Goal: Task Accomplishment & Management: Use online tool/utility

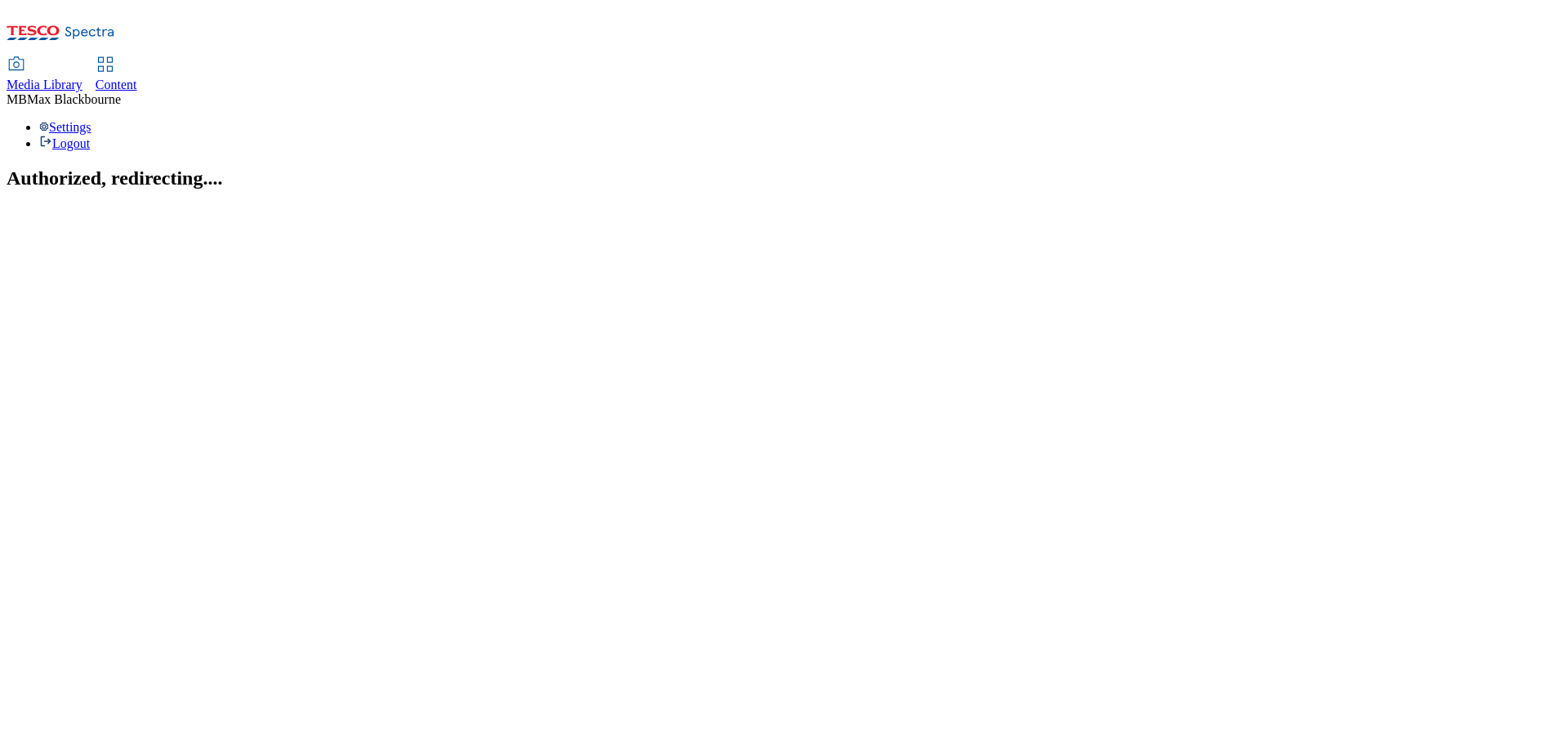
click at [137, 78] on span "Content" at bounding box center [116, 85] width 41 height 14
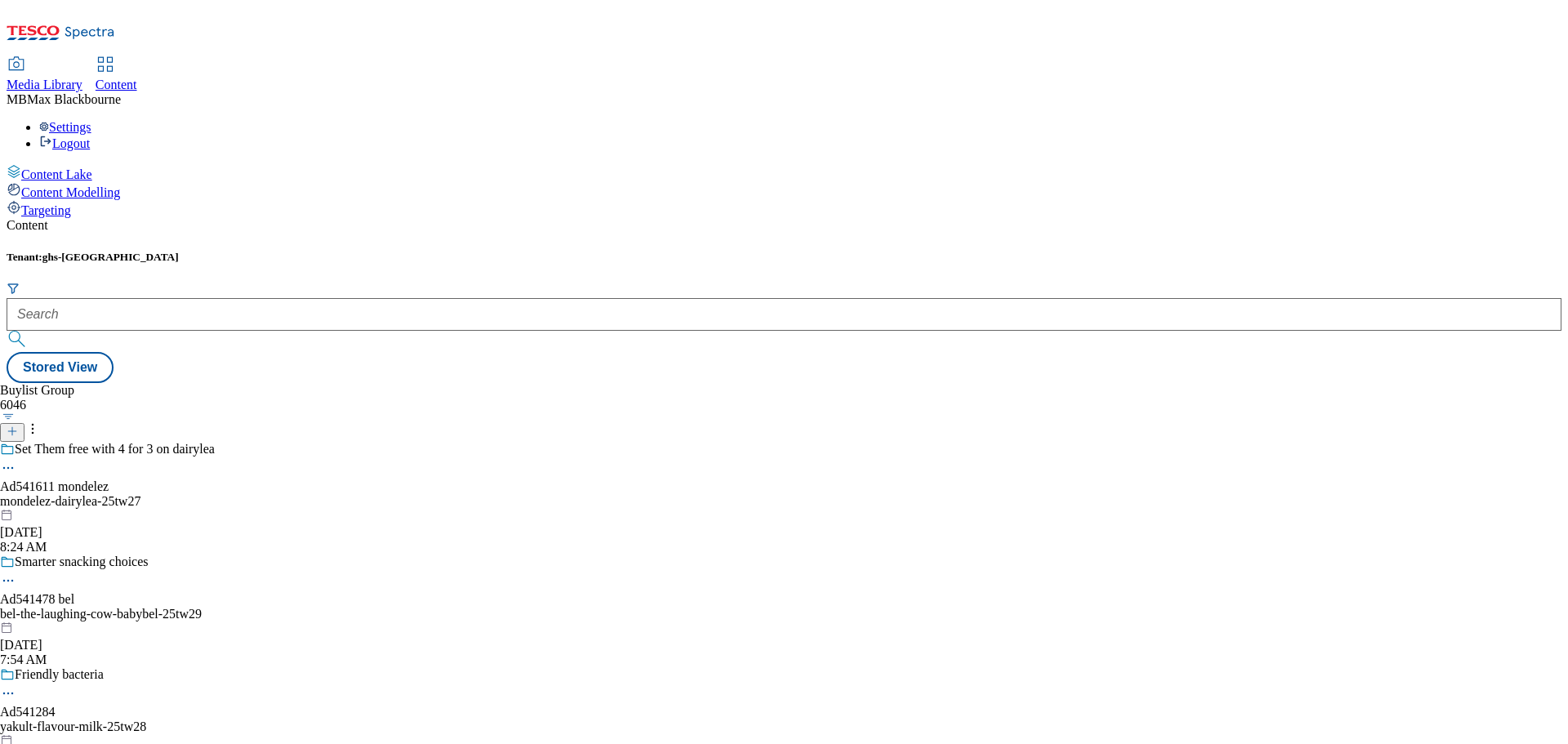
click at [89, 186] on span "Content Modelling" at bounding box center [71, 192] width 98 height 14
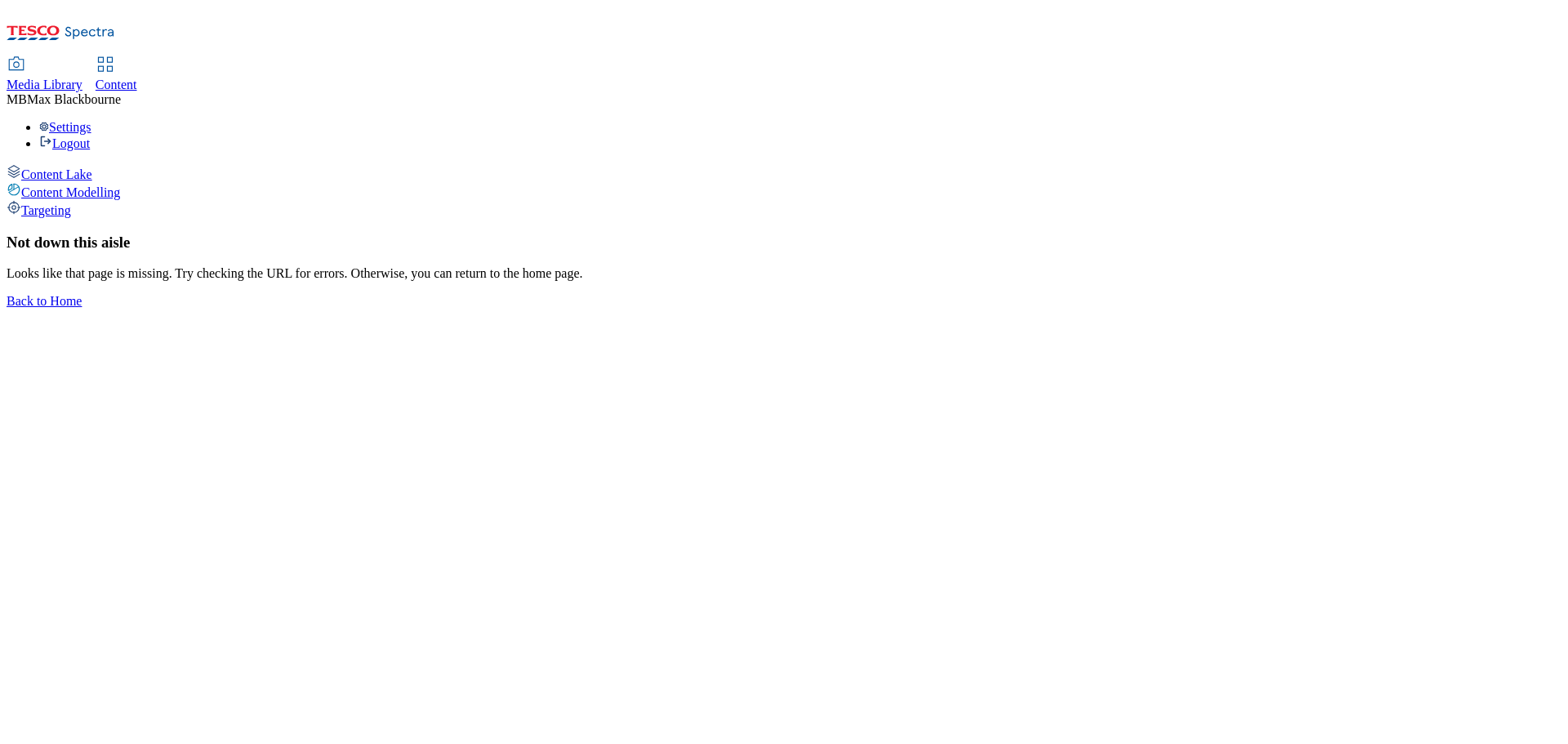
click at [71, 204] on span "Targeting" at bounding box center [47, 211] width 50 height 14
click at [91, 186] on span "Content Modelling" at bounding box center [71, 192] width 98 height 14
click at [92, 167] on span "Content Lake" at bounding box center [57, 174] width 71 height 14
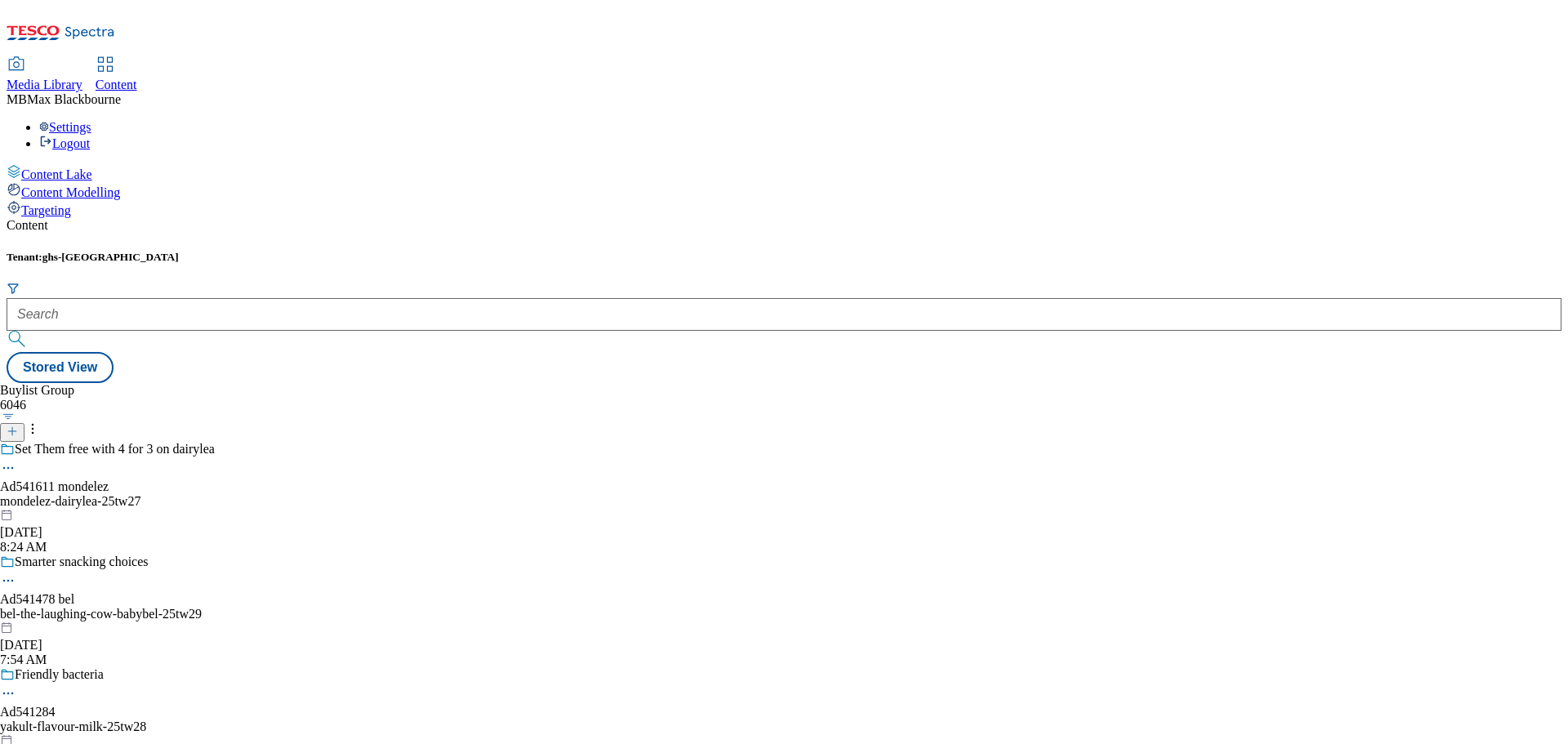
click at [79, 182] on div "Content Modelling" at bounding box center [784, 191] width 1555 height 18
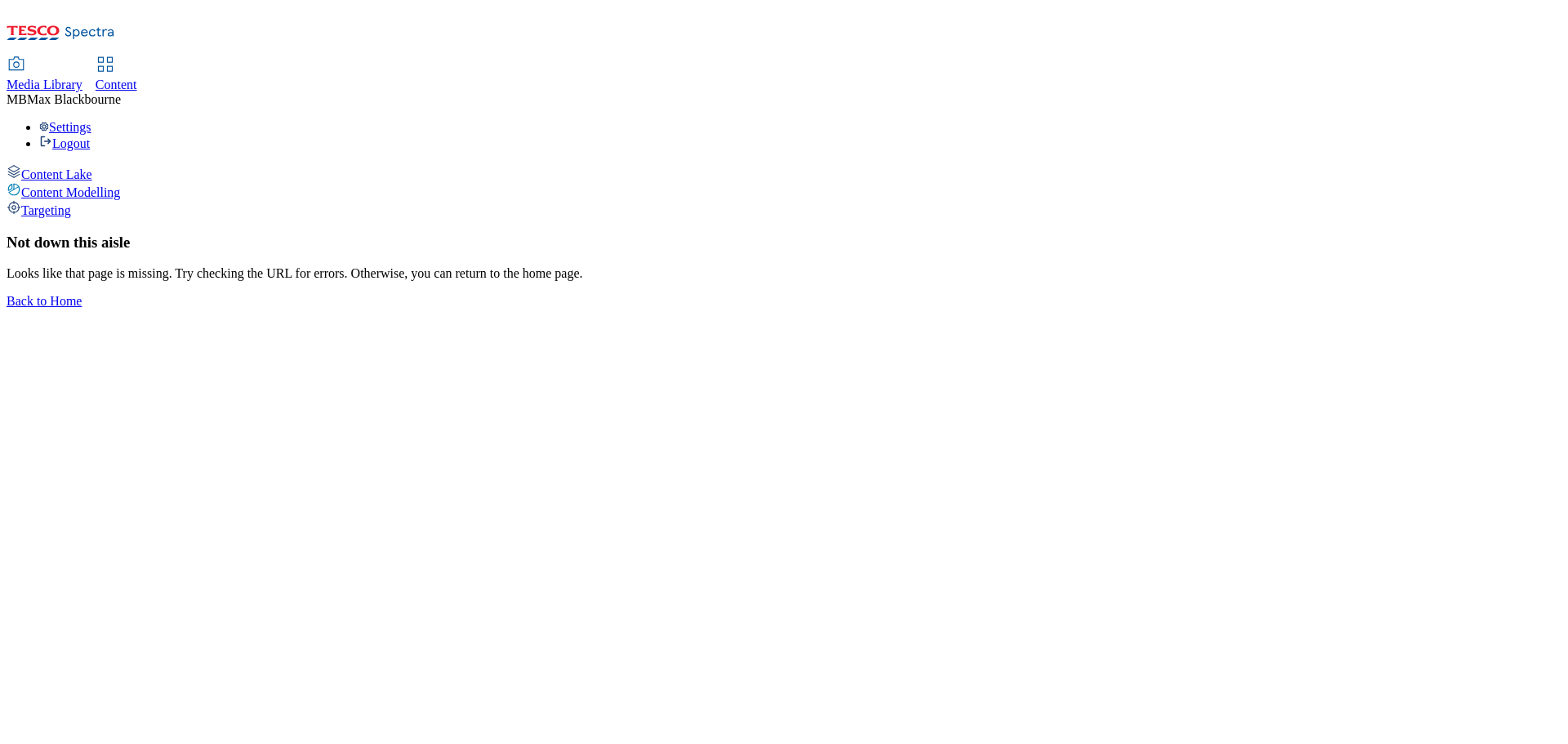
click at [71, 204] on span "Targeting" at bounding box center [47, 211] width 50 height 14
click at [269, 276] on section "Its not you, its us We’re sorry, it looks like there’s a problem on our end. Pl…" at bounding box center [784, 280] width 1555 height 92
click at [123, 294] on button "Refresh Page" at bounding box center [65, 310] width 116 height 31
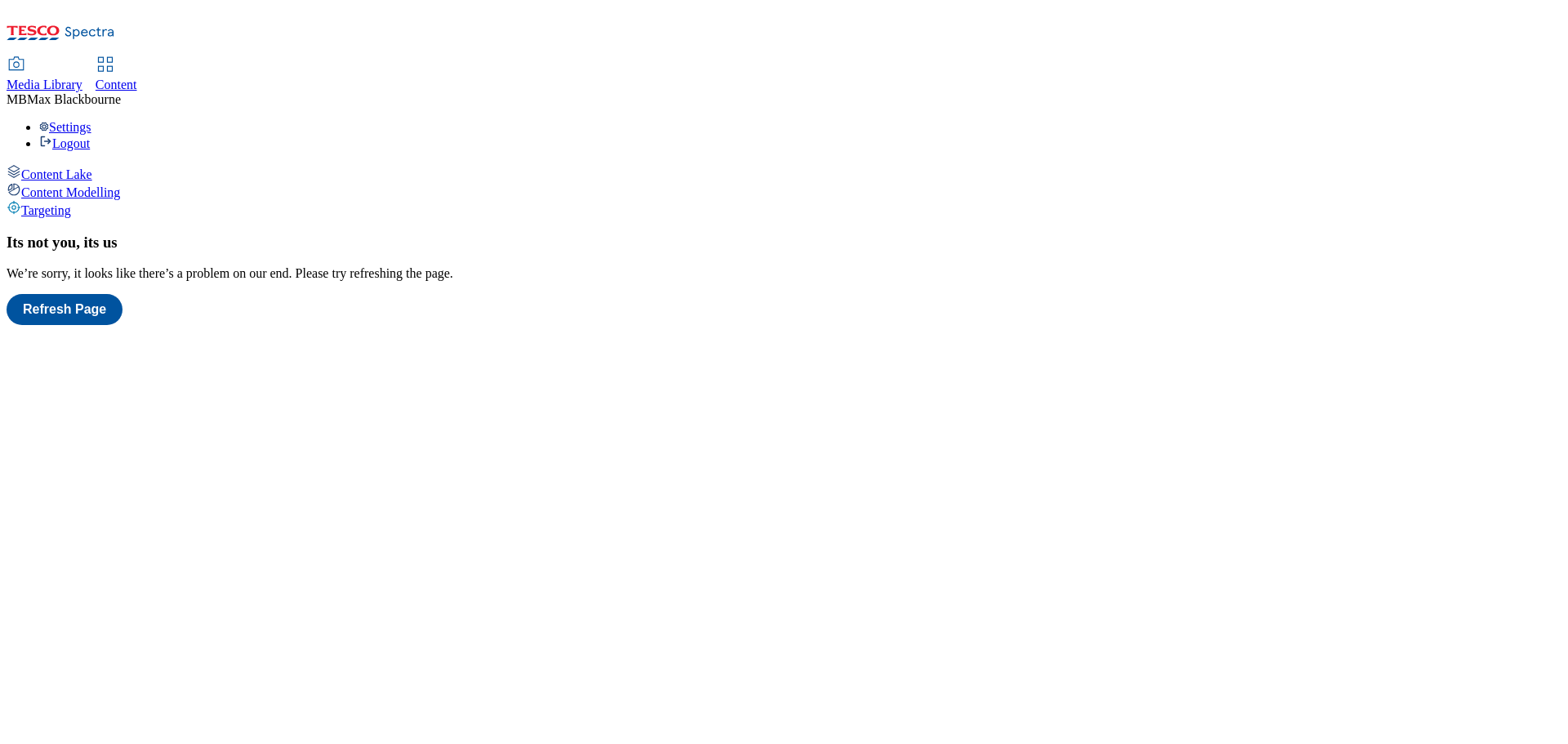
click at [109, 182] on div "Content Modelling" at bounding box center [784, 191] width 1555 height 18
click at [114, 200] on div "Targeting" at bounding box center [784, 209] width 1555 height 18
click at [111, 186] on span "Content Modelling" at bounding box center [71, 192] width 98 height 14
click at [113, 164] on div "Content Lake" at bounding box center [784, 173] width 1555 height 18
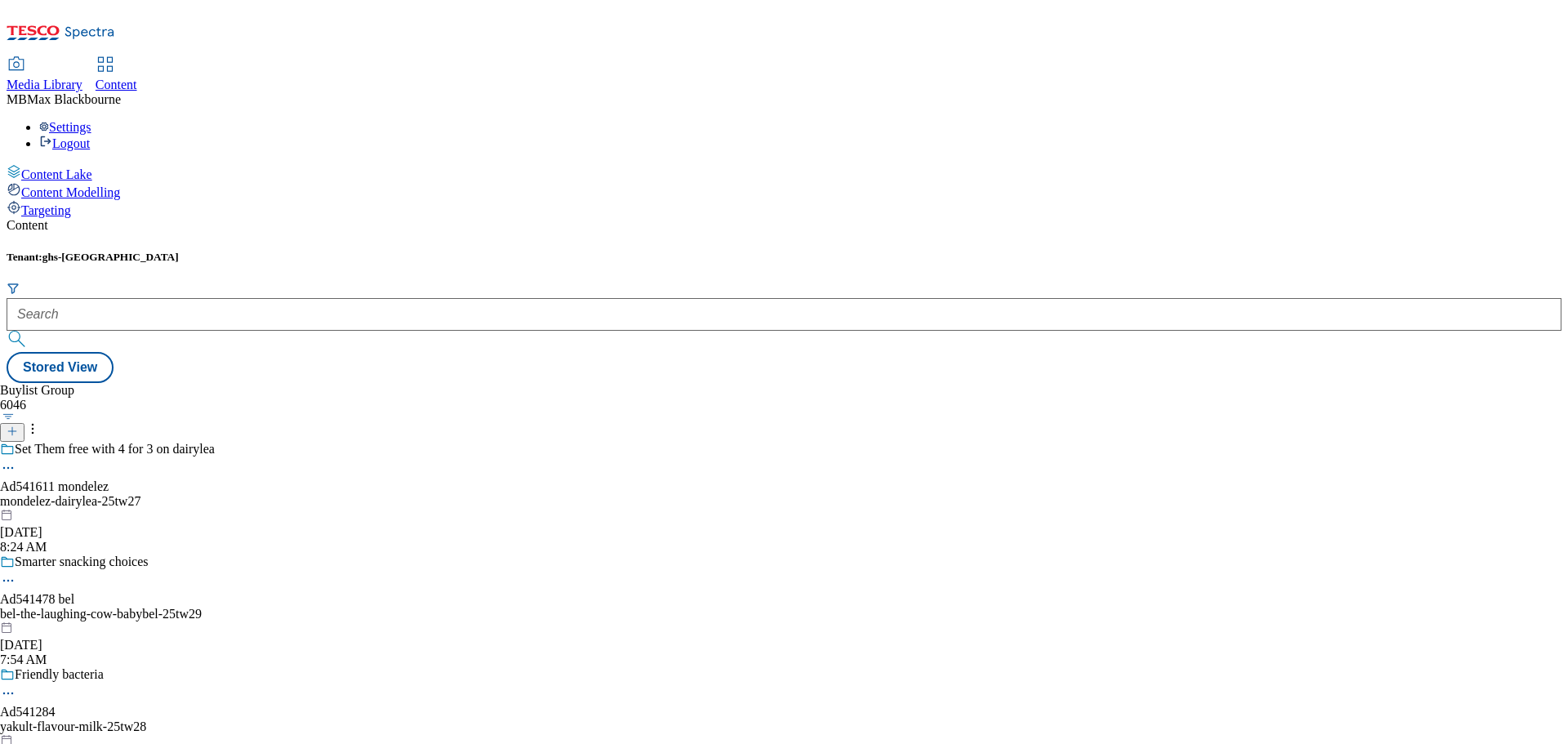
click at [112, 182] on div "Content Modelling" at bounding box center [784, 191] width 1555 height 18
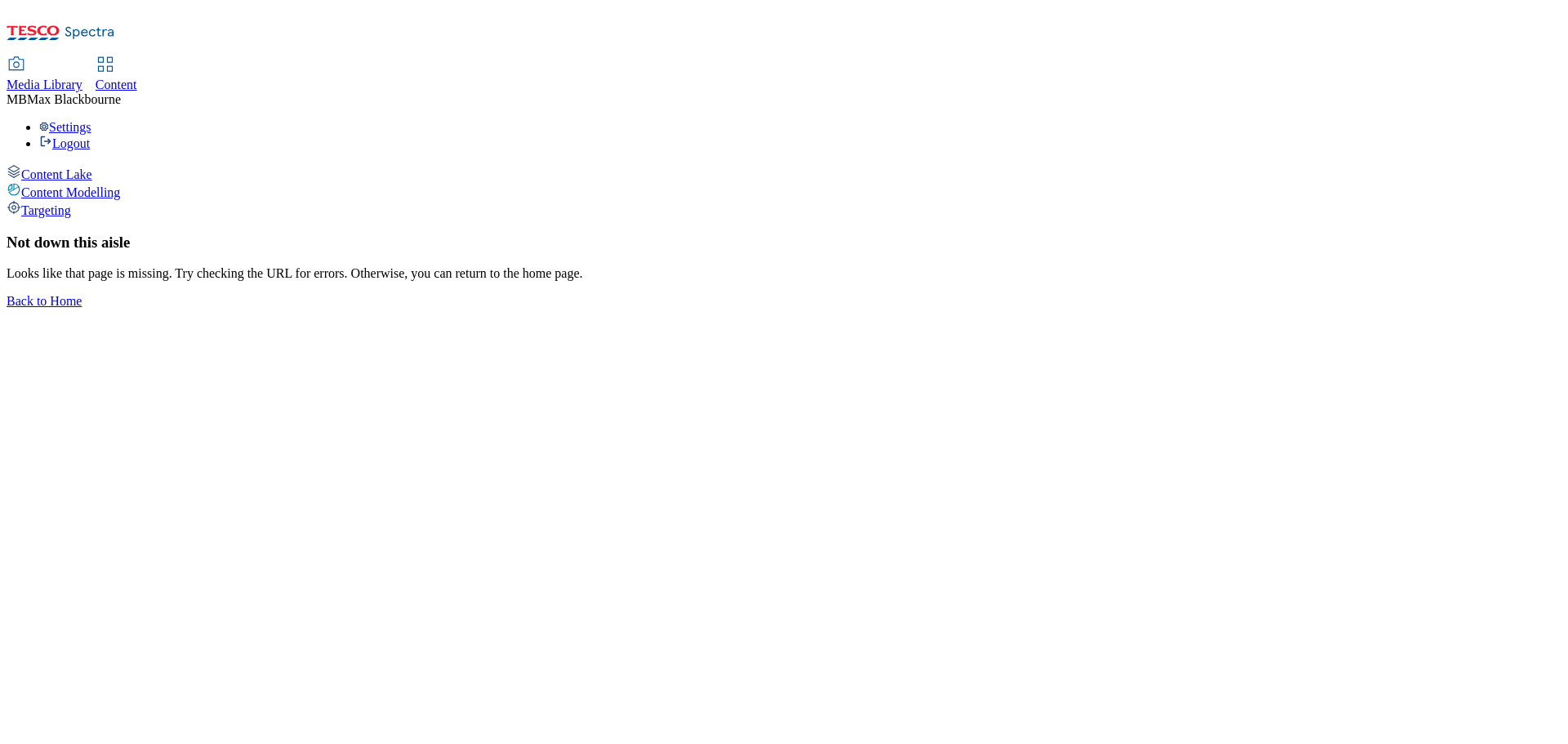
click at [71, 204] on span "Targeting" at bounding box center [47, 211] width 50 height 14
click at [85, 164] on div "Content Lake" at bounding box center [784, 173] width 1555 height 18
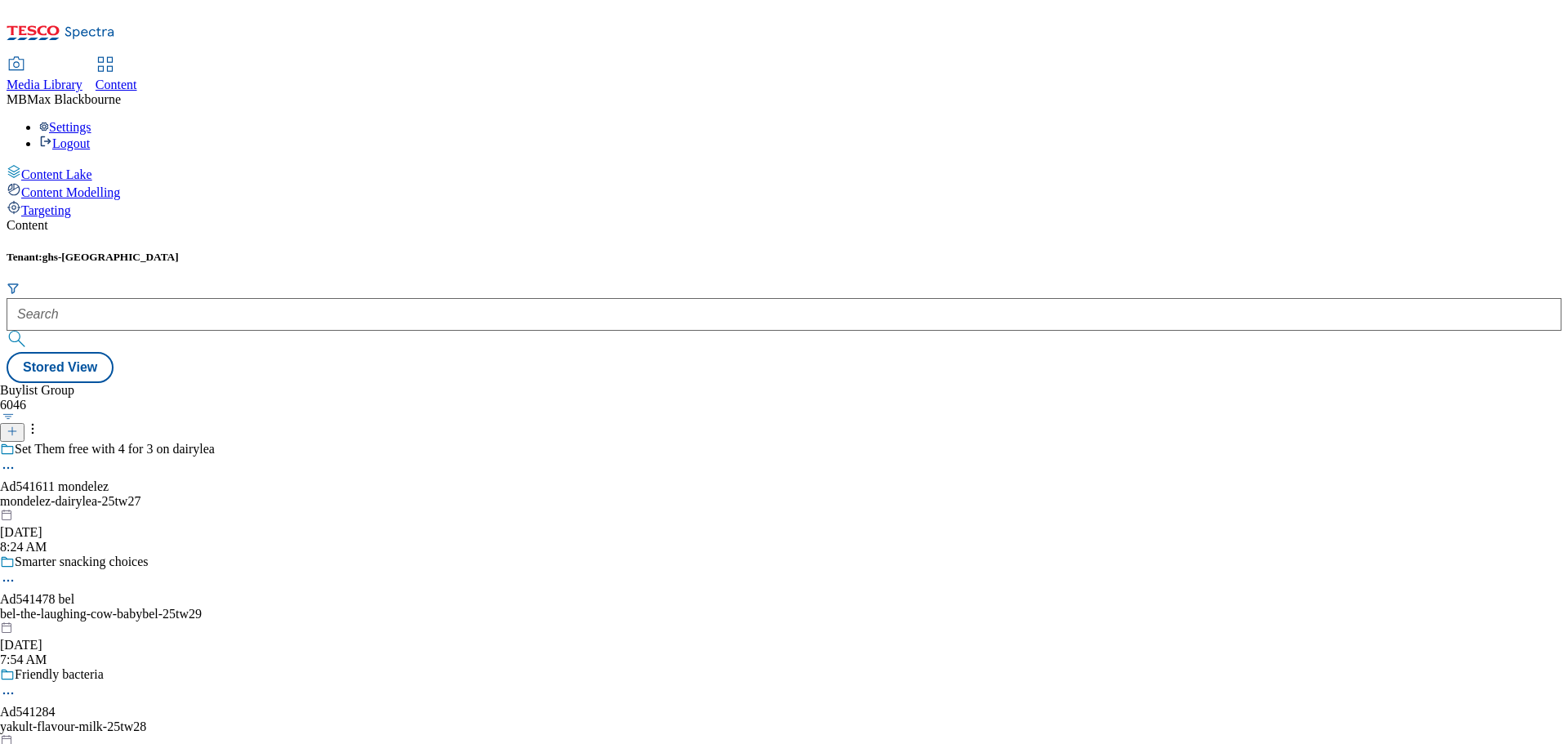
click at [840, 383] on div "Buylist Group 6046 Set Them free with 4 for 3 on dairylea Ad541611 mondelez mon…" at bounding box center [784, 383] width 1555 height 0
click at [289, 250] on h5 "Tenant: ghs-uk" at bounding box center [784, 256] width 1555 height 13
click at [637, 250] on div "Tenant: ghs-uk Stored View" at bounding box center [784, 316] width 1555 height 132
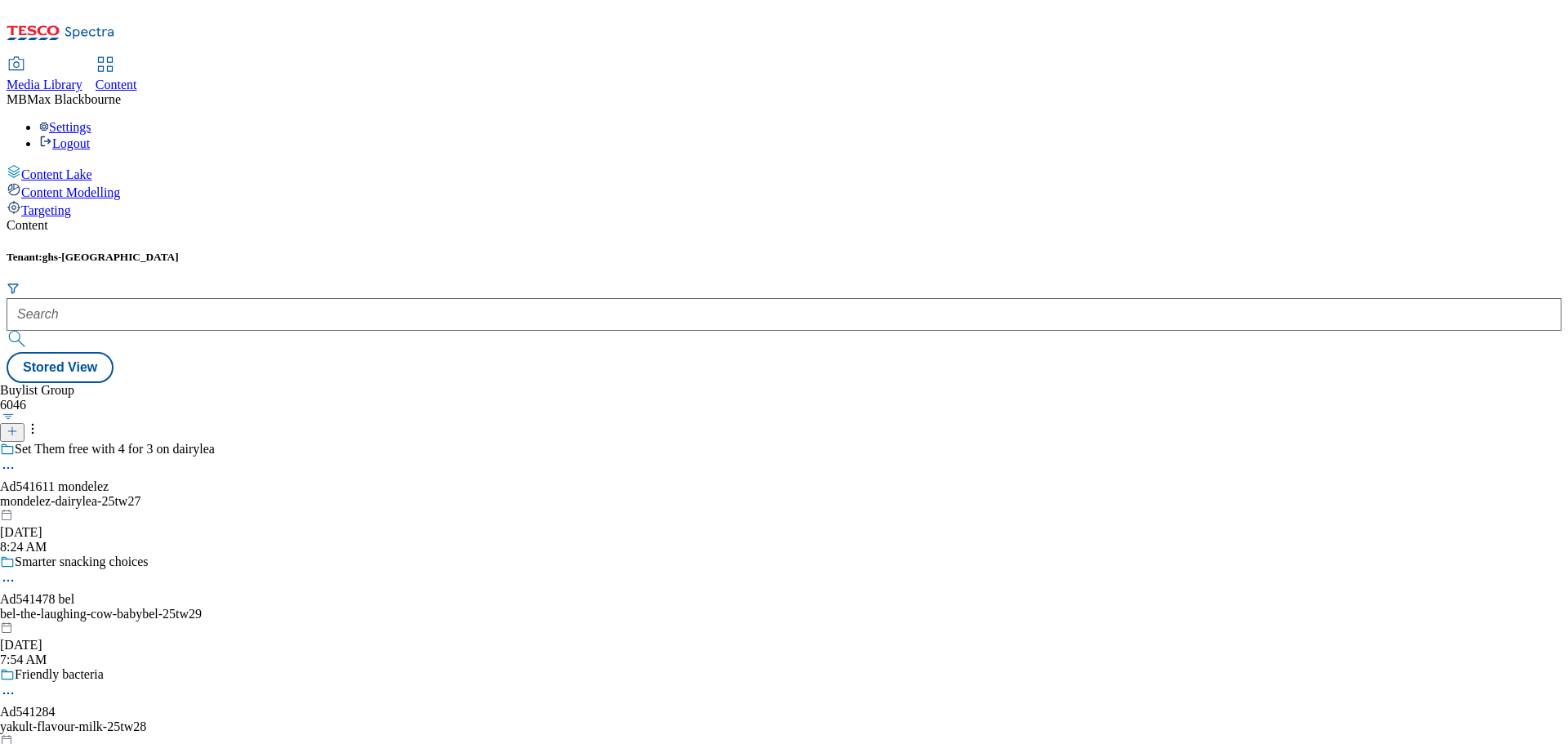
click at [979, 383] on div "Buylist Group 6046 Set Them free with 4 for 3 on dairylea Ad541611 mondelez mon…" at bounding box center [784, 383] width 1555 height 0
click at [147, 164] on div "Content Lake" at bounding box center [784, 173] width 1555 height 18
click at [115, 200] on div "Targeting" at bounding box center [784, 209] width 1555 height 18
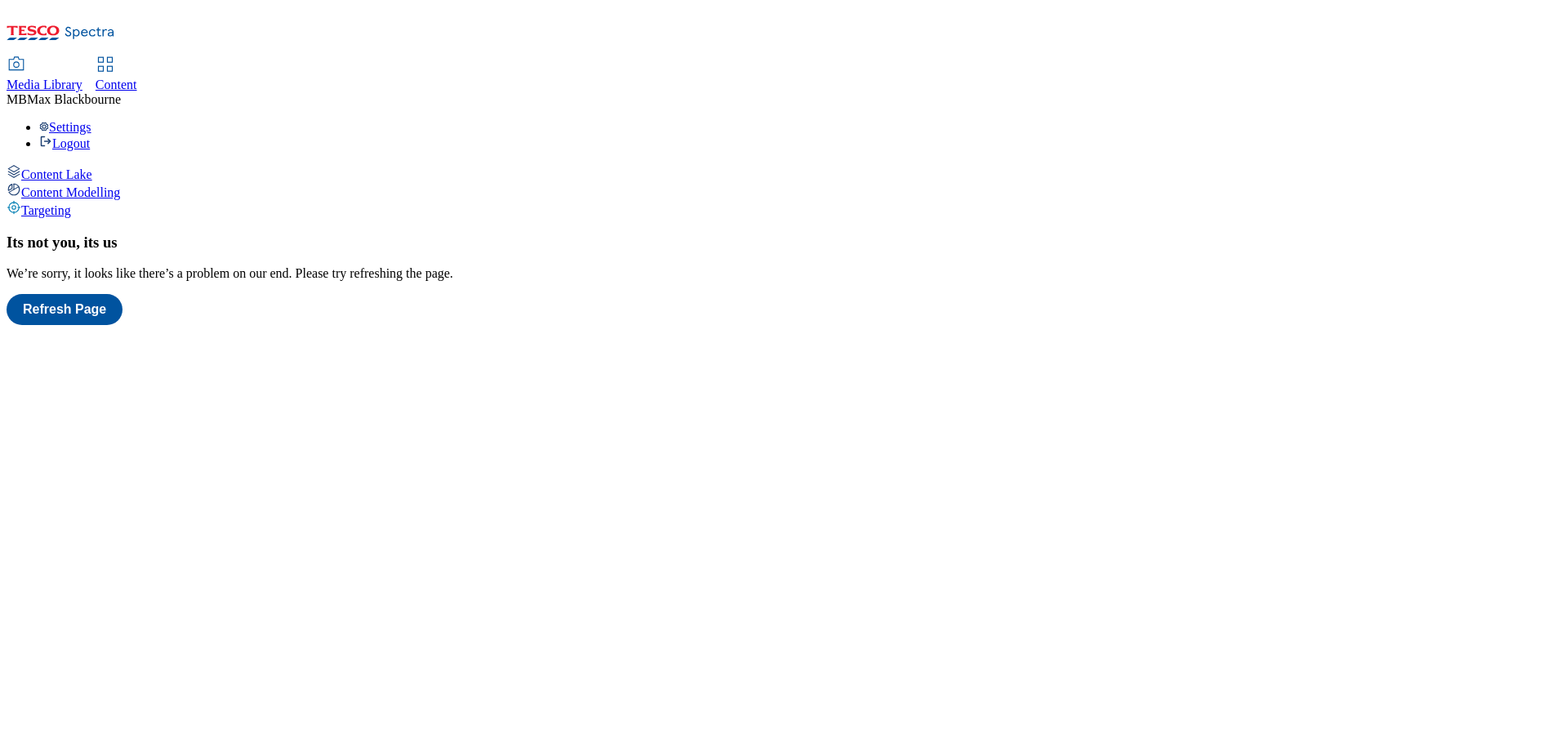
click at [101, 186] on span "Content Modelling" at bounding box center [71, 192] width 98 height 14
click at [99, 200] on div "Targeting" at bounding box center [784, 209] width 1555 height 18
click at [111, 186] on span "Content Modelling" at bounding box center [71, 192] width 98 height 14
click at [112, 200] on div "Targeting" at bounding box center [784, 209] width 1555 height 18
click at [137, 164] on div "Content Lake" at bounding box center [784, 173] width 1555 height 18
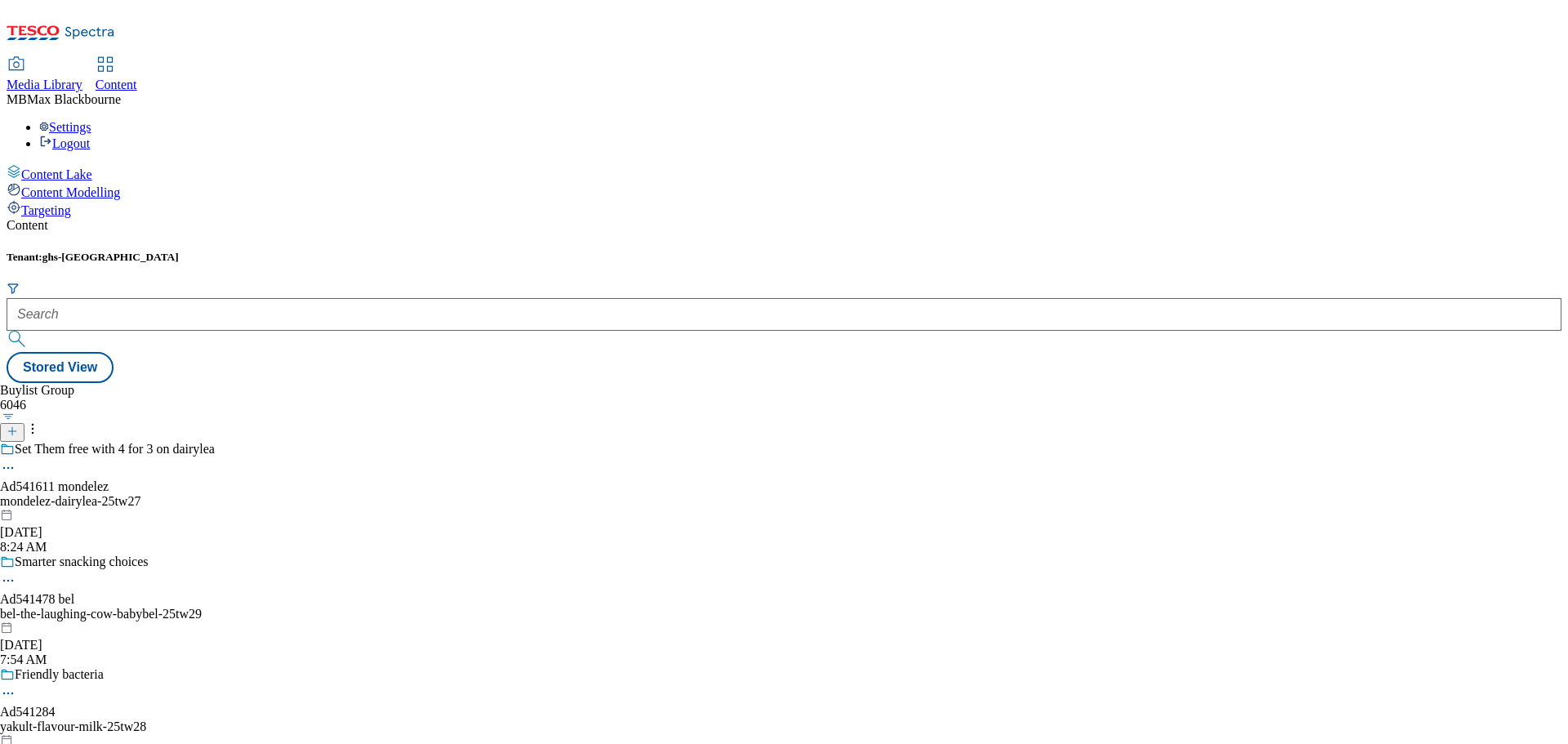
click at [126, 182] on div "Content Modelling" at bounding box center [784, 191] width 1555 height 18
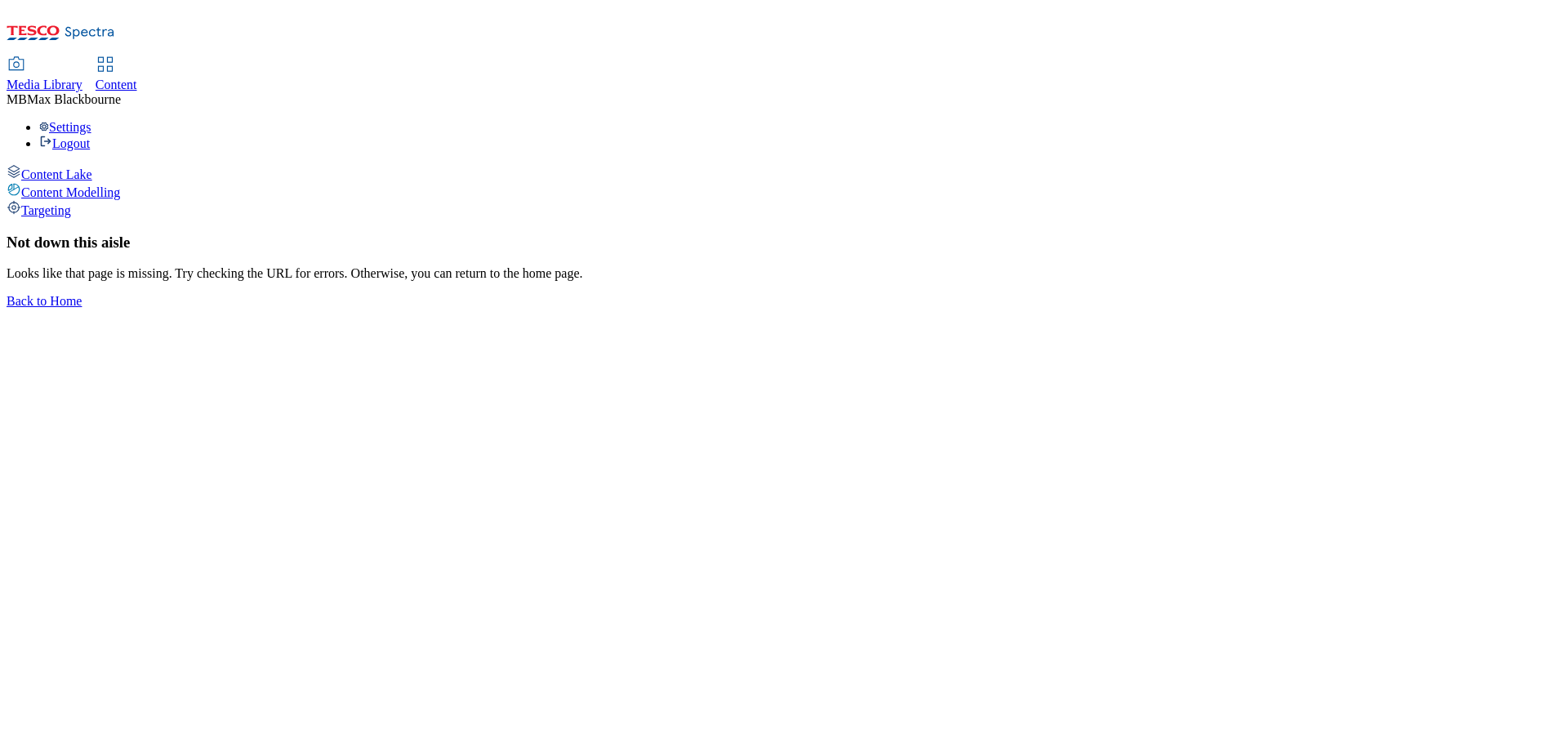
click at [92, 167] on span "Content Lake" at bounding box center [57, 174] width 71 height 14
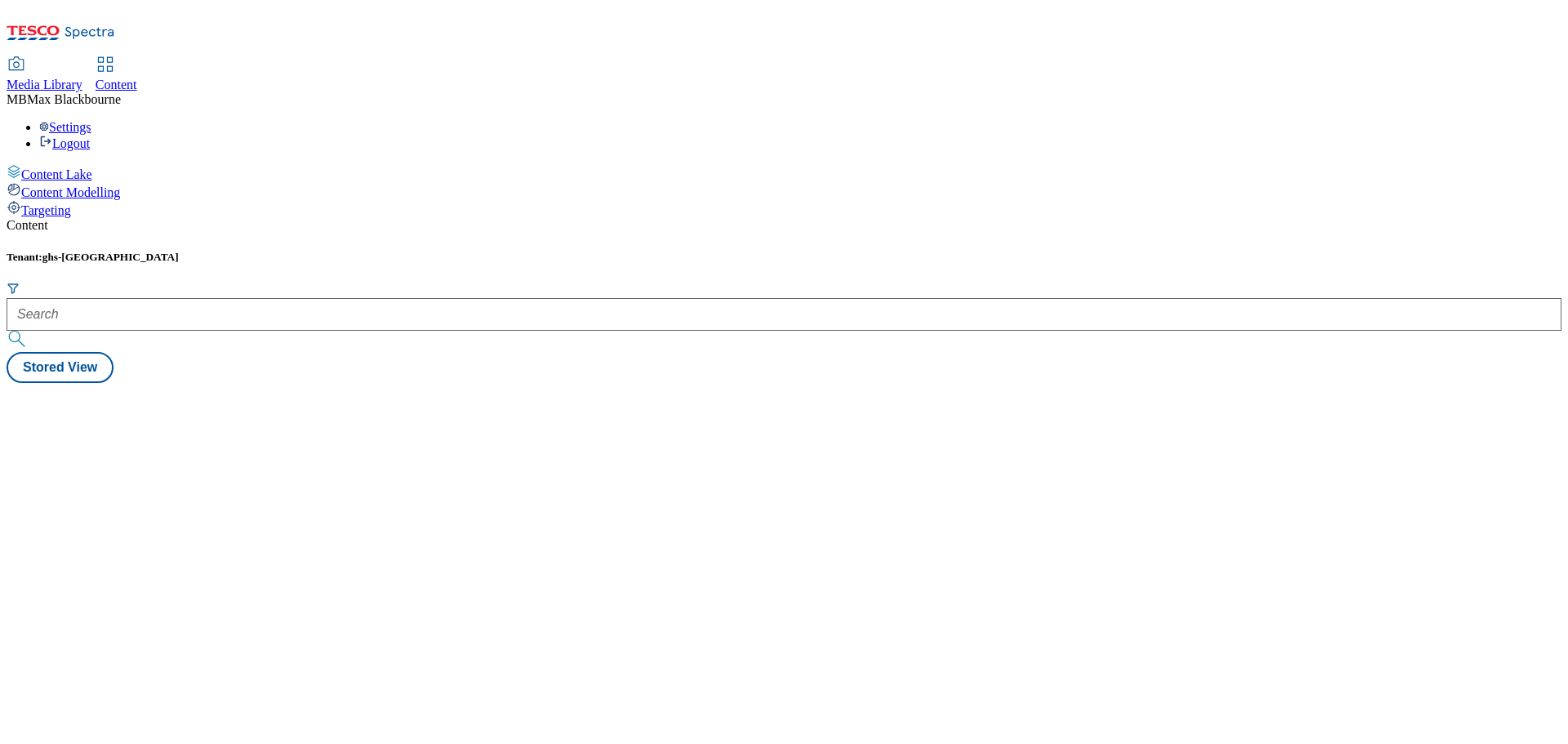
click at [120, 186] on span "Content Modelling" at bounding box center [71, 192] width 98 height 14
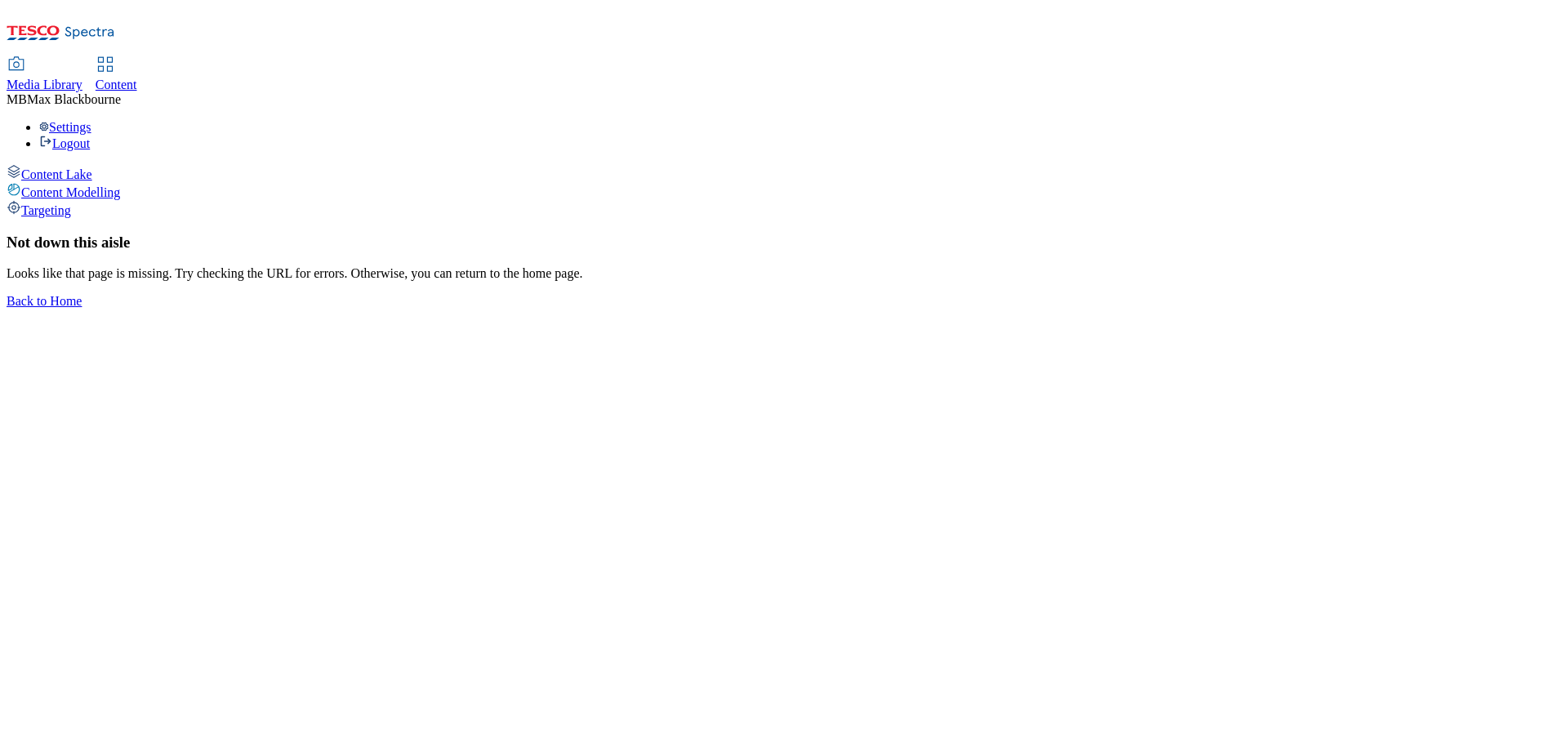
click at [71, 204] on span "Targeting" at bounding box center [47, 211] width 50 height 14
click at [98, 182] on div "Content Modelling" at bounding box center [784, 191] width 1555 height 18
click at [92, 167] on span "Content Lake" at bounding box center [57, 174] width 71 height 14
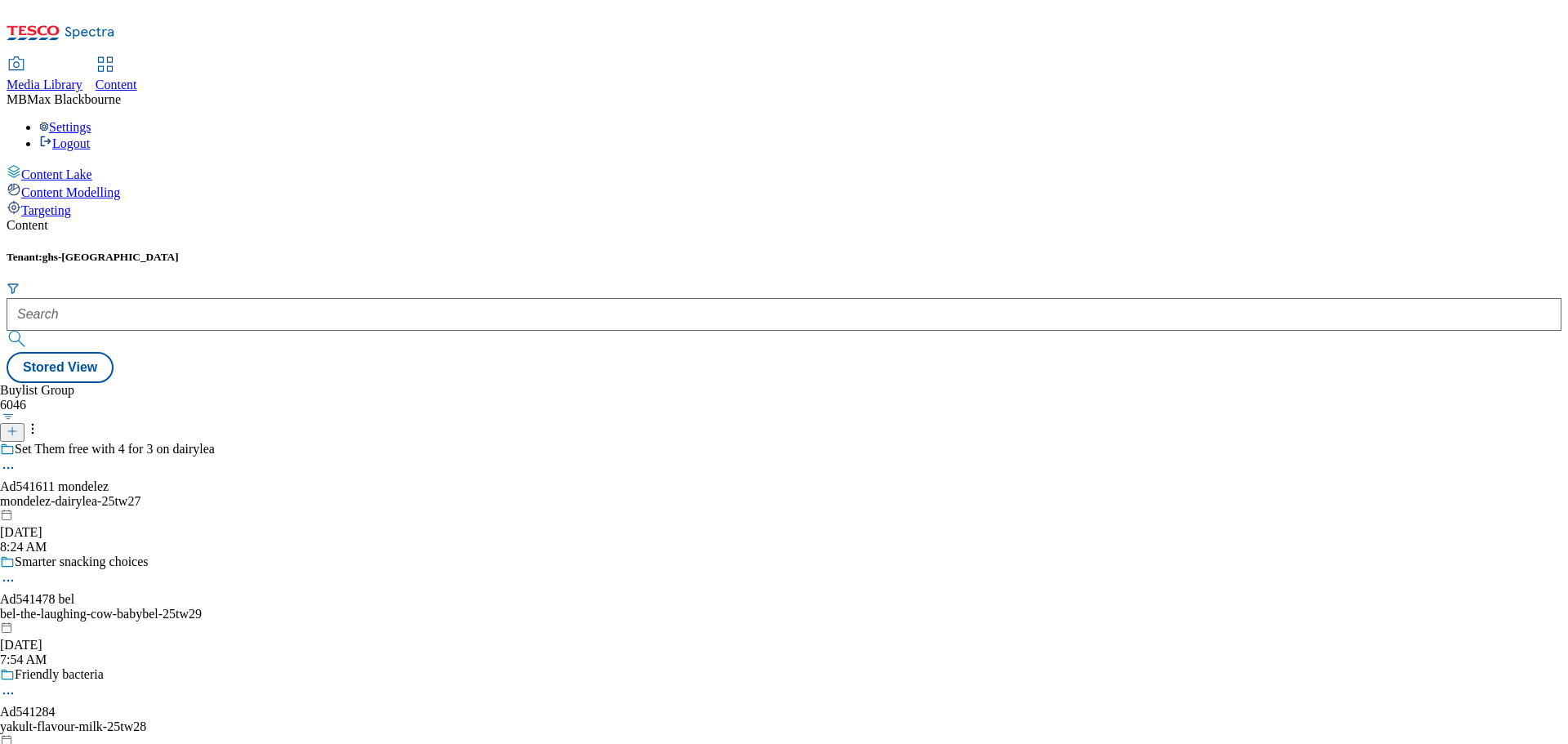
click at [524, 383] on div "Buylist Group 6046 Set Them free with 4 for 3 on dairylea Ad541611 mondelez mon…" at bounding box center [784, 383] width 1555 height 0
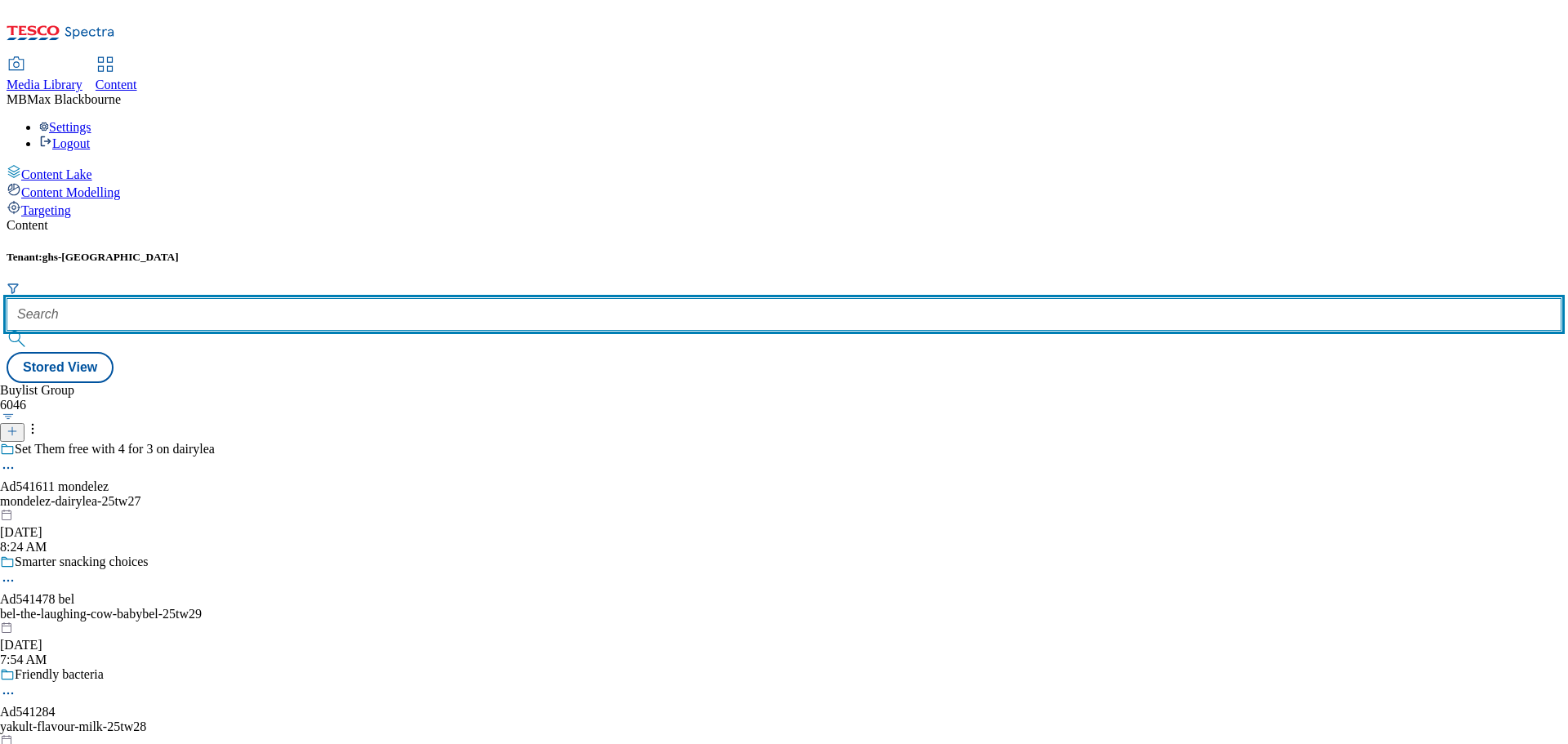
click at [384, 298] on input "text" at bounding box center [784, 314] width 1555 height 33
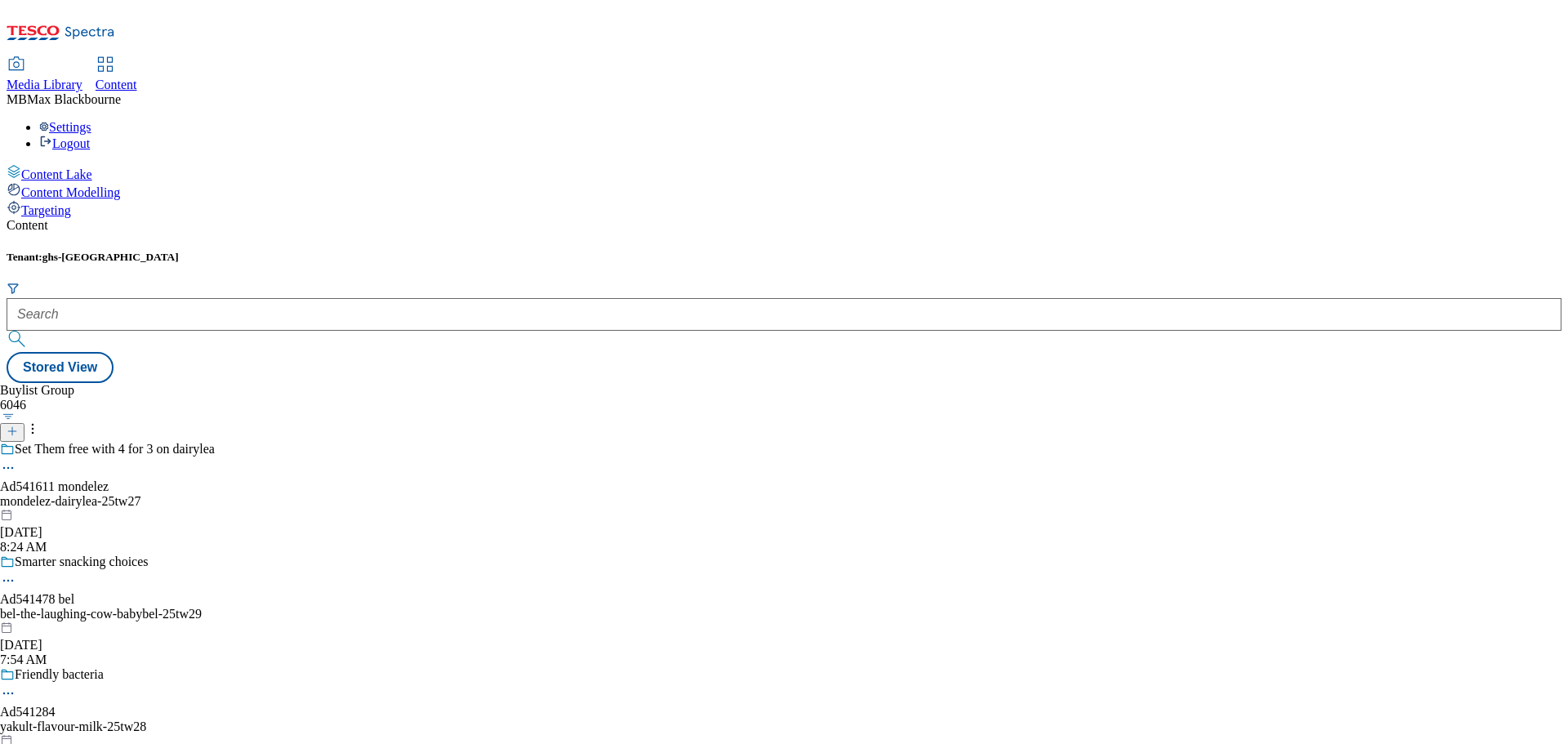
click at [728, 383] on div "Buylist Group 6046 Set Them free with 4 for 3 on dairylea Ad541611 mondelez mon…" at bounding box center [784, 383] width 1555 height 0
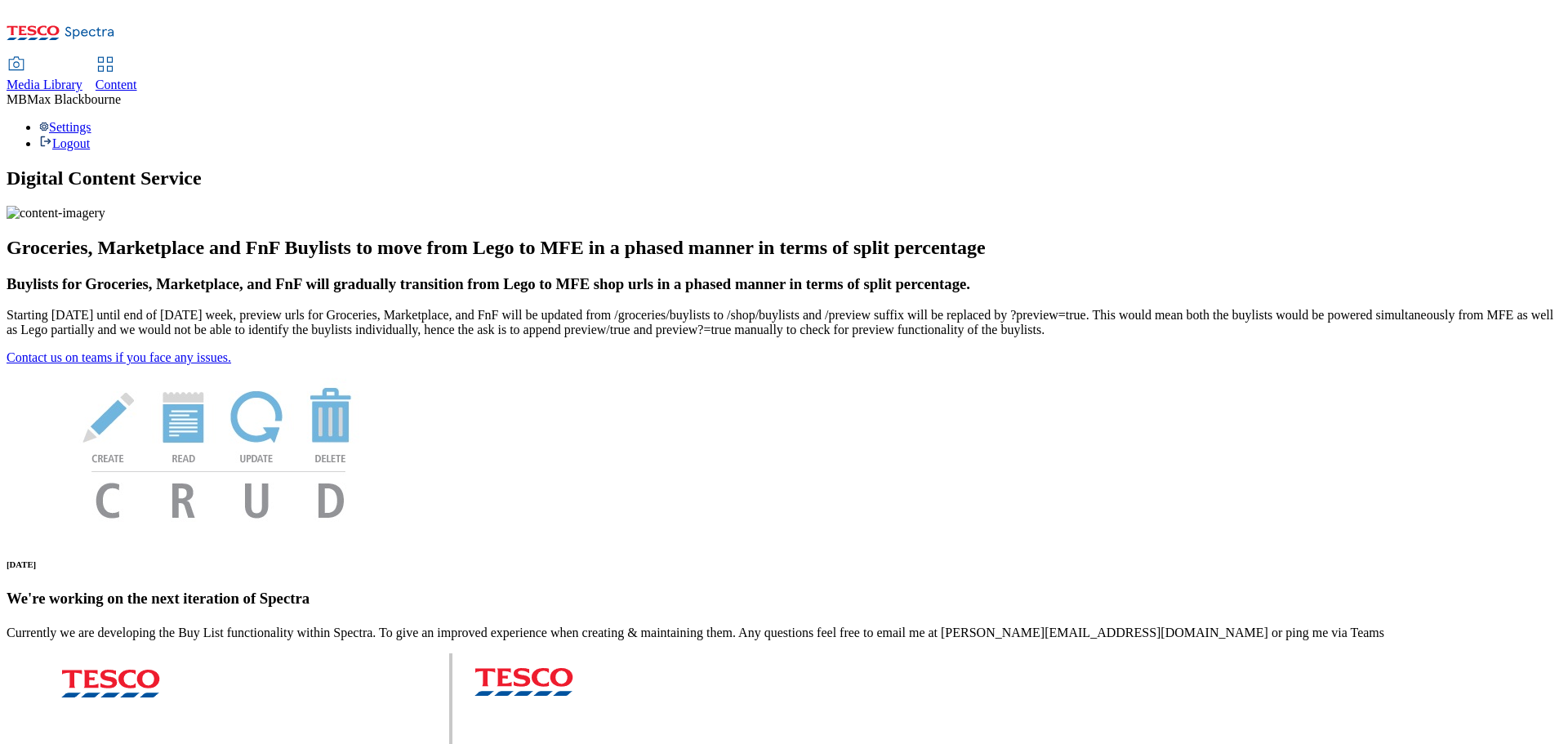
click at [137, 78] on span "Content" at bounding box center [116, 85] width 41 height 14
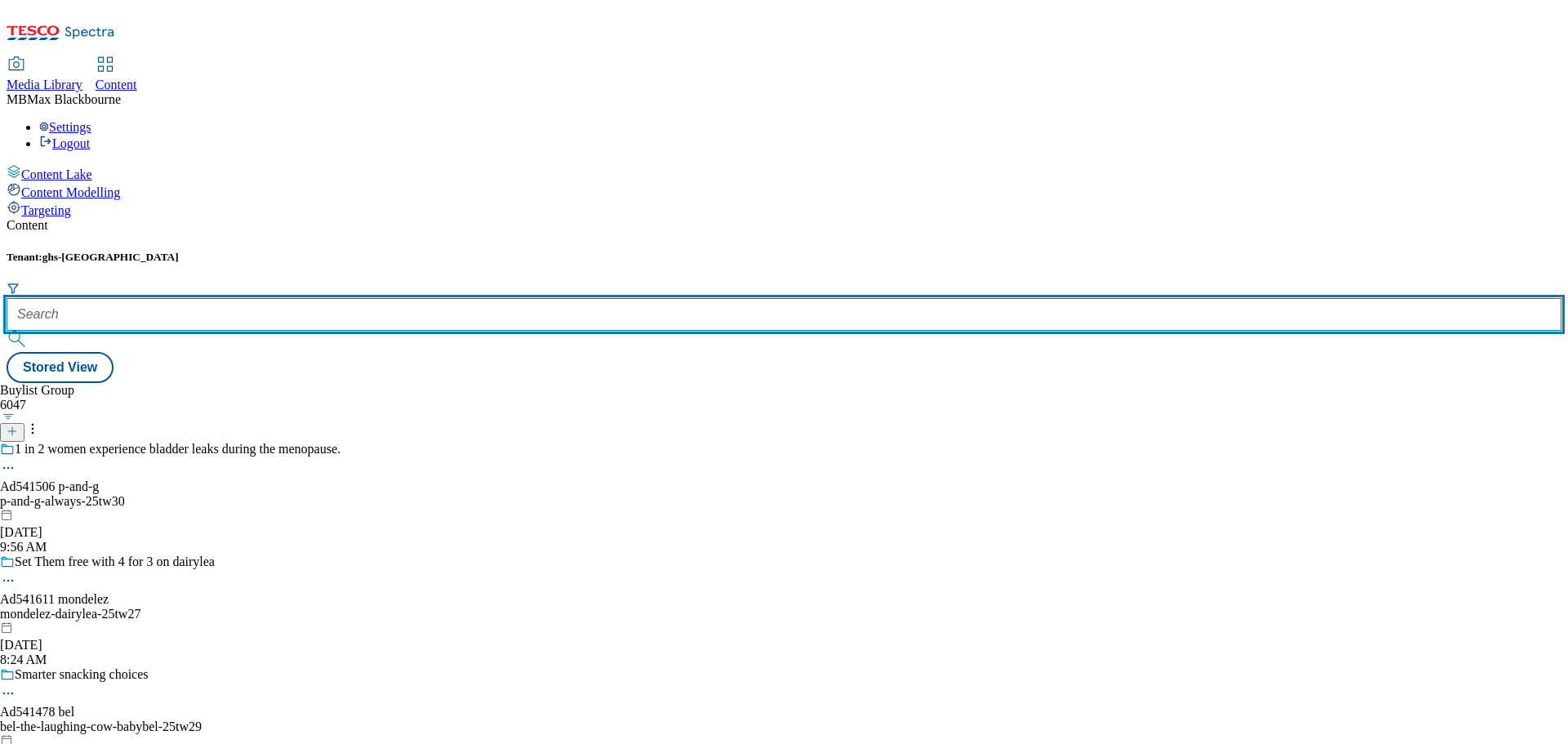
click at [368, 298] on input "text" at bounding box center [784, 314] width 1555 height 33
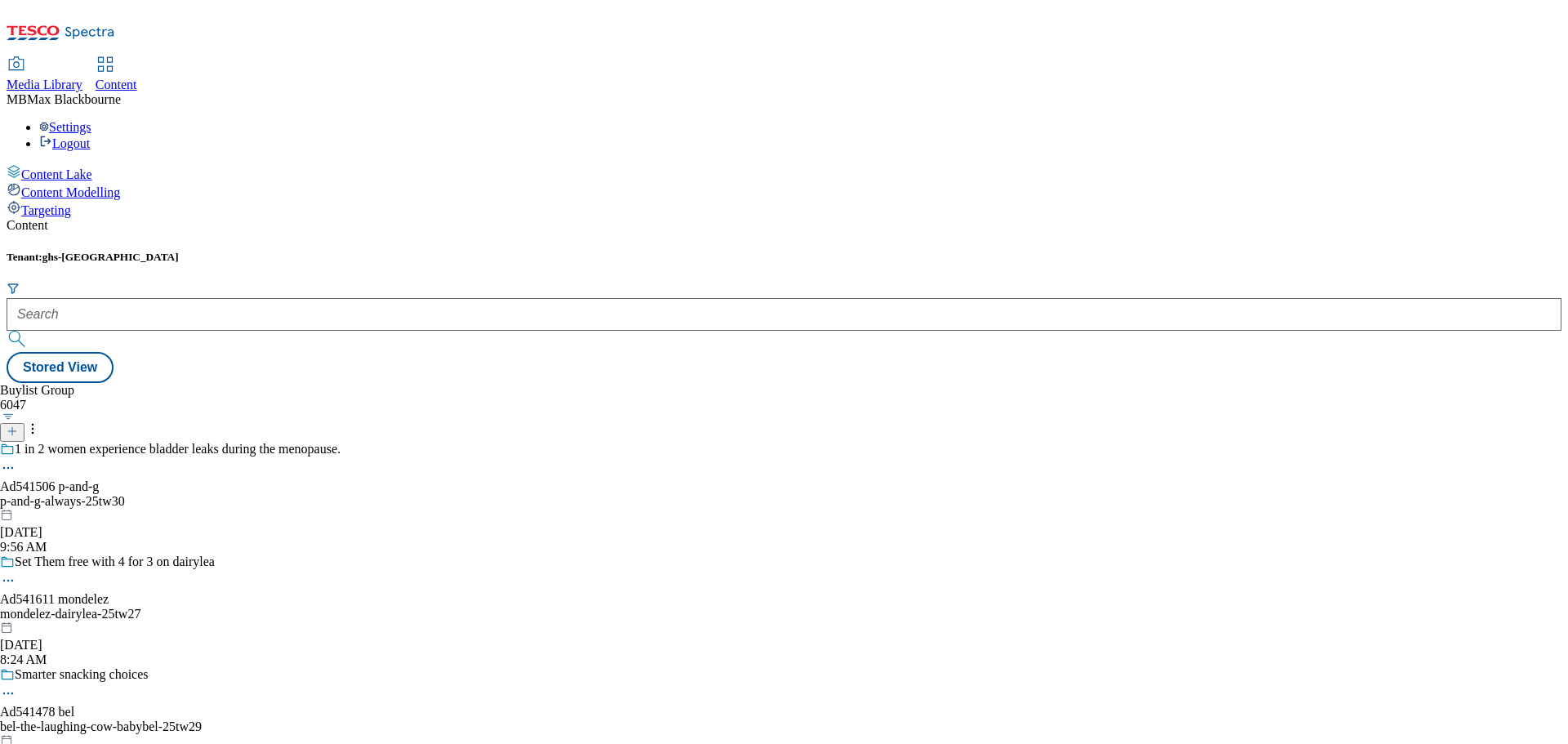
click at [18, 284] on icon "Search Filters" at bounding box center [12, 288] width 9 height 9
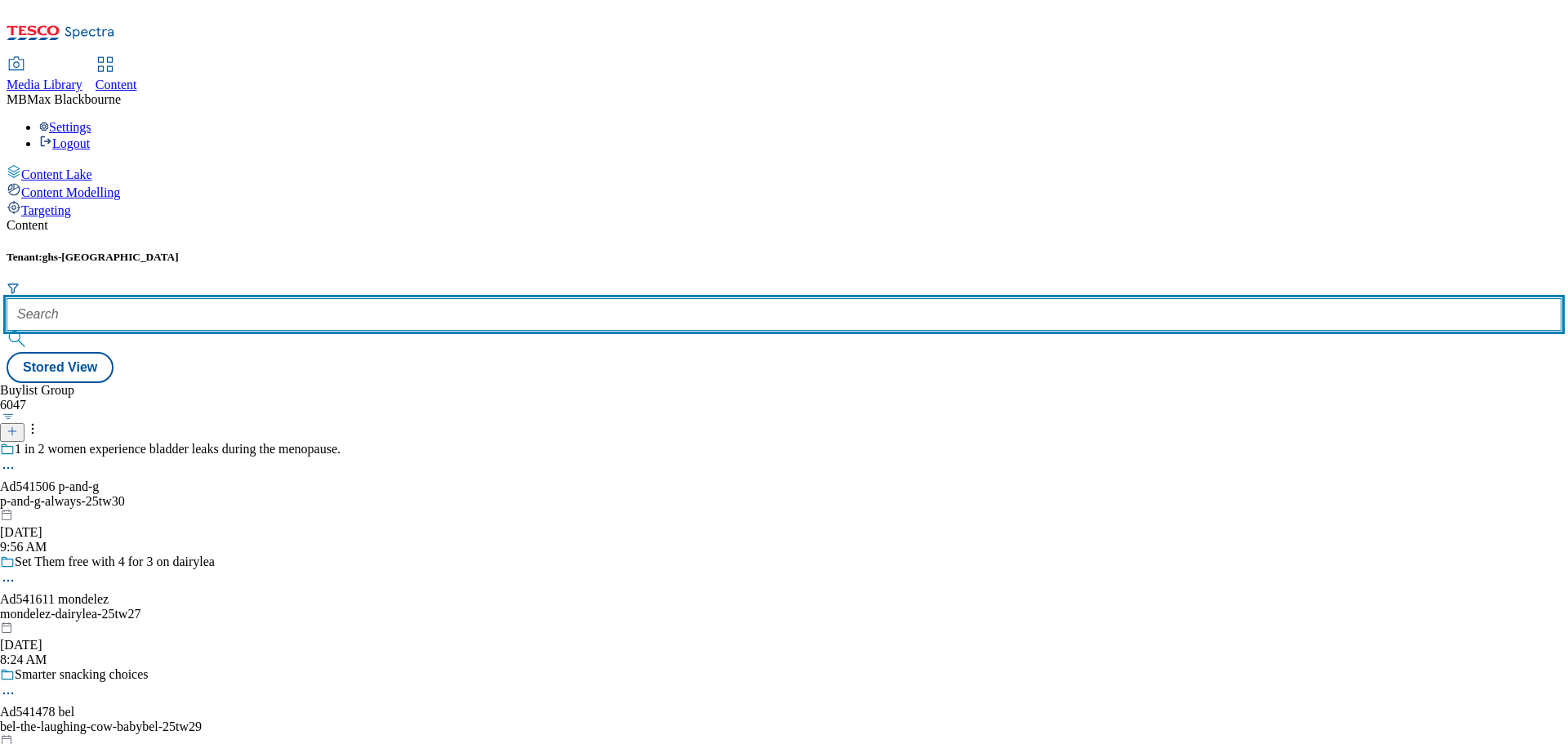
click at [357, 298] on input "text" at bounding box center [784, 314] width 1555 height 33
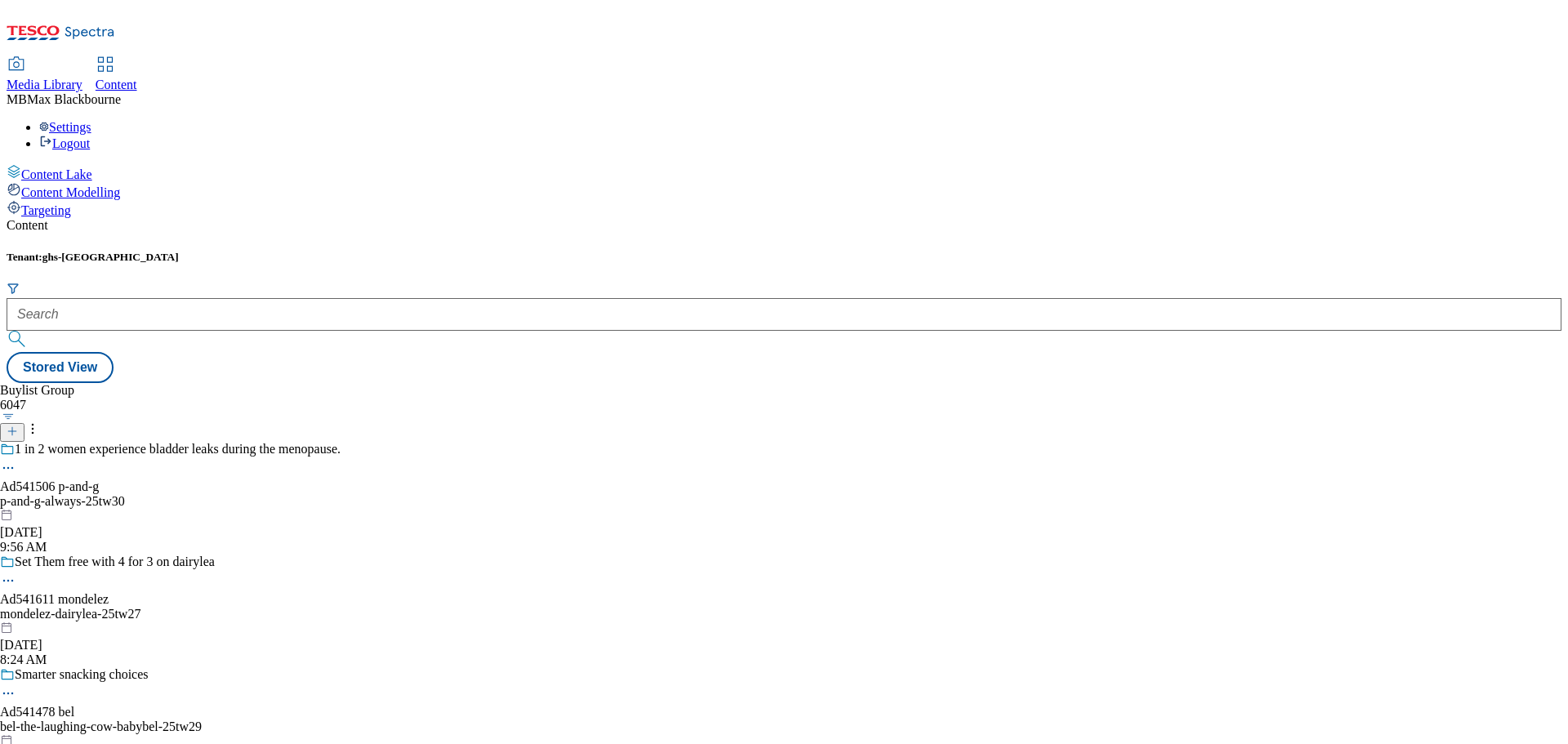
click at [20, 281] on icon "Search Filters" at bounding box center [13, 287] width 13 height 13
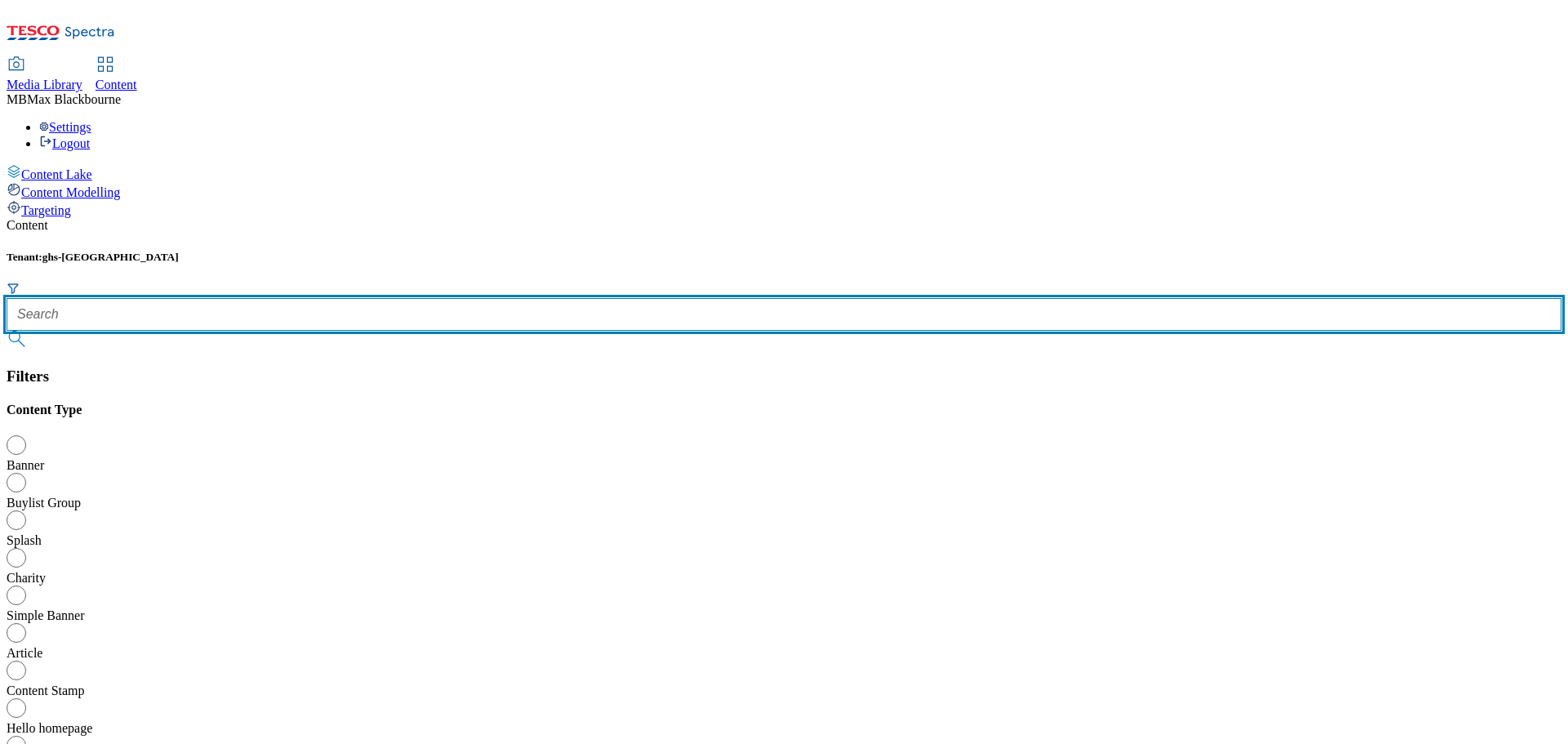
click at [349, 298] on input "text" at bounding box center [784, 314] width 1555 height 33
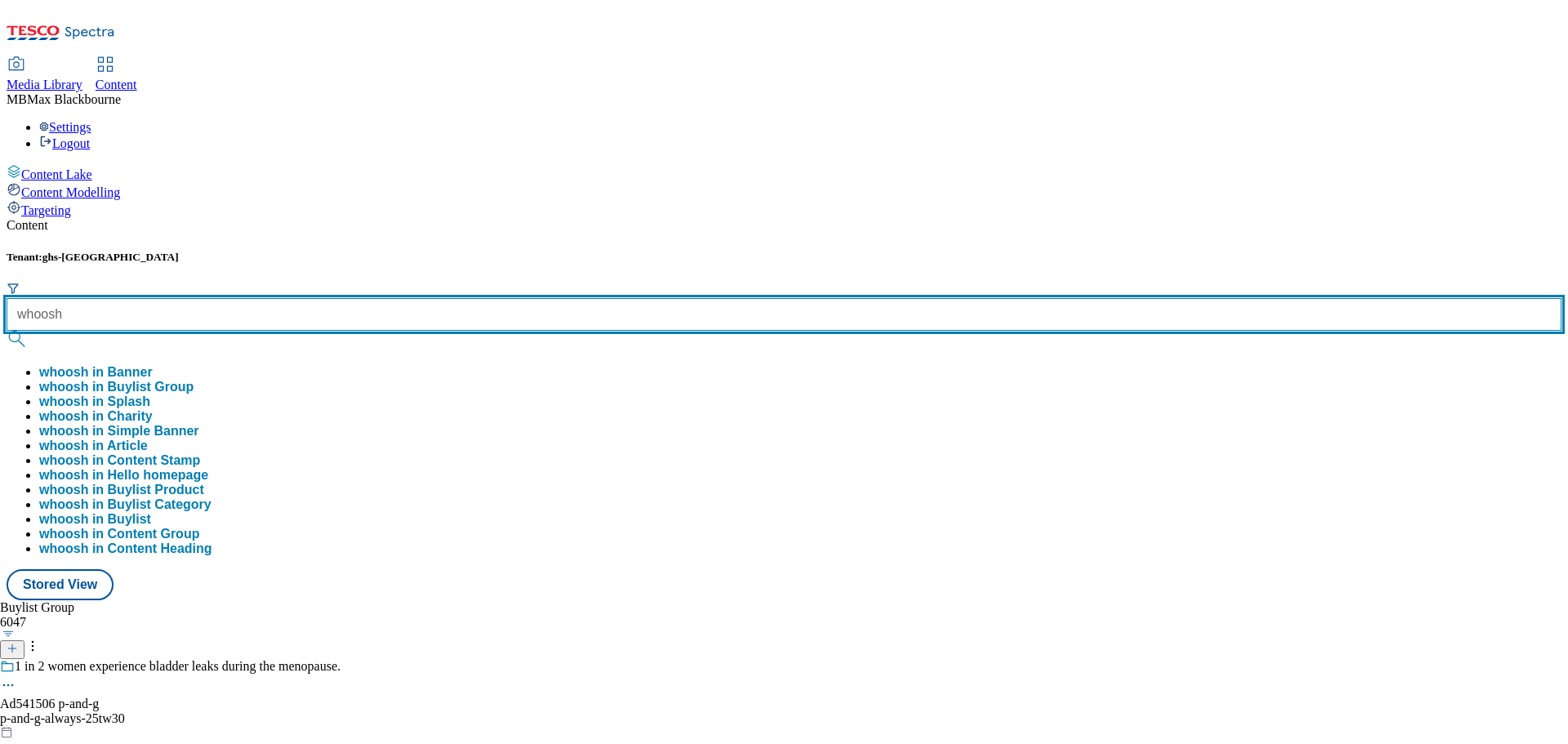
type input "whoosh"
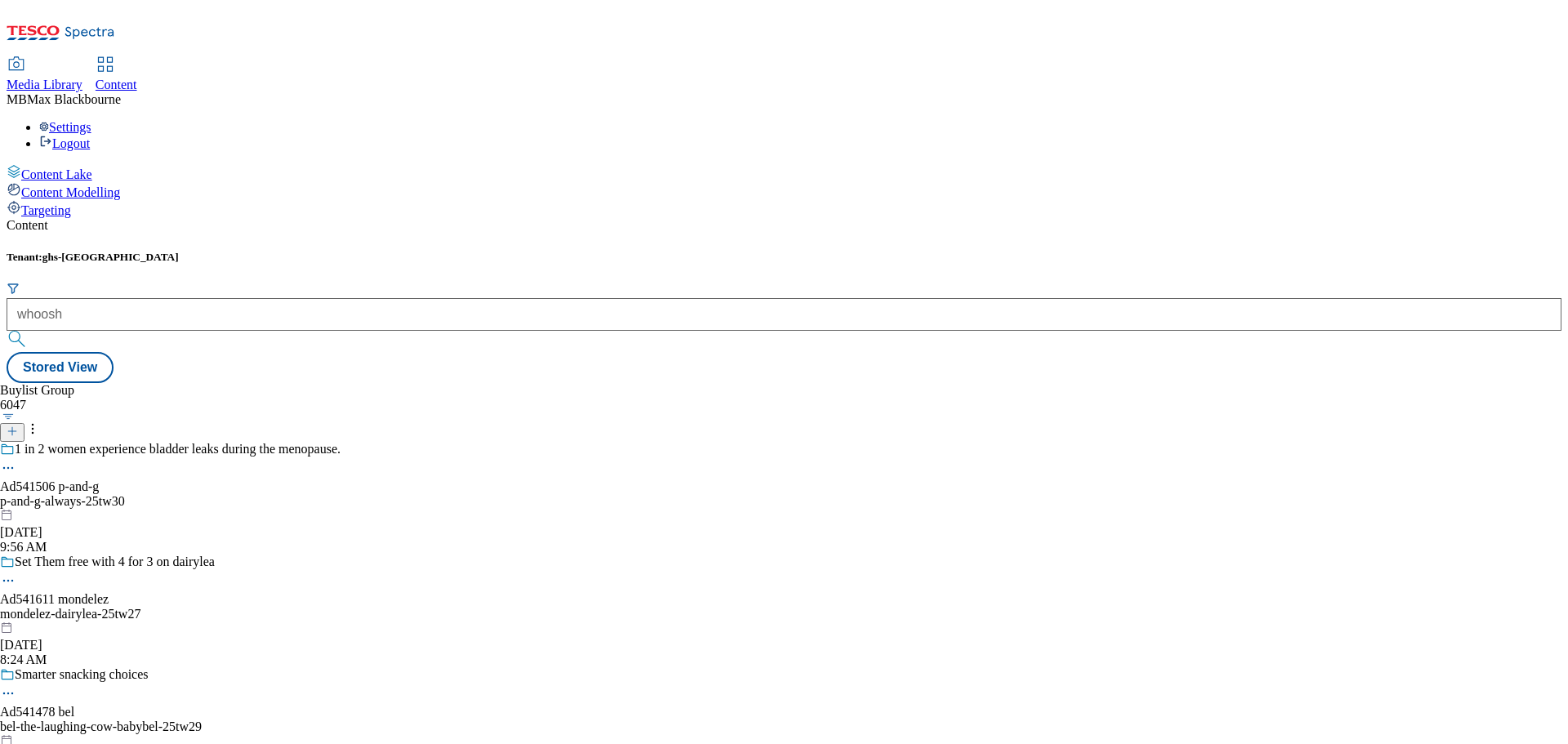
click at [29, 331] on button "submit" at bounding box center [18, 338] width 22 height 16
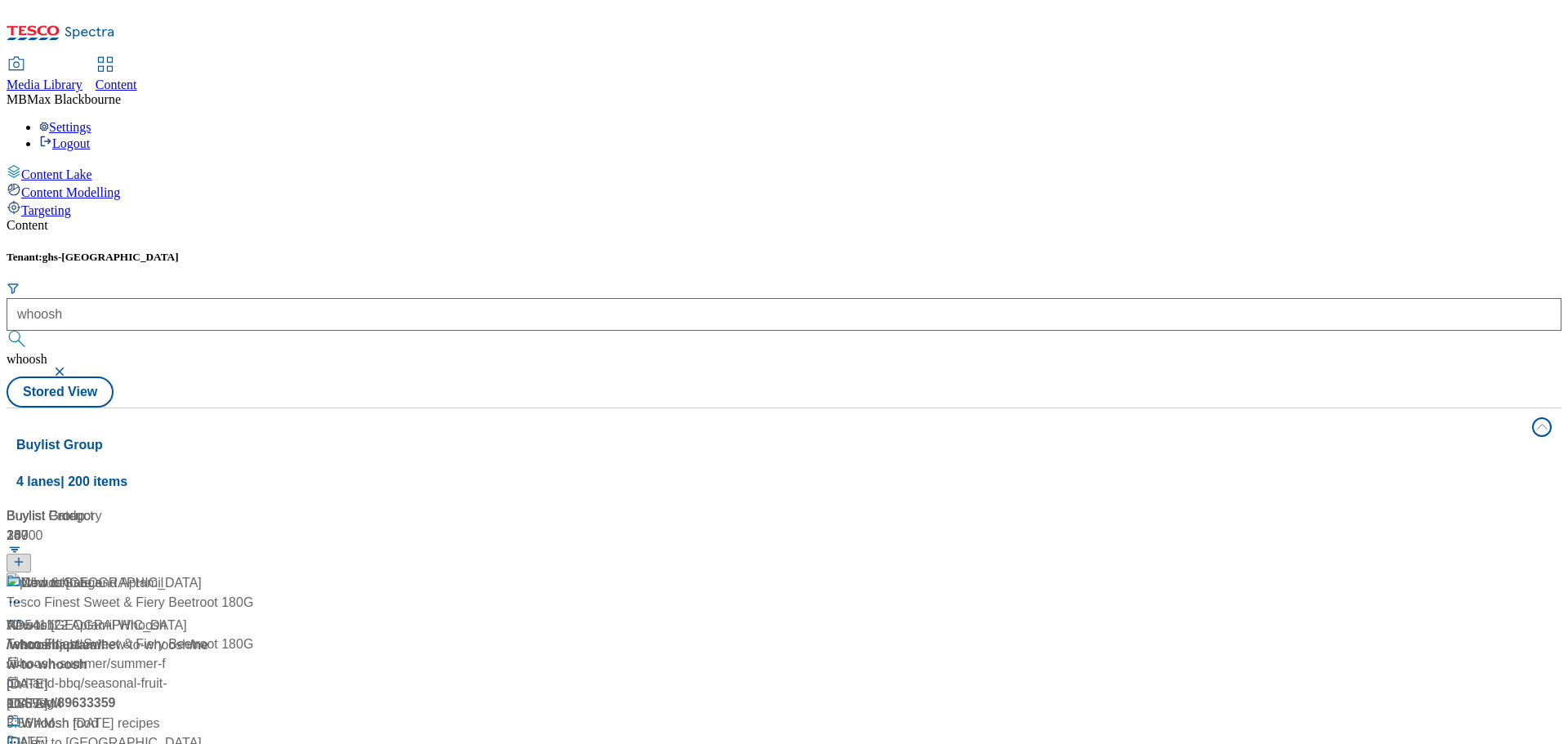
scroll to position [735, 0]
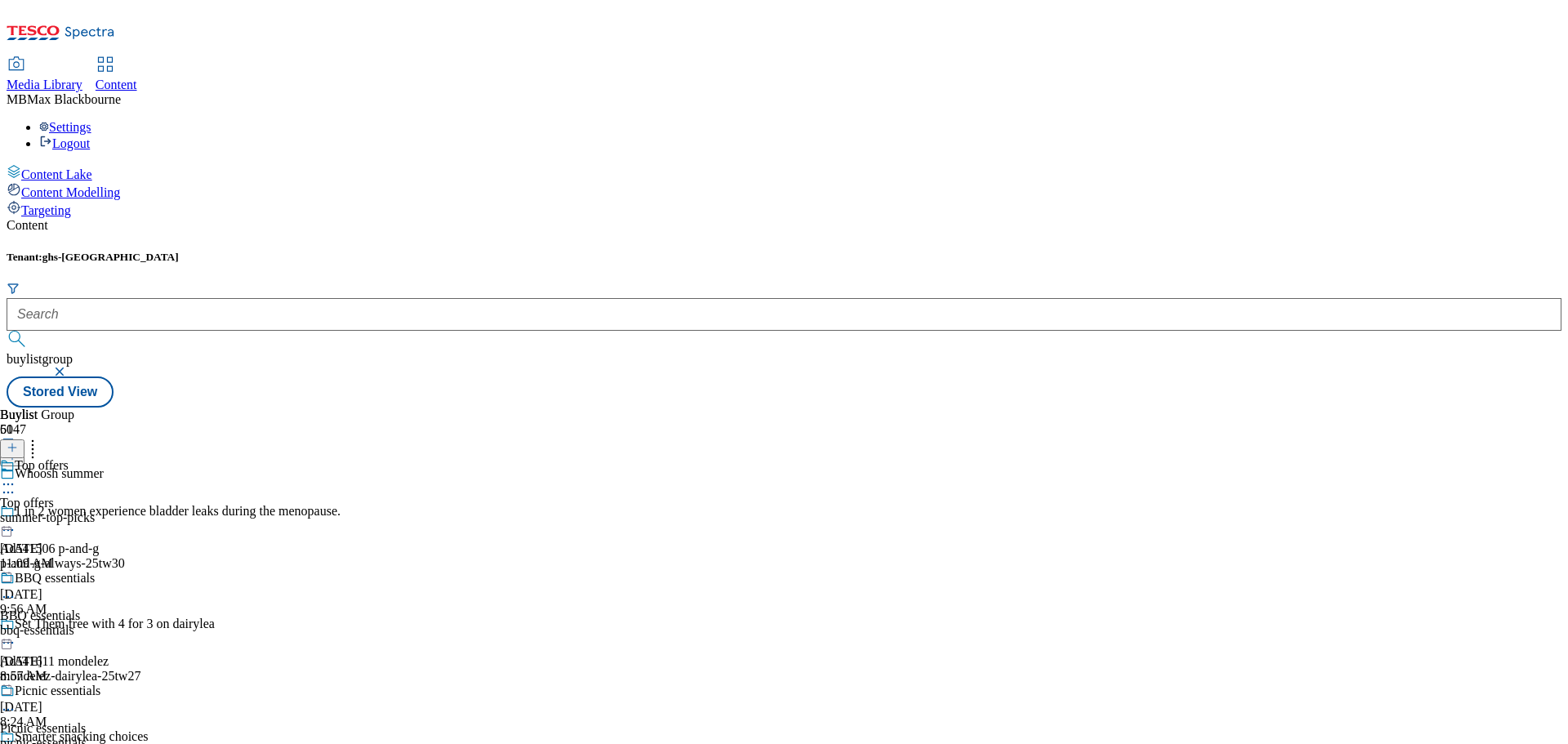
scroll to position [1062, 0]
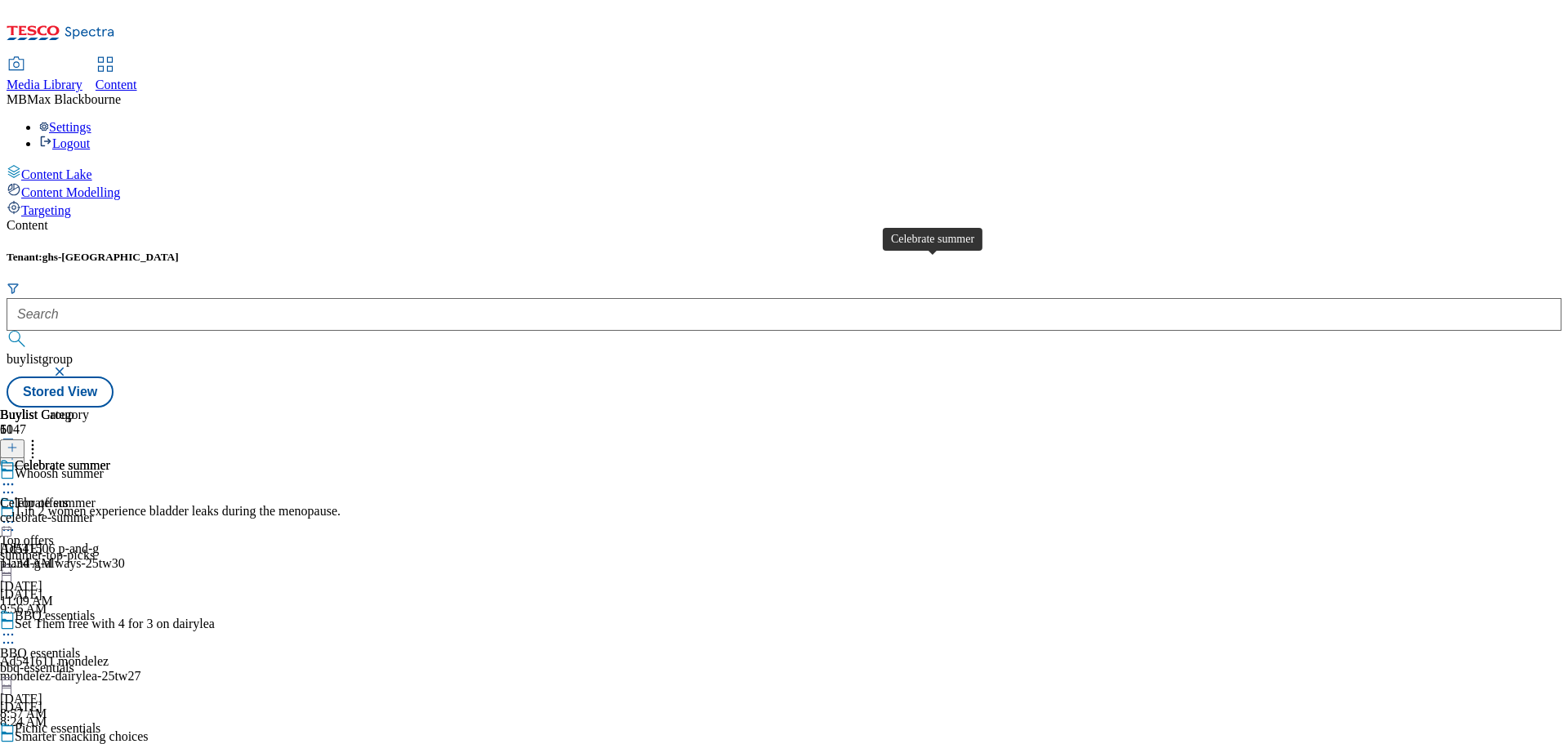
click at [110, 458] on span "Celebrate summer" at bounding box center [62, 467] width 96 height 18
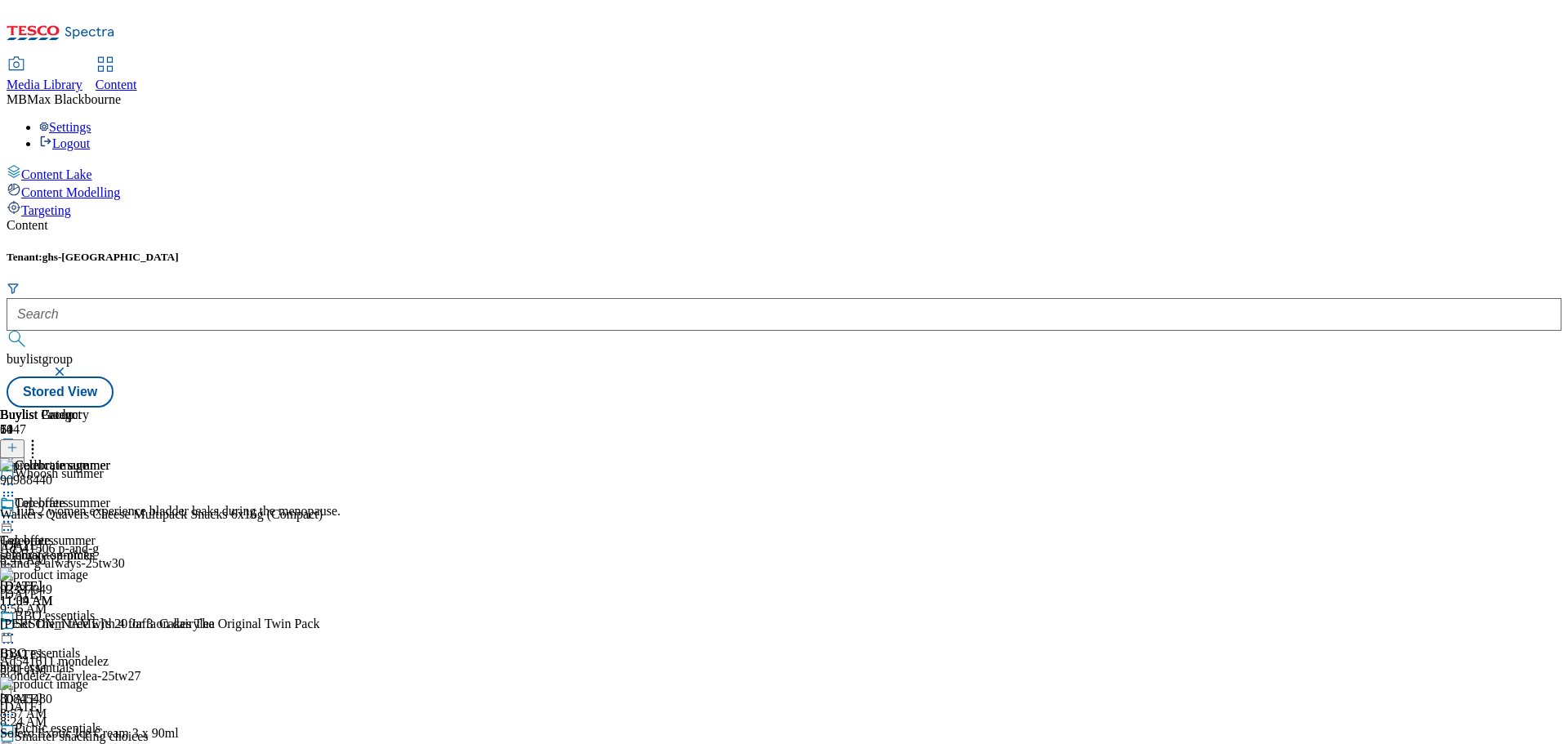
scroll to position [4982, 0]
click at [441, 407] on header "Buylist Product 74" at bounding box center [220, 432] width 441 height 51
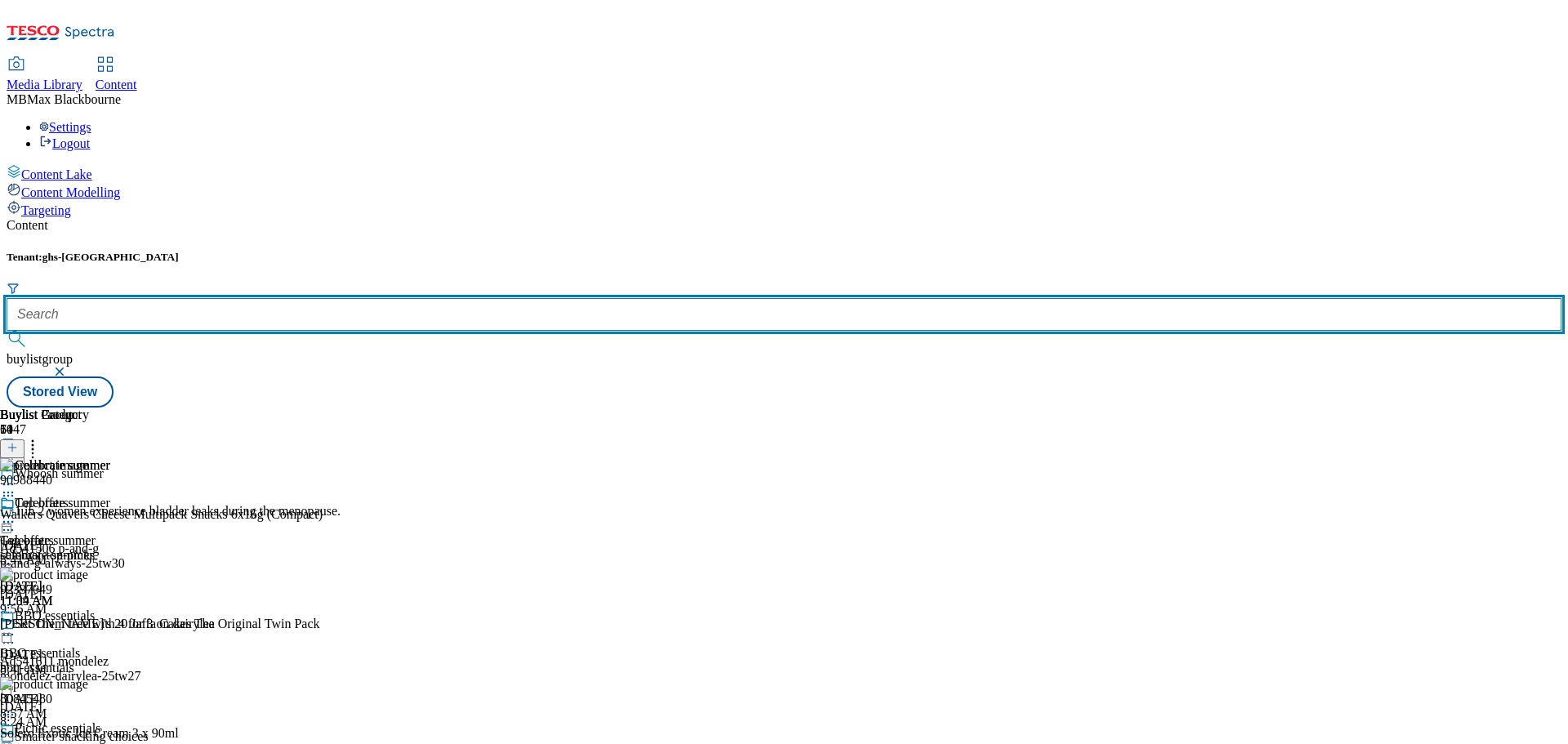
click at [375, 298] on input "text" at bounding box center [784, 314] width 1555 height 33
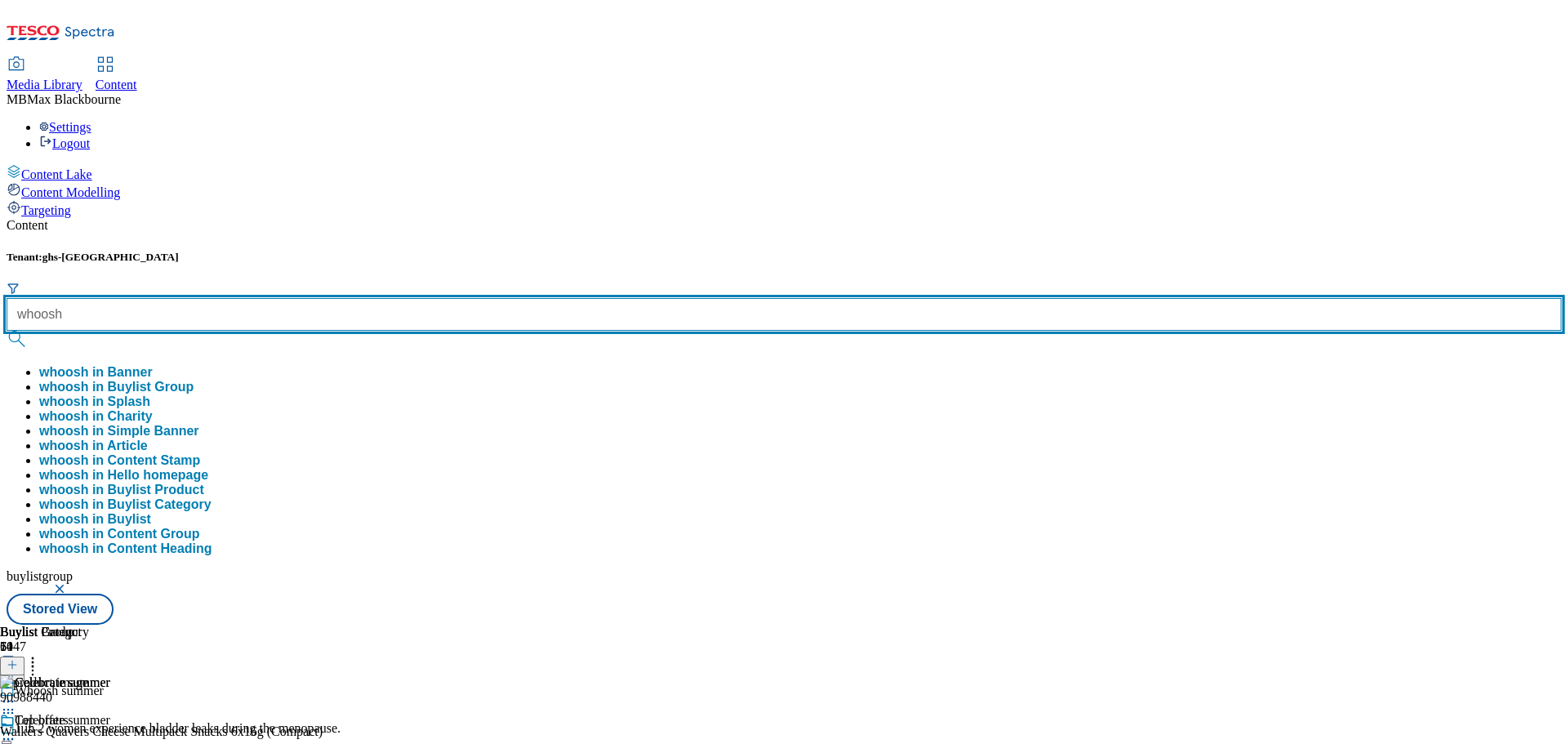
type input "whoosh"
click at [7, 331] on button "submit" at bounding box center [18, 338] width 22 height 16
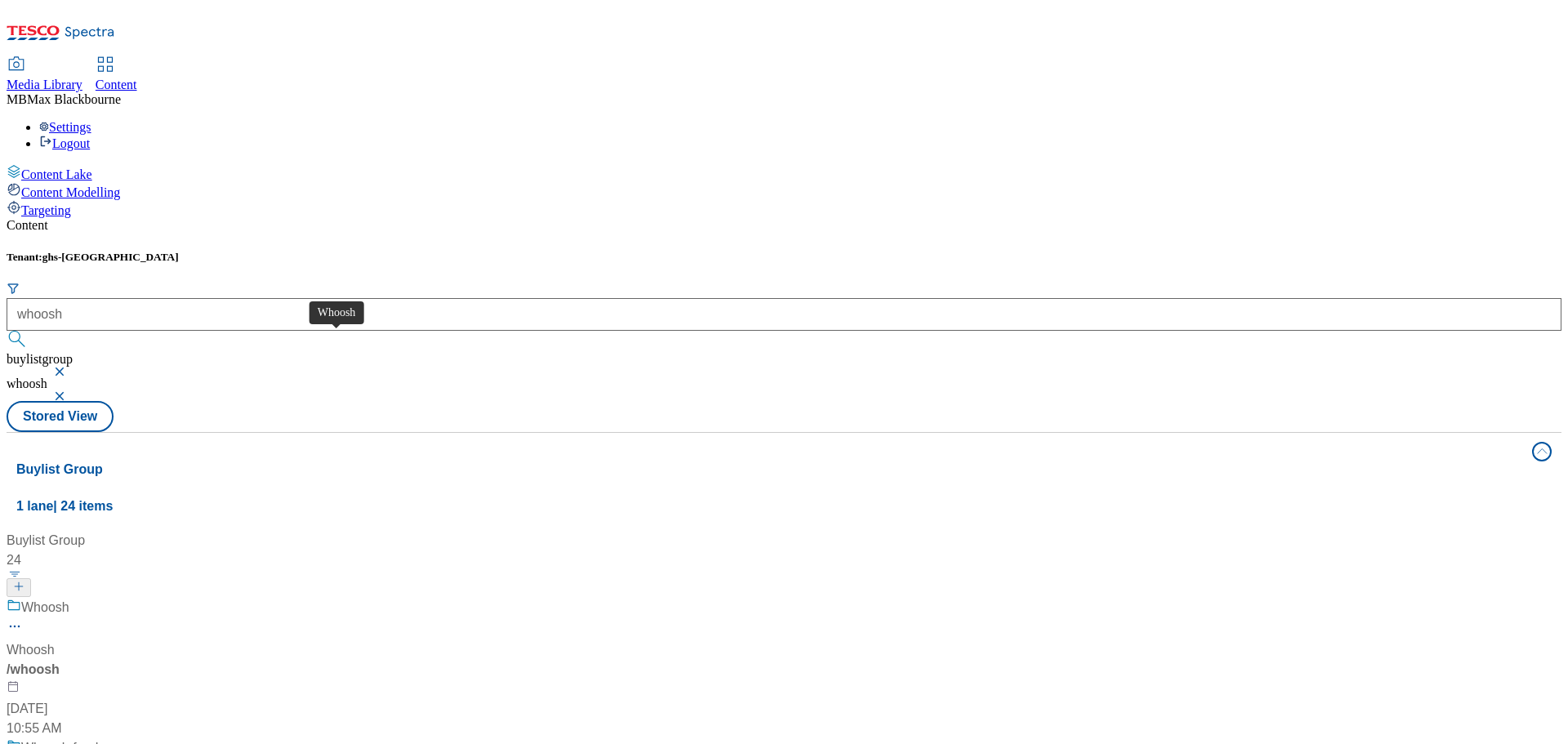
click at [69, 598] on span "Whoosh" at bounding box center [46, 608] width 48 height 21
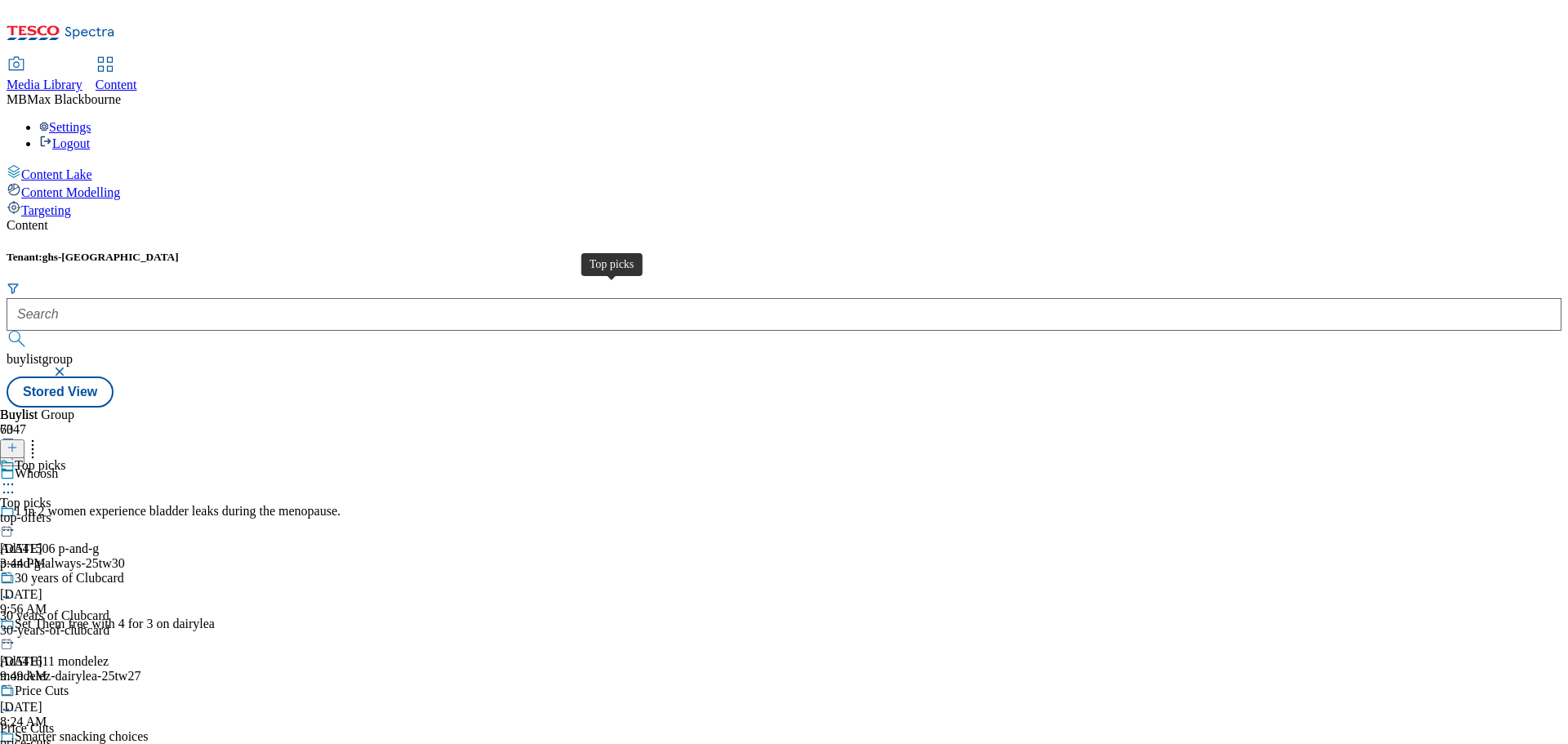
scroll to position [82, 0]
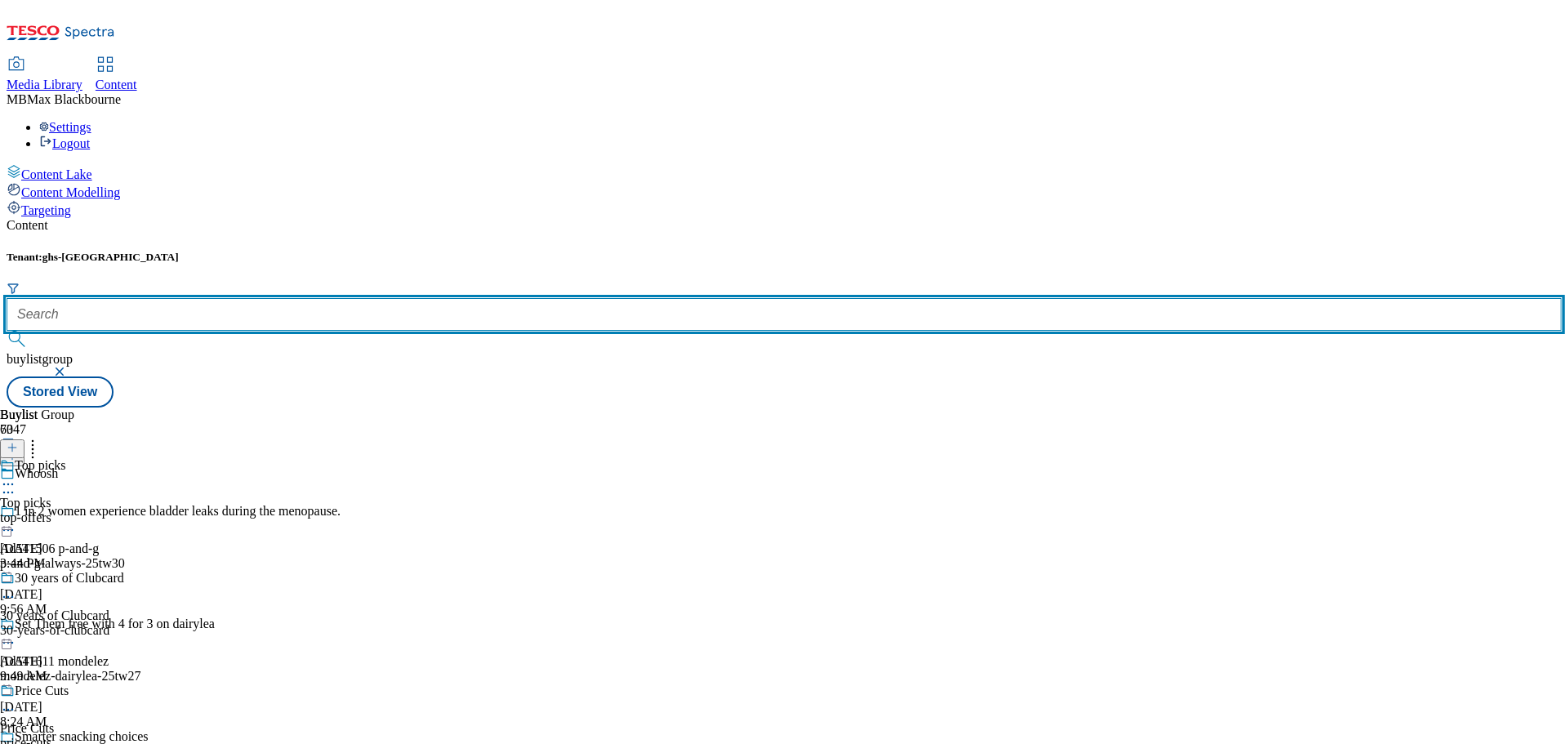
click at [375, 298] on input "text" at bounding box center [784, 314] width 1555 height 33
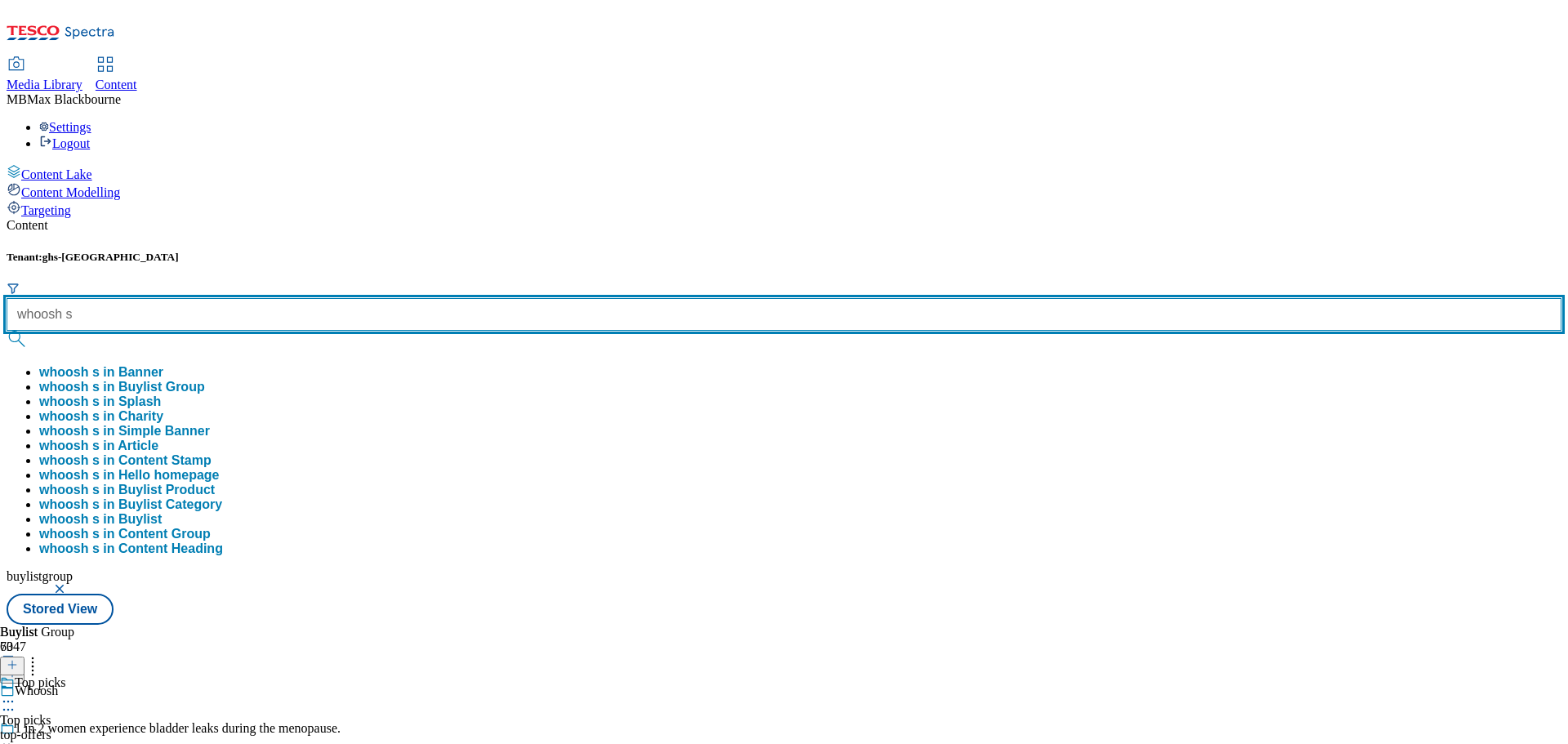
type input "whoosh s"
click at [7, 331] on button "submit" at bounding box center [18, 338] width 22 height 16
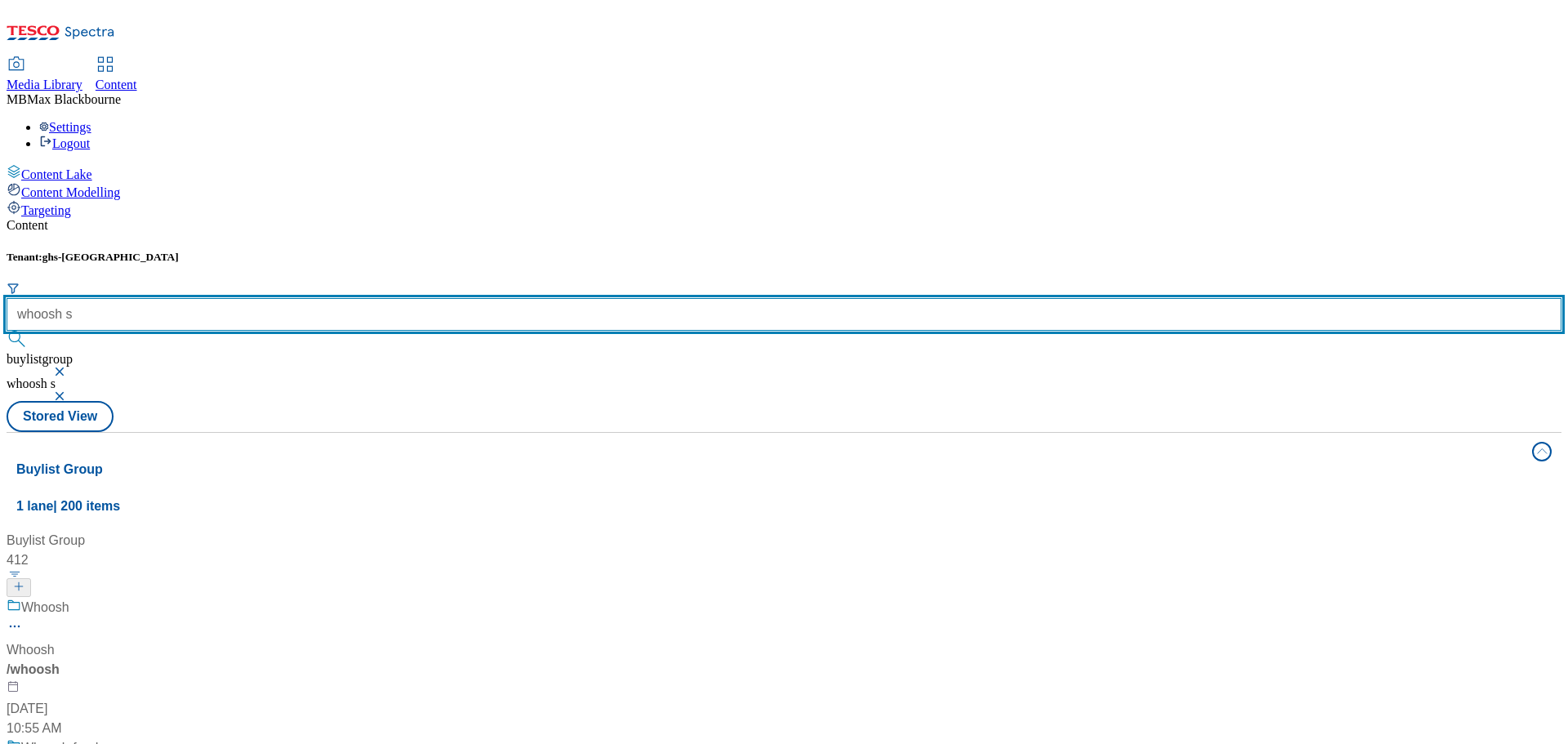
scroll to position [1062, 0]
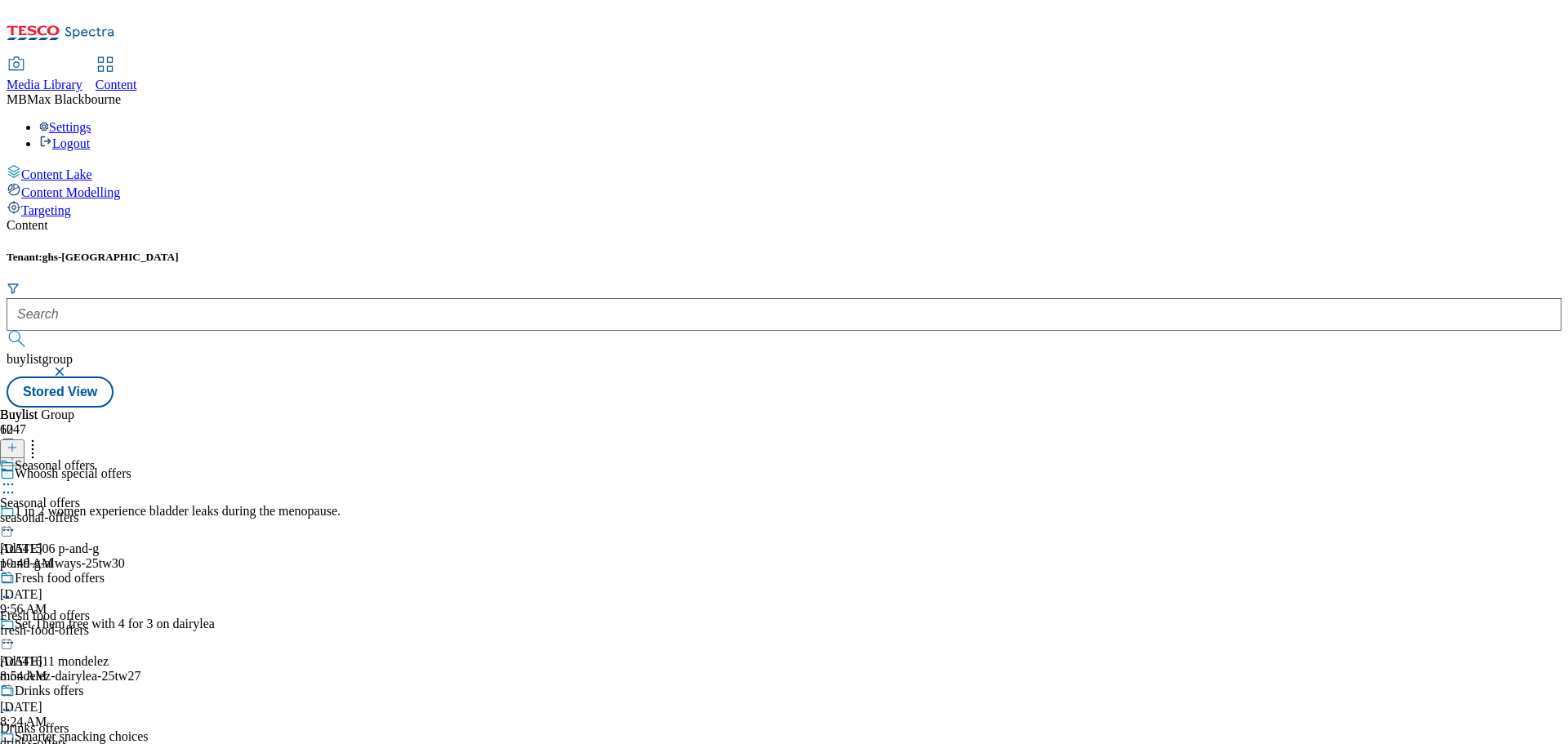
scroll to position [82, 0]
click at [104, 571] on div "Fresh food offers" at bounding box center [60, 577] width 90 height 15
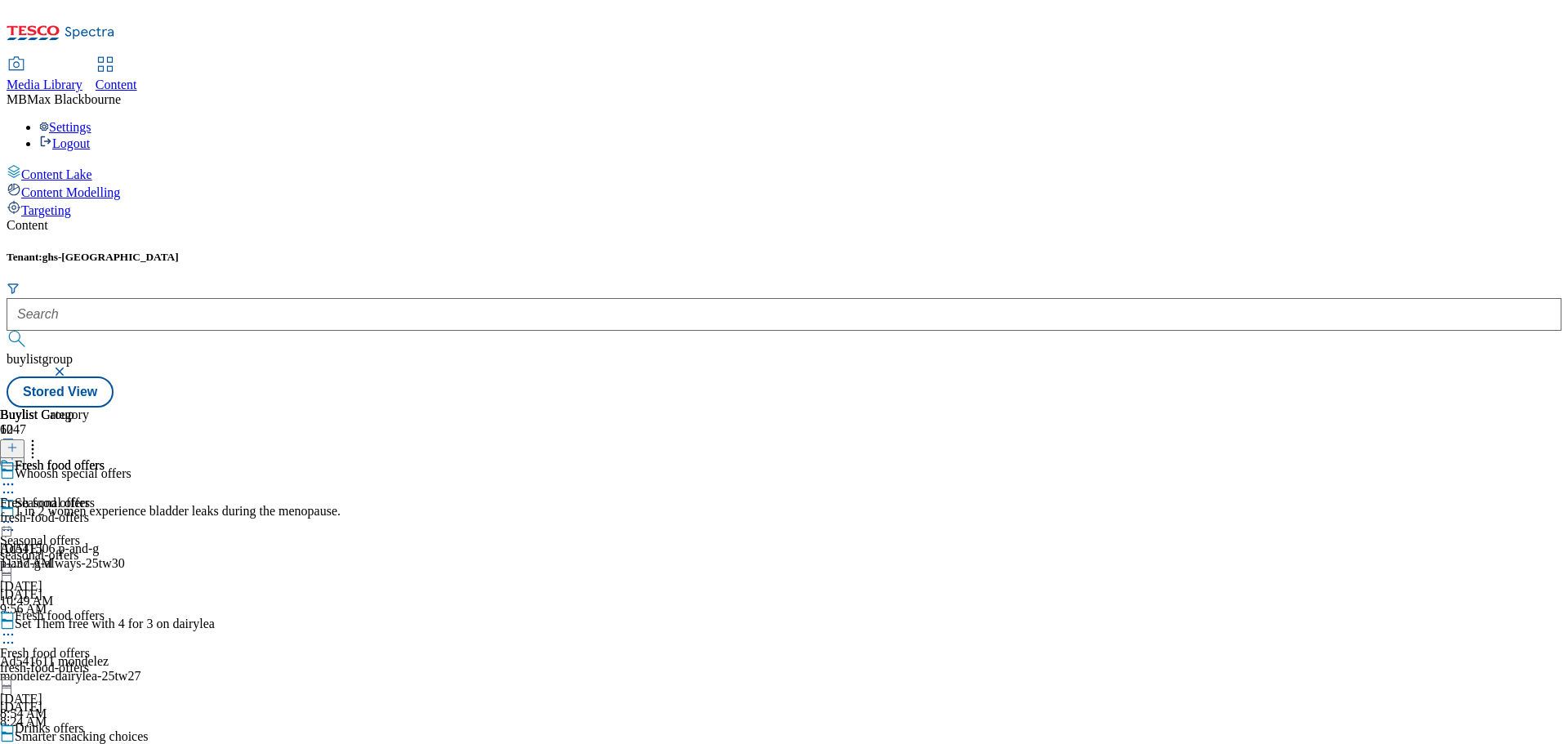
click at [90, 495] on div "Fresh food offers" at bounding box center [45, 502] width 90 height 15
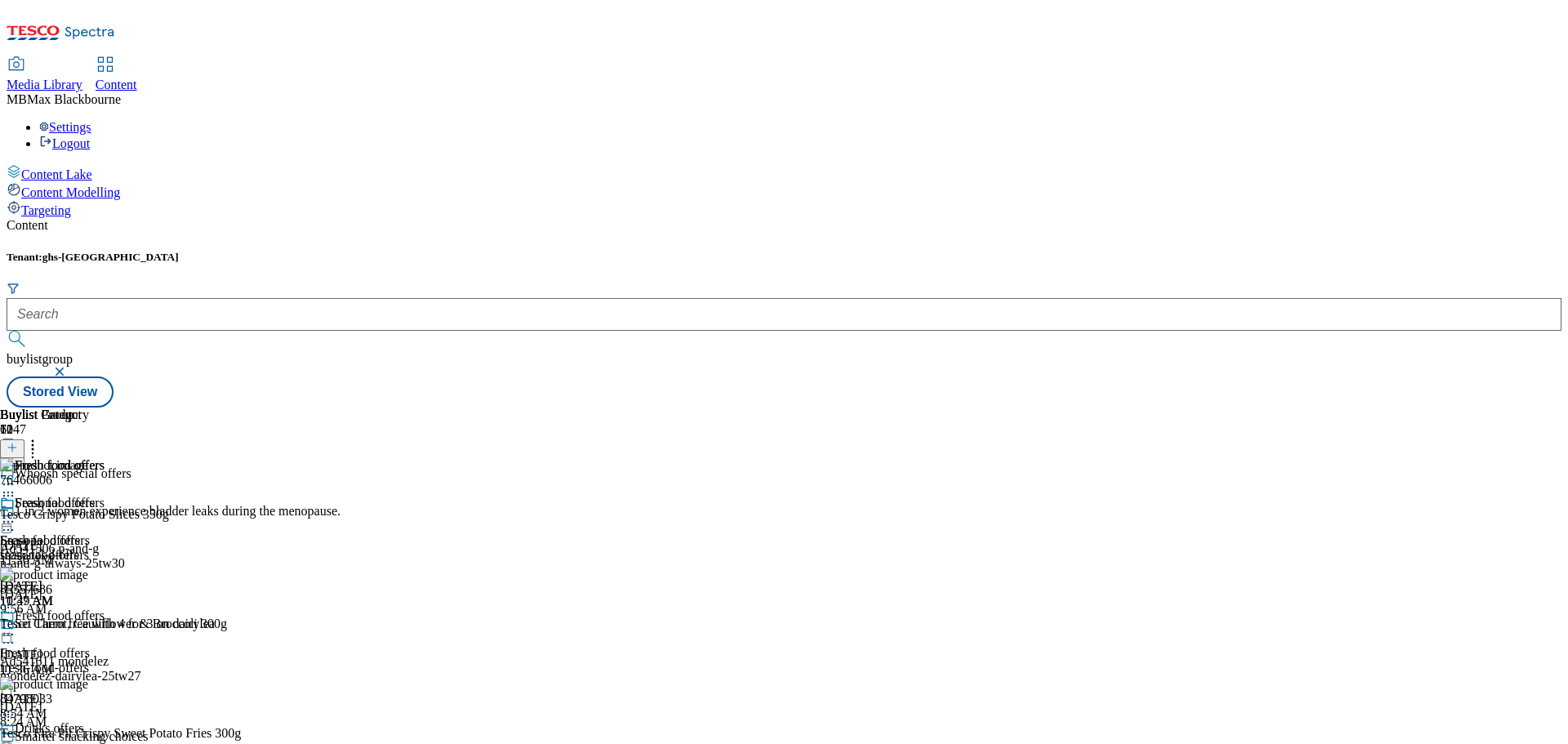
scroll to position [46, 0]
click at [41, 437] on icon at bounding box center [32, 445] width 16 height 16
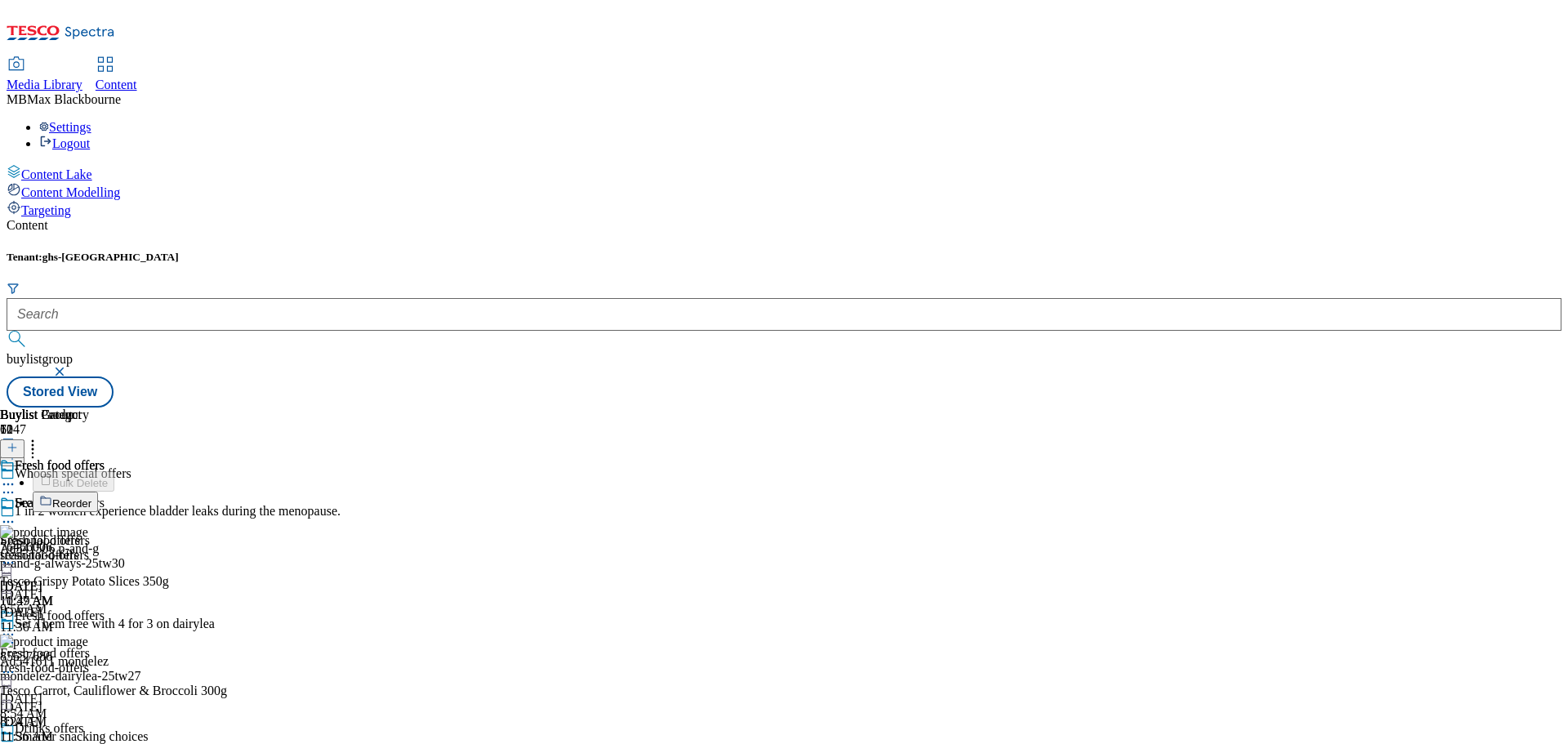
click at [1465, 407] on div "Buylist Group 6047 Whoosh special offers 1 in 2 women experience bladder leaks …" at bounding box center [784, 407] width 1555 height 0
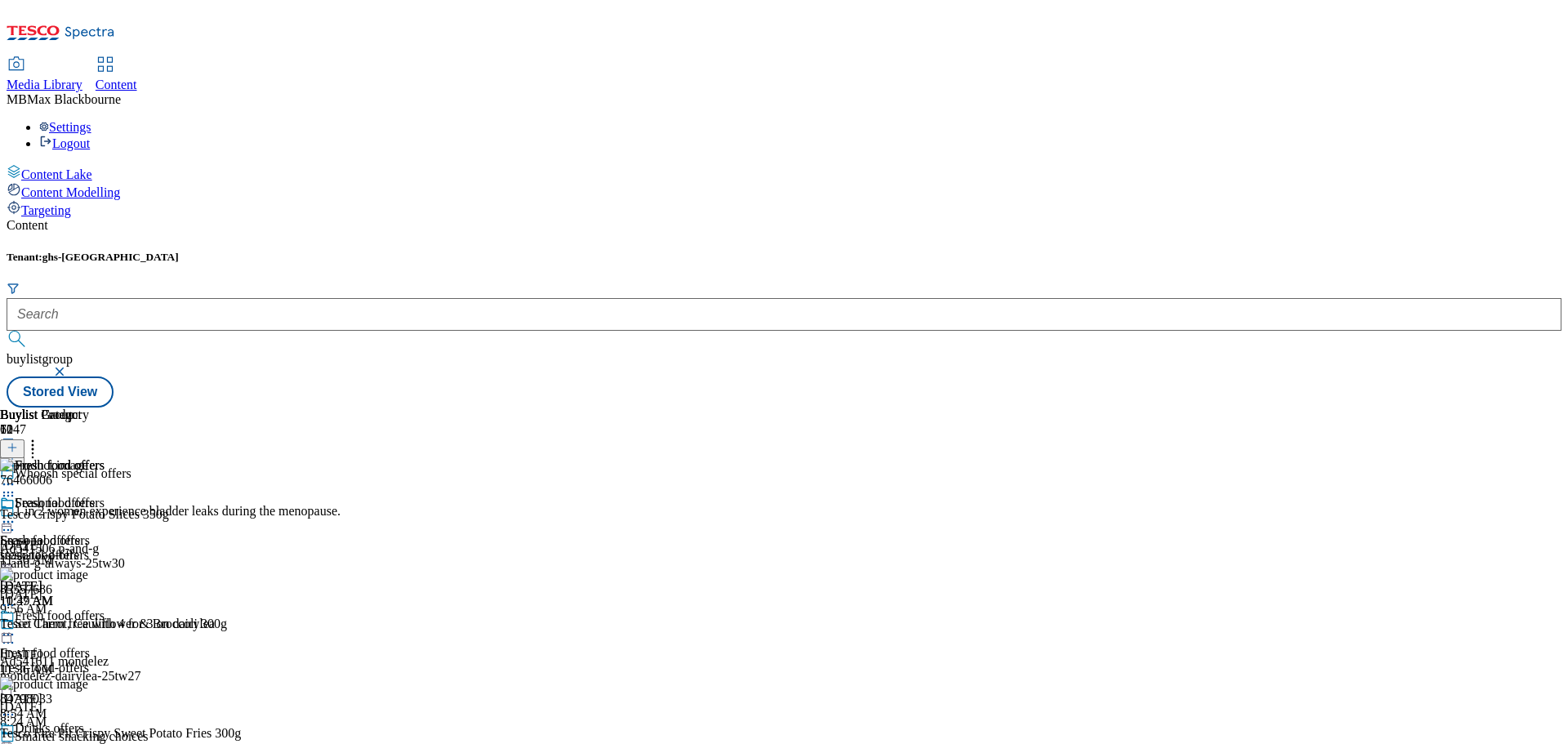
click at [16, 514] on icon at bounding box center [8, 521] width 16 height 16
click at [76, 546] on button "Edit" at bounding box center [54, 556] width 43 height 19
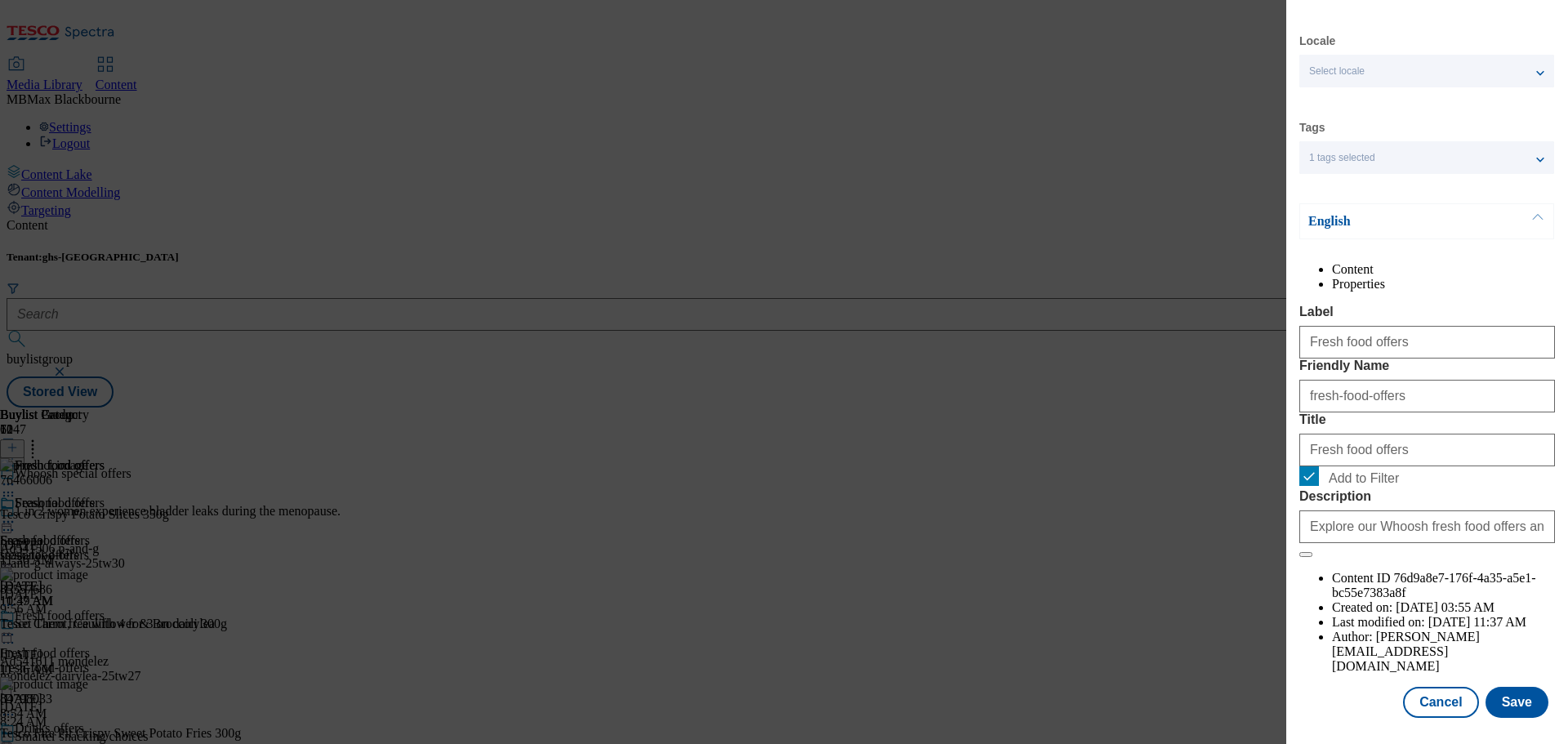
scroll to position [60, 0]
click at [1499, 704] on button "Save" at bounding box center [1516, 703] width 63 height 31
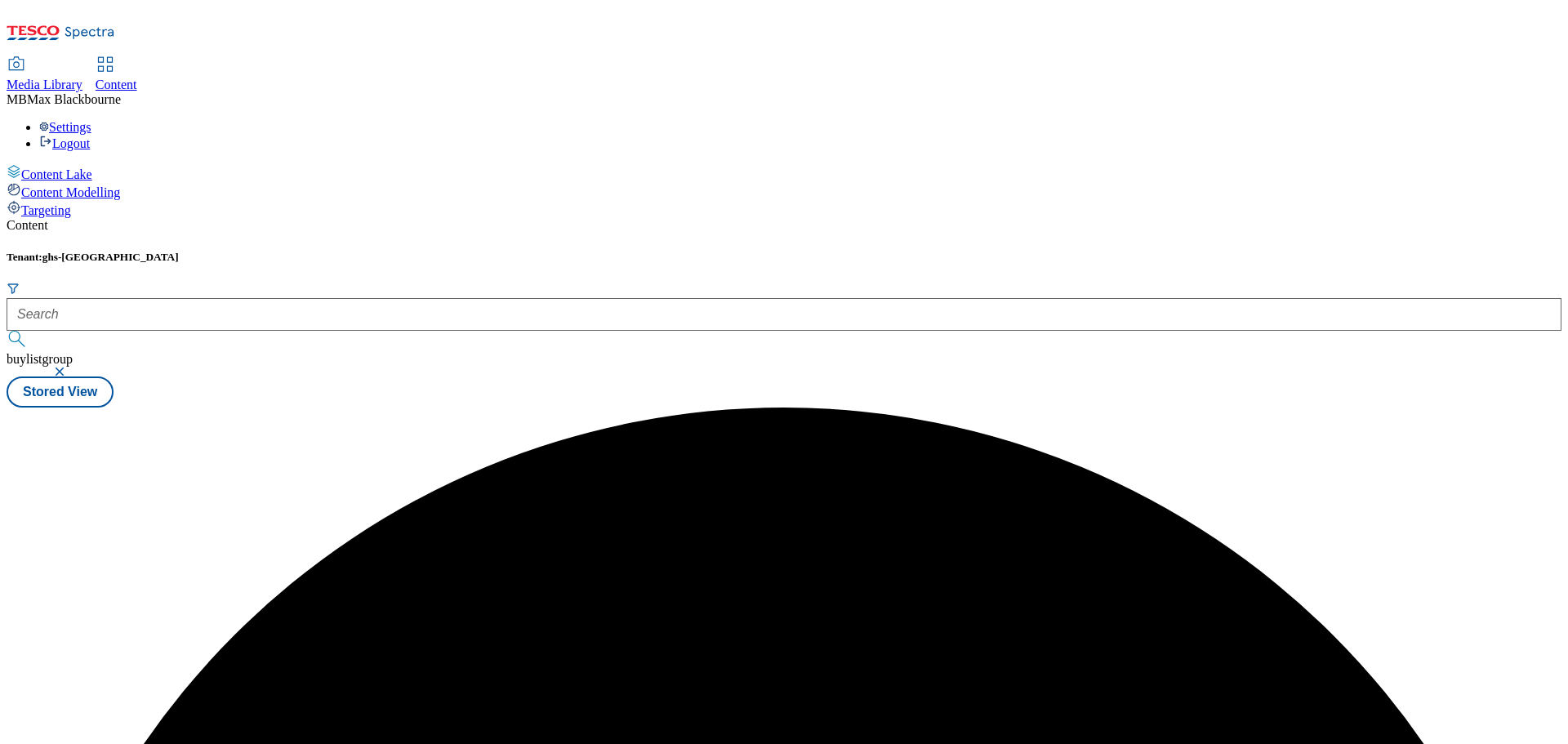
scroll to position [0, 0]
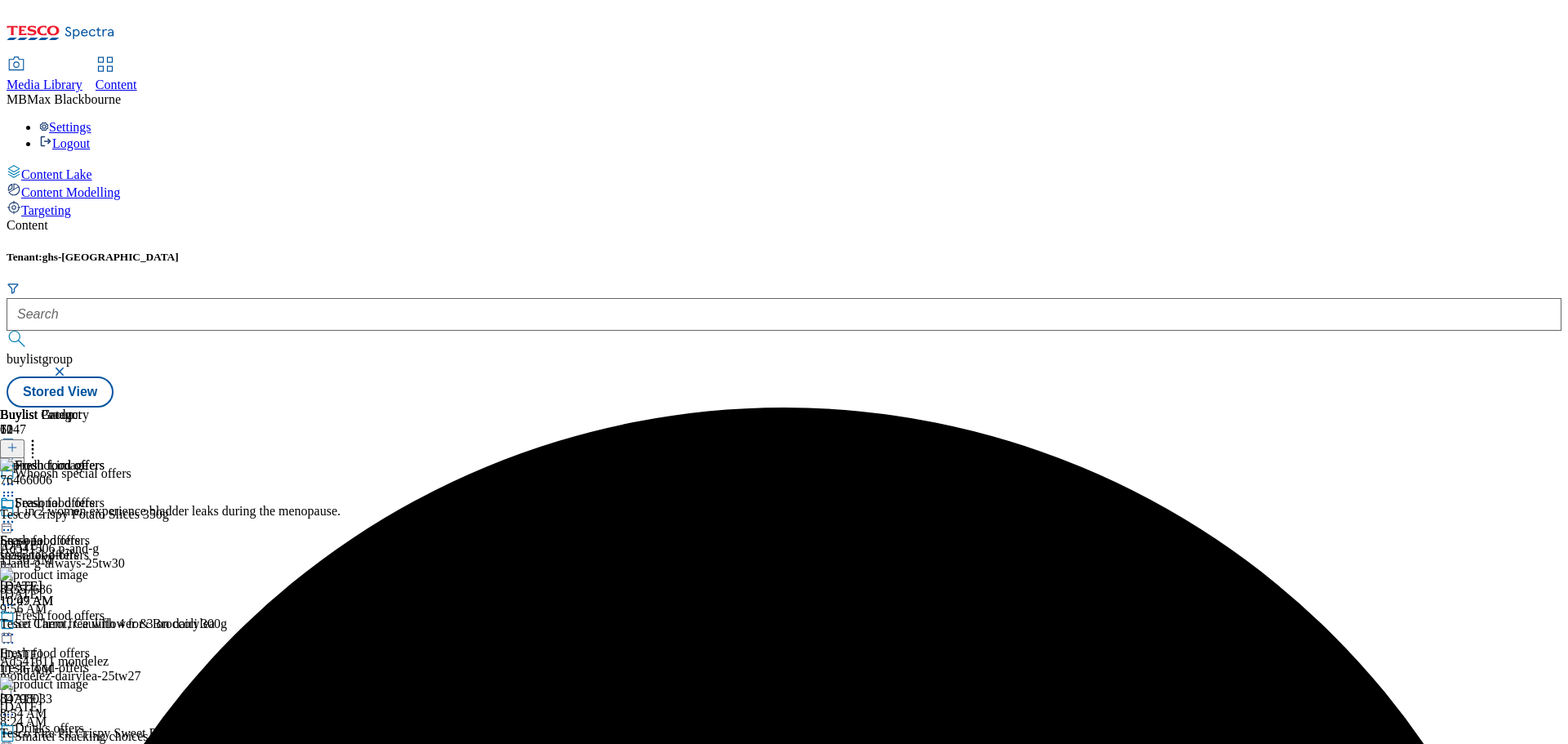
click at [16, 514] on icon at bounding box center [8, 521] width 16 height 16
click at [96, 621] on button "Preview" at bounding box center [64, 631] width 63 height 19
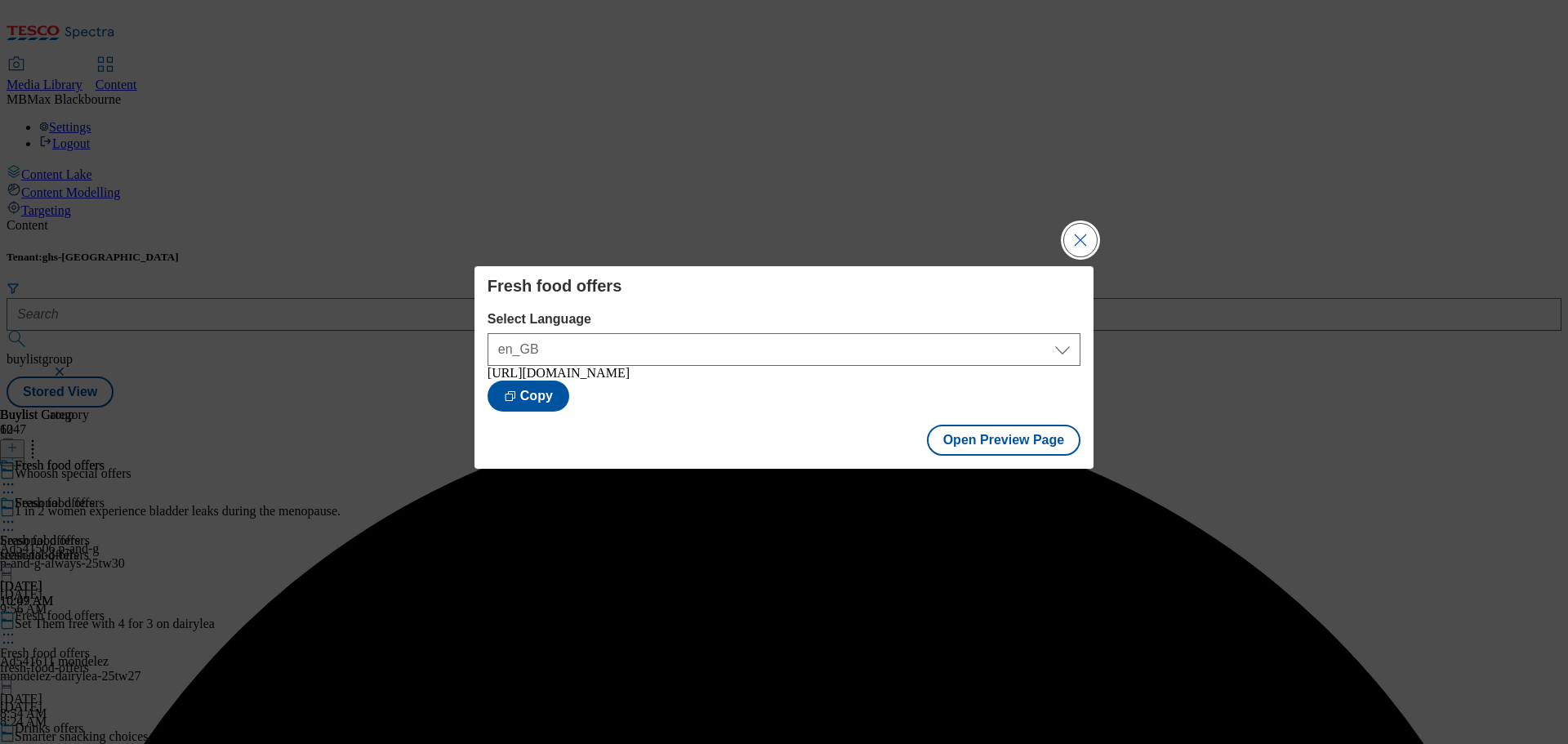
click at [1093, 240] on button "Close Modal" at bounding box center [1080, 240] width 33 height 33
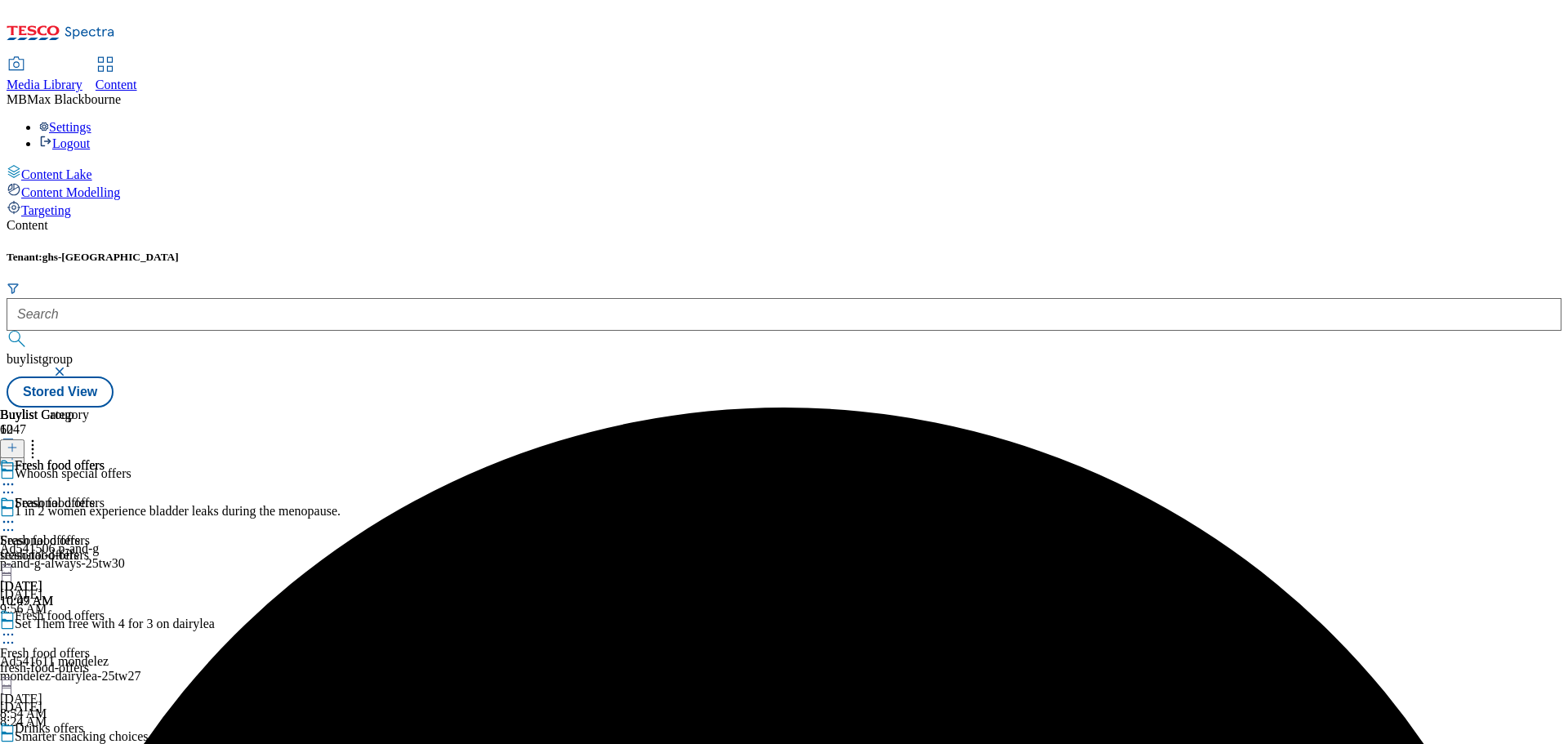
click at [9, 521] on circle at bounding box center [9, 522] width 3 height 3
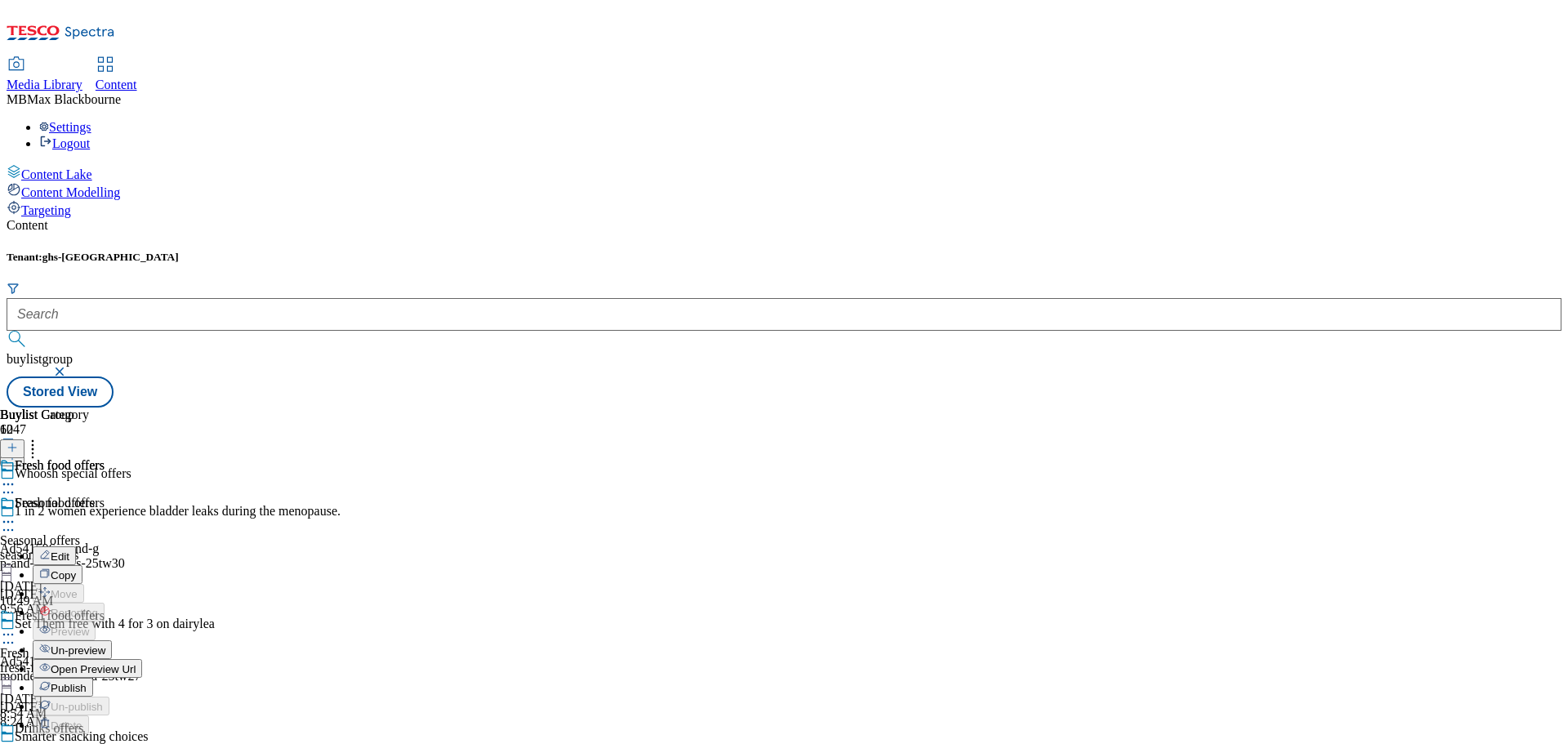
click at [93, 678] on button "Publish" at bounding box center [63, 687] width 60 height 19
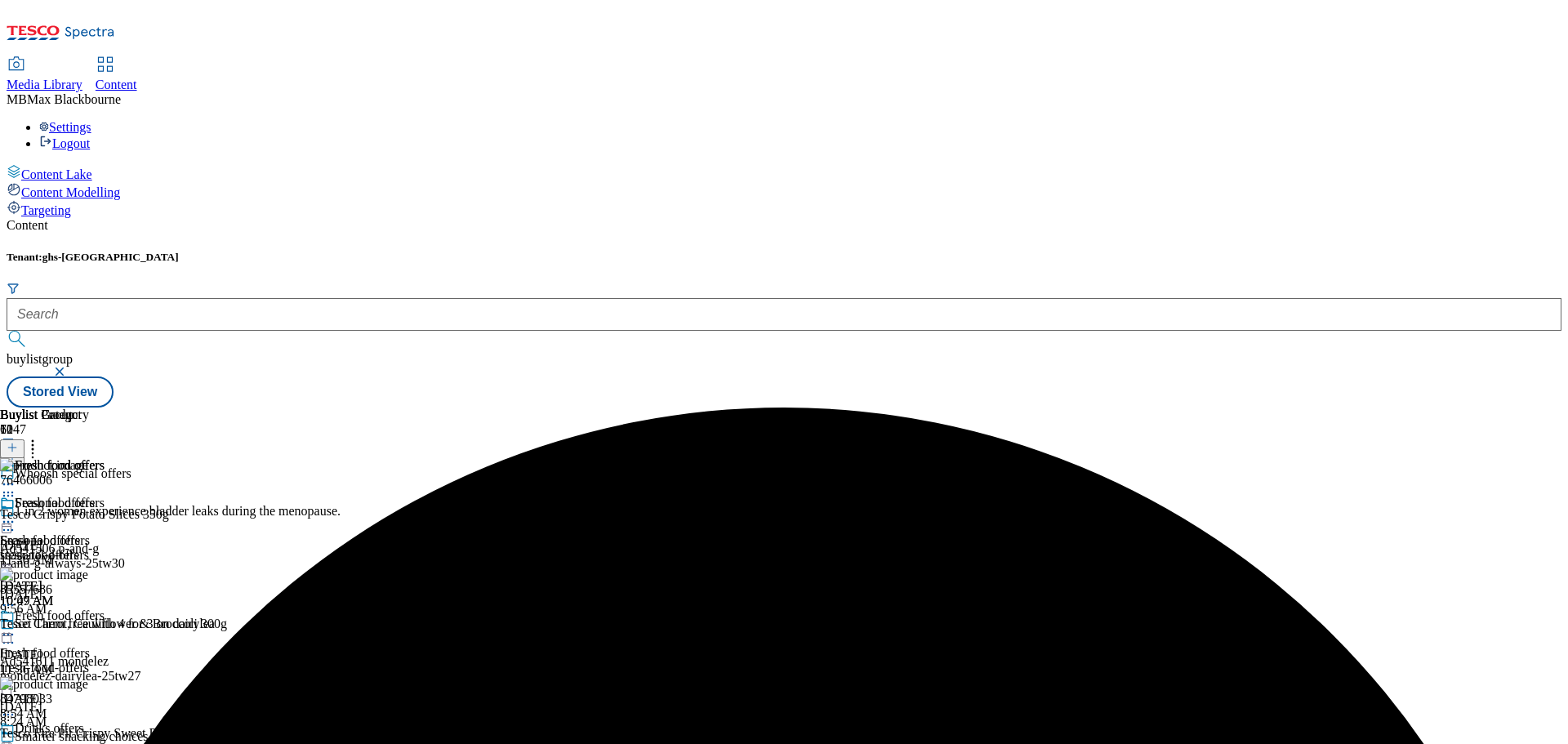
click at [104, 512] on div "Fresh food offers Fresh food offers fresh-food-offers [DATE] 10:07 AM" at bounding box center [52, 552] width 104 height 113
click at [386, 281] on form at bounding box center [784, 316] width 1555 height 70
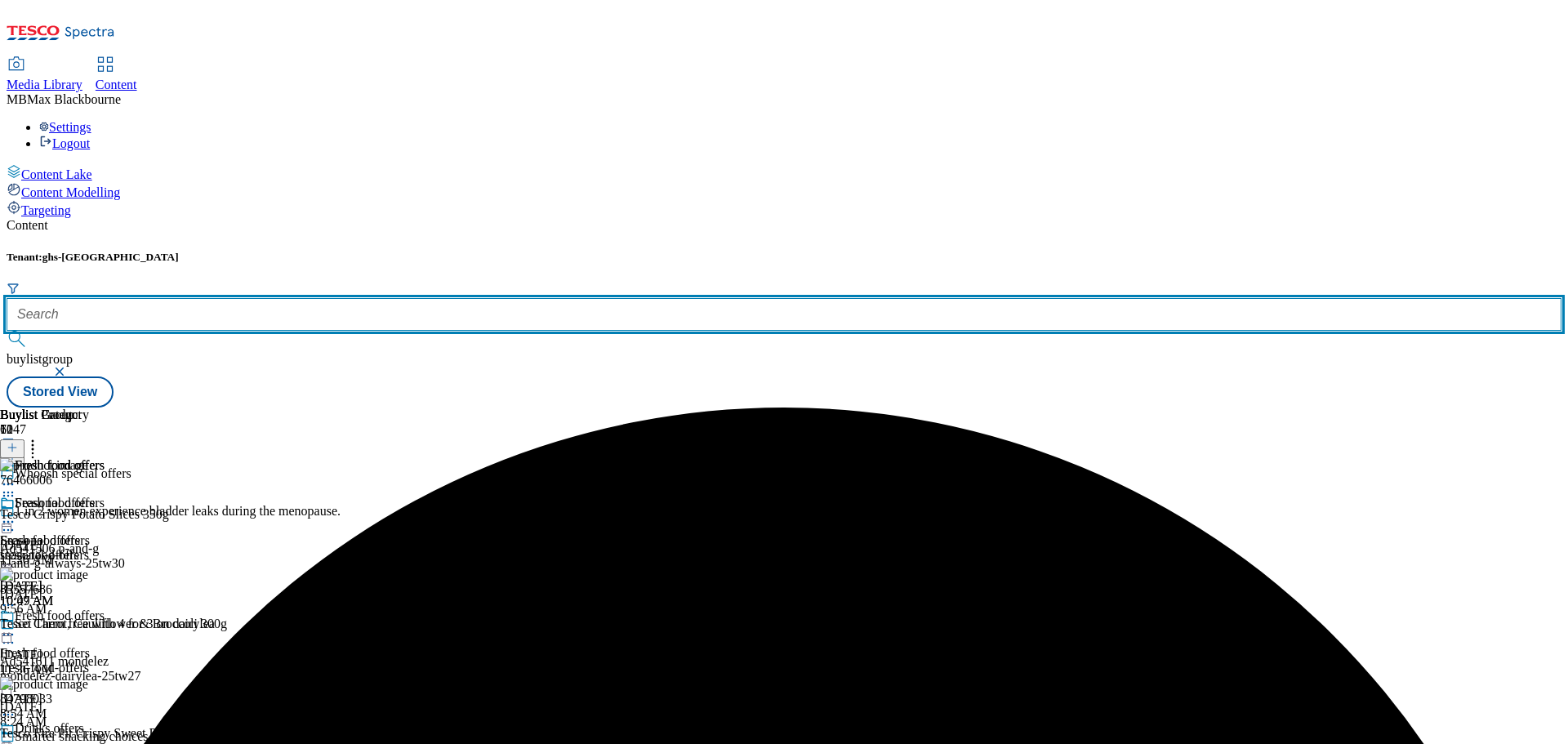
click at [385, 298] on input "text" at bounding box center [784, 314] width 1555 height 33
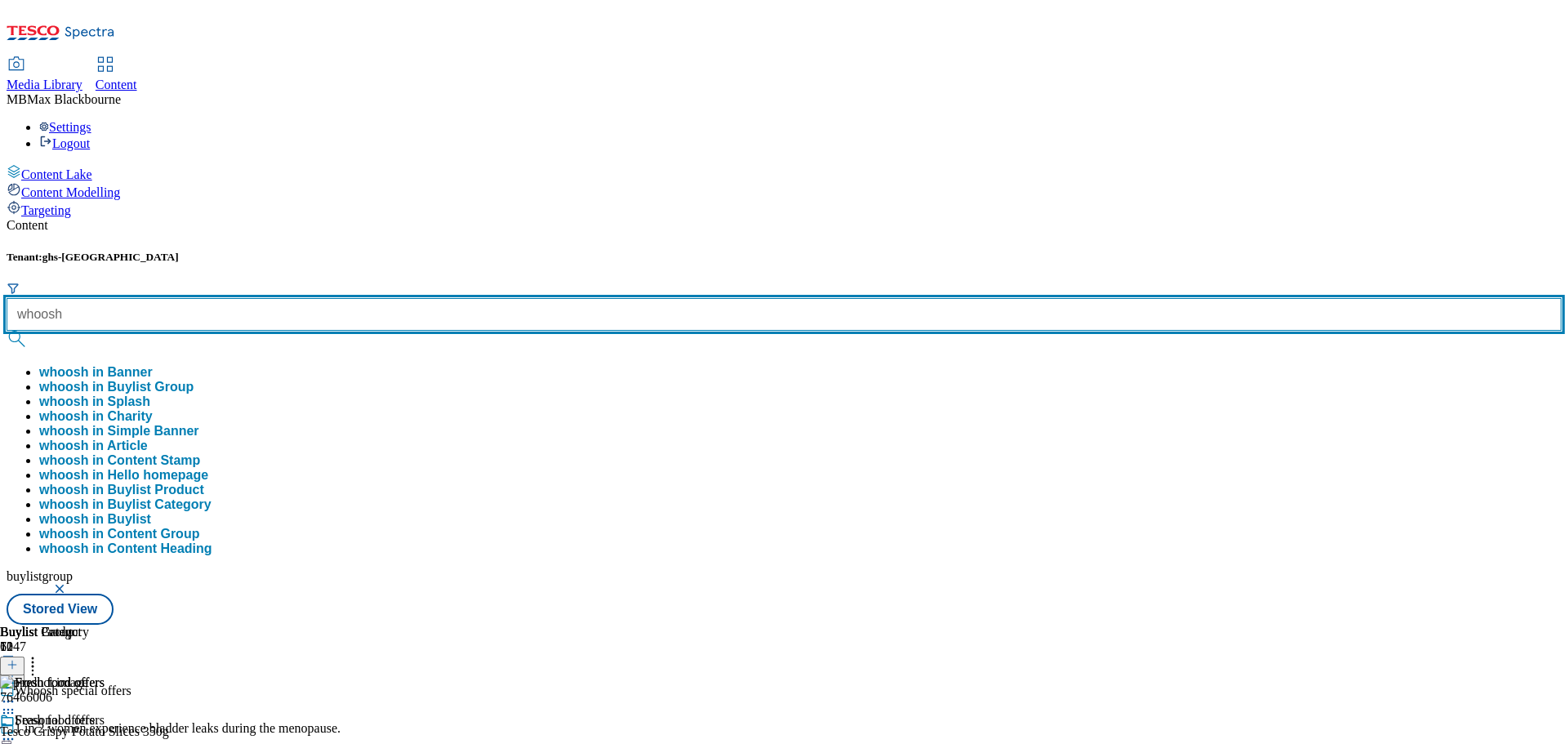
type input "whoosh"
click at [7, 331] on button "submit" at bounding box center [18, 338] width 22 height 16
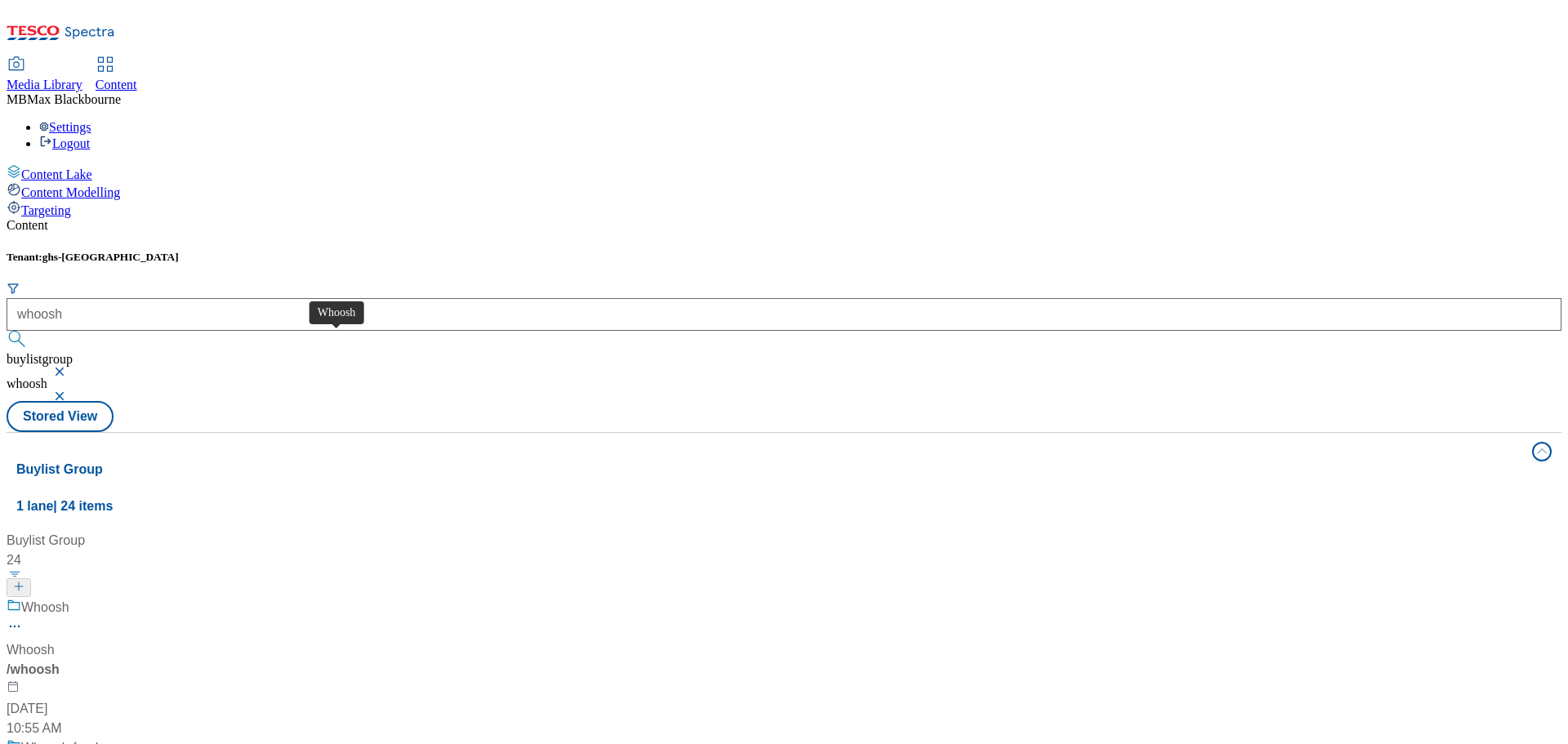
click at [69, 598] on div "Whoosh" at bounding box center [46, 608] width 48 height 20
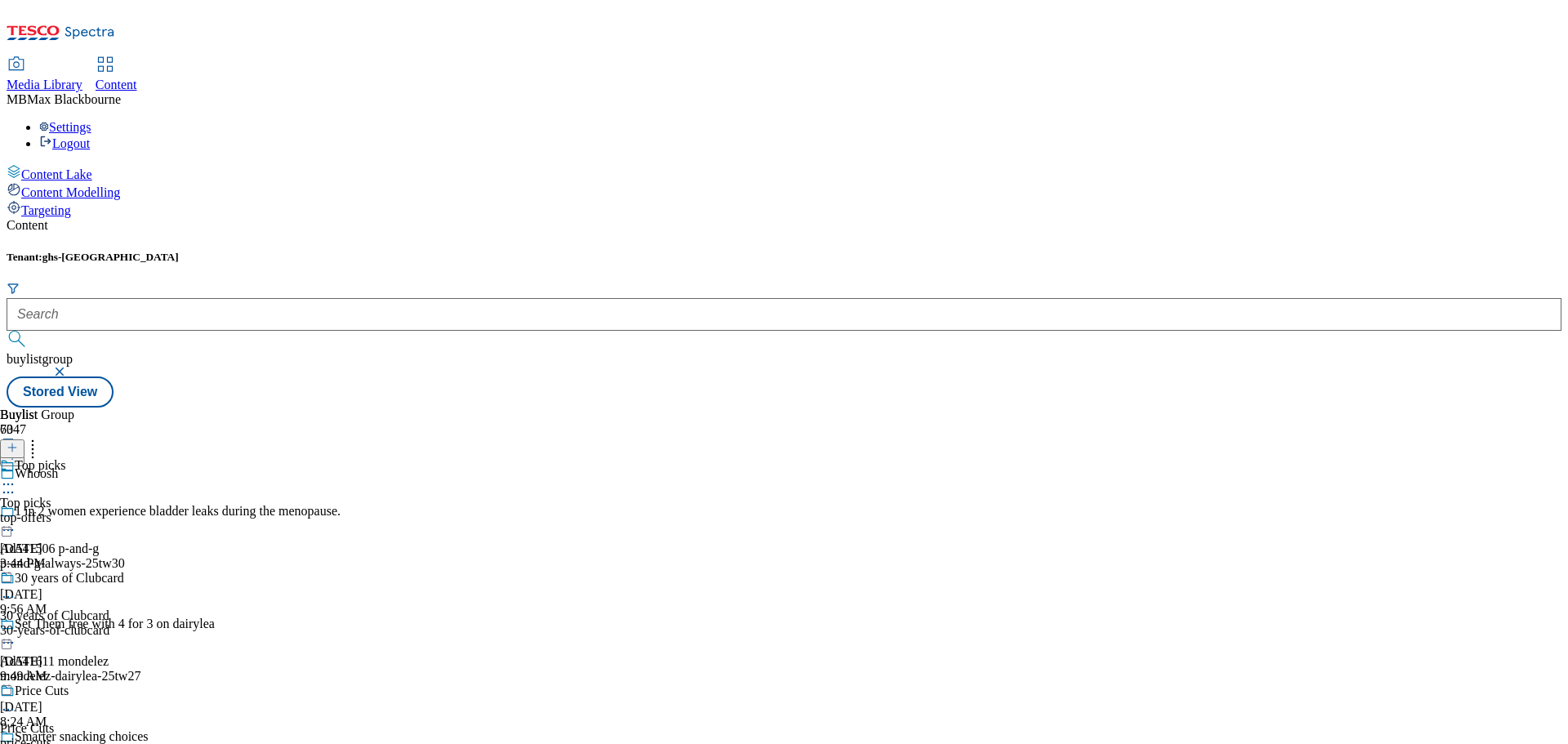
scroll to position [3267, 0]
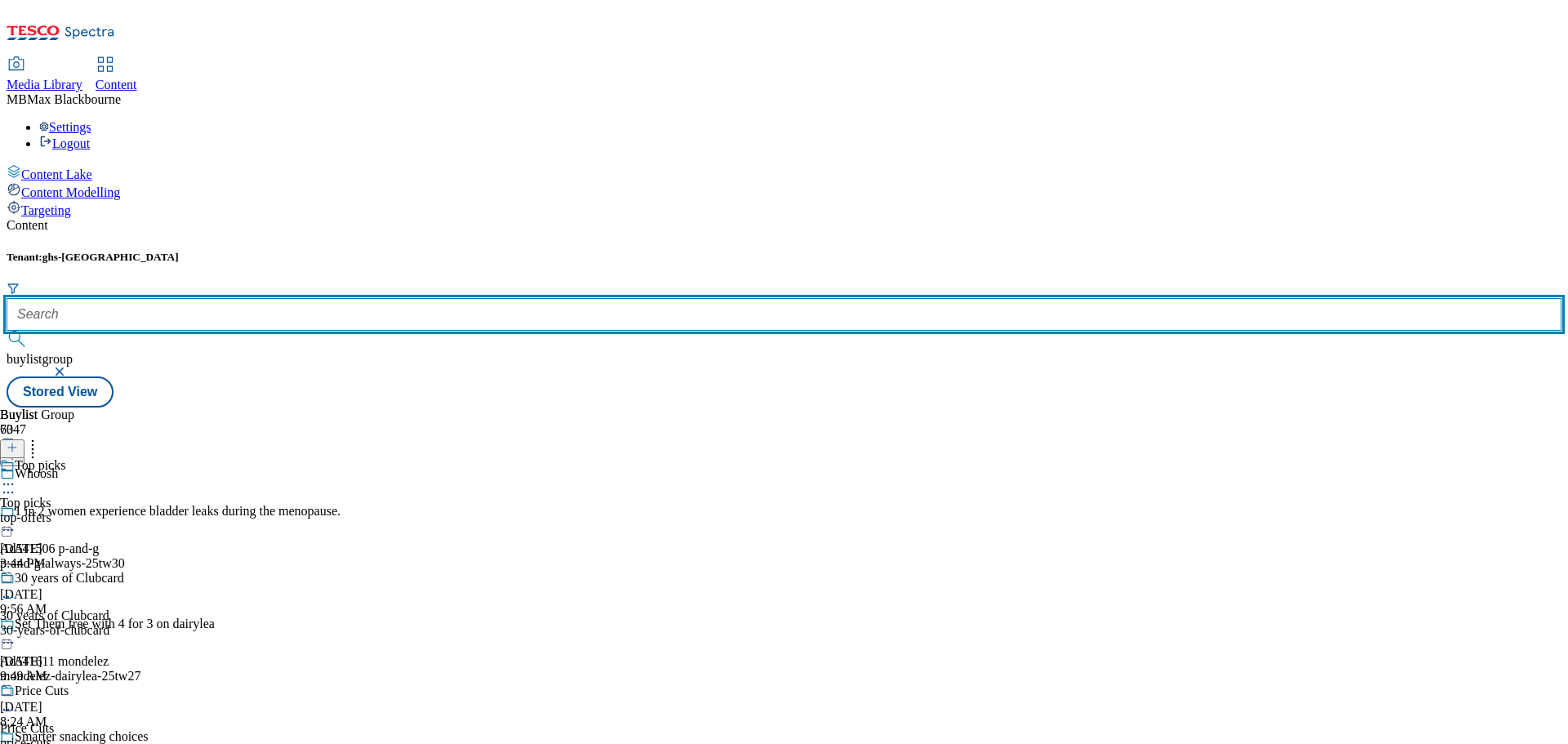
click at [378, 298] on input "text" at bounding box center [784, 314] width 1555 height 33
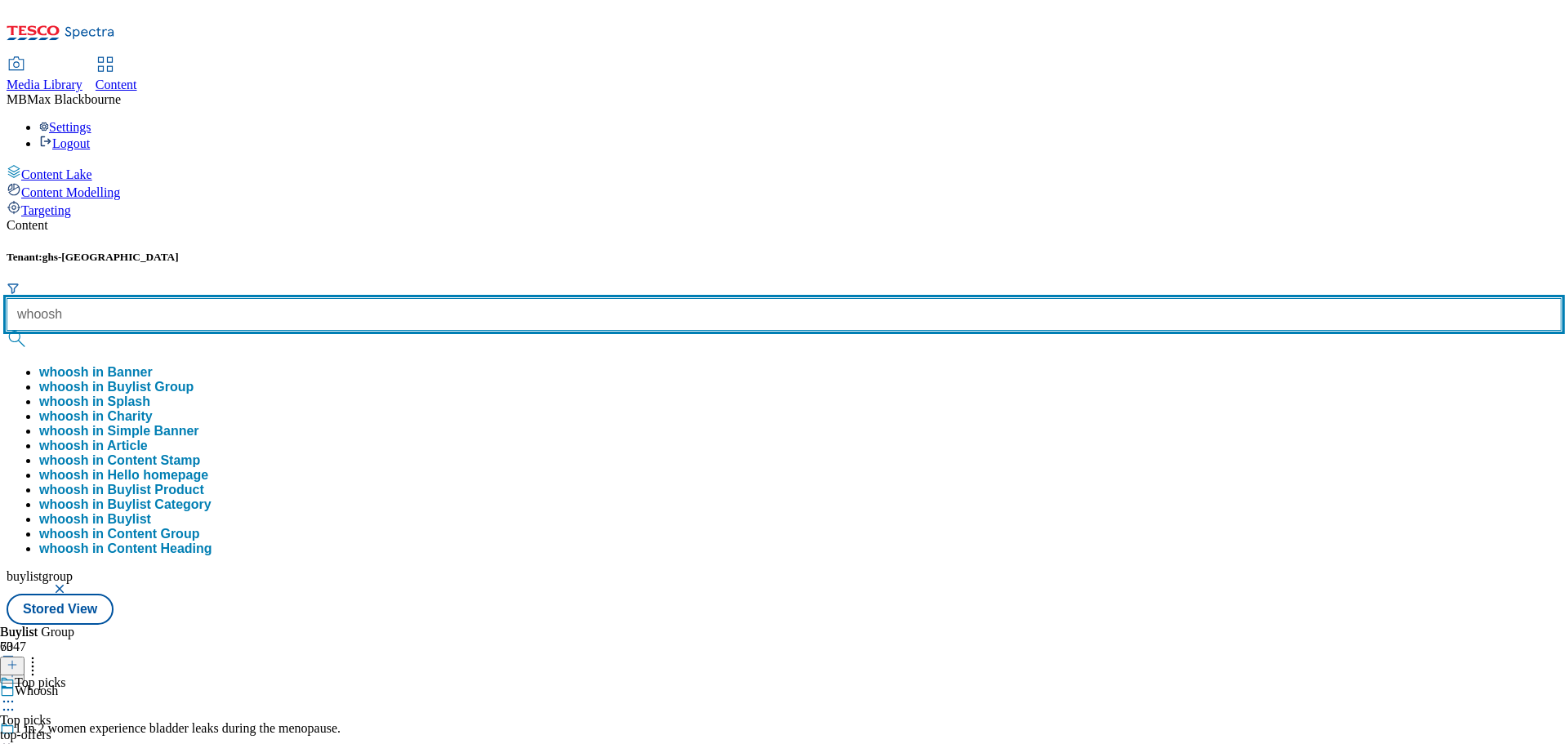
type input "whoosh"
click at [7, 331] on button "submit" at bounding box center [18, 338] width 22 height 16
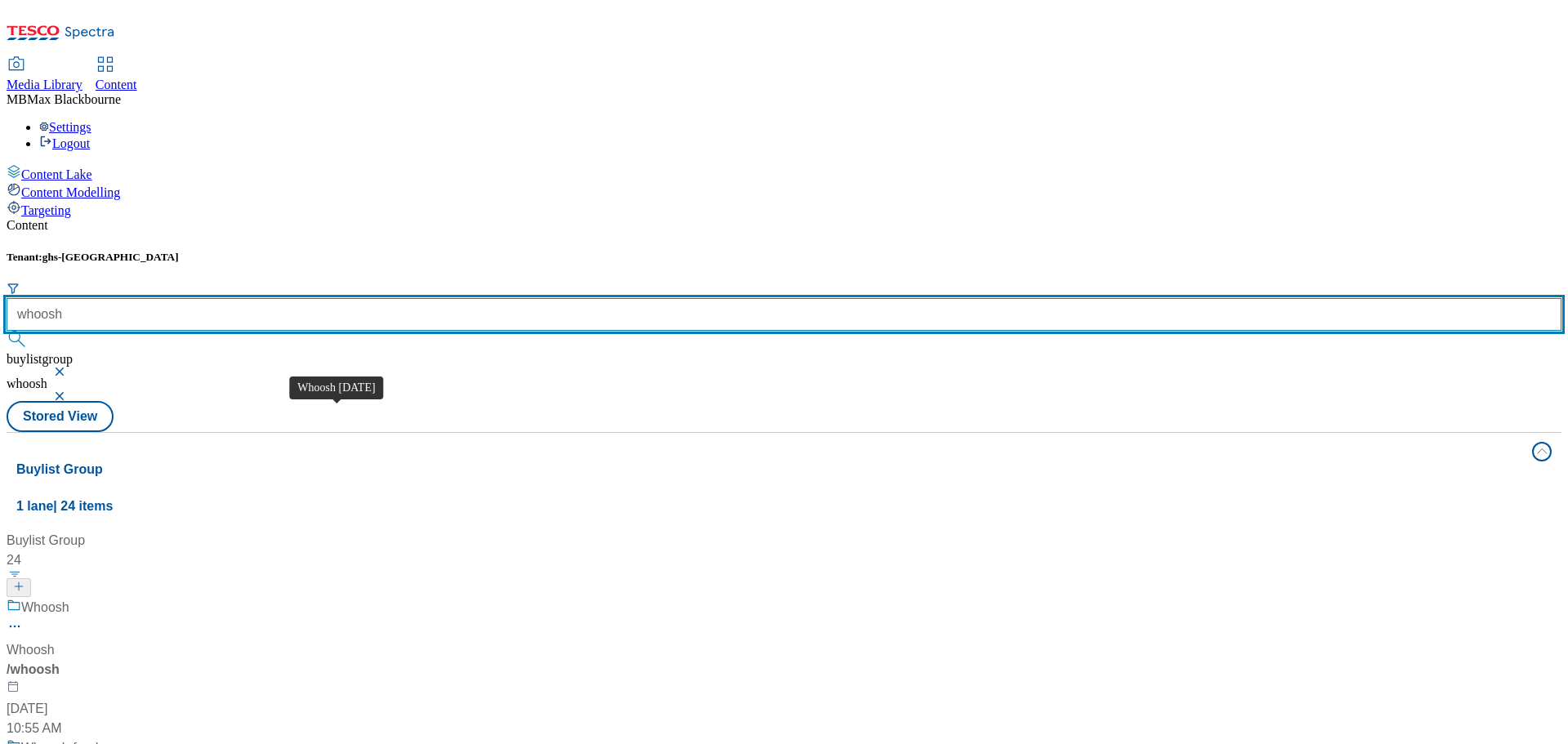
scroll to position [571, 0]
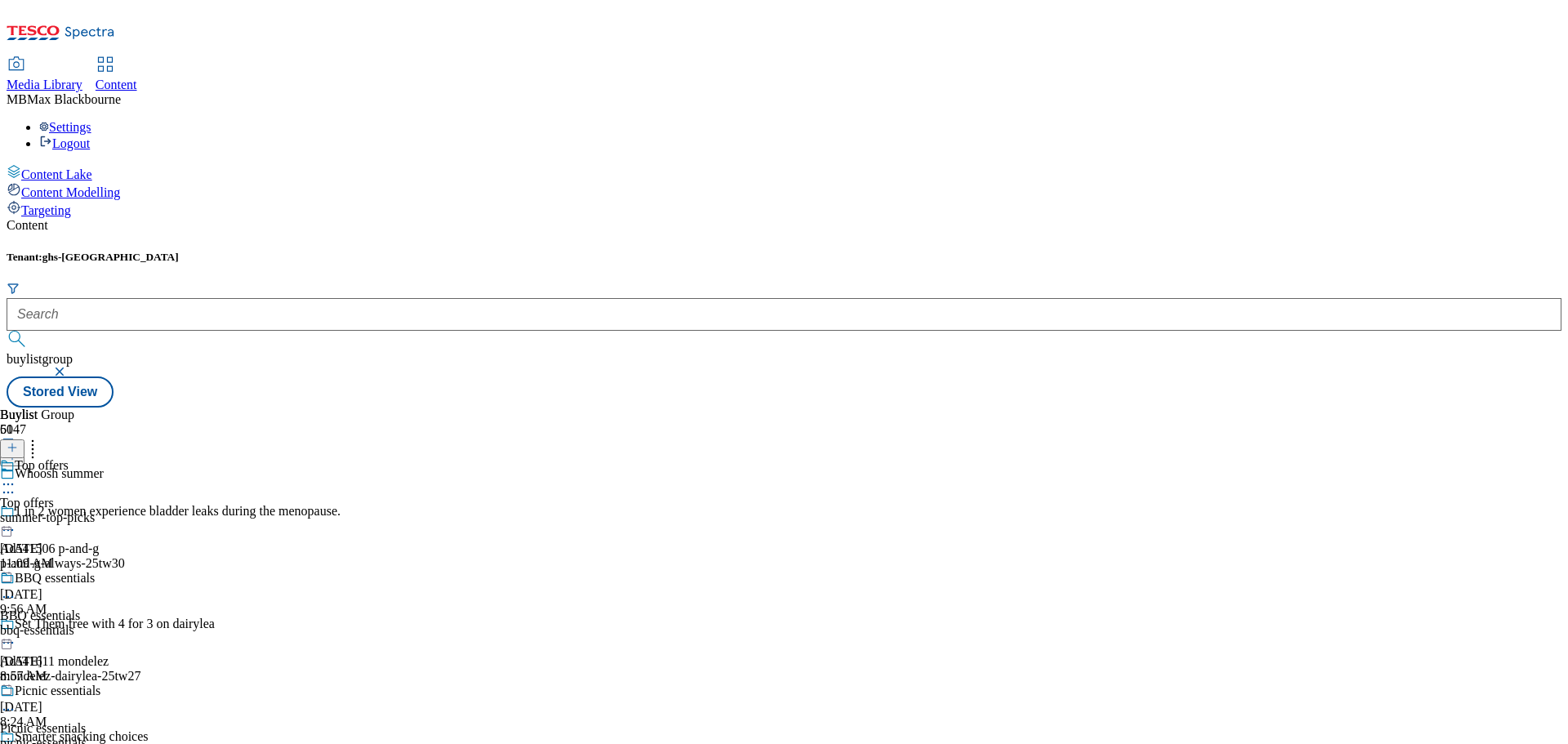
scroll to position [844, 0]
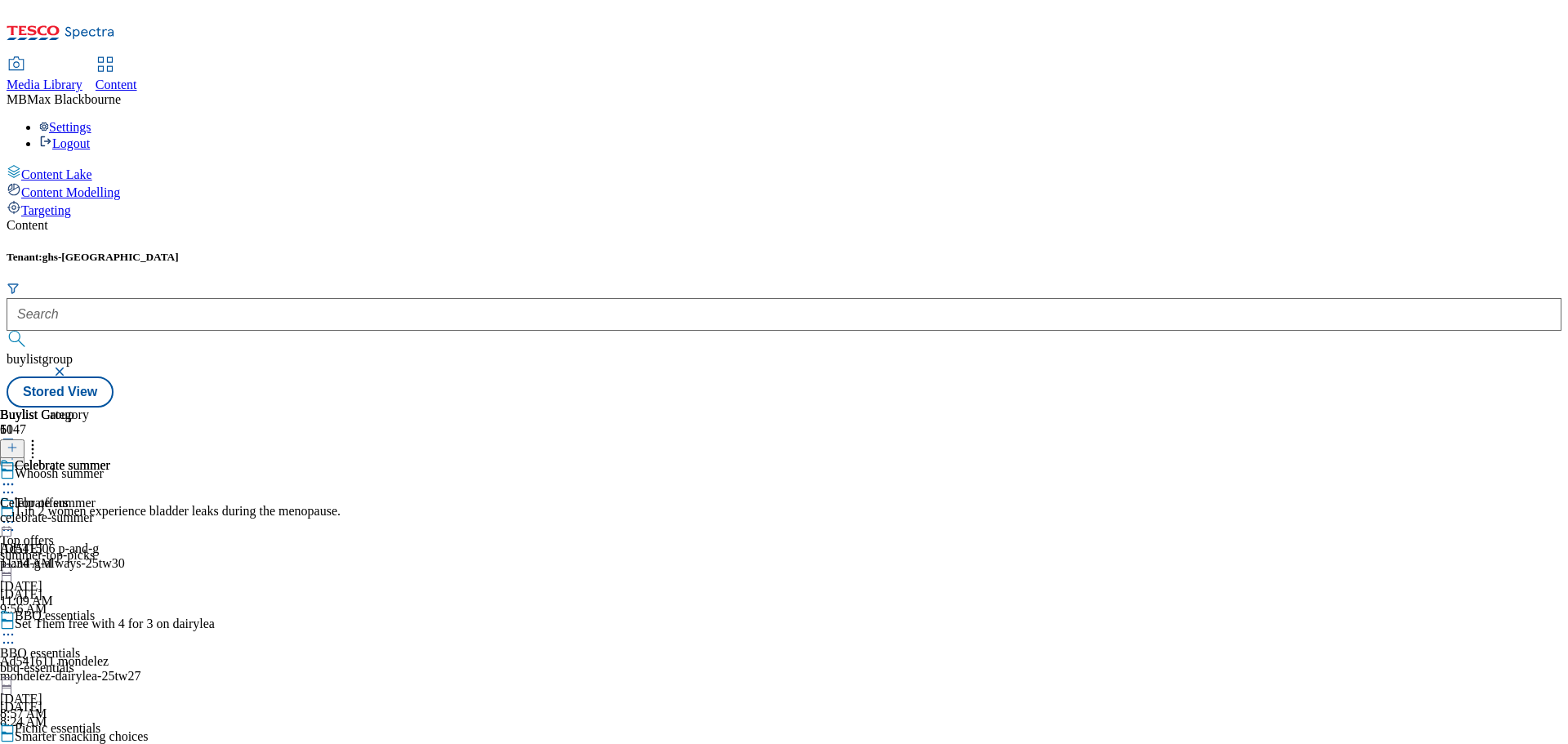
click at [110, 458] on span "Celebrate summer" at bounding box center [62, 467] width 96 height 18
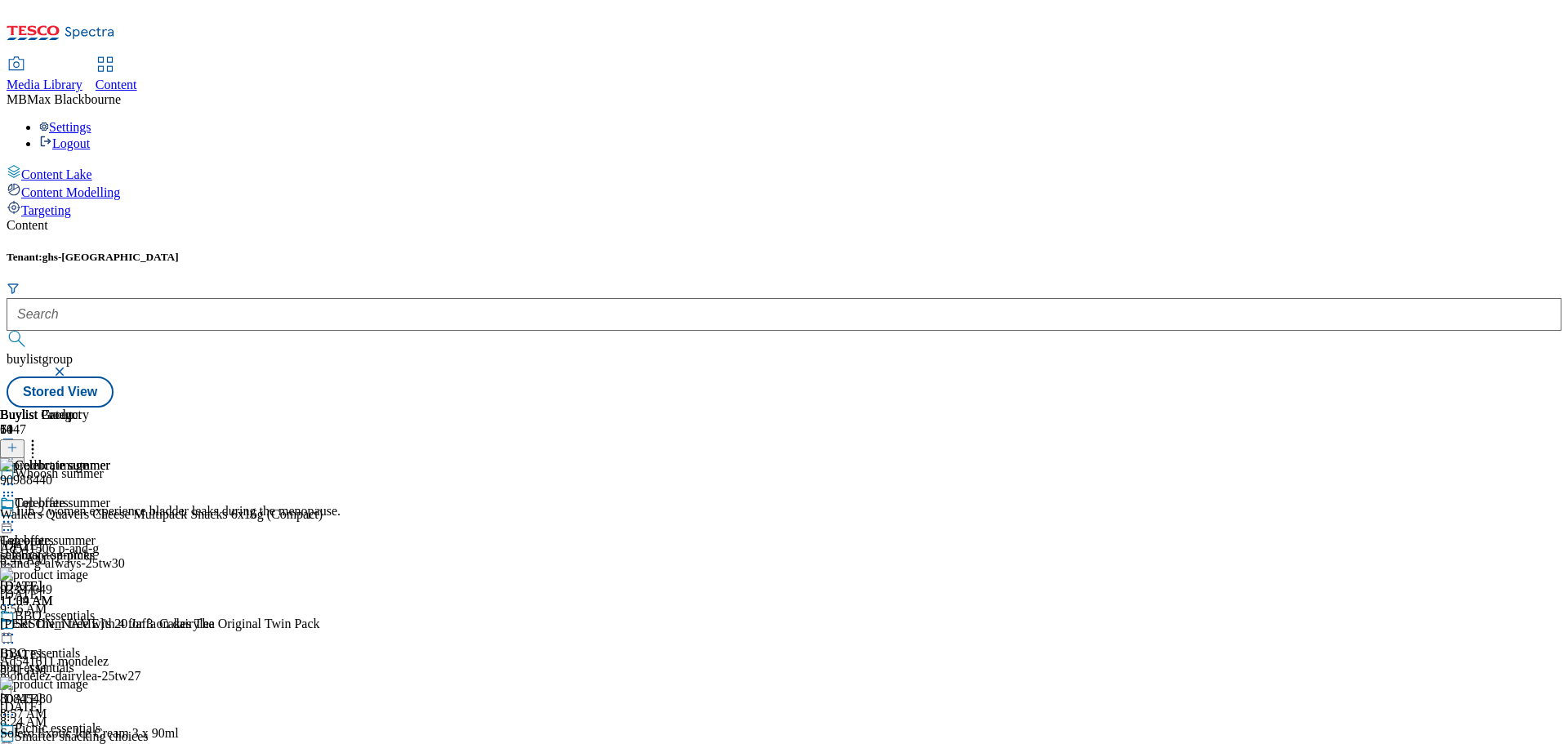
click at [16, 514] on icon at bounding box center [8, 521] width 16 height 16
click at [76, 546] on button "Edit" at bounding box center [54, 556] width 43 height 19
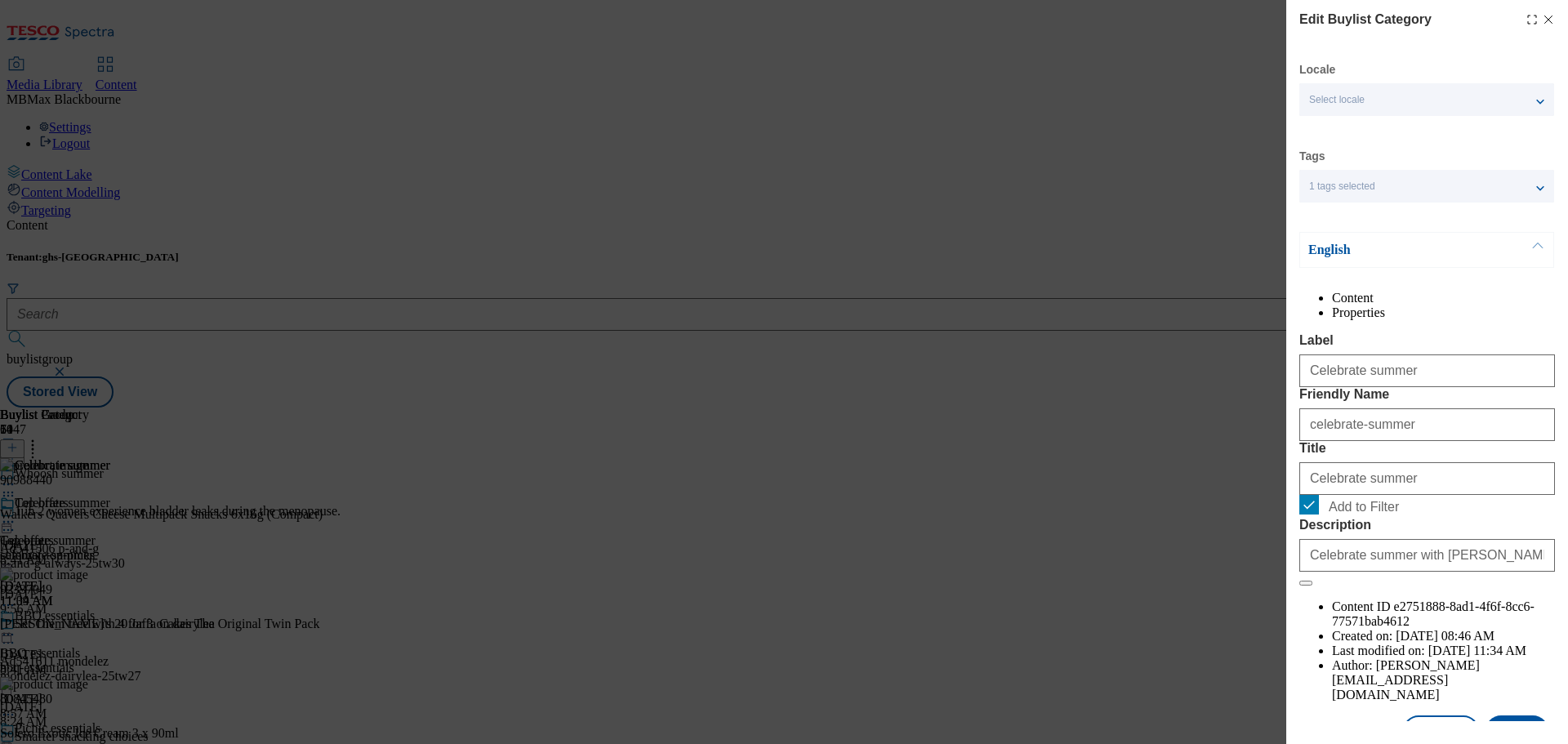
scroll to position [60, 0]
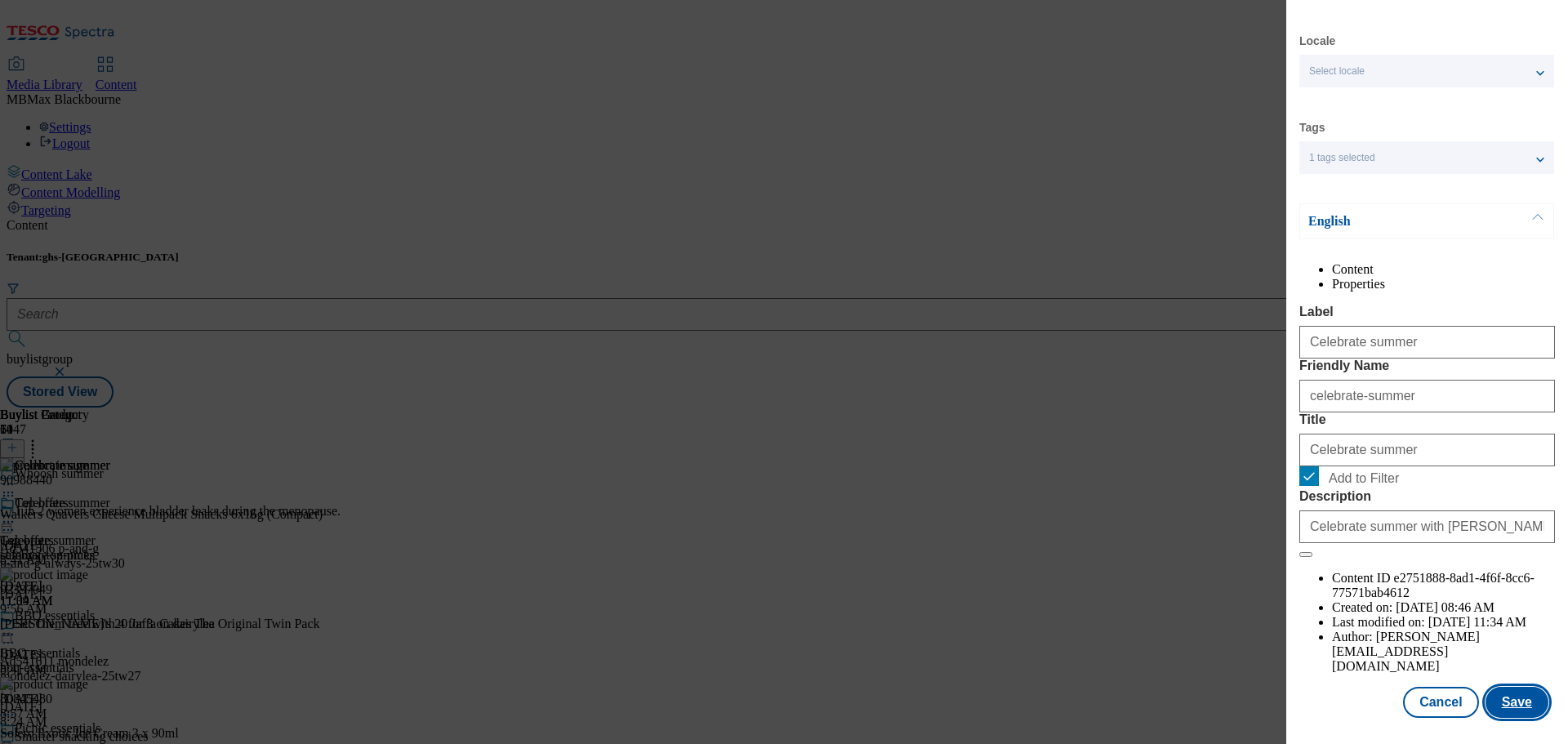
click at [1491, 693] on button "Save" at bounding box center [1516, 703] width 63 height 31
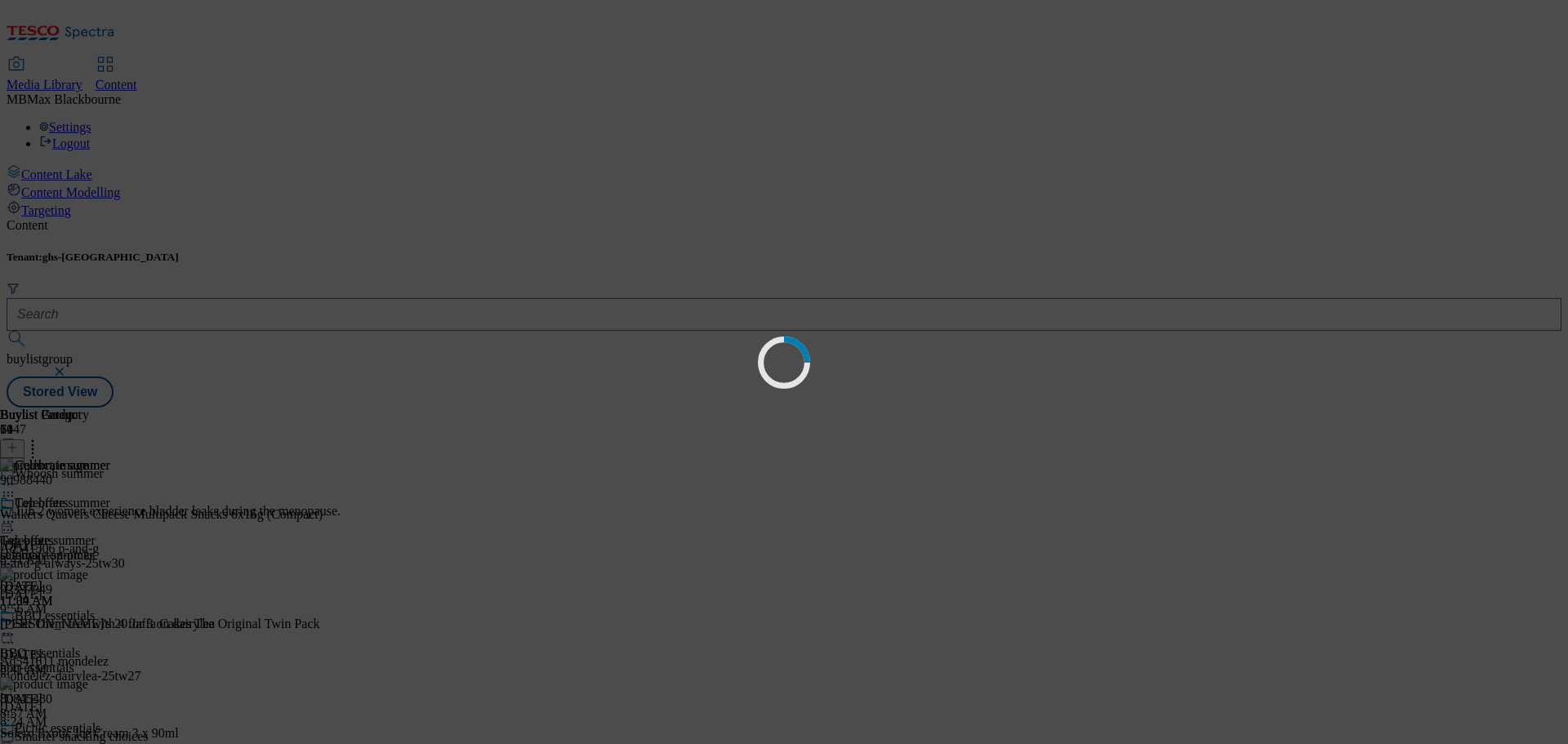
scroll to position [0, 0]
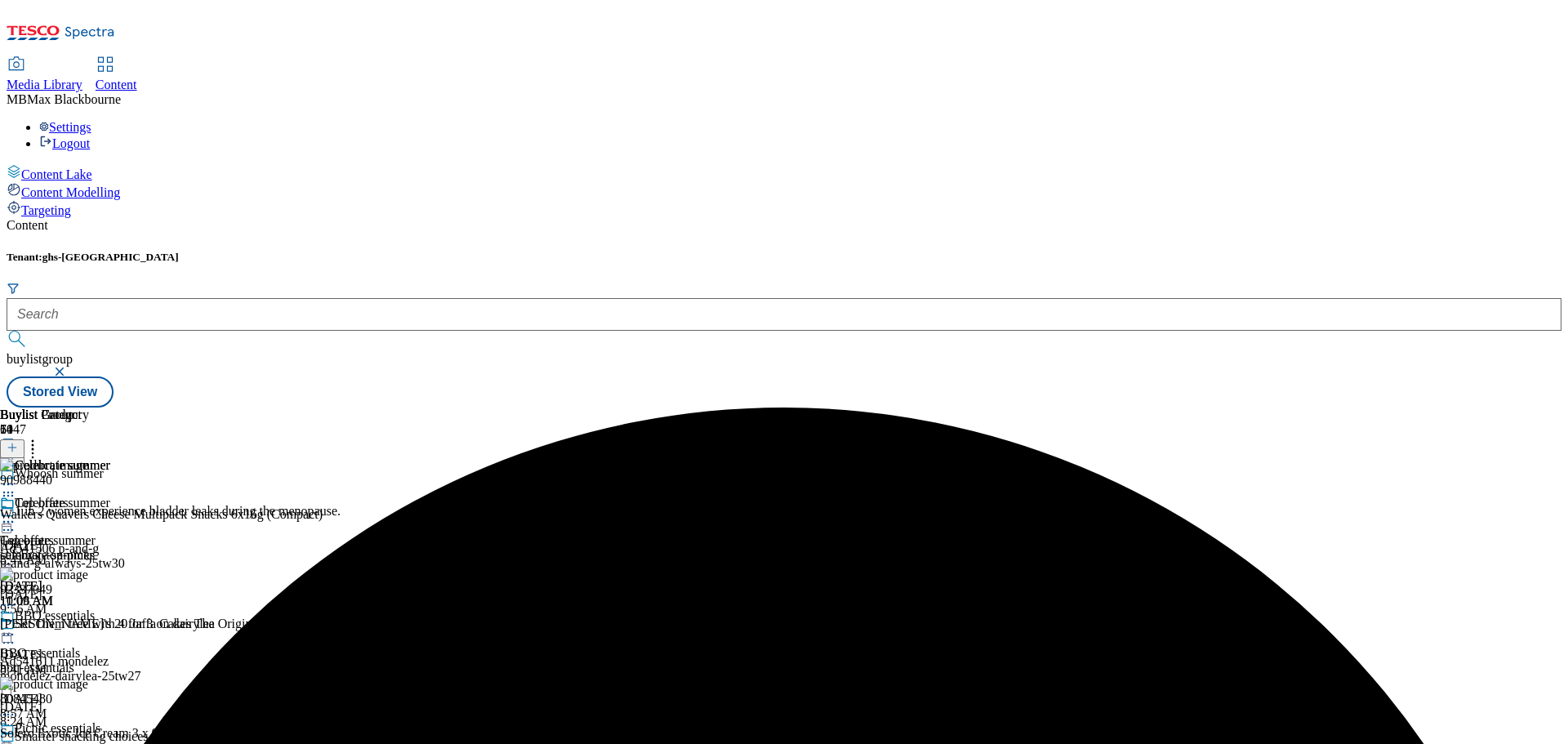
click at [16, 514] on icon at bounding box center [8, 521] width 16 height 16
click at [89, 626] on span "Preview" at bounding box center [70, 632] width 38 height 12
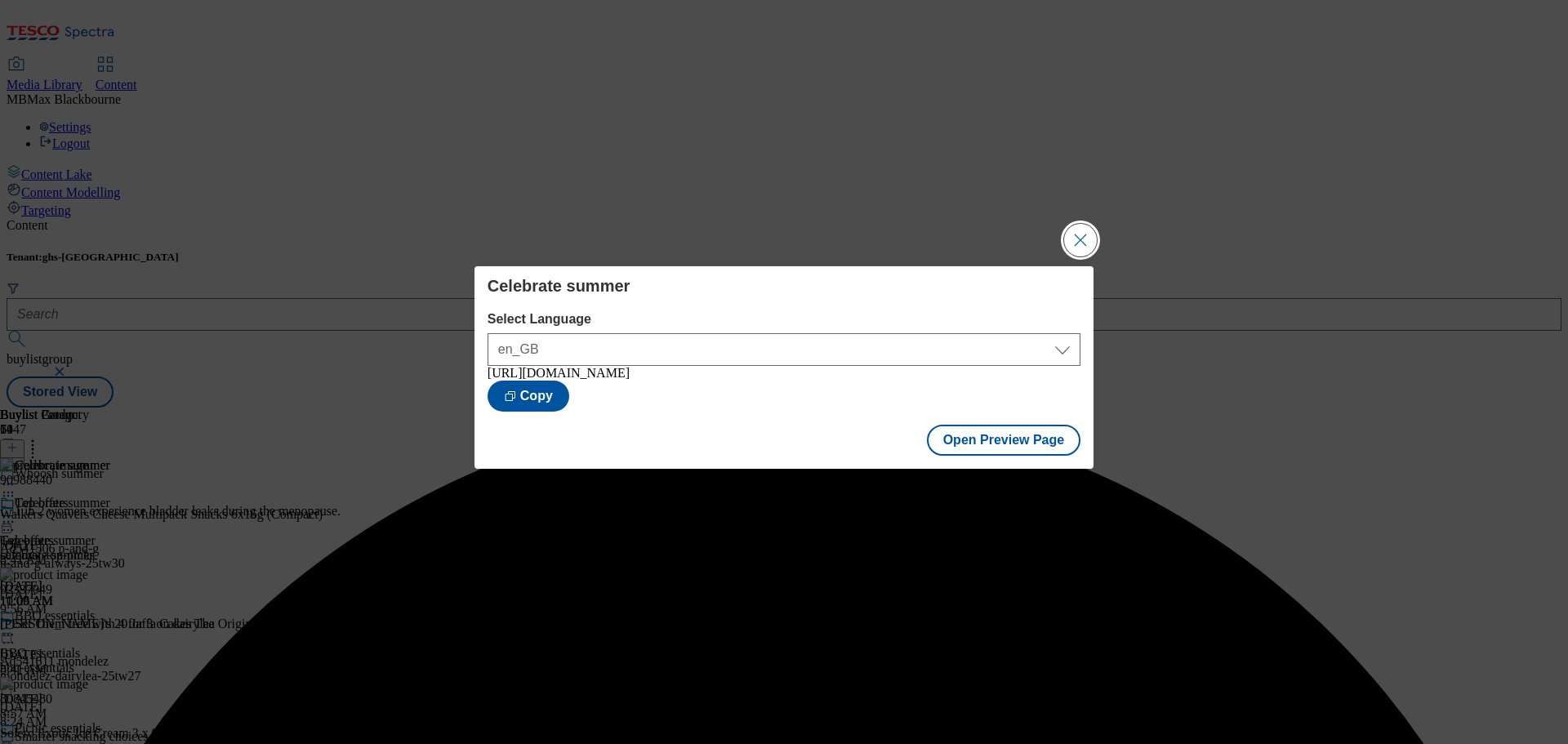
click at [1077, 236] on button "Close Modal" at bounding box center [1080, 240] width 33 height 33
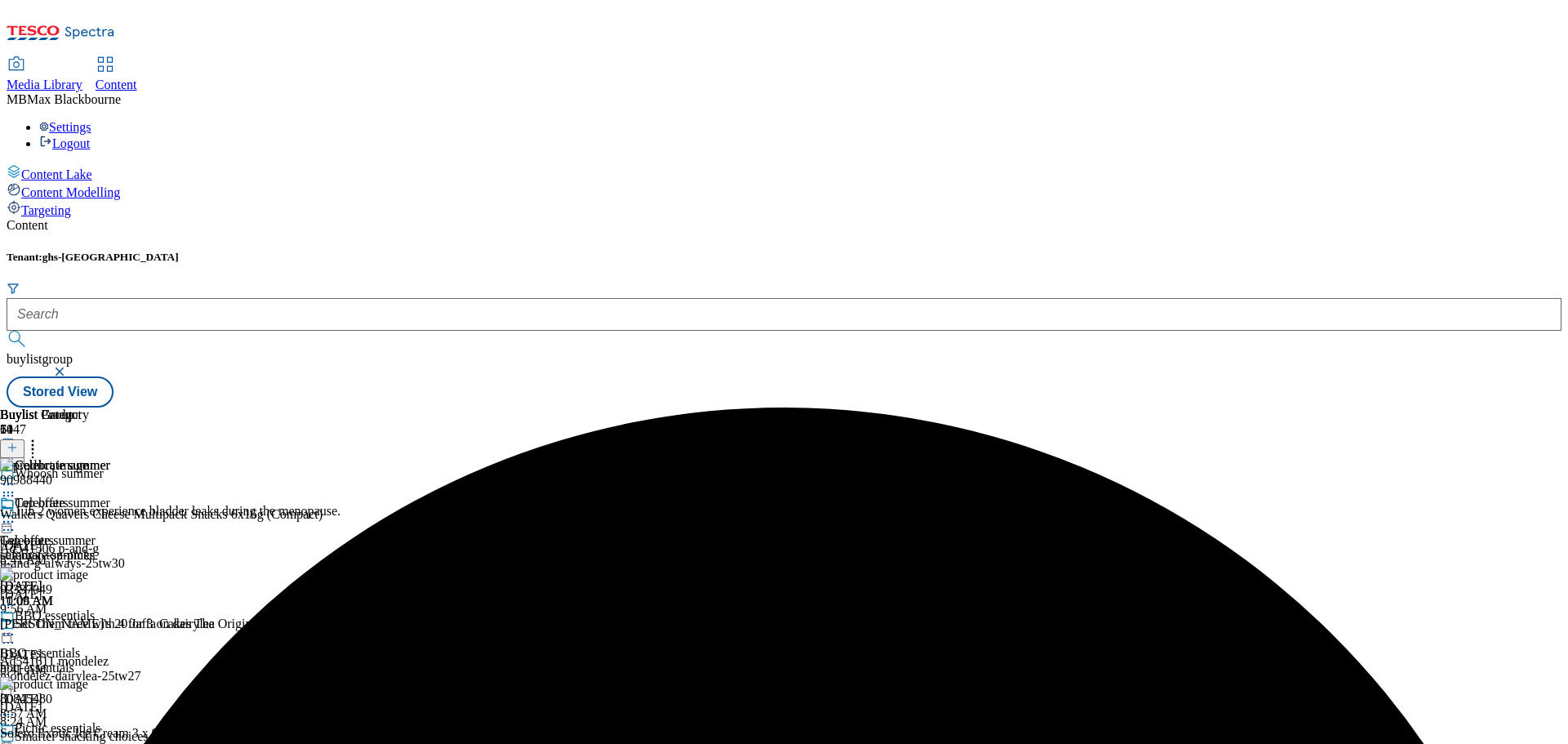
click at [16, 514] on icon at bounding box center [8, 521] width 16 height 16
click at [86, 682] on span "Publish" at bounding box center [69, 688] width 36 height 12
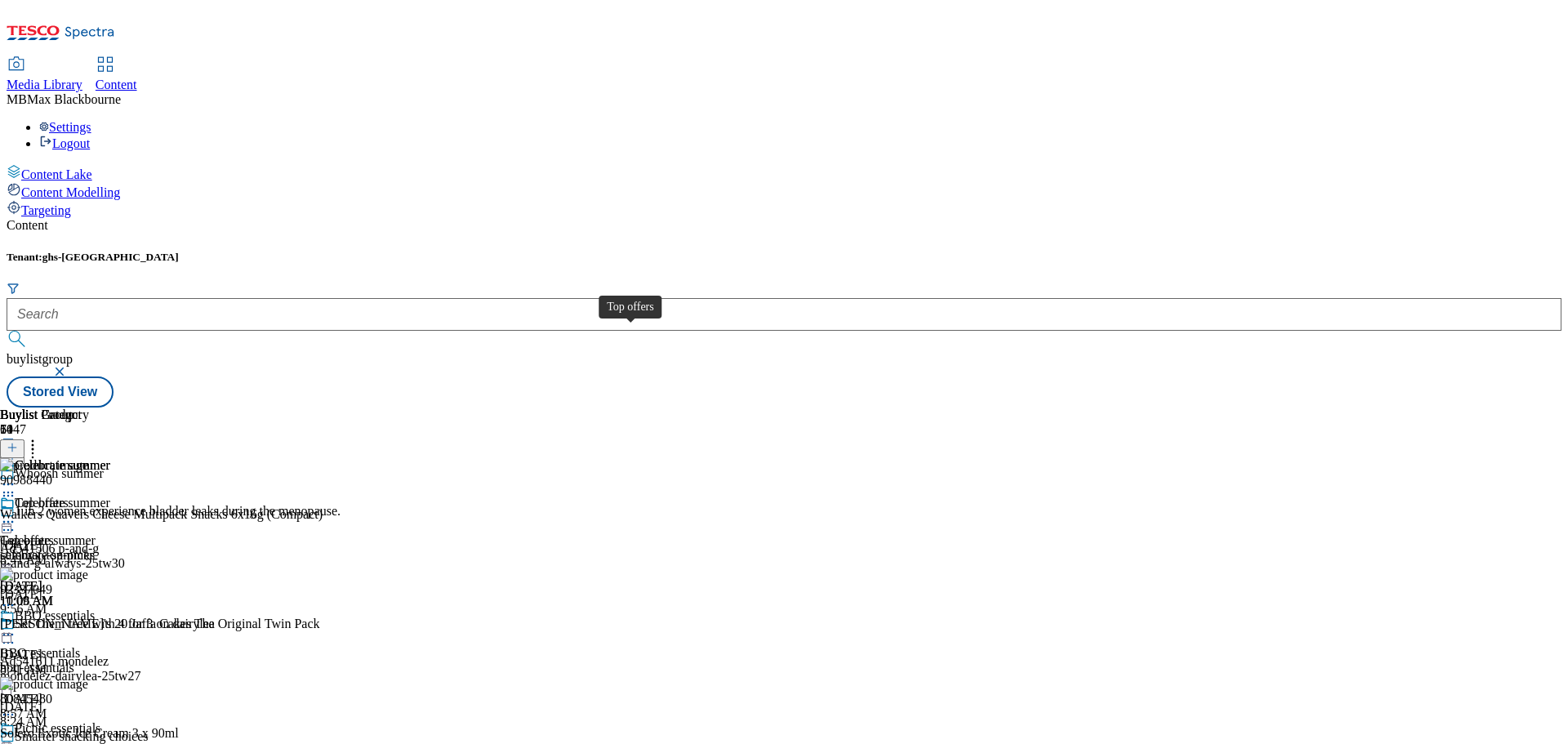
scroll to position [408, 0]
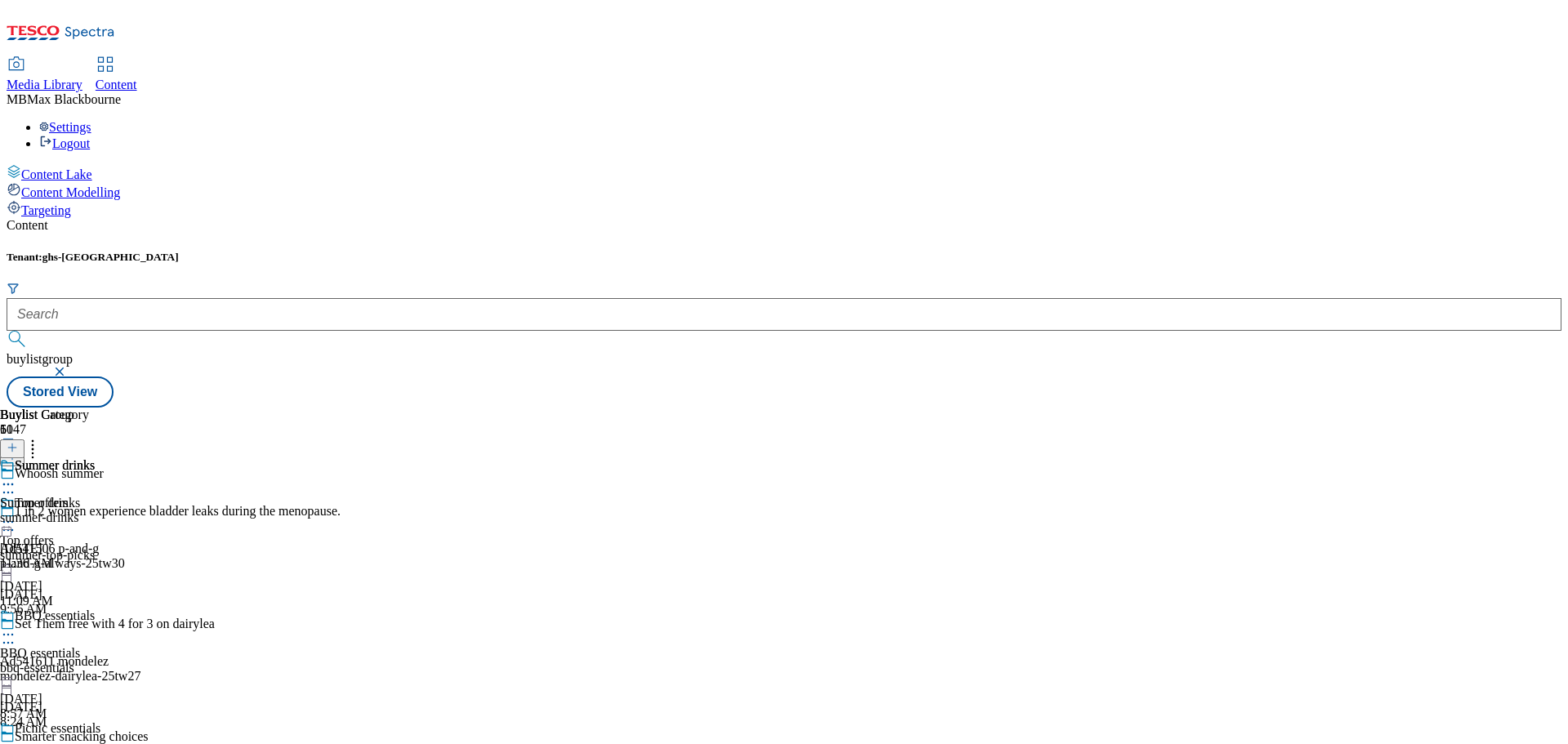
click at [95, 510] on div "summer-drinks" at bounding box center [47, 517] width 95 height 15
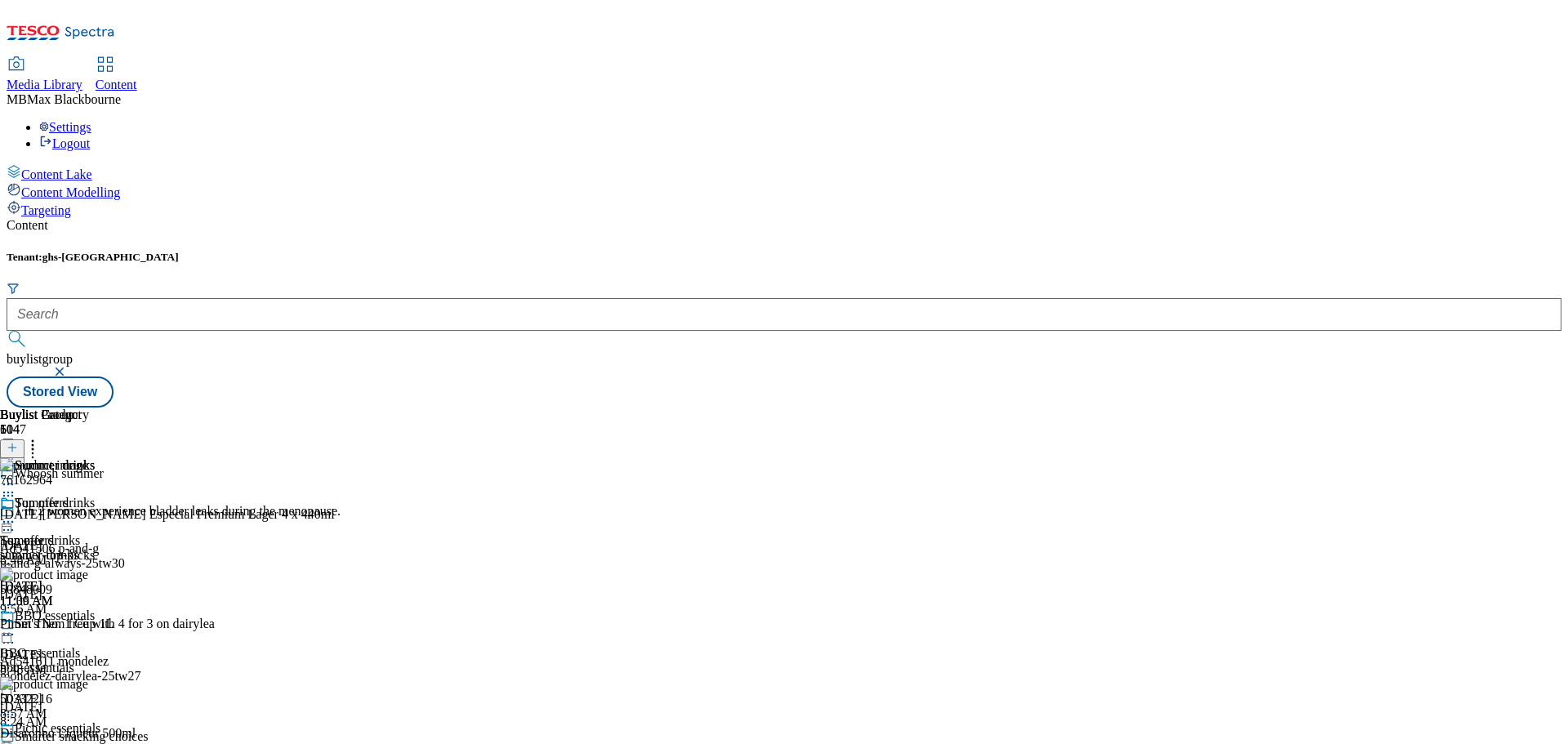
click at [16, 514] on icon at bounding box center [8, 521] width 16 height 16
click at [76, 546] on button "Edit" at bounding box center [54, 556] width 43 height 19
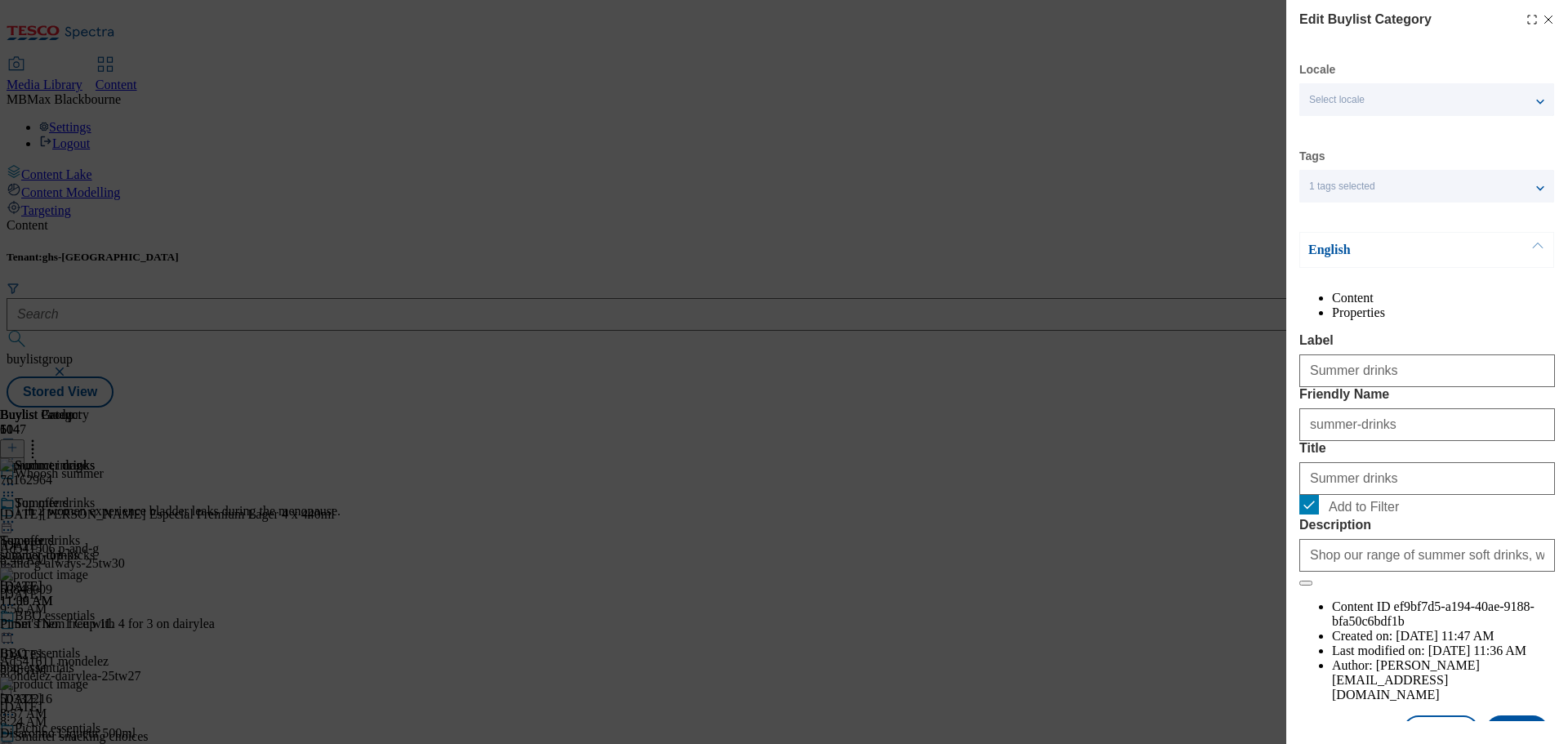
scroll to position [60, 0]
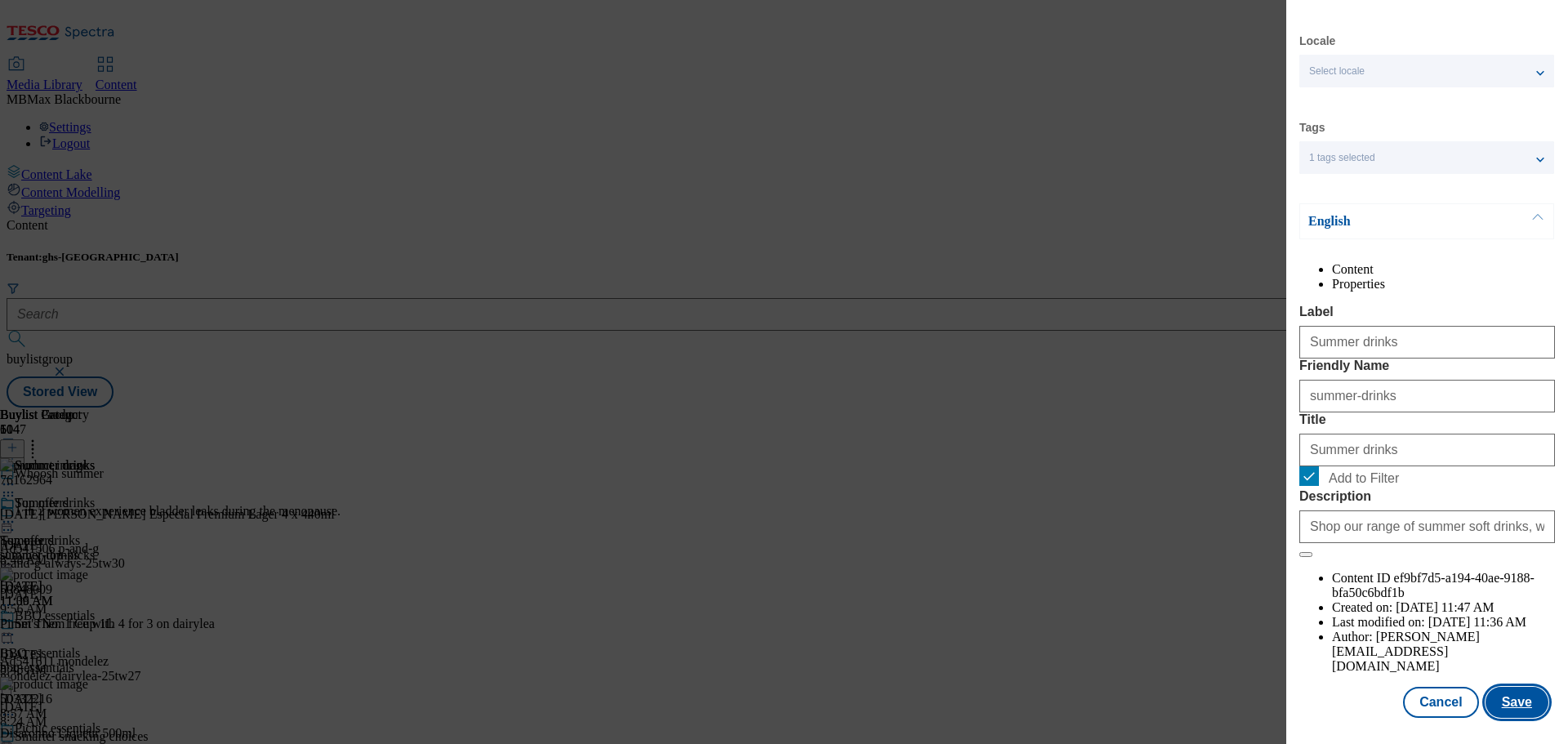
click at [1508, 717] on button "Save" at bounding box center [1516, 703] width 63 height 31
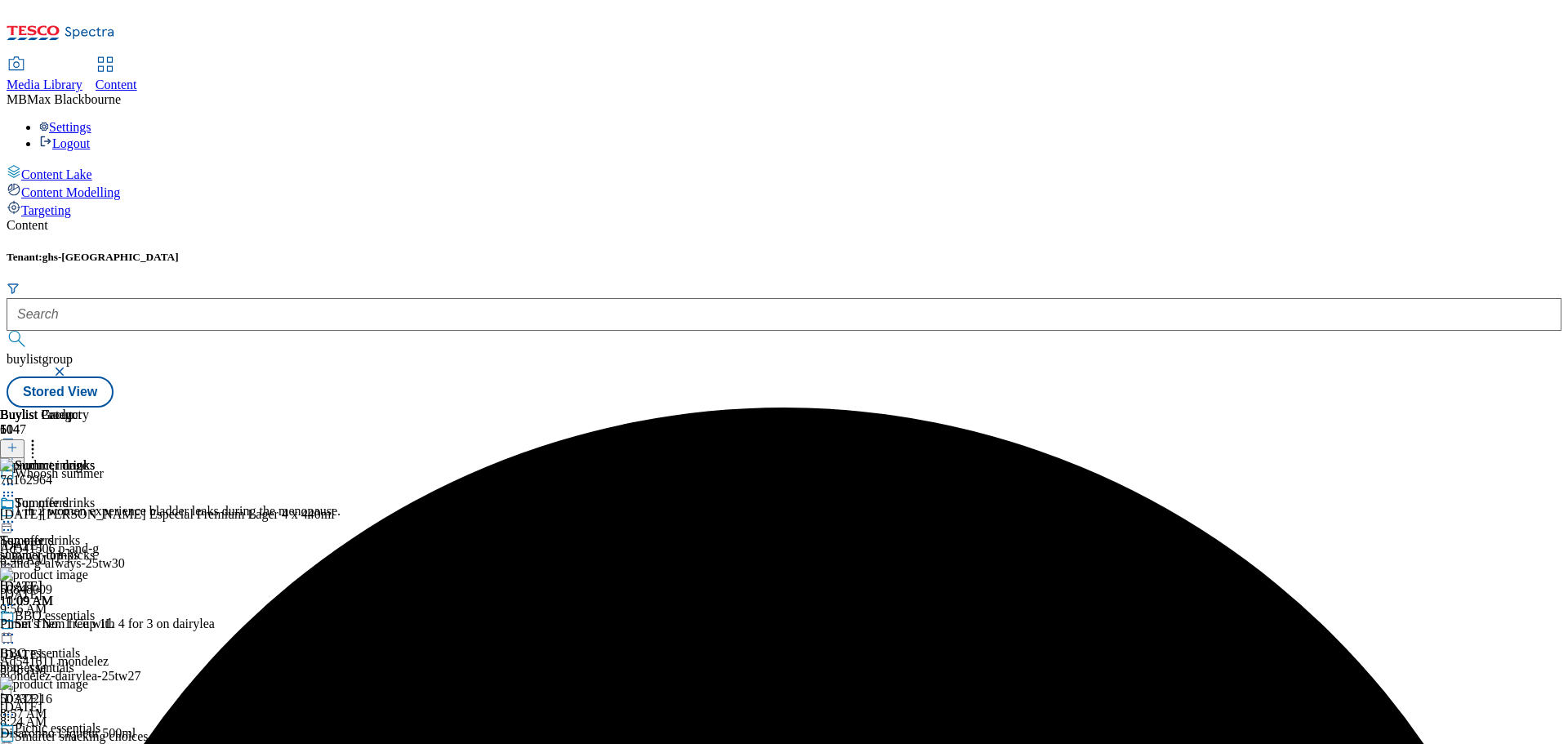
click at [16, 514] on icon at bounding box center [8, 521] width 16 height 16
click at [112, 621] on li "Preview" at bounding box center [72, 631] width 79 height 19
click at [9, 521] on circle at bounding box center [9, 522] width 3 height 3
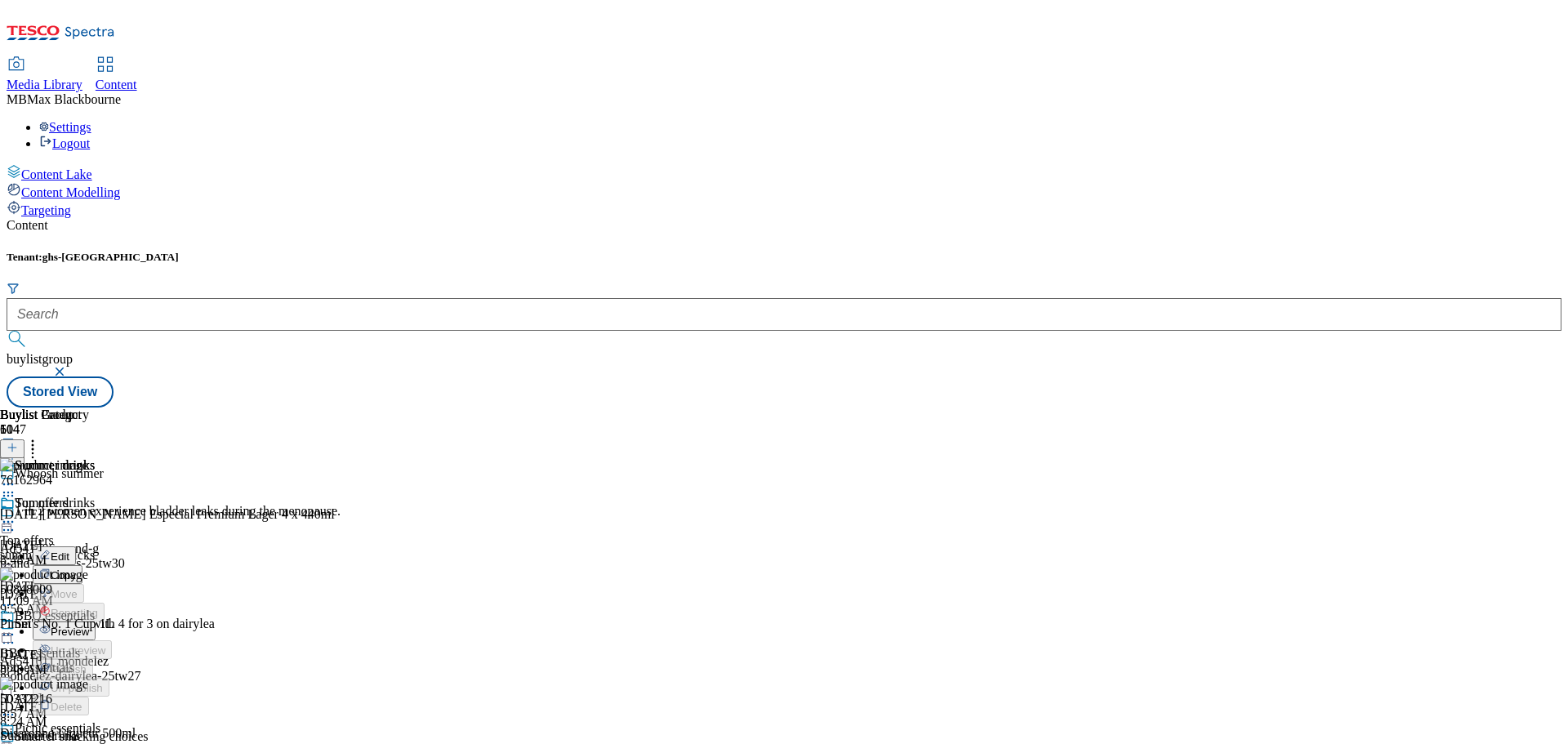
click at [96, 621] on button "Preview" at bounding box center [64, 631] width 63 height 19
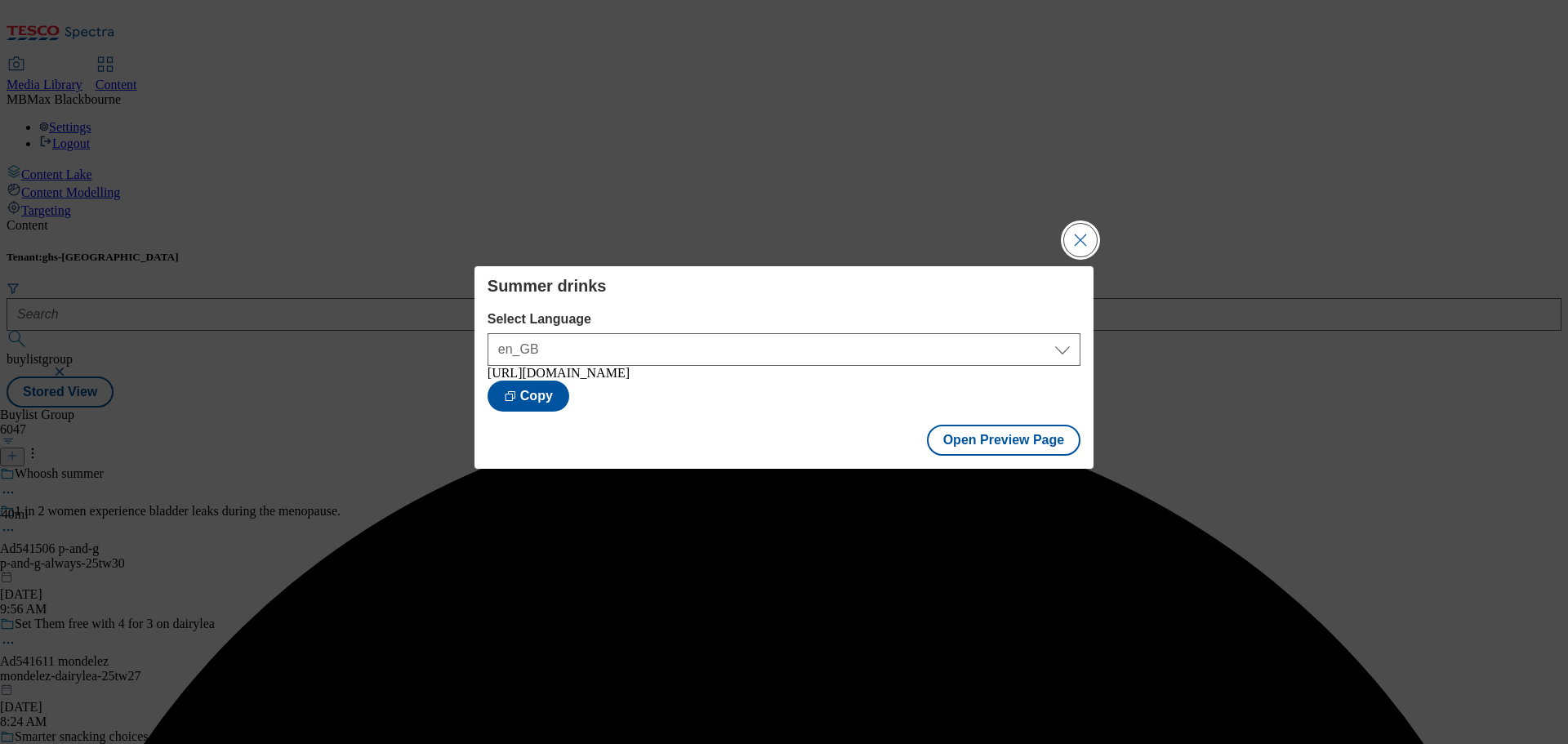
click at [1079, 244] on button "Close Modal" at bounding box center [1080, 240] width 33 height 33
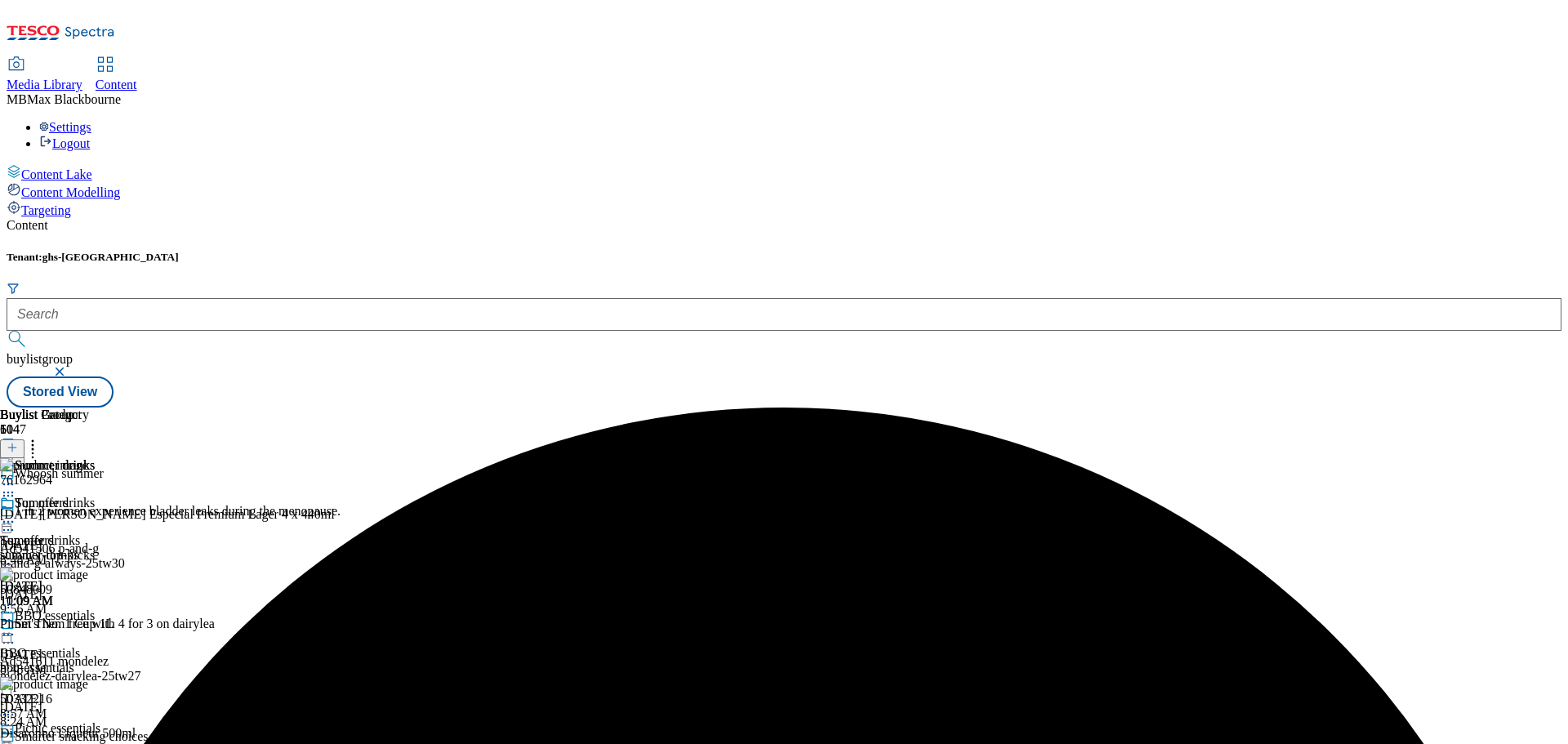
click at [16, 514] on icon at bounding box center [8, 521] width 16 height 16
click at [86, 682] on span "Publish" at bounding box center [69, 688] width 36 height 12
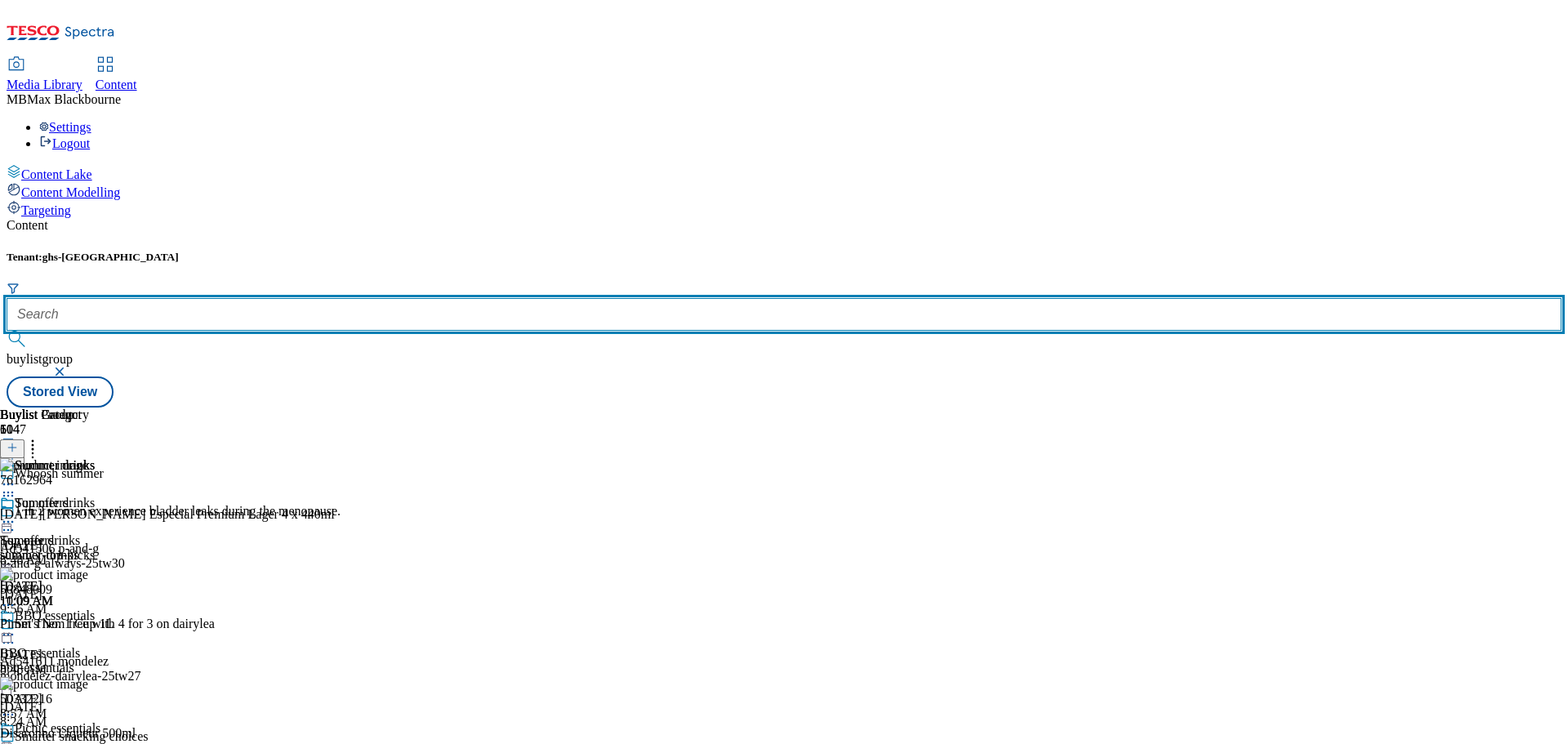
click at [383, 298] on input "text" at bounding box center [784, 314] width 1555 height 33
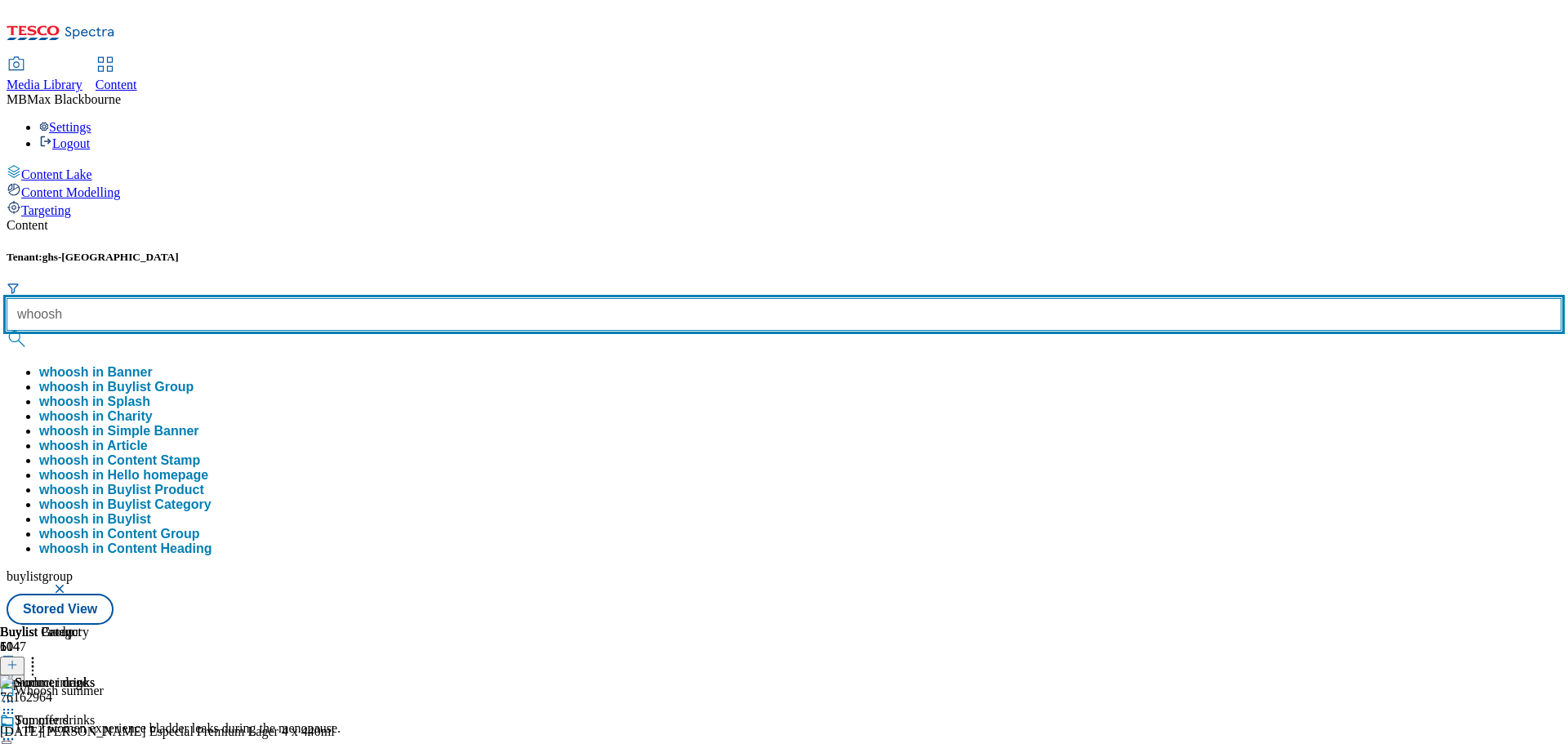
type input "whoosh"
click at [7, 331] on button "submit" at bounding box center [18, 338] width 22 height 16
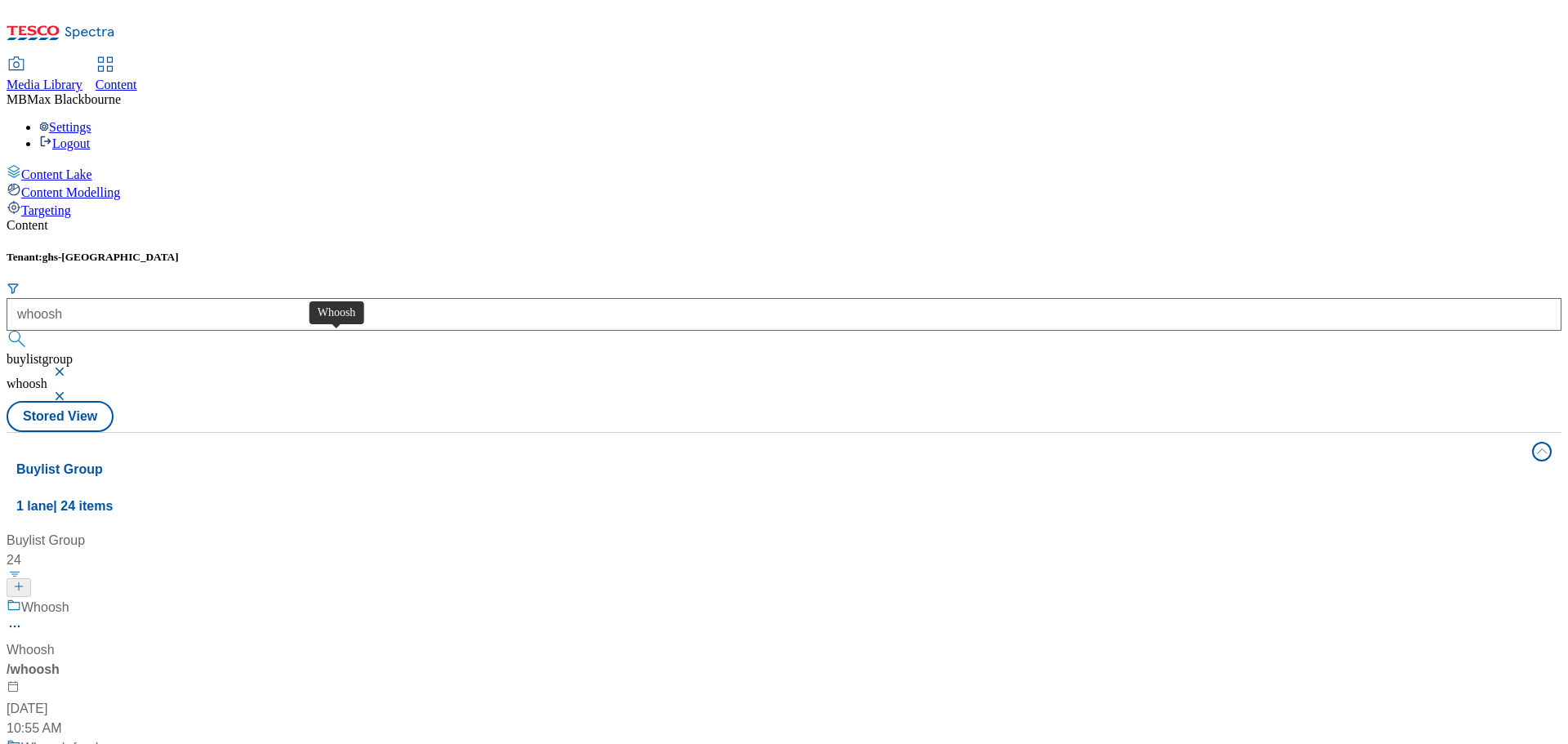
click at [69, 598] on span "Whoosh" at bounding box center [46, 608] width 48 height 21
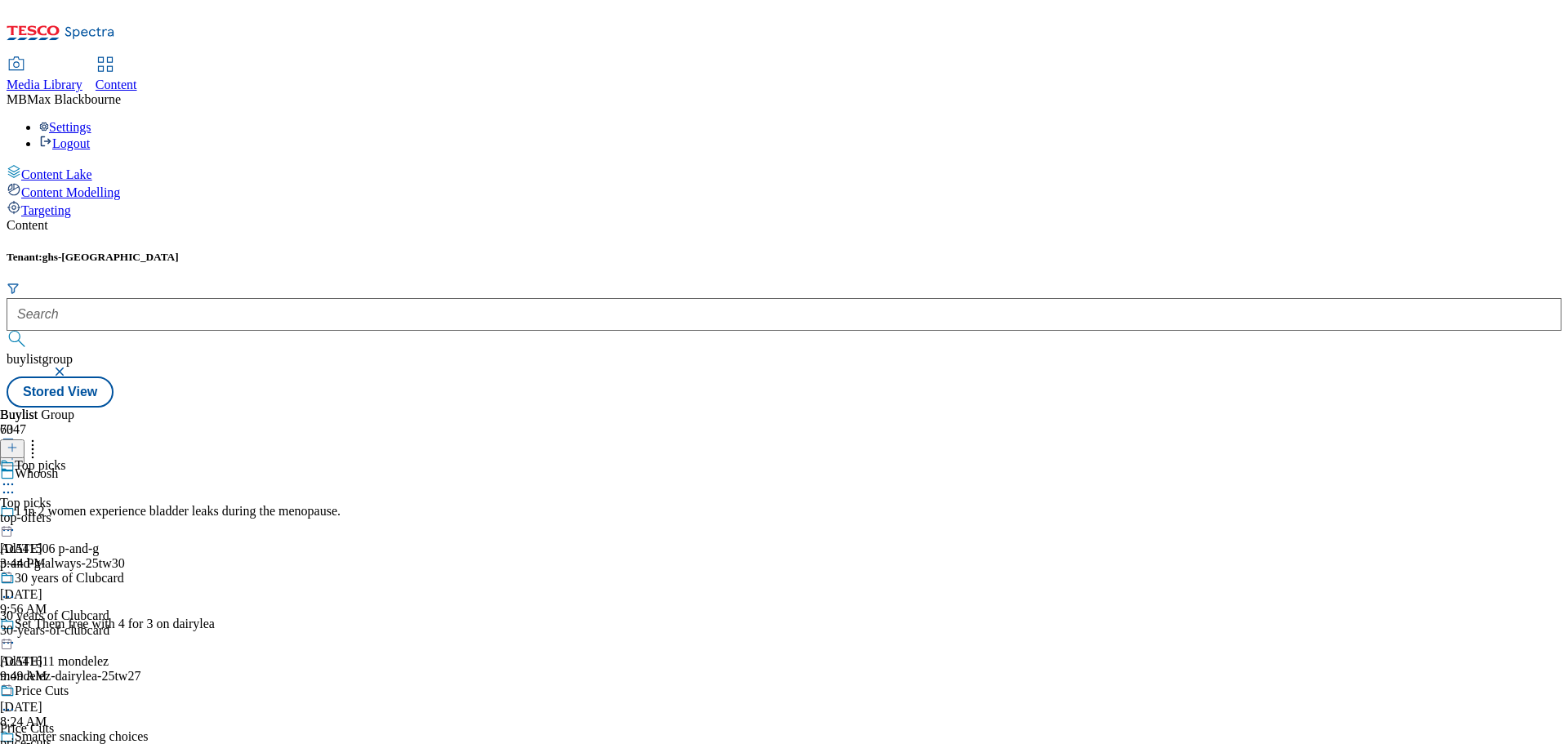
scroll to position [326, 0]
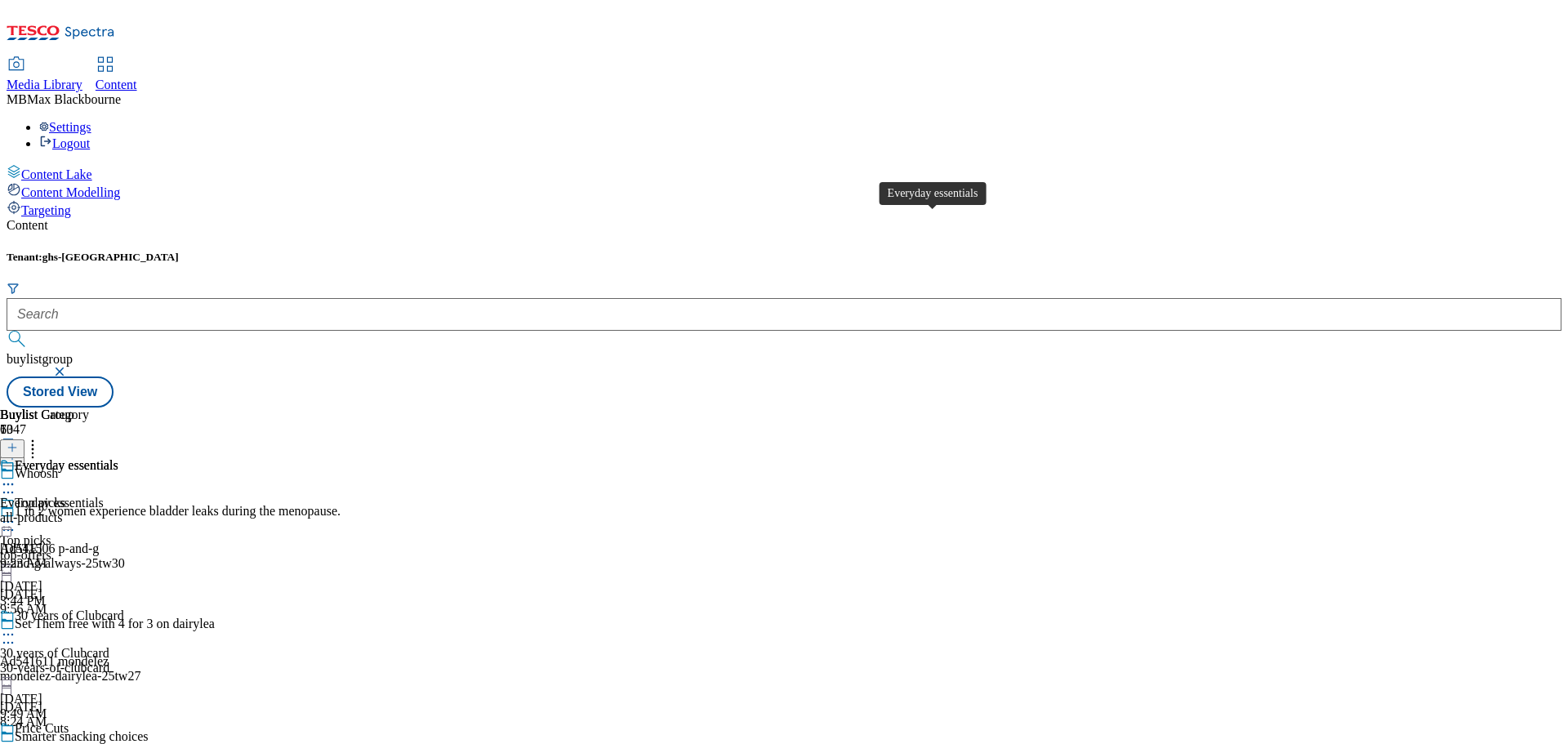
click at [118, 458] on div "Everyday essentials" at bounding box center [66, 465] width 104 height 15
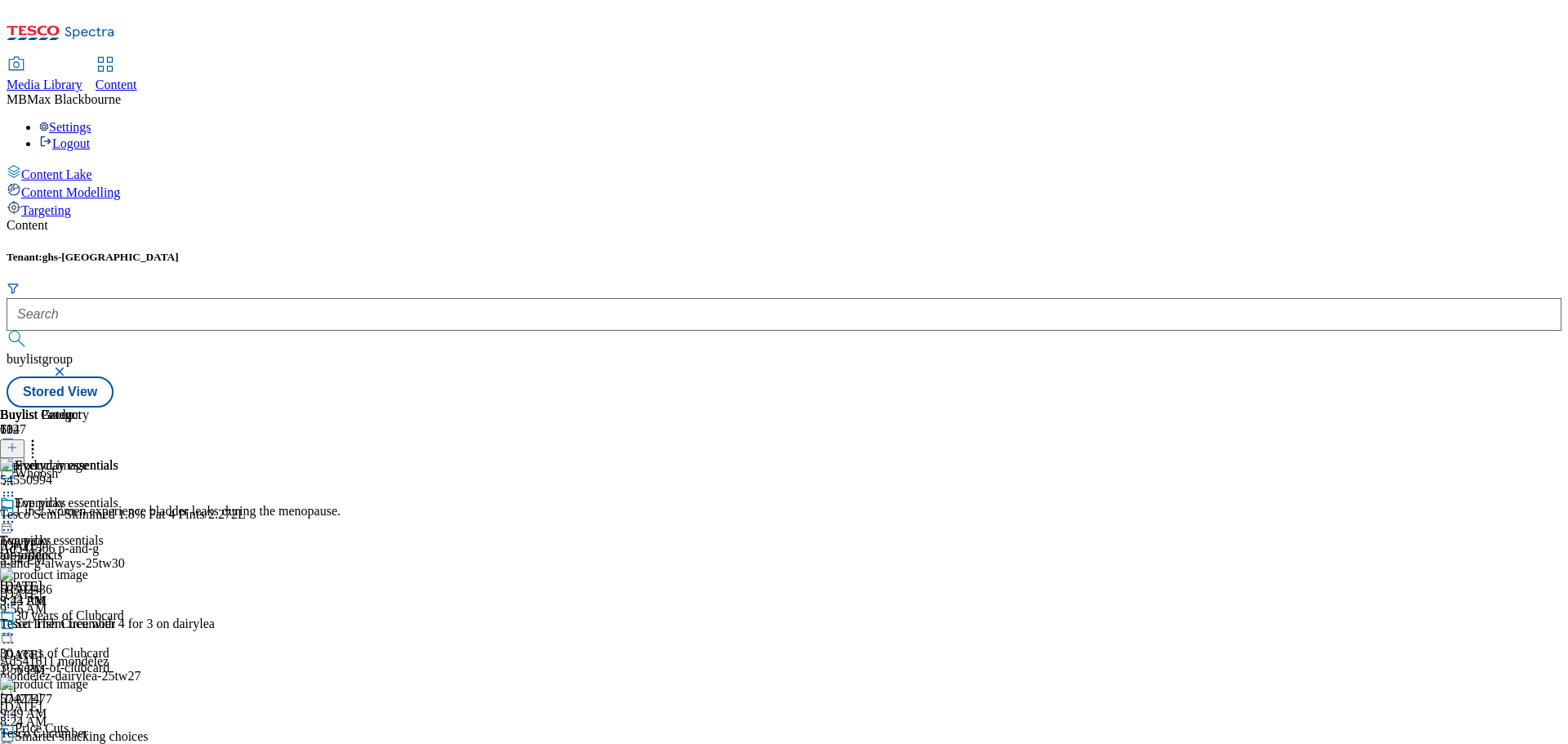
click at [188, 548] on div "top-offers" at bounding box center [94, 555] width 188 height 15
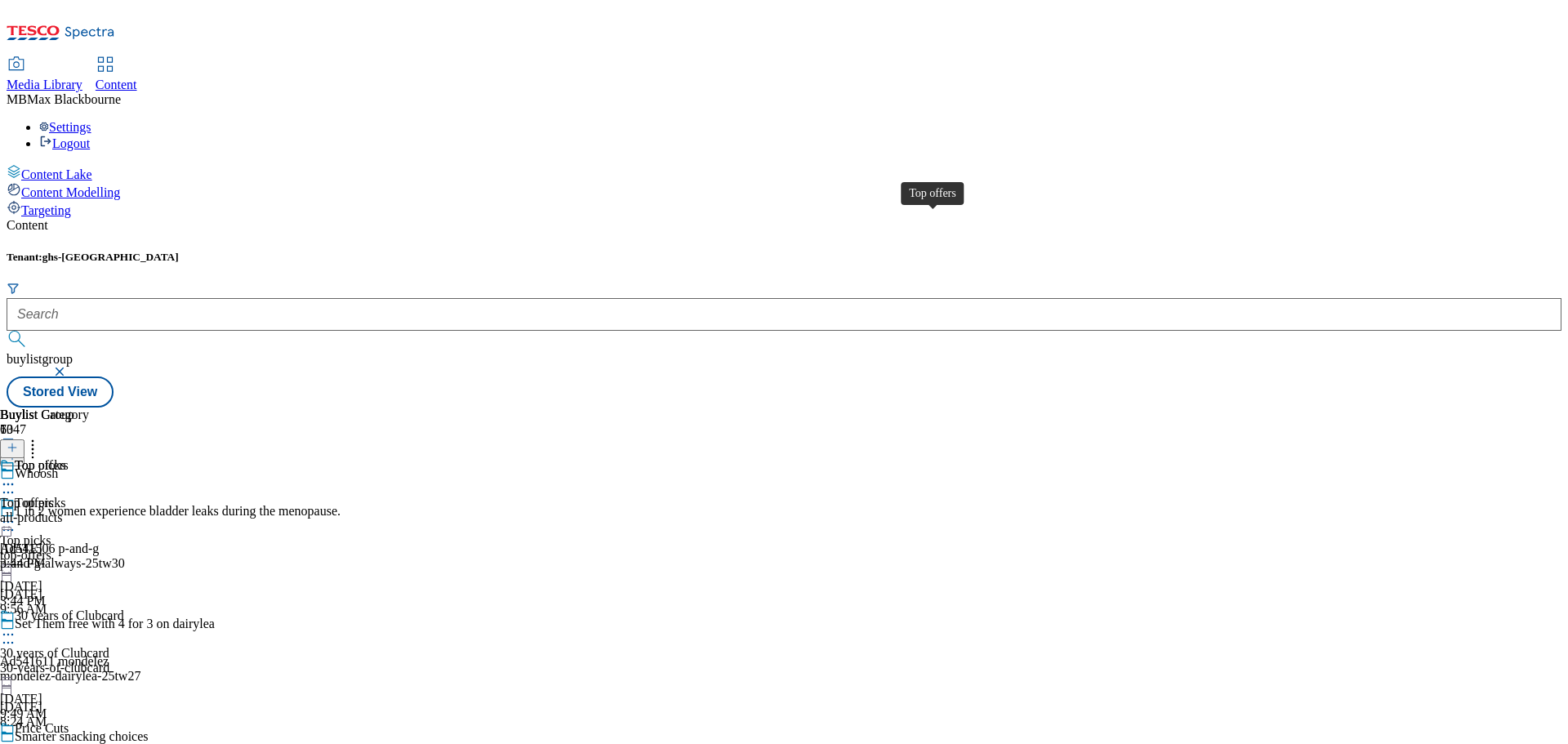
click at [68, 458] on div "Top offers" at bounding box center [41, 465] width 54 height 15
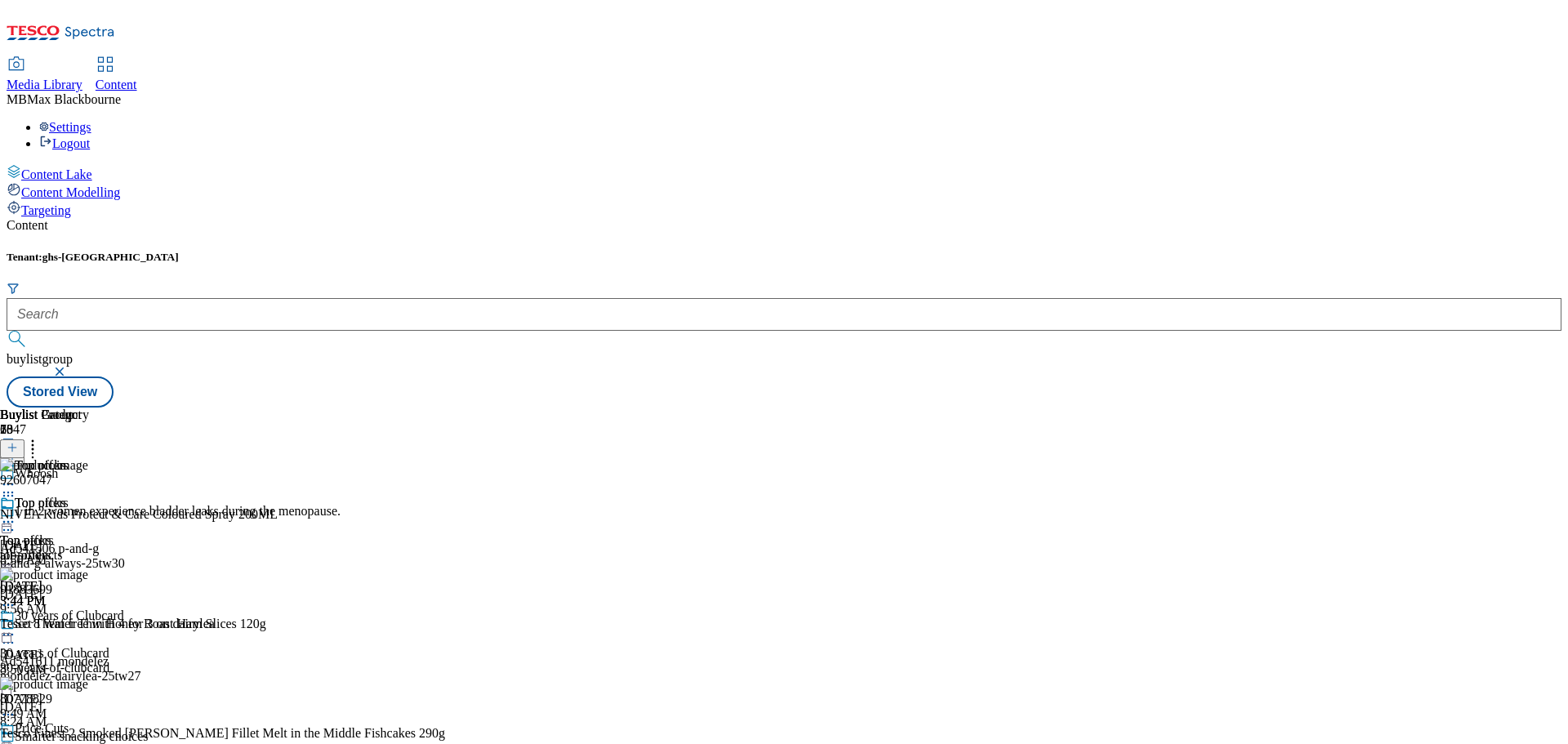
click at [445, 407] on header "Buylist Product 28" at bounding box center [223, 432] width 445 height 51
click at [41, 437] on icon at bounding box center [32, 445] width 16 height 16
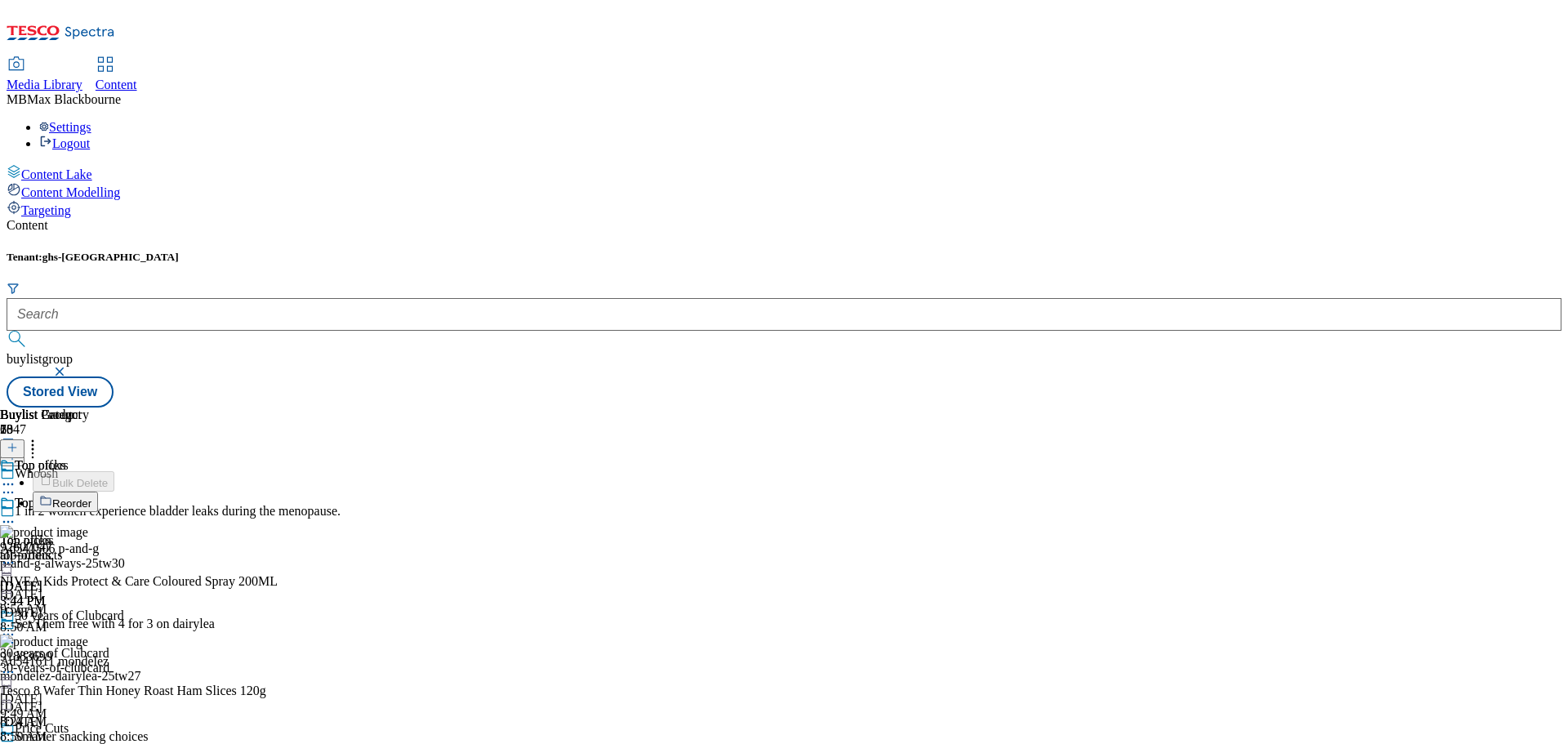
click at [98, 492] on button "Reorder" at bounding box center [66, 502] width 66 height 21
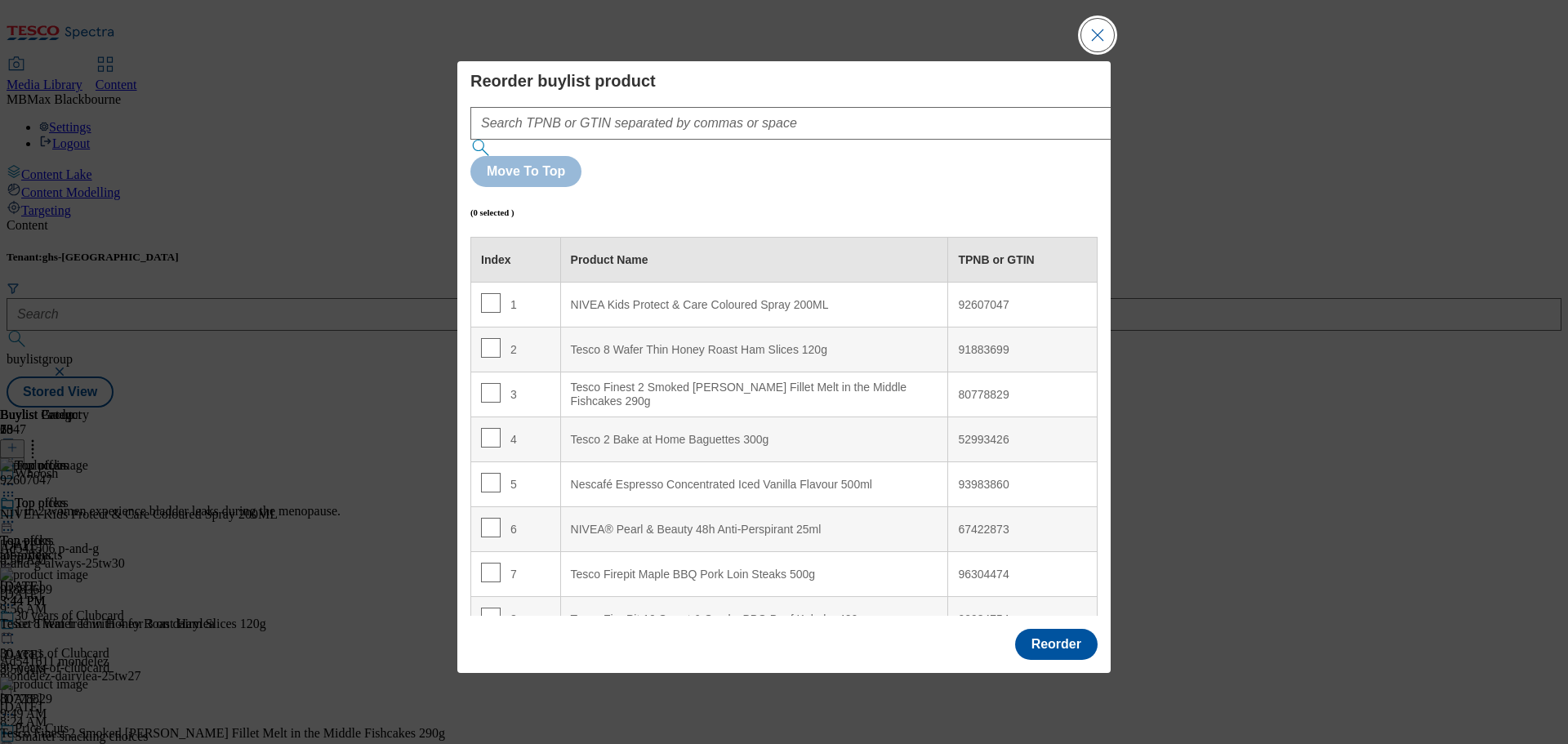
click at [1104, 52] on button "Close Modal" at bounding box center [1098, 35] width 33 height 33
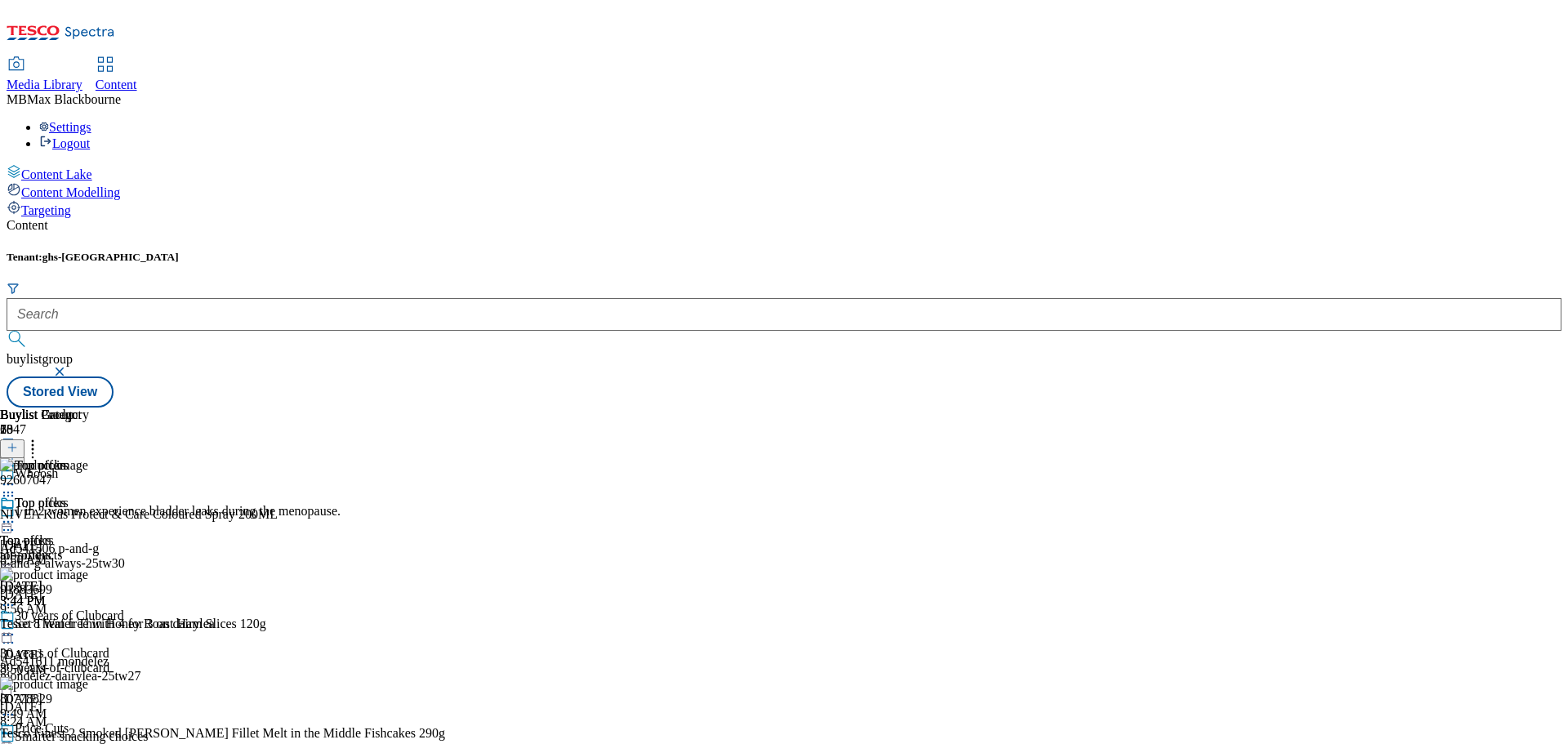
click at [41, 437] on icon at bounding box center [32, 445] width 16 height 16
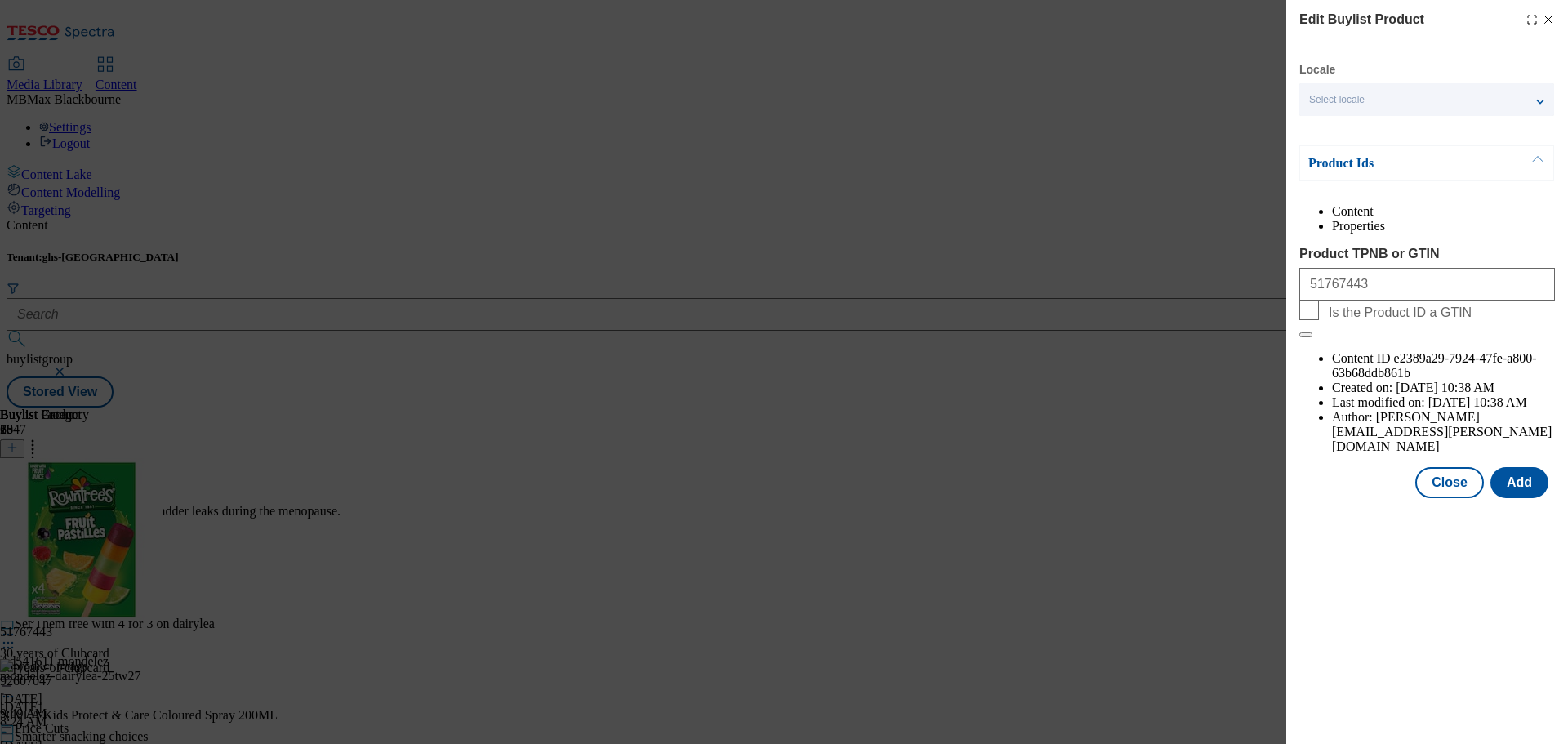
click at [1552, 23] on icon "Modal" at bounding box center [1547, 19] width 13 height 13
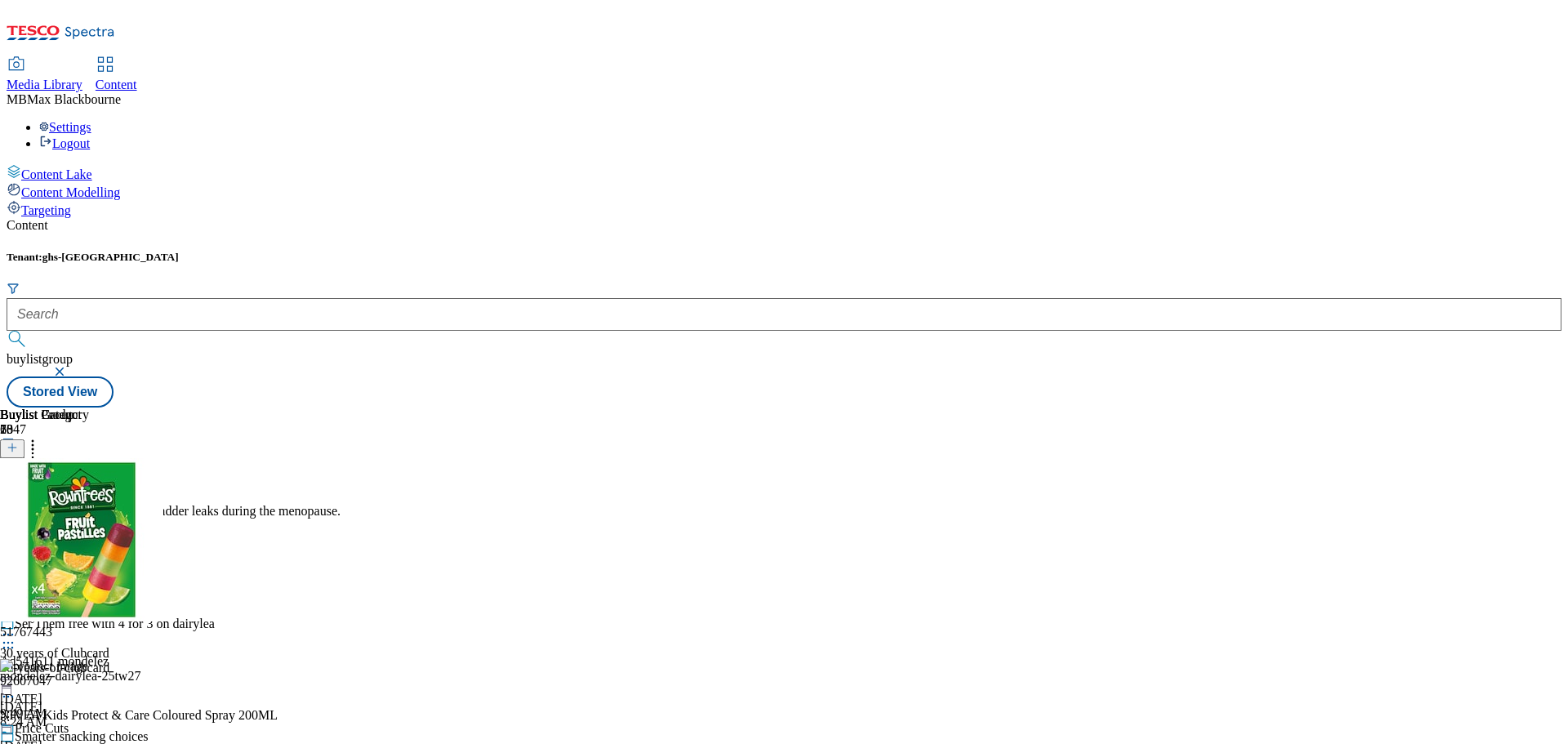
click at [16, 640] on icon at bounding box center [8, 647] width 16 height 16
click at [16, 514] on icon at bounding box center [8, 521] width 16 height 16
click at [41, 437] on icon at bounding box center [32, 445] width 16 height 16
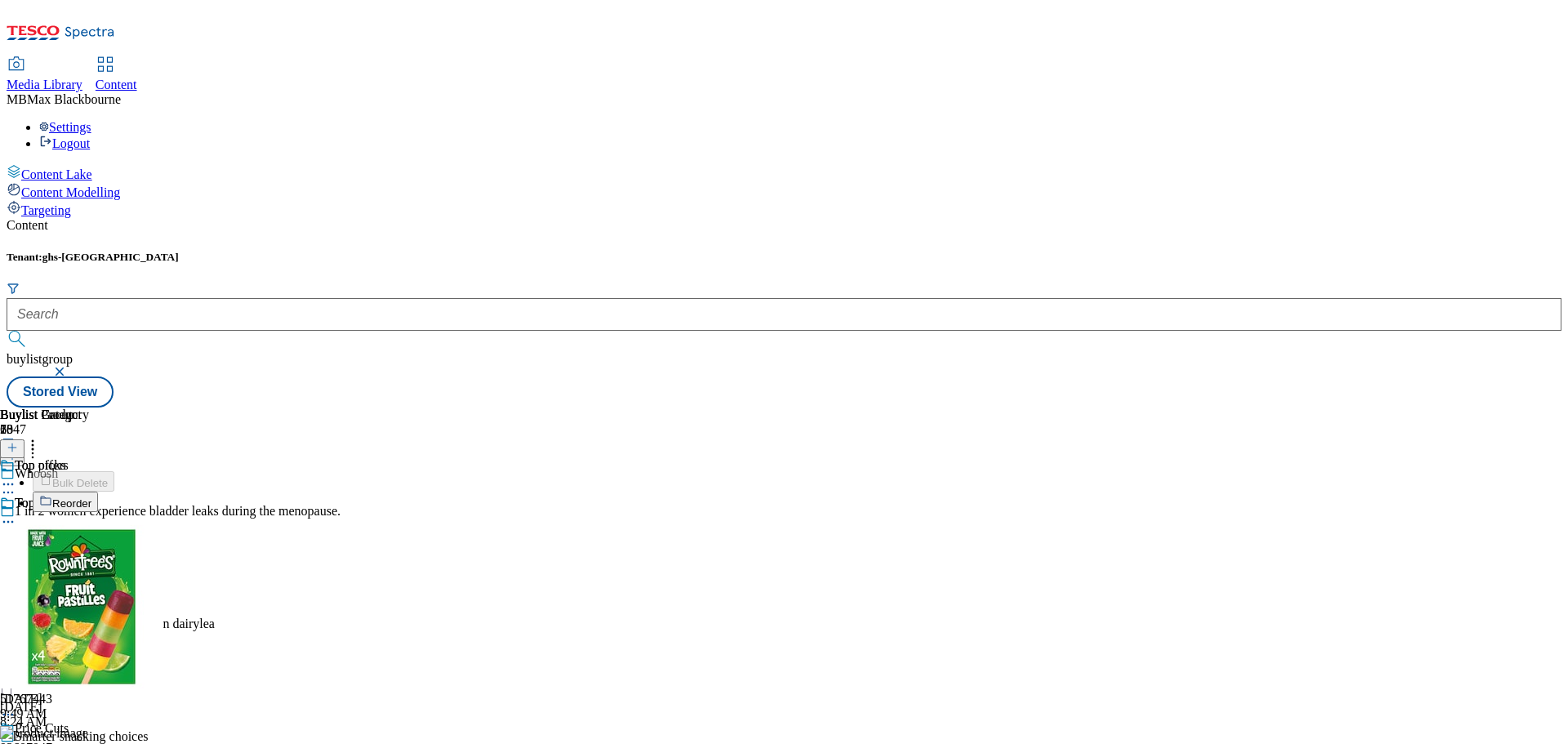
click at [16, 514] on icon at bounding box center [8, 521] width 16 height 16
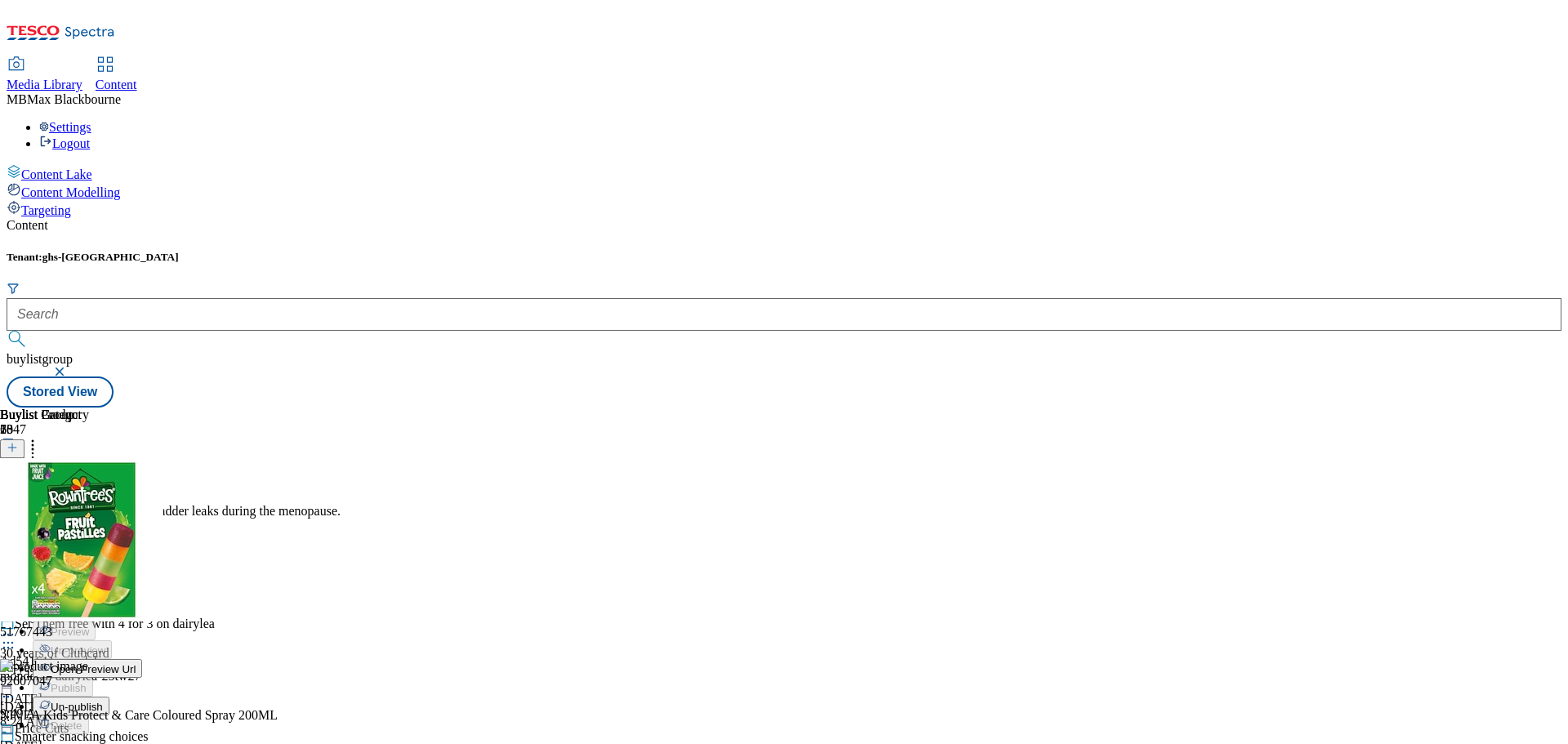
click at [76, 546] on button "Edit" at bounding box center [54, 556] width 43 height 19
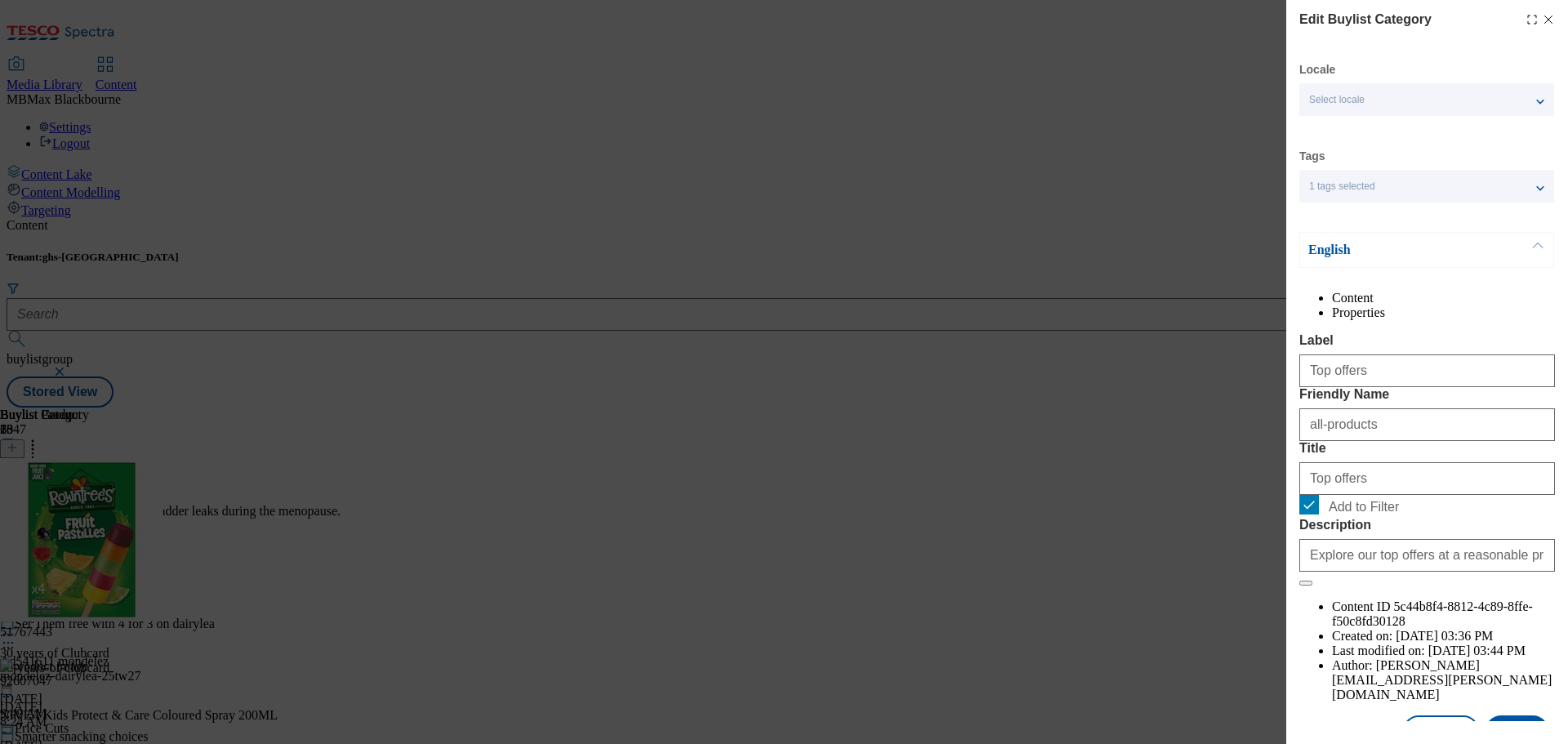
click at [1541, 23] on icon "Modal" at bounding box center [1547, 19] width 13 height 13
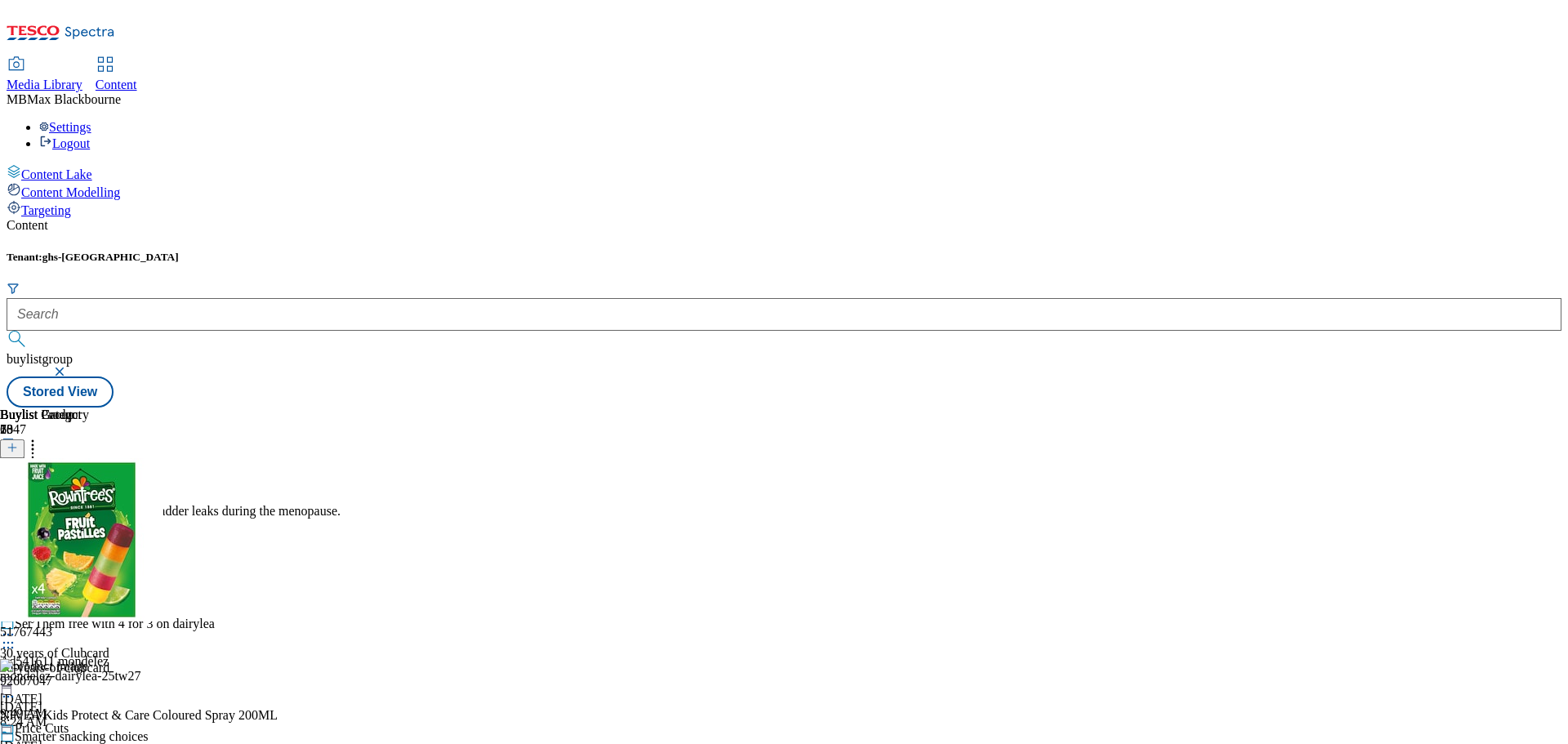
click at [16, 640] on icon at bounding box center [8, 647] width 16 height 16
click at [1468, 407] on div "Buylist Group 6047 Whoosh 1 in 2 women experience bladder leaks during the meno…" at bounding box center [784, 407] width 1555 height 0
click at [16, 689] on icon at bounding box center [8, 697] width 16 height 16
click at [1443, 407] on div "Buylist Group 6047 Whoosh 1 in 2 women experience bladder leaks during the meno…" at bounding box center [784, 407] width 1555 height 0
click at [53, 625] on span "51767443" at bounding box center [26, 632] width 53 height 15
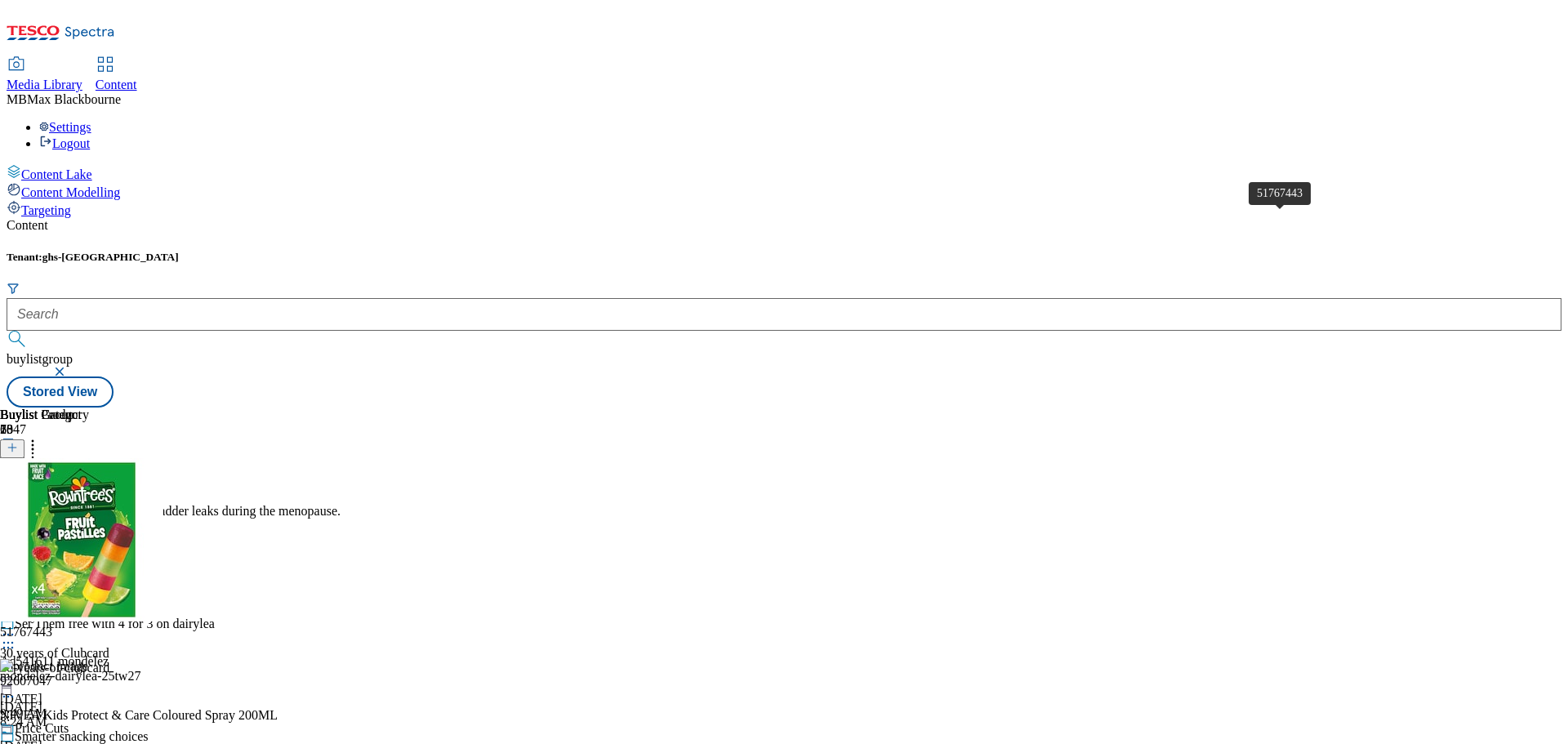
click at [53, 625] on div "51767443" at bounding box center [26, 632] width 53 height 15
click at [445, 458] on div "51767443" at bounding box center [223, 558] width 445 height 201
click at [16, 640] on icon at bounding box center [8, 647] width 16 height 16
click at [76, 672] on button "Edit" at bounding box center [54, 682] width 43 height 19
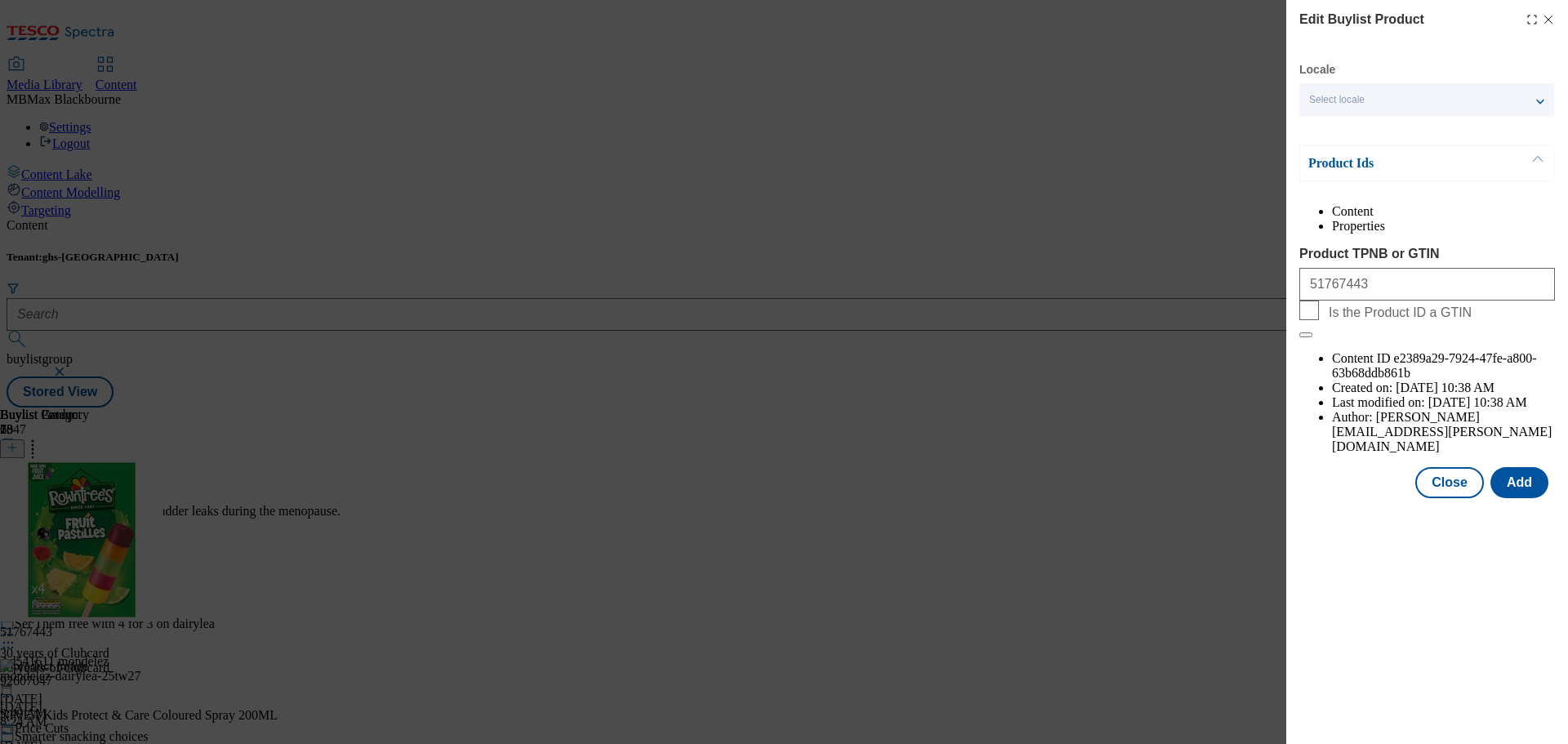
click at [1485, 230] on li "Properties" at bounding box center [1443, 226] width 223 height 15
click at [1447, 467] on button "Close" at bounding box center [1449, 482] width 68 height 31
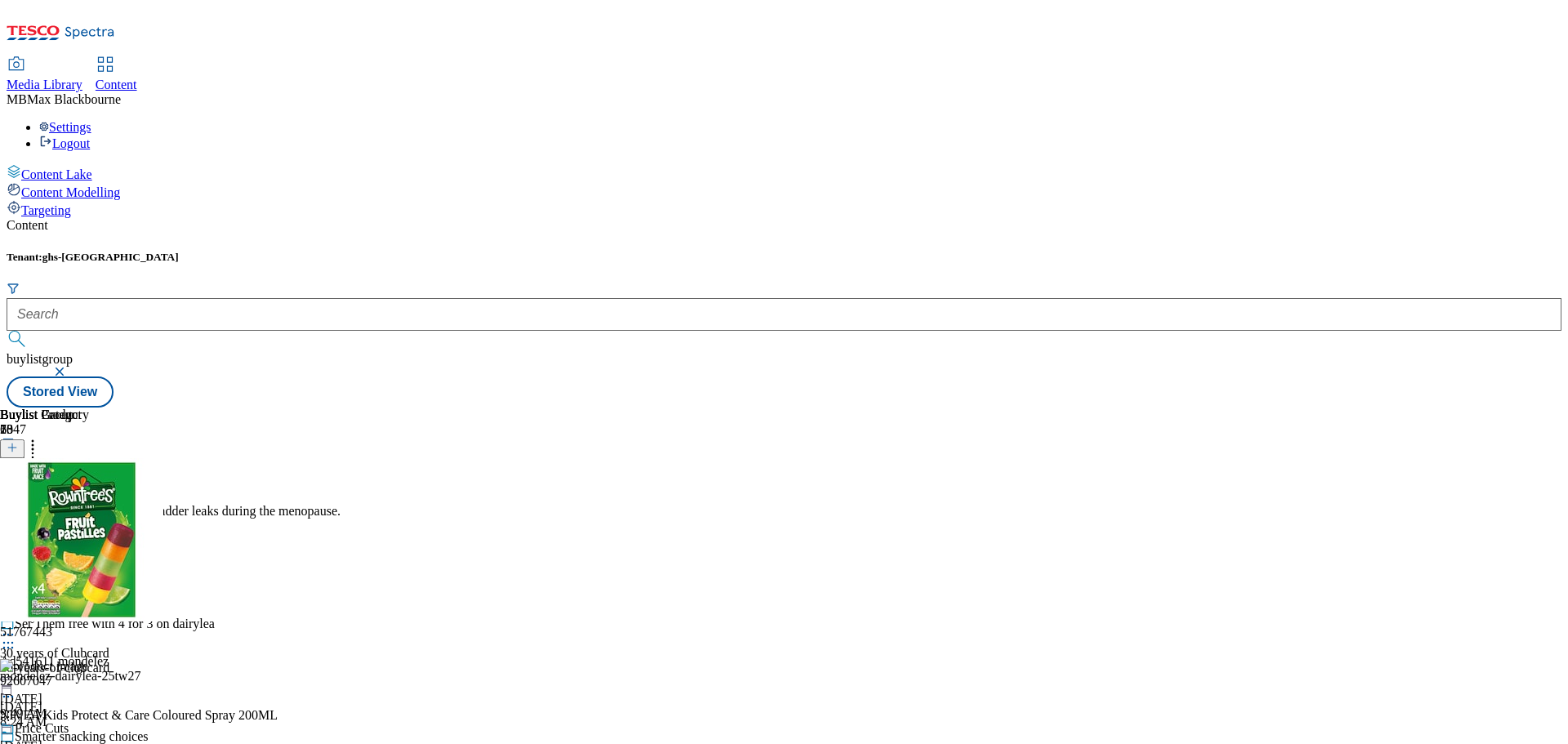
click at [41, 437] on icon at bounding box center [32, 445] width 16 height 16
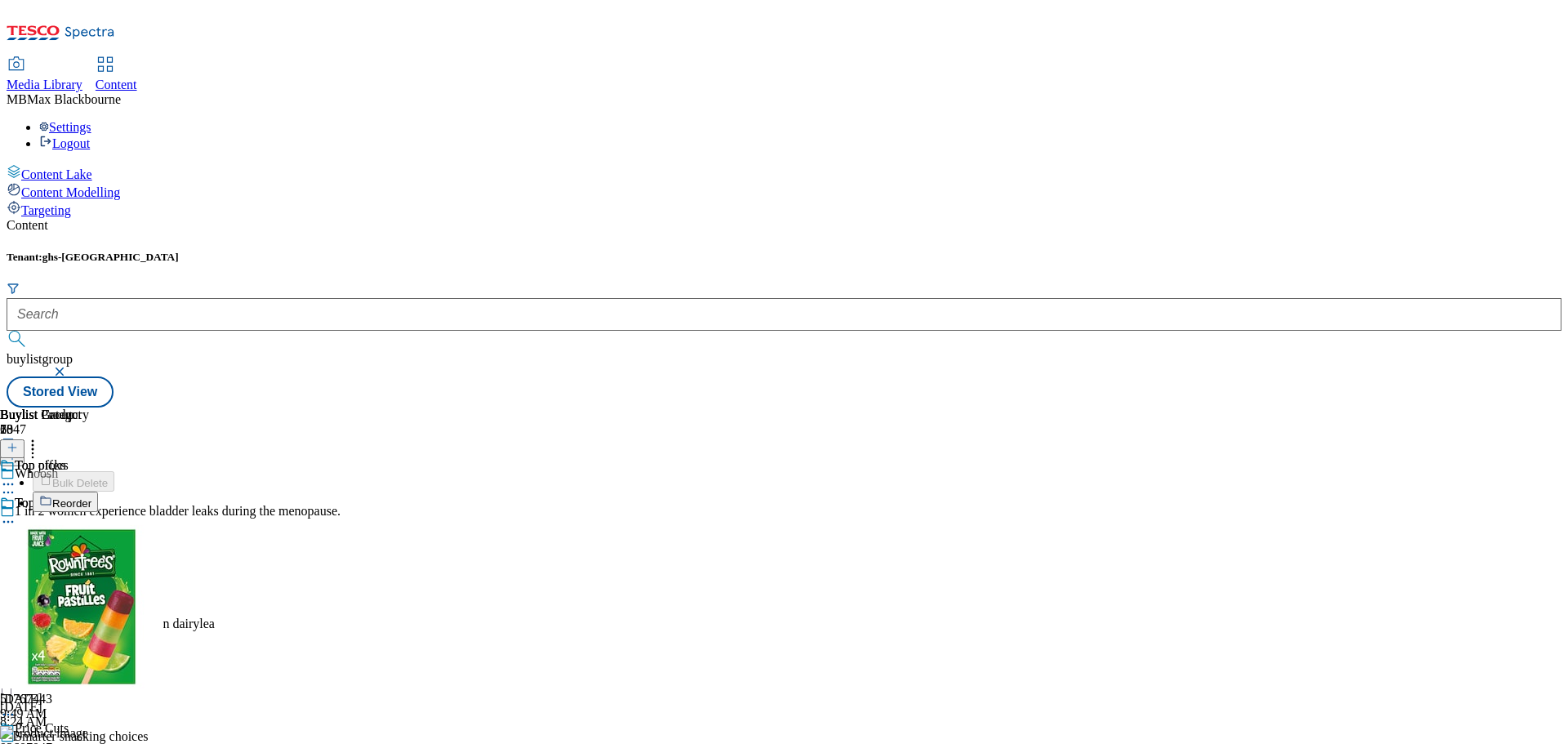
click at [1428, 407] on div "Buylist Group 6047 Whoosh 1 in 2 women experience bladder leaks during the meno…" at bounding box center [784, 407] width 1555 height 0
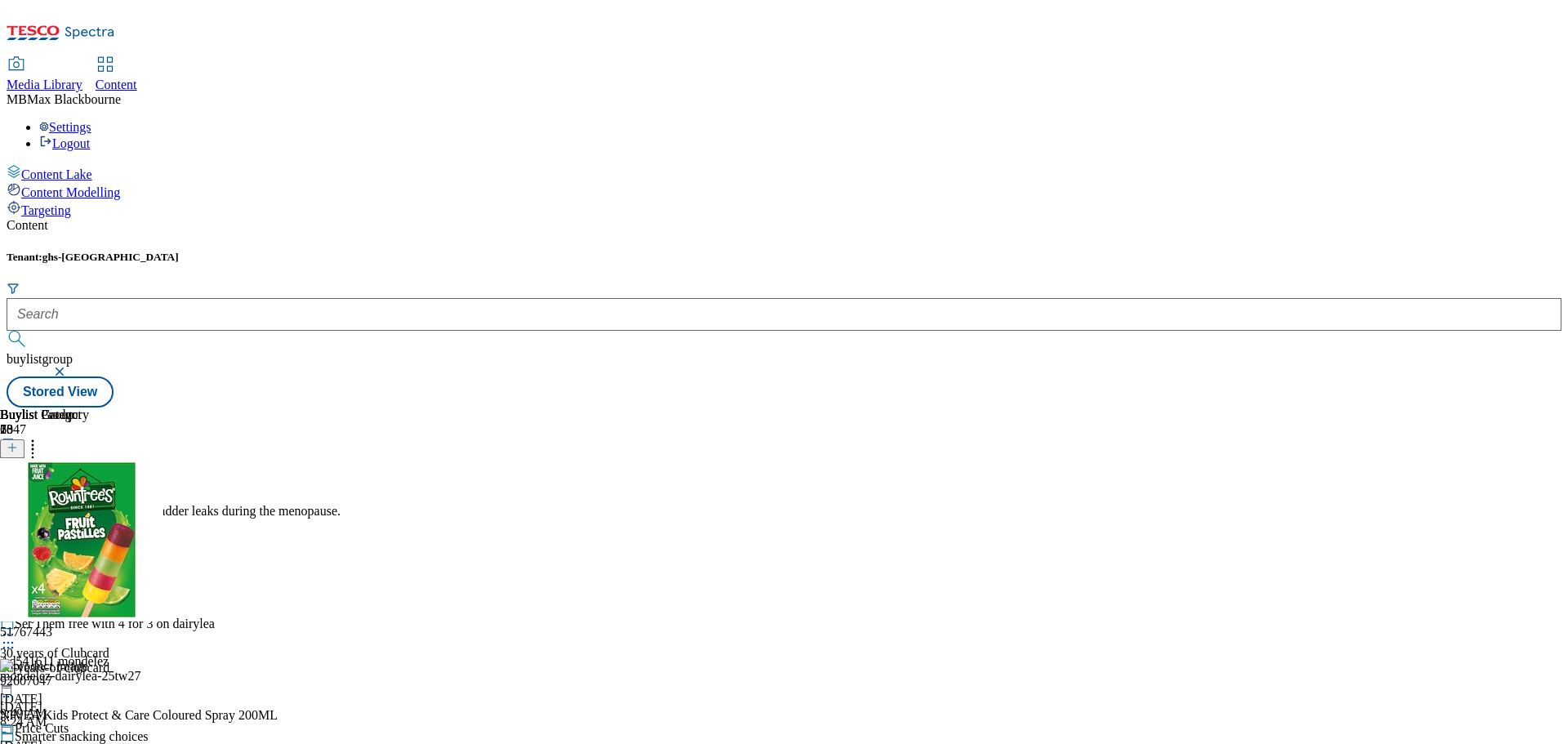
click at [445, 407] on div "Buylist Product 28" at bounding box center [223, 422] width 445 height 29
click at [89, 495] on div "Top offers Top offers all-products [DATE] 3:44 PM" at bounding box center [44, 552] width 89 height 113
click at [16, 514] on icon at bounding box center [8, 521] width 16 height 16
click at [103, 701] on span "Un-publish" at bounding box center [77, 707] width 53 height 12
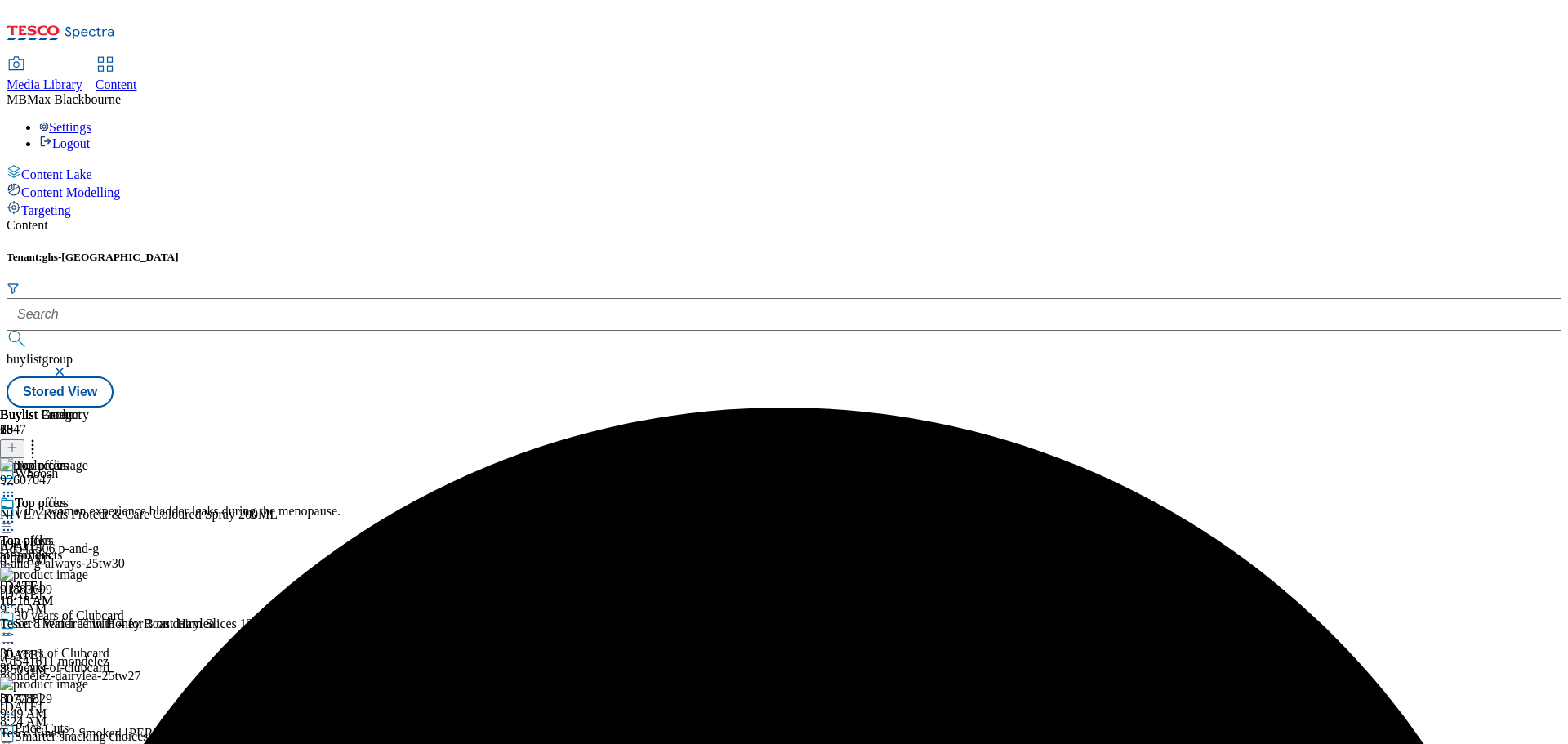
click at [16, 514] on icon at bounding box center [8, 521] width 16 height 16
click at [112, 640] on button "Un-preview" at bounding box center [72, 650] width 79 height 19
click at [41, 437] on icon at bounding box center [32, 445] width 16 height 16
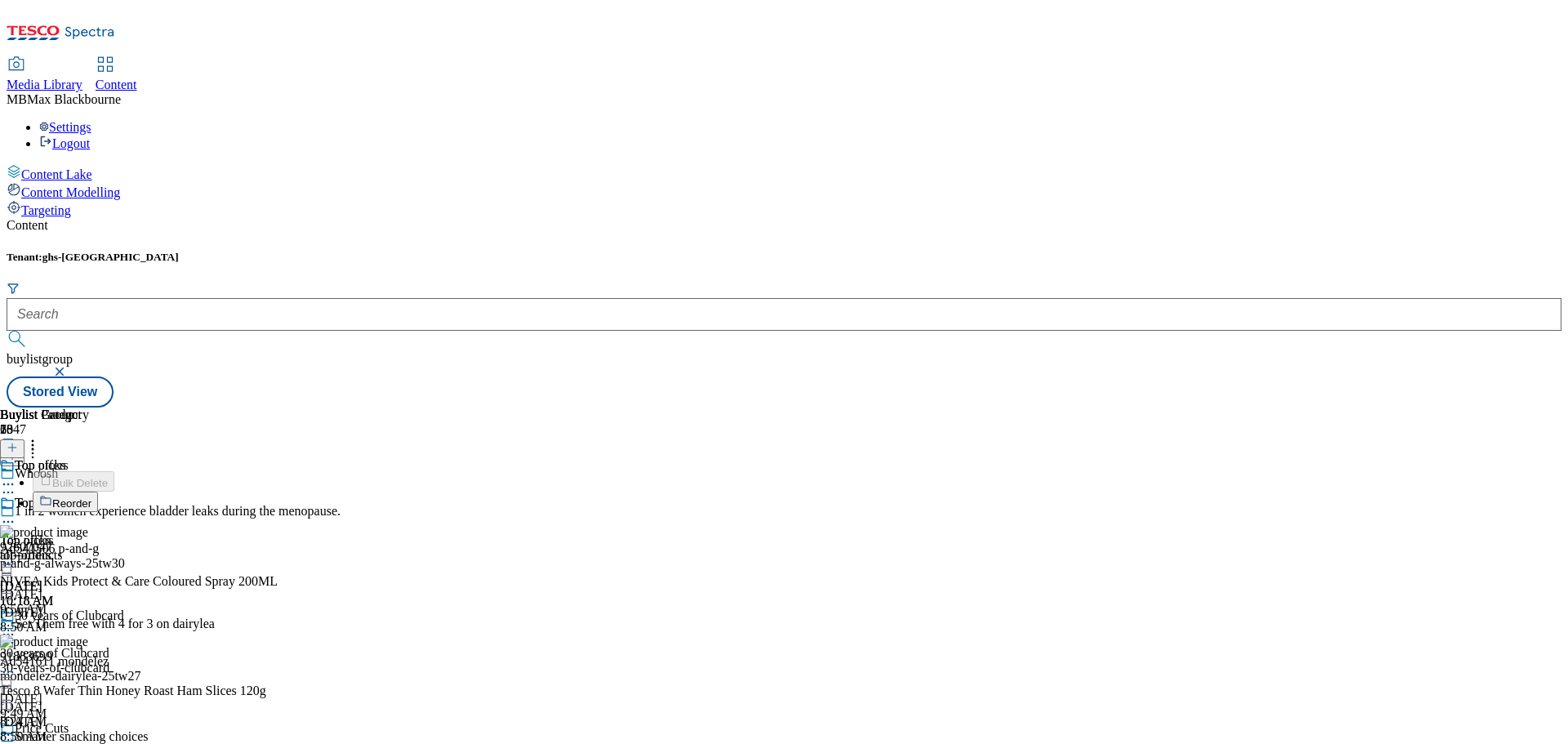
click at [41, 437] on icon at bounding box center [32, 445] width 16 height 16
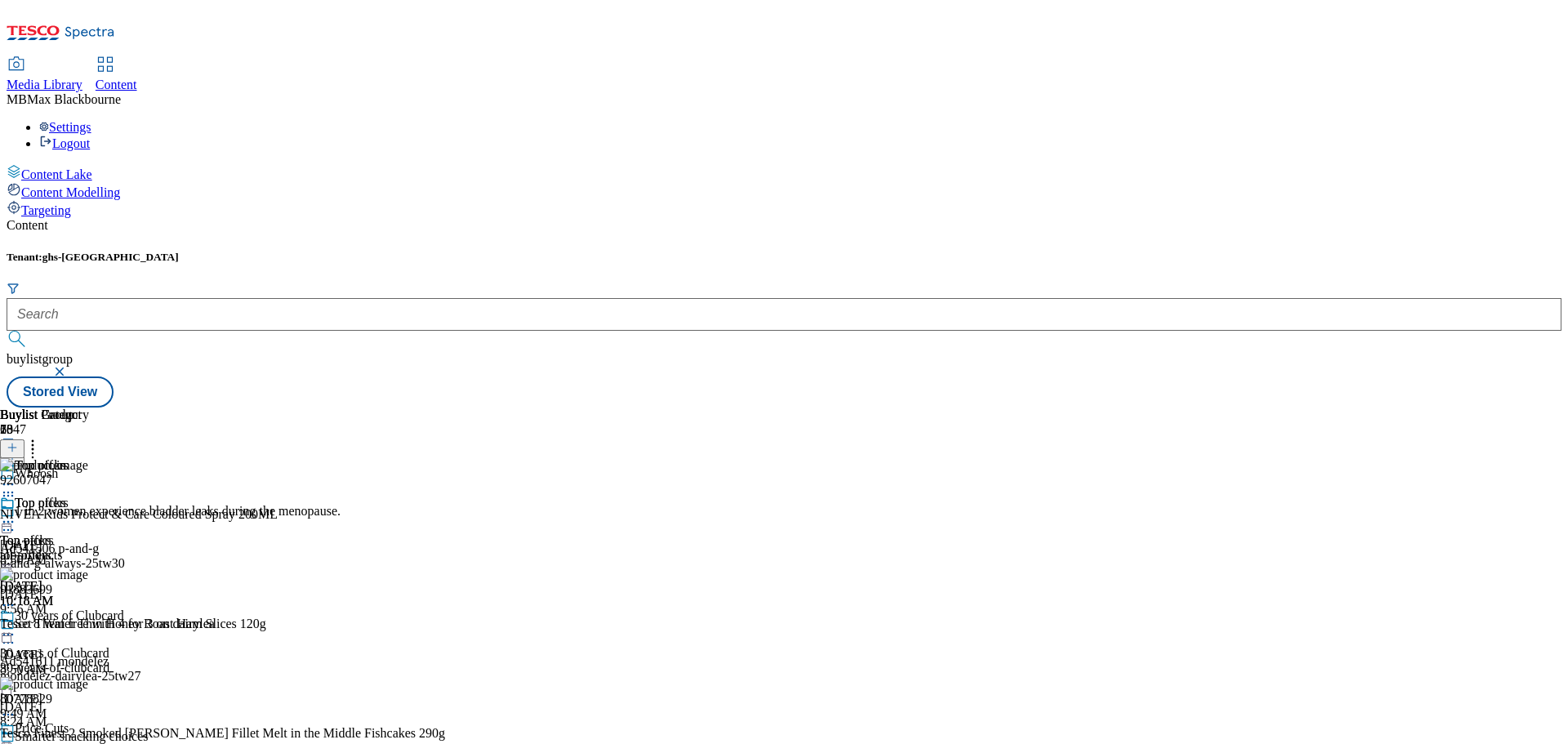
click at [41, 437] on icon at bounding box center [32, 445] width 16 height 16
click at [89, 495] on div "Top offers Top offers all-products [DATE] 10:18 AM" at bounding box center [44, 552] width 89 height 113
click at [16, 514] on icon at bounding box center [8, 521] width 16 height 16
click at [76, 546] on button "Edit" at bounding box center [54, 556] width 43 height 19
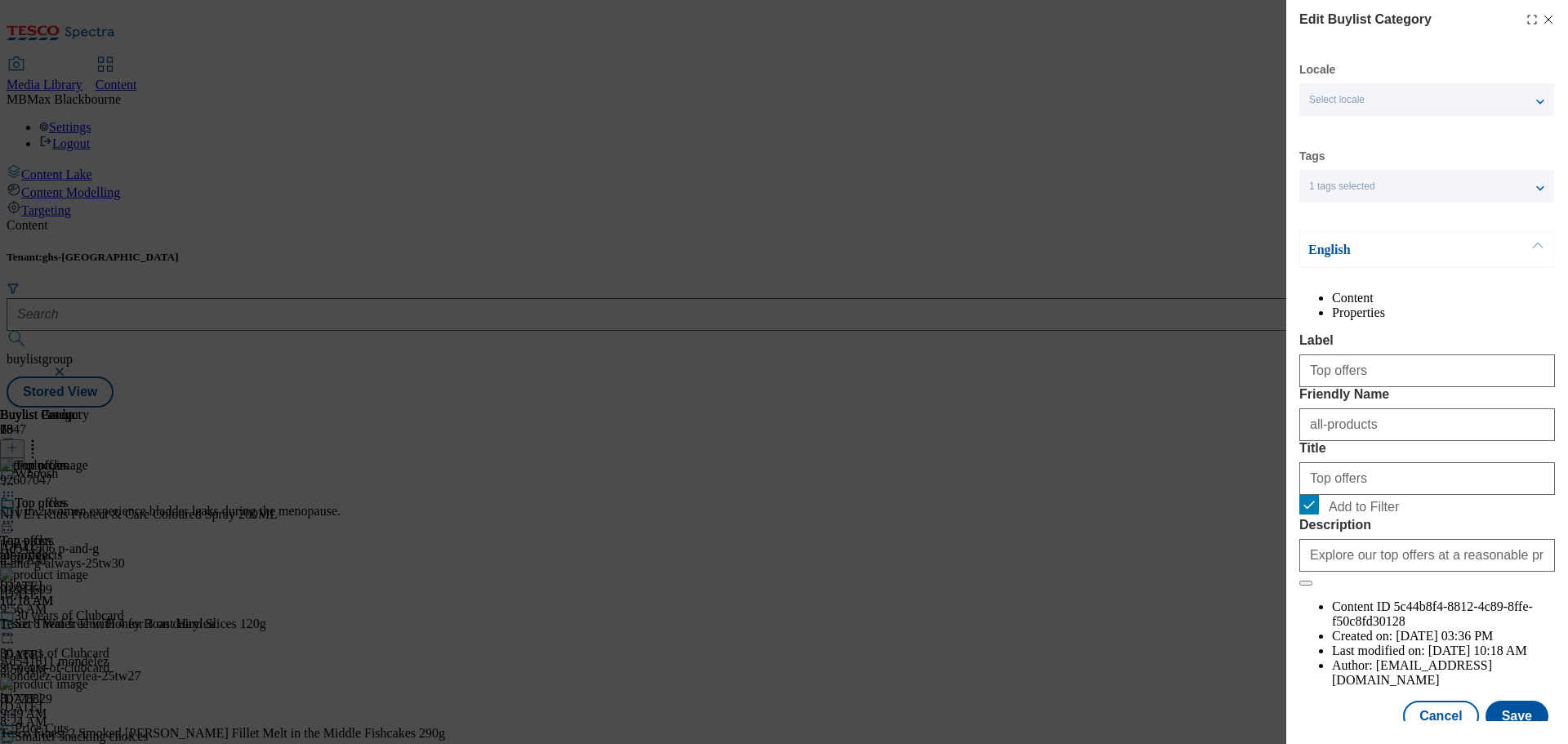
click at [956, 306] on div "Edit Buylist Category Locale Select locale English Welsh Tags 1 tags selected f…" at bounding box center [784, 372] width 1568 height 744
click at [1541, 22] on icon "Modal" at bounding box center [1547, 19] width 13 height 13
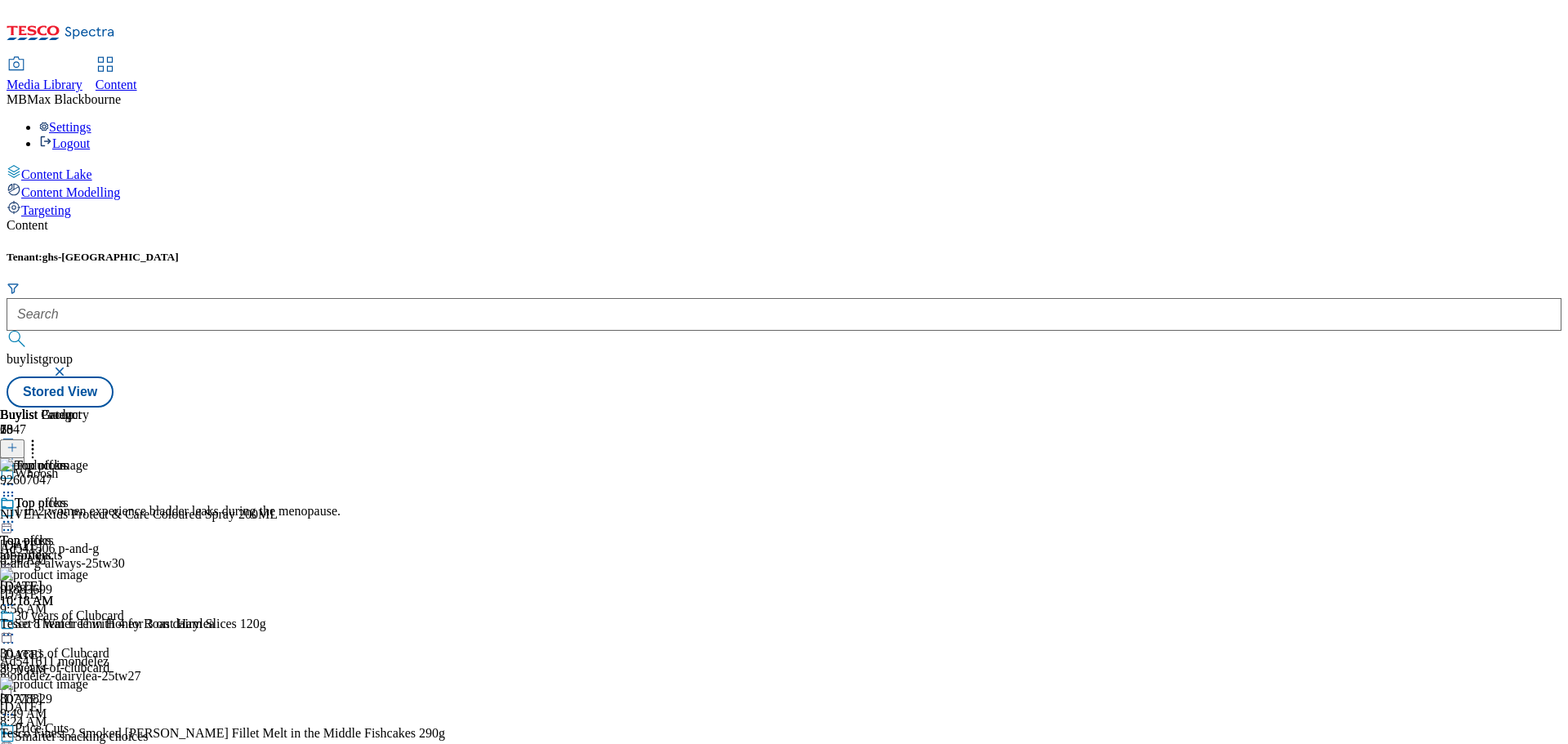
click at [41, 437] on icon at bounding box center [32, 445] width 16 height 16
click at [35, 440] on circle at bounding box center [33, 441] width 3 height 3
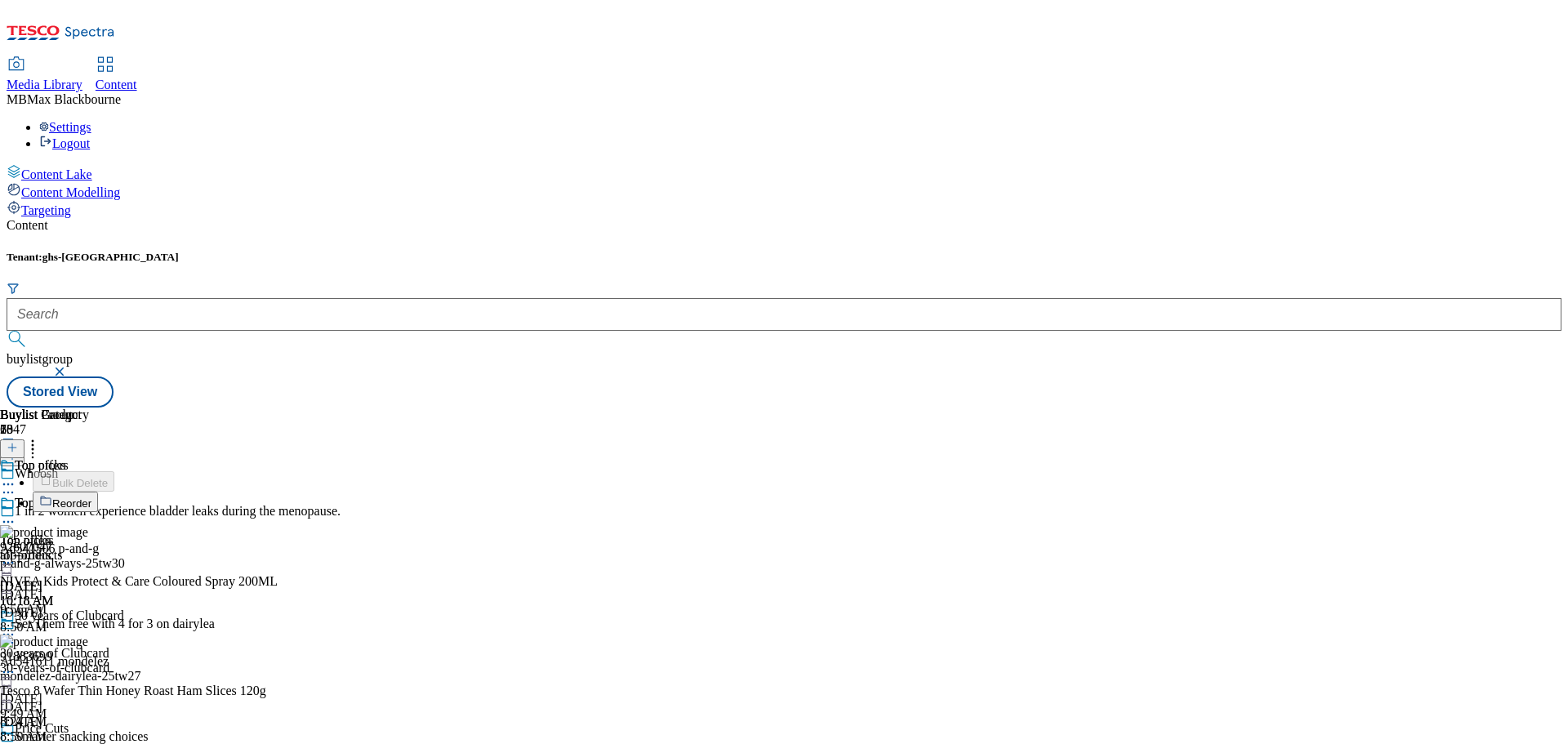
scroll to position [3261, 0]
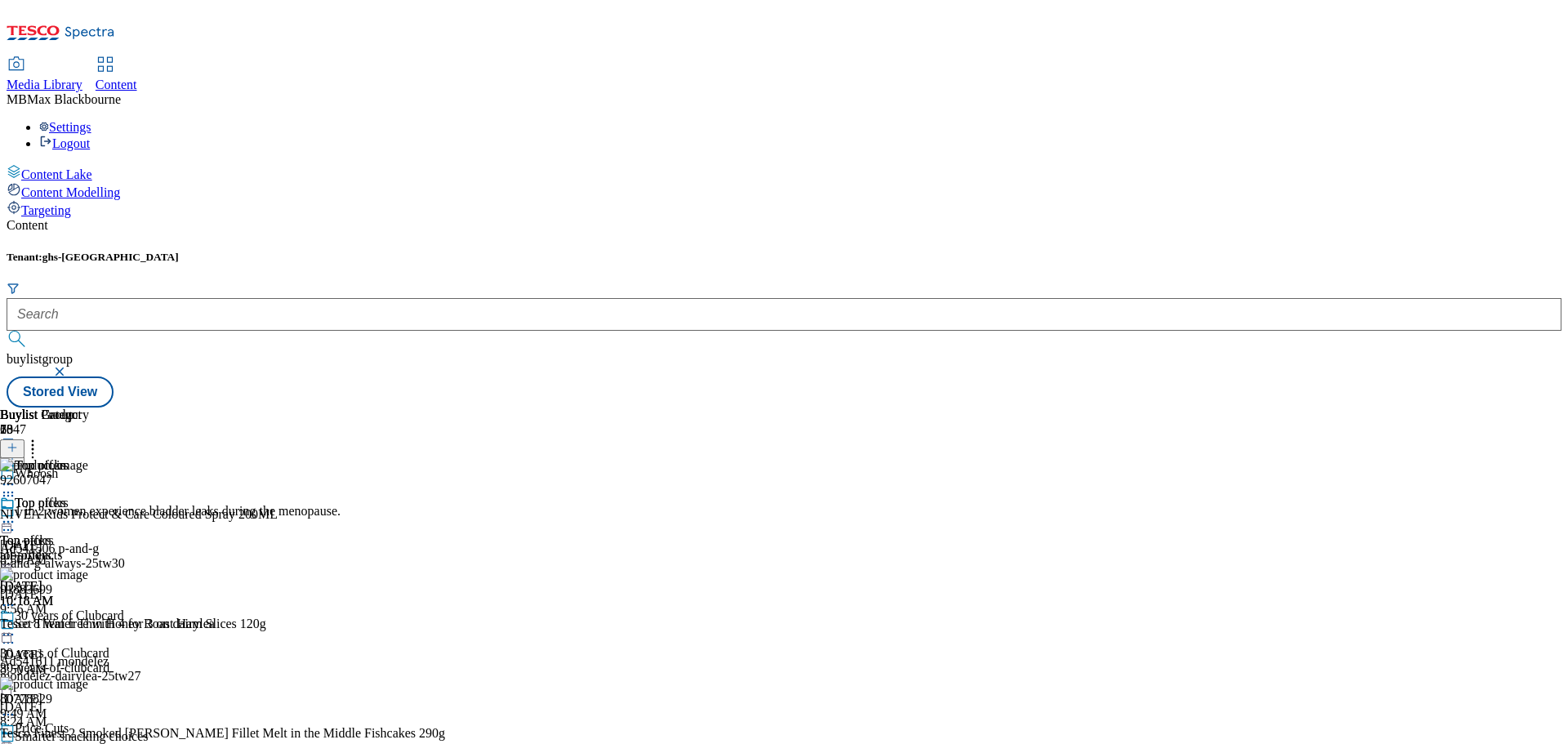
click at [89, 500] on div "Top offers Top offers all-products [DATE] 10:18 AM" at bounding box center [44, 552] width 89 height 113
click at [16, 514] on icon at bounding box center [8, 521] width 16 height 16
click at [89, 626] on span "Preview" at bounding box center [70, 632] width 38 height 12
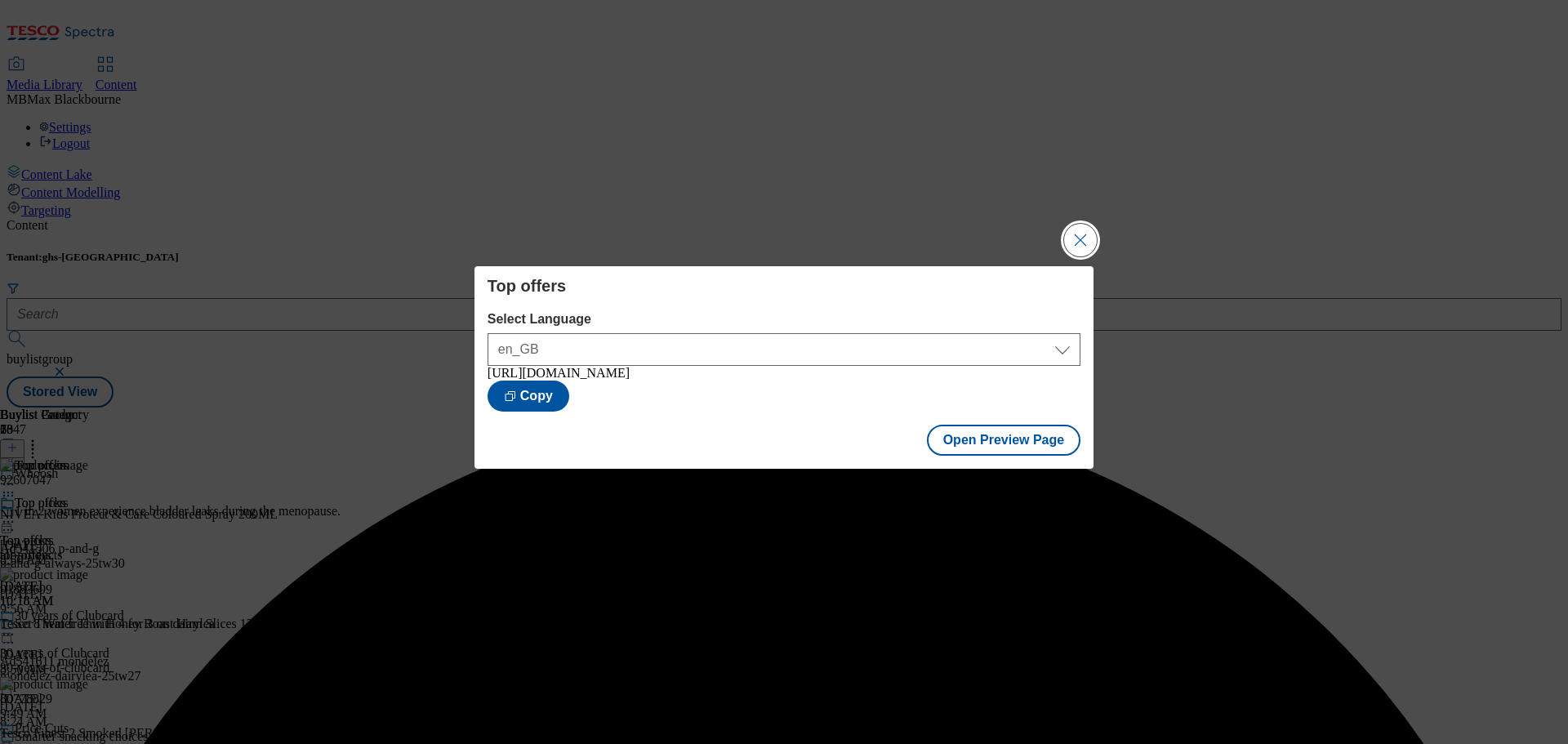
click at [1078, 236] on button "Close Modal" at bounding box center [1080, 240] width 33 height 33
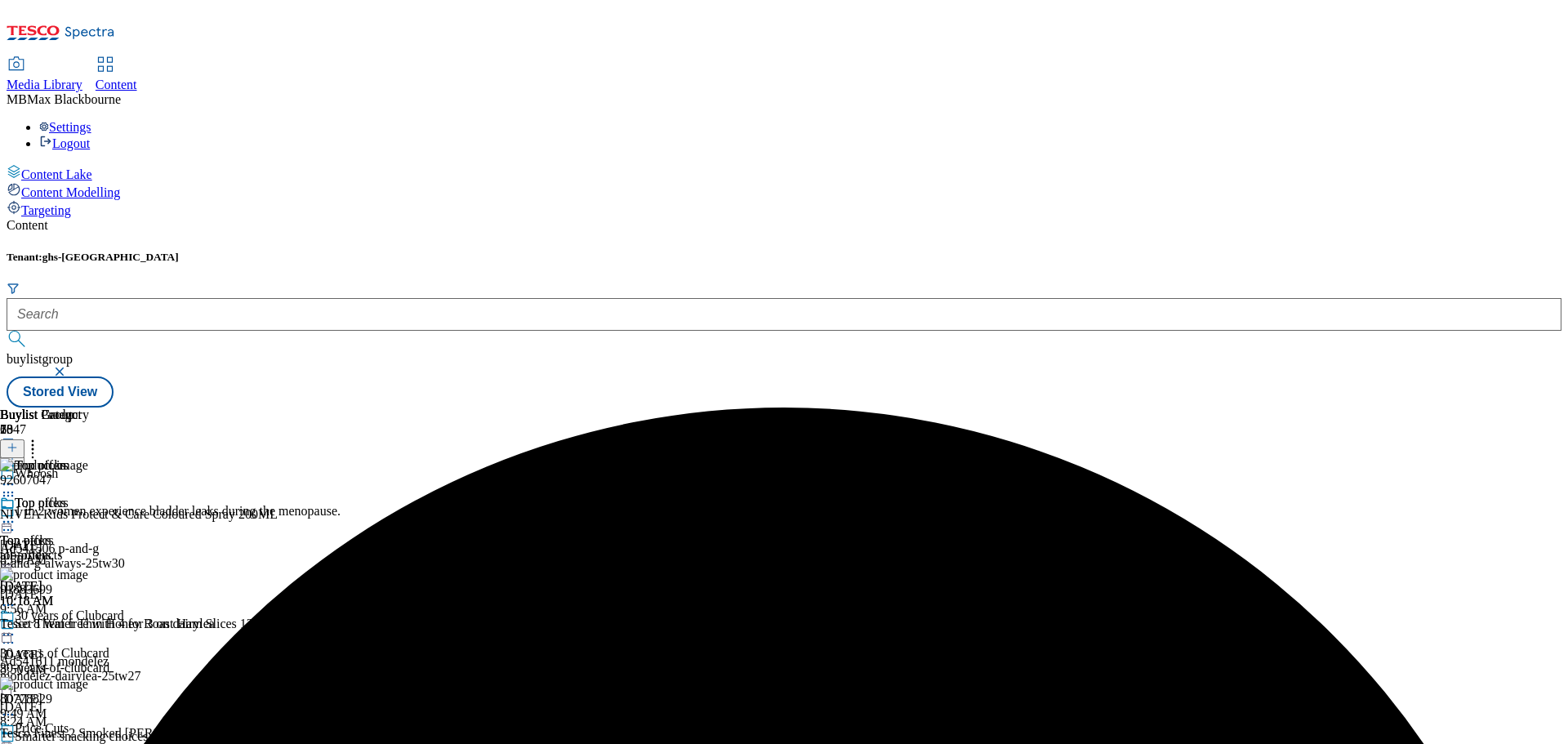
click at [16, 514] on icon at bounding box center [8, 521] width 16 height 16
click at [105, 645] on span "Un-preview" at bounding box center [78, 651] width 54 height 12
click at [41, 437] on icon at bounding box center [32, 445] width 16 height 16
click at [89, 495] on div "Top offers Top offers all-products [DATE] 10:18 AM" at bounding box center [44, 552] width 89 height 113
click at [16, 514] on icon at bounding box center [8, 521] width 16 height 16
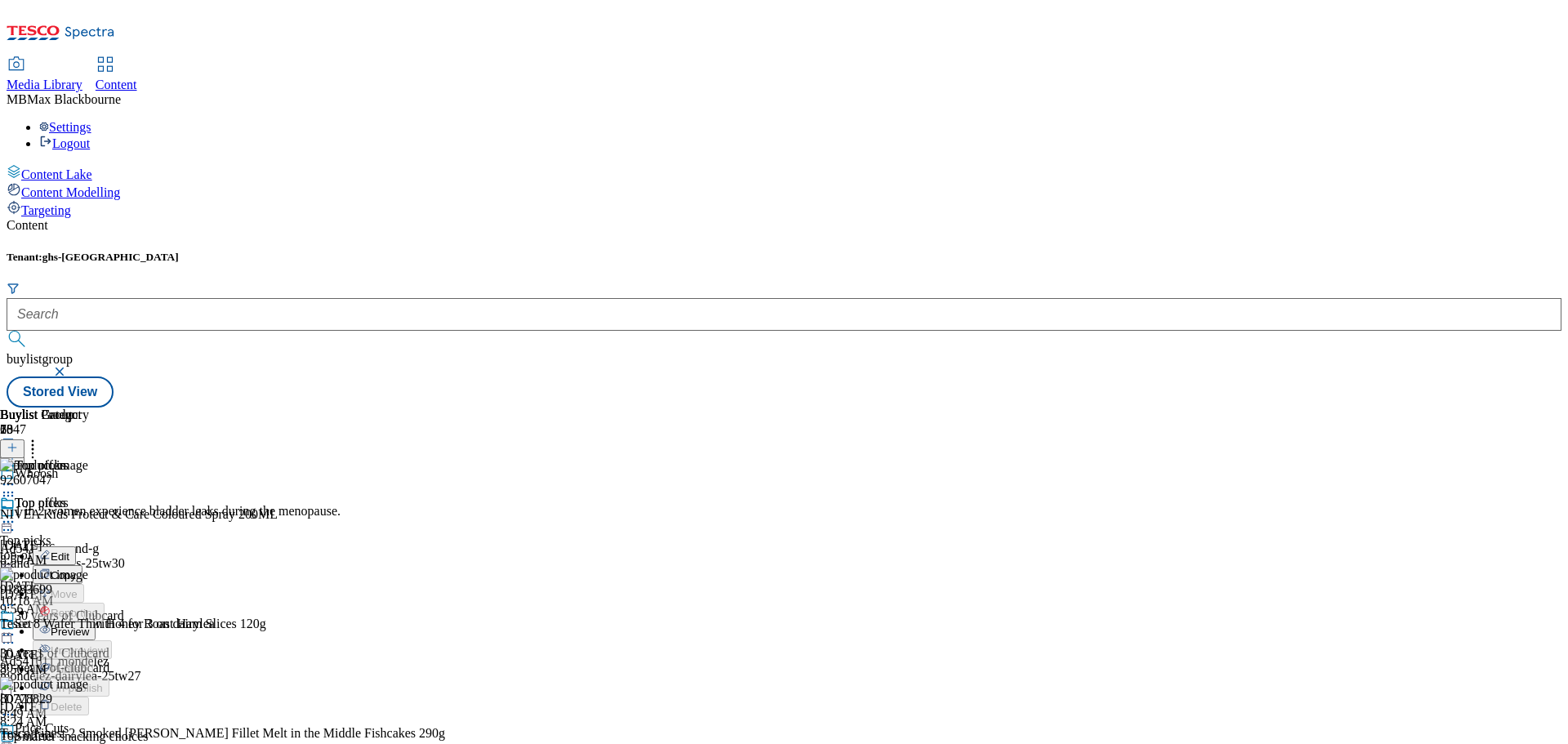
click at [69, 551] on span "Edit" at bounding box center [60, 557] width 19 height 12
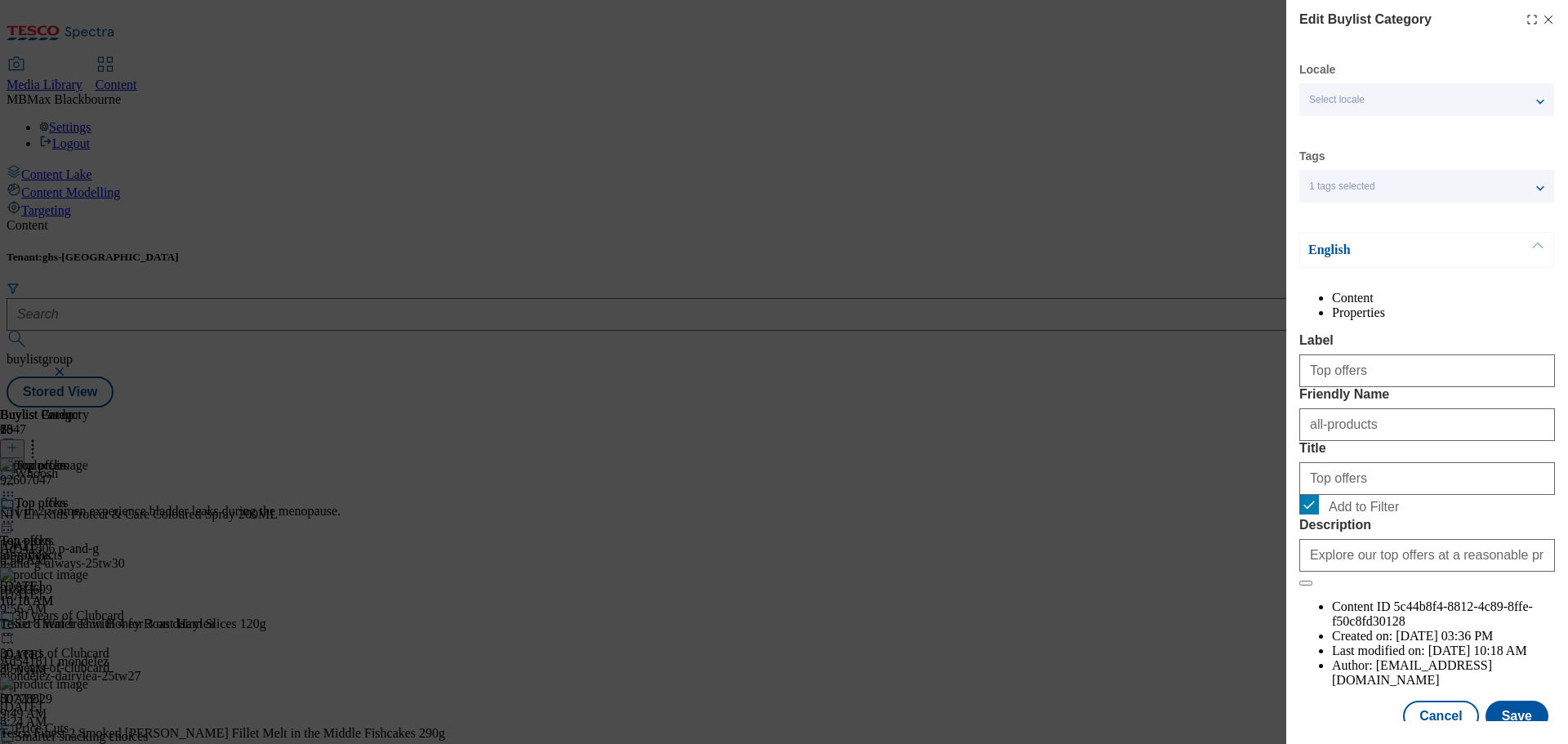
click at [1541, 16] on icon "Modal" at bounding box center [1547, 19] width 13 height 13
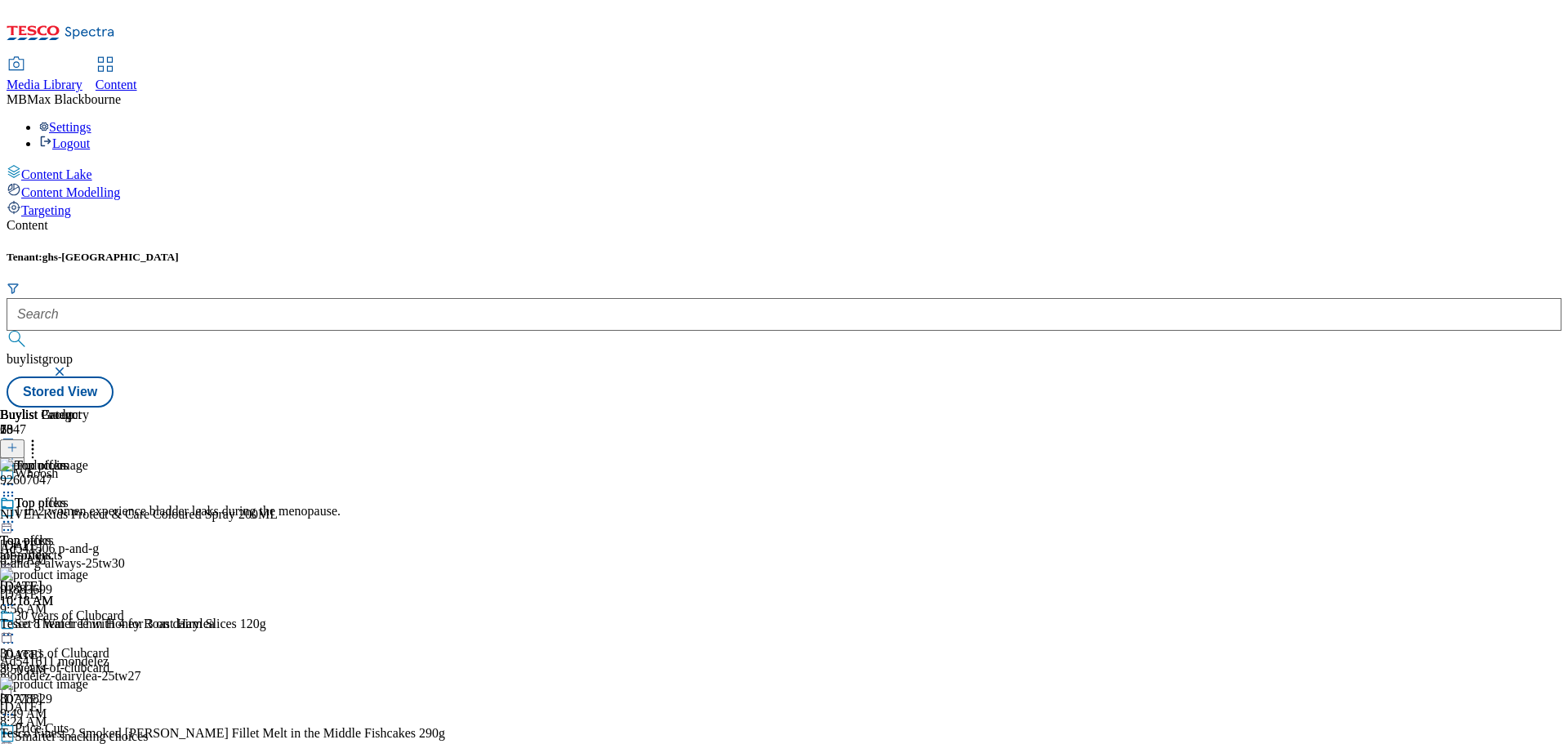
click at [16, 514] on icon at bounding box center [8, 521] width 16 height 16
click at [96, 621] on button "Preview" at bounding box center [64, 631] width 63 height 19
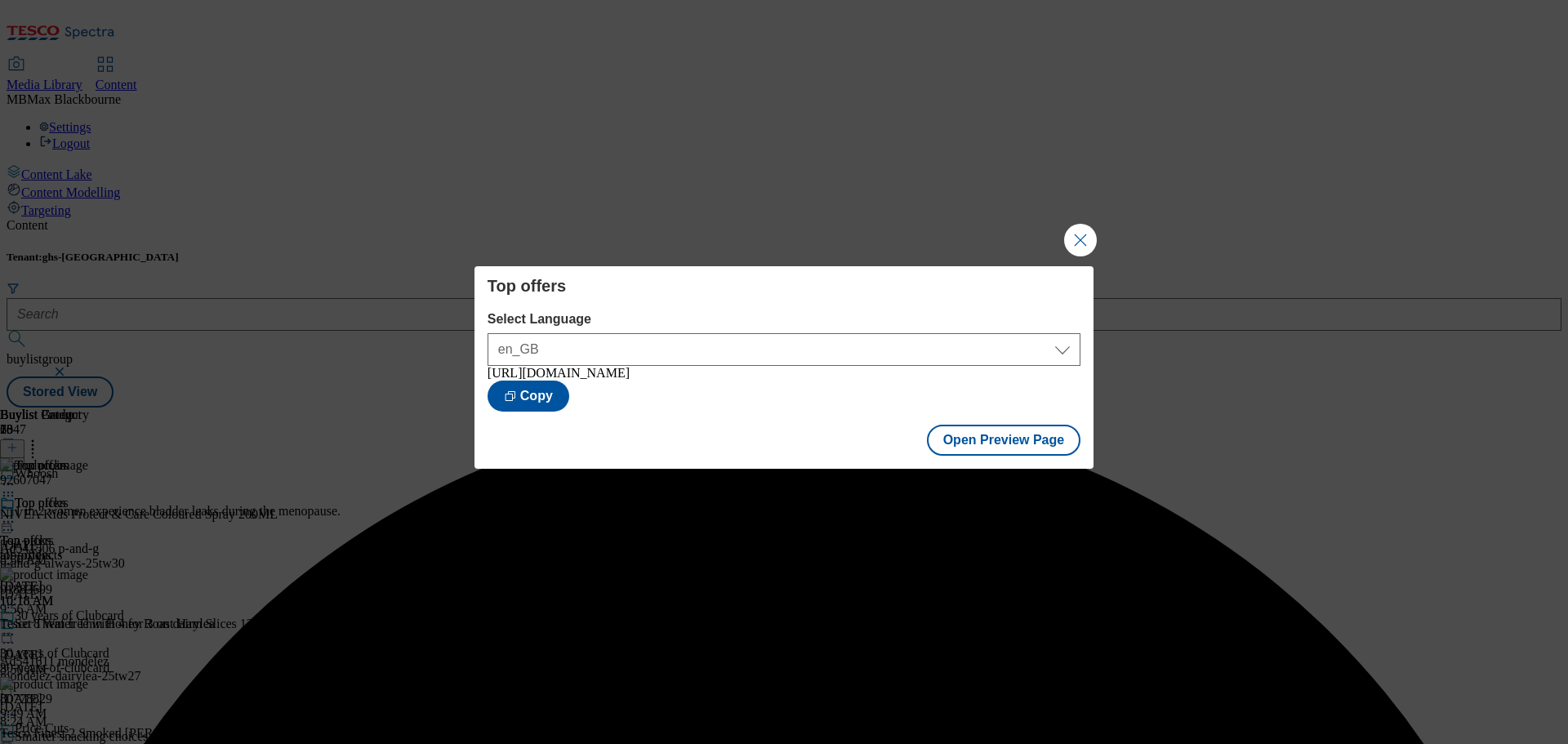
drag, startPoint x: 1093, startPoint y: 232, endPoint x: 1086, endPoint y: 241, distance: 11.4
click at [1092, 234] on button "Close Modal" at bounding box center [1080, 240] width 33 height 33
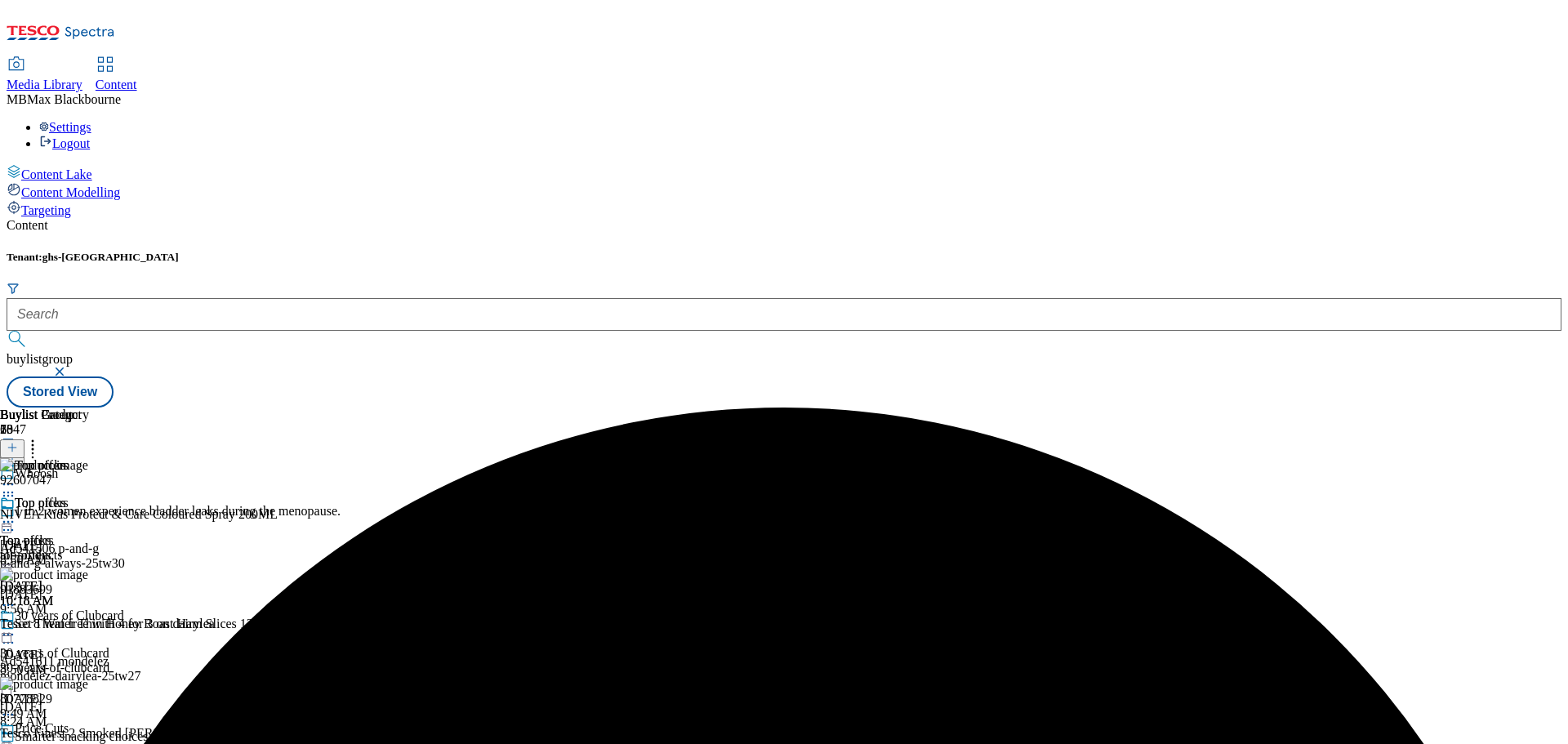
click at [16, 514] on icon at bounding box center [8, 521] width 16 height 16
click at [93, 678] on button "Publish" at bounding box center [63, 687] width 60 height 19
click at [41, 437] on icon at bounding box center [32, 445] width 16 height 16
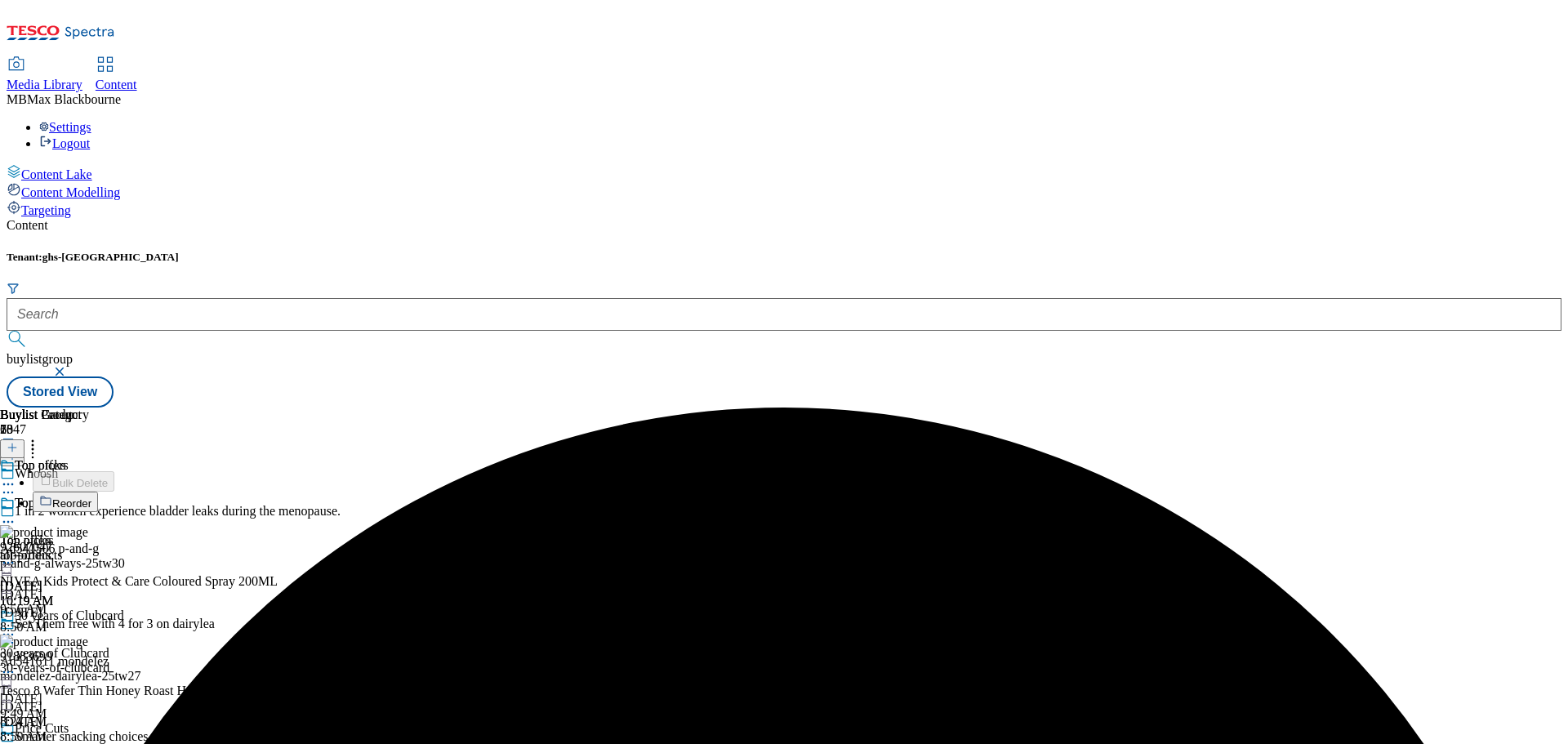
click at [89, 495] on div "Top offers Top offers all-products [DATE] 10:19 AM" at bounding box center [44, 552] width 89 height 113
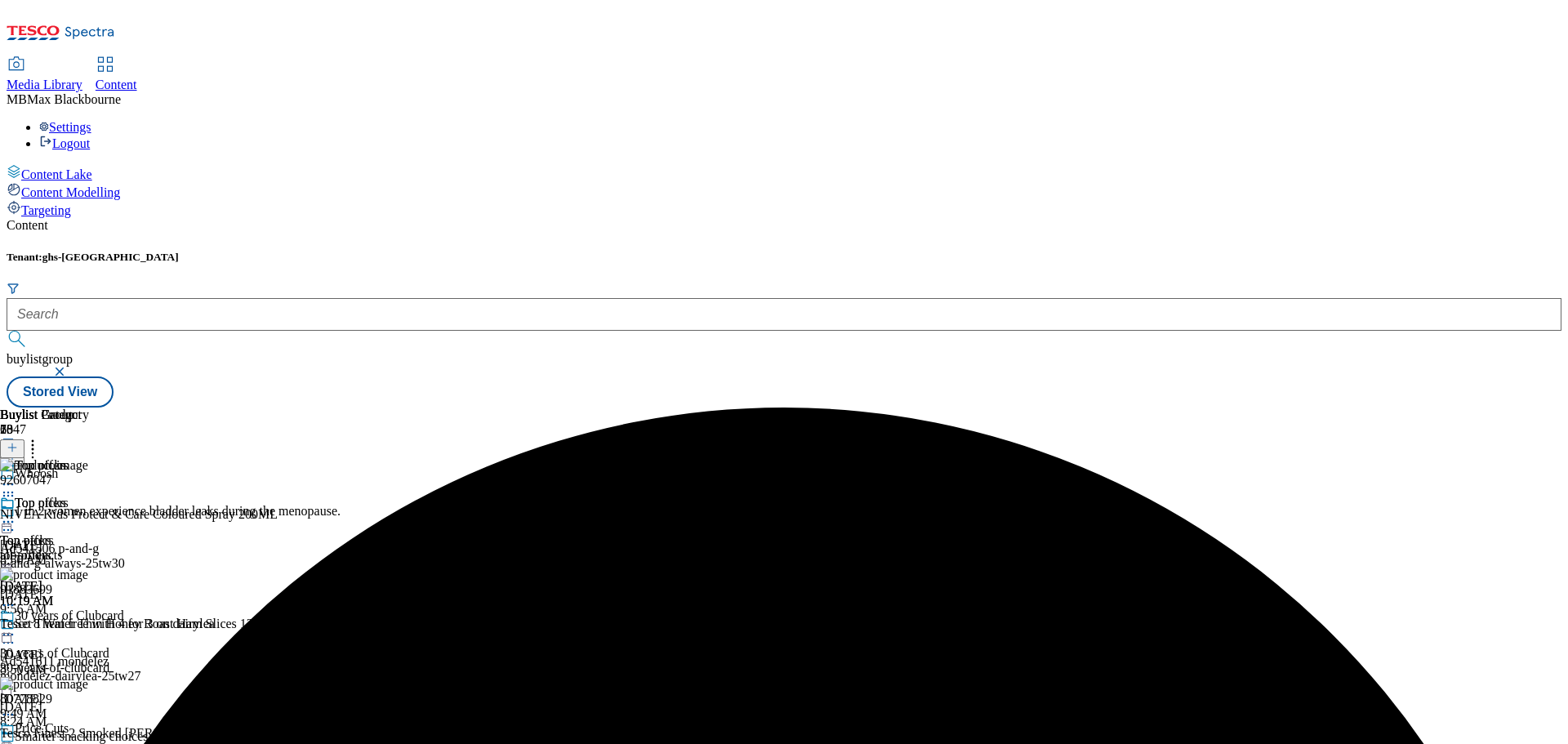
click at [16, 514] on icon at bounding box center [8, 521] width 16 height 16
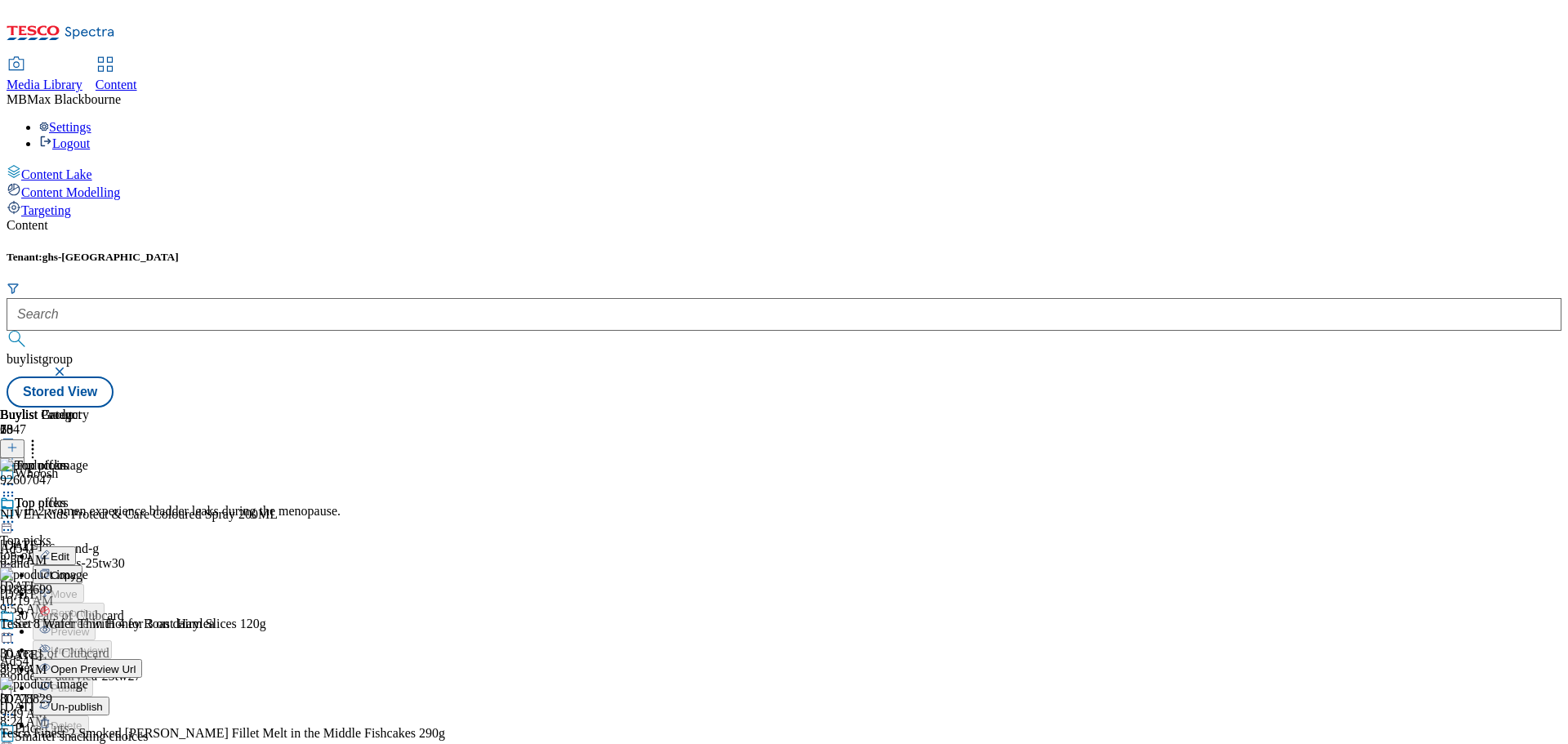
click at [76, 546] on button "Edit" at bounding box center [54, 556] width 43 height 19
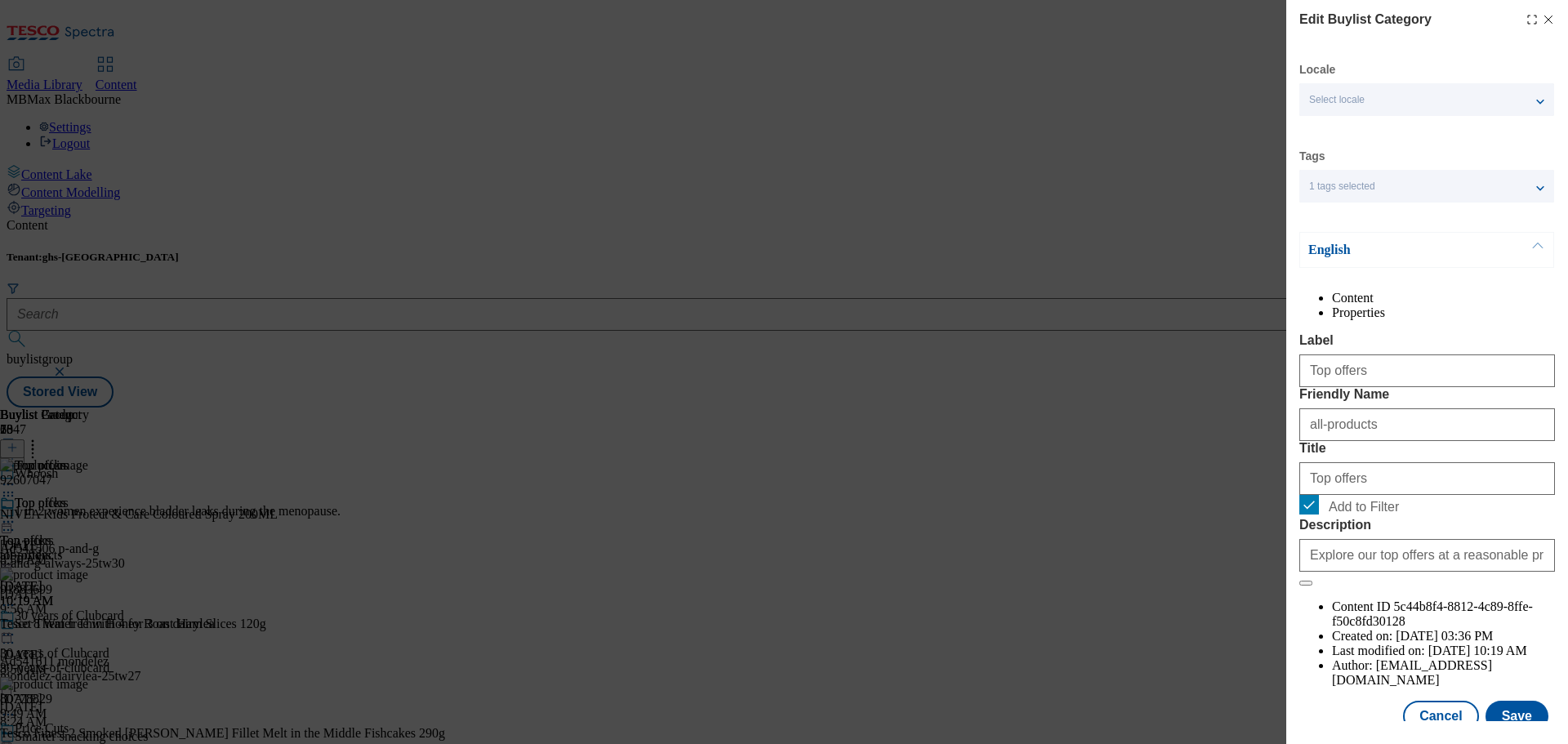
click at [1540, 26] on div "Edit Buylist Category" at bounding box center [1426, 19] width 255 height 20
click at [1041, 384] on div "Edit Buylist Category Locale Select locale English Welsh Tags 1 tags selected f…" at bounding box center [784, 372] width 1568 height 744
click at [1541, 12] on div "Edit Buylist Category" at bounding box center [1426, 19] width 255 height 20
click at [1541, 19] on icon "Modal" at bounding box center [1547, 19] width 13 height 13
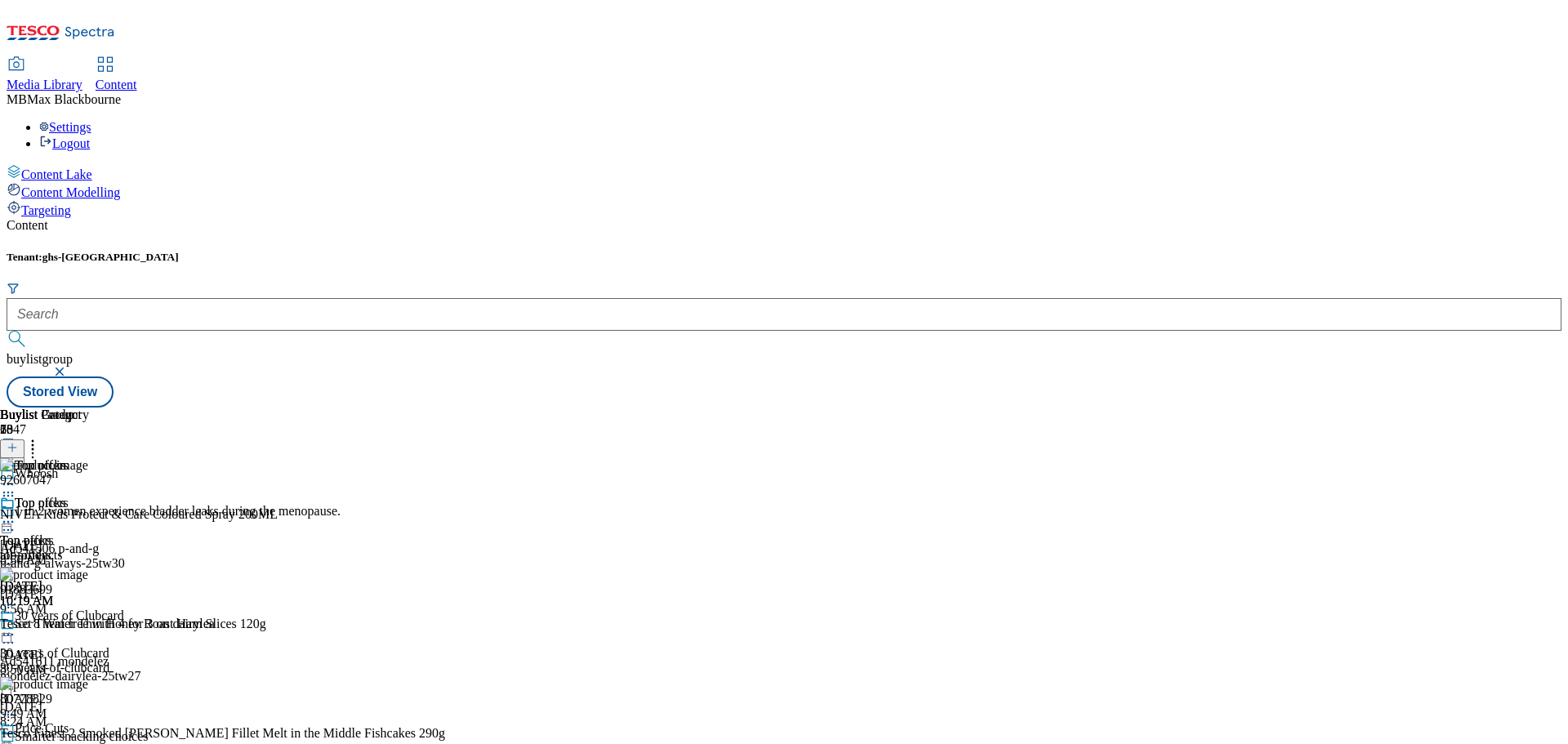
click at [89, 495] on div "Top offers" at bounding box center [44, 514] width 89 height 38
click at [16, 514] on icon at bounding box center [8, 521] width 16 height 16
click at [103, 701] on span "Un-publish" at bounding box center [77, 707] width 53 height 12
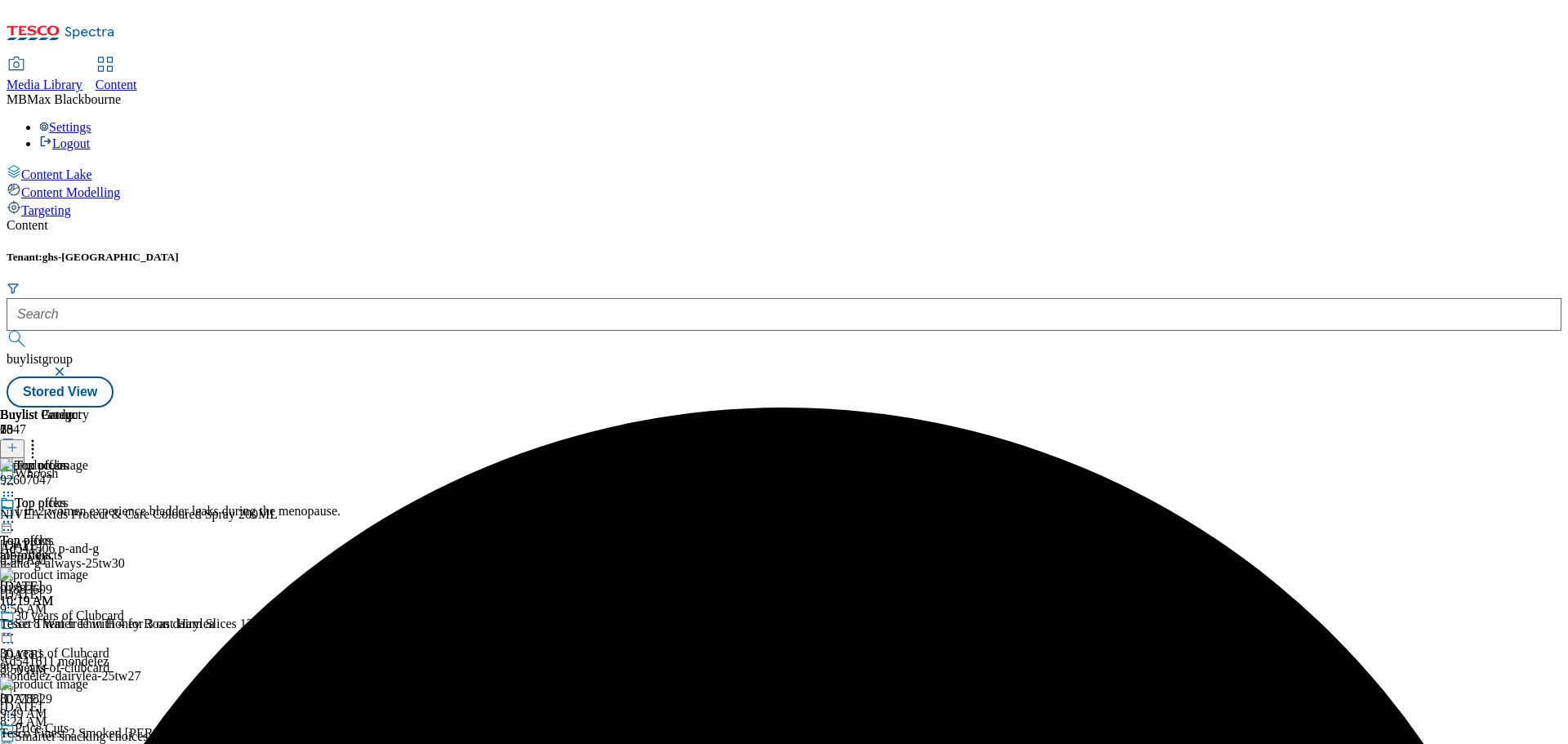
click at [41, 437] on icon at bounding box center [32, 445] width 16 height 16
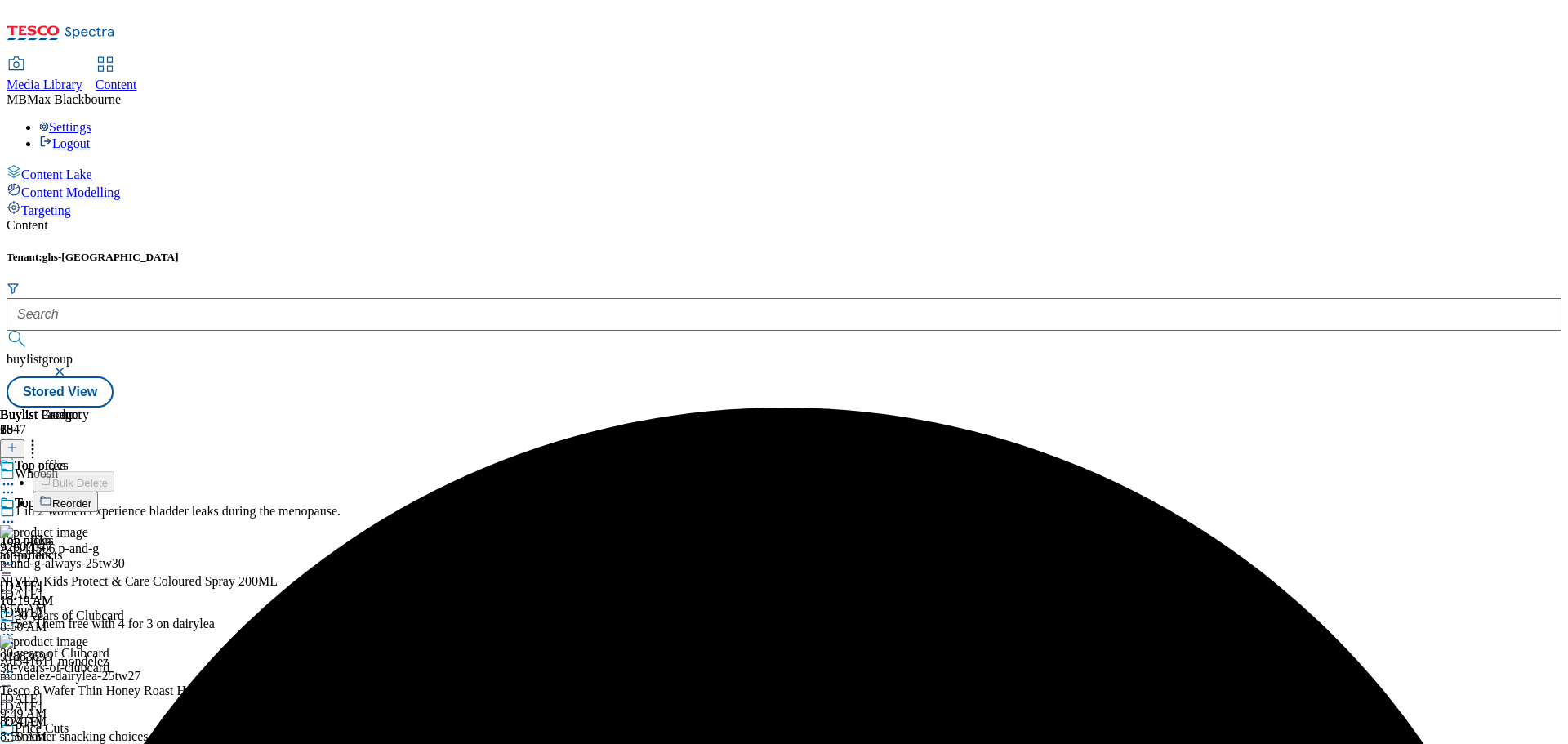
click at [89, 495] on div "Top offers Top offers all-products [DATE] 10:19 AM" at bounding box center [44, 552] width 89 height 113
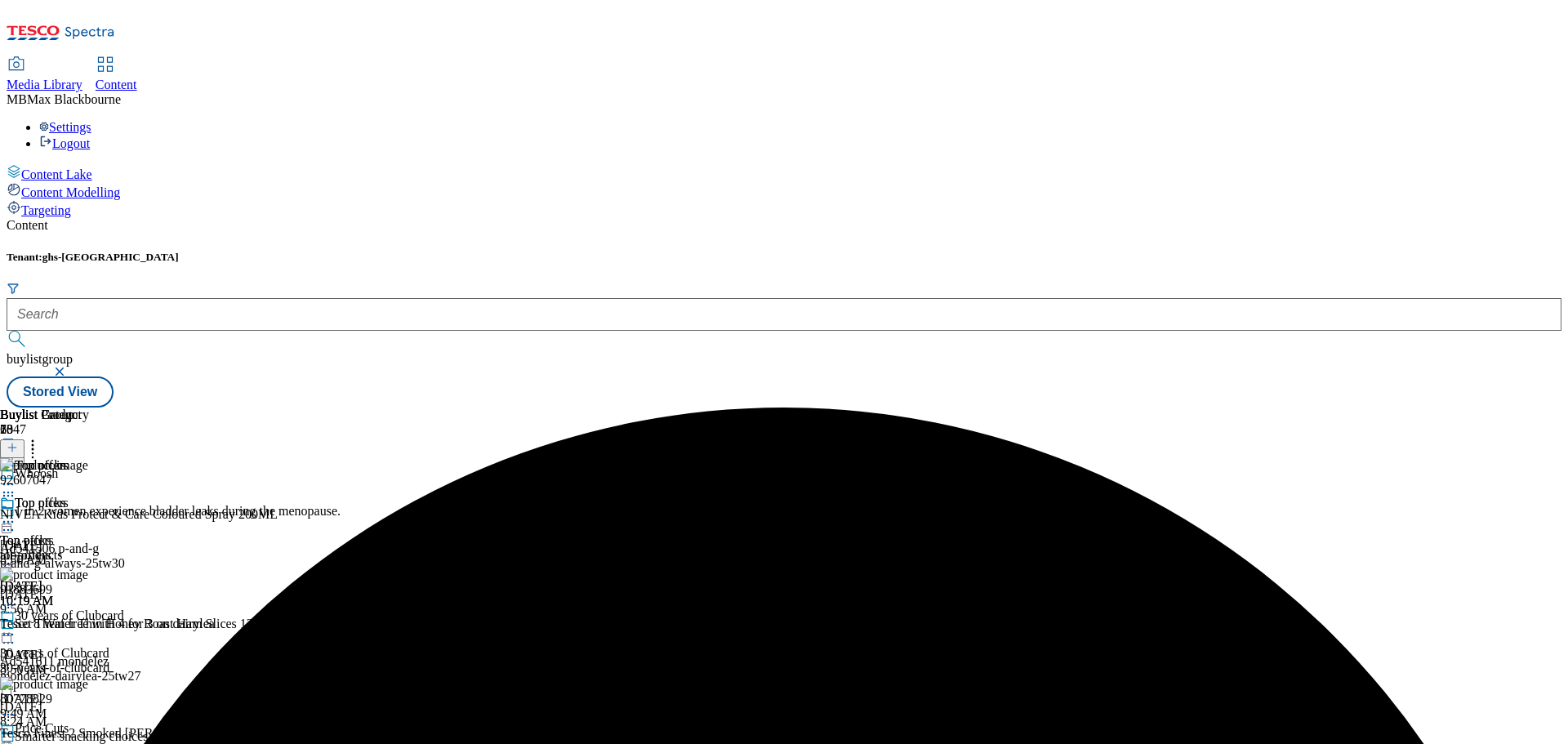
click at [14, 521] on circle at bounding box center [12, 522] width 3 height 3
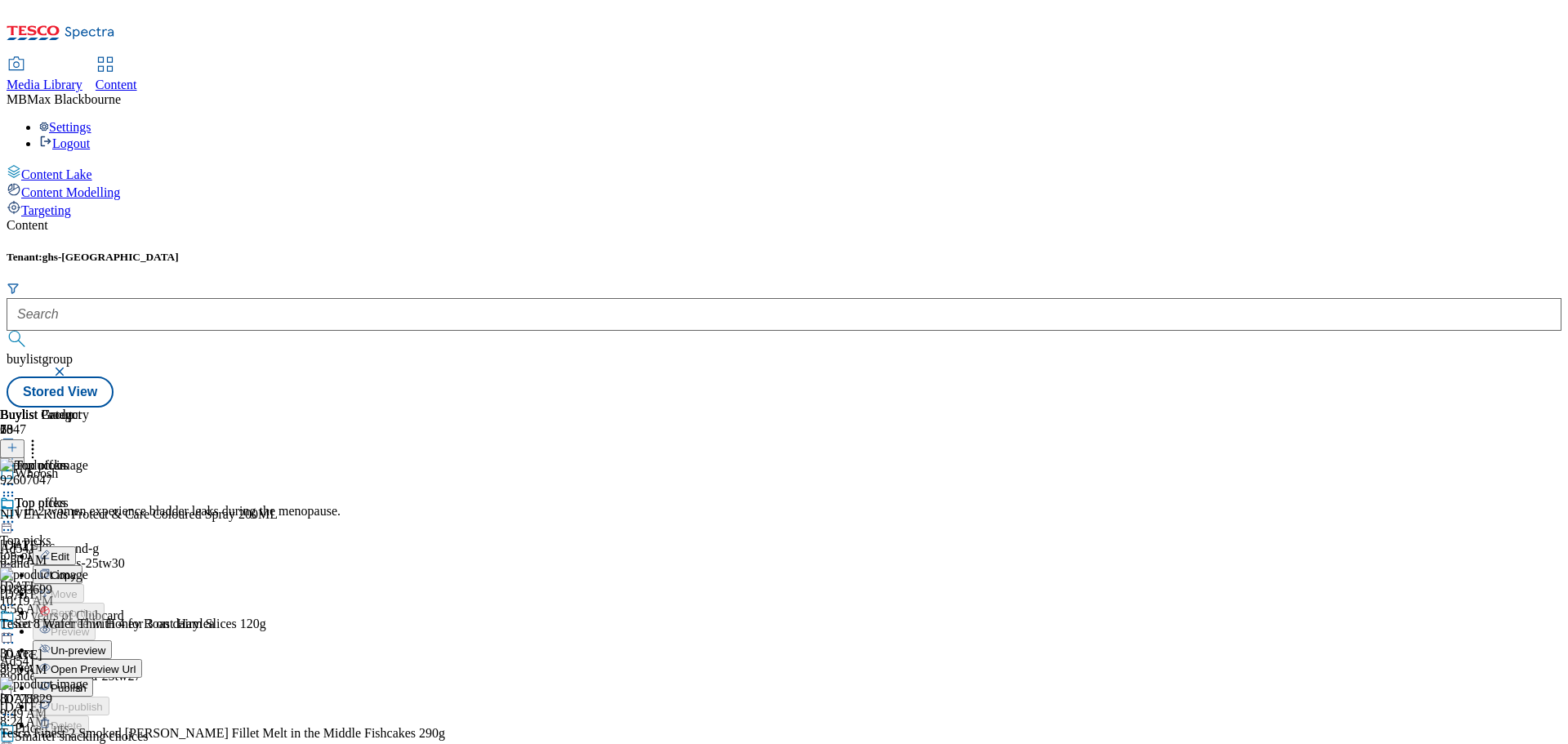
click at [112, 640] on button "Un-preview" at bounding box center [72, 650] width 79 height 19
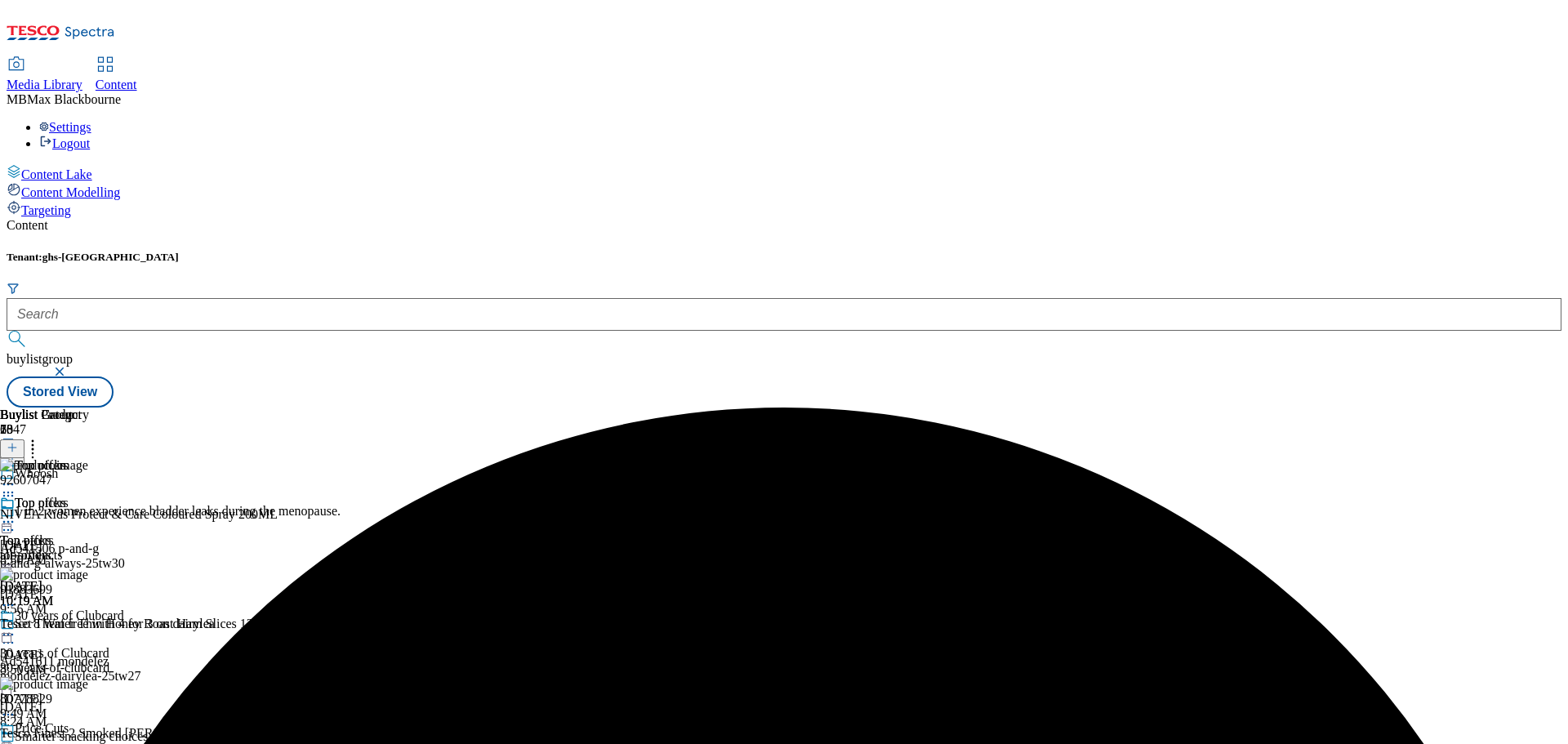
click at [41, 437] on icon at bounding box center [32, 445] width 16 height 16
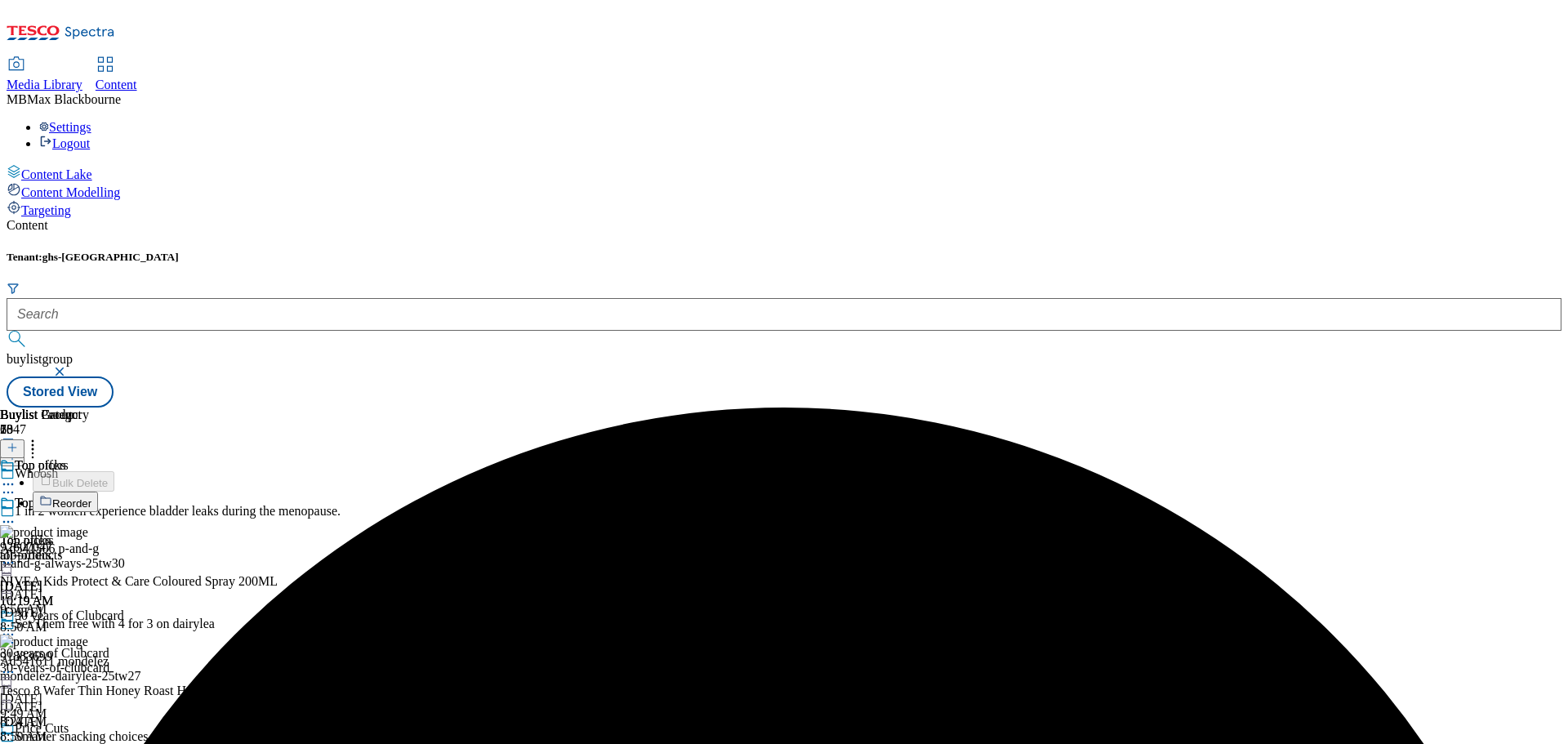
click at [41, 437] on icon at bounding box center [32, 445] width 16 height 16
click at [6, 521] on circle at bounding box center [4, 522] width 3 height 3
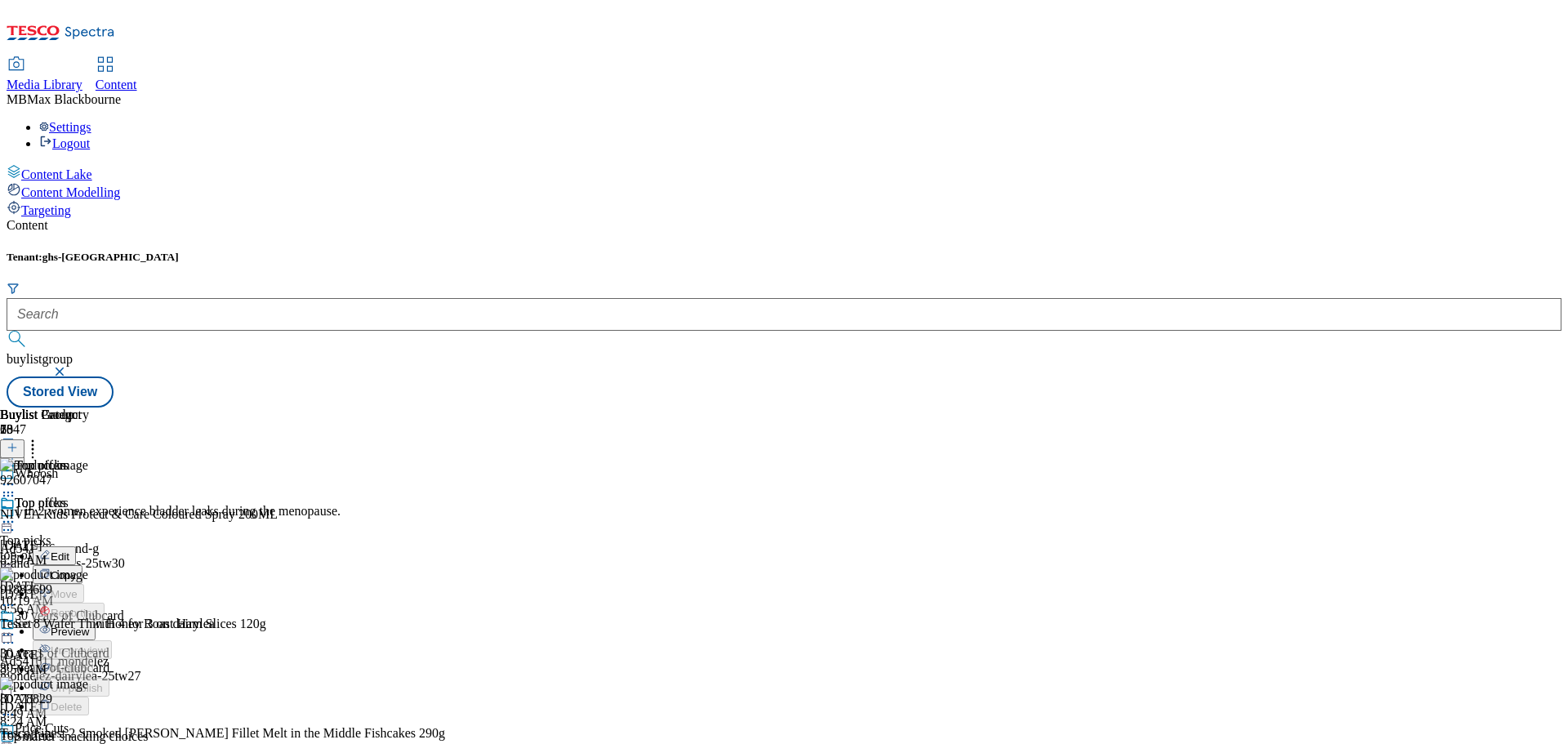
click at [1465, 407] on div "Buylist Group 6047 Whoosh 1 in 2 women experience bladder leaks during the meno…" at bounding box center [784, 407] width 1555 height 0
click at [167, 548] on div "top-offers" at bounding box center [83, 555] width 167 height 15
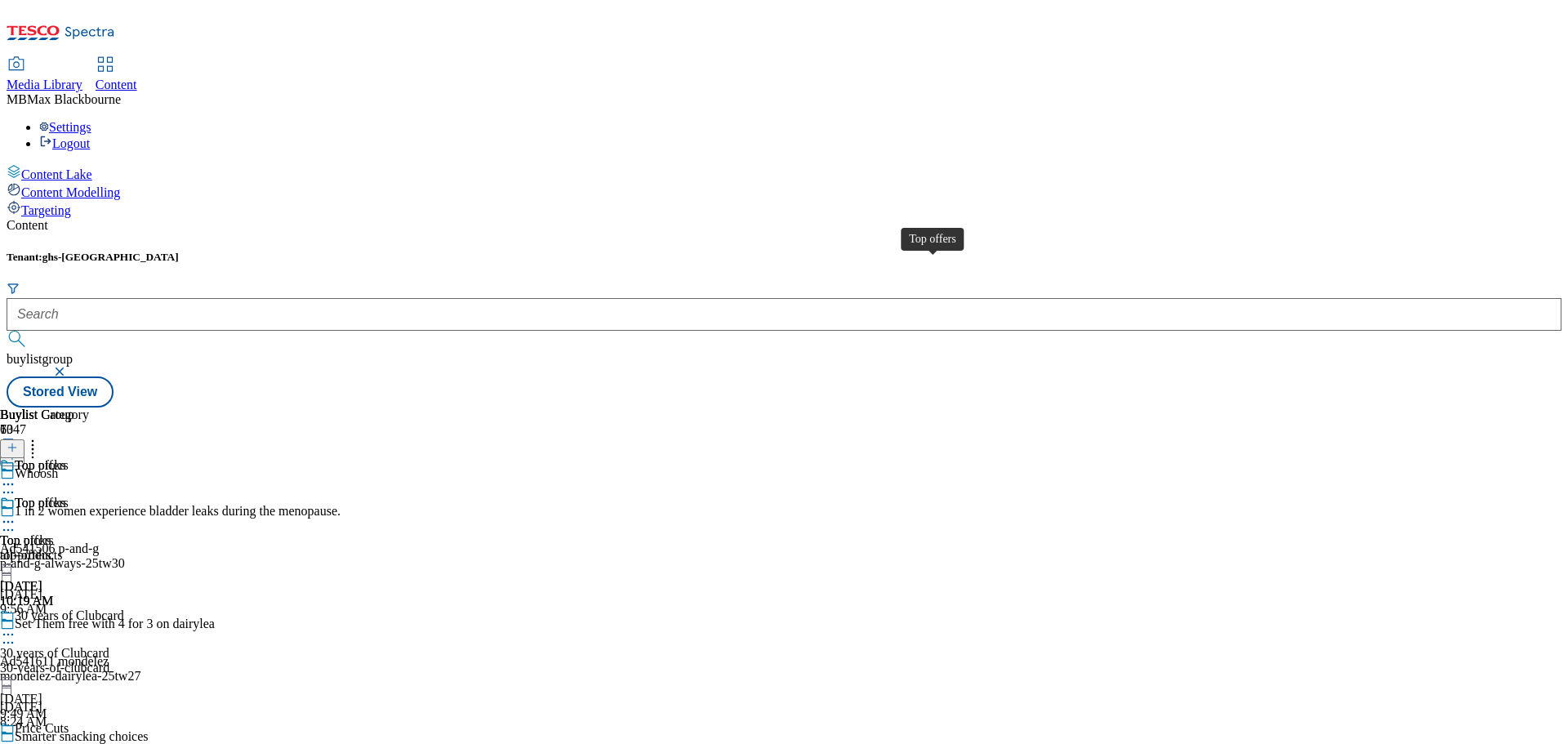
click at [68, 495] on div "Top offers" at bounding box center [41, 502] width 54 height 15
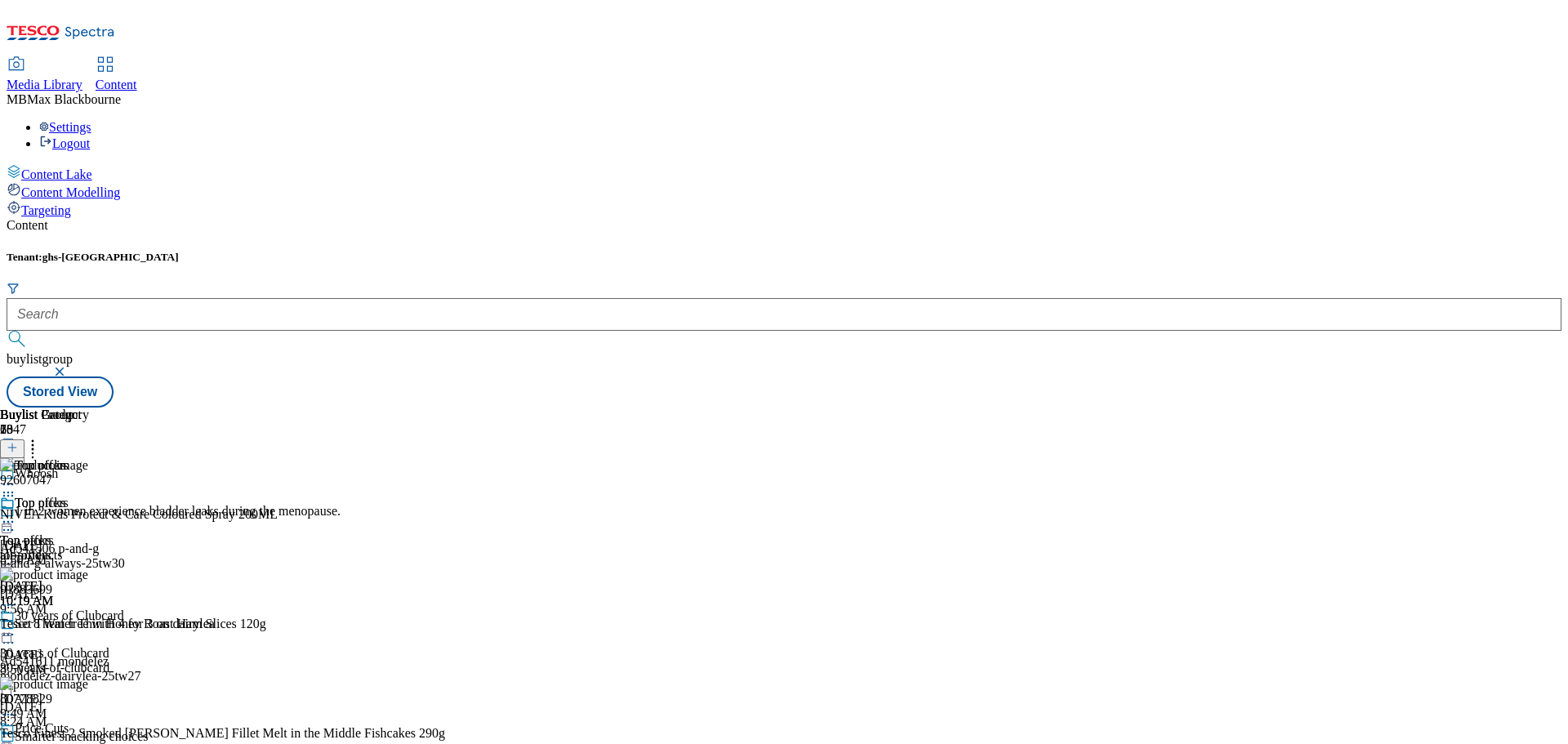
click at [35, 440] on circle at bounding box center [33, 441] width 3 height 3
click at [89, 495] on div "Top offers Top offers all-products [DATE] 10:19 AM" at bounding box center [44, 552] width 89 height 113
click at [41, 437] on icon at bounding box center [32, 445] width 16 height 16
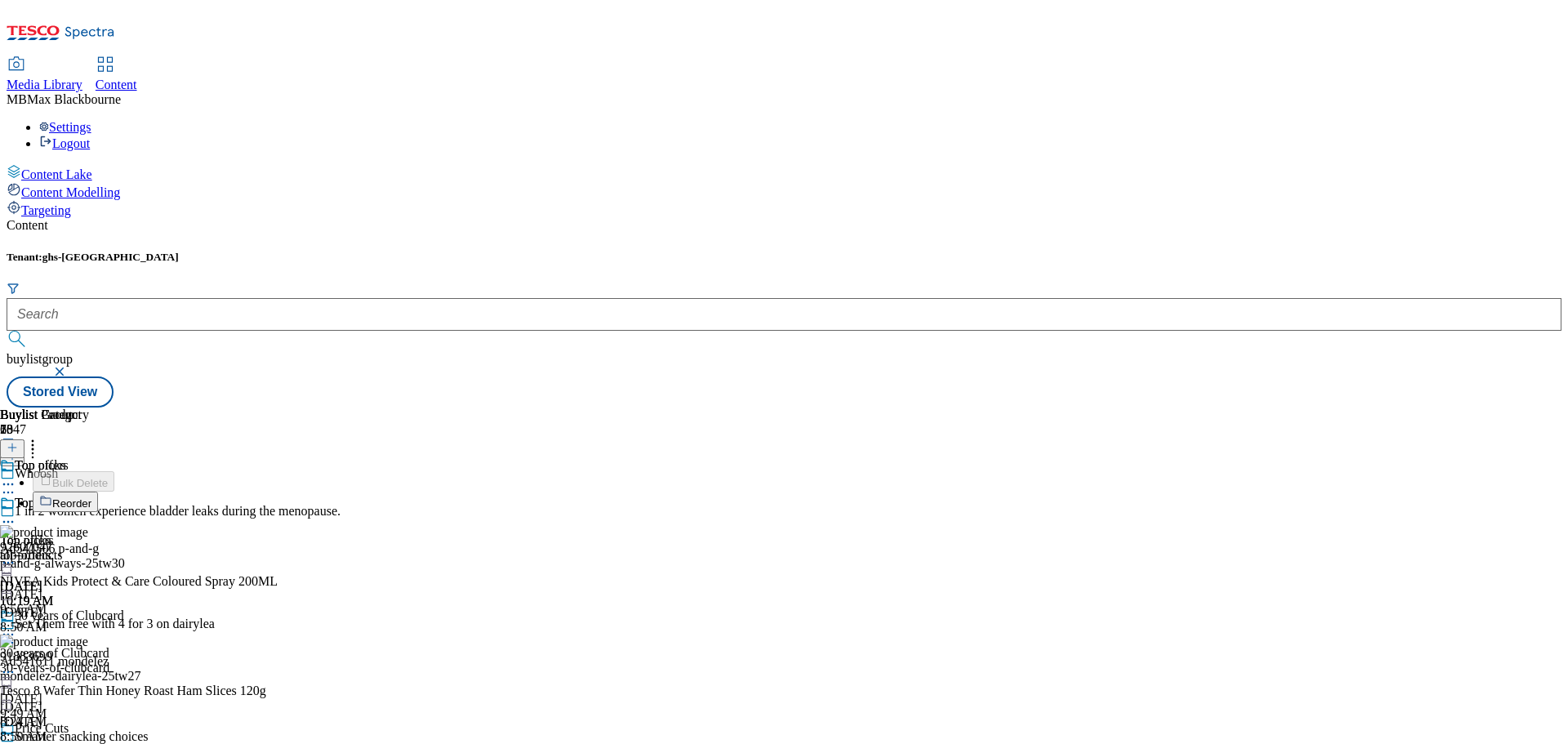
click at [16, 514] on icon at bounding box center [8, 521] width 16 height 16
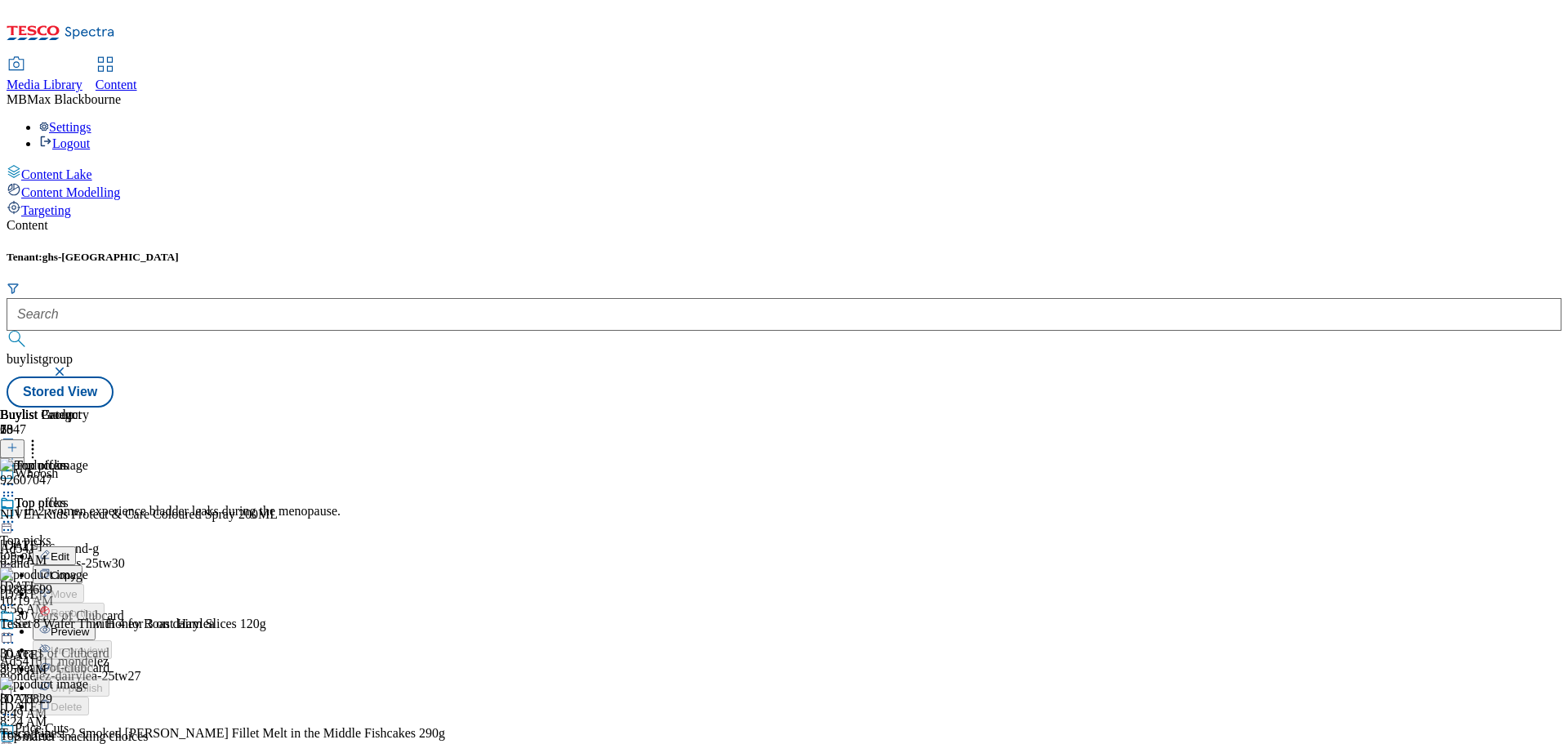
click at [69, 551] on span "Edit" at bounding box center [60, 557] width 19 height 12
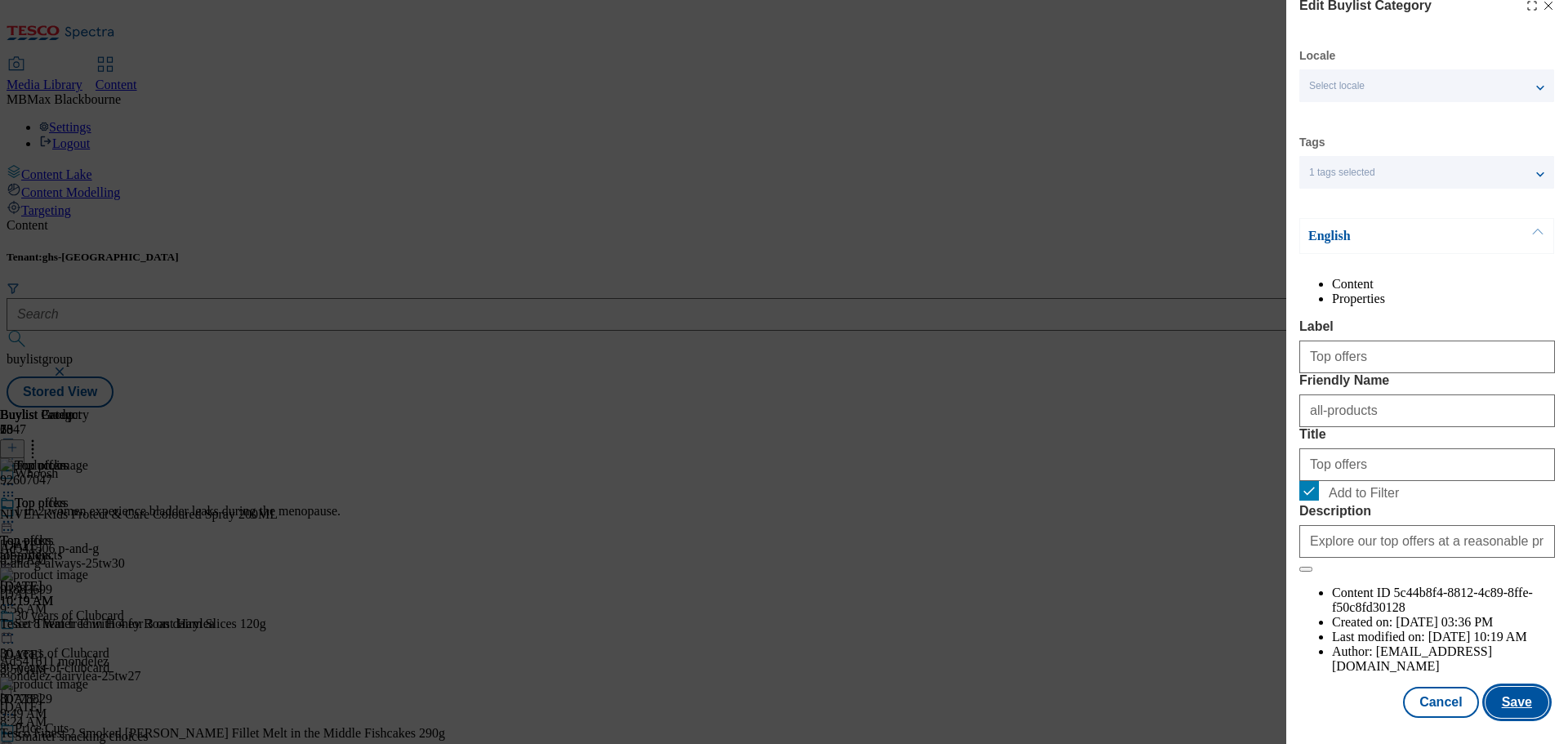
scroll to position [60, 0]
click at [1522, 697] on button "Save" at bounding box center [1516, 703] width 63 height 31
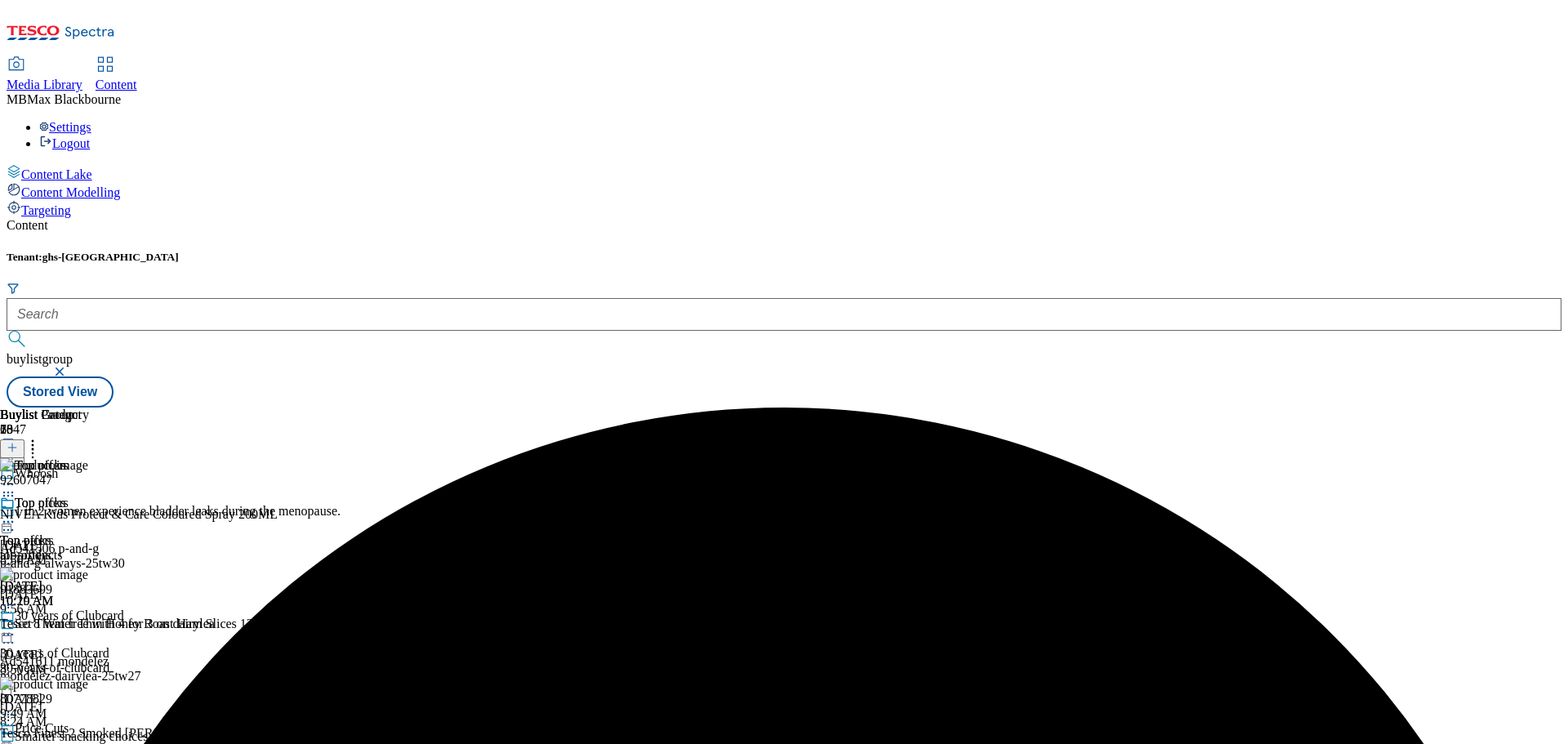
click at [16, 514] on icon at bounding box center [8, 521] width 16 height 16
click at [41, 437] on icon at bounding box center [32, 445] width 16 height 16
click at [16, 514] on icon at bounding box center [8, 521] width 16 height 16
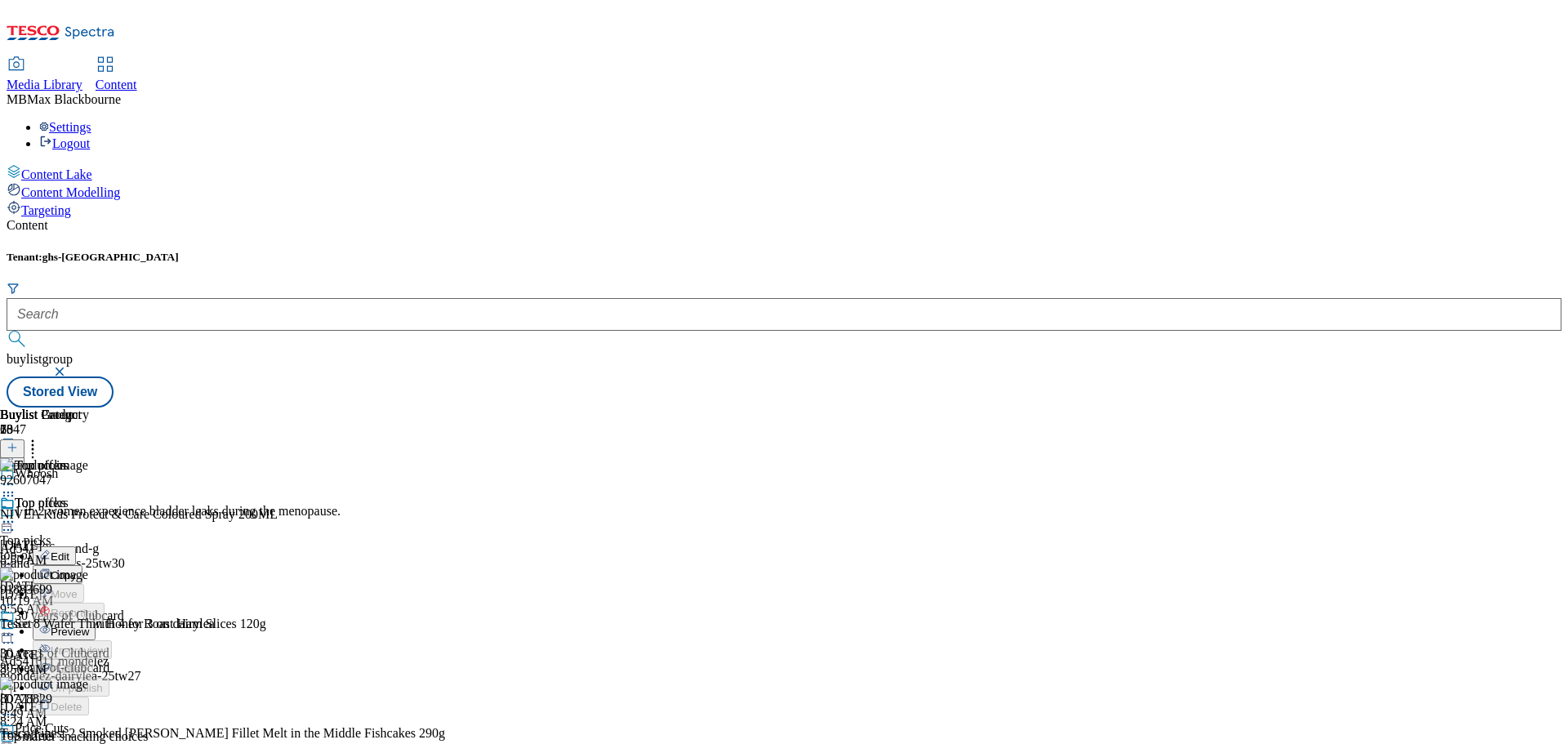
click at [96, 621] on button "Preview" at bounding box center [64, 631] width 63 height 19
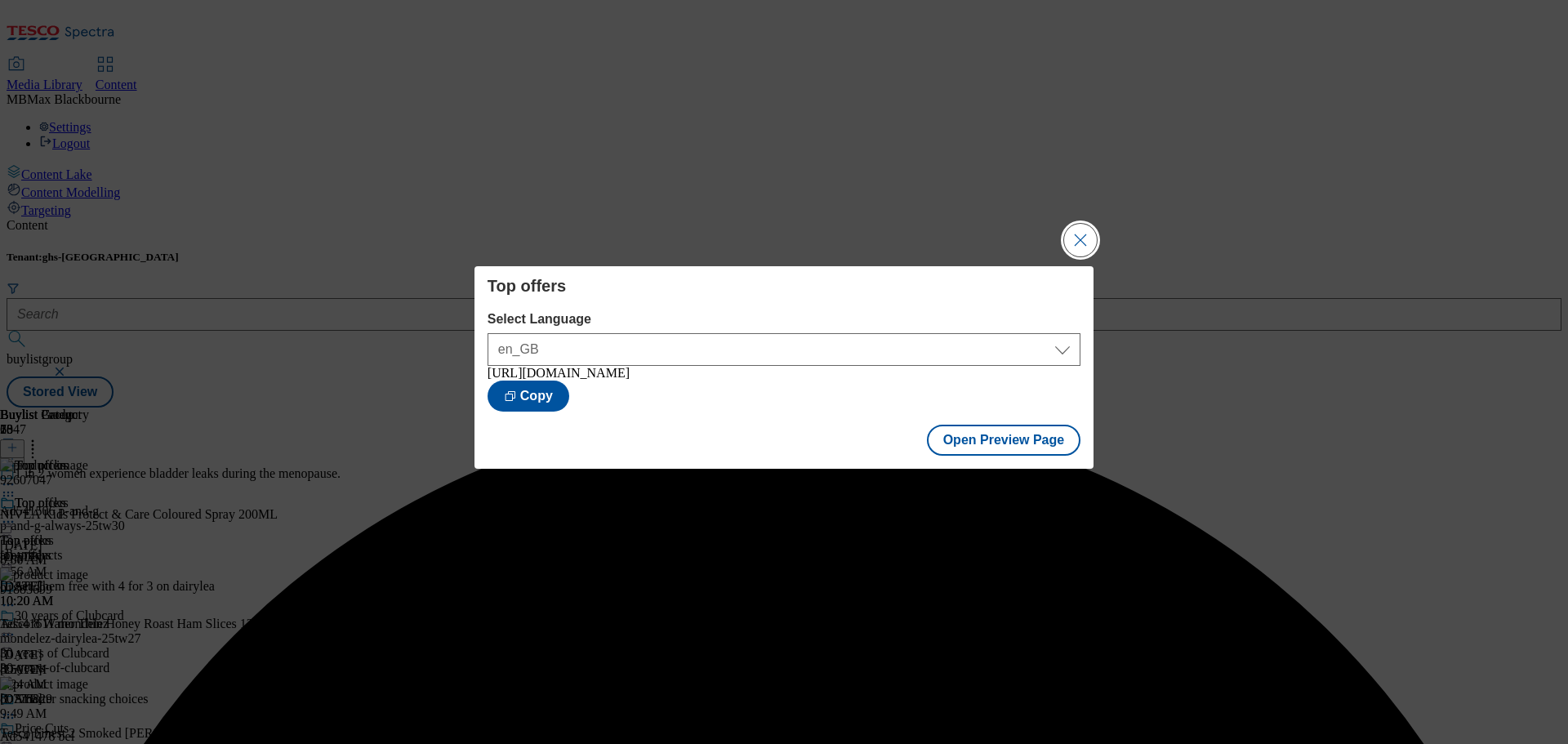
click at [1089, 237] on button "Close Modal" at bounding box center [1080, 240] width 33 height 33
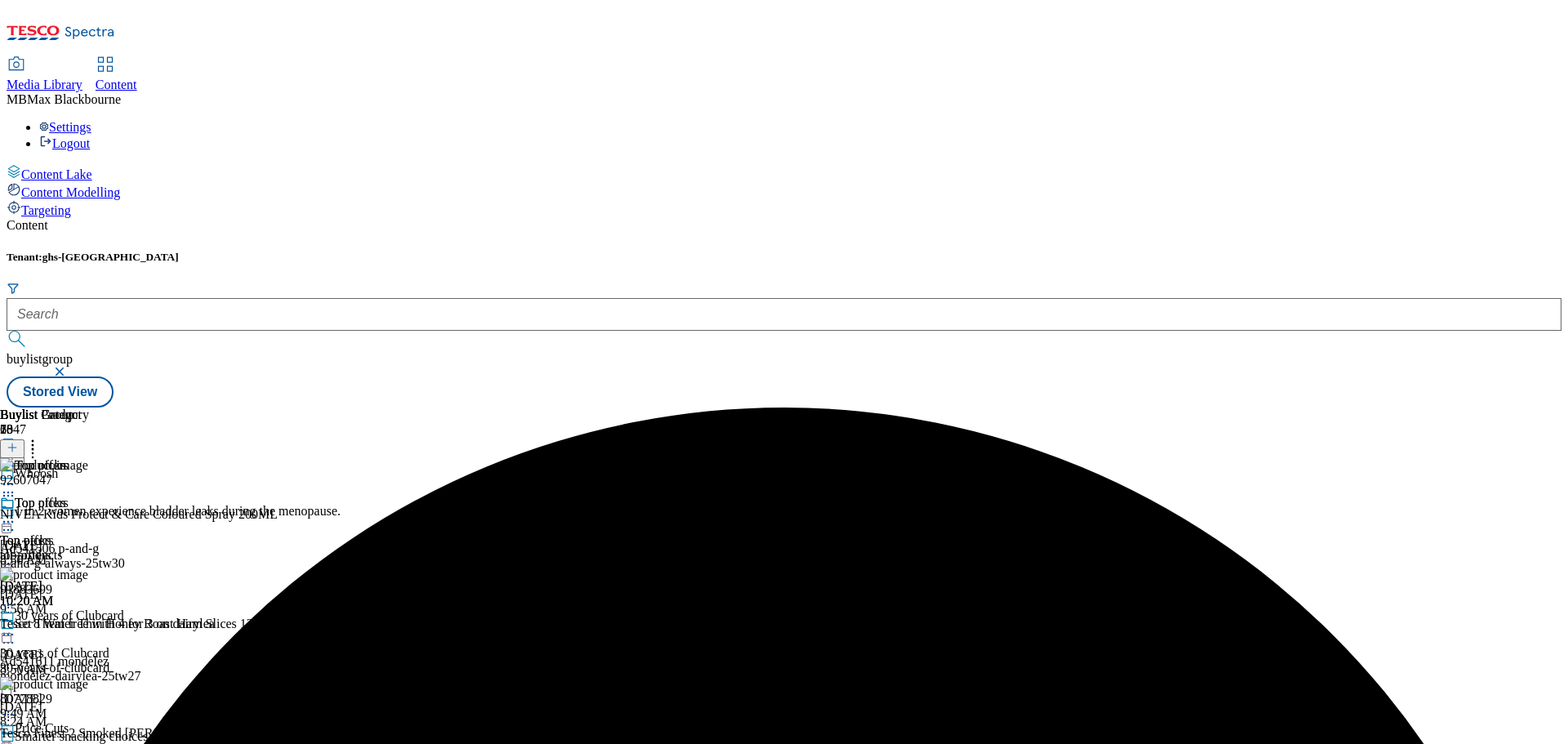
click at [16, 514] on icon at bounding box center [8, 521] width 16 height 16
click at [86, 682] on span "Publish" at bounding box center [69, 688] width 36 height 12
click at [41, 437] on icon at bounding box center [32, 445] width 16 height 16
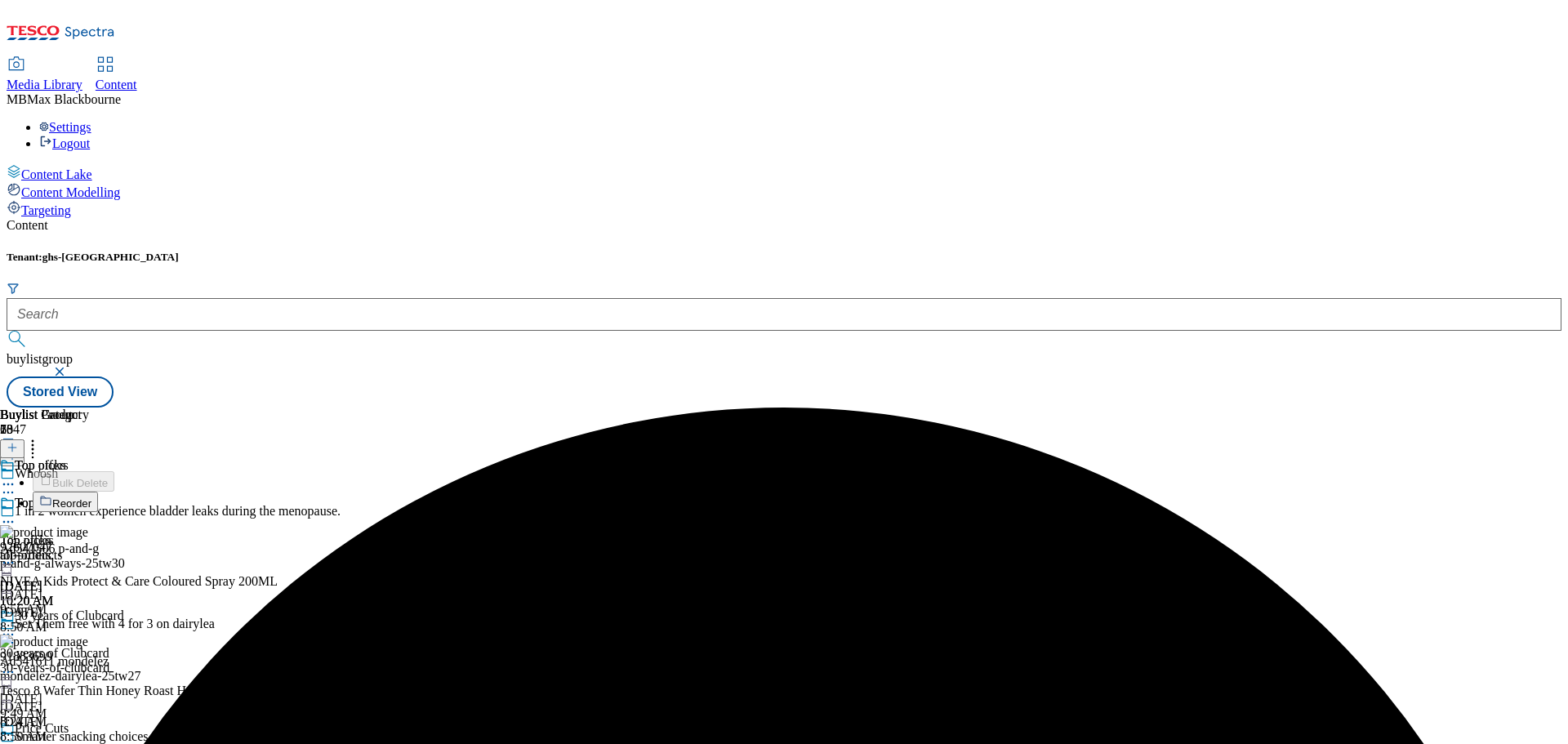
click at [16, 514] on icon at bounding box center [8, 521] width 16 height 16
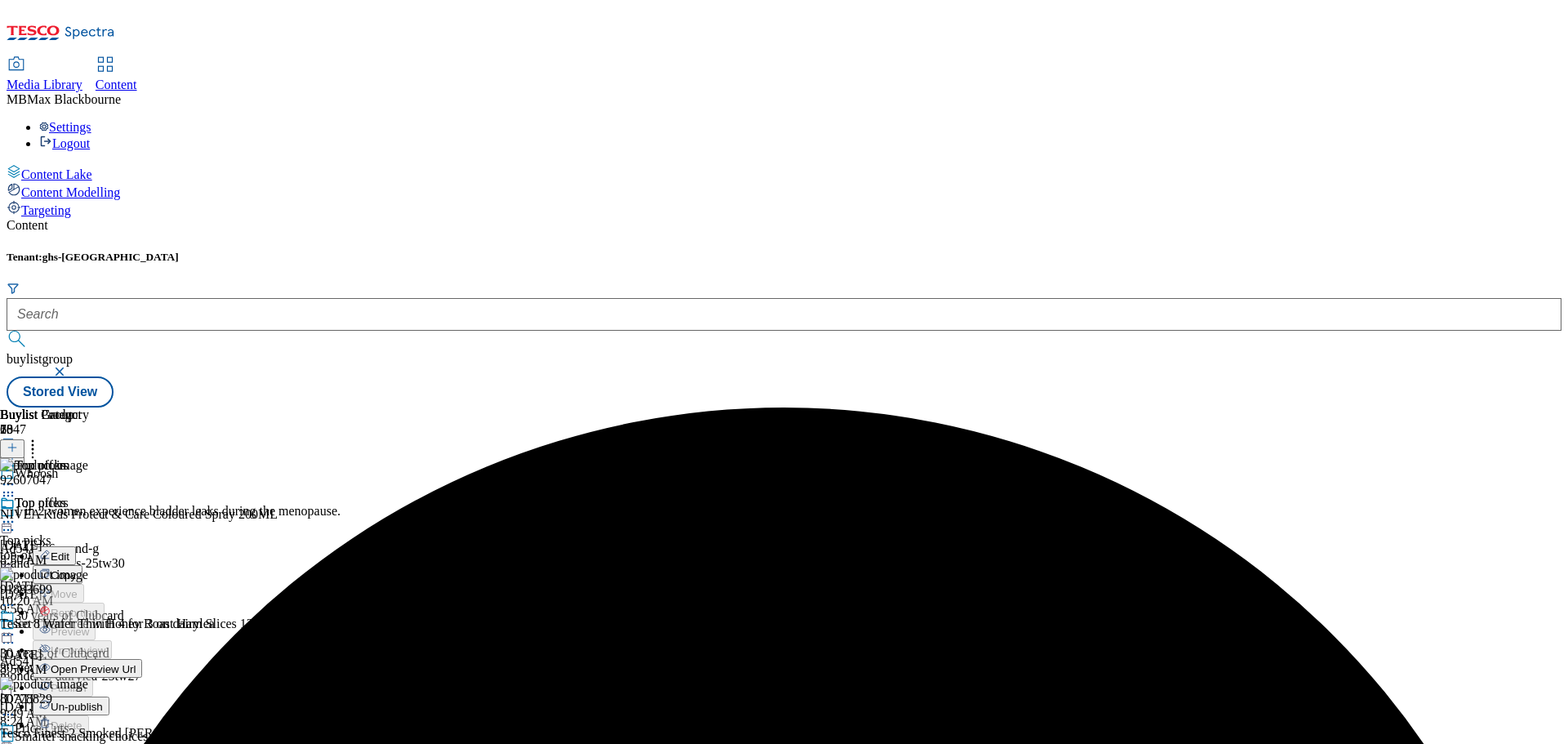
click at [103, 701] on span "Un-publish" at bounding box center [77, 707] width 53 height 12
click at [16, 514] on icon at bounding box center [8, 521] width 16 height 16
click at [105, 645] on span "Un-preview" at bounding box center [78, 651] width 54 height 12
click at [41, 437] on icon at bounding box center [32, 445] width 16 height 16
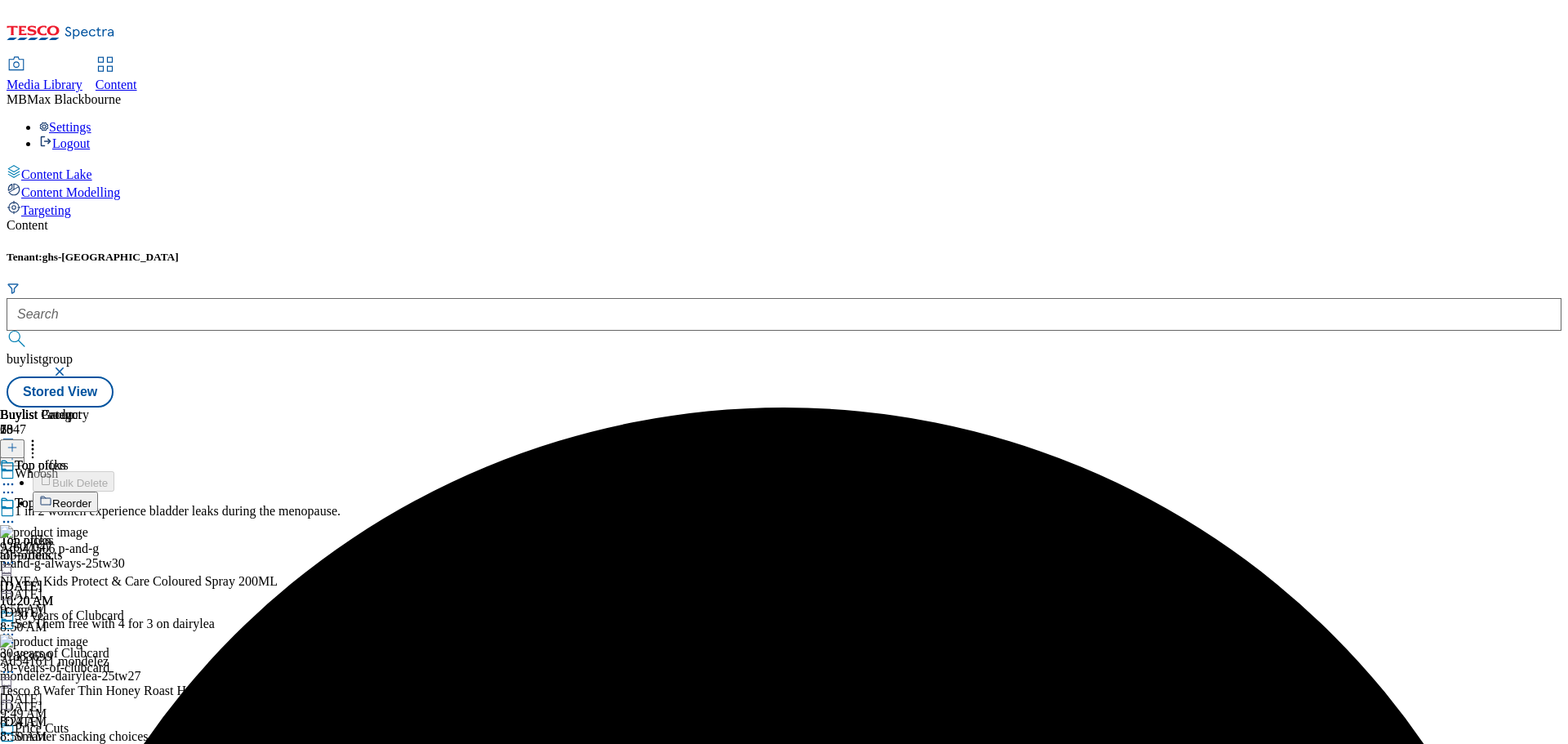
click at [16, 514] on icon at bounding box center [8, 521] width 16 height 16
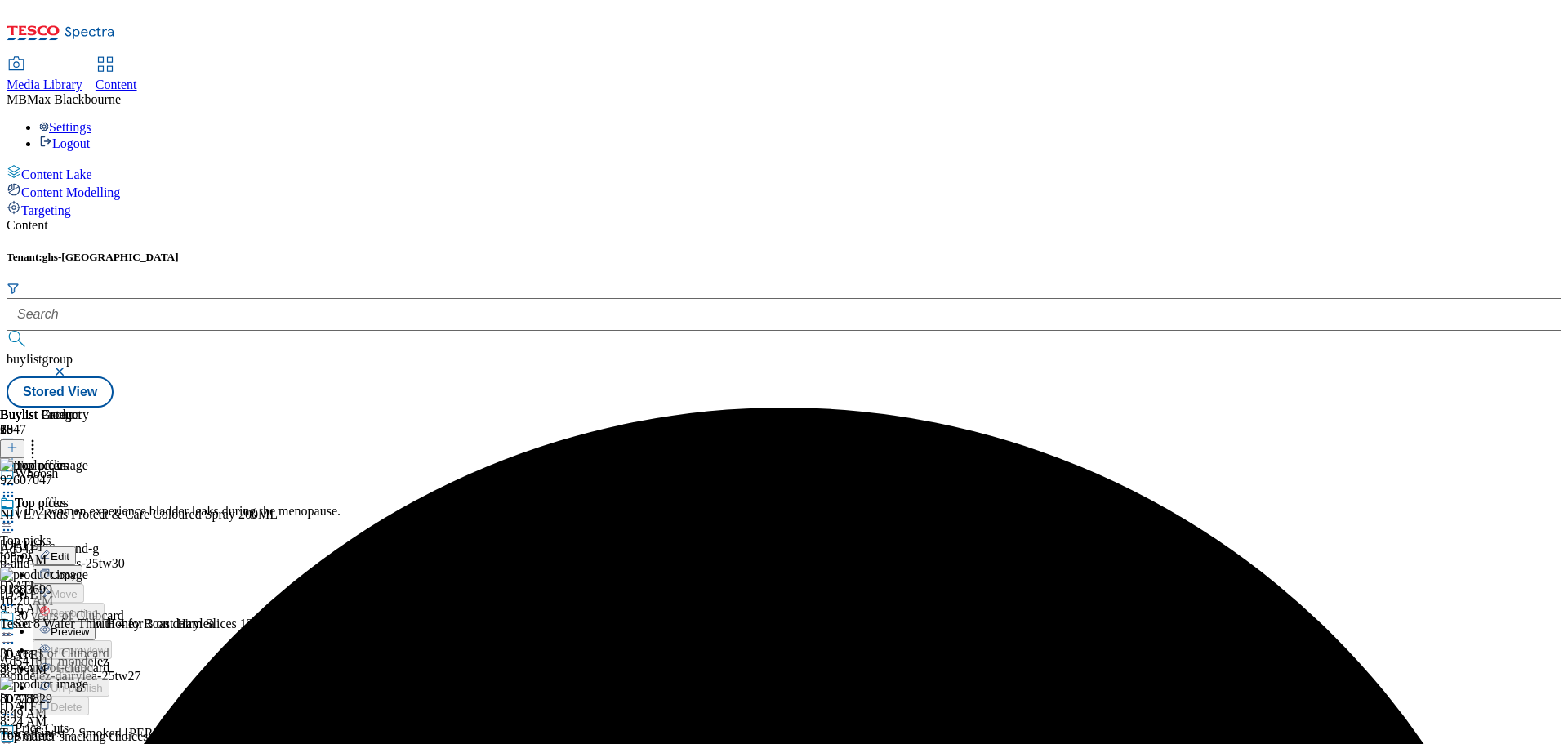
click at [76, 546] on button "Edit" at bounding box center [54, 556] width 43 height 19
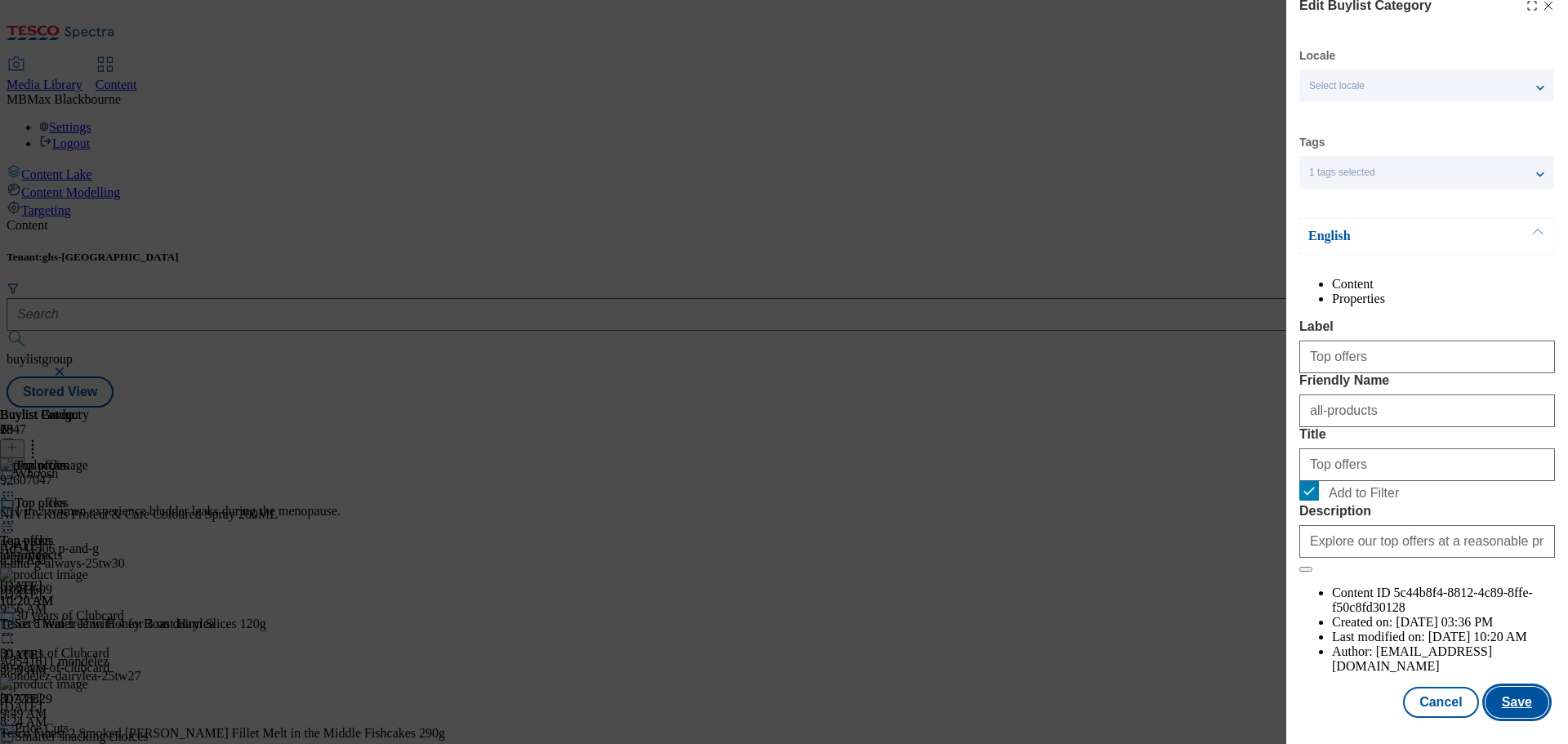
click at [1499, 690] on button "Save" at bounding box center [1516, 703] width 63 height 31
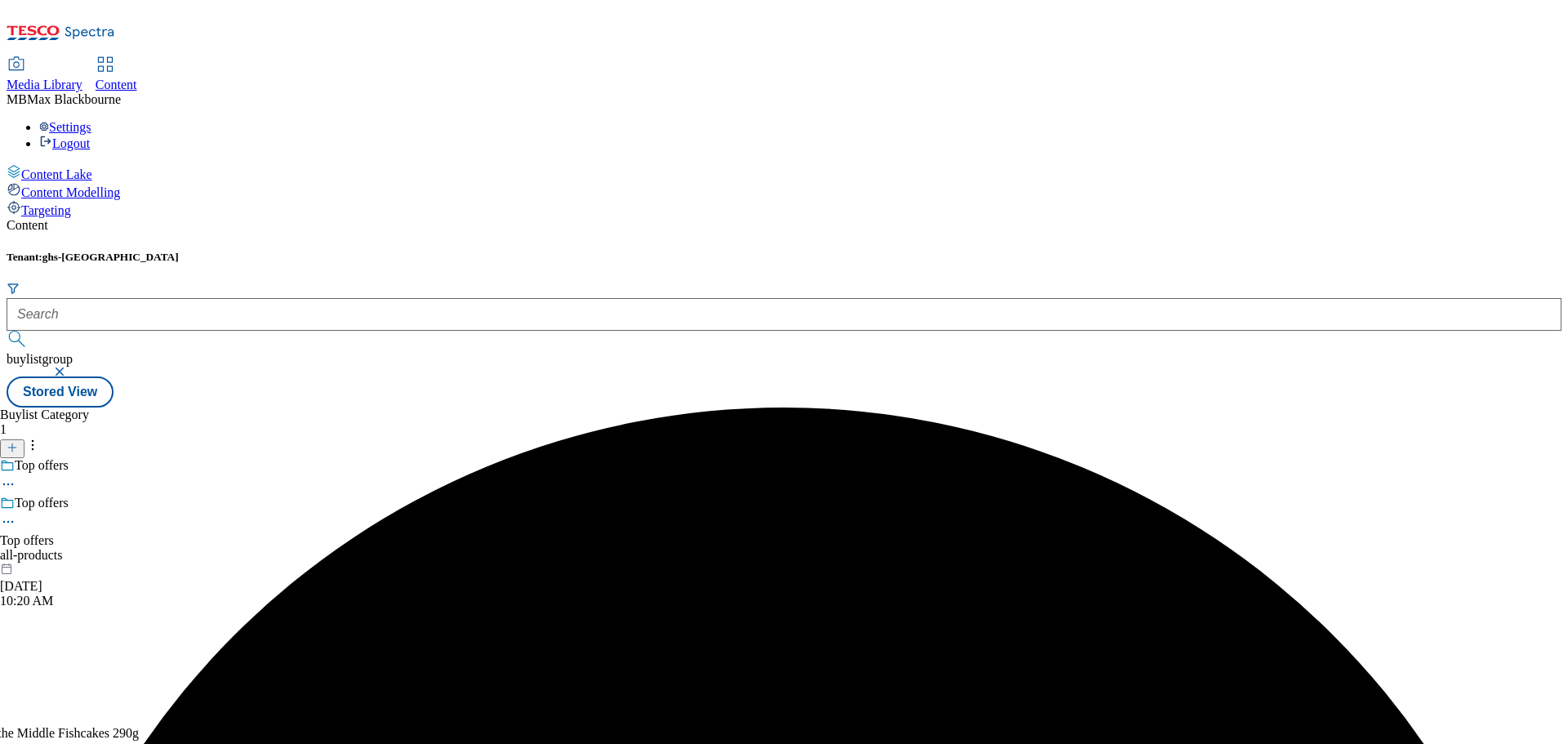
click at [1376, 407] on div "Buylist 73 Top picks Top picks Top picks top-offers [DATE] 10:20 AM 30 years of…" at bounding box center [784, 407] width 1555 height 0
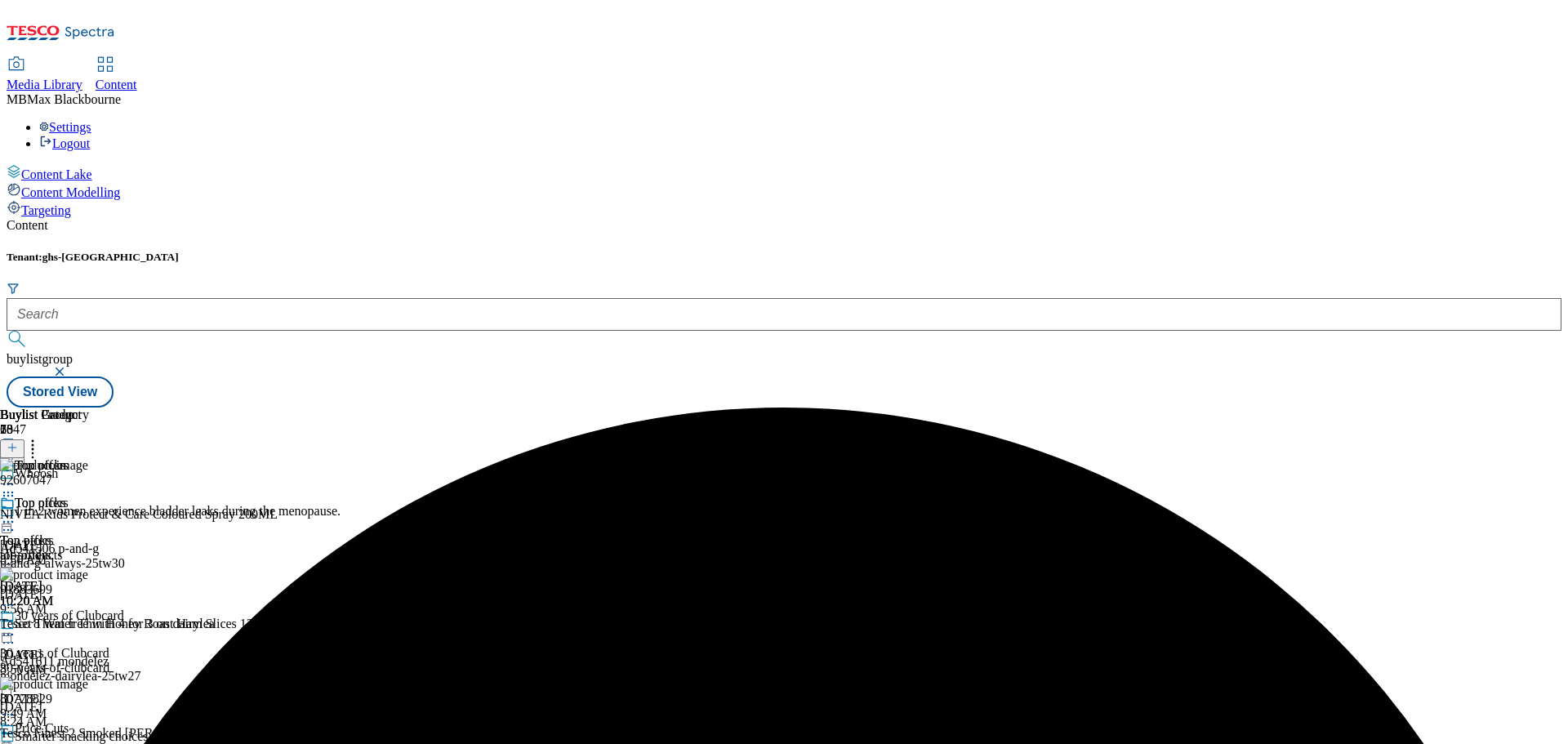
click at [41, 437] on icon at bounding box center [32, 445] width 16 height 16
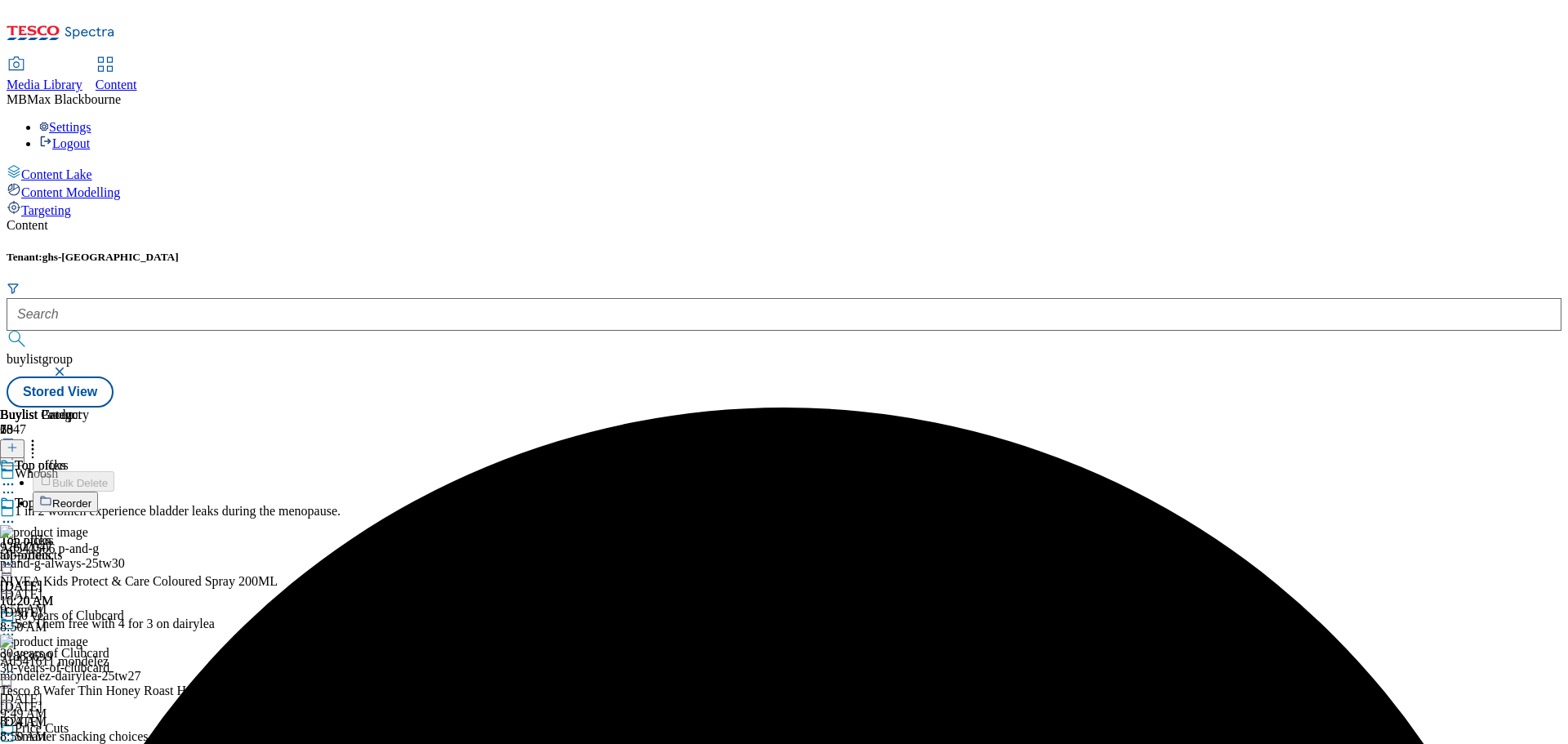
click at [41, 437] on icon at bounding box center [32, 445] width 16 height 16
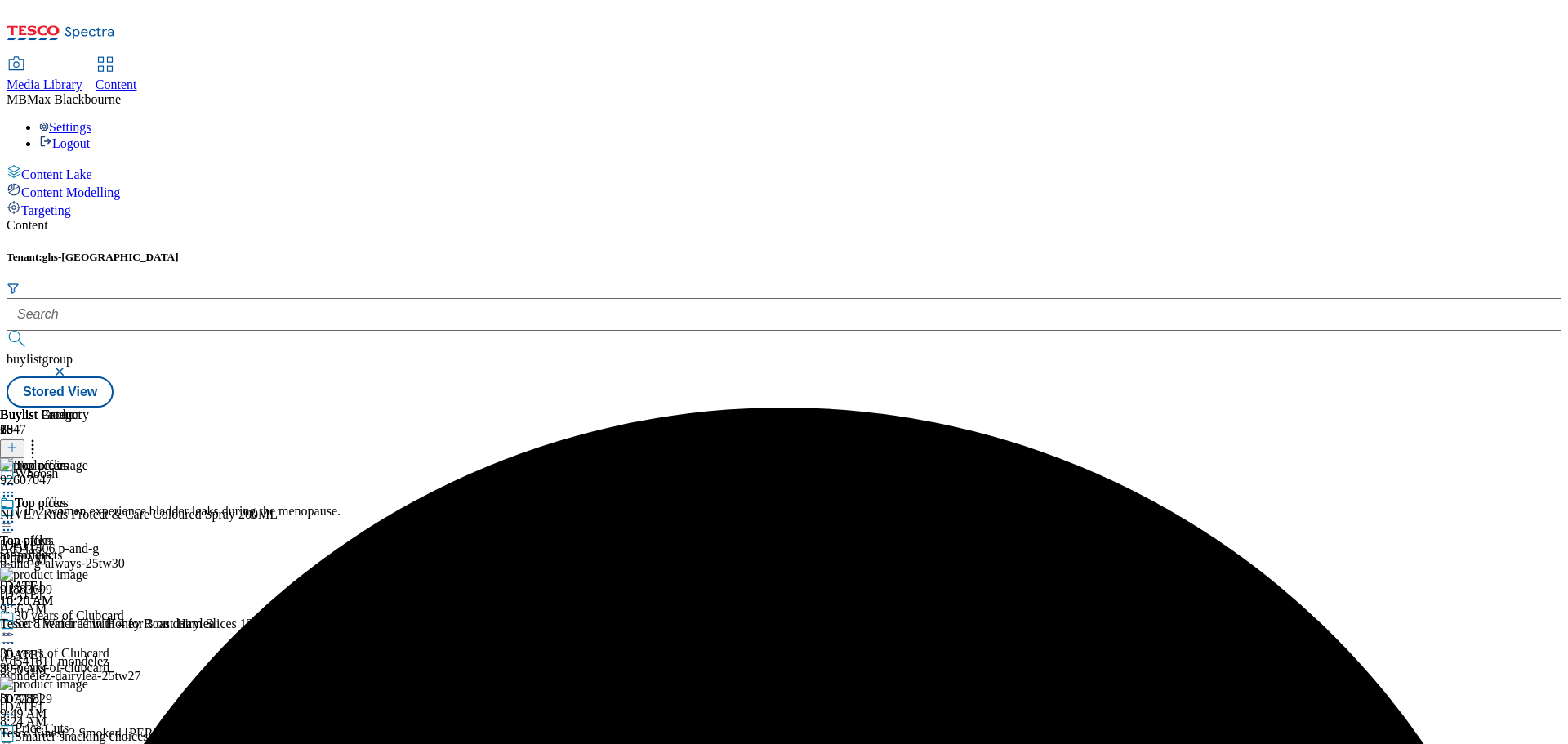
drag, startPoint x: 1394, startPoint y: 410, endPoint x: 1400, endPoint y: 420, distance: 11.7
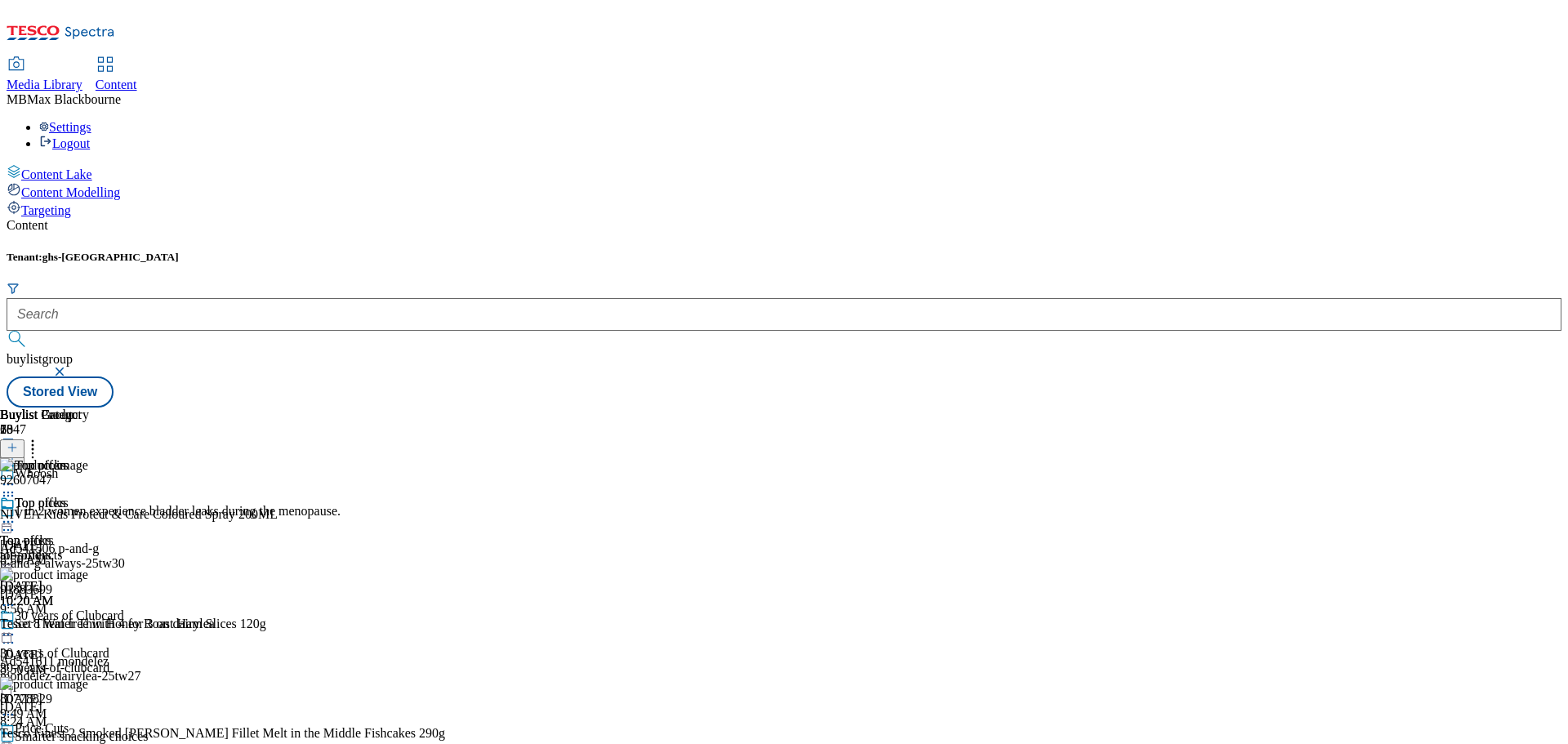
scroll to position [0, 0]
click at [41, 437] on icon at bounding box center [32, 445] width 16 height 16
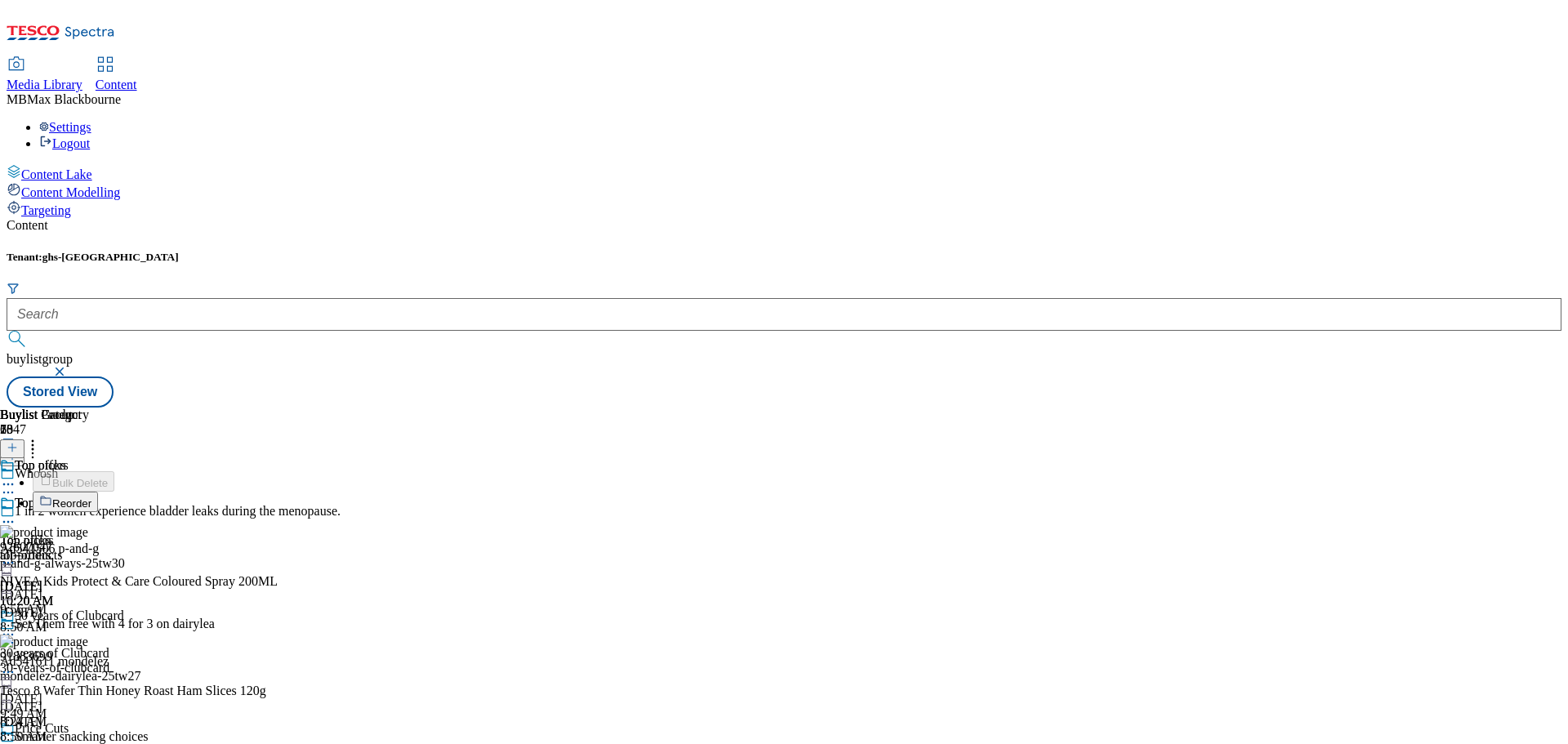
click at [89, 495] on div "Top offers Top offers all-products [DATE] 10:20 AM" at bounding box center [44, 552] width 89 height 113
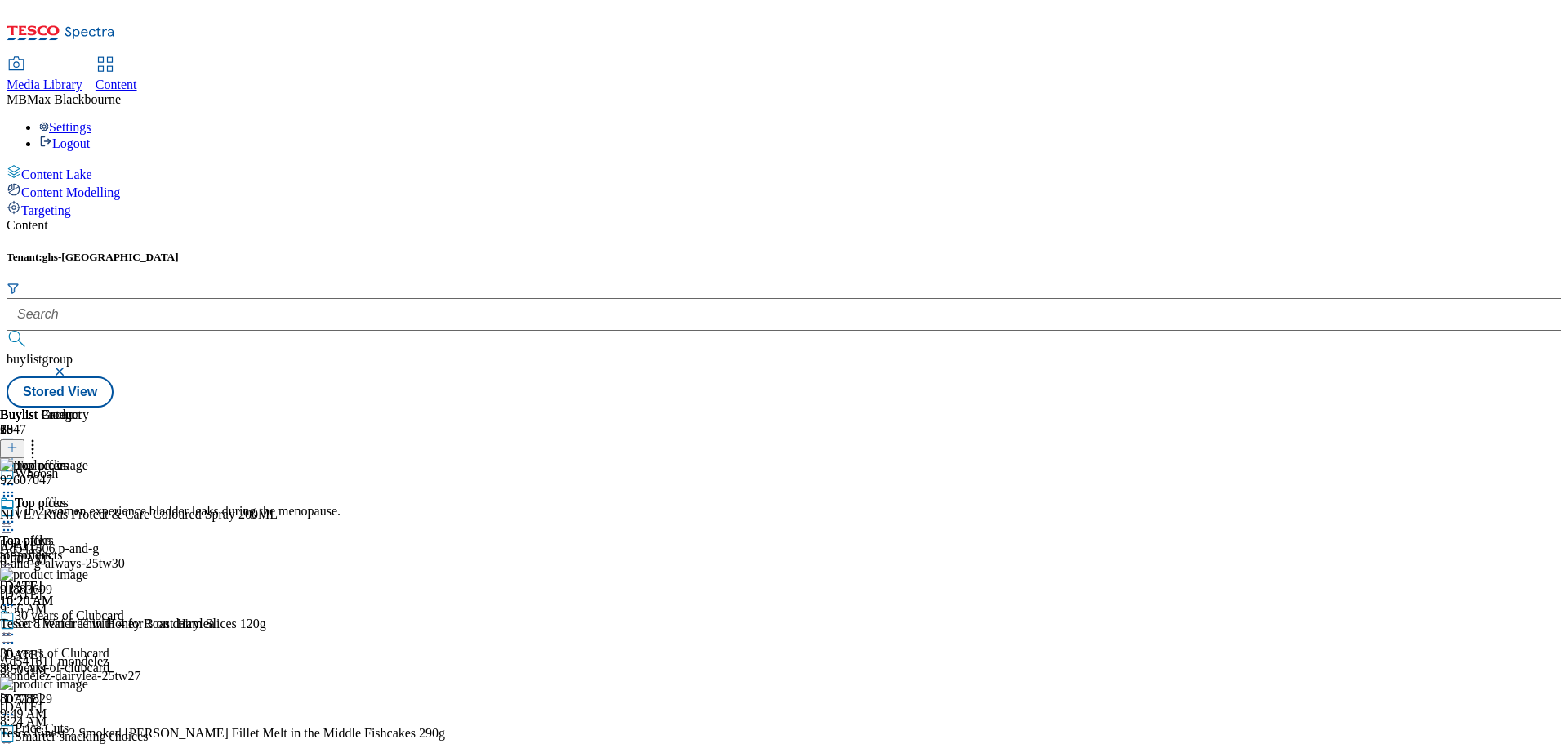
click at [41, 437] on icon at bounding box center [32, 445] width 16 height 16
click at [16, 514] on icon at bounding box center [8, 521] width 16 height 16
click at [1100, 250] on div "Tenant: ghs-uk buylistgroup Stored View" at bounding box center [784, 329] width 1555 height 157
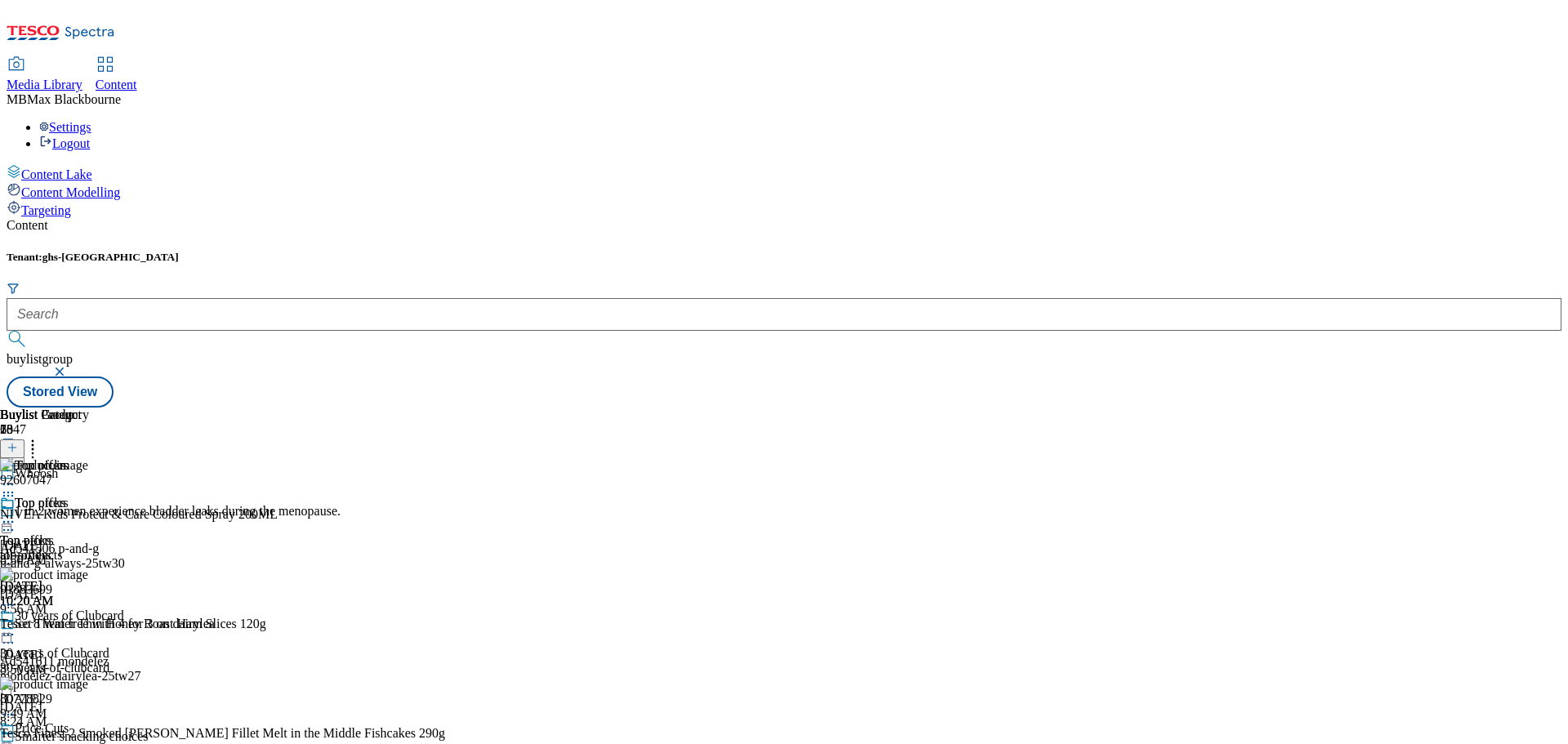
click at [1438, 407] on div "Buylist Group 6047 Whoosh 1 in 2 women experience bladder leaks during the meno…" at bounding box center [784, 407] width 1555 height 0
click at [58, 466] on span "Whoosh" at bounding box center [36, 475] width 43 height 18
click at [66, 495] on span "Top picks" at bounding box center [40, 504] width 51 height 18
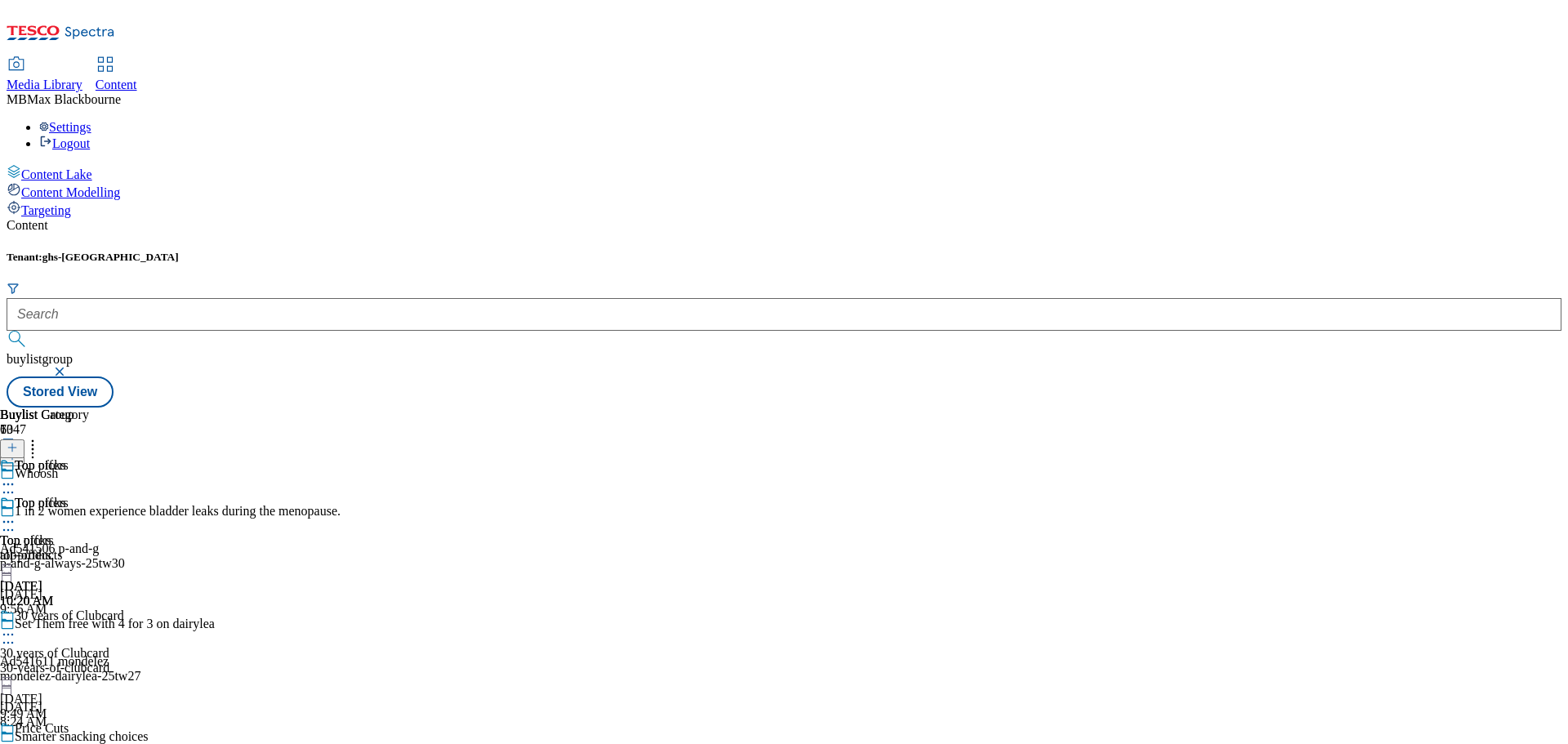
click at [341, 466] on div "Whoosh" at bounding box center [170, 485] width 341 height 38
click at [58, 466] on div "Whoosh" at bounding box center [36, 473] width 43 height 15
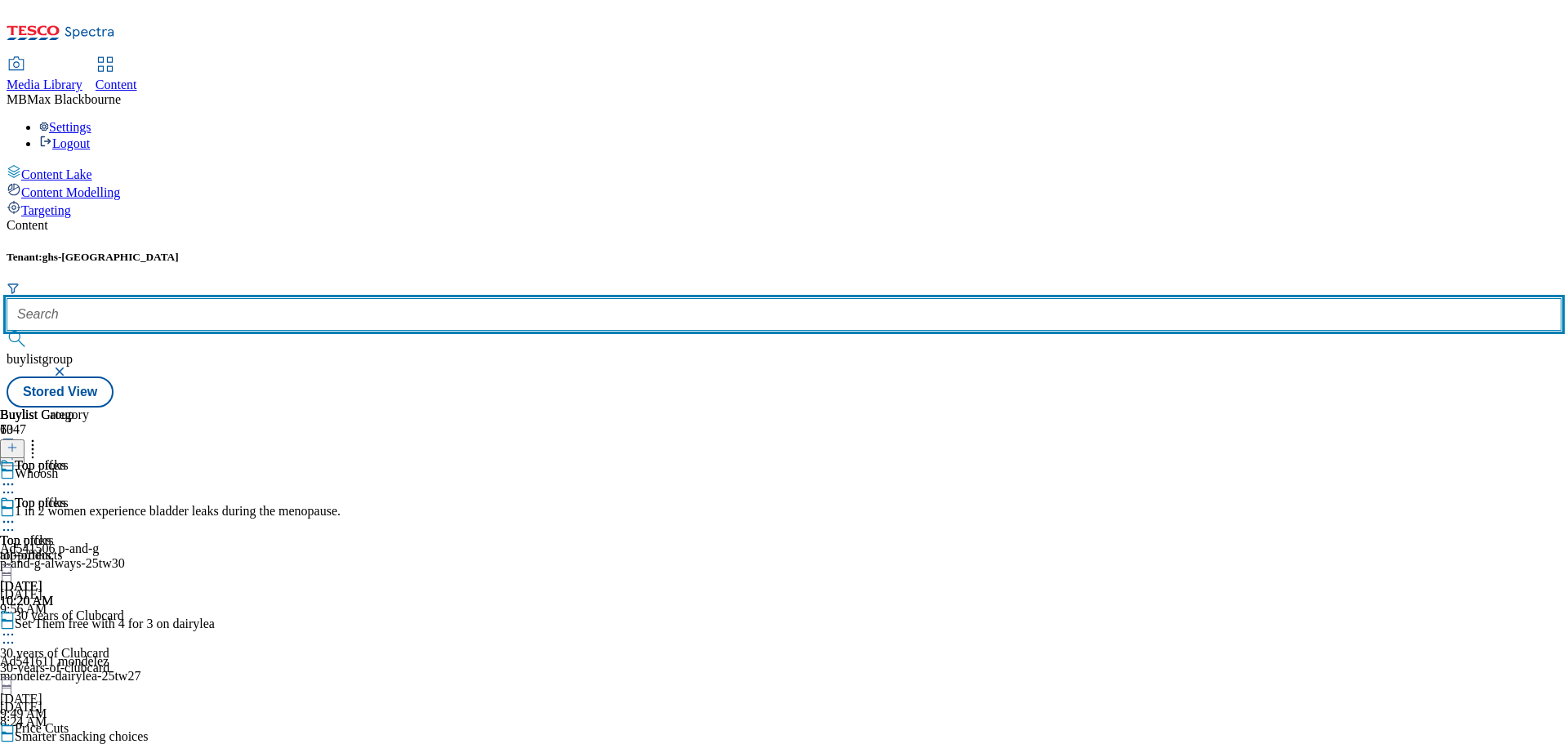
click at [385, 298] on input "text" at bounding box center [784, 314] width 1555 height 33
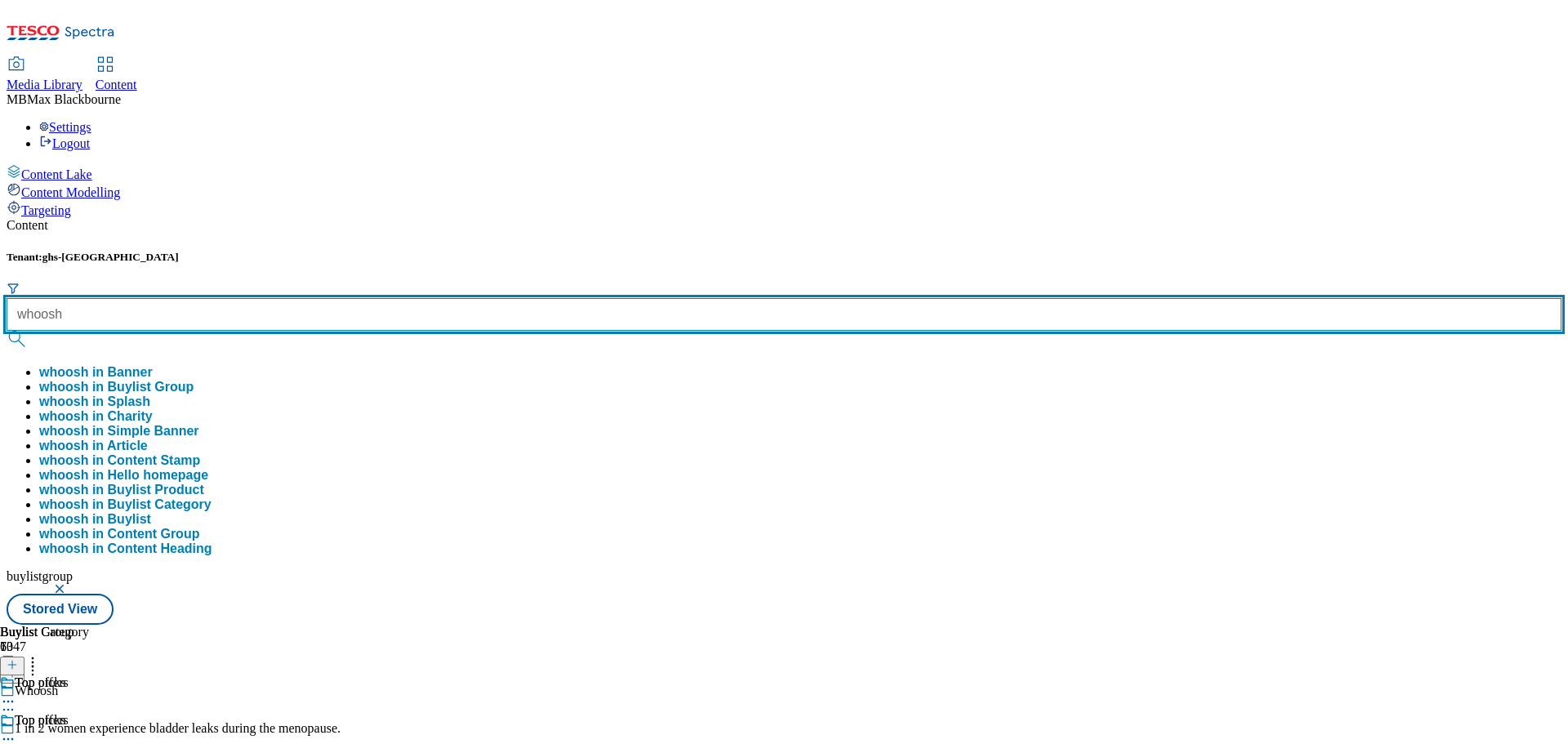
click at [7, 331] on button "submit" at bounding box center [18, 338] width 22 height 16
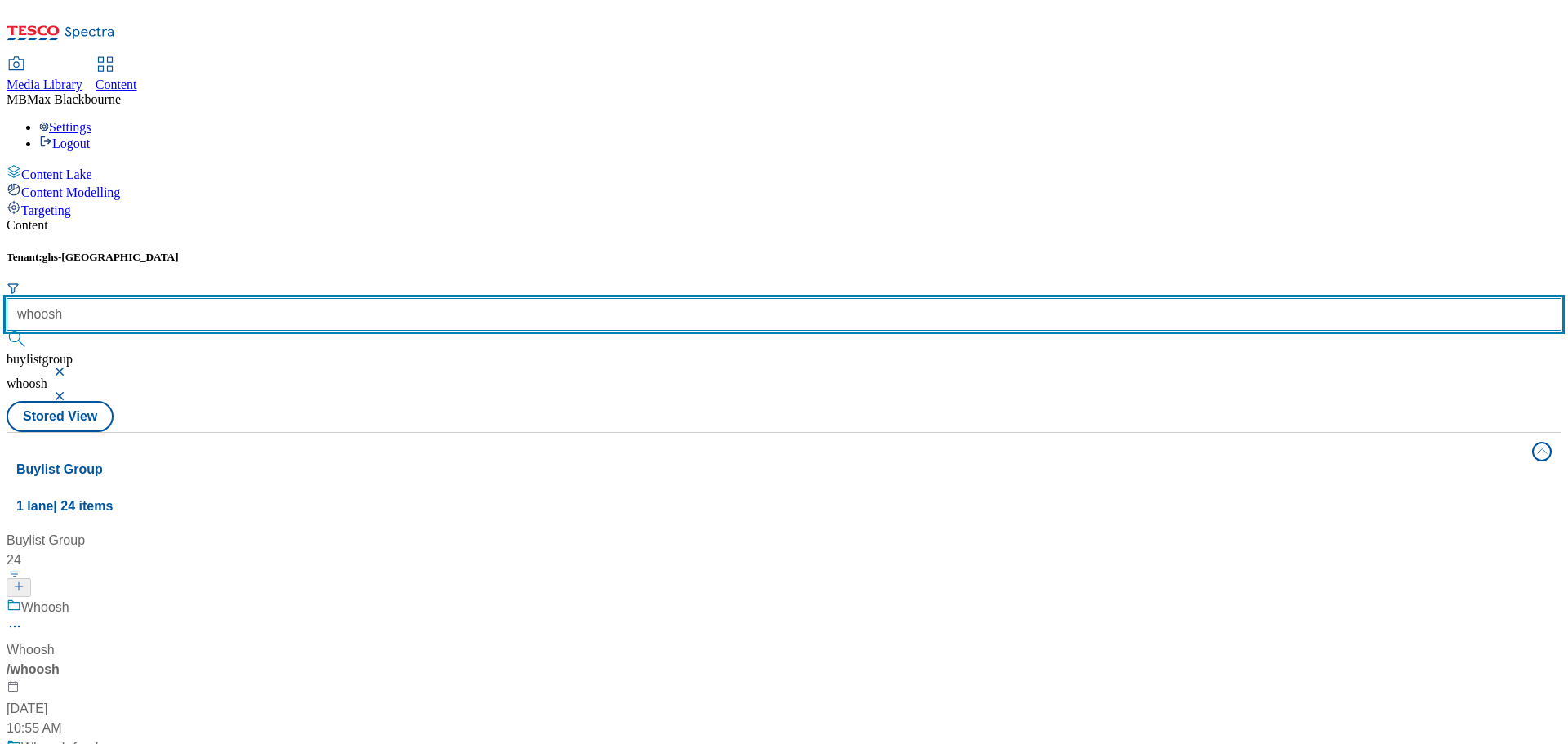
type input "whoosh"
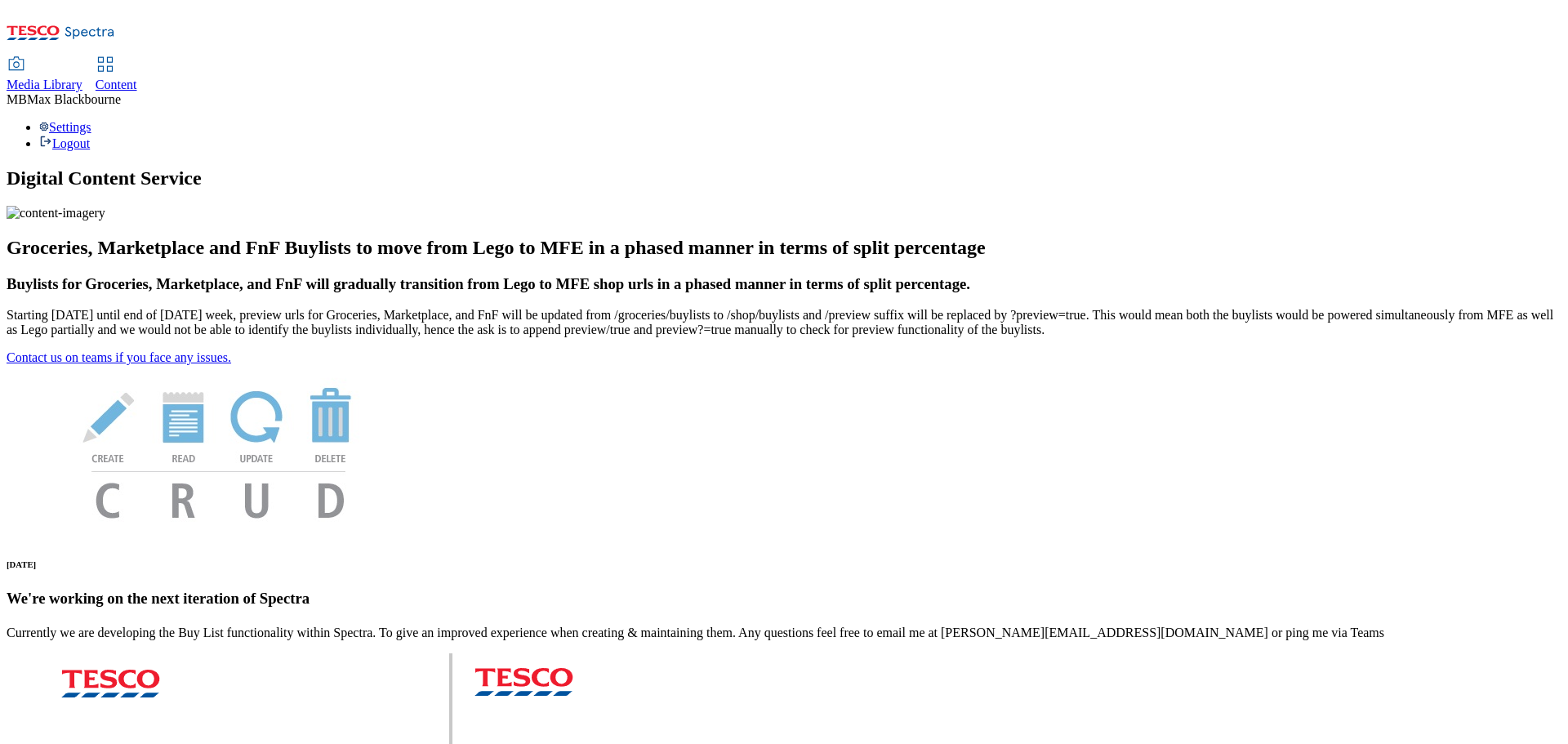
click at [137, 78] on span "Content" at bounding box center [116, 85] width 41 height 14
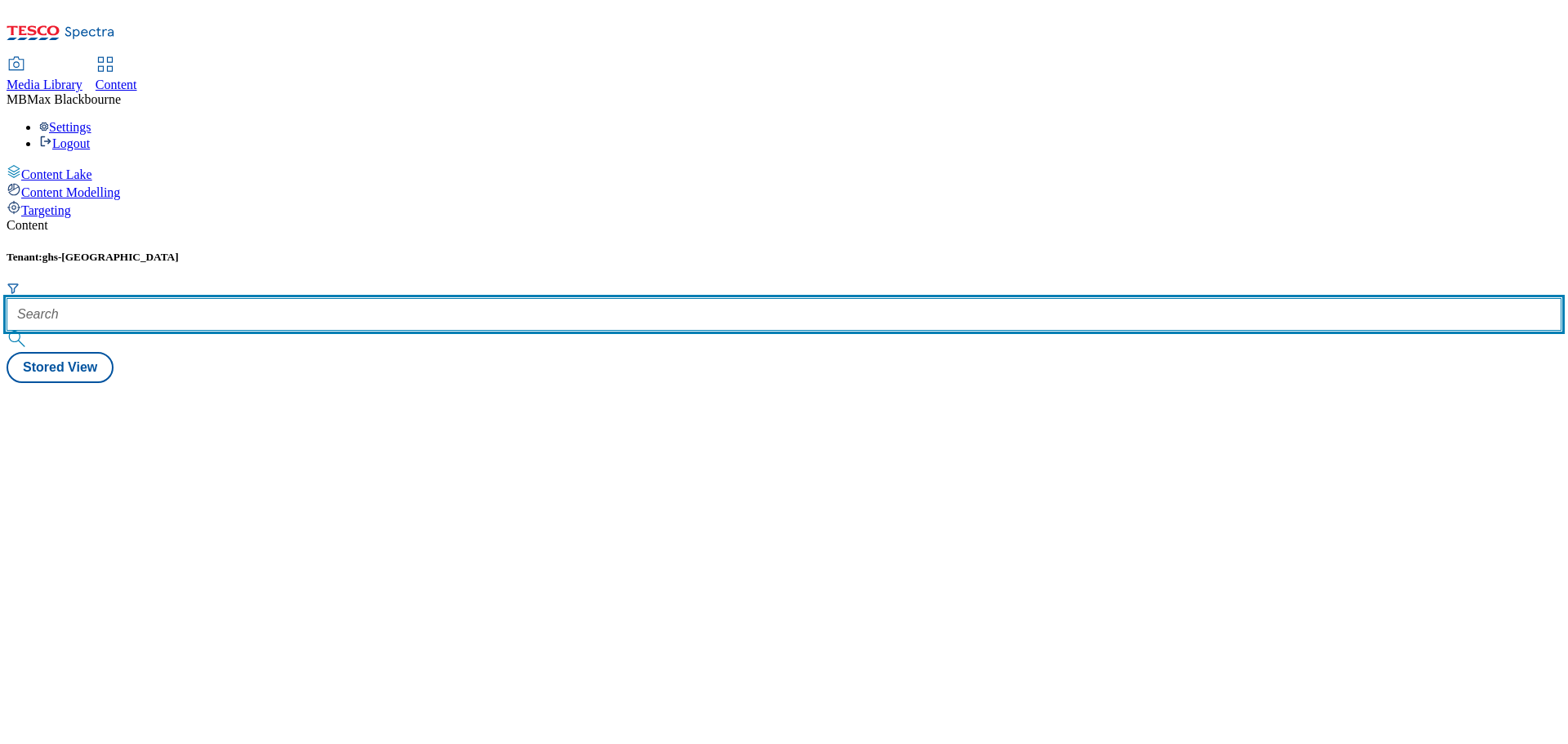
click at [368, 298] on input "text" at bounding box center [784, 314] width 1555 height 33
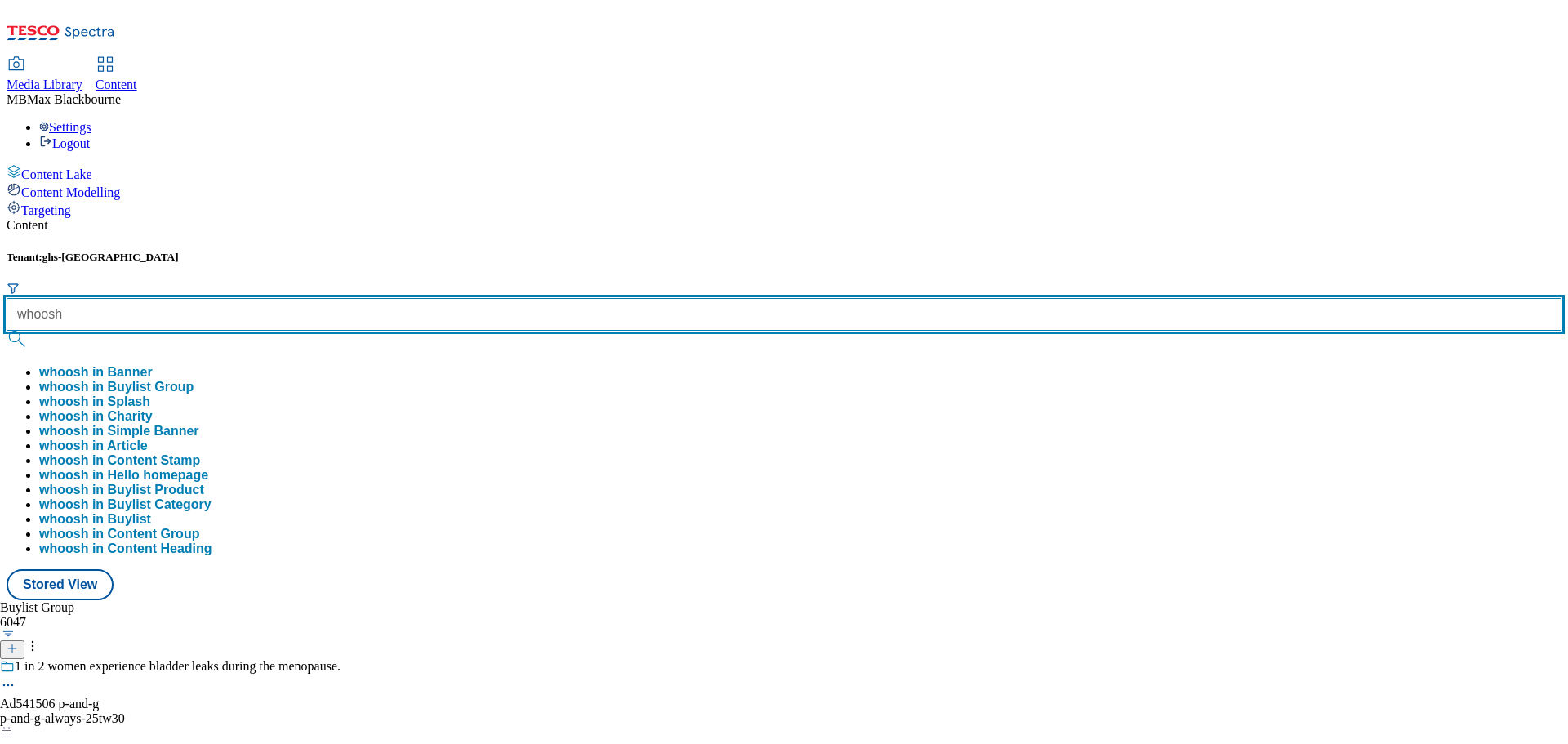
type input "whoosh"
click at [7, 331] on button "submit" at bounding box center [18, 338] width 22 height 16
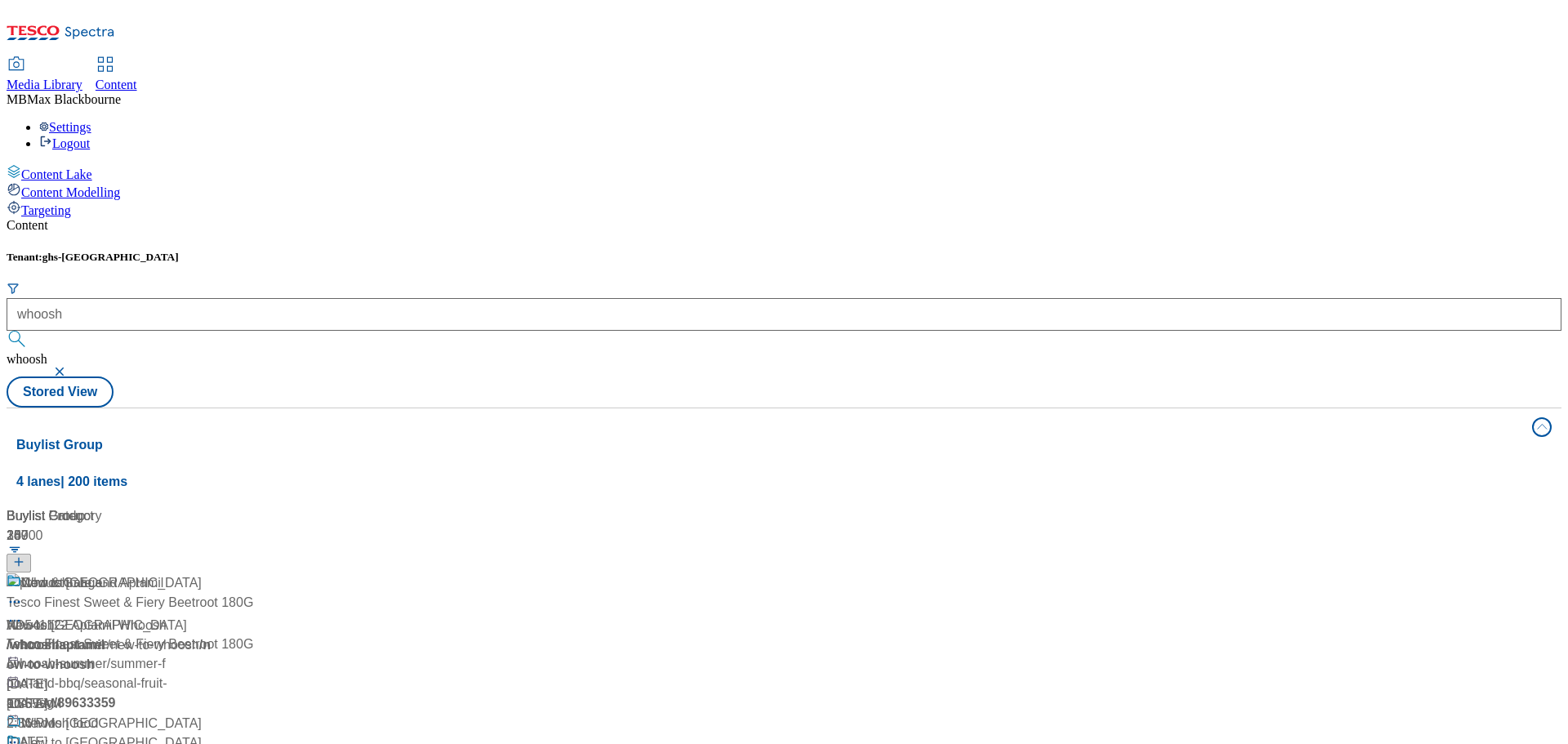
click at [400, 218] on div "Content Tenant: ghs-uk whoosh whoosh Stored View Buylist Group 4 lanes | 200 it…" at bounding box center [784, 669] width 1555 height 902
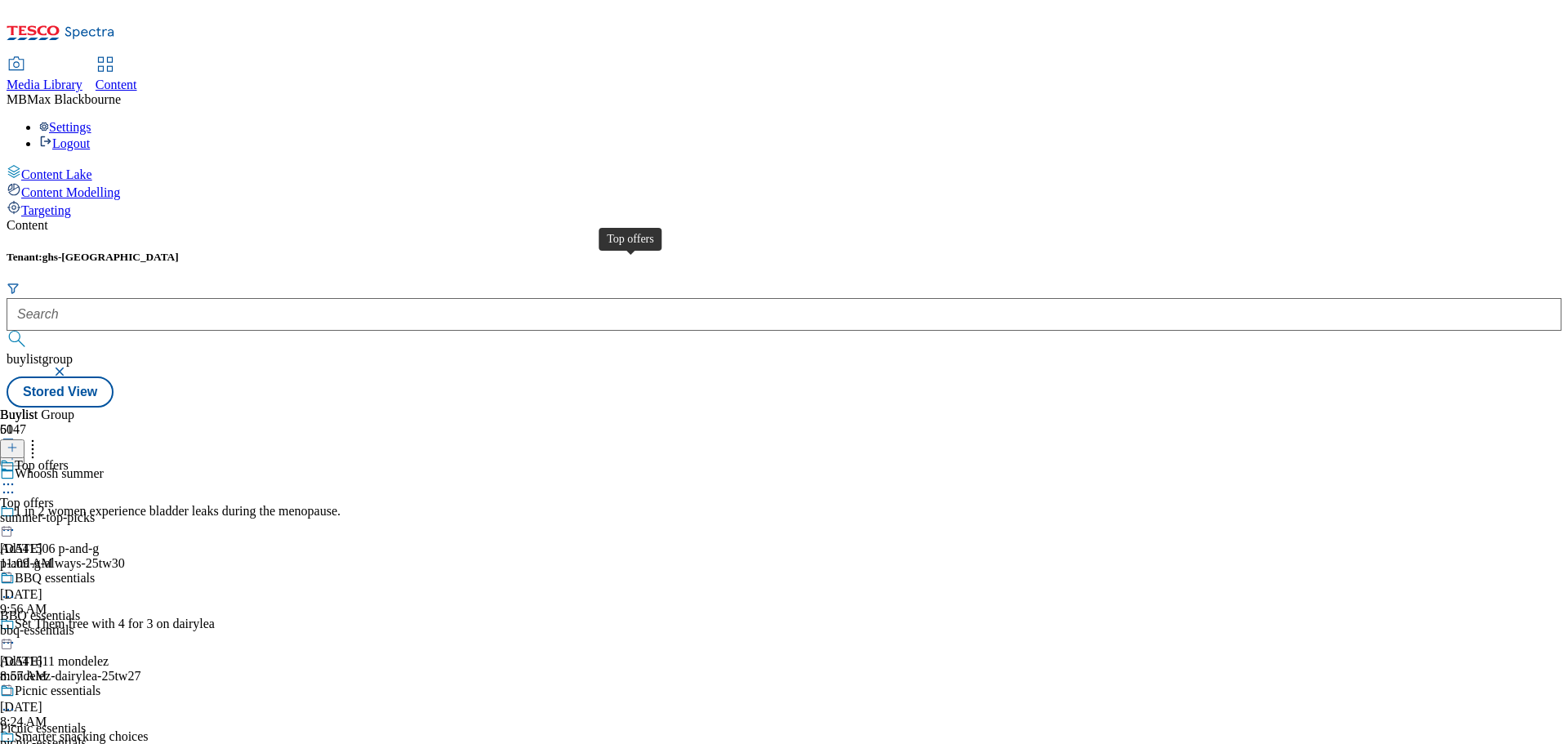
click at [68, 458] on div "Top offers" at bounding box center [41, 465] width 54 height 15
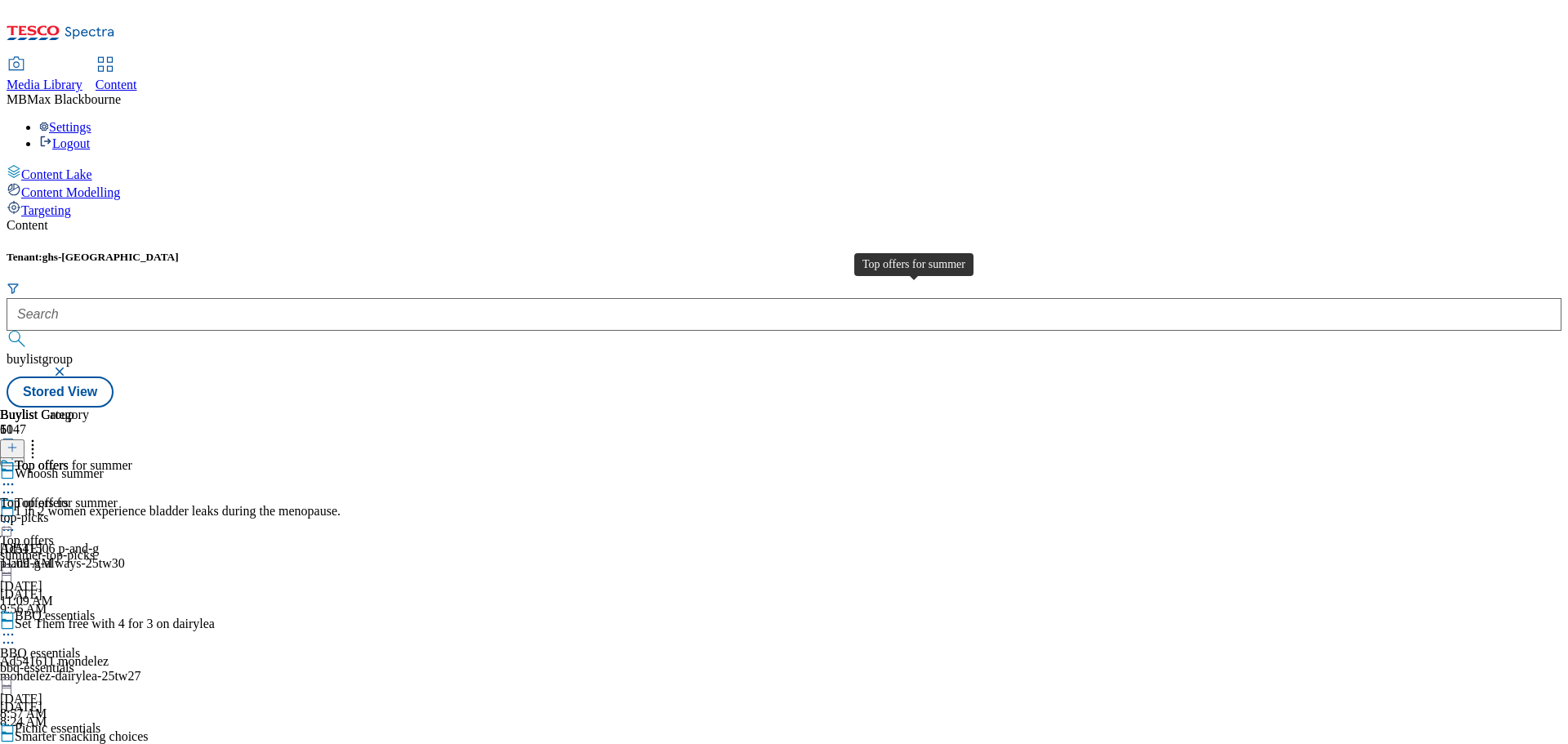
click at [117, 495] on div "Top offers for summer" at bounding box center [59, 502] width 117 height 15
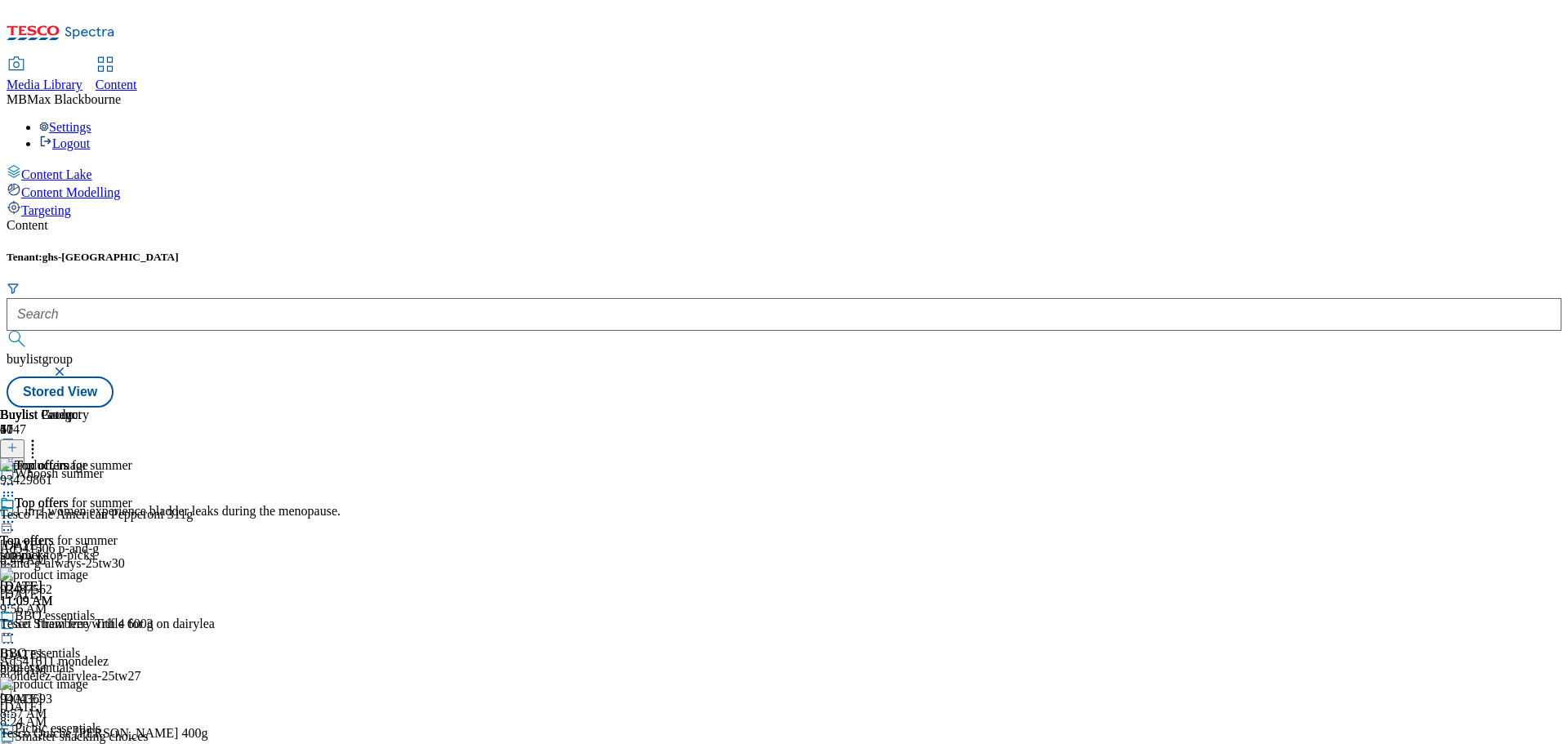
click at [41, 437] on icon at bounding box center [32, 445] width 16 height 16
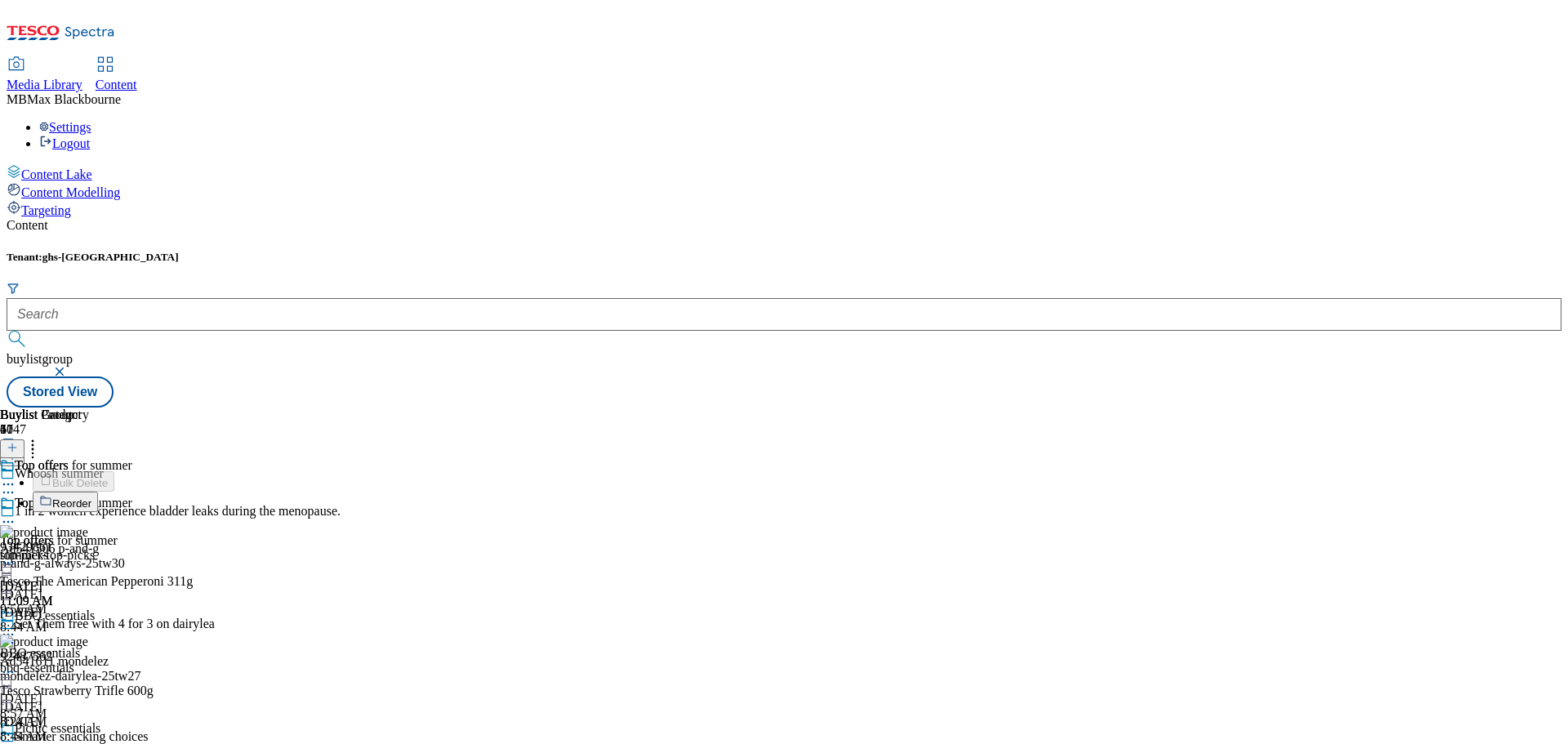
click at [98, 492] on button "Reorder" at bounding box center [66, 502] width 66 height 21
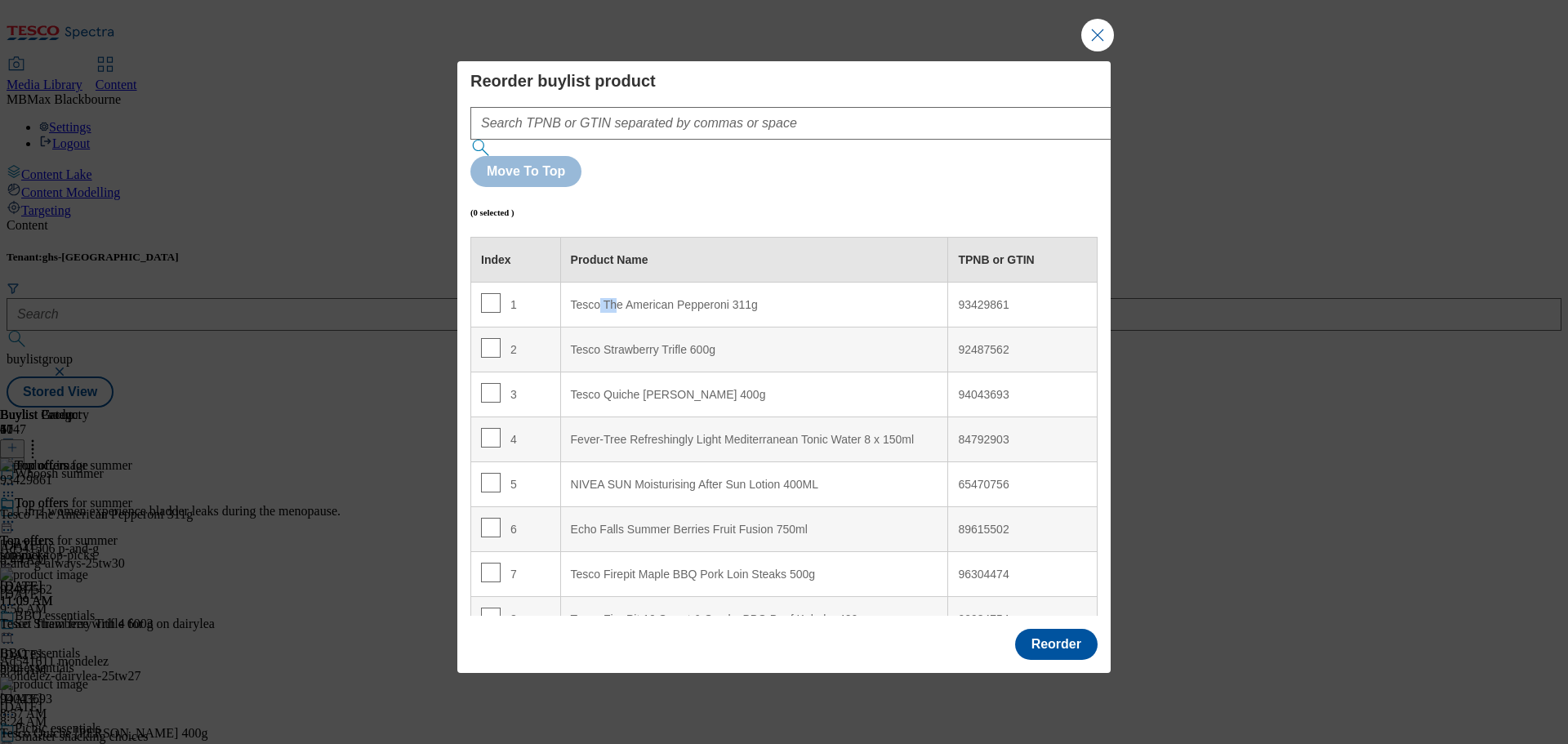
drag, startPoint x: 600, startPoint y: 266, endPoint x: 612, endPoint y: 269, distance: 12.4
click at [612, 282] on 311g "Tesco The American Pepperoni 311g" at bounding box center [753, 305] width 387 height 45
click at [482, 293] on input "Modal" at bounding box center [490, 303] width 20 height 20
checkbox input "true"
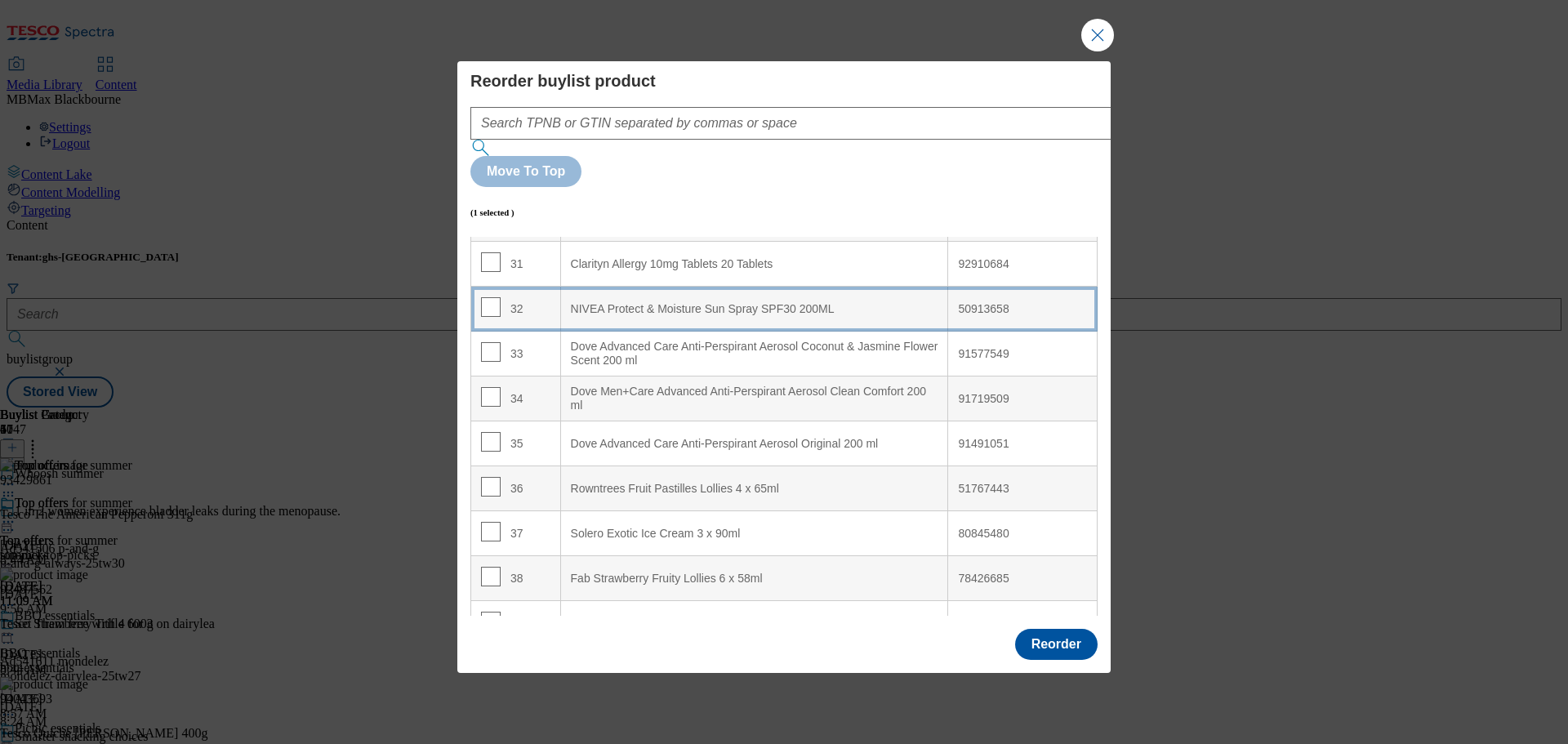
scroll to position [1778, 0]
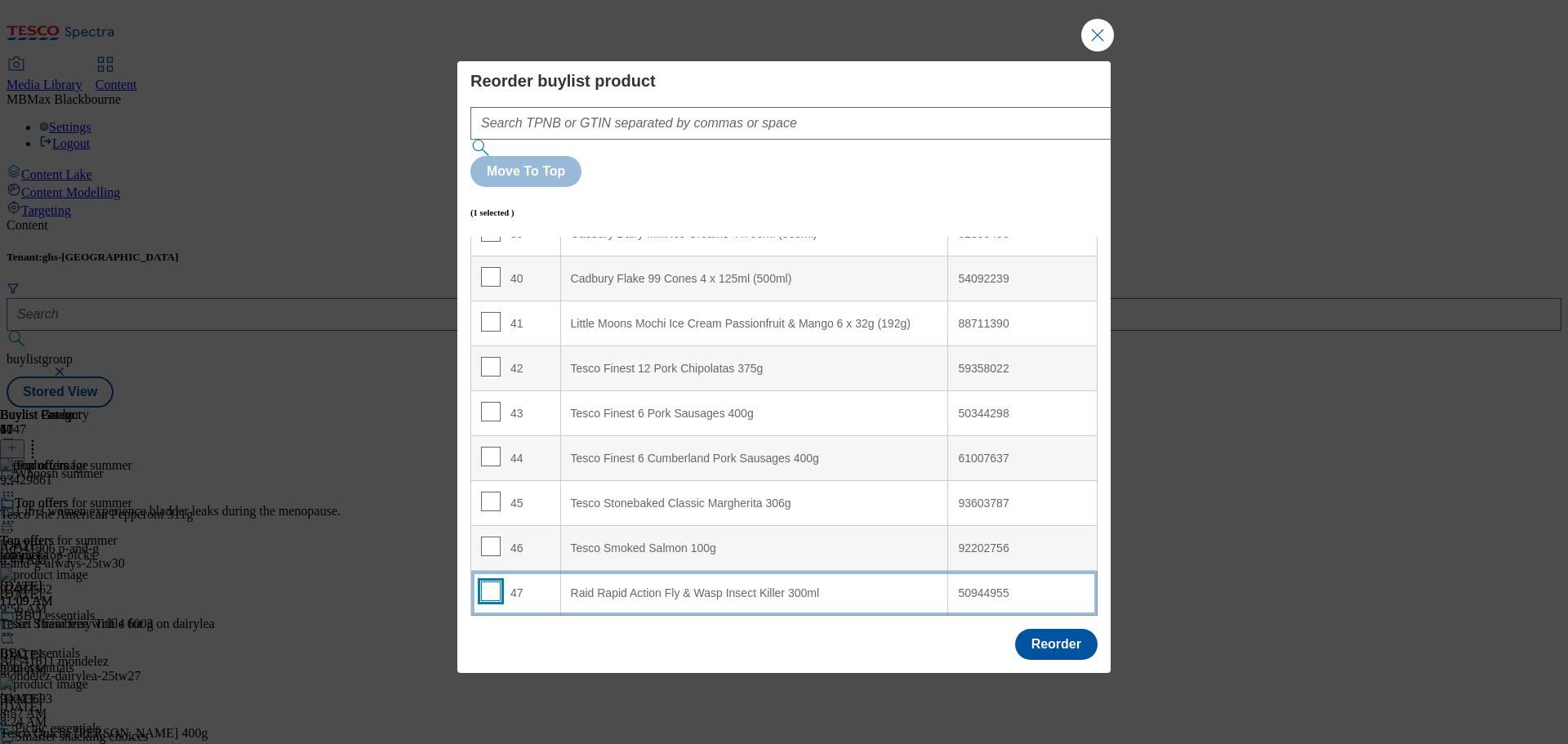
click at [492, 582] on input "Modal" at bounding box center [490, 591] width 20 height 20
checkbox input "true"
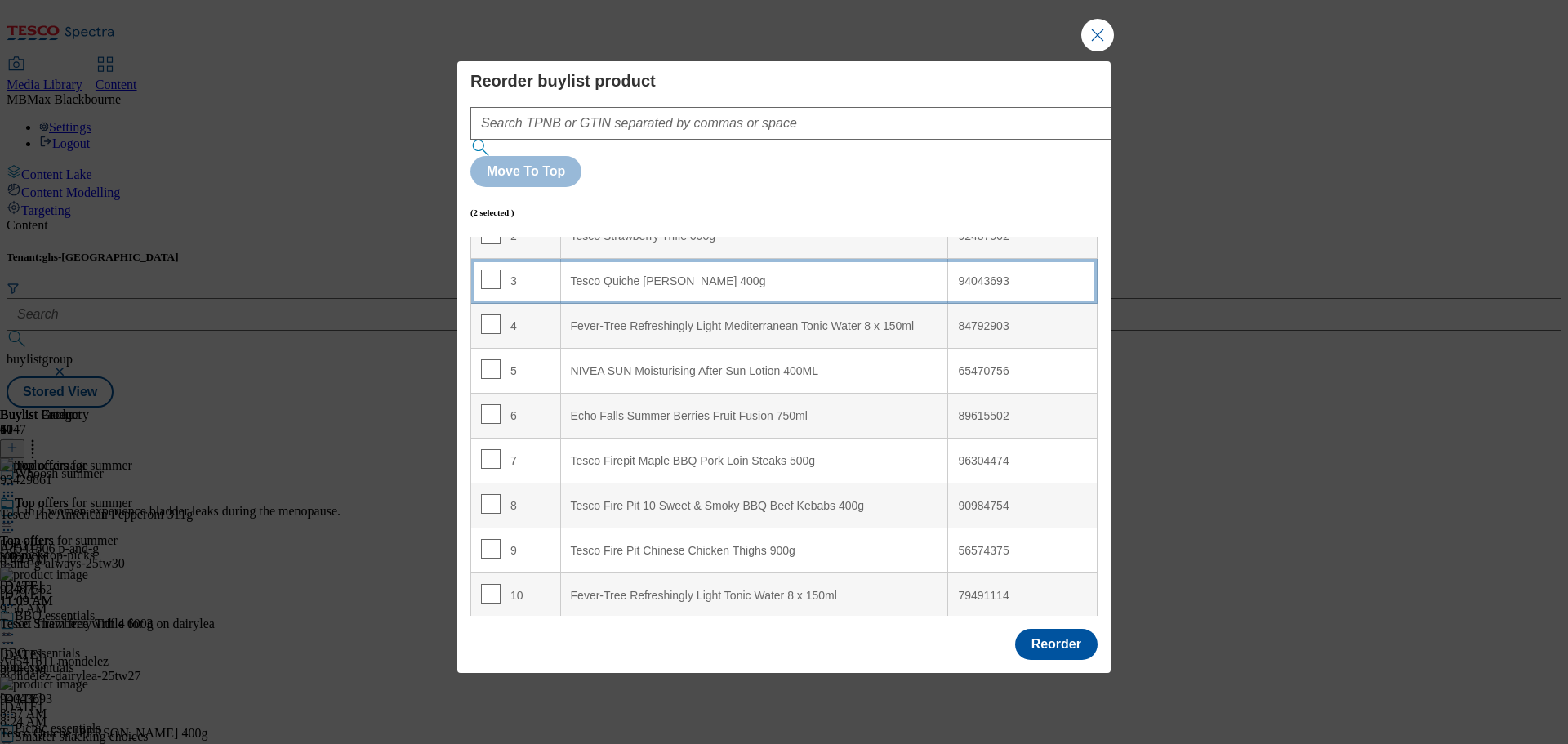
scroll to position [0, 0]
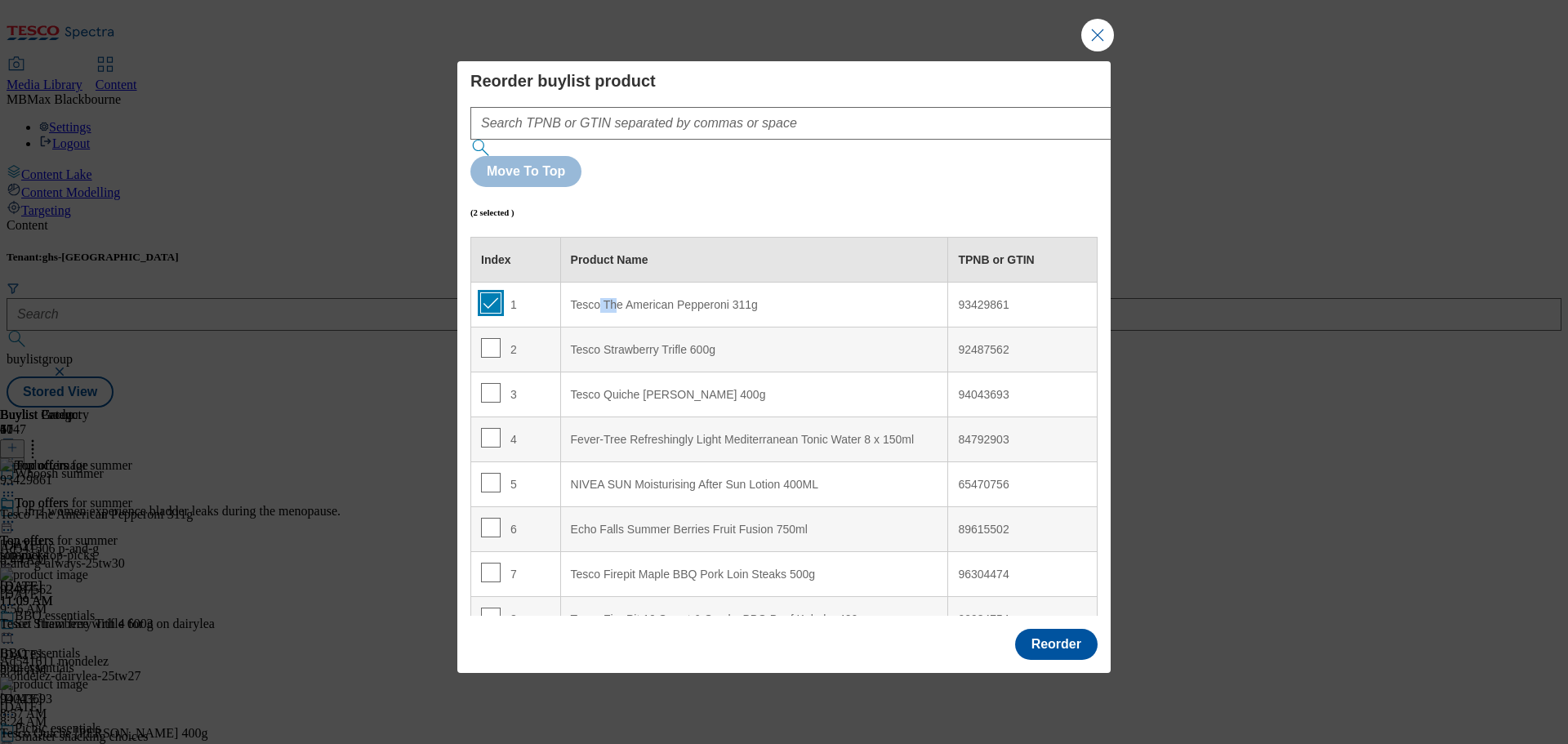
click at [490, 293] on input "Modal" at bounding box center [490, 303] width 20 height 20
checkbox input "false"
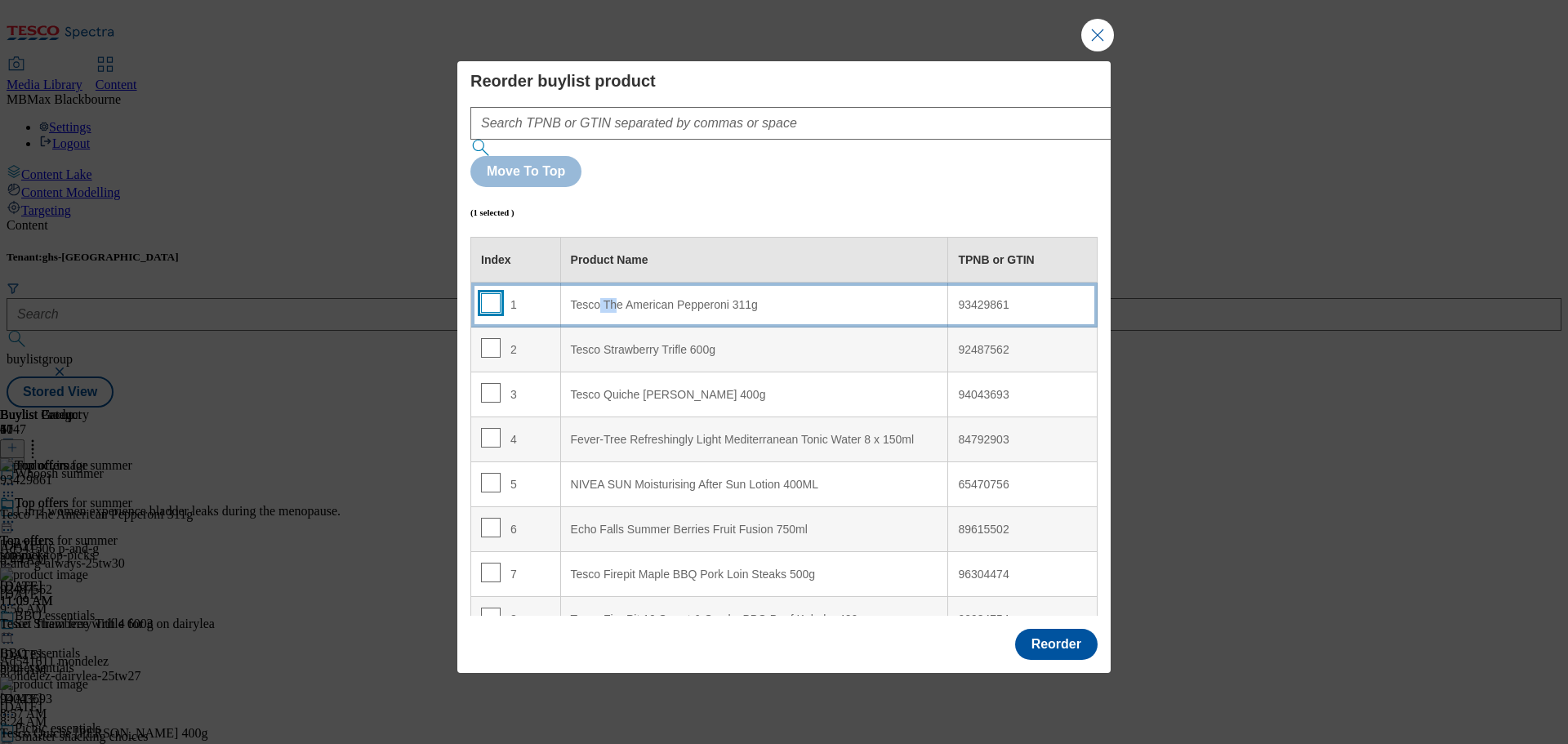
drag, startPoint x: 494, startPoint y: 258, endPoint x: 496, endPoint y: 268, distance: 10.2
click at [496, 282] on td "1" at bounding box center [516, 305] width 90 height 45
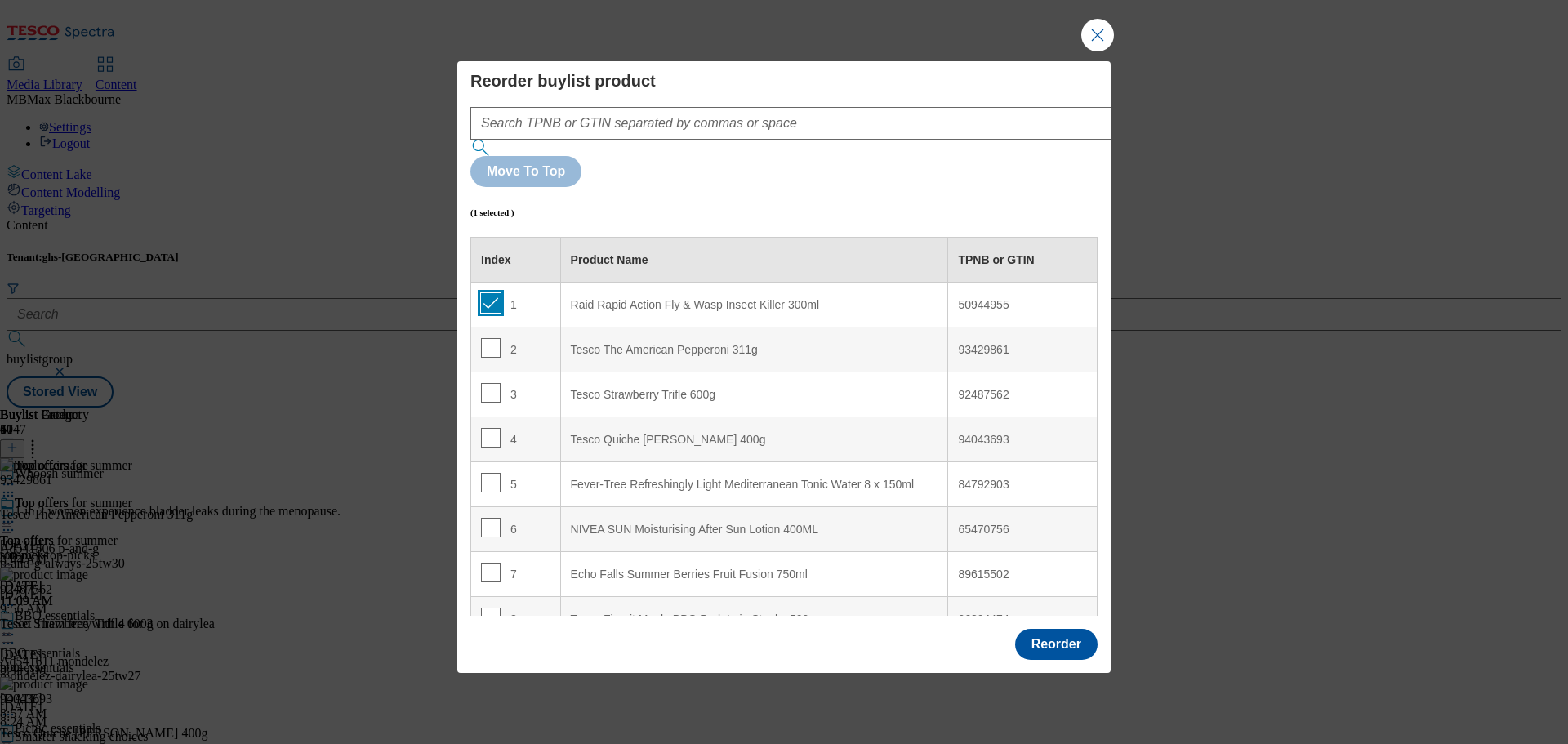
click at [493, 293] on input "Modal" at bounding box center [490, 303] width 20 height 20
click at [494, 293] on input "Modal" at bounding box center [490, 303] width 20 height 20
checkbox input "true"
drag, startPoint x: 494, startPoint y: 264, endPoint x: 490, endPoint y: 272, distance: 8.9
click at [490, 282] on td "1" at bounding box center [516, 305] width 90 height 45
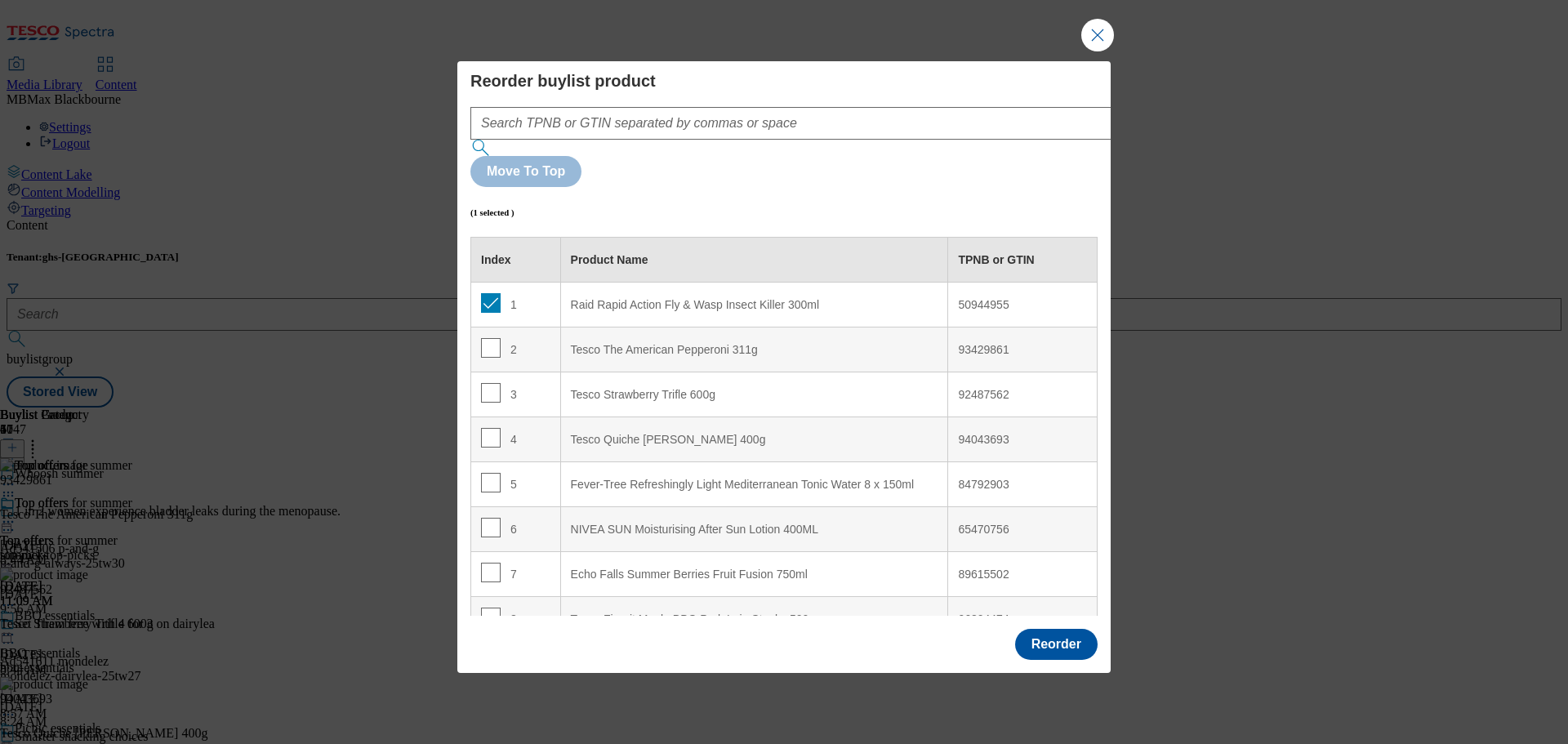
click at [574, 298] on div "Raid Rapid Action Fly & Wasp Insect Killer 300ml" at bounding box center [754, 305] width 368 height 15
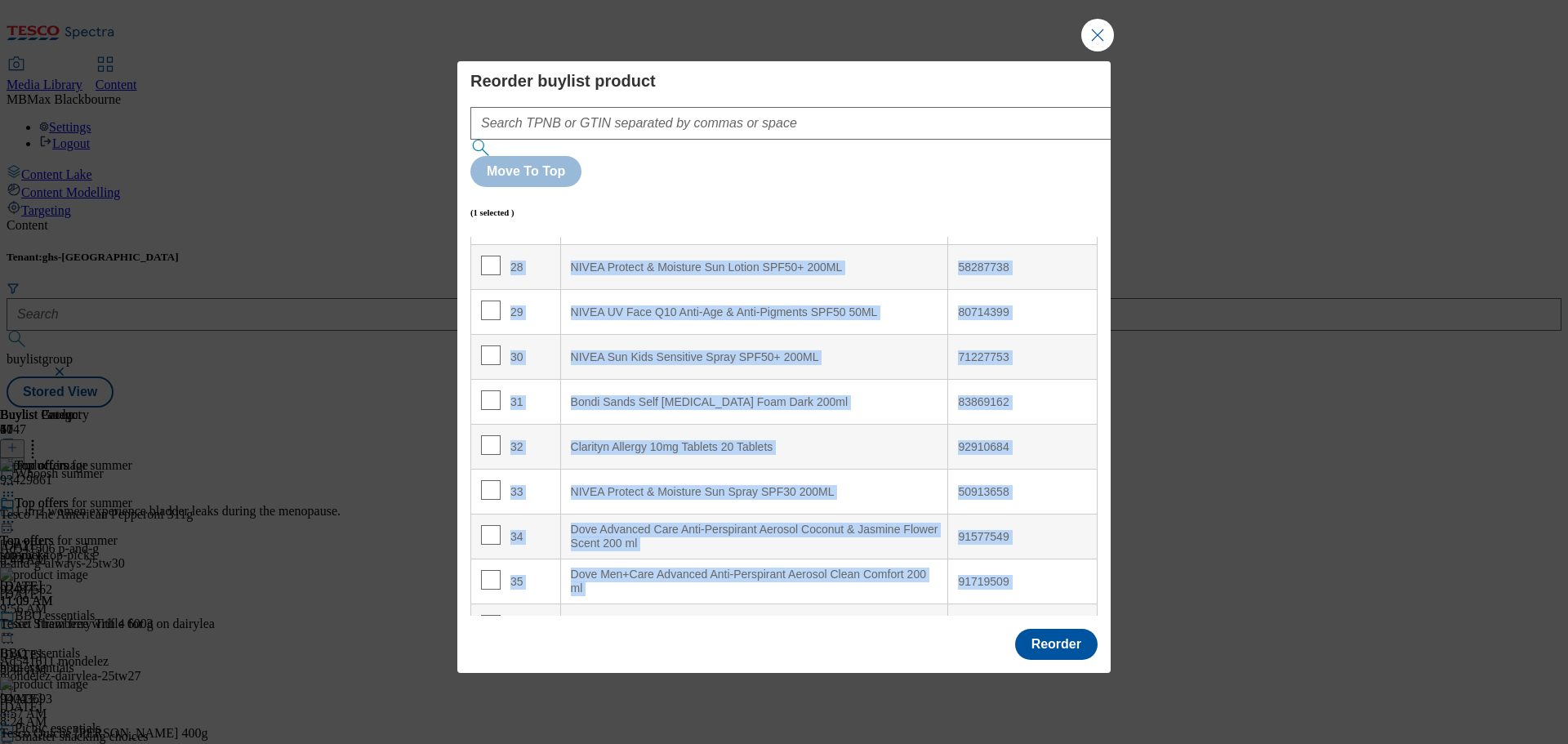
scroll to position [1778, 0]
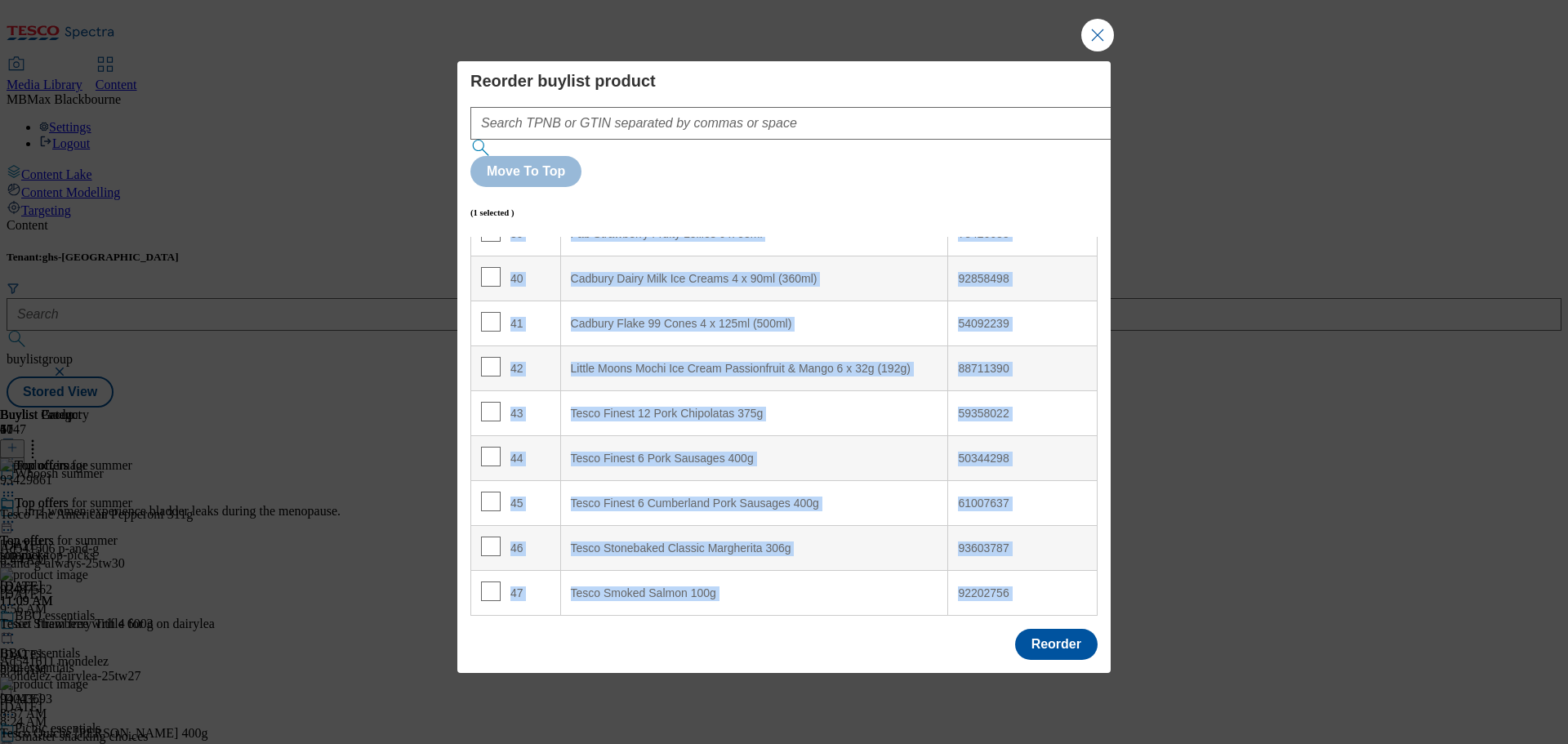
drag, startPoint x: 573, startPoint y: 255, endPoint x: 590, endPoint y: 632, distance: 377.4
click at [590, 632] on div "Reorder buylist product Move To Top (1 selected ) Index Product Name TPNB or GT…" at bounding box center [784, 368] width 653 height 613
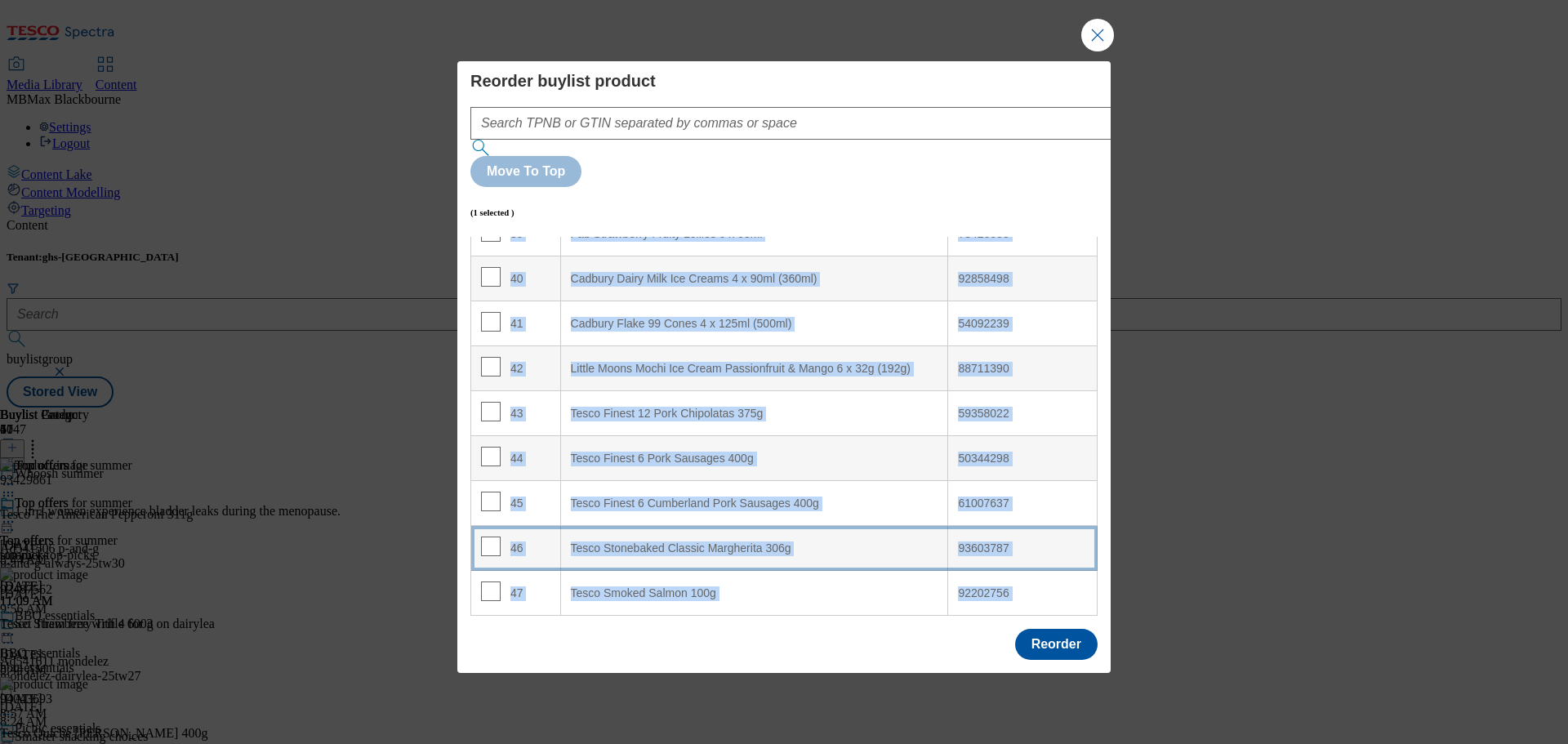
copy tbody "aid Rapid Action Fly & Wasp Insect Killer 300ml 50944955 2 Tesco The American P…"
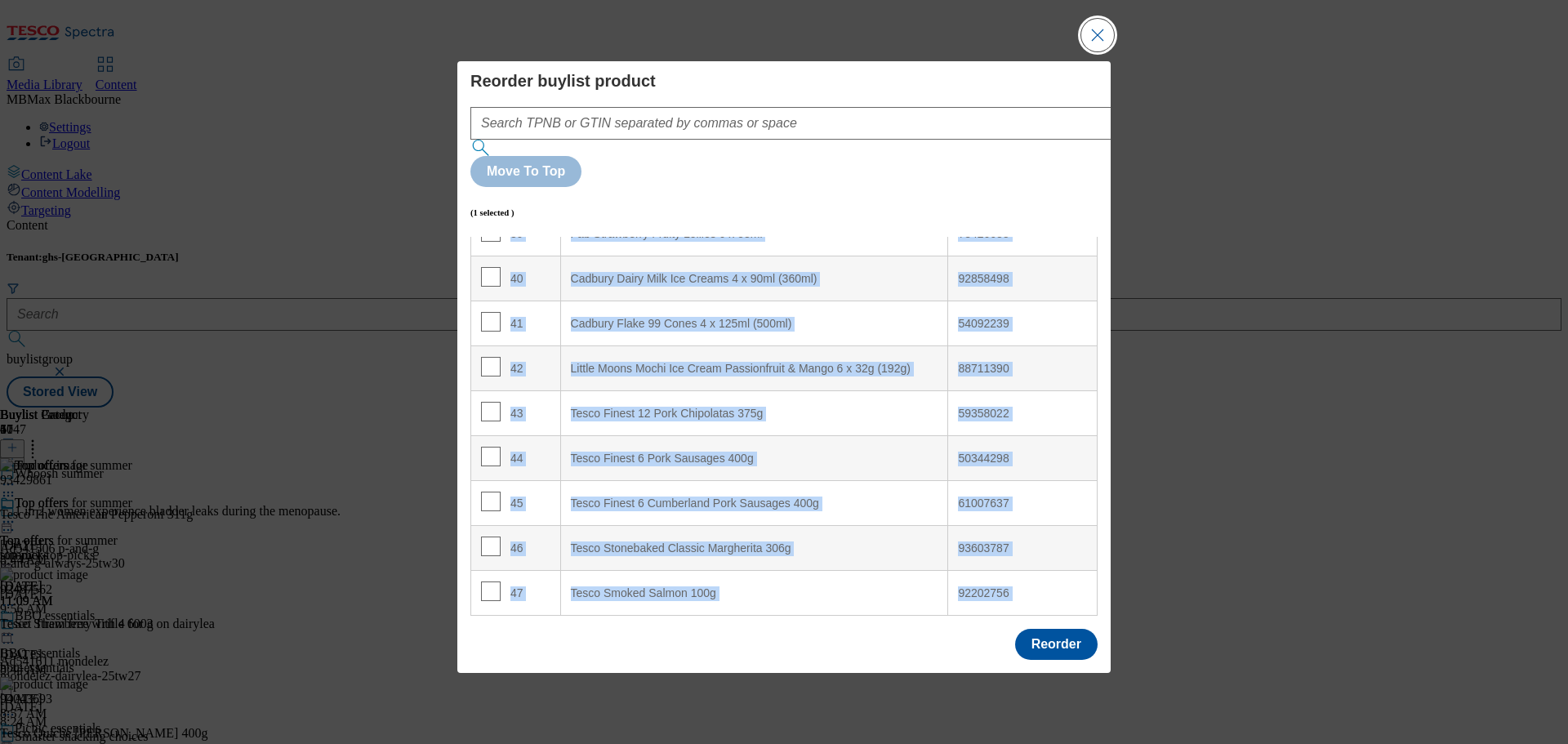
click at [1092, 52] on button "Close Modal" at bounding box center [1098, 35] width 33 height 33
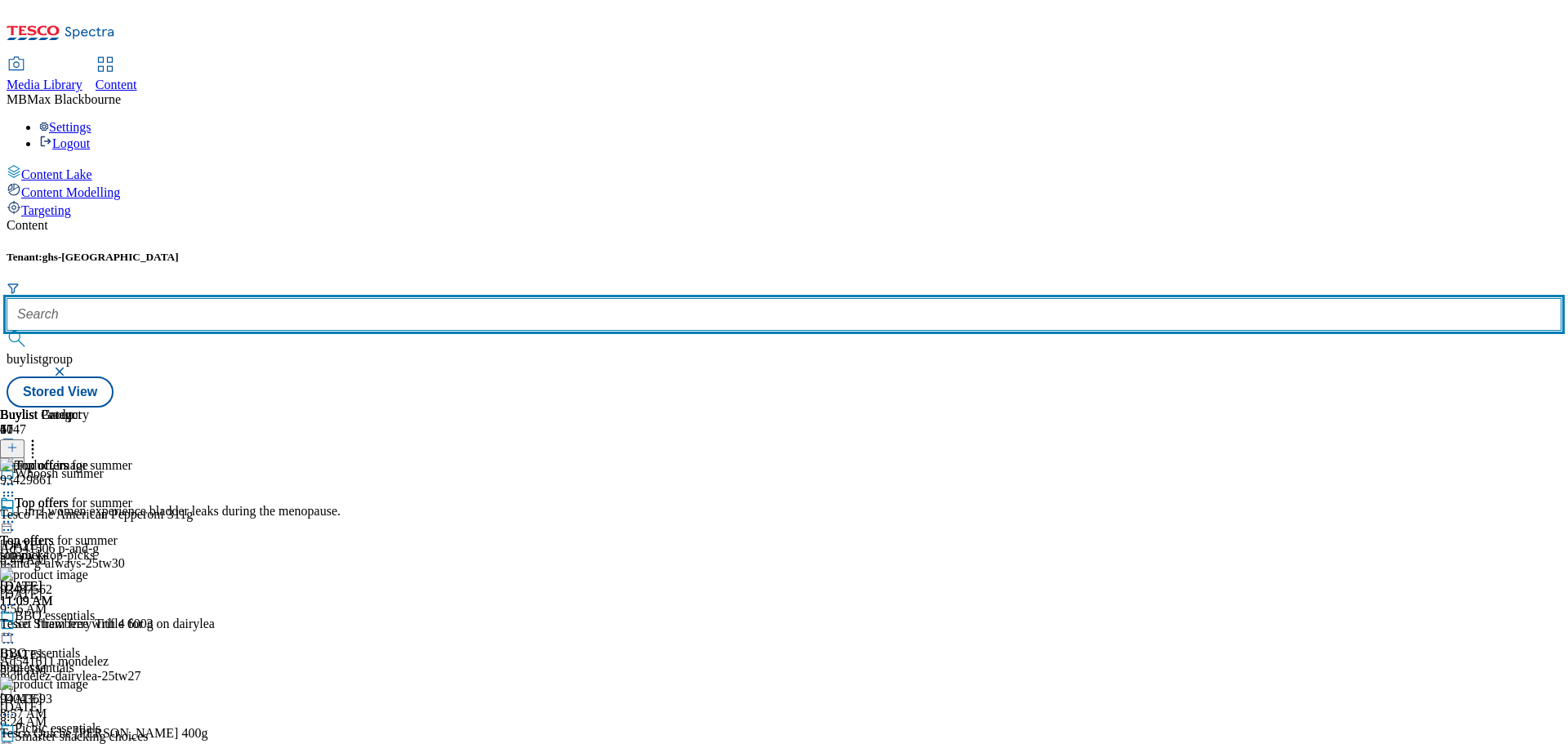
click at [370, 298] on input "text" at bounding box center [784, 314] width 1555 height 33
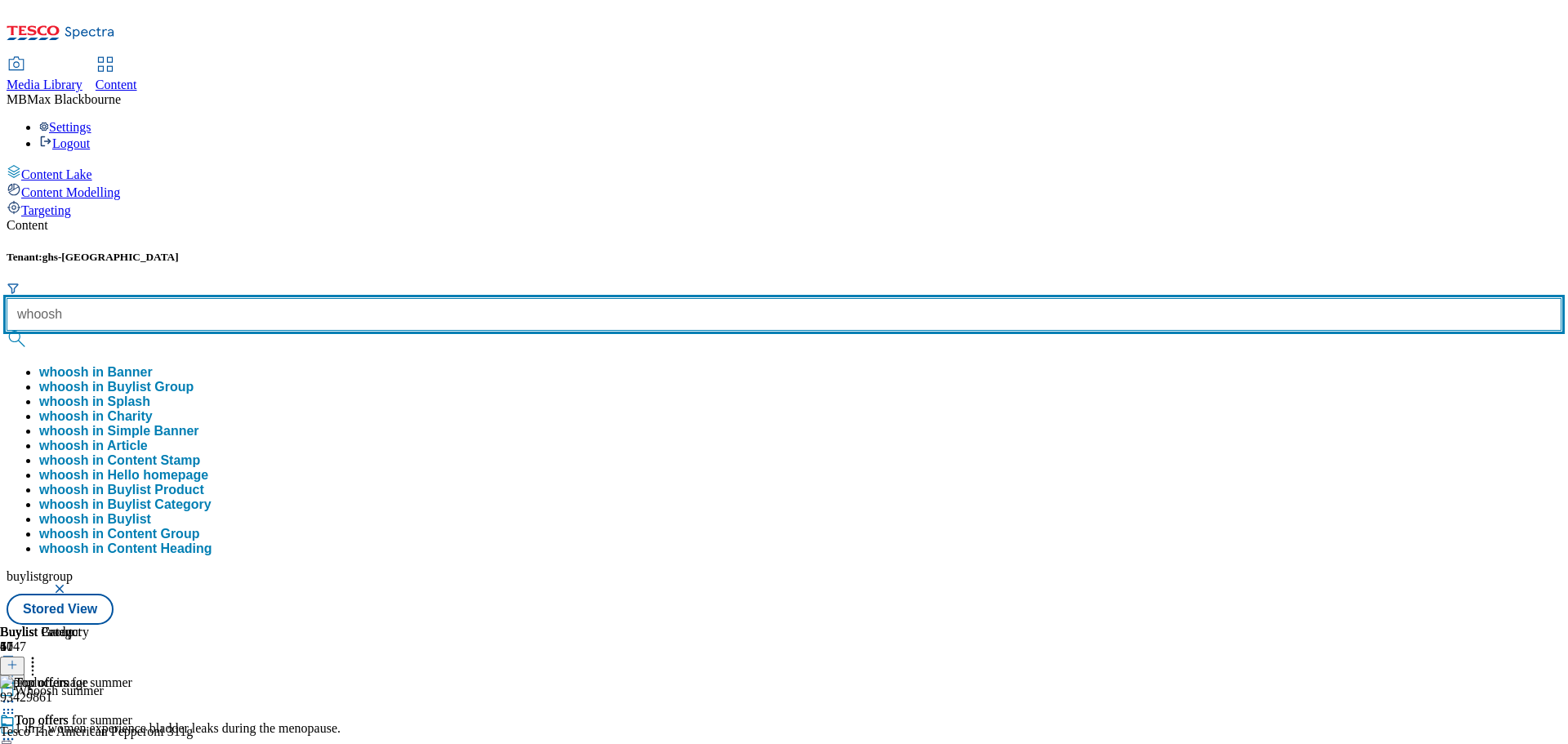
type input "whoosh"
click at [7, 331] on button "submit" at bounding box center [18, 338] width 22 height 16
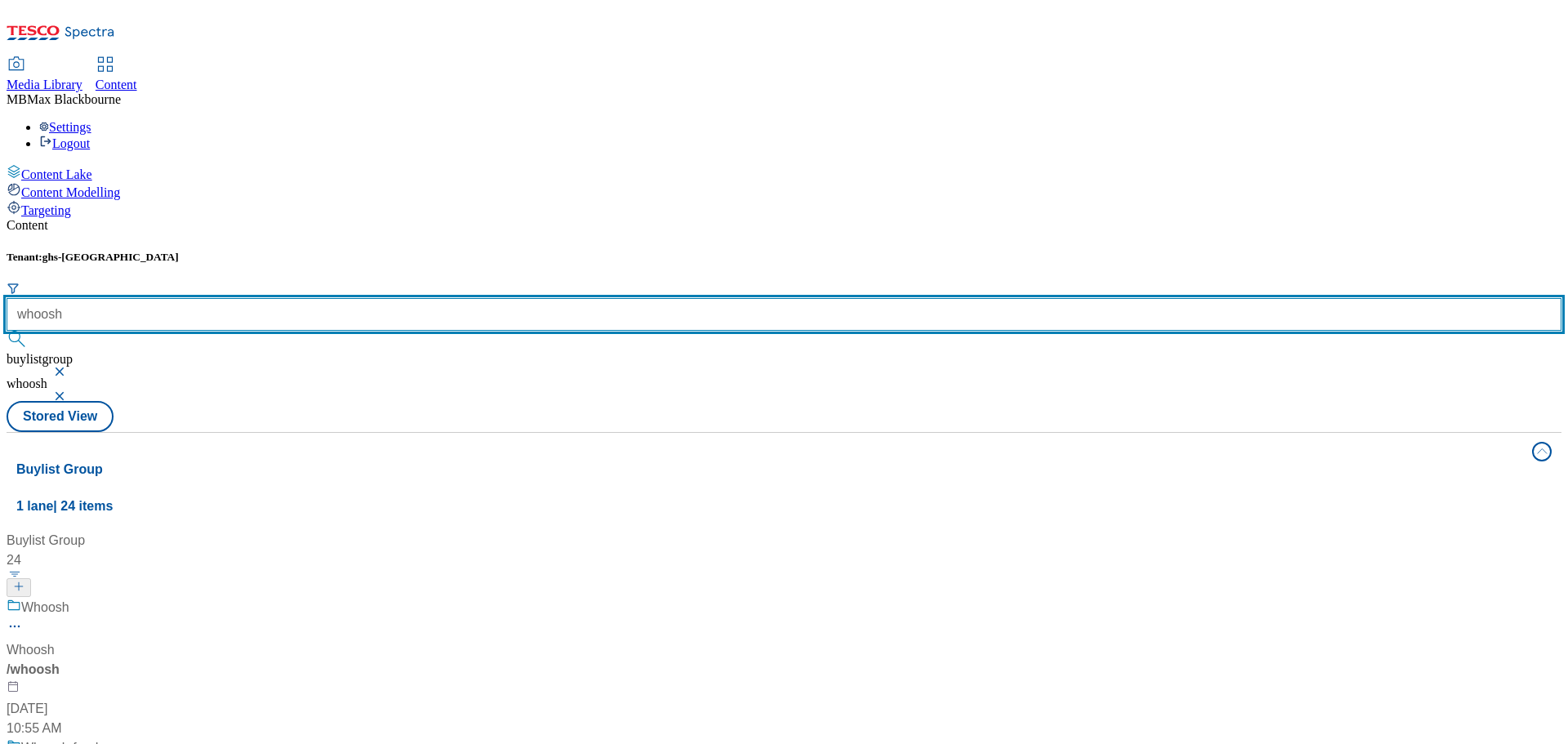
click at [382, 298] on input "whoosh" at bounding box center [784, 314] width 1555 height 33
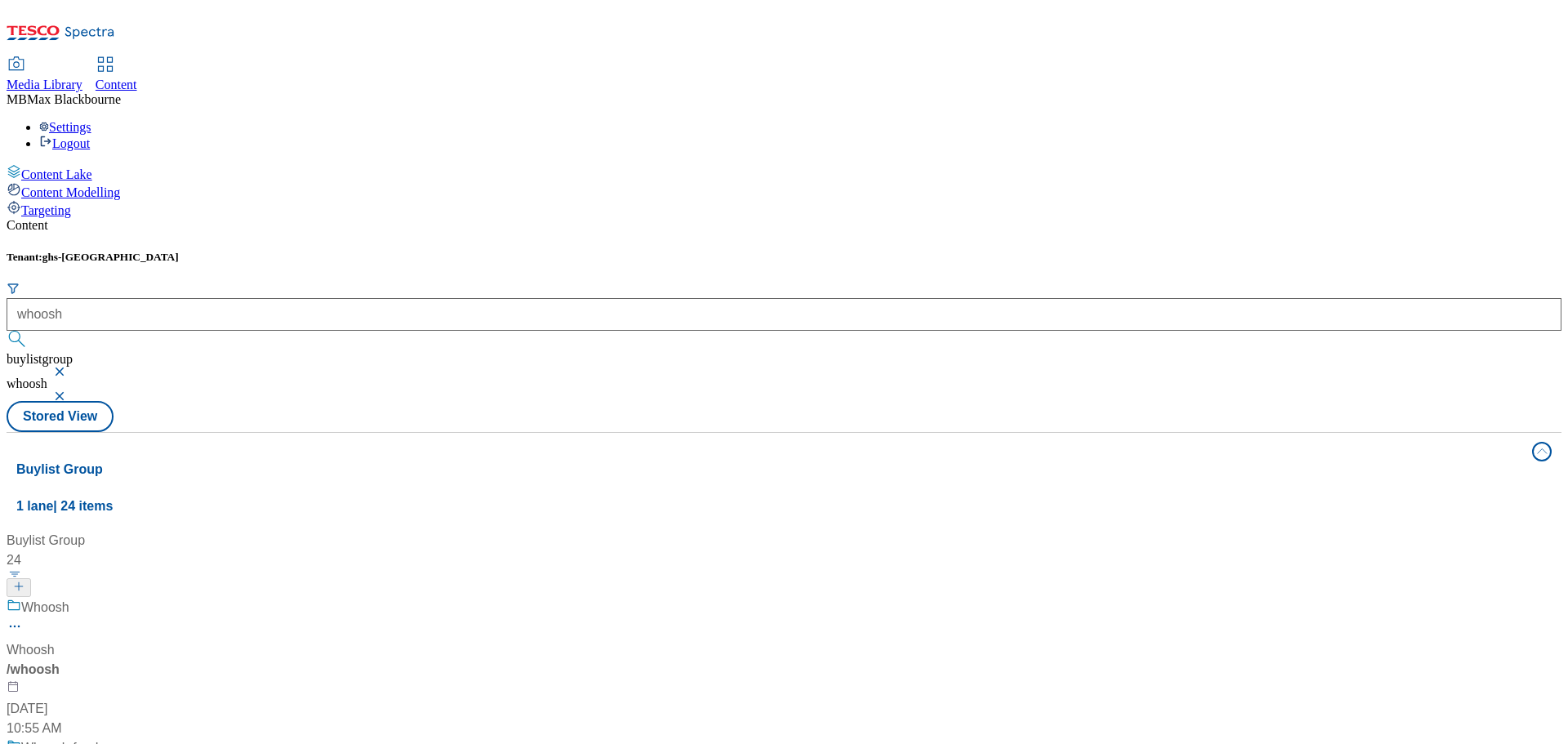
click at [211, 660] on div "/ whoosh" at bounding box center [109, 670] width 205 height 20
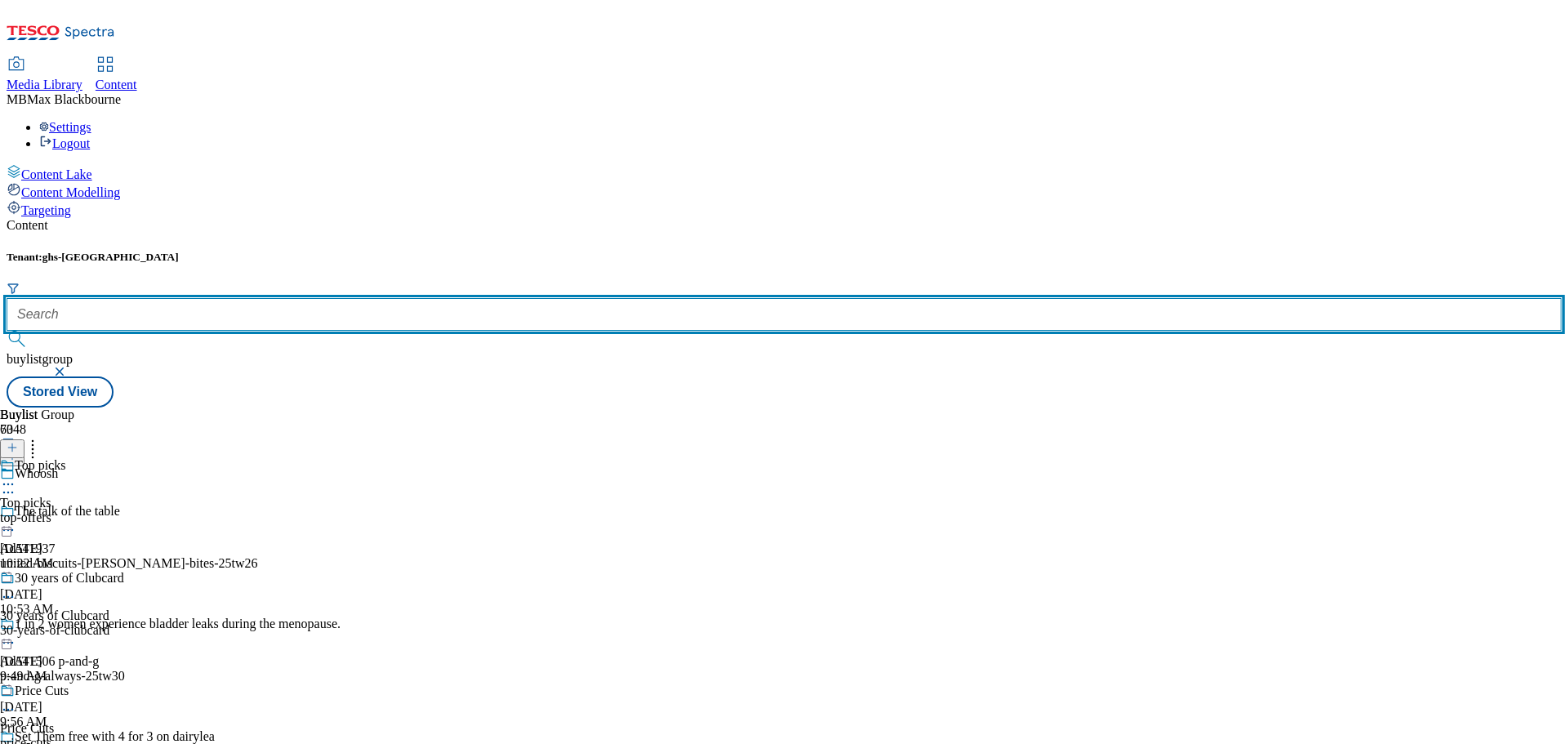
click at [362, 298] on input "text" at bounding box center [784, 314] width 1555 height 33
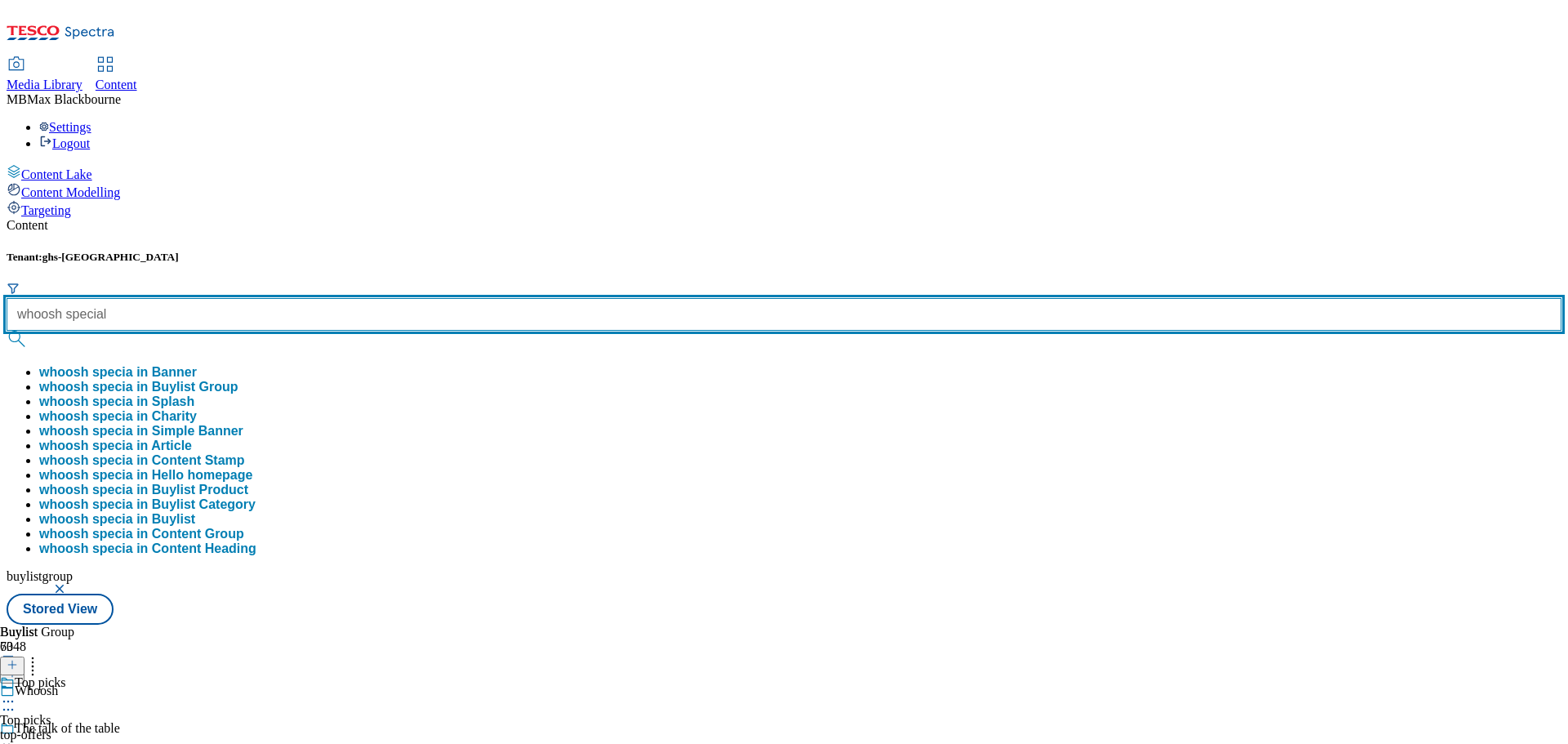
type input "whoosh special"
click at [7, 331] on button "submit" at bounding box center [18, 338] width 22 height 16
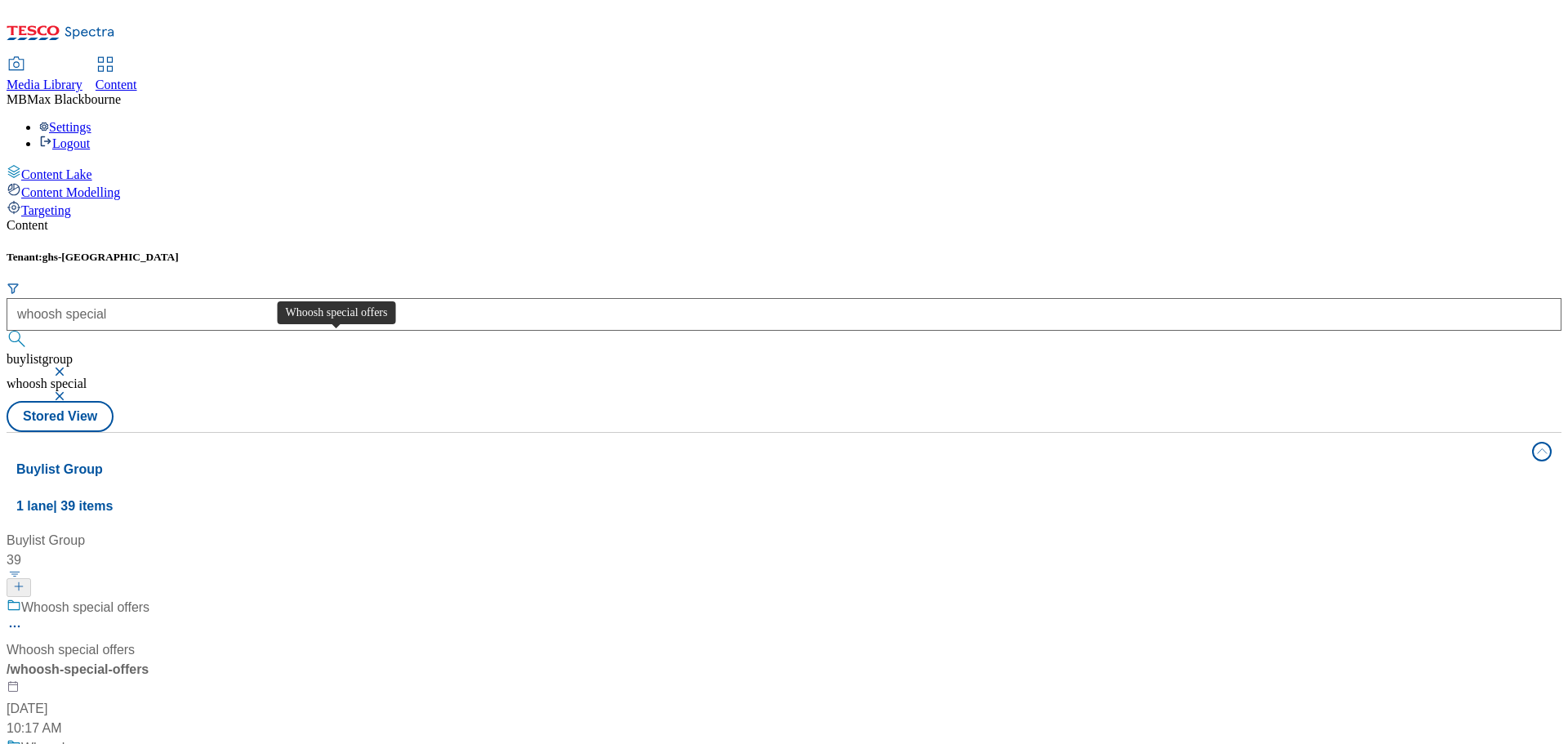
click at [149, 598] on div "Whoosh special offers" at bounding box center [85, 608] width 129 height 20
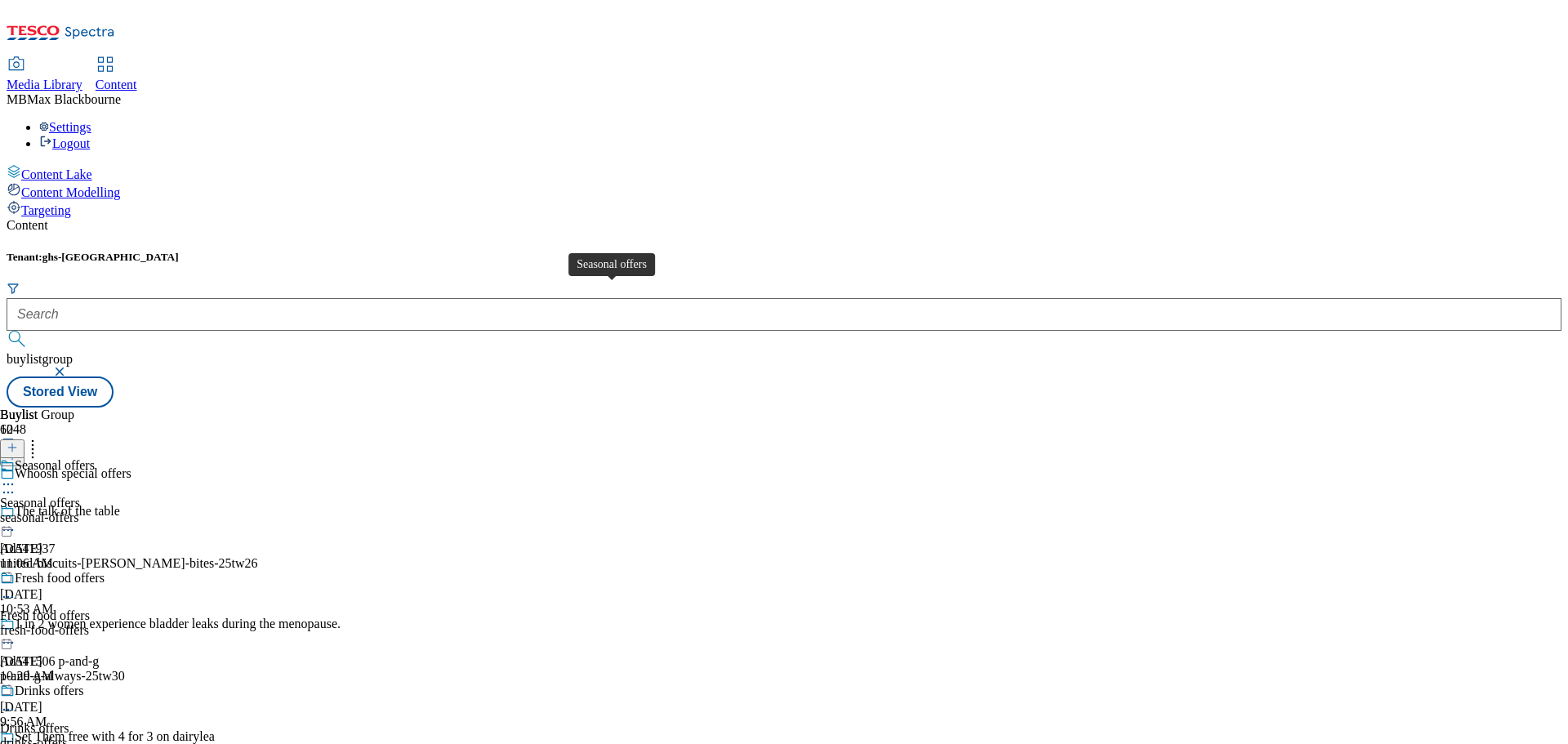
click at [80, 495] on span "Seasonal offers" at bounding box center [40, 502] width 80 height 15
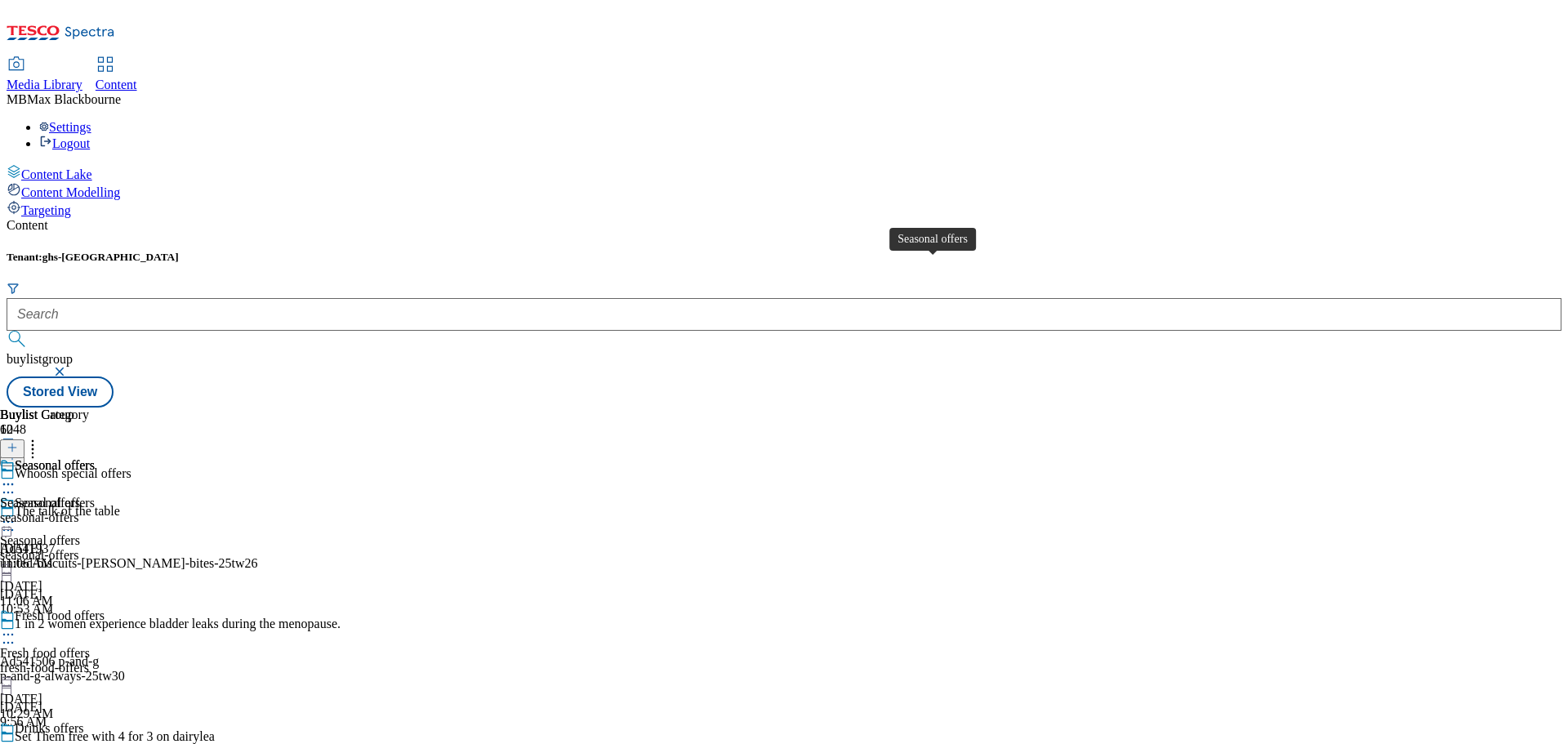
click at [95, 458] on div "Seasonal offers" at bounding box center [54, 465] width 80 height 15
click at [18, 442] on icon at bounding box center [12, 447] width 11 height 11
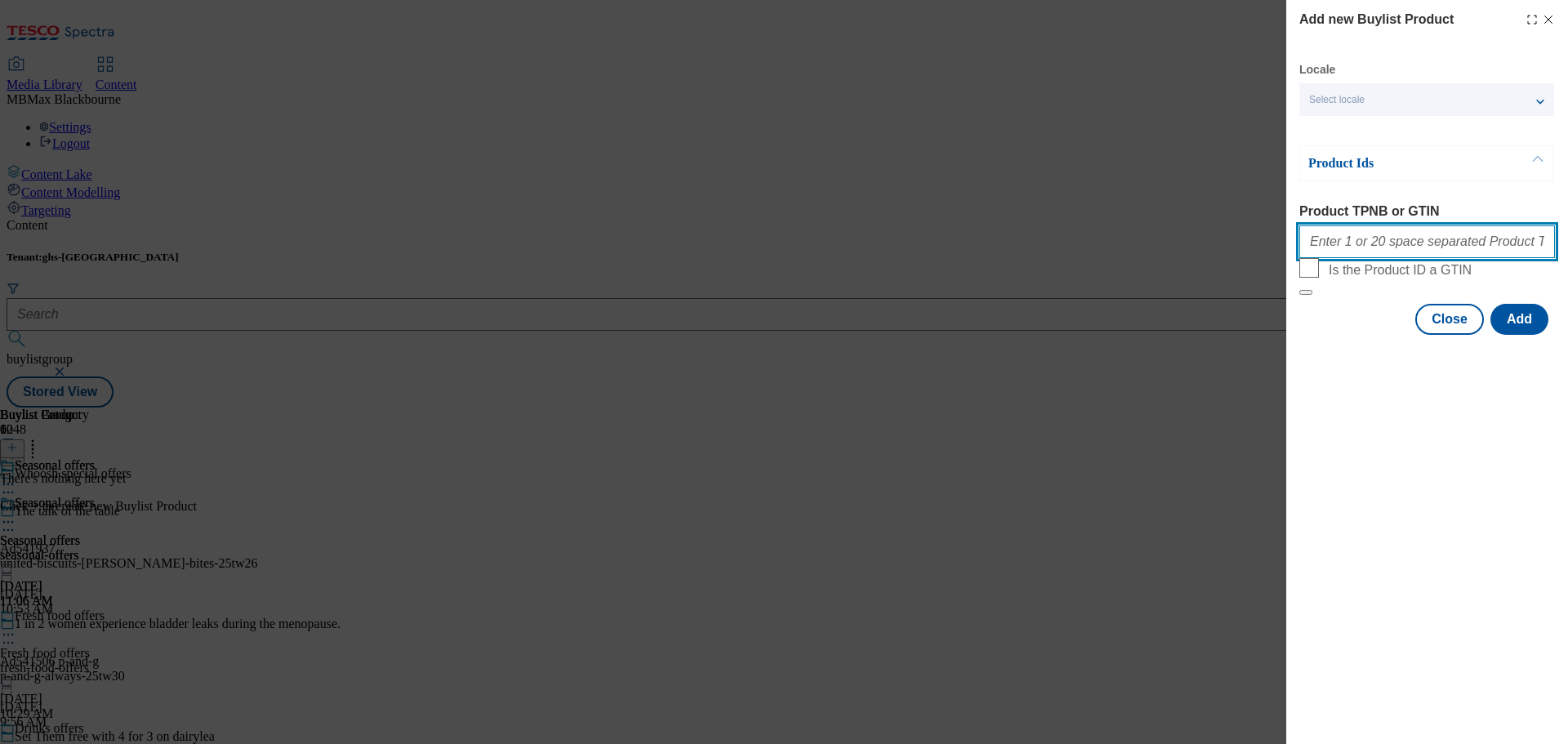
click at [1385, 235] on input "Product TPNB or GTIN" at bounding box center [1426, 242] width 255 height 33
paste input "84884562 89947368 90859696 89986407 89934723 89977165 80845480 91574380 8996931…"
type input "84884562 89947368 90859696 89986407 89934723 89977165 80845480 91574380 8996931…"
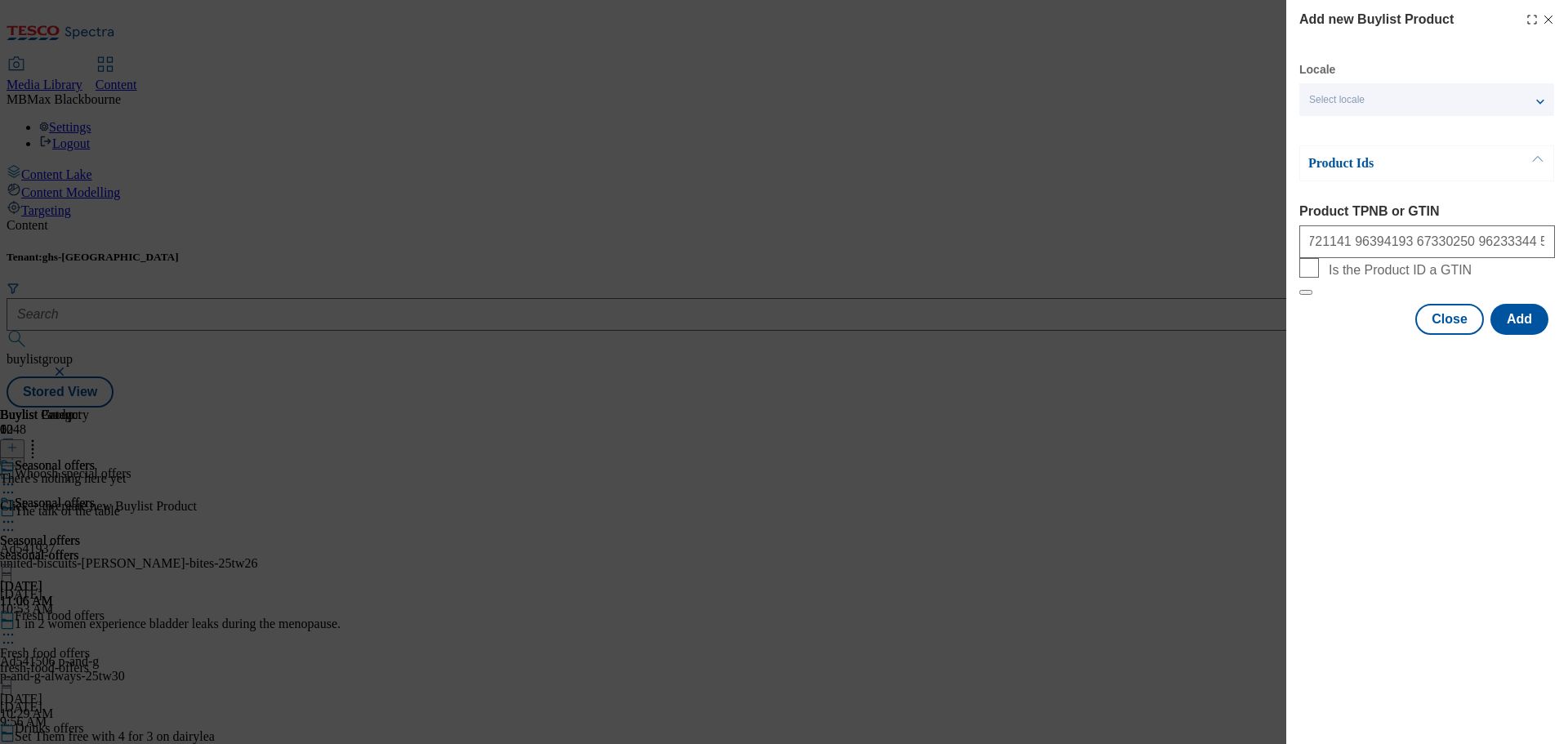
click at [1389, 410] on div "Add new Buylist Product Locale Select locale English Welsh Product Ids Product …" at bounding box center [1426, 372] width 281 height 744
click at [1514, 335] on button "Add" at bounding box center [1519, 319] width 58 height 31
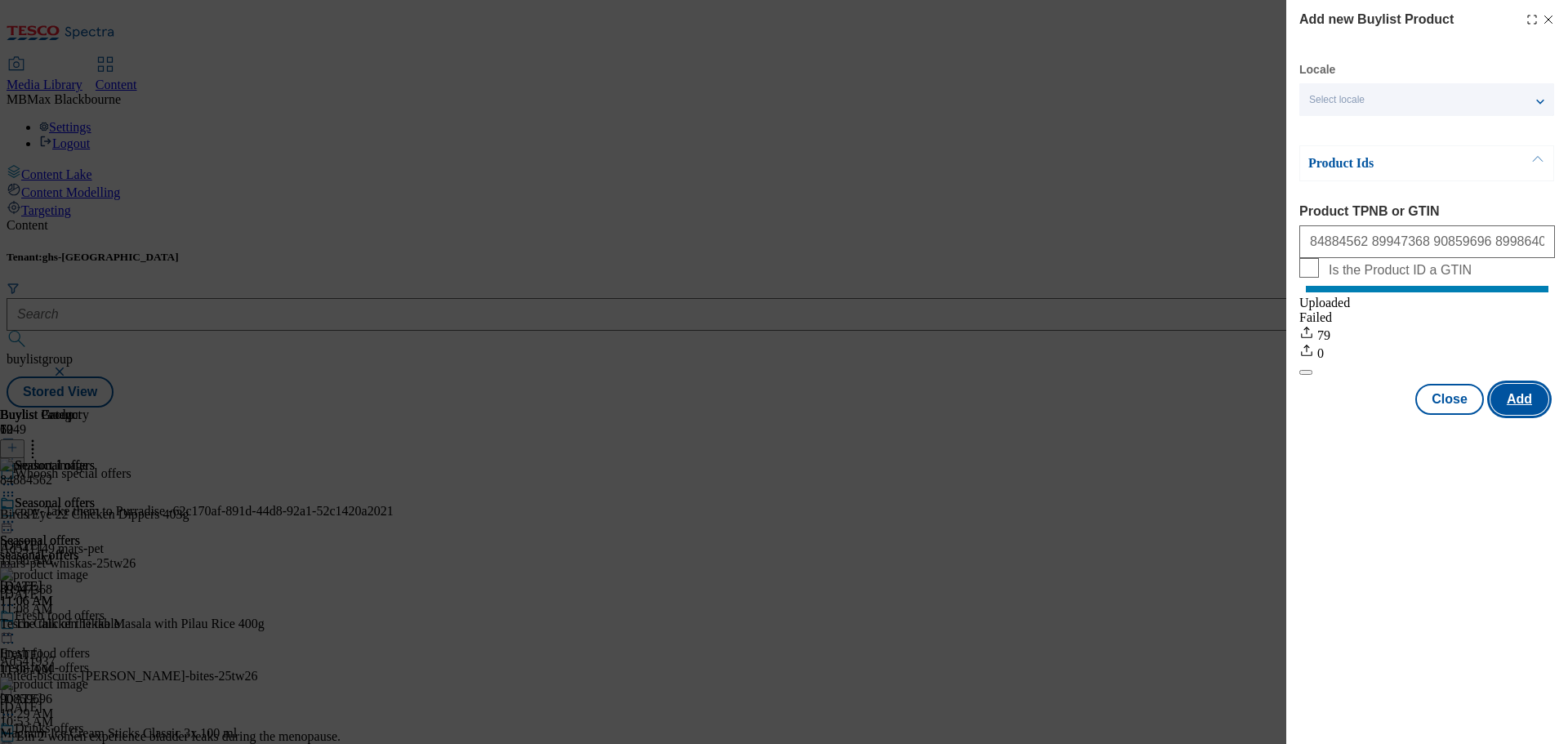
click at [1531, 415] on button "Add" at bounding box center [1519, 400] width 58 height 31
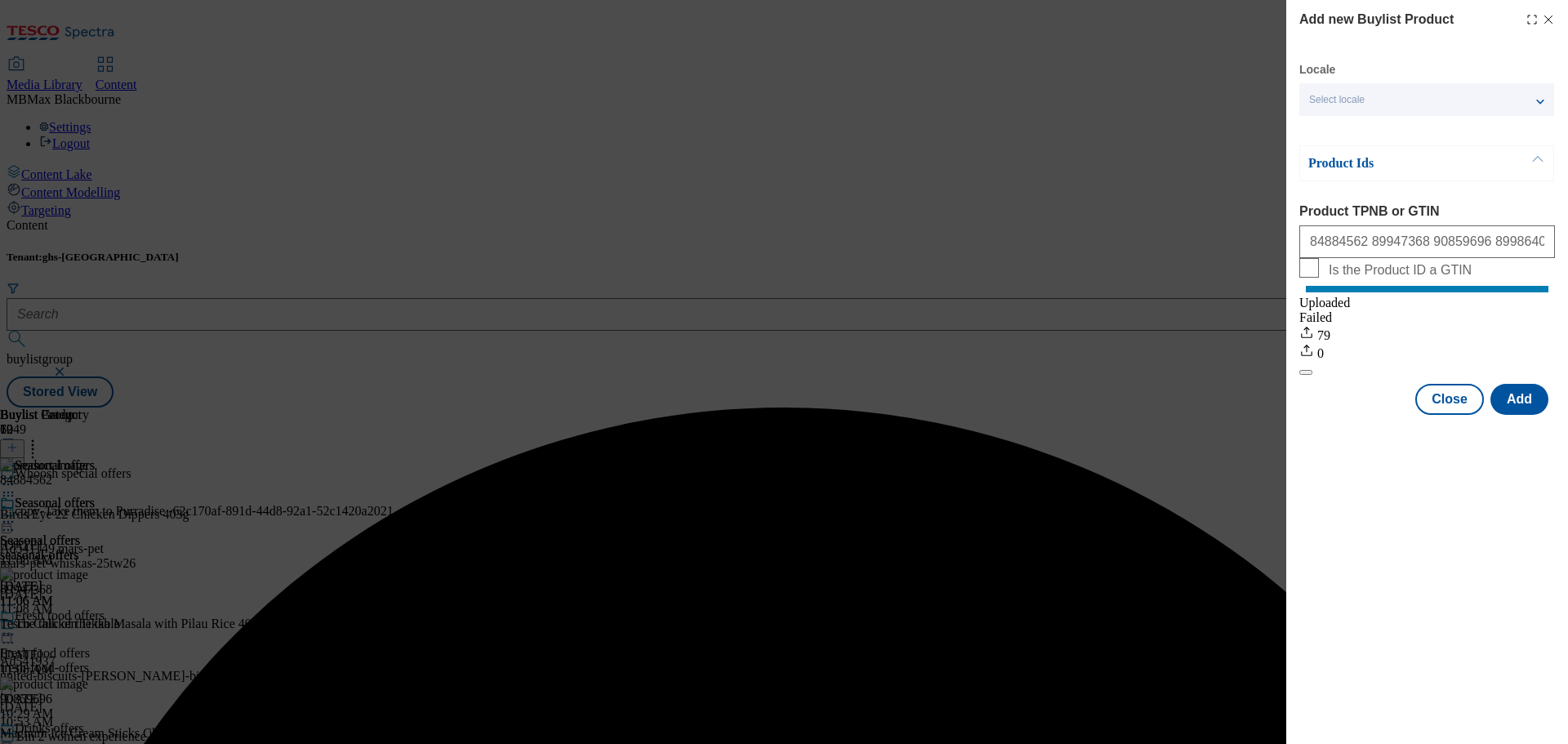
click at [1510, 476] on div "Add new Buylist Product Locale Select locale English Welsh Product Ids Product …" at bounding box center [1426, 372] width 281 height 744
click at [1520, 405] on button "Add" at bounding box center [1519, 400] width 58 height 31
click at [1483, 498] on div "Add new Buylist Product Locale Select locale English Welsh Product Ids Product …" at bounding box center [1426, 372] width 281 height 744
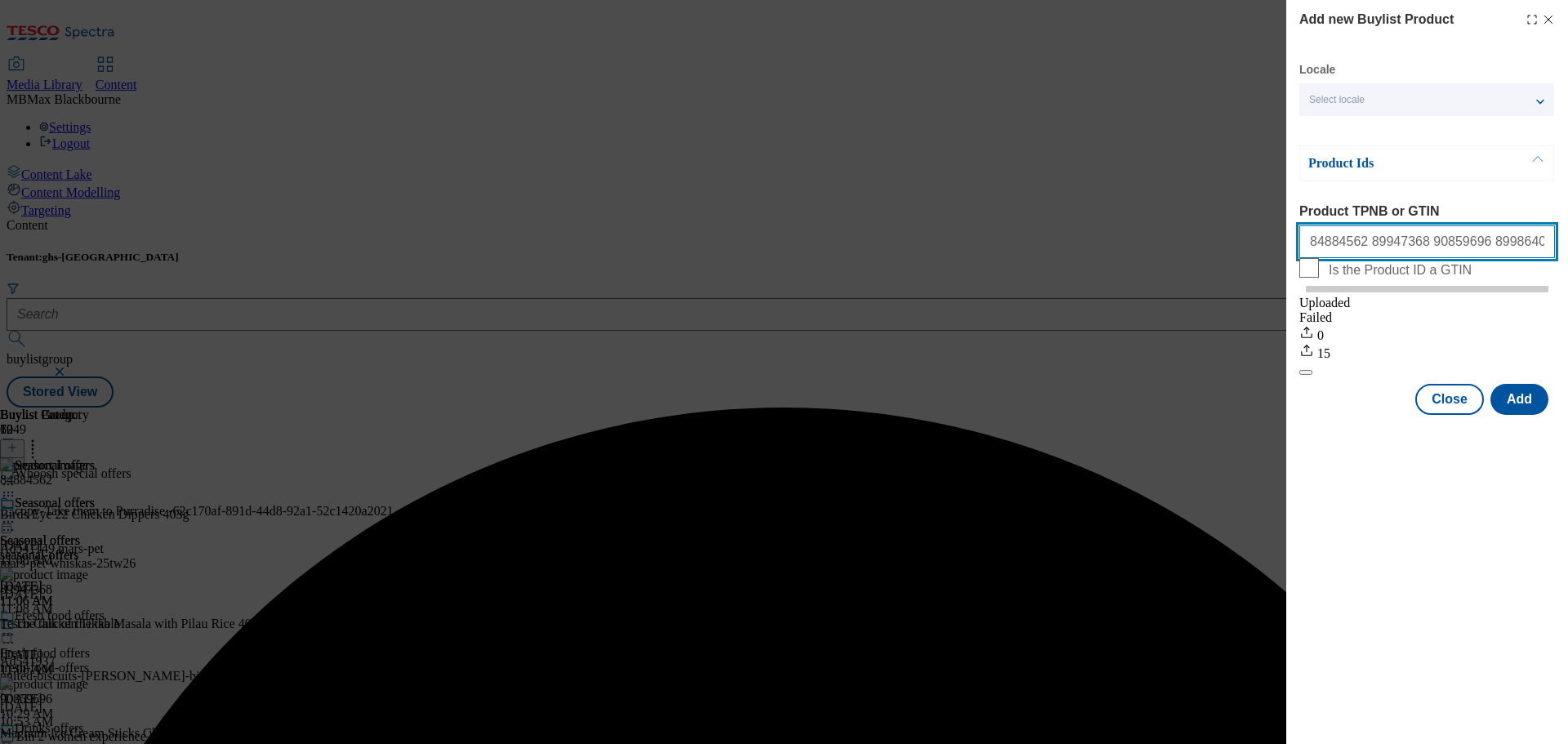
click at [1549, 254] on input "84884562 89947368 90859696 89986407 89934723 89977165 80845480 91574380 8996931…" at bounding box center [1426, 242] width 255 height 33
click at [1542, 253] on input "84884562 89947368 90859696 89986407 89934723 89977165 80845480 91574380 8996931…" at bounding box center [1426, 242] width 255 height 33
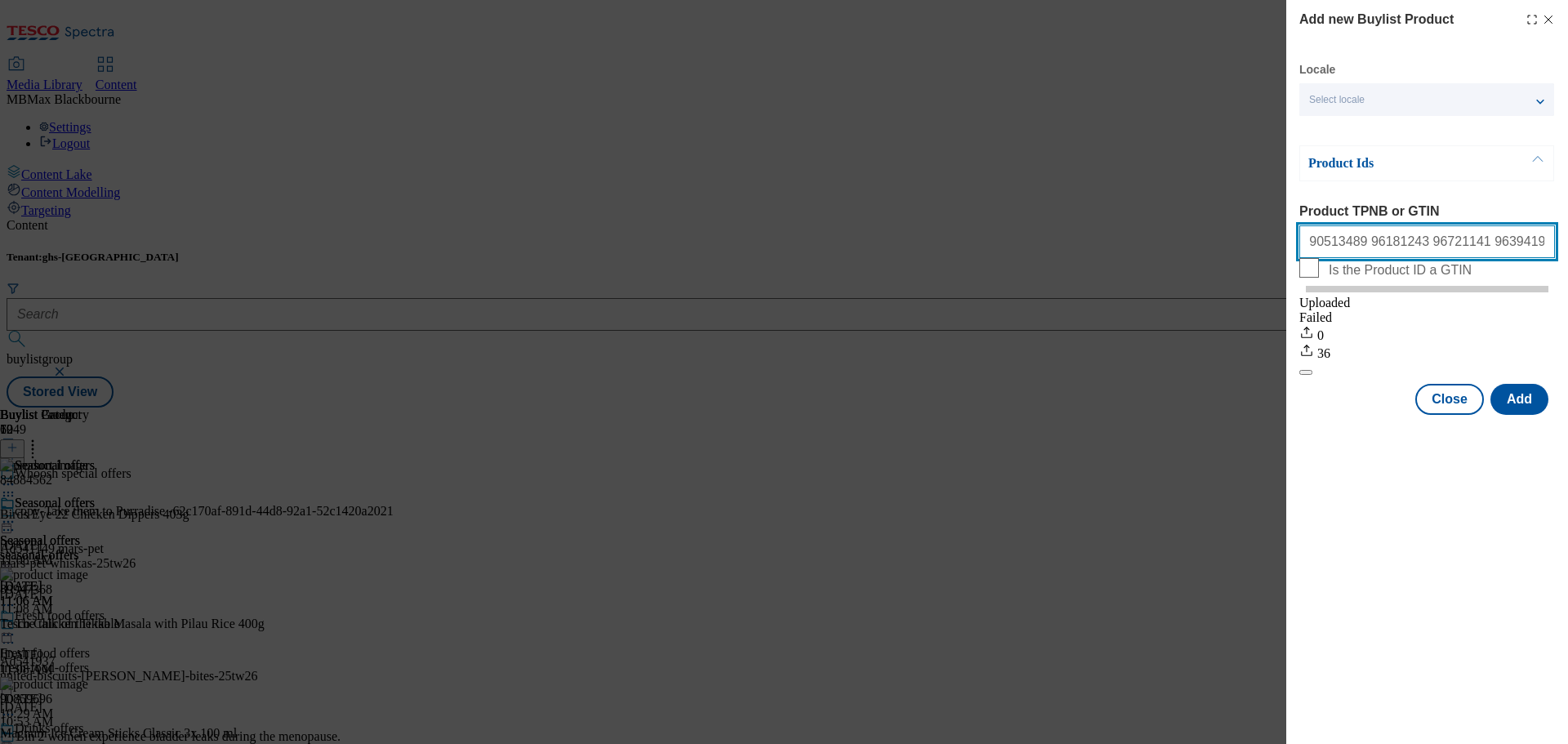
scroll to position [0, 3290]
drag, startPoint x: 1387, startPoint y: 257, endPoint x: 1567, endPoint y: 299, distance: 184.8
click at [1567, 299] on div "Add new Buylist Product Locale Select locale English Welsh Product Ids Product …" at bounding box center [1426, 209] width 281 height 418
click at [1552, 253] on input "84884562 89947368 90859696 89986407 89934723 89977165 80845480 91574380 8996931…" at bounding box center [1426, 242] width 255 height 33
paste input "86644351 90517767 90782470 86666060 86644218 90864286 90785074 90613774 9077960…"
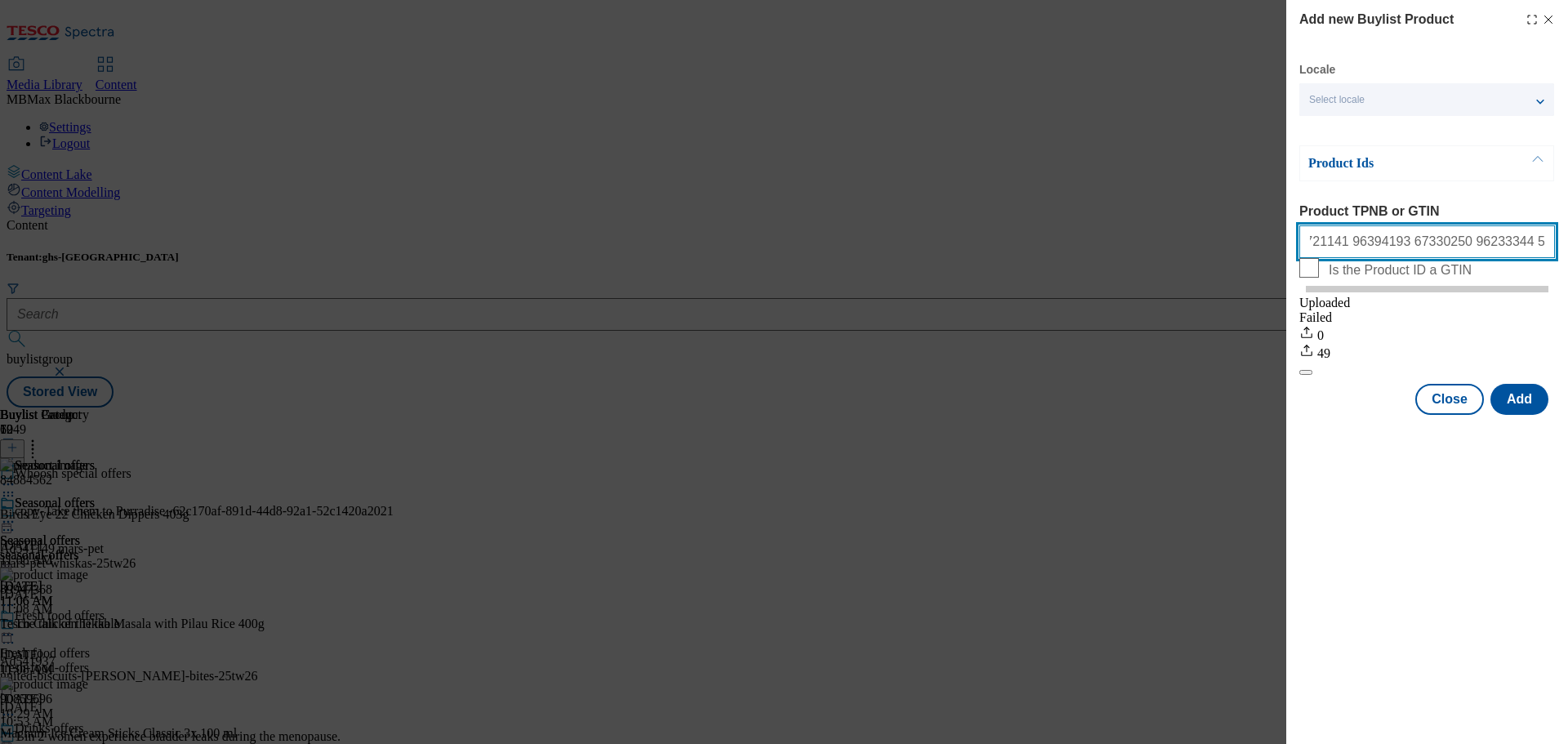
scroll to position [0, 3781]
type input "84884562 89947368 90859696 89986407 89934723 89977165 80845480 91574380 8996931…"
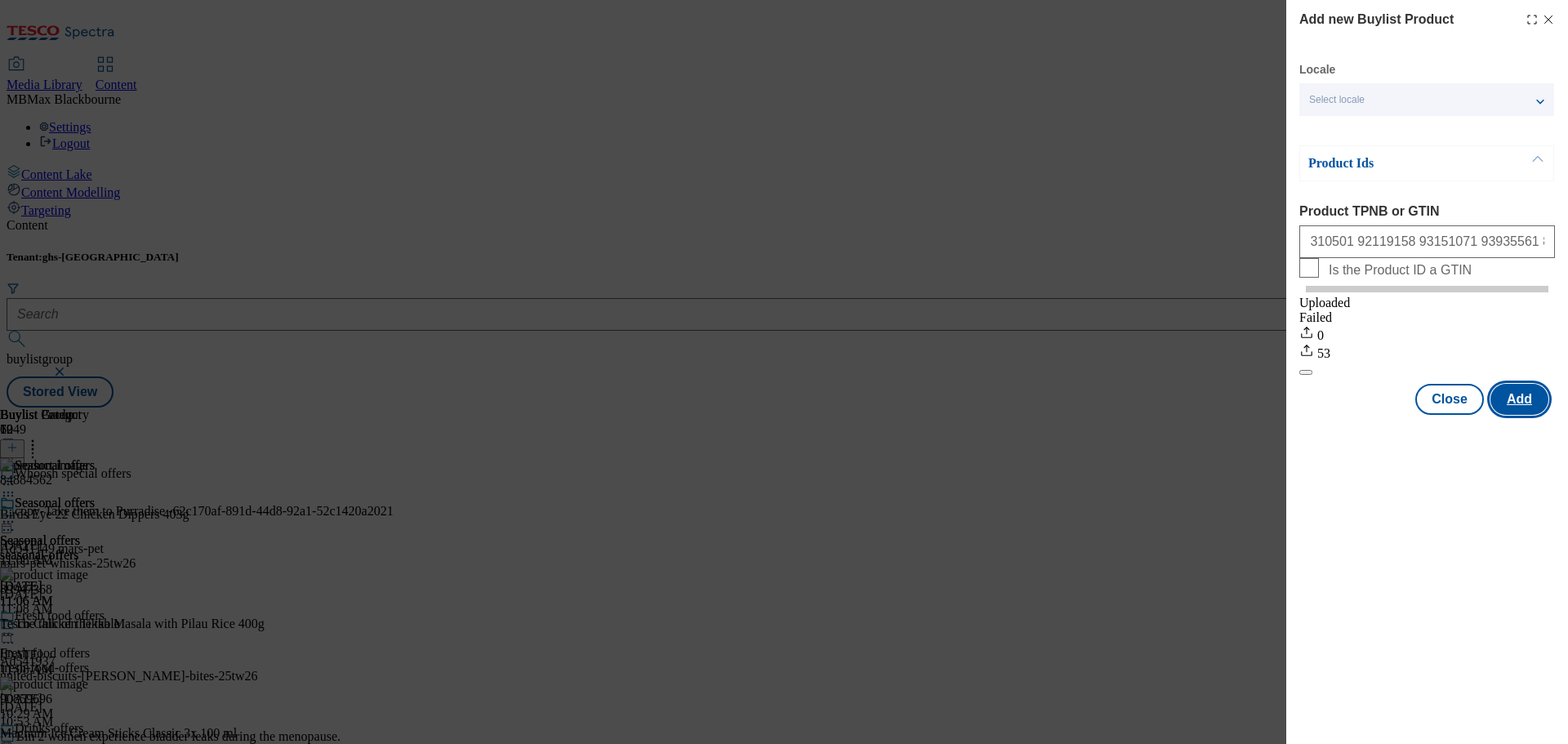
click at [1516, 413] on button "Add" at bounding box center [1519, 400] width 58 height 31
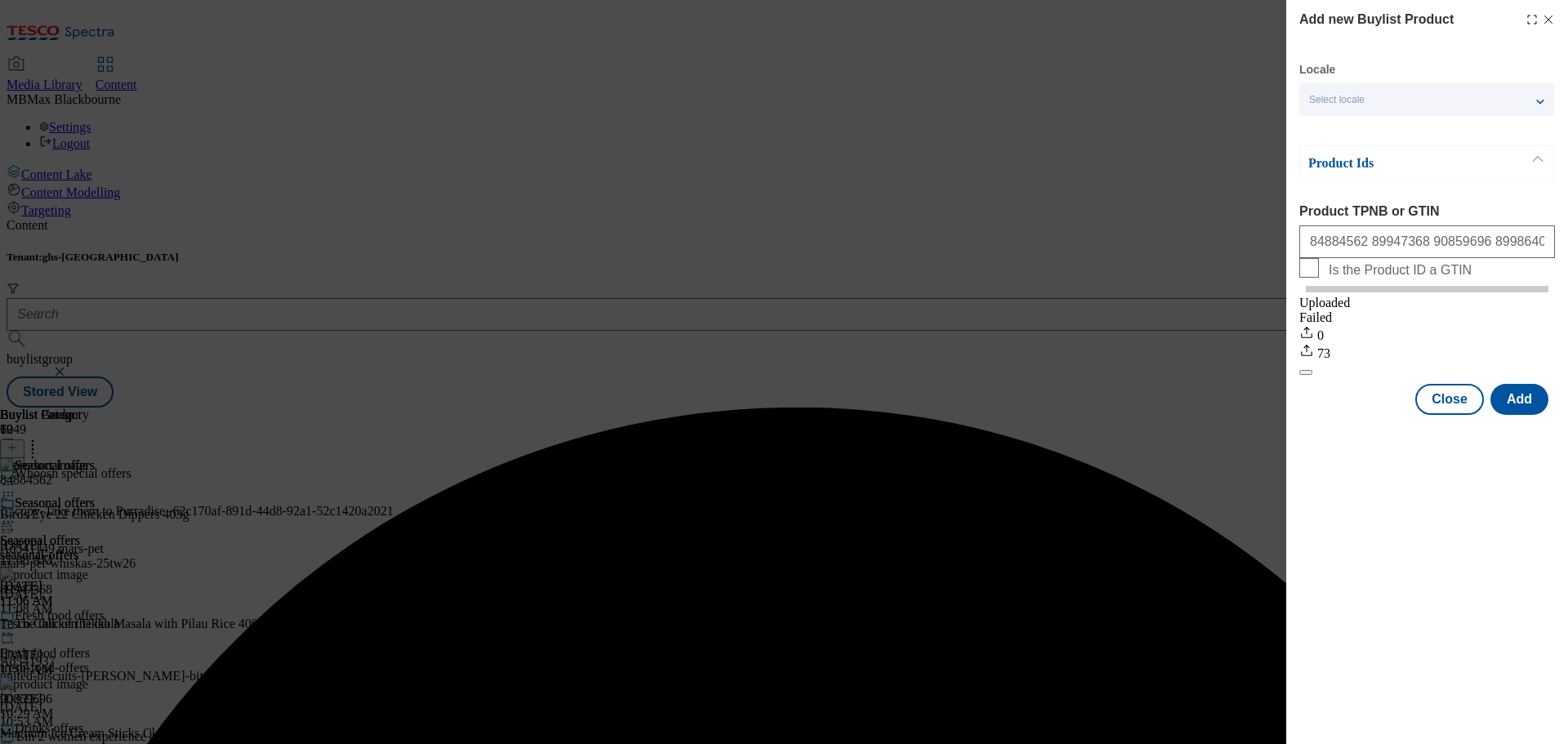
click at [1431, 133] on div "Locale Select locale English Welsh Product Ids Product TPNB or GTIN 84884562 89…" at bounding box center [1426, 238] width 255 height 353
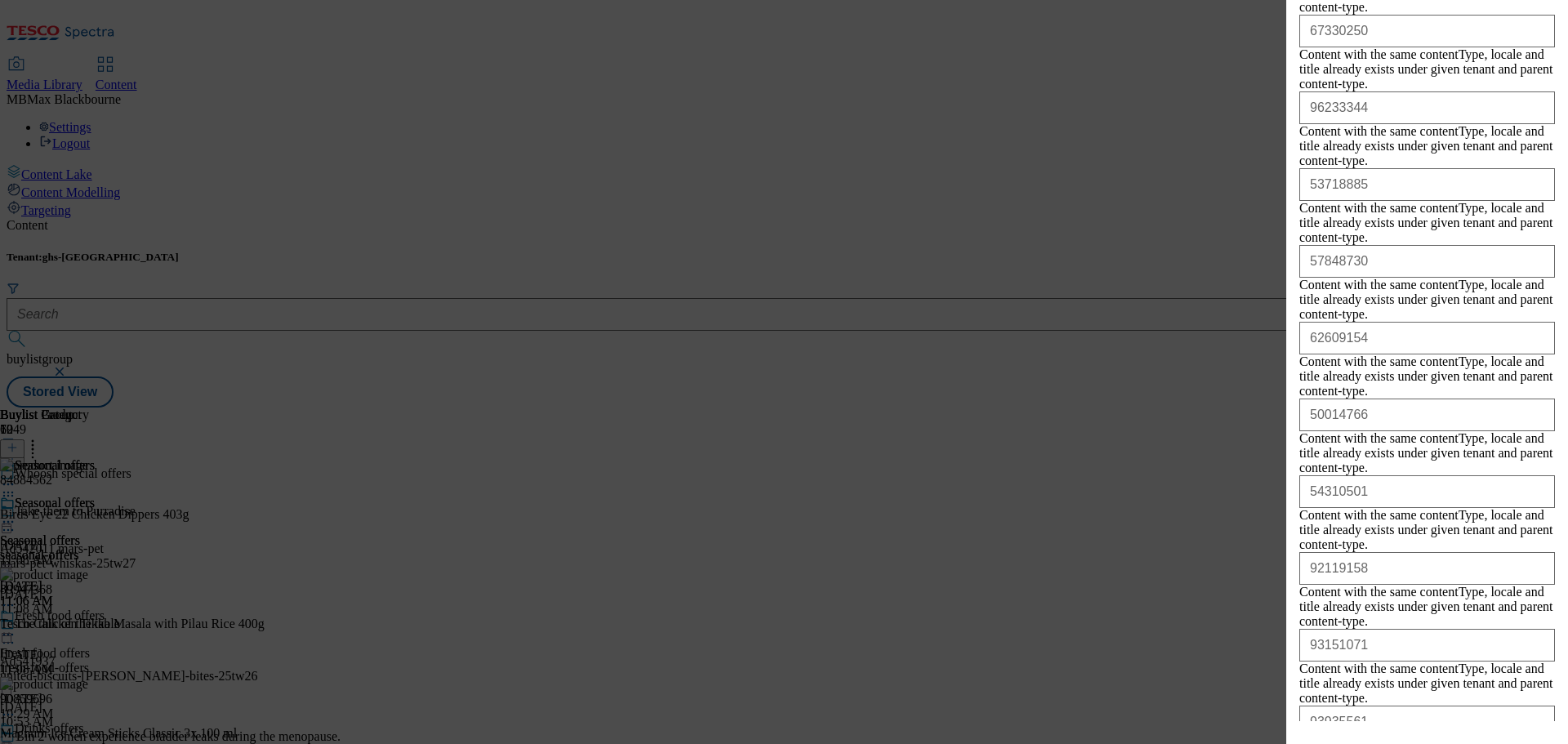
scroll to position [4857, 0]
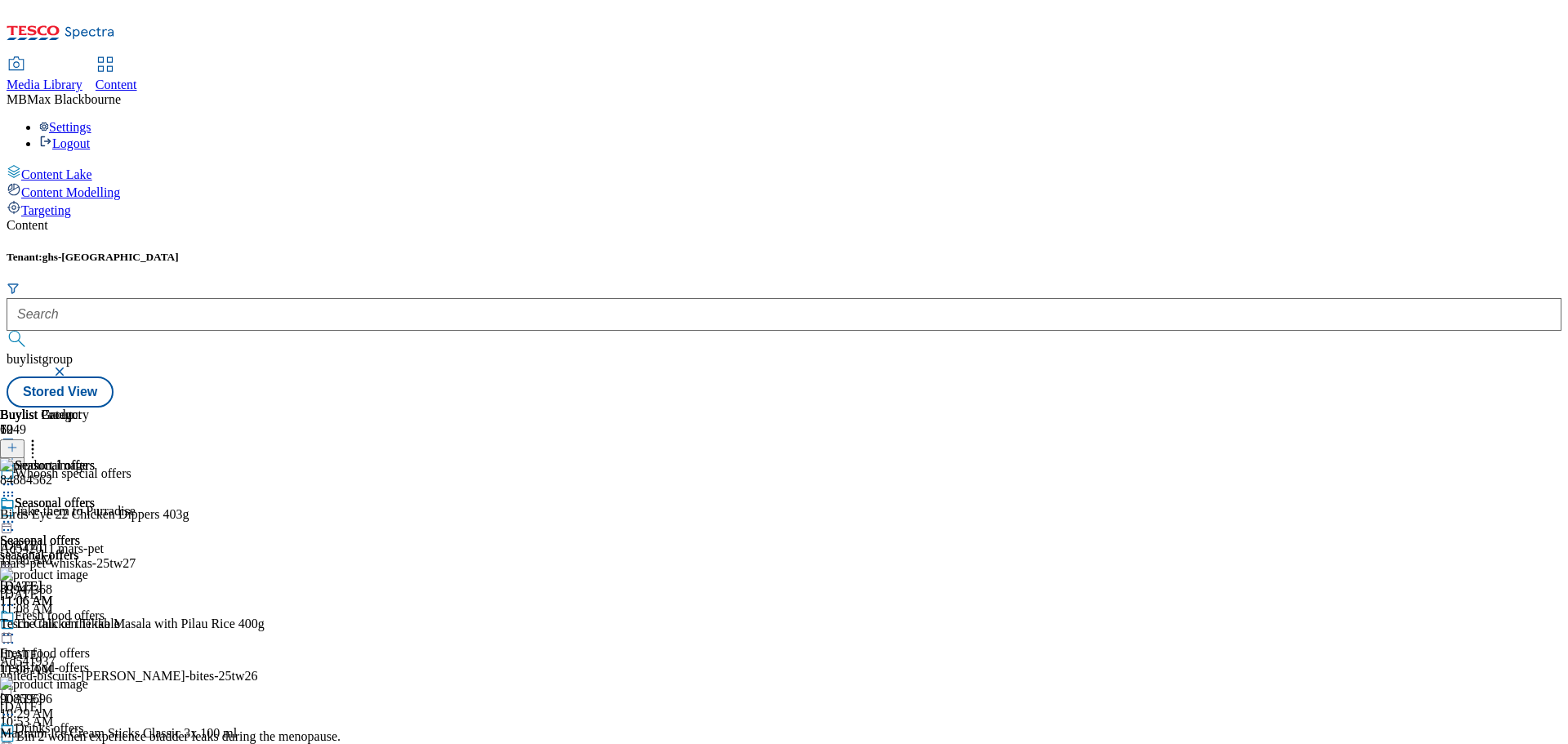
click at [18, 442] on icon at bounding box center [12, 447] width 11 height 11
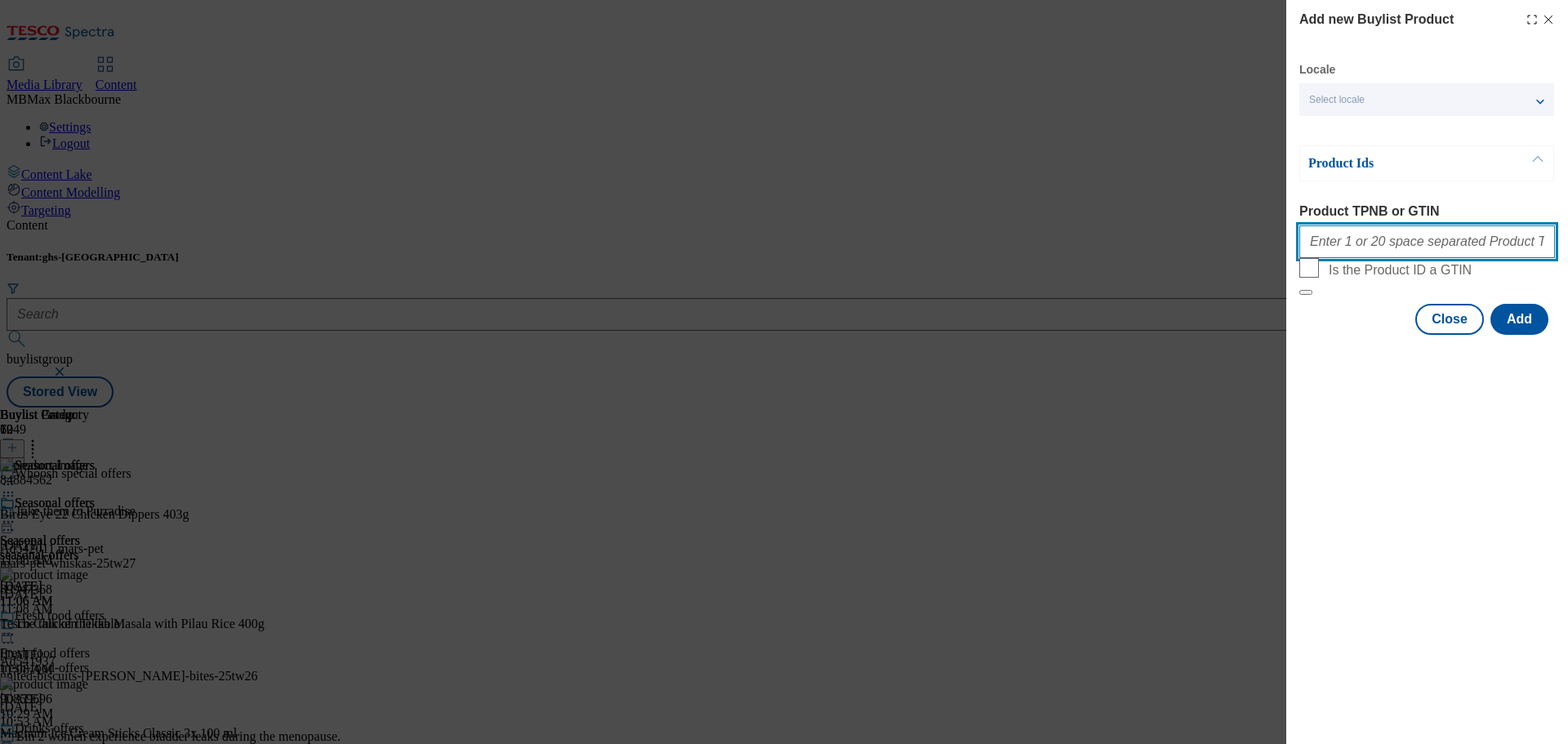
click at [1463, 247] on input "Product TPNB or GTIN" at bounding box center [1426, 242] width 255 height 33
paste input "86644351 90517767 90782470 86666060 86644218 90864286 90785074 90613774 9077960…"
type input "86644351 90517767 90782470 86666060 86644218 90864286 90785074 90613774 9077960…"
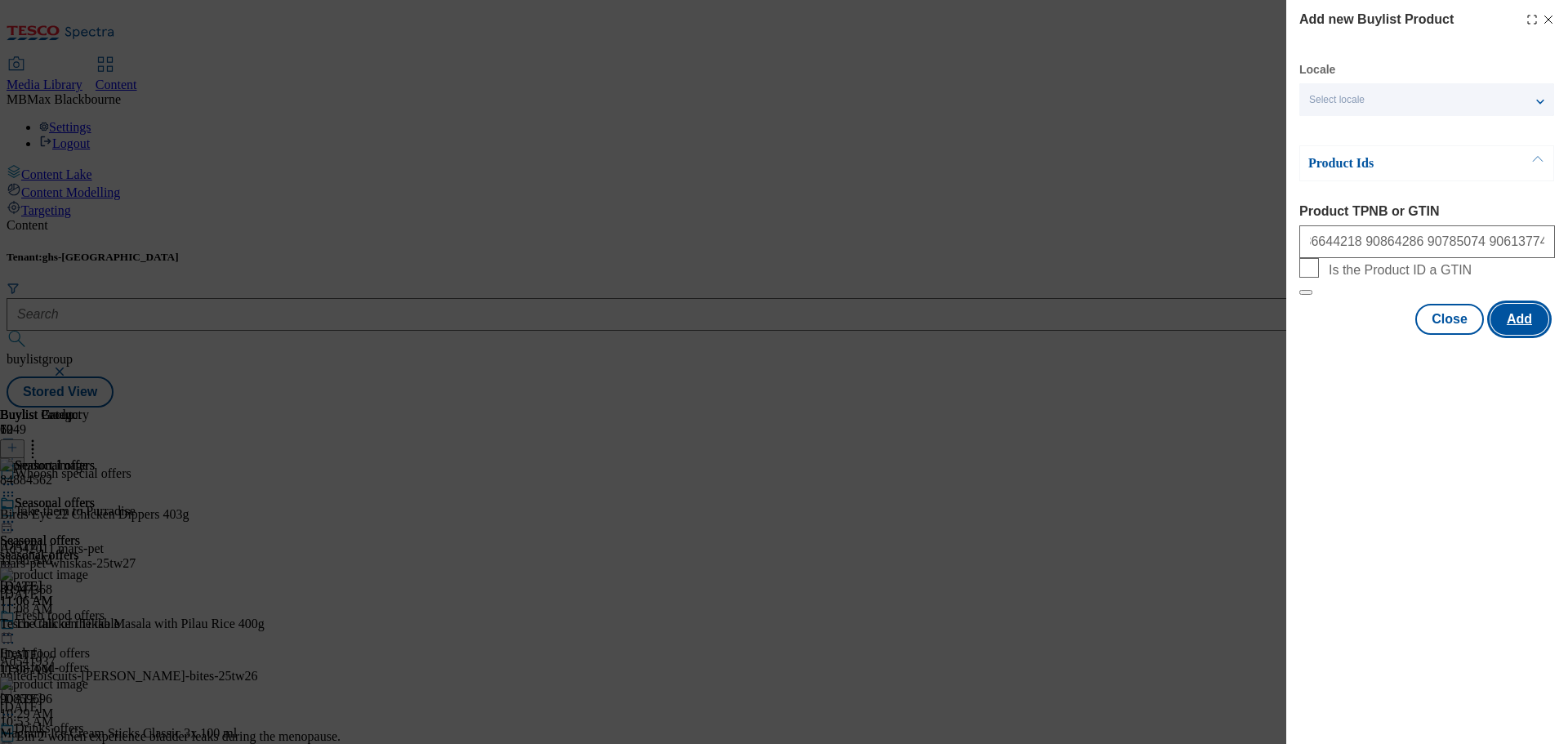
click at [1500, 335] on button "Add" at bounding box center [1519, 319] width 58 height 31
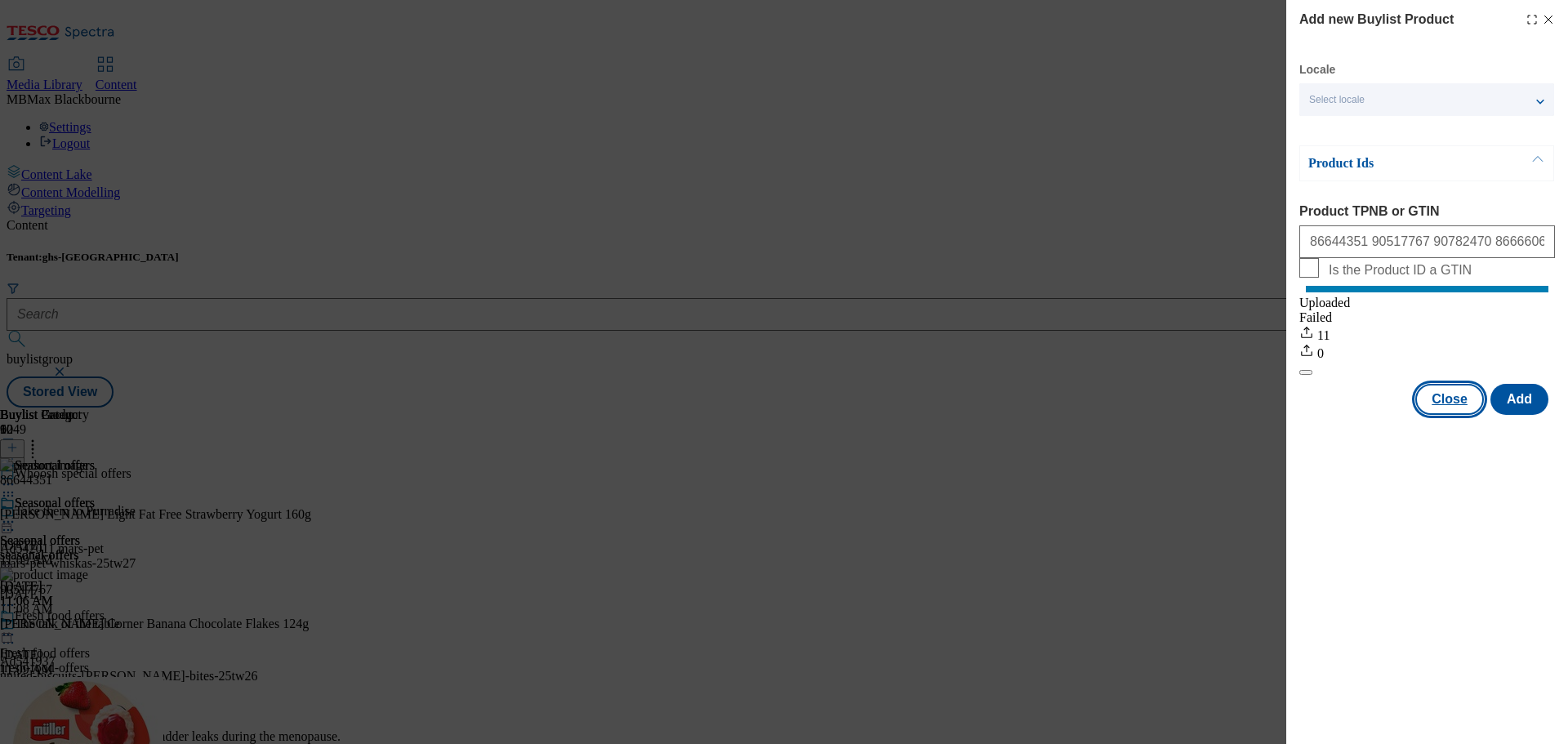
click at [1450, 415] on button "Close" at bounding box center [1449, 400] width 68 height 31
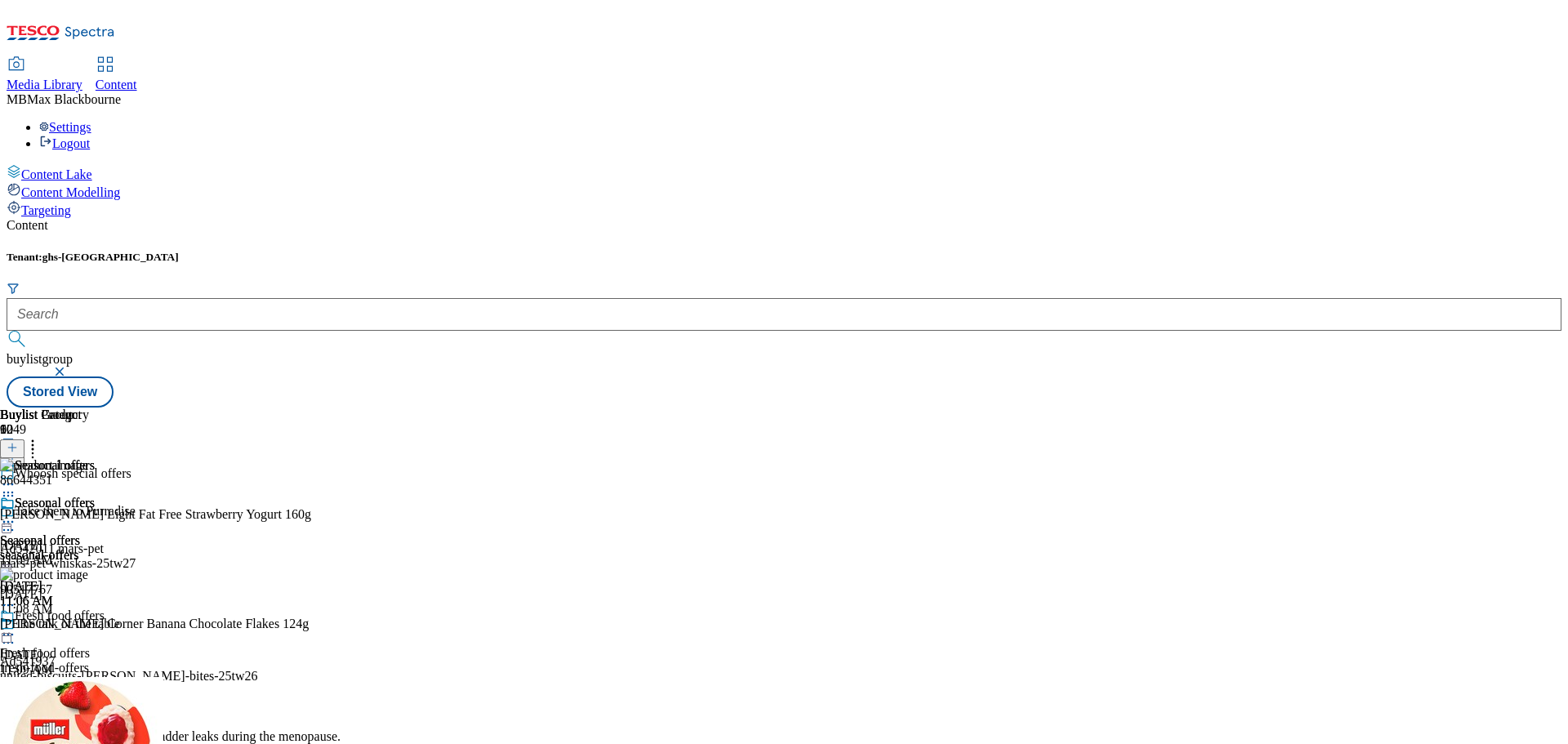
click at [41, 437] on icon at bounding box center [32, 445] width 16 height 16
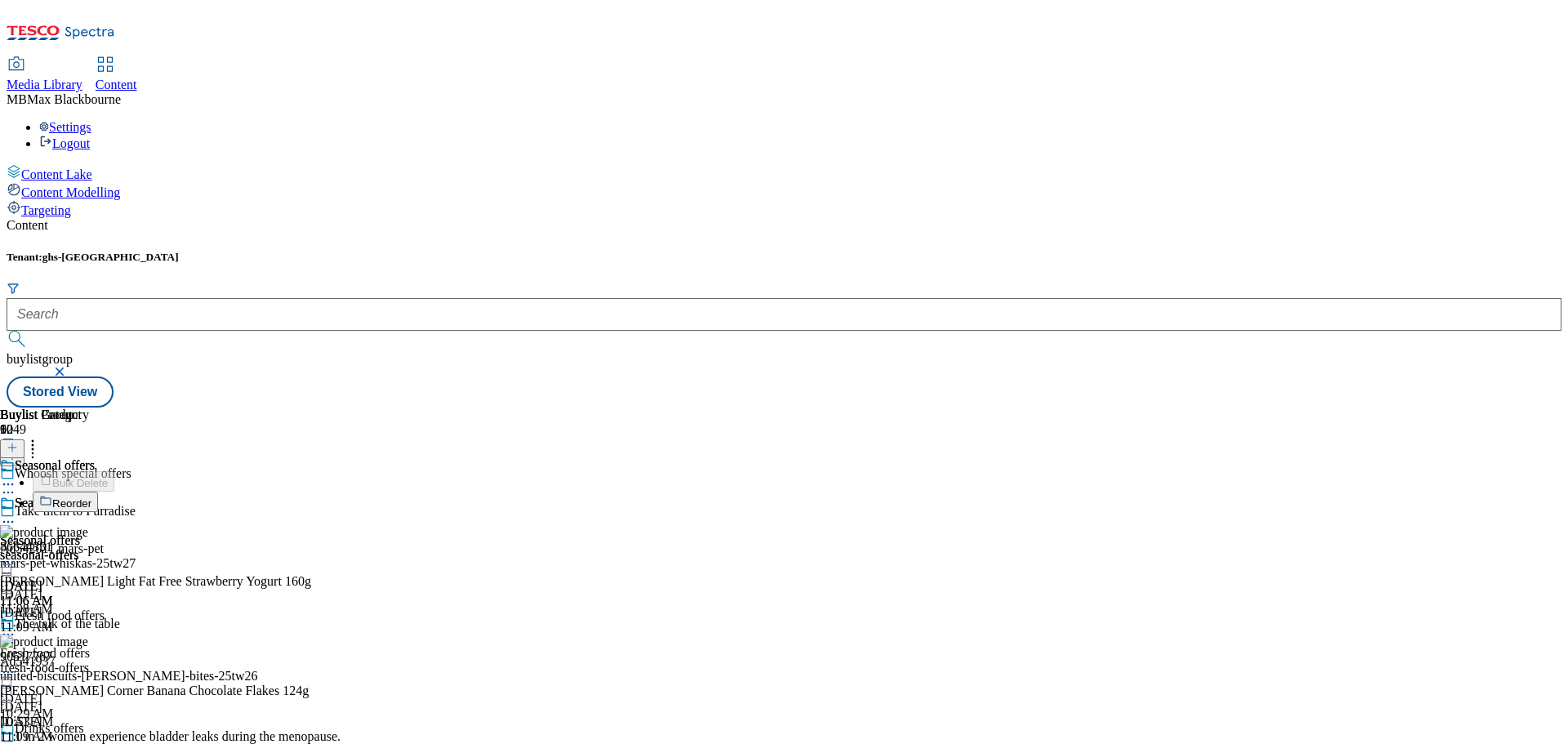
click at [388, 492] on li "Reorder" at bounding box center [211, 502] width 356 height 21
click at [91, 497] on span "Reorder" at bounding box center [72, 503] width 39 height 12
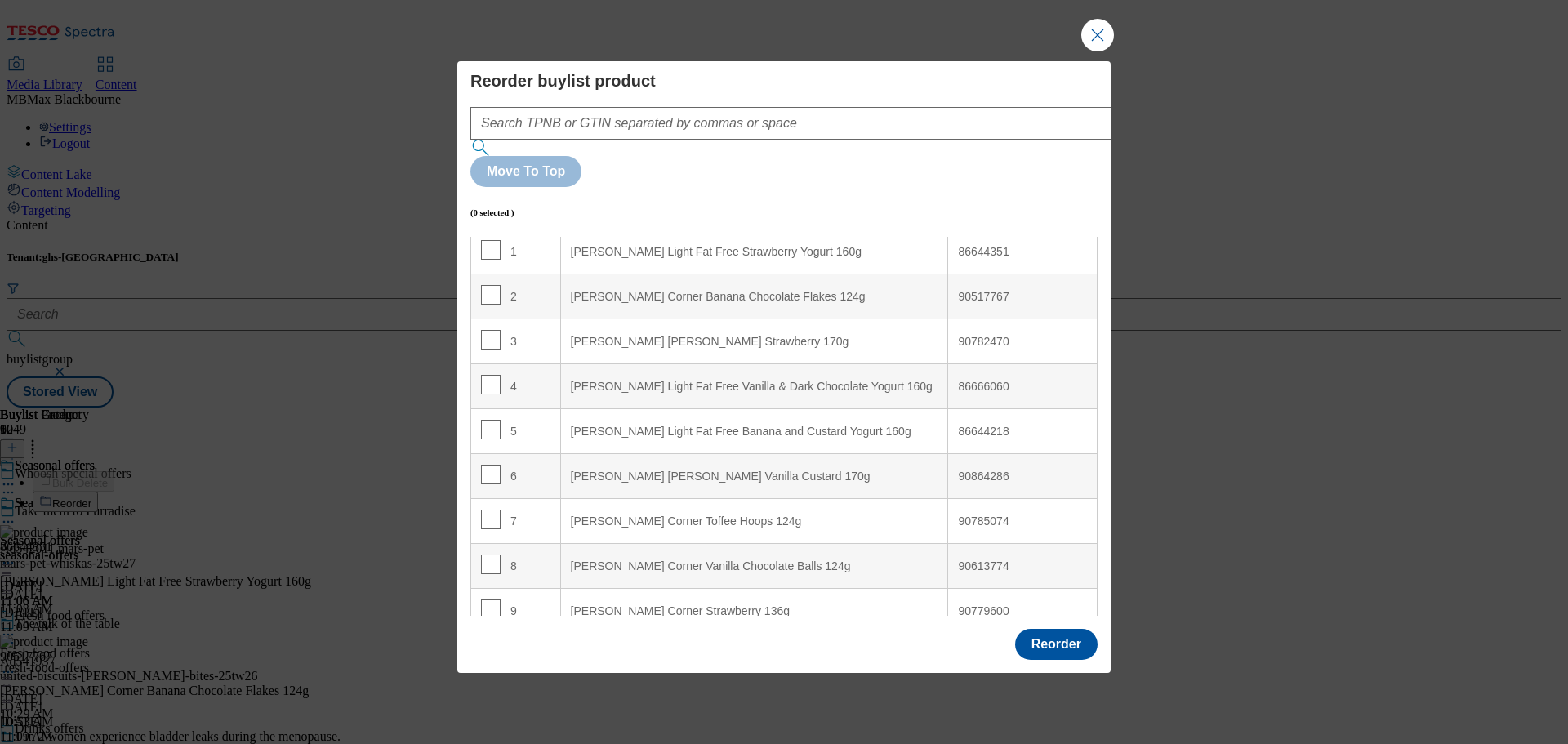
scroll to position [82, 0]
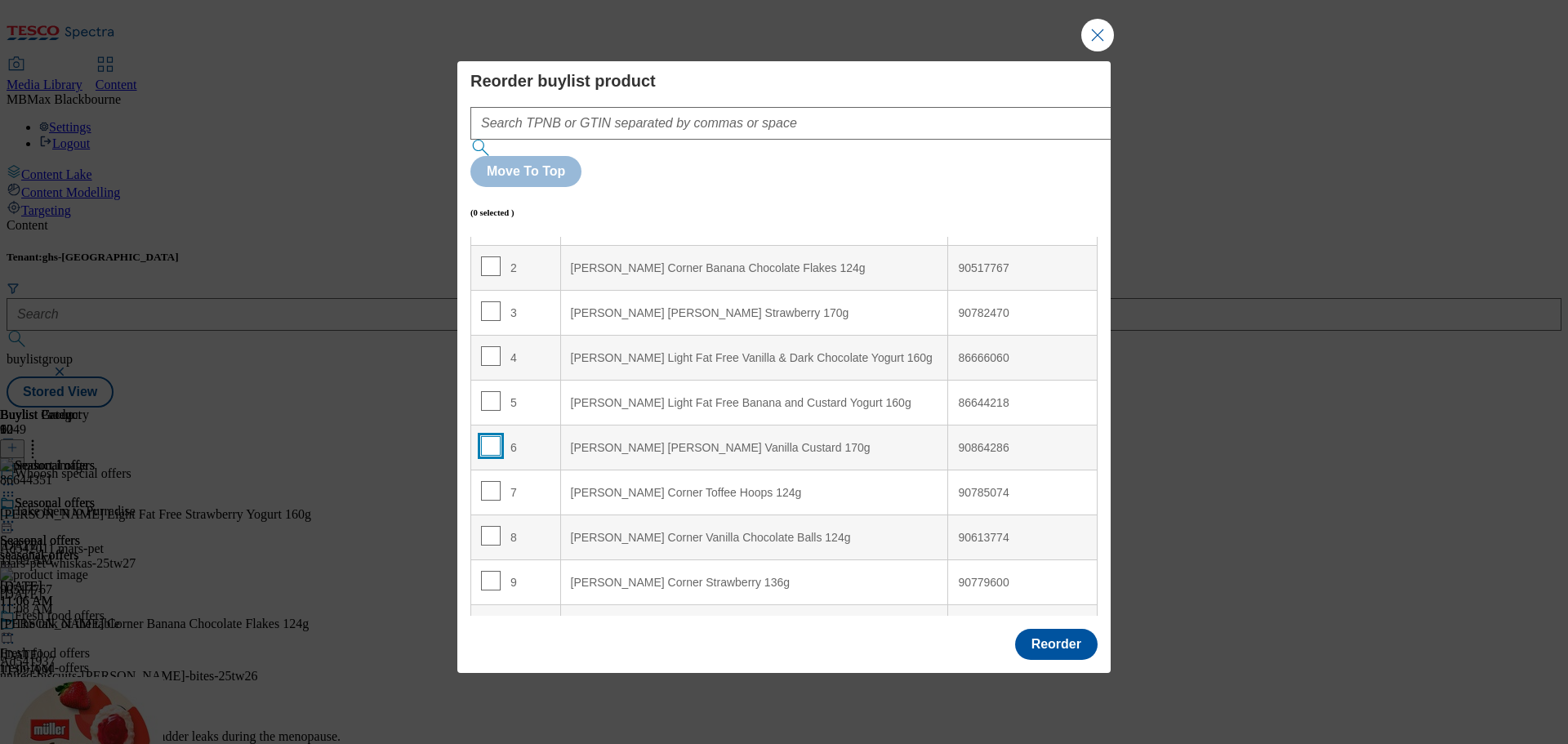
click at [490, 436] on input "Modal" at bounding box center [490, 445] width 20 height 20
checkbox input "true"
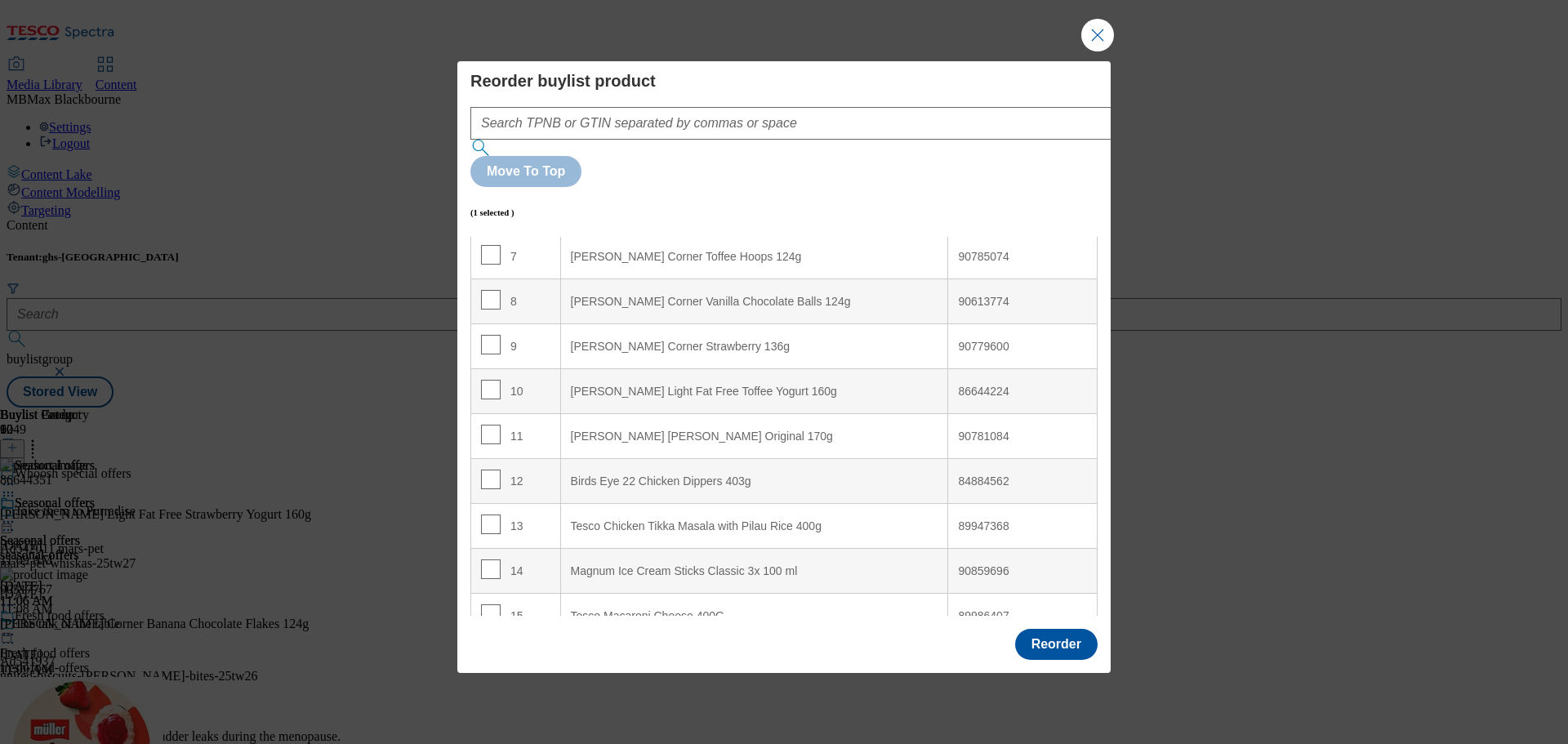
scroll to position [326, 0]
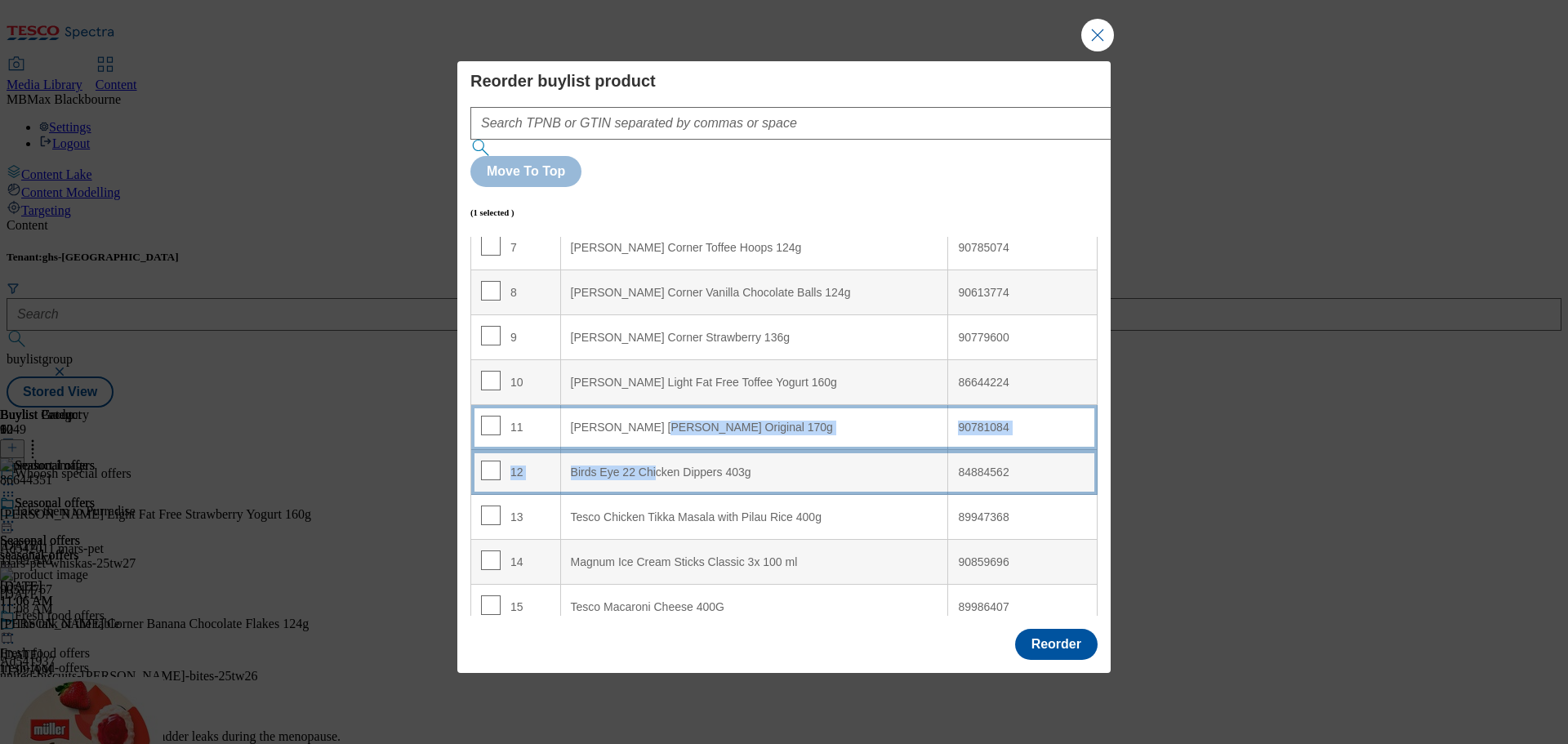
drag, startPoint x: 653, startPoint y: 420, endPoint x: 646, endPoint y: 396, distance: 25.0
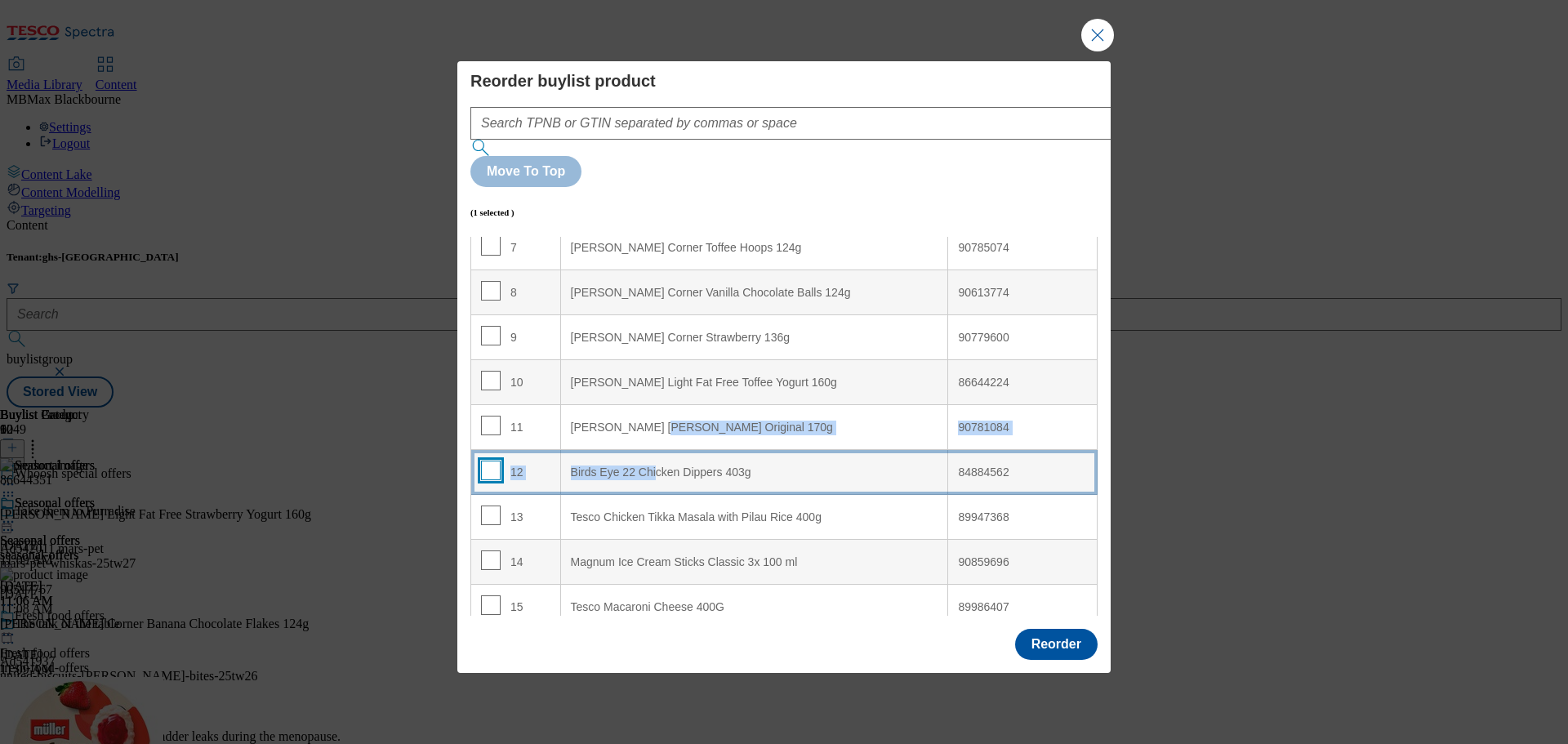
click at [490, 461] on input "Modal" at bounding box center [490, 470] width 20 height 20
checkbox input "true"
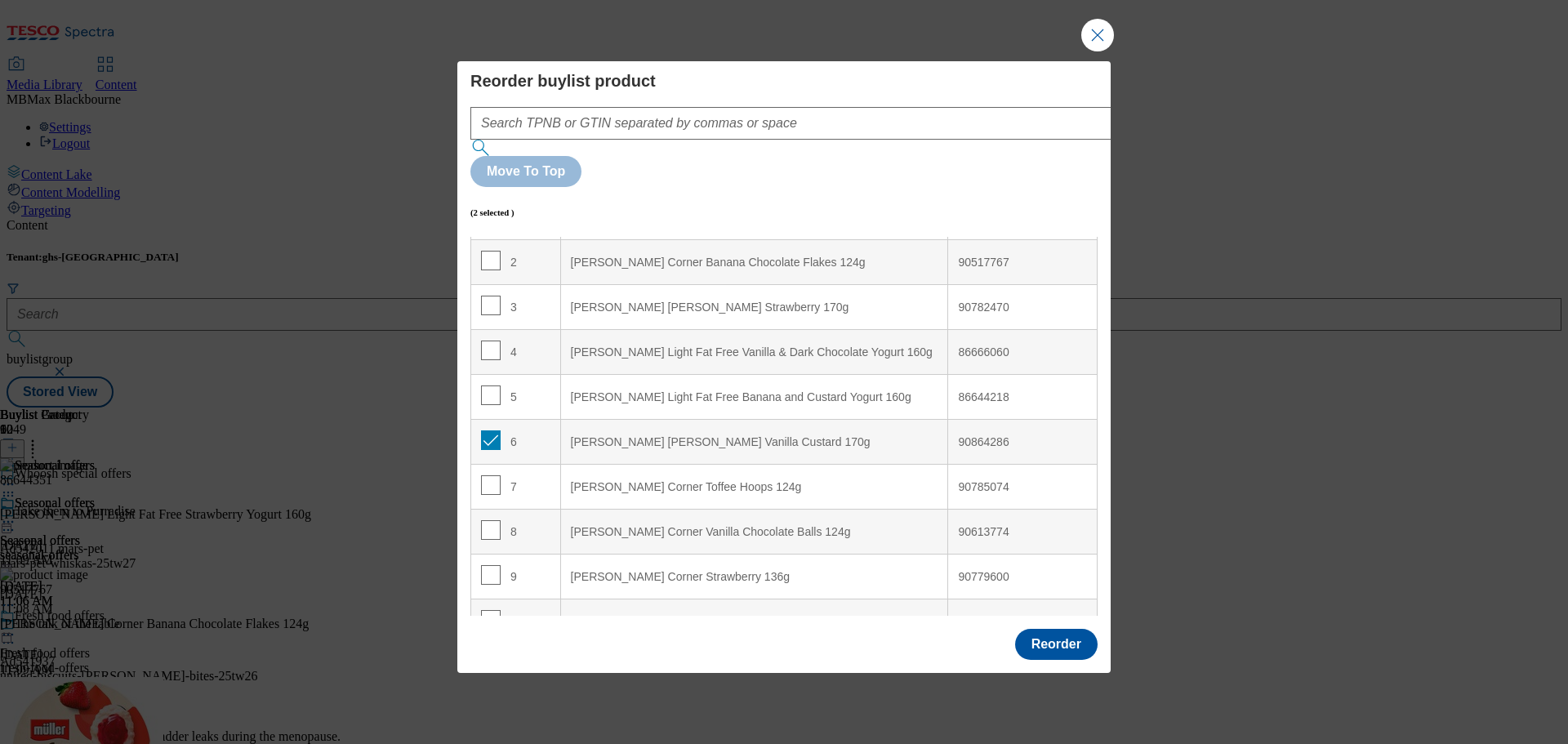
scroll to position [82, 0]
click at [482, 426] on td "6" at bounding box center [516, 448] width 90 height 45
click at [488, 436] on input "Modal" at bounding box center [490, 445] width 20 height 20
checkbox input "false"
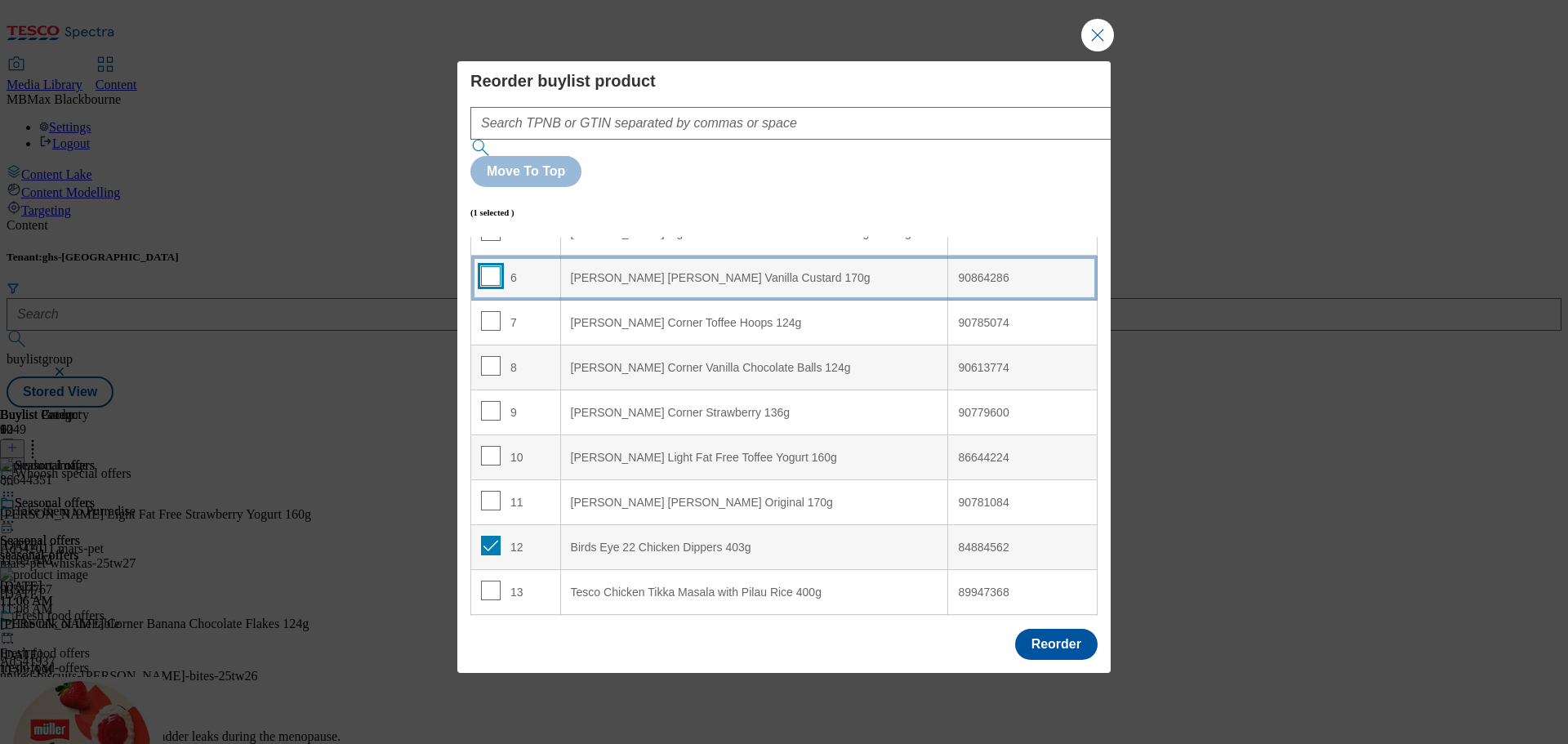
scroll to position [408, 0]
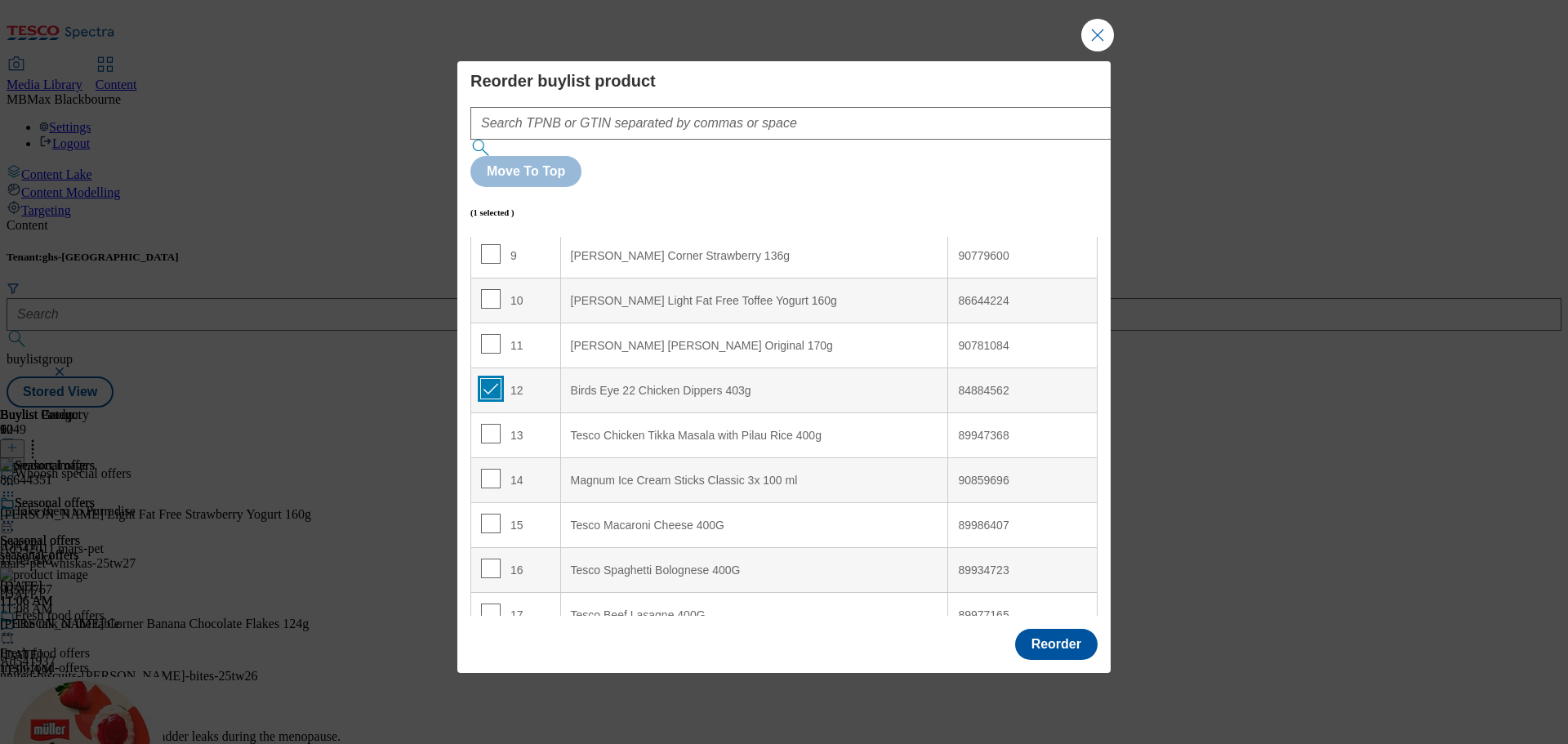
click at [488, 379] on input "Modal" at bounding box center [490, 388] width 20 height 20
drag, startPoint x: 536, startPoint y: 342, endPoint x: 540, endPoint y: 312, distance: 30.3
click at [494, 379] on input "Modal" at bounding box center [490, 388] width 20 height 20
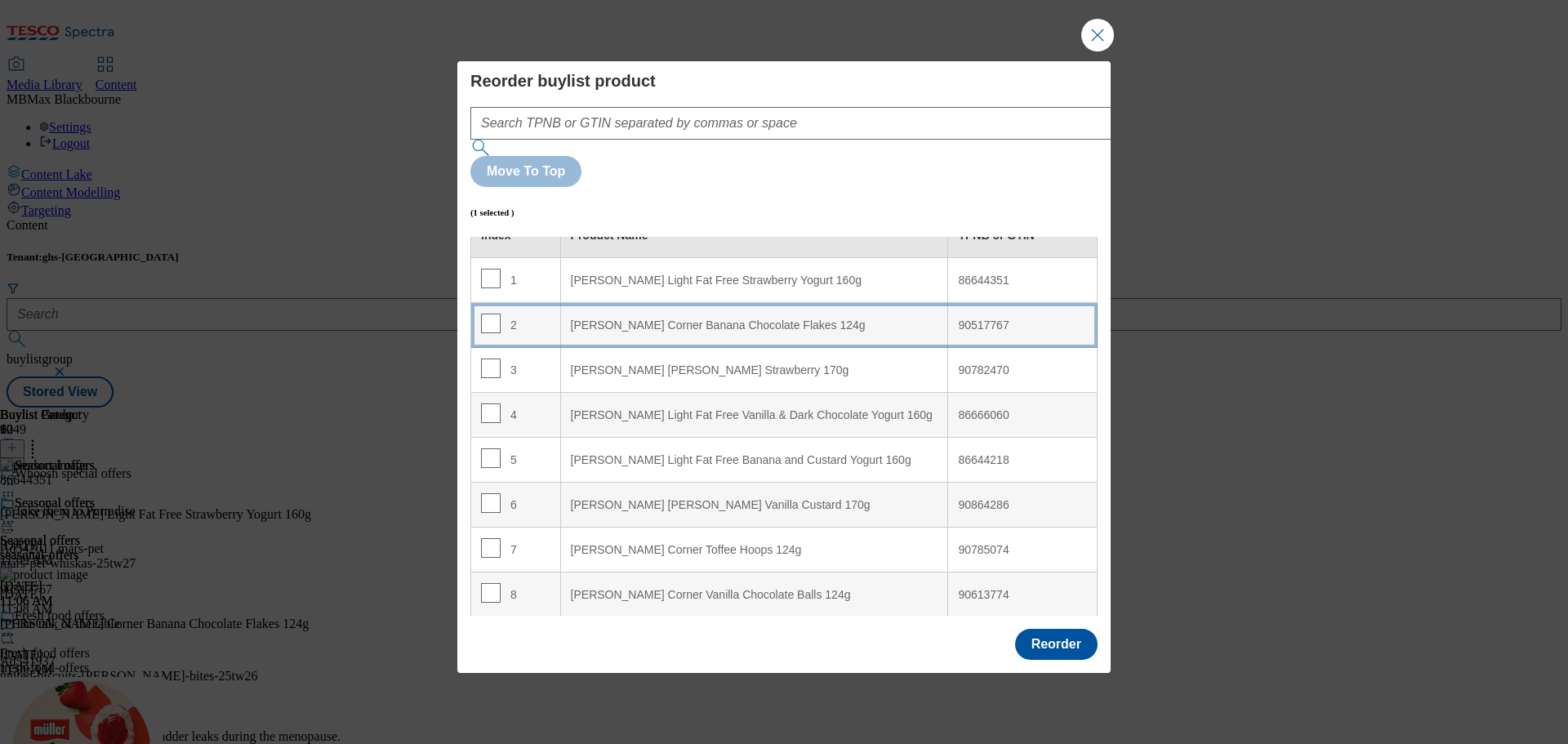
scroll to position [0, 0]
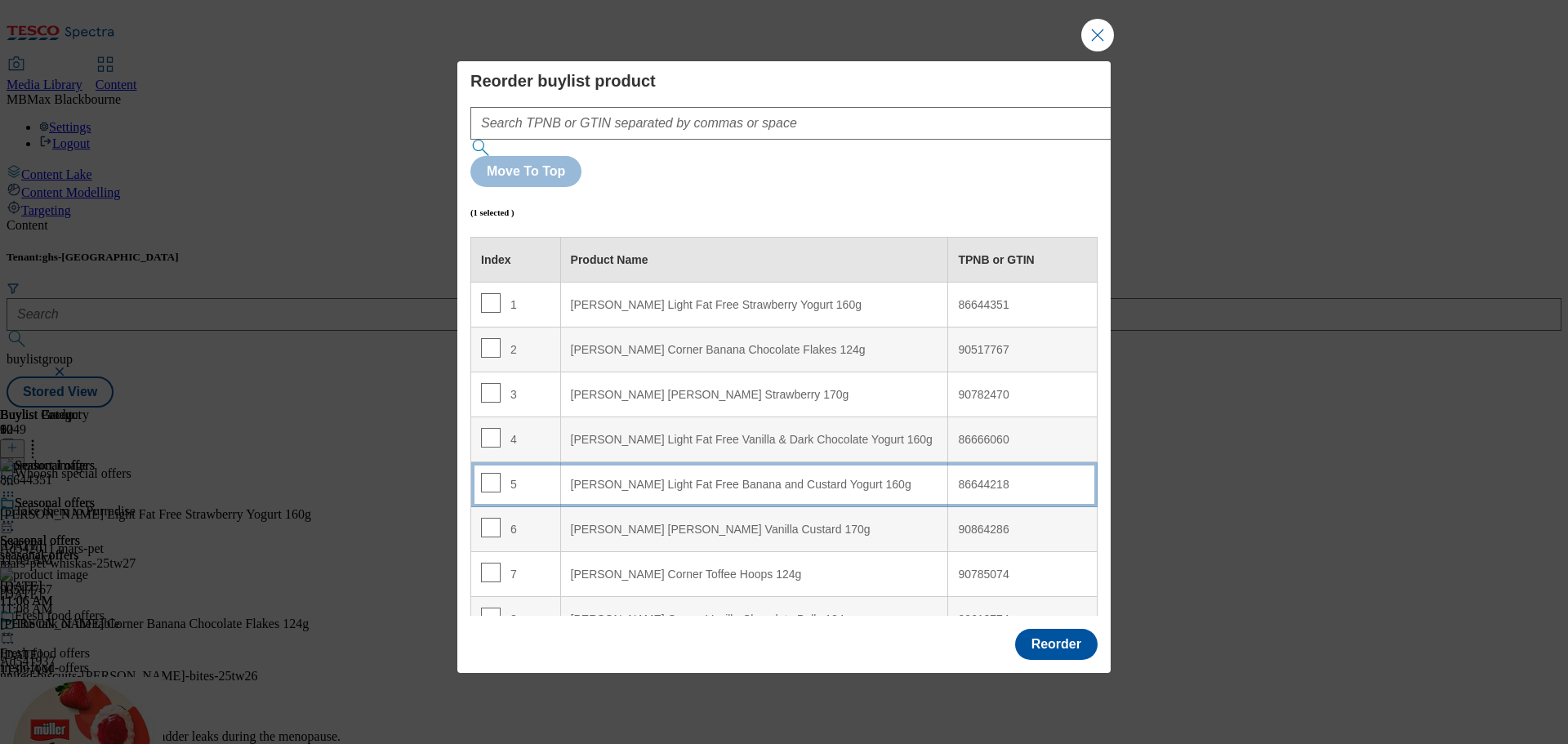
drag, startPoint x: 494, startPoint y: 345, endPoint x: 498, endPoint y: 423, distance: 78.1
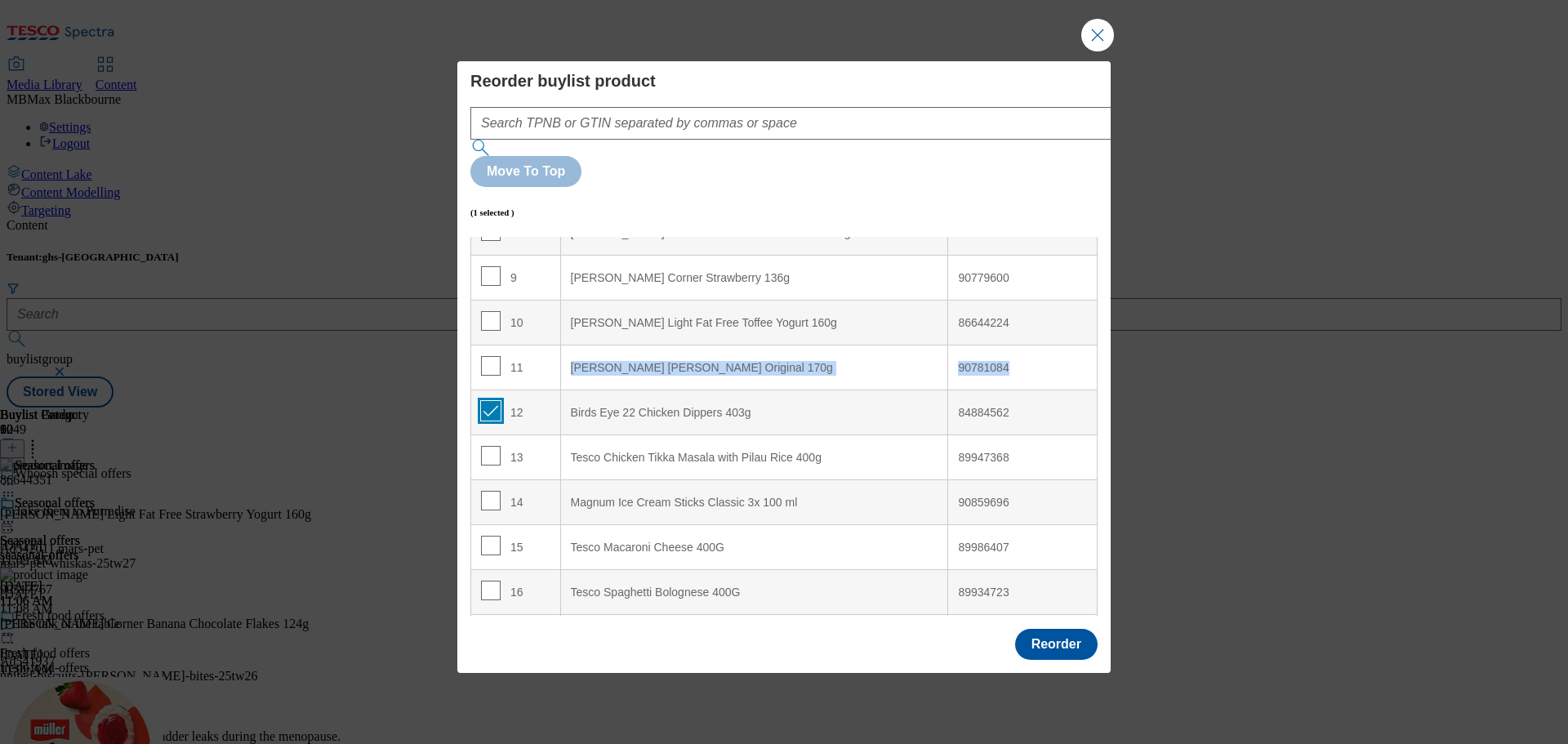
scroll to position [408, 0]
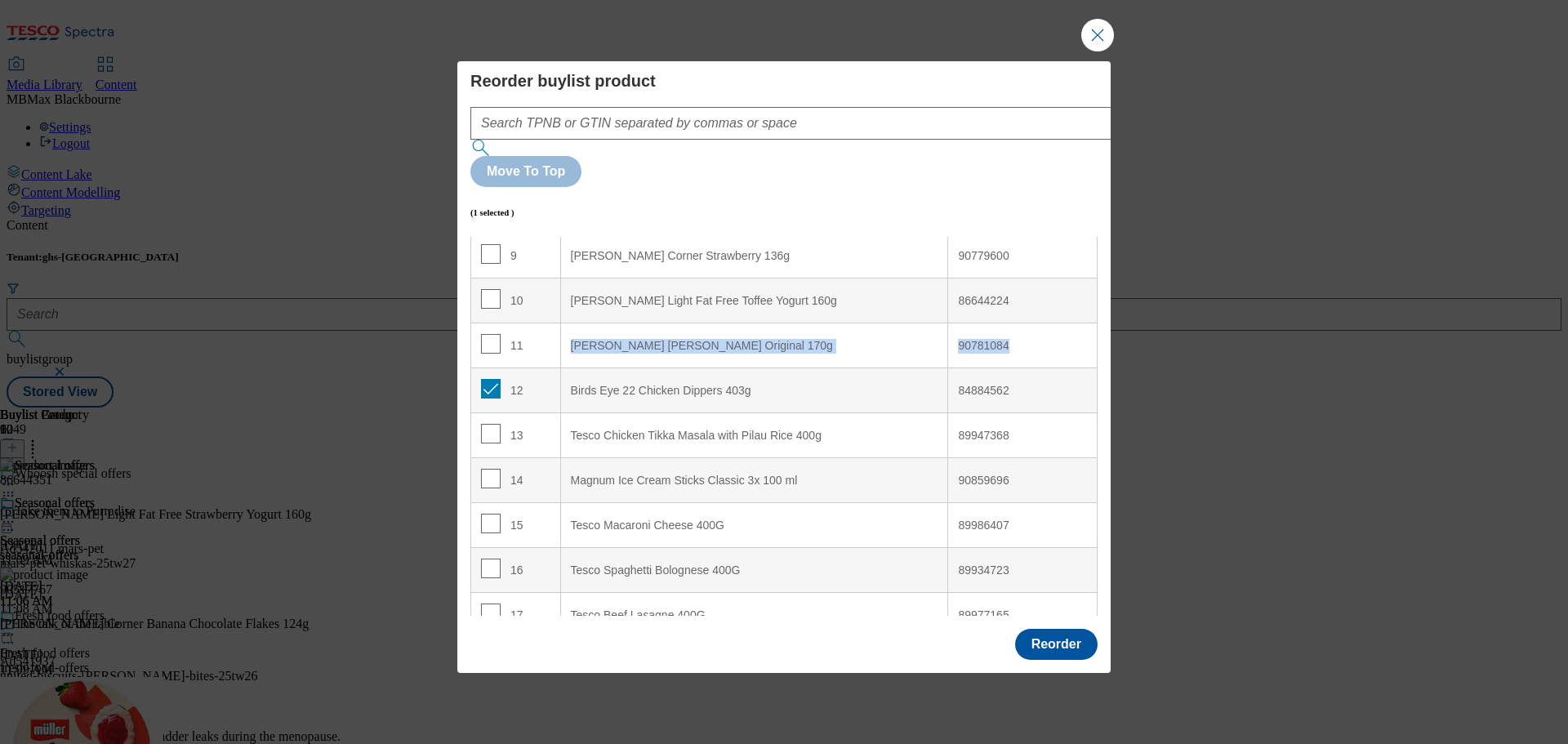
click at [520, 379] on div "12" at bounding box center [515, 390] width 69 height 23
click at [488, 379] on input "Modal" at bounding box center [490, 388] width 20 height 20
click at [541, 379] on div "12" at bounding box center [515, 390] width 69 height 23
drag, startPoint x: 541, startPoint y: 344, endPoint x: 540, endPoint y: 368, distance: 24.0
drag, startPoint x: 540, startPoint y: 368, endPoint x: 490, endPoint y: 344, distance: 55.5
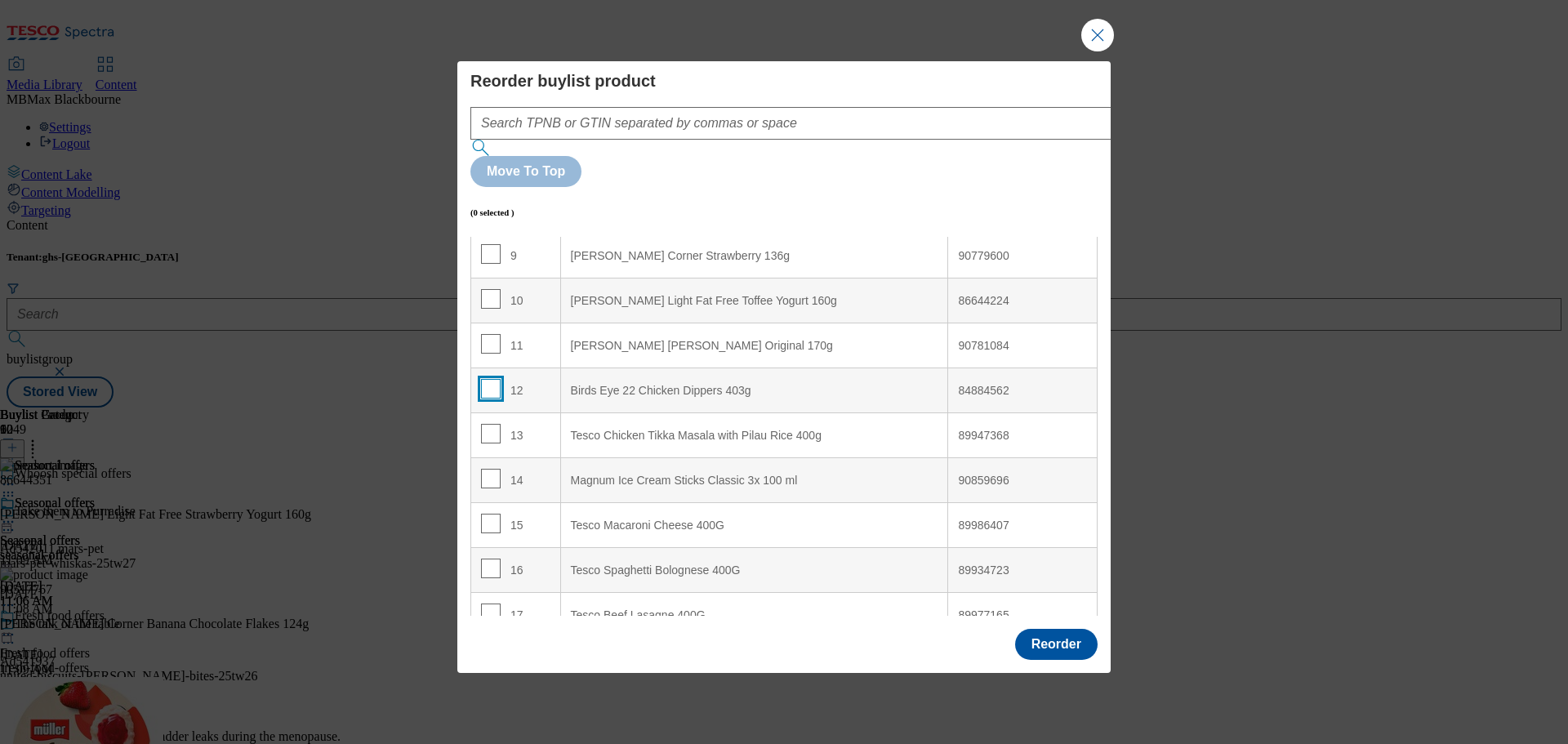
click at [490, 379] on input "Modal" at bounding box center [490, 388] width 20 height 20
checkbox input "true"
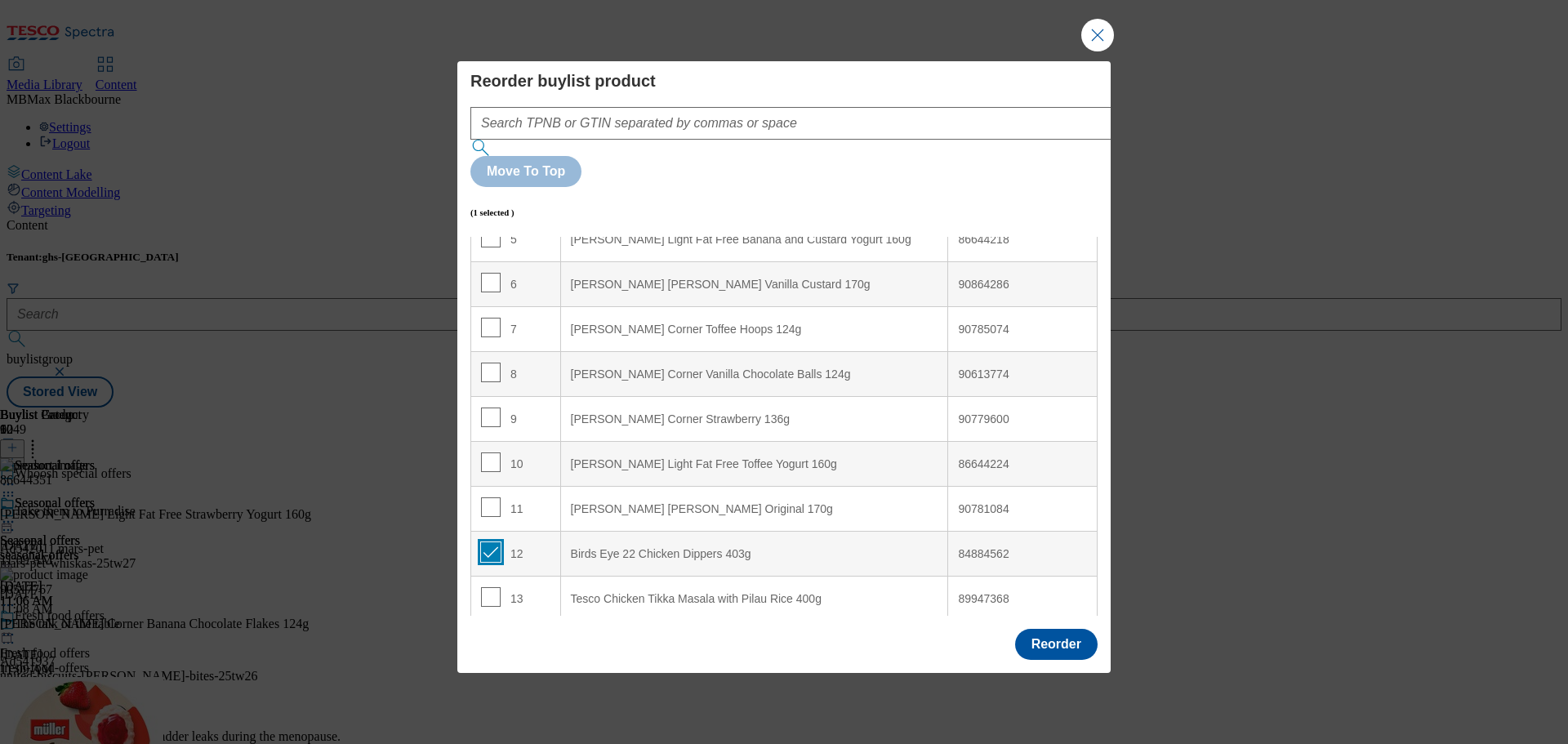
scroll to position [0, 0]
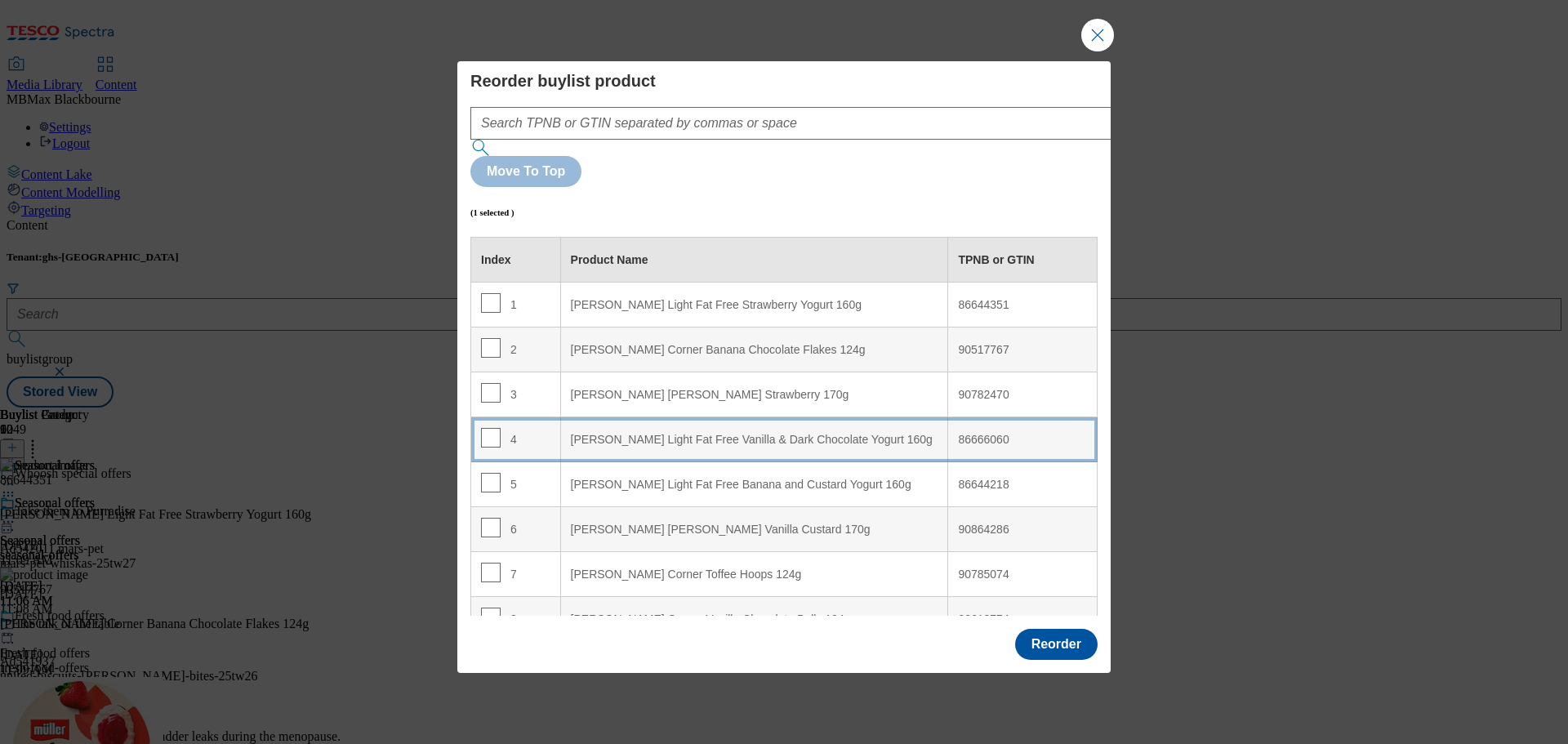
click at [493, 418] on td "4" at bounding box center [516, 440] width 90 height 45
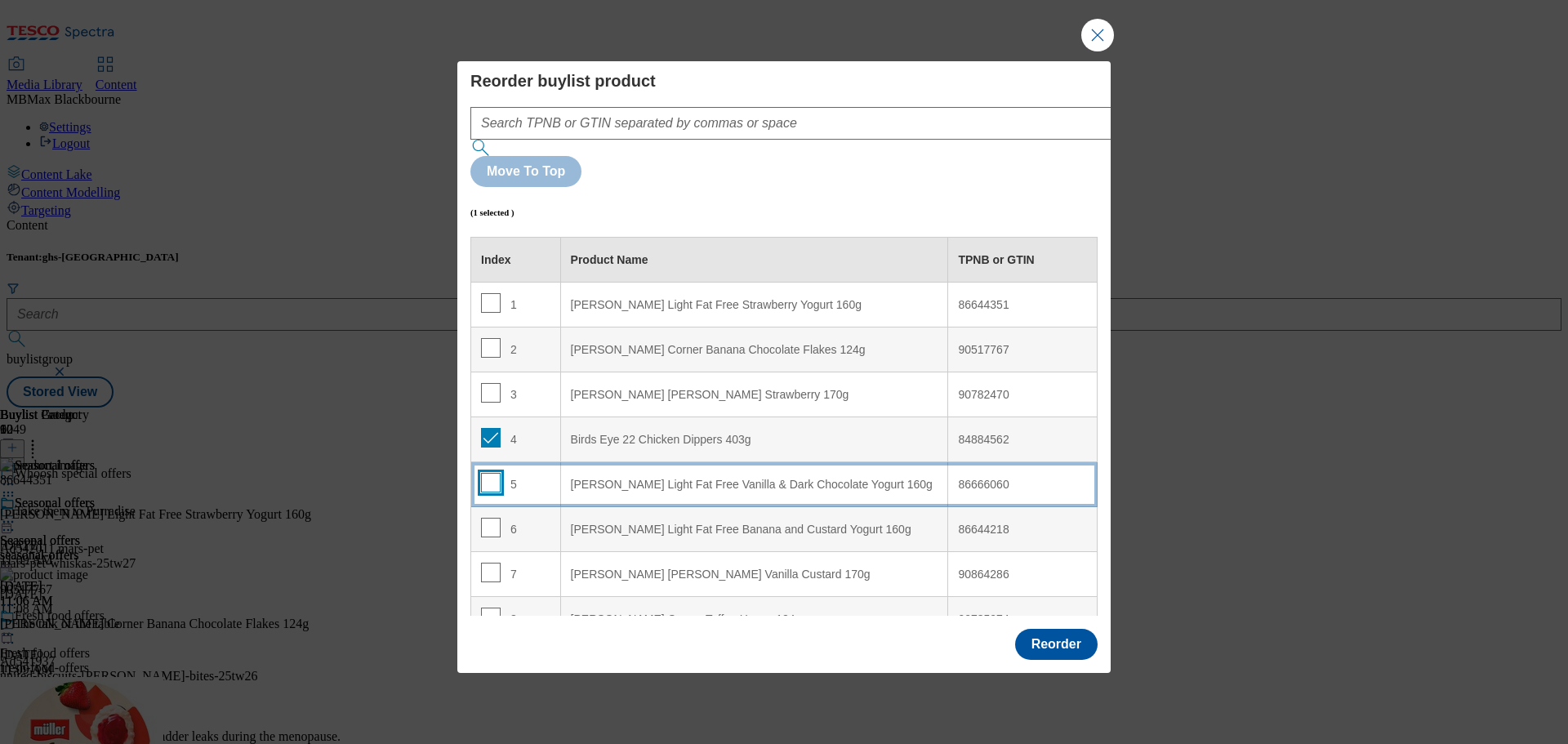
click at [494, 473] on input "Modal" at bounding box center [490, 482] width 20 height 20
checkbox input "true"
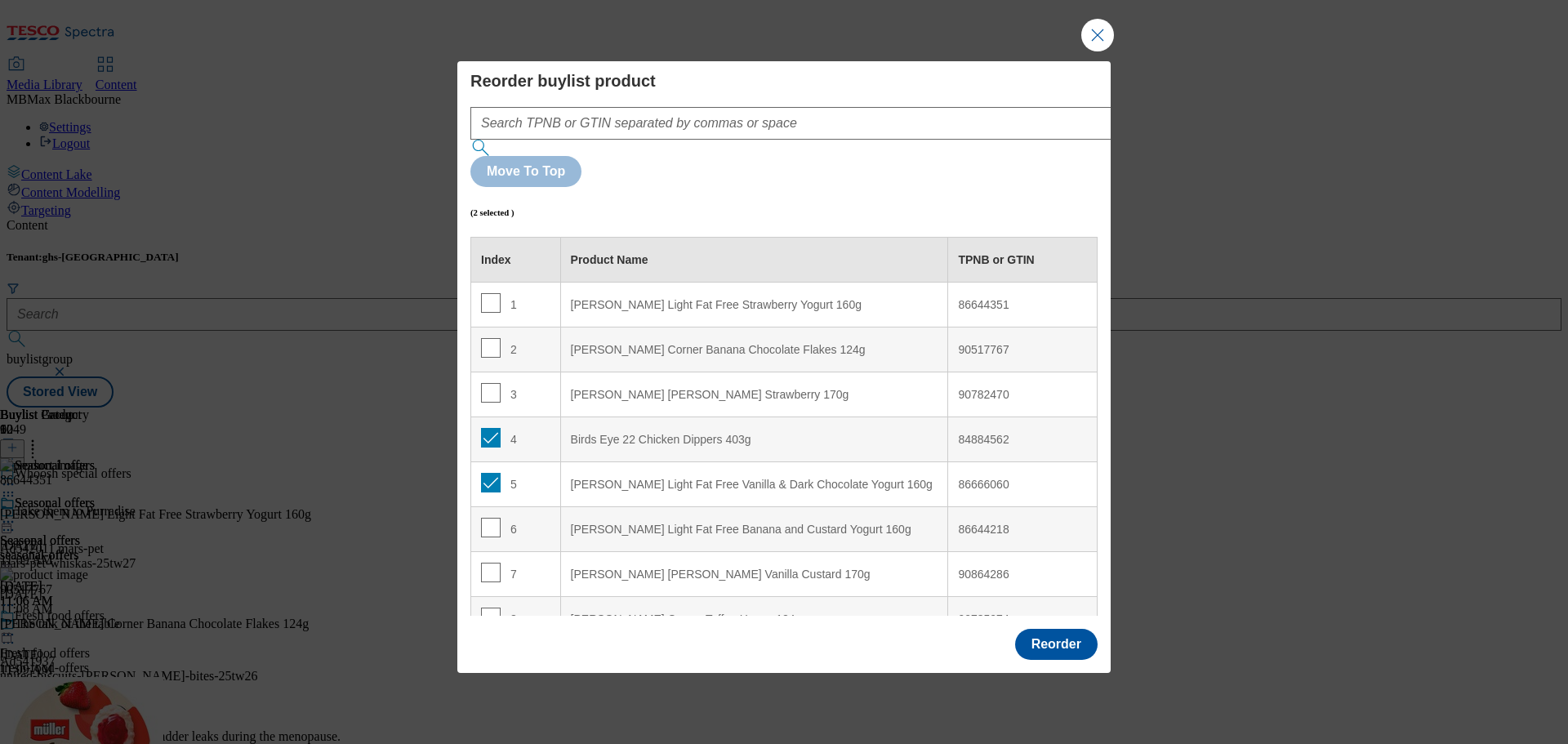
click at [471, 418] on td "4" at bounding box center [516, 440] width 90 height 45
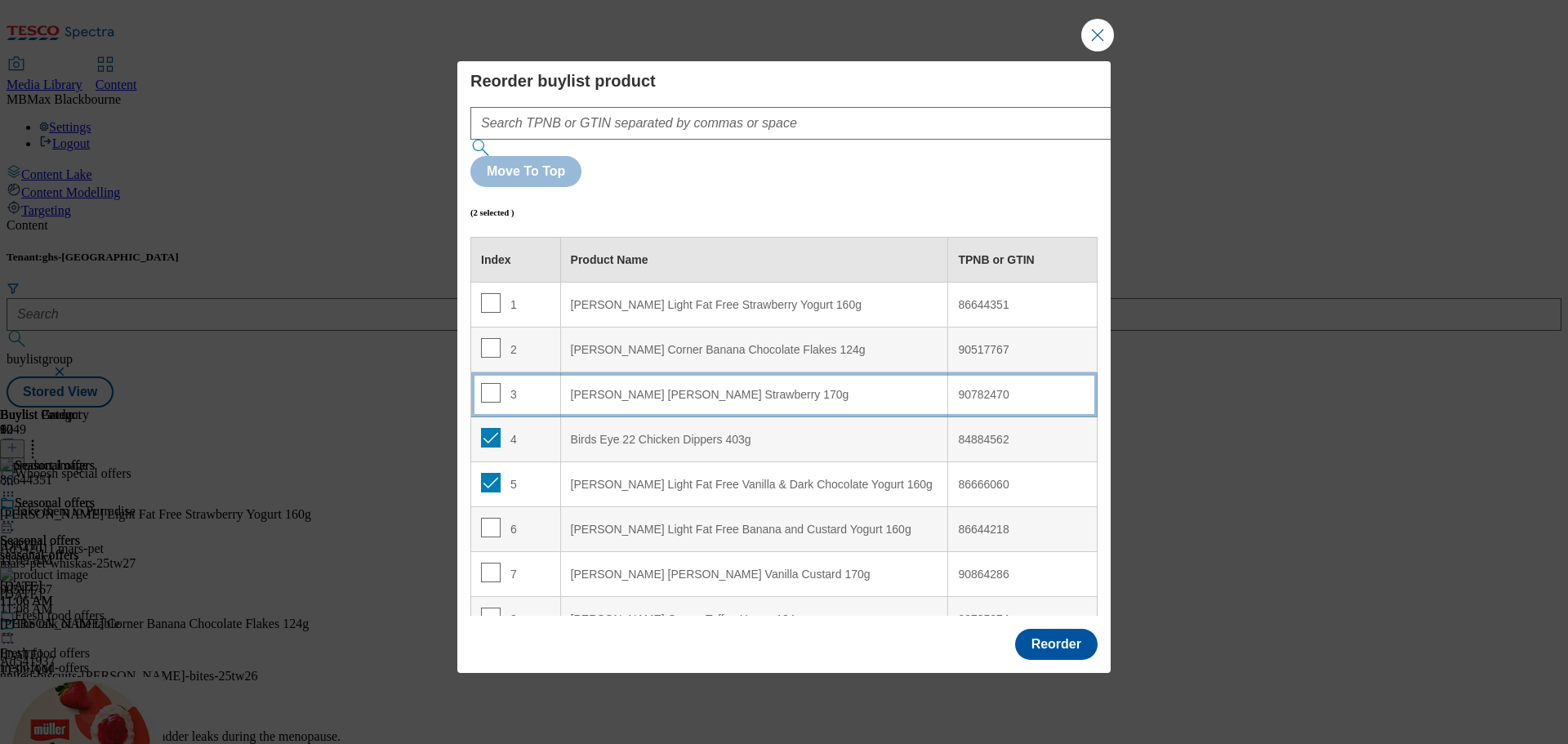
click at [477, 372] on td "3" at bounding box center [516, 394] width 90 height 45
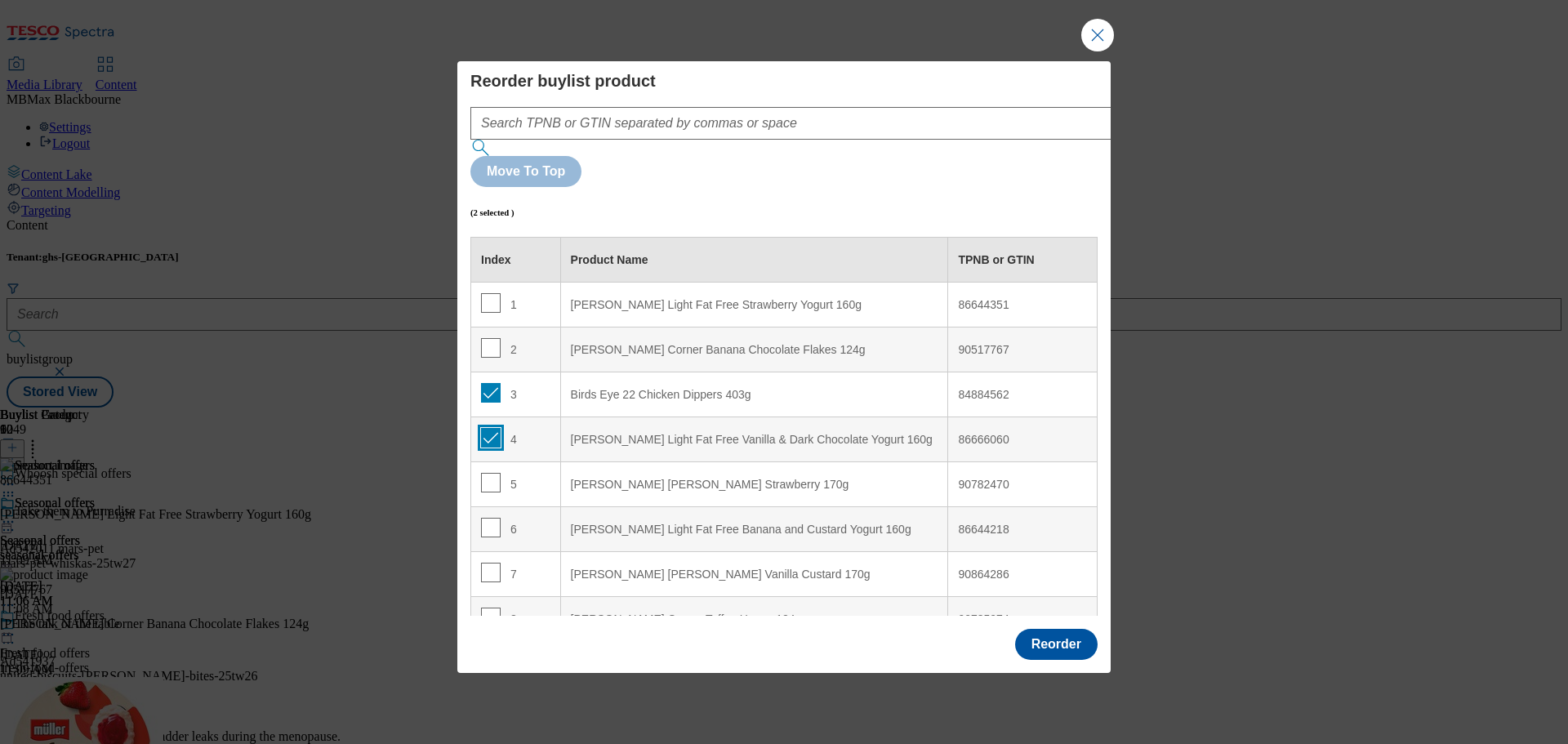
click at [492, 428] on input "Modal" at bounding box center [490, 438] width 20 height 20
checkbox input "false"
click at [488, 383] on input "Modal" at bounding box center [490, 393] width 20 height 20
checkbox input "true"
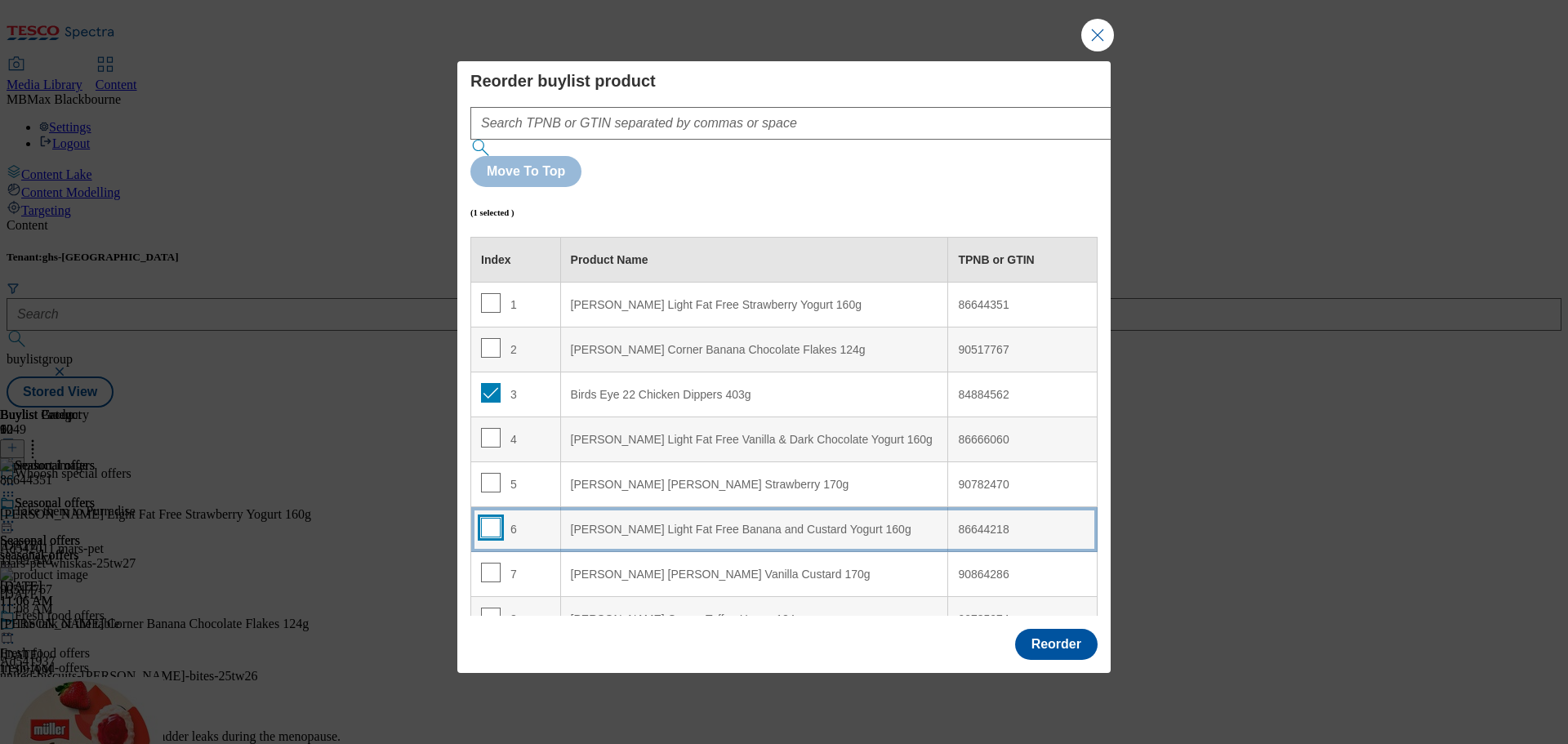
click at [481, 518] on input "Modal" at bounding box center [490, 527] width 20 height 20
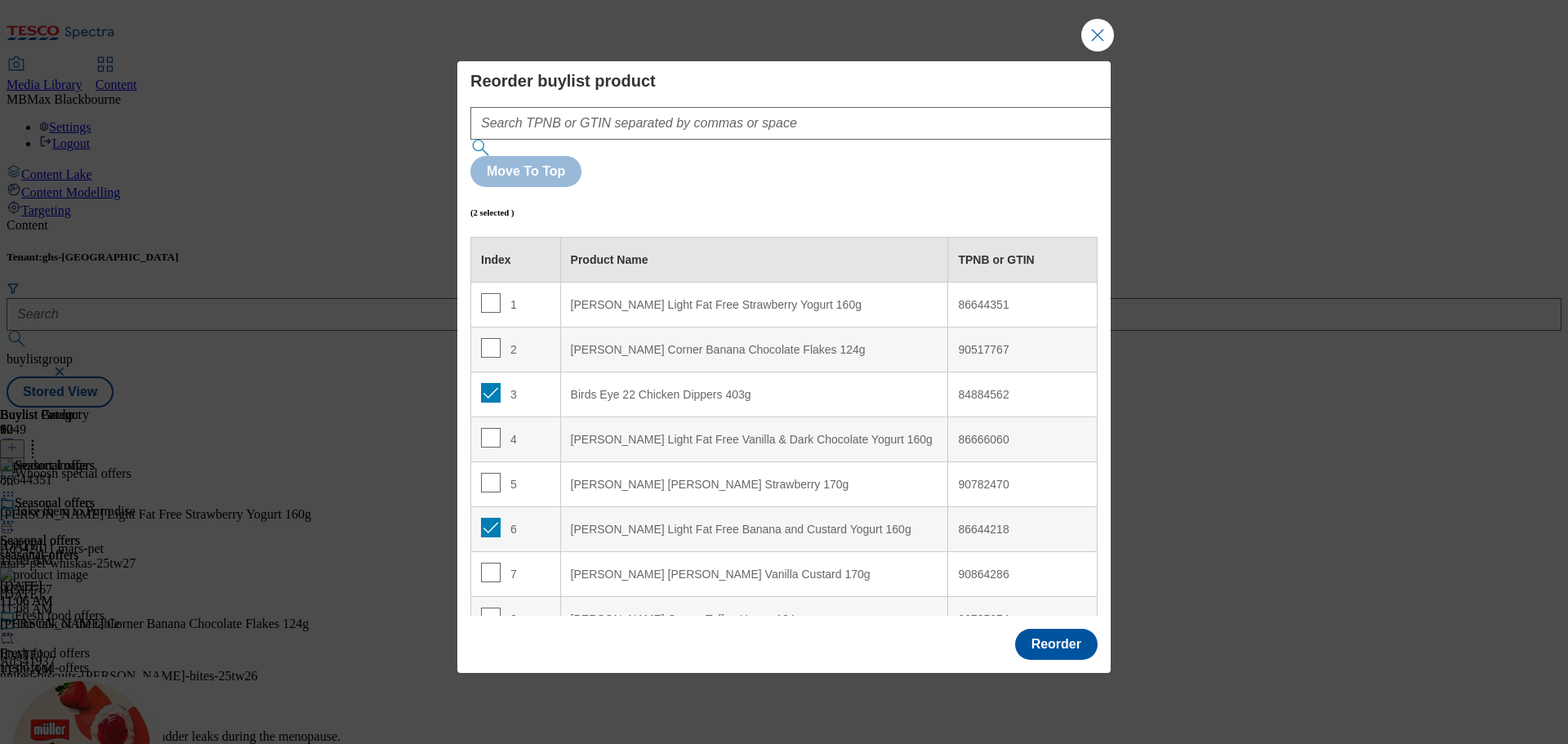
click at [499, 518] on div "6" at bounding box center [515, 529] width 69 height 23
click at [492, 518] on input "Modal" at bounding box center [490, 527] width 20 height 20
checkbox input "false"
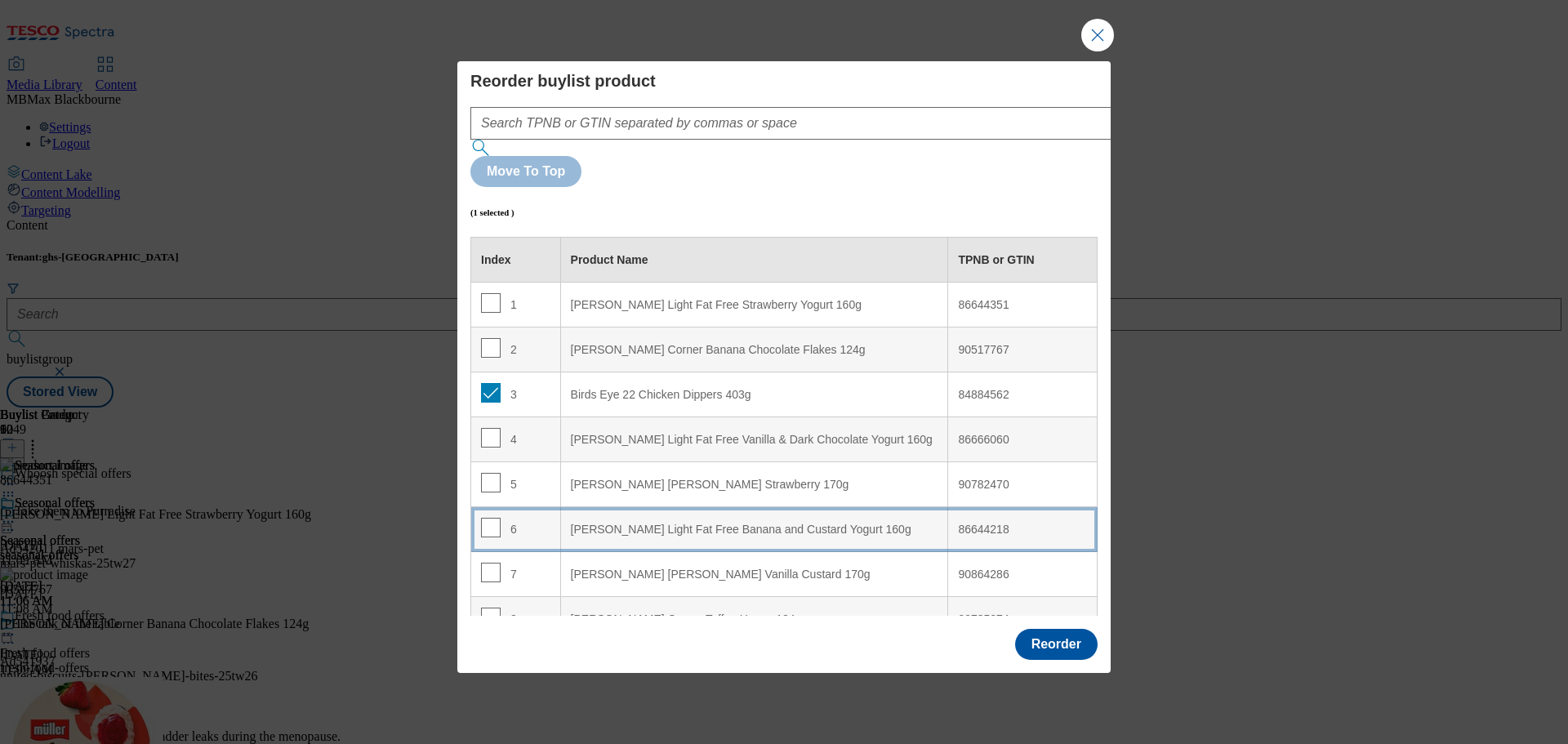
click at [492, 508] on td "6" at bounding box center [516, 530] width 90 height 45
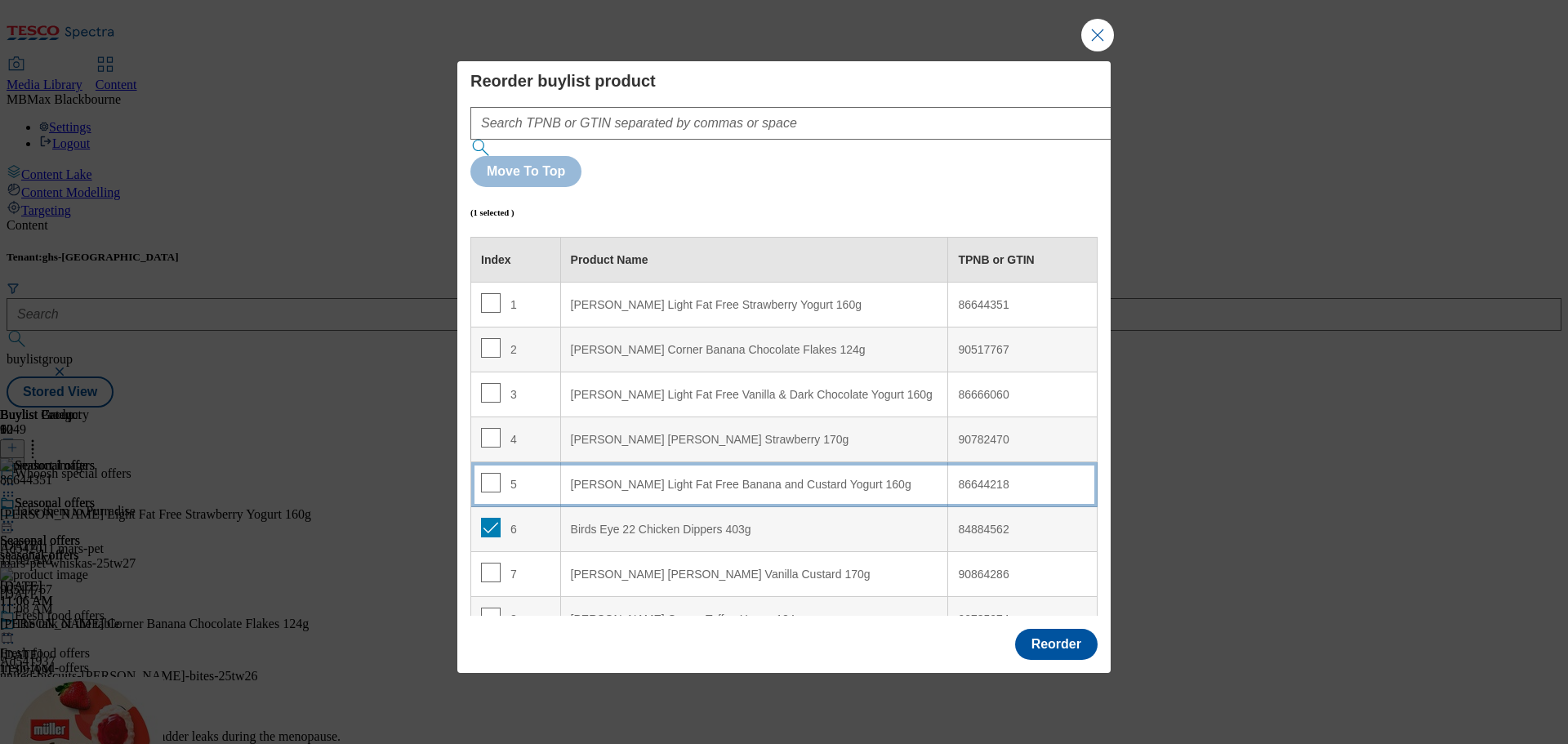
click at [463, 467] on div "Reorder buylist product Move To Top (1 selected ) Index Product Name TPNB or GT…" at bounding box center [784, 340] width 653 height 558
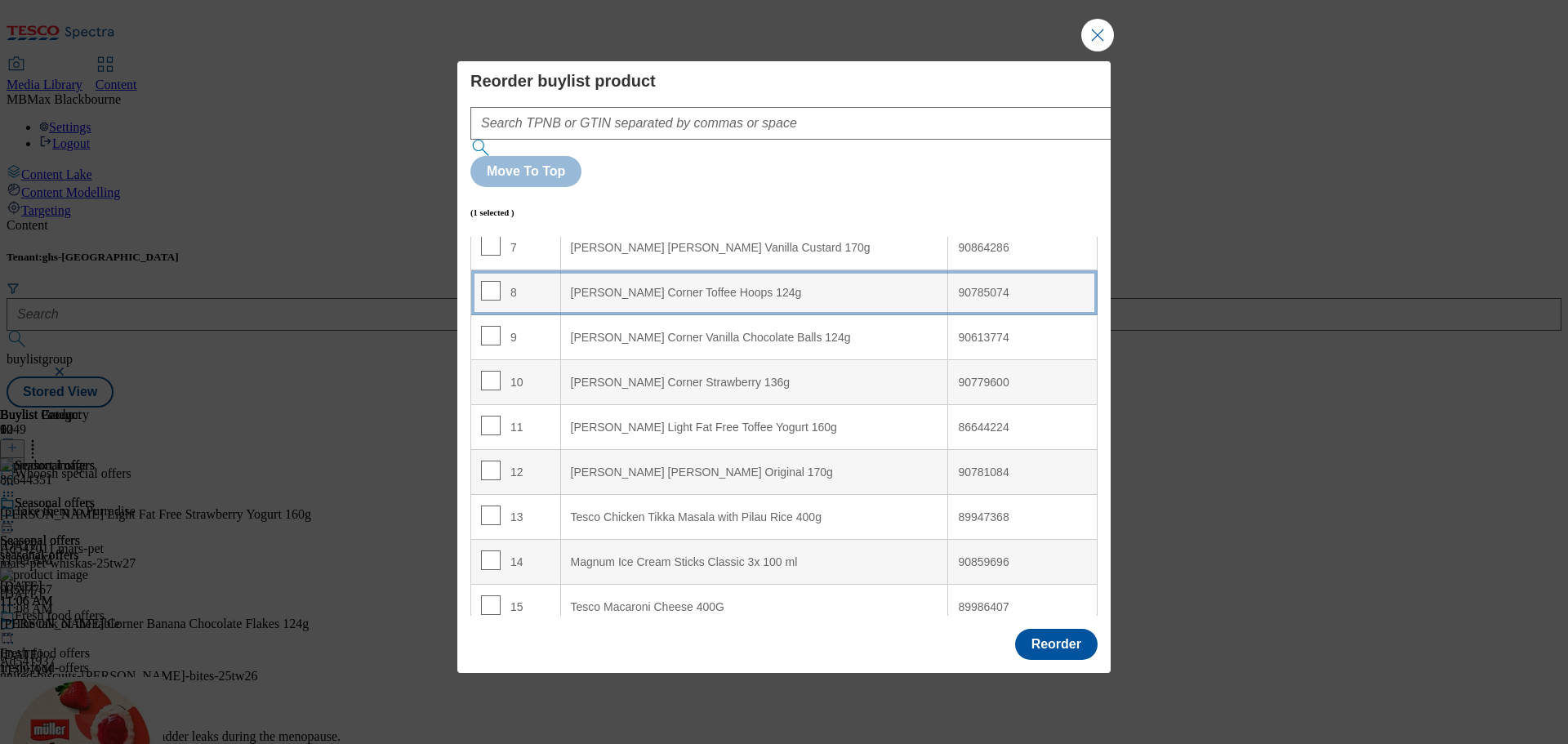
scroll to position [490, 0]
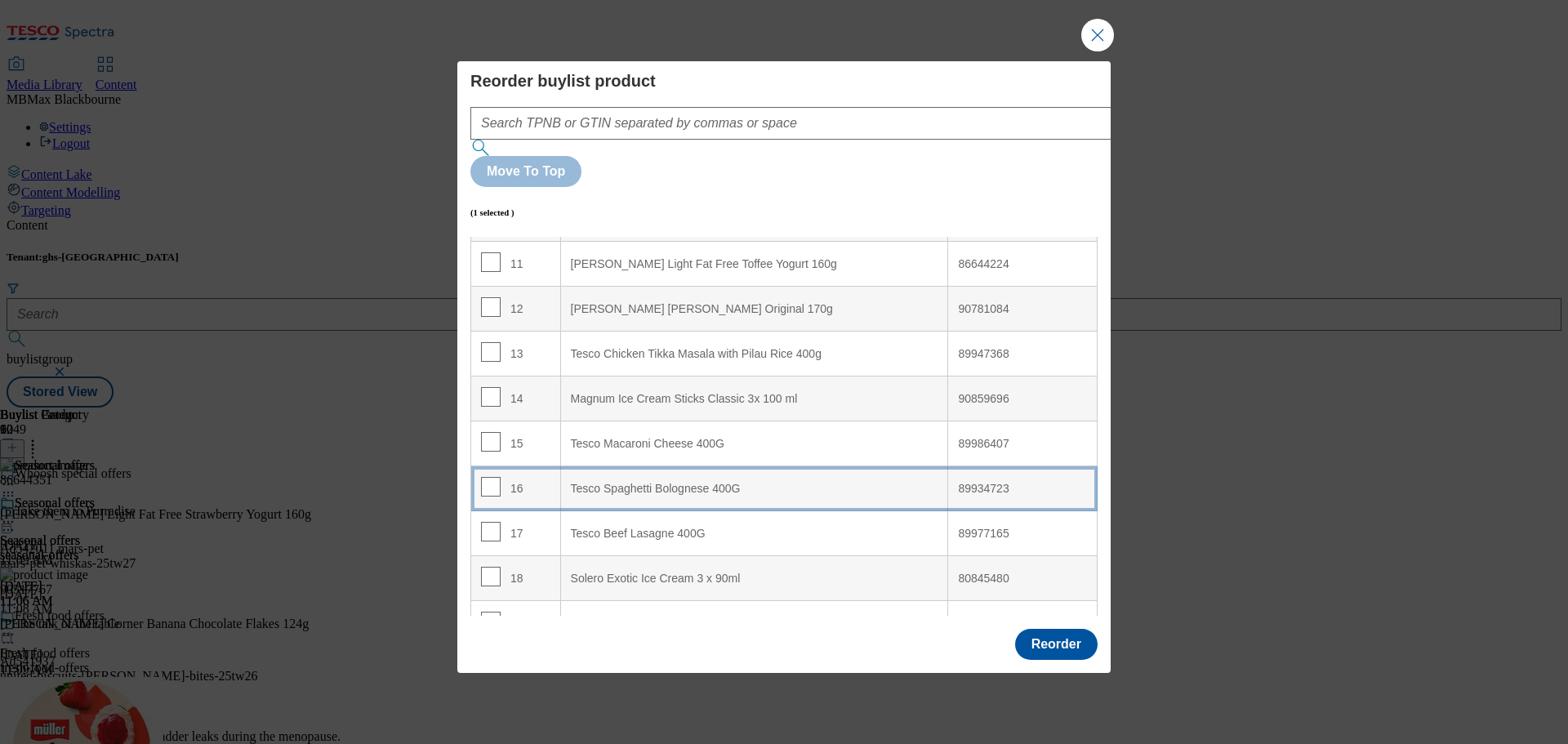
click at [539, 477] on div "16" at bounding box center [515, 489] width 69 height 23
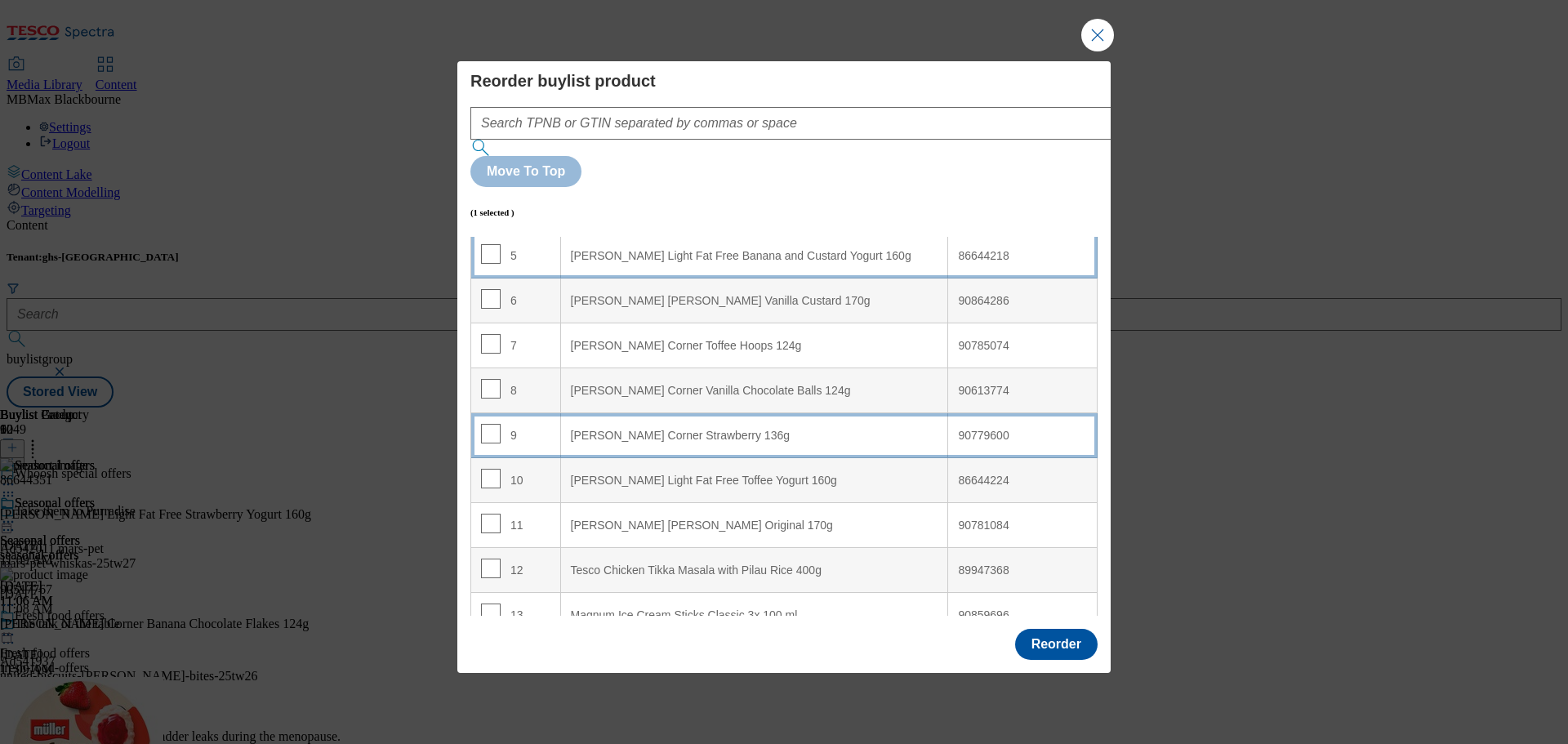
scroll to position [200, 0]
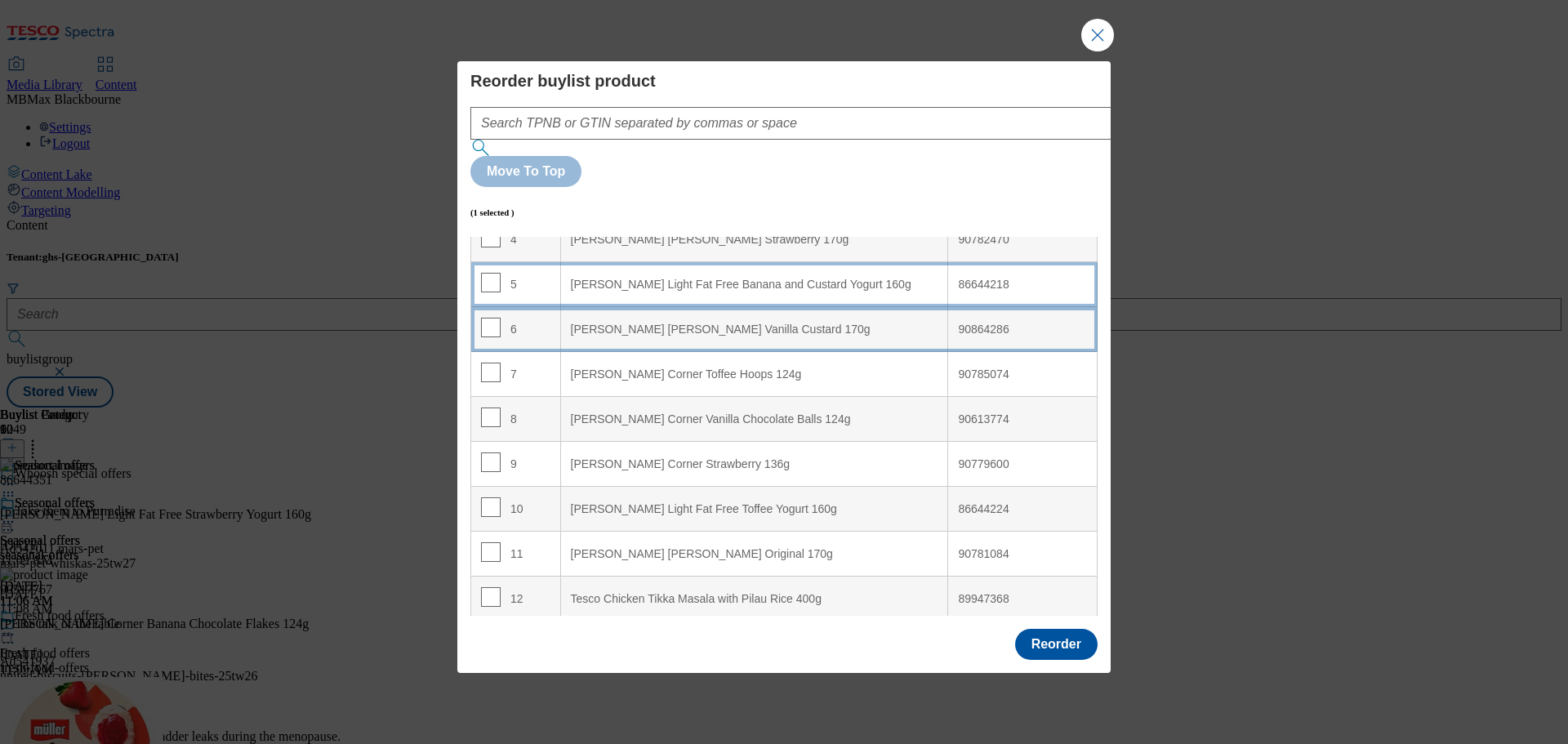
click at [527, 318] on div "6" at bounding box center [515, 329] width 69 height 23
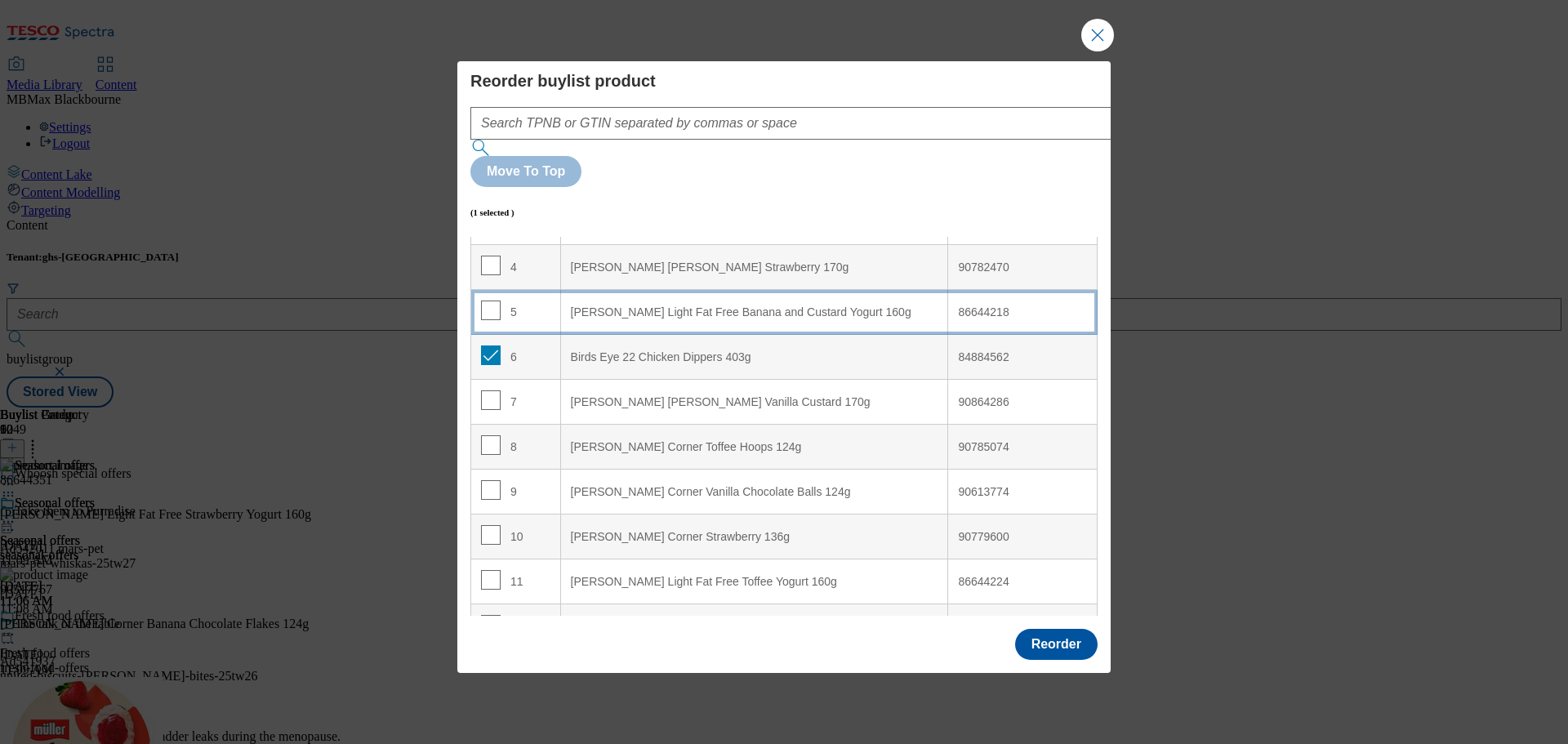
scroll to position [118, 0]
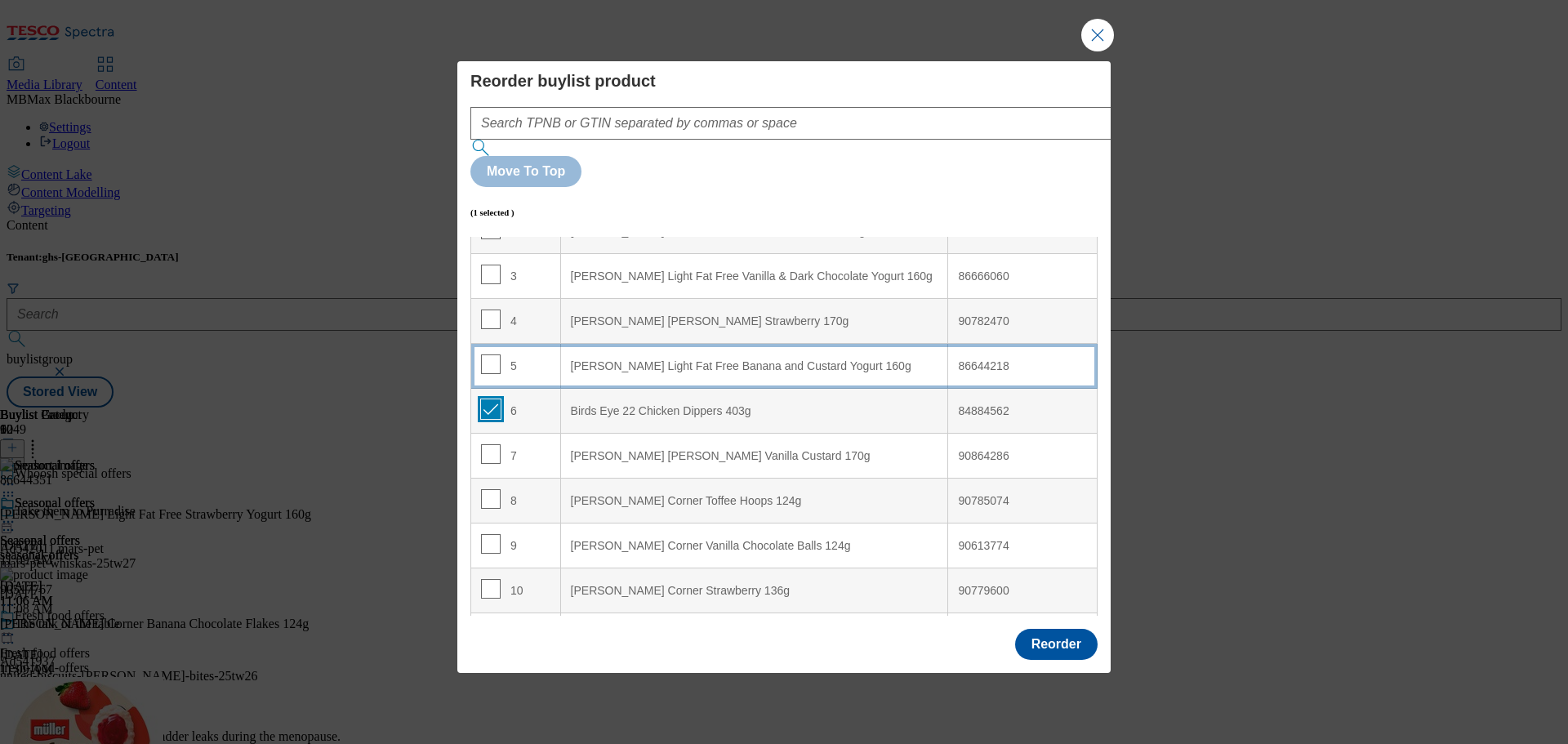
click at [493, 400] on input "Modal" at bounding box center [490, 409] width 20 height 20
checkbox input "false"
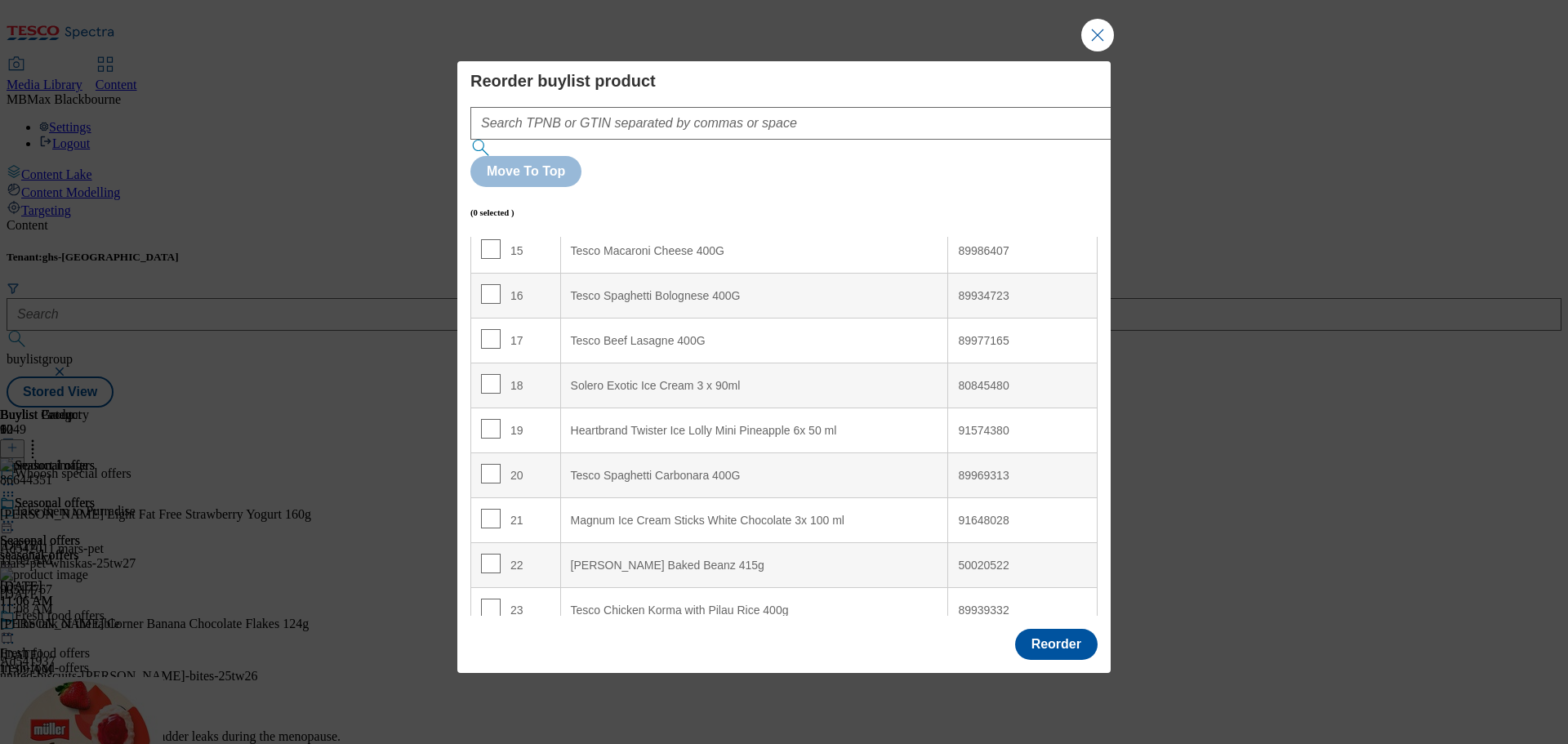
scroll to position [735, 0]
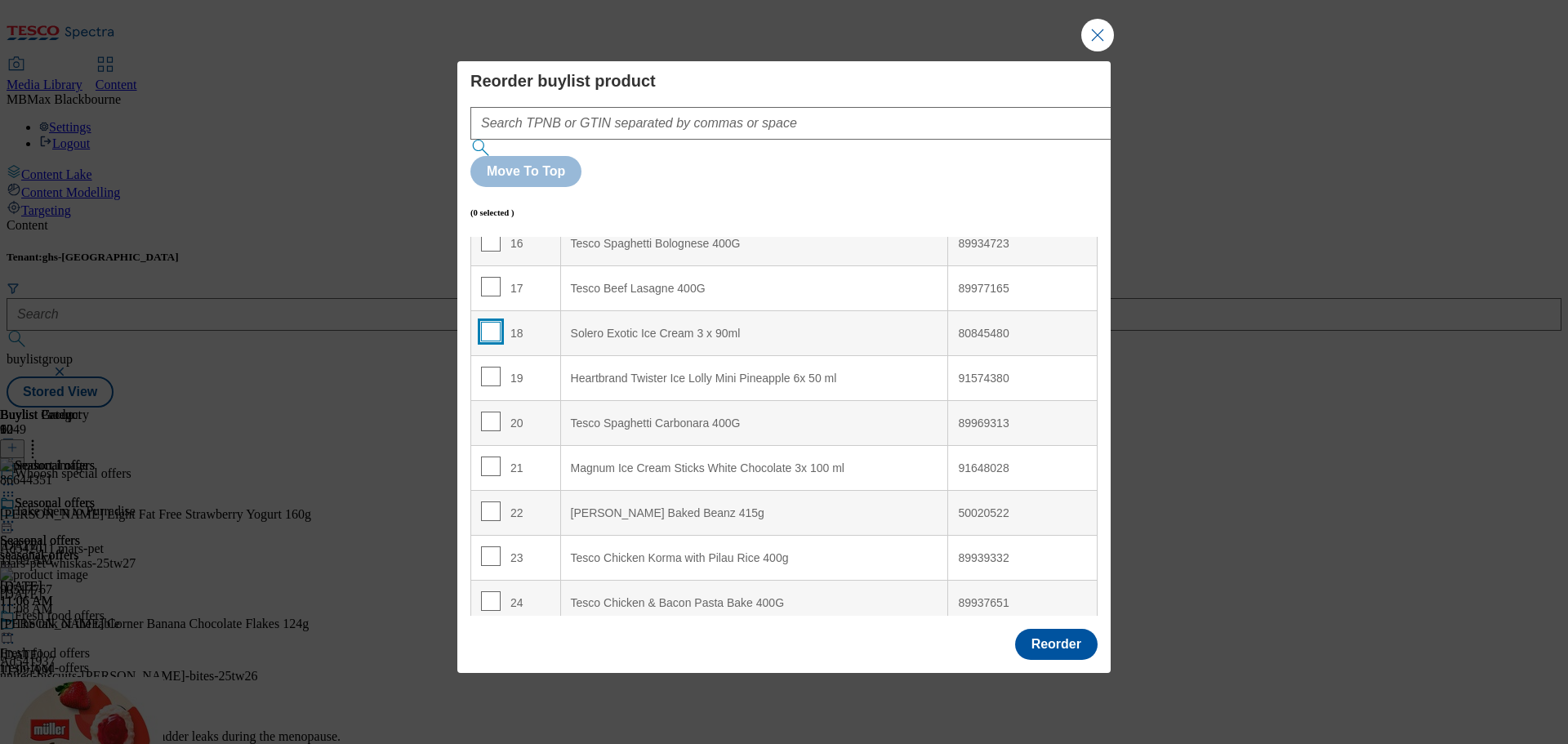
click at [494, 322] on input "Modal" at bounding box center [490, 331] width 20 height 20
checkbox input "true"
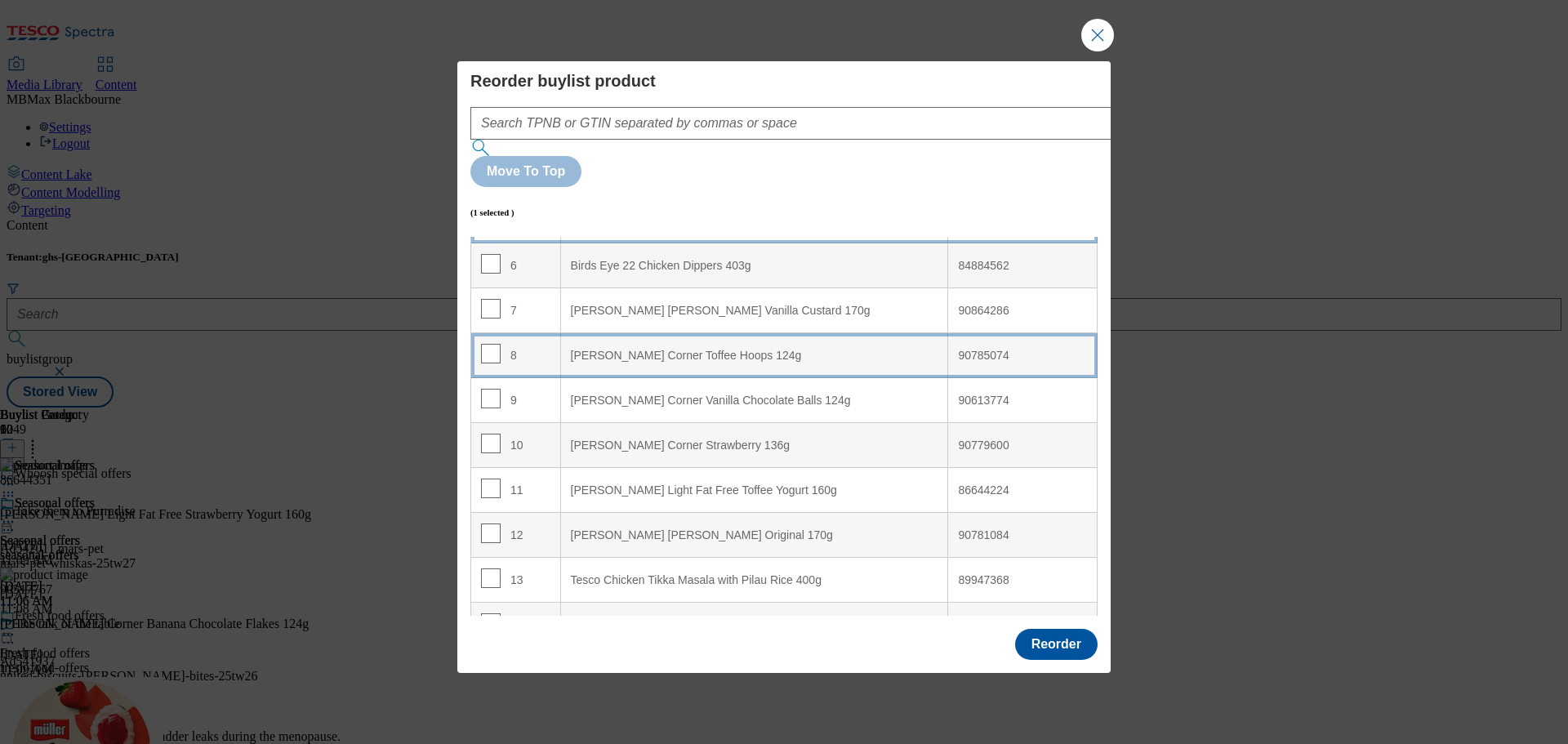
scroll to position [163, 0]
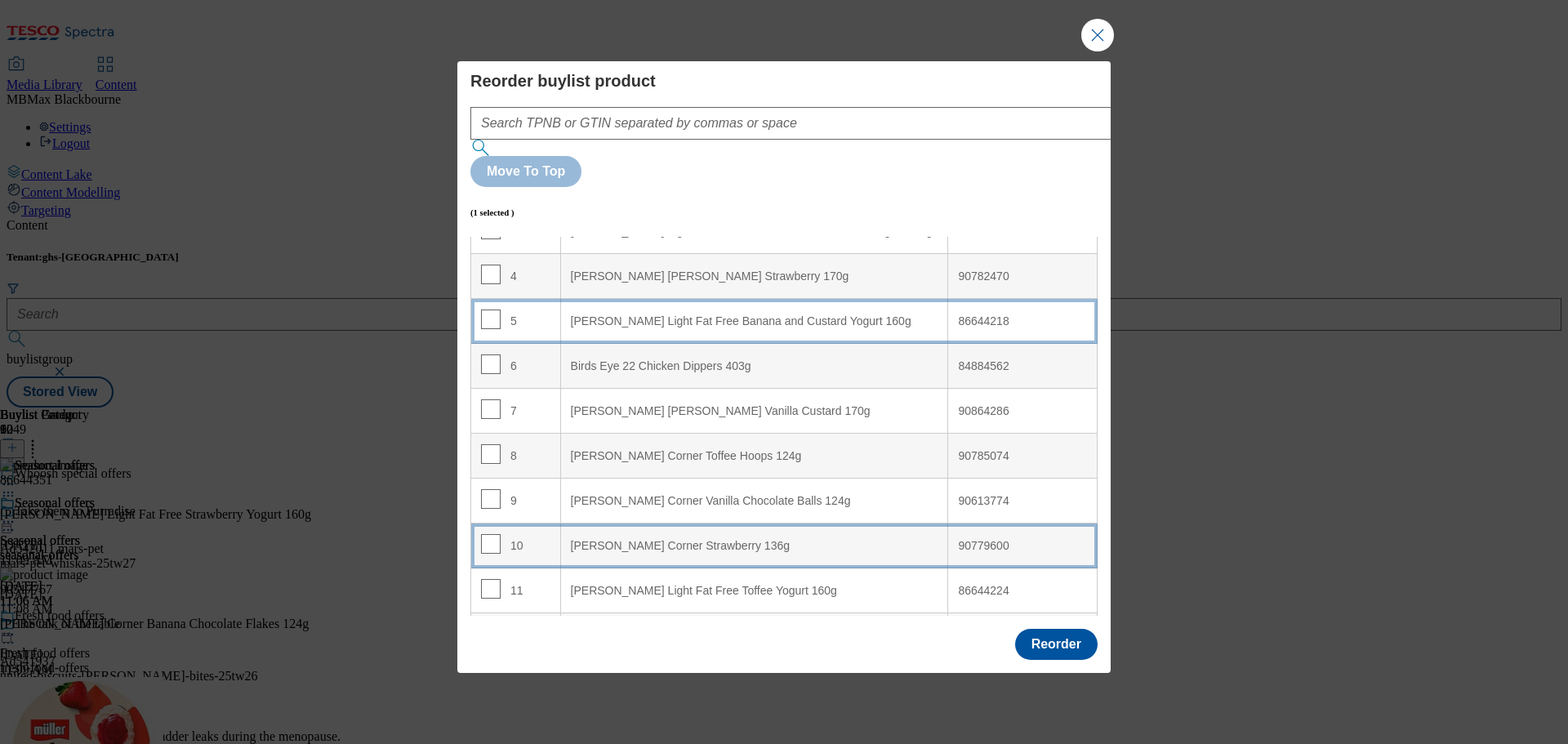
click at [522, 534] on div "10" at bounding box center [515, 545] width 69 height 23
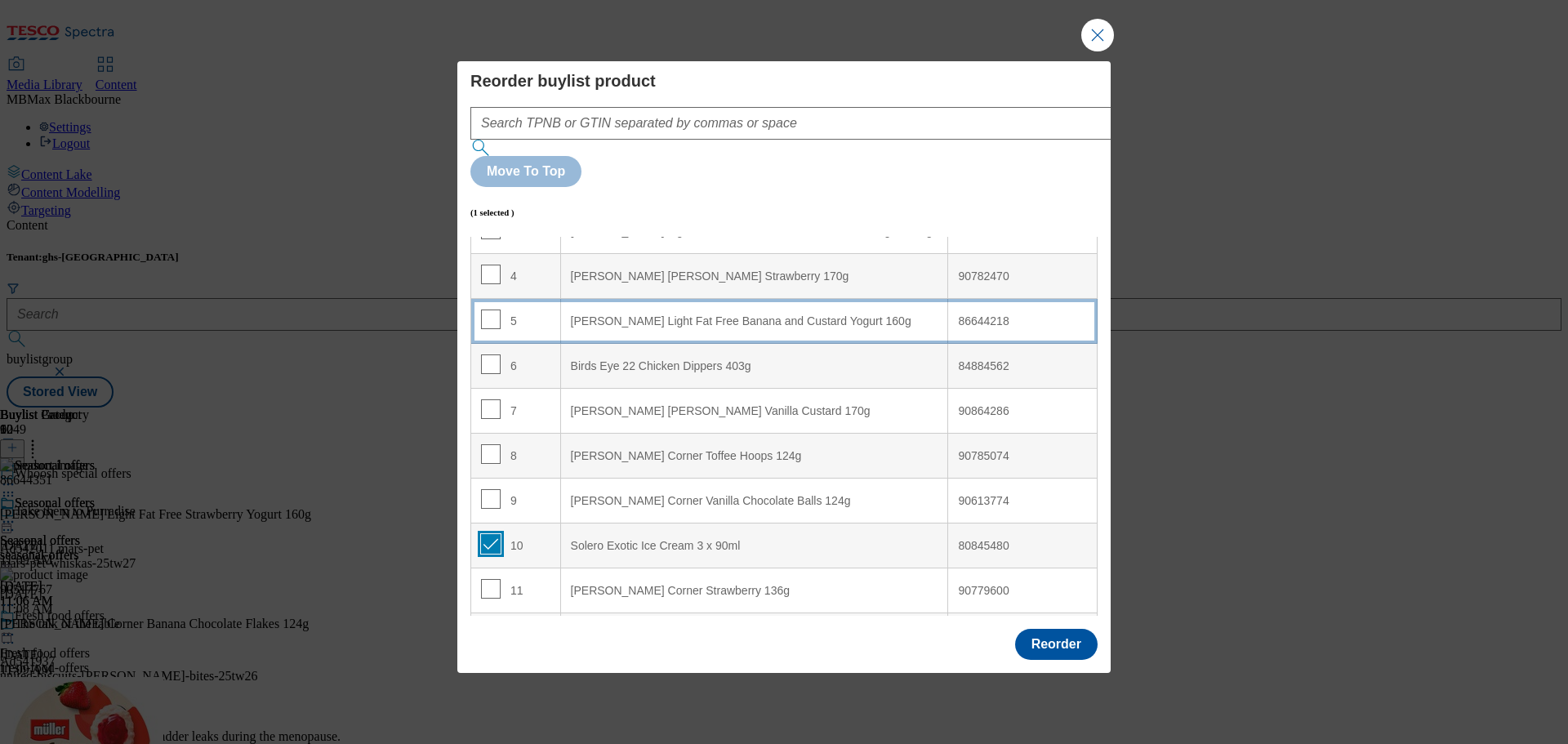
click at [488, 534] on input "Modal" at bounding box center [490, 544] width 20 height 20
checkbox input "false"
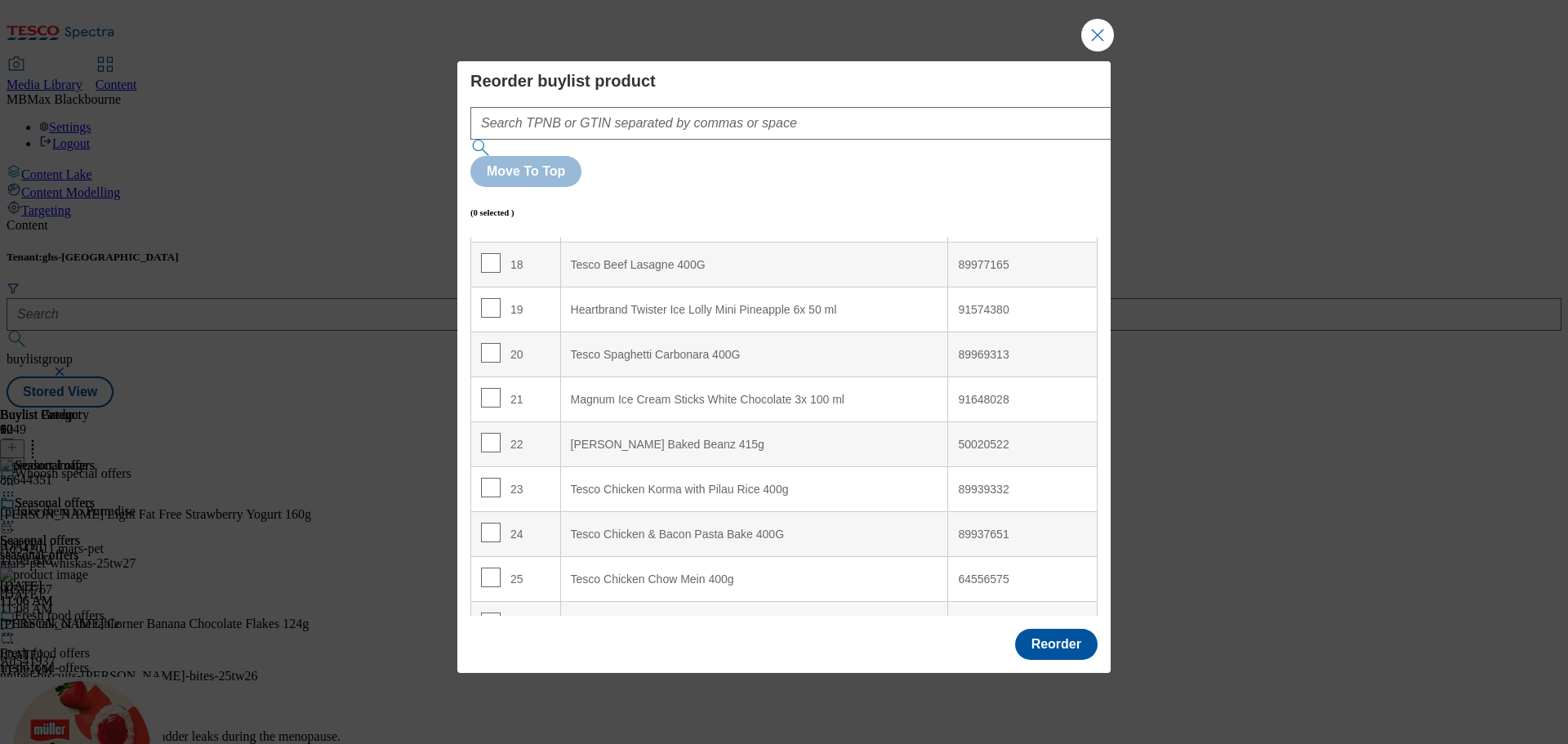
scroll to position [817, 0]
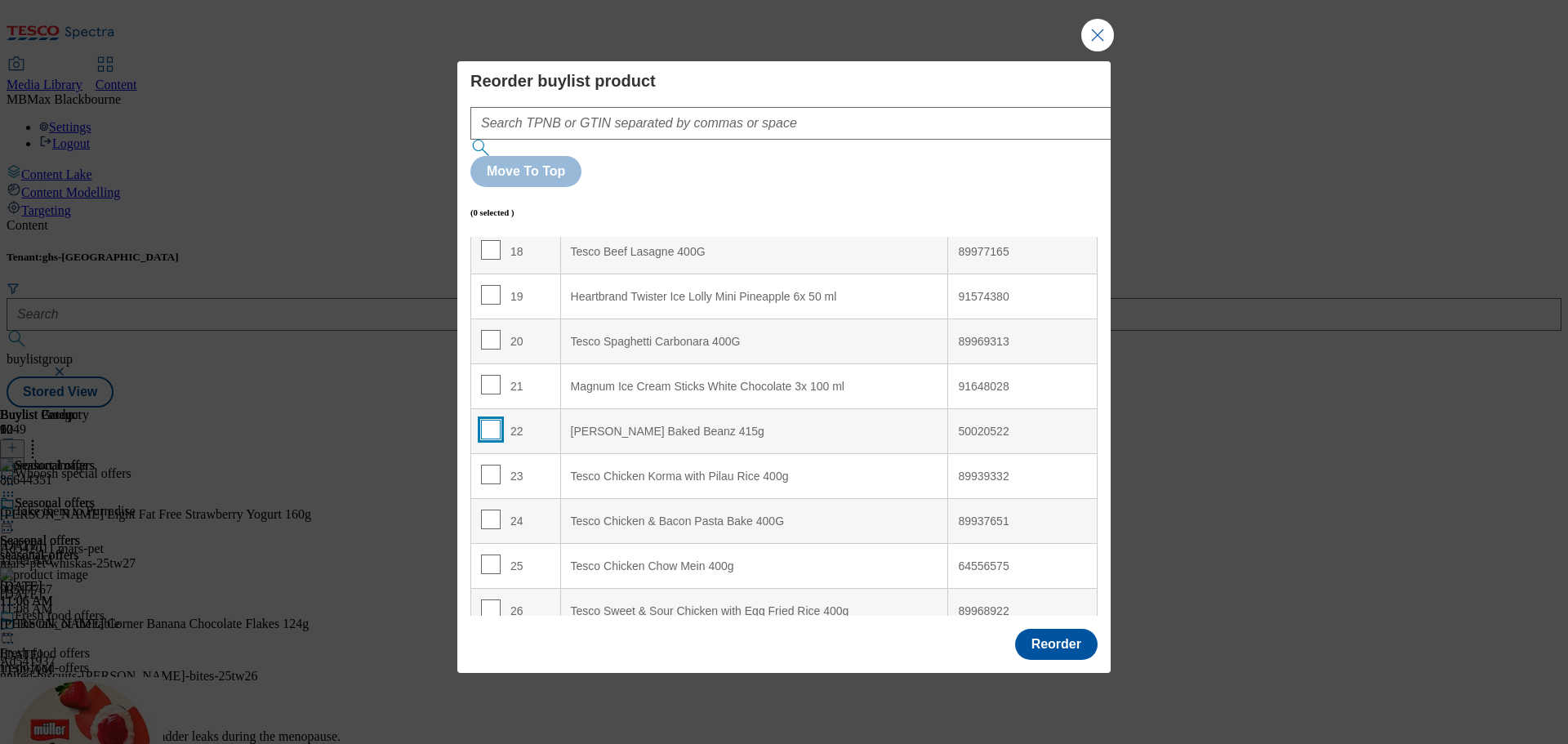
click at [494, 419] on input "Modal" at bounding box center [490, 429] width 20 height 20
checkbox input "true"
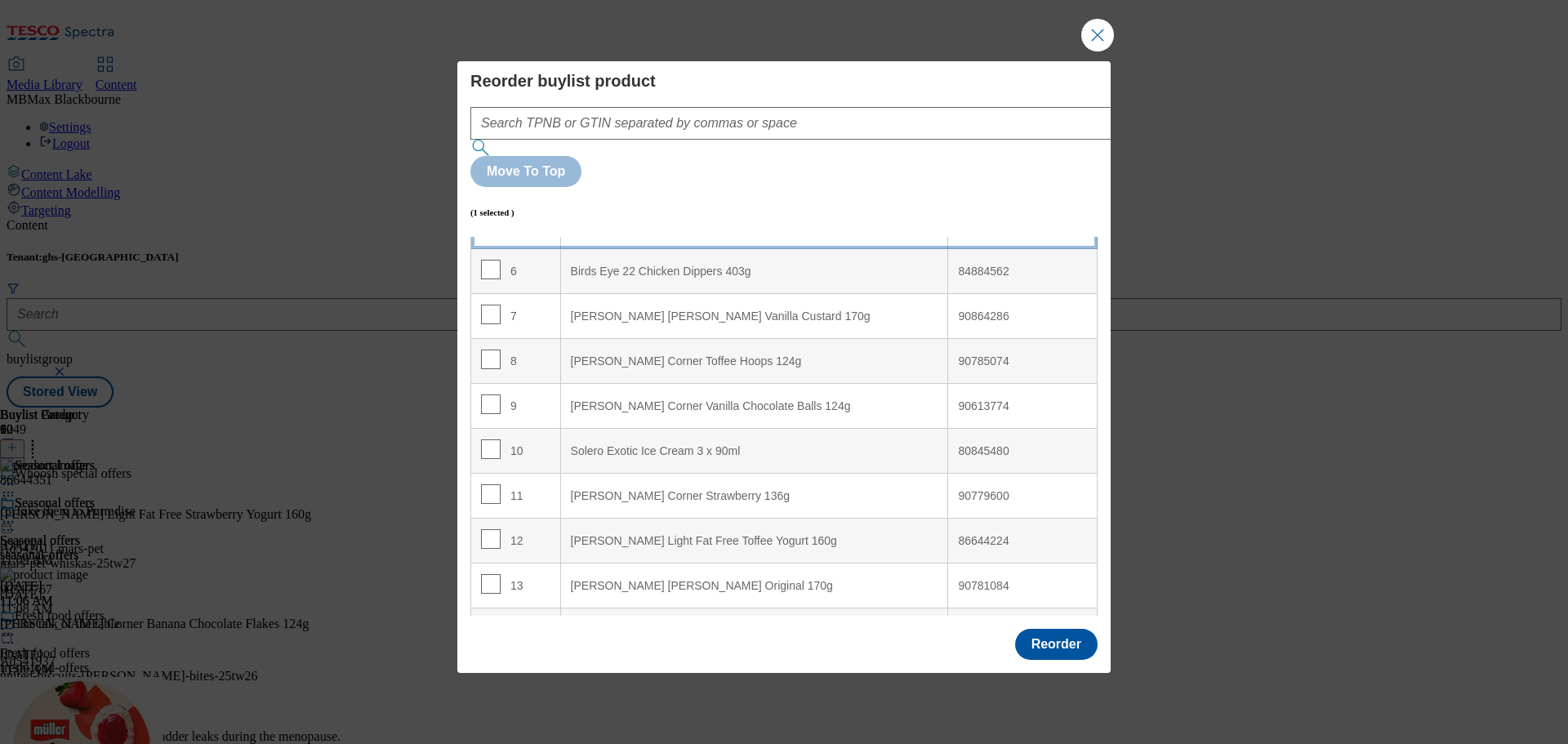
scroll to position [245, 0]
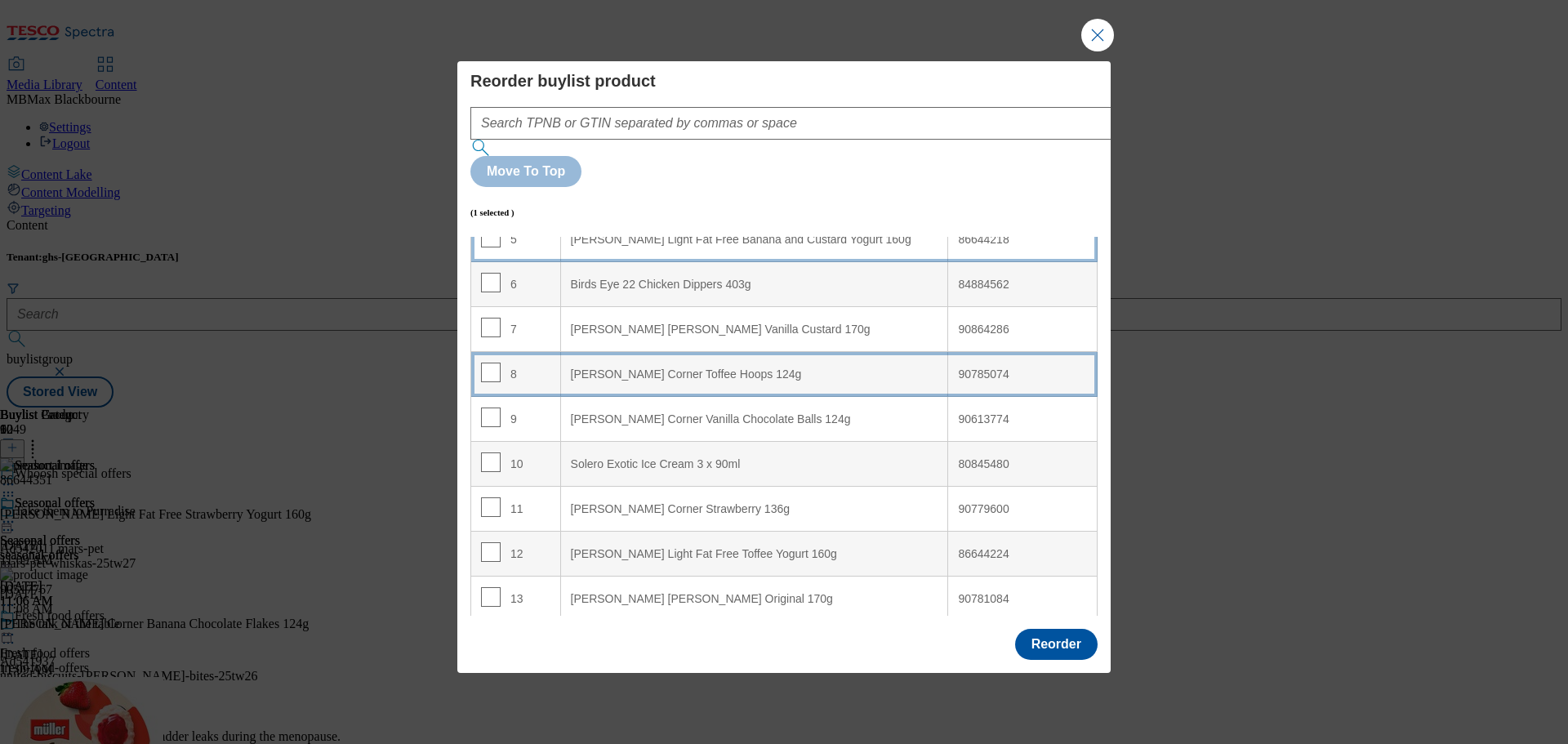
click at [537, 363] on div "8" at bounding box center [515, 374] width 69 height 23
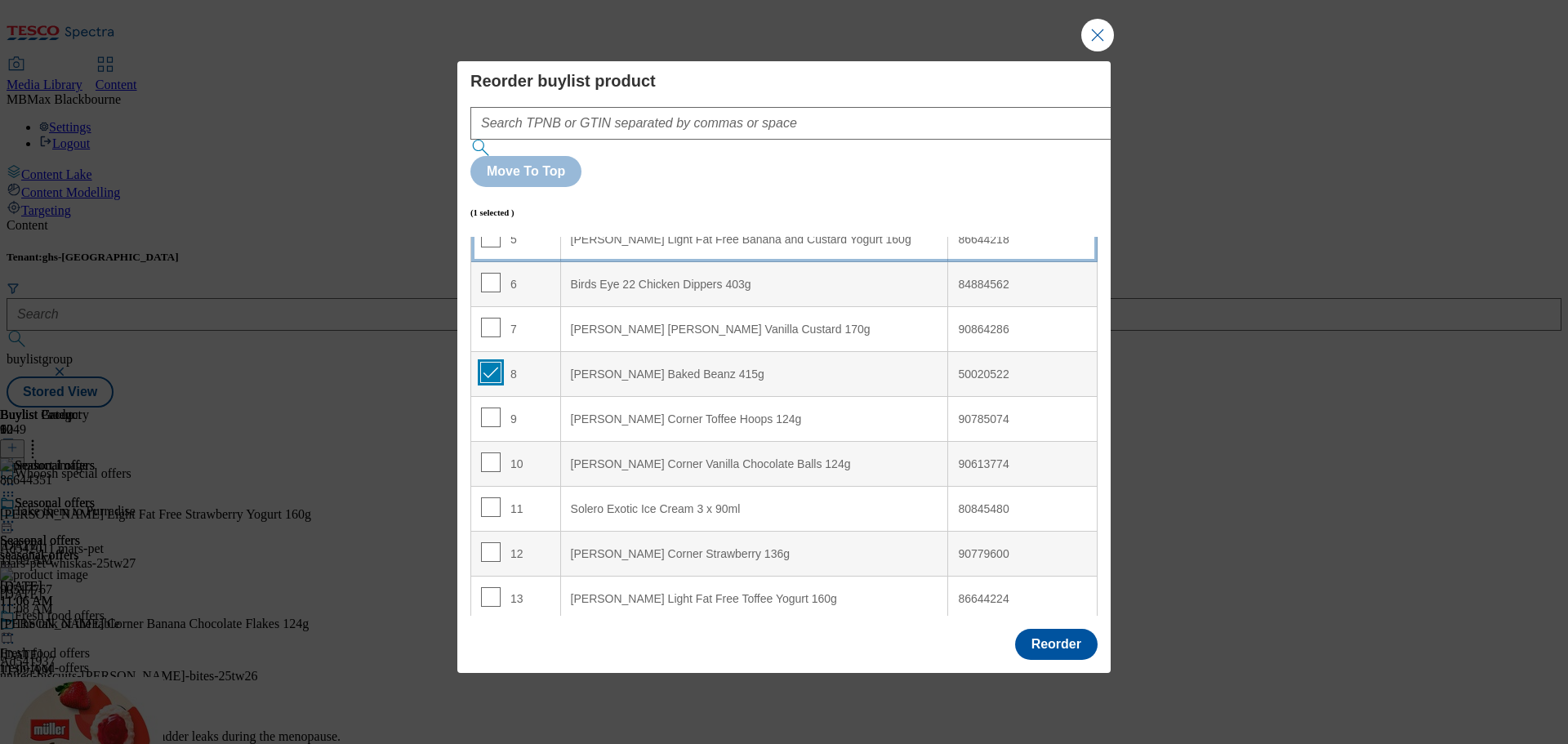
click at [483, 363] on input "Modal" at bounding box center [490, 372] width 20 height 20
checkbox input "false"
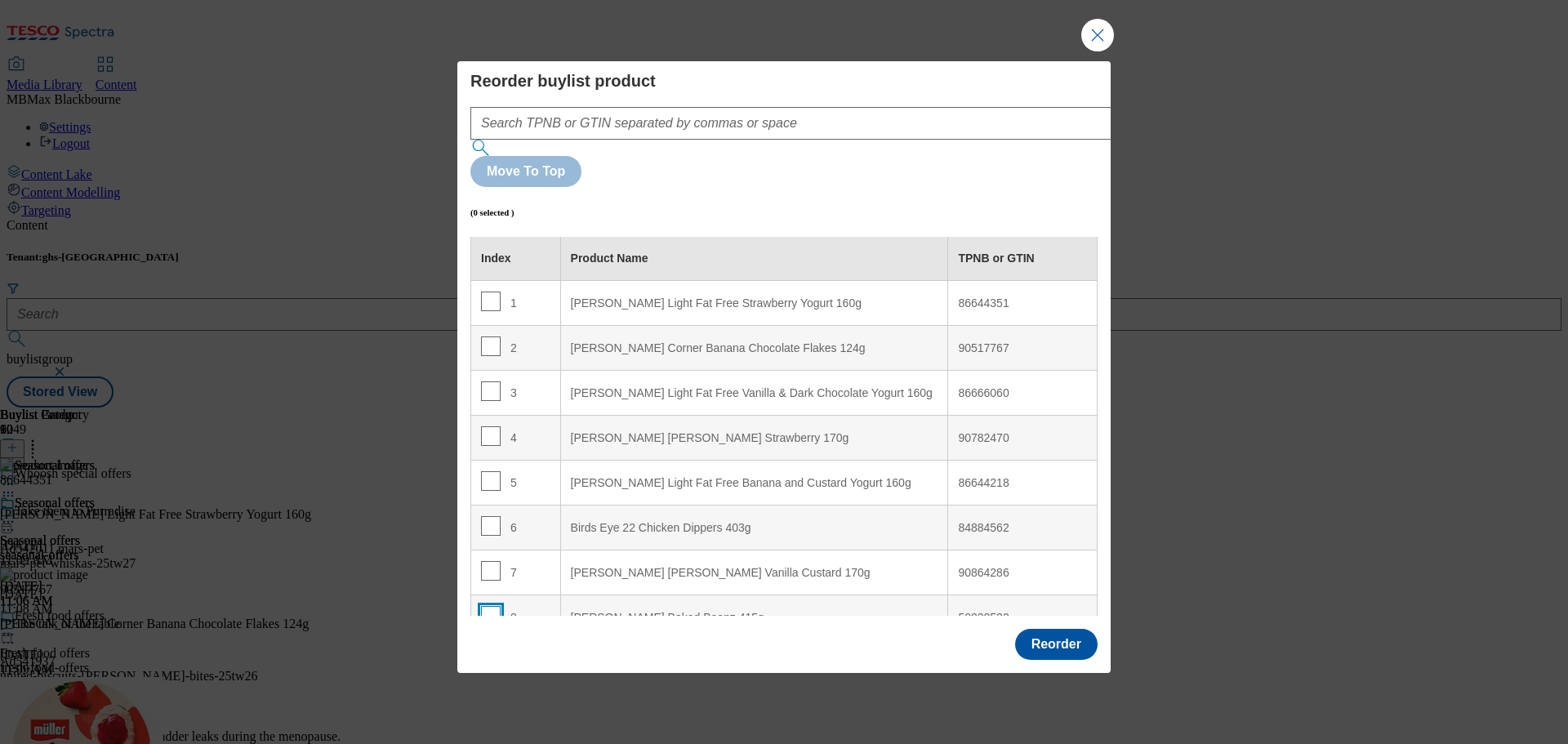
scroll to position [0, 0]
click at [1060, 629] on button "Reorder" at bounding box center [1056, 645] width 83 height 31
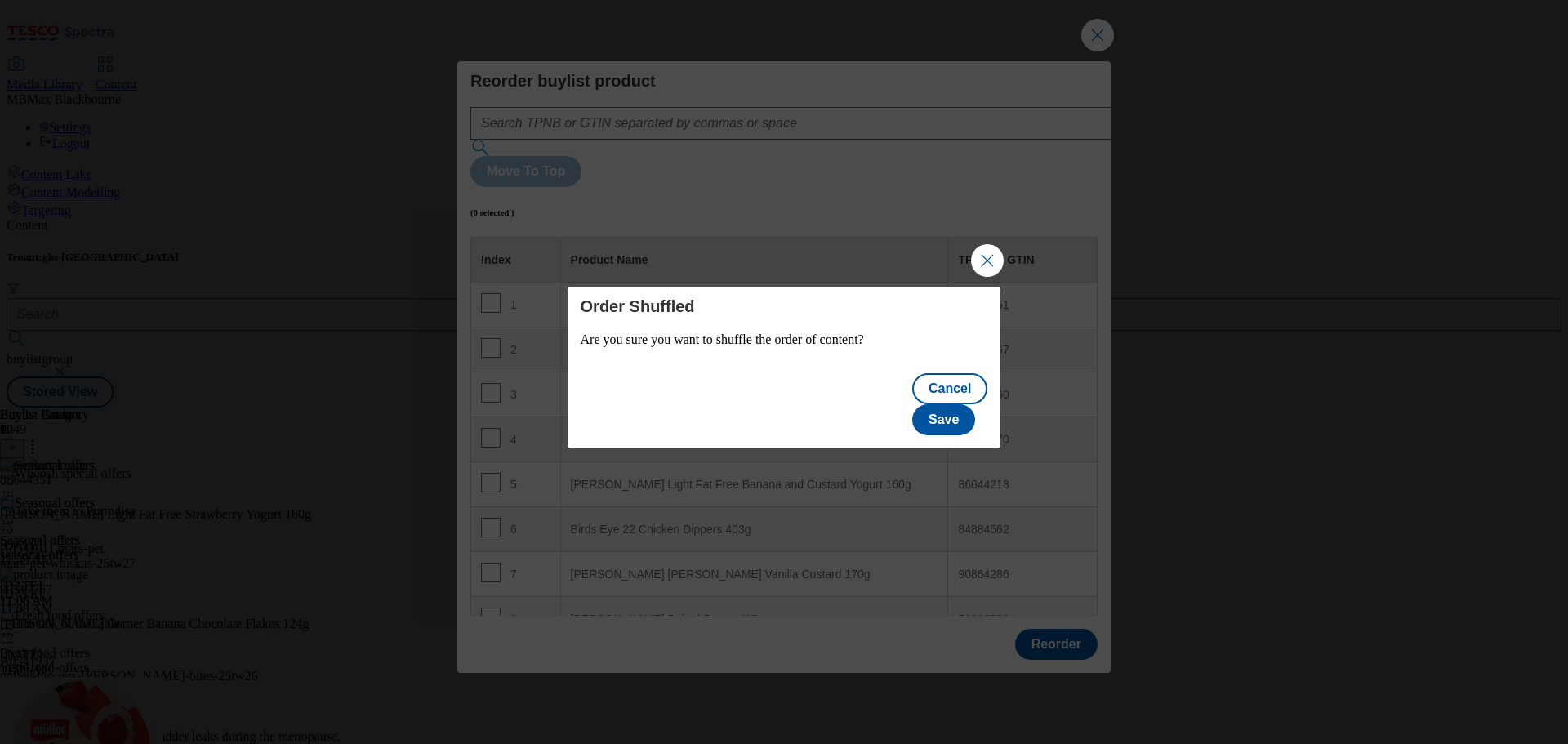
click at [738, 347] on p "Are you sure you want to shuffle the order of content?" at bounding box center [784, 339] width 407 height 15
click at [862, 347] on p "Are you sure you want to shuffle the order of content?" at bounding box center [784, 339] width 407 height 15
click at [965, 404] on button "Save" at bounding box center [943, 419] width 63 height 31
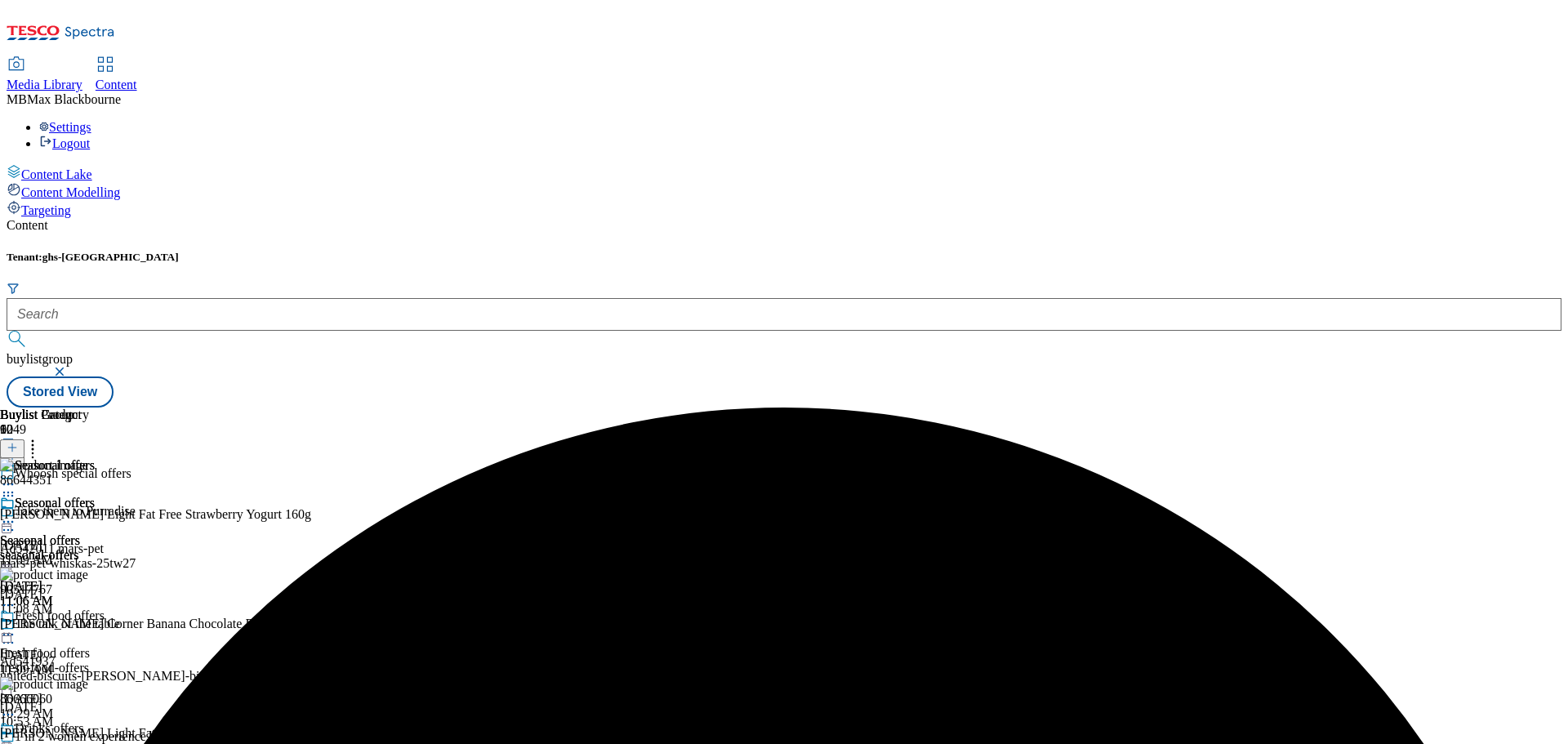
click at [16, 514] on icon at bounding box center [8, 521] width 16 height 16
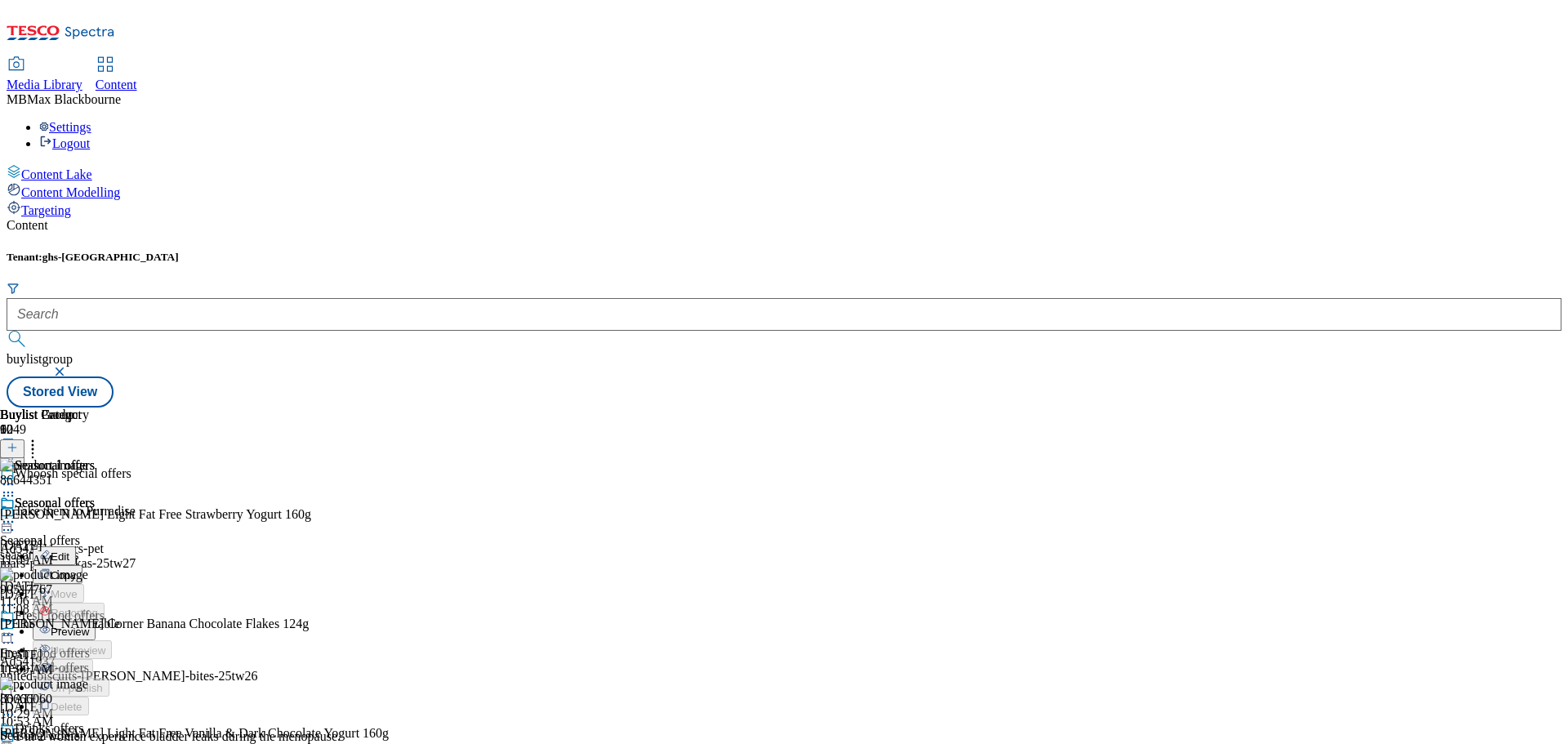
click at [76, 546] on button "Edit" at bounding box center [54, 556] width 43 height 19
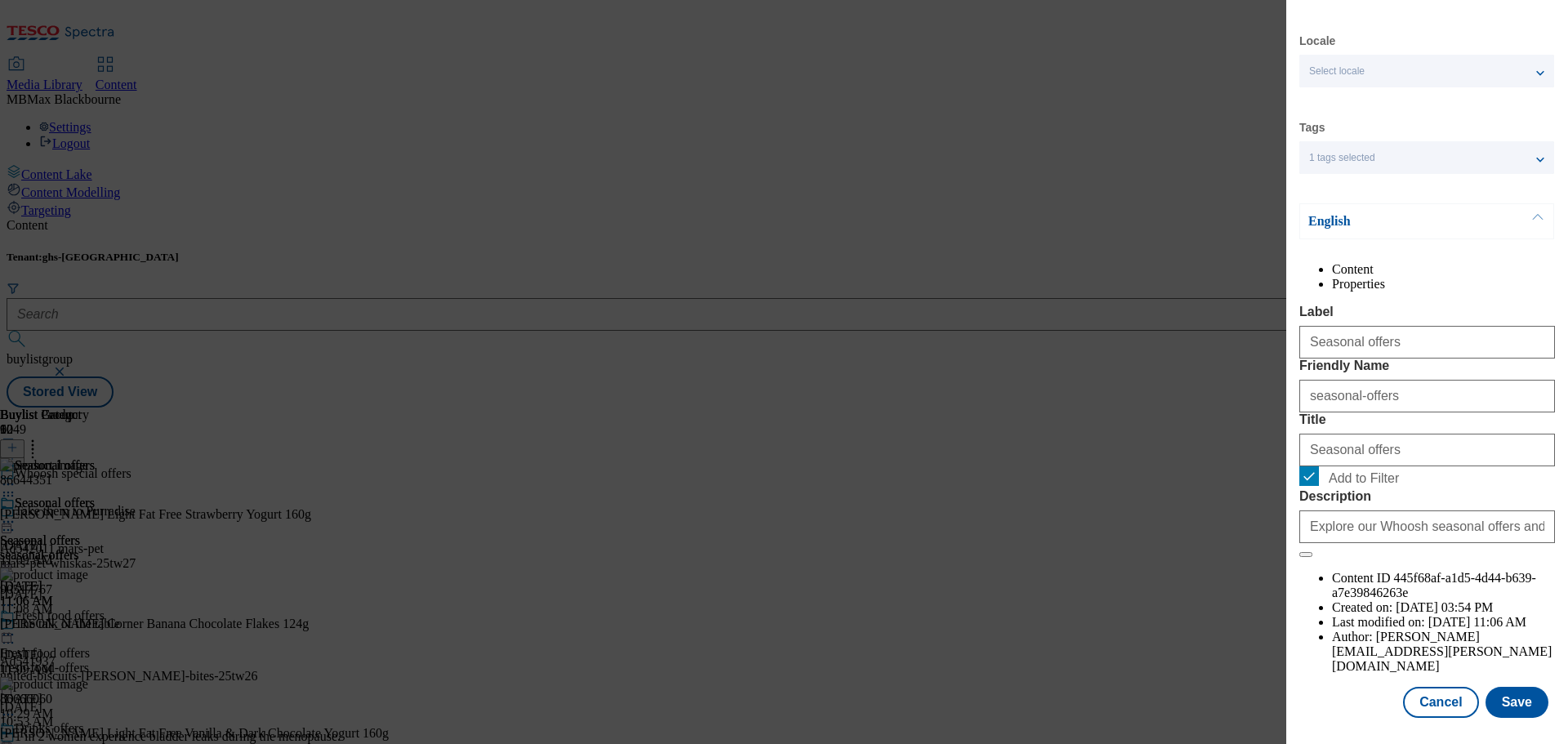
scroll to position [60, 0]
click at [1497, 703] on button "Save" at bounding box center [1516, 703] width 63 height 31
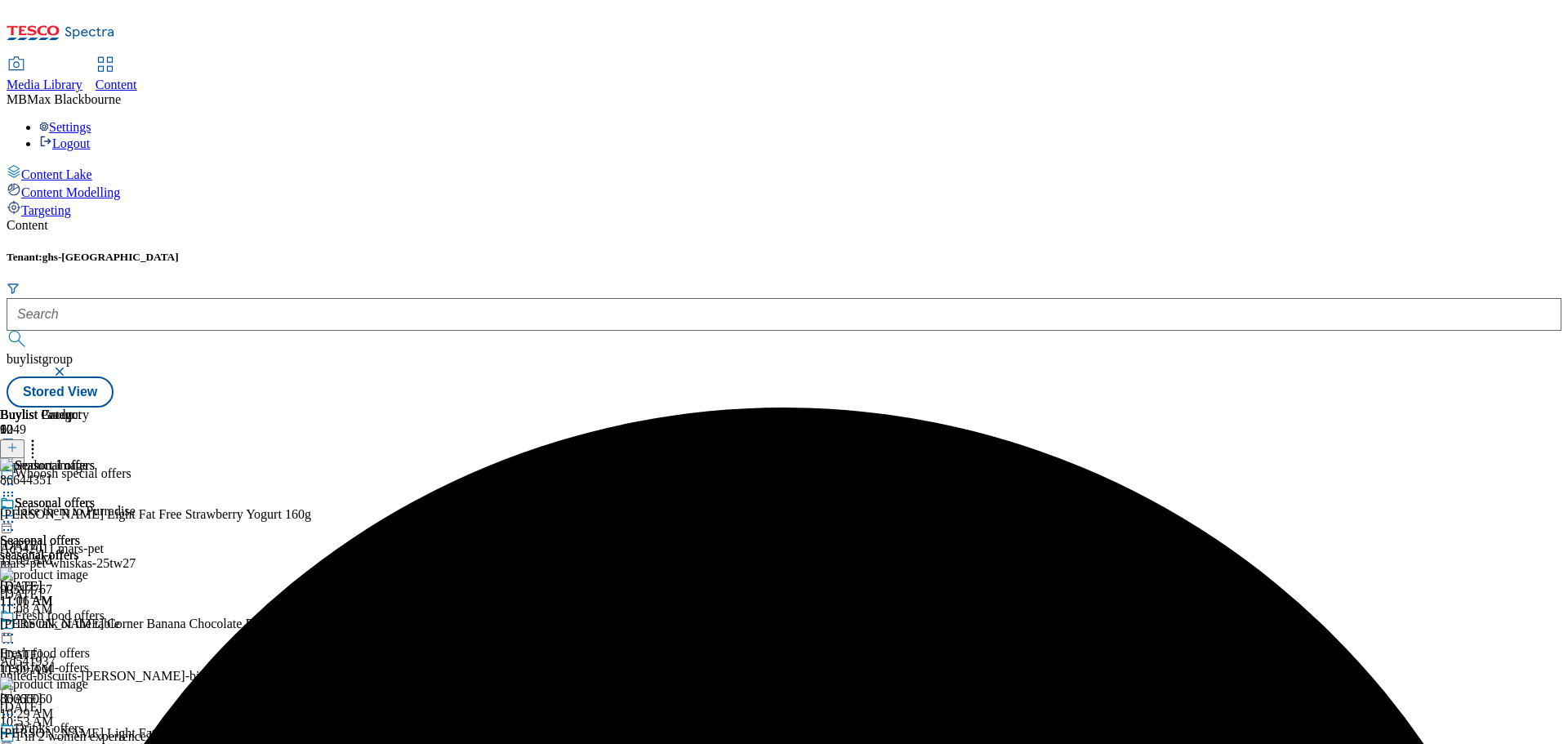
click at [16, 514] on icon at bounding box center [8, 521] width 16 height 16
click at [89, 626] on span "Preview" at bounding box center [70, 632] width 38 height 12
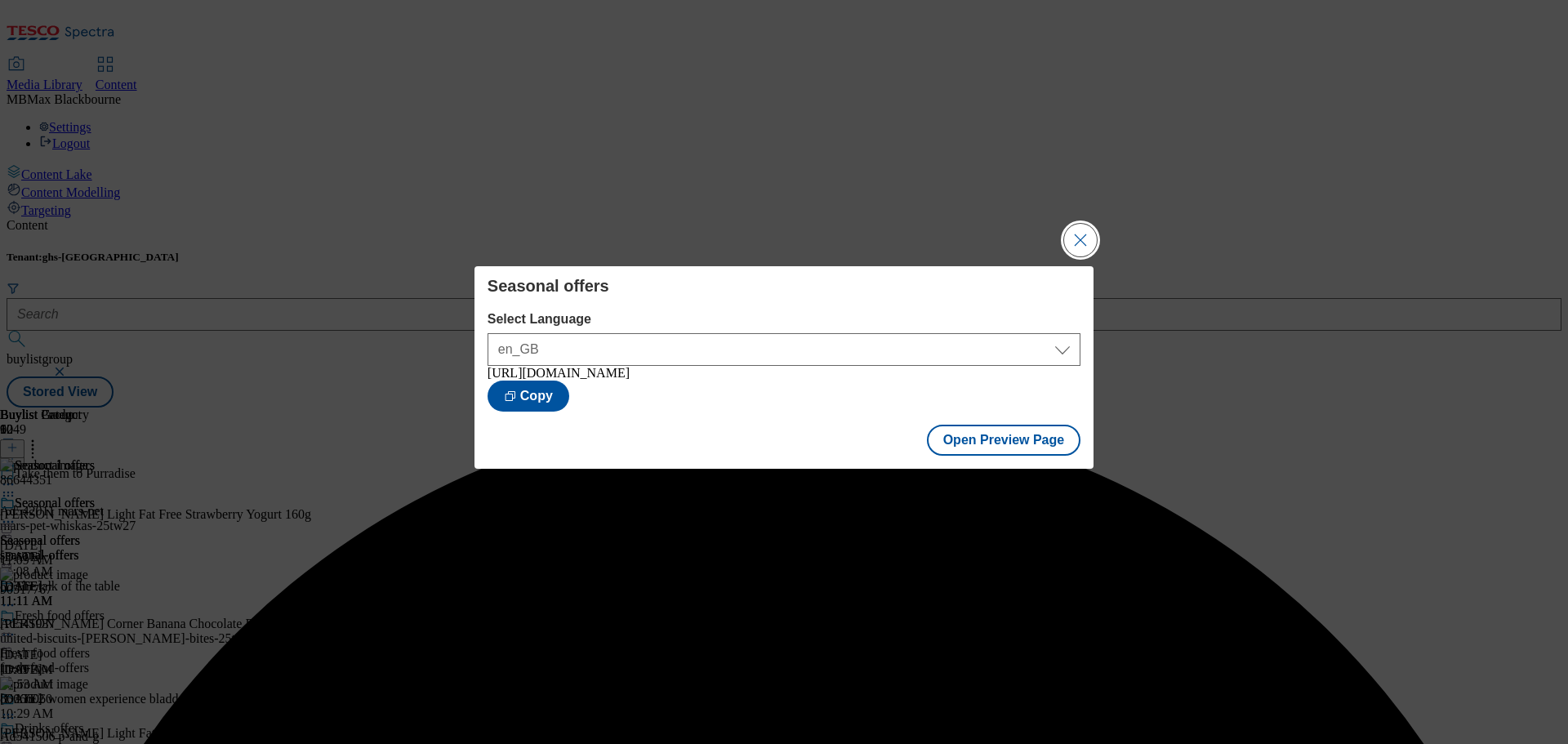
click at [1080, 243] on button "Close Modal" at bounding box center [1080, 240] width 33 height 33
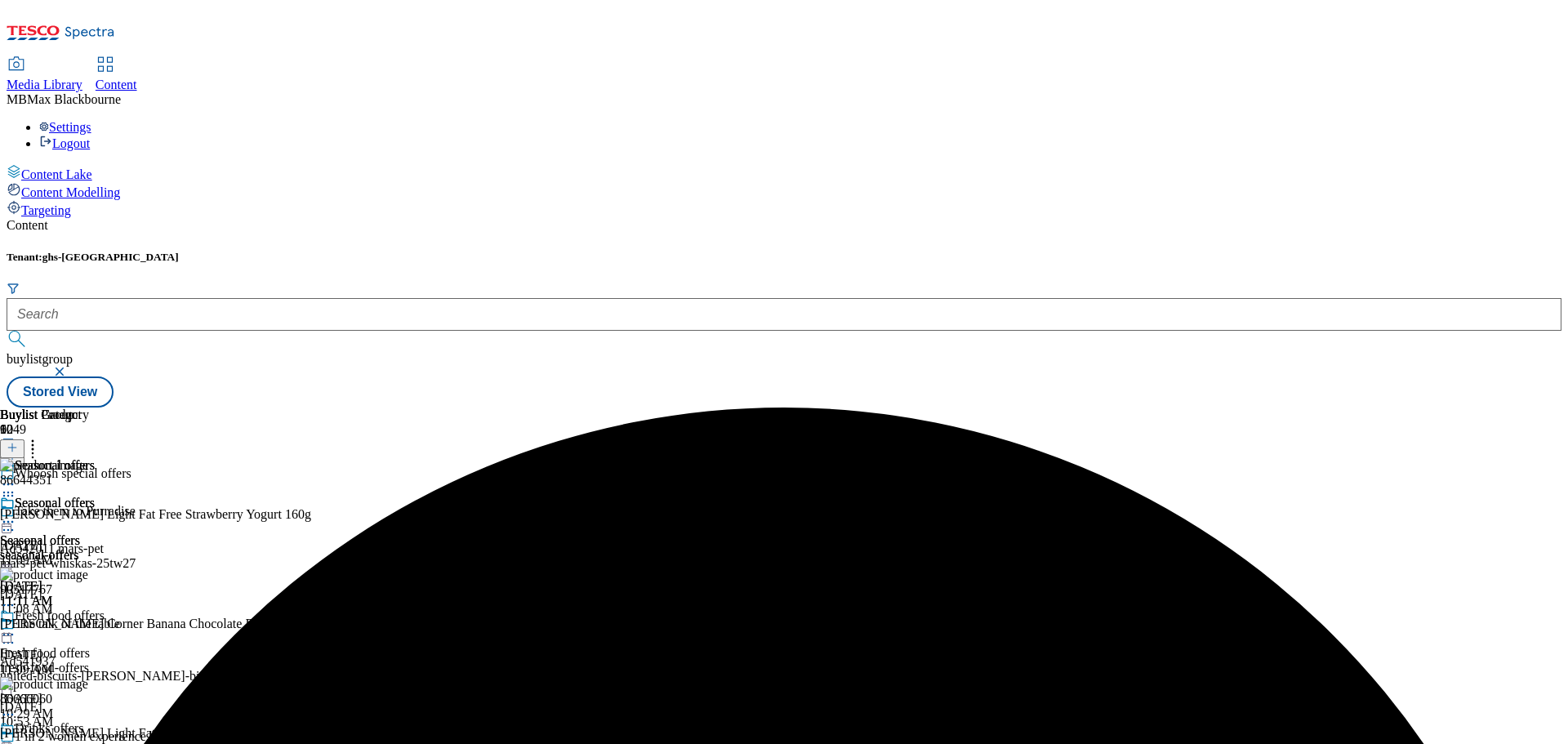
click at [16, 514] on icon at bounding box center [8, 521] width 16 height 16
click at [93, 678] on button "Publish" at bounding box center [63, 687] width 60 height 19
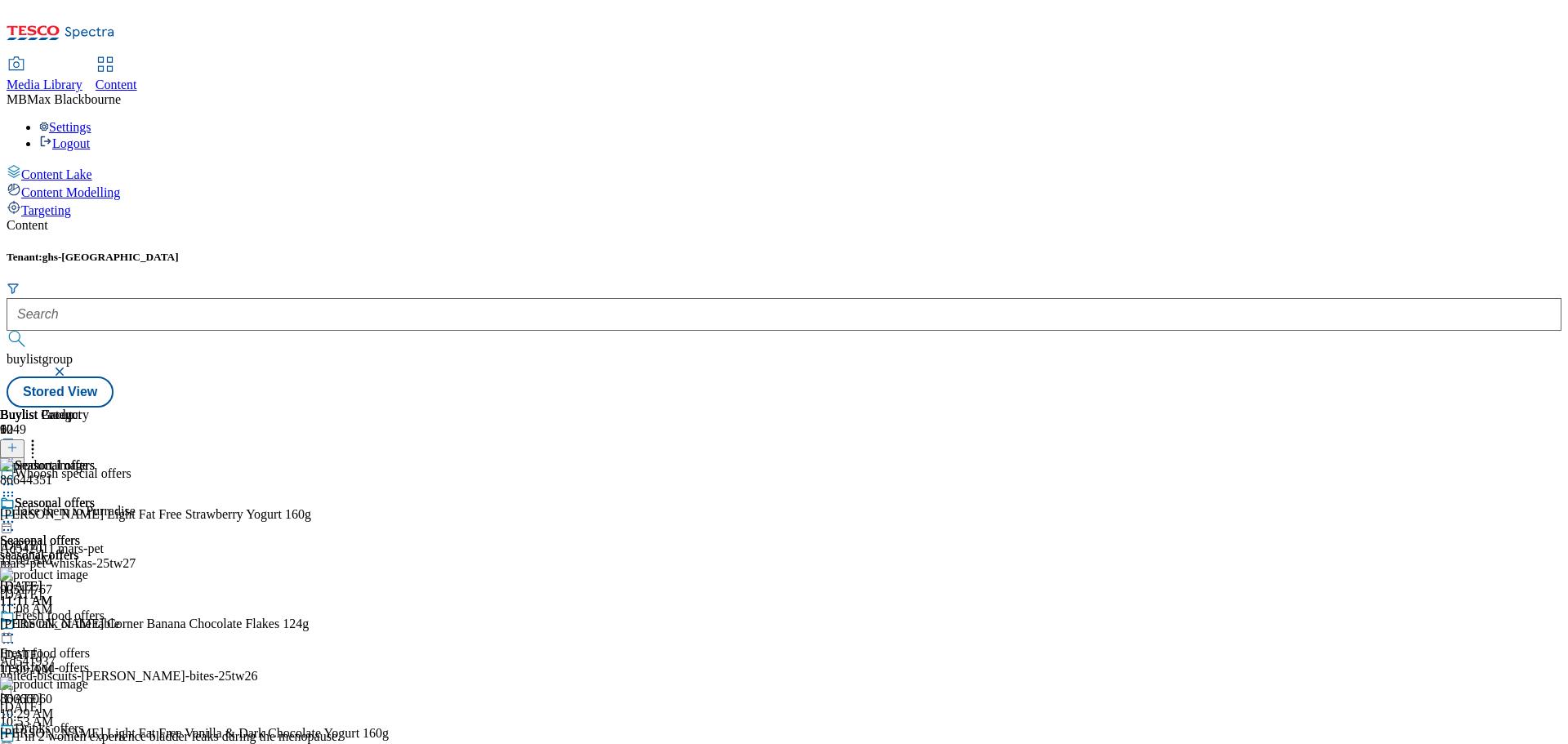
click at [638, 218] on div "Content Tenant: ghs-uk buylistgroup Stored View Buylist Group 6049 Whoosh speci…" at bounding box center [784, 313] width 1555 height 190
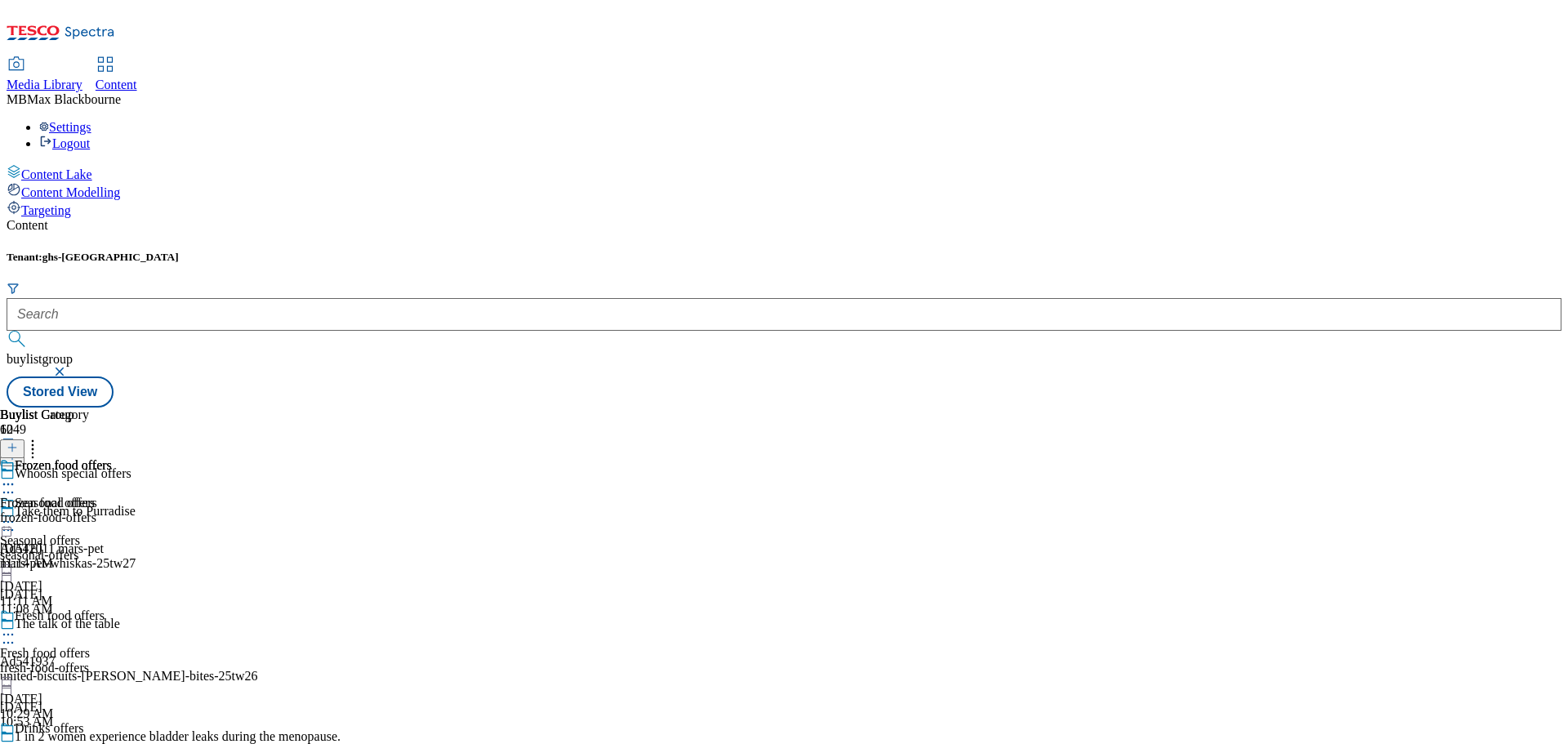
click at [16, 476] on icon at bounding box center [8, 484] width 16 height 16
click at [112, 458] on div "Frozen food offers" at bounding box center [63, 465] width 98 height 15
click at [18, 442] on icon at bounding box center [12, 447] width 11 height 11
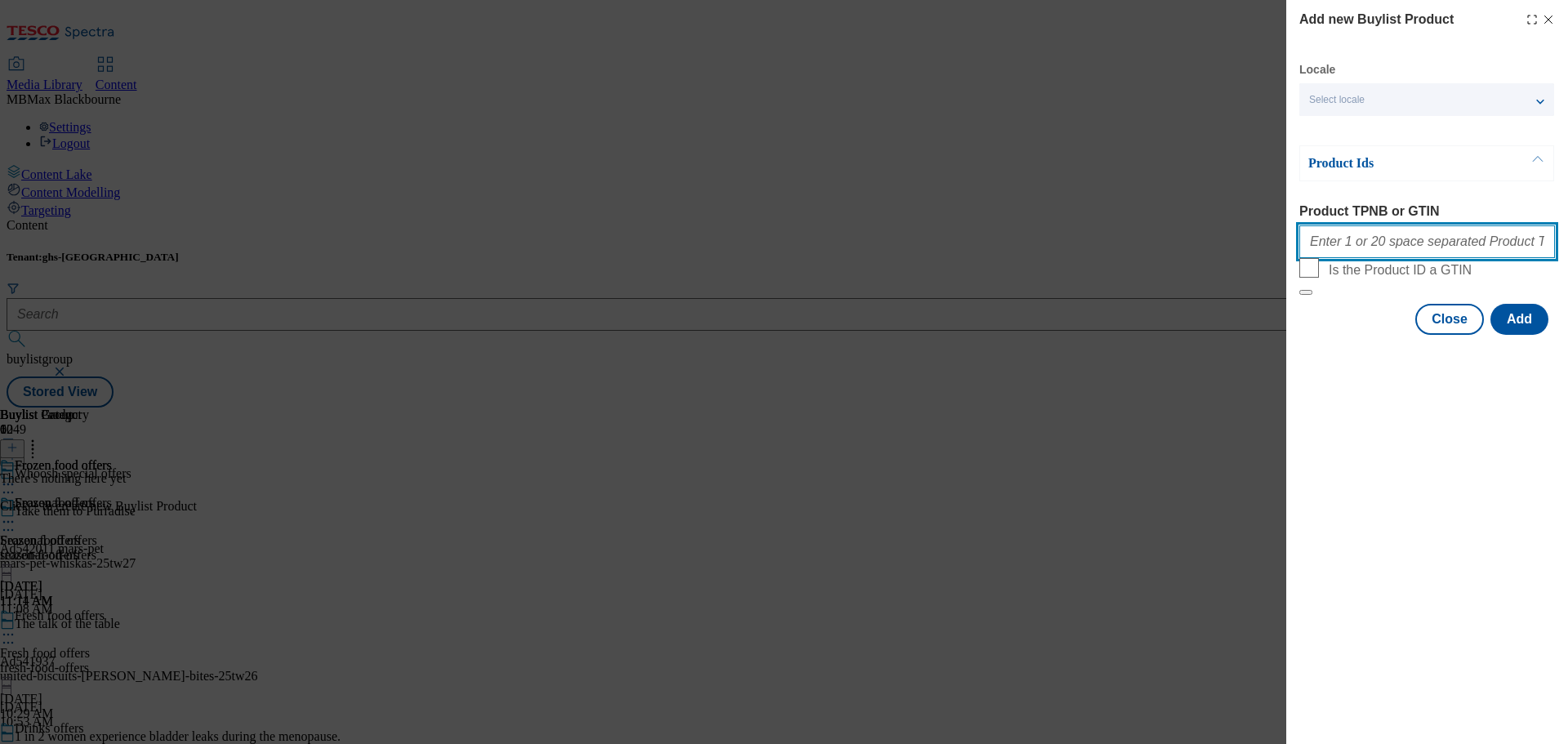
click at [1406, 255] on input "Product TPNB or GTIN" at bounding box center [1426, 242] width 255 height 33
paste input "84884562 90859696 80845480 91574380 91648028 78426685 54092239 92914547 93044359"
type input "84884562 90859696 80845480 91574380 91648028 78426685 54092239 92914547 93044359"
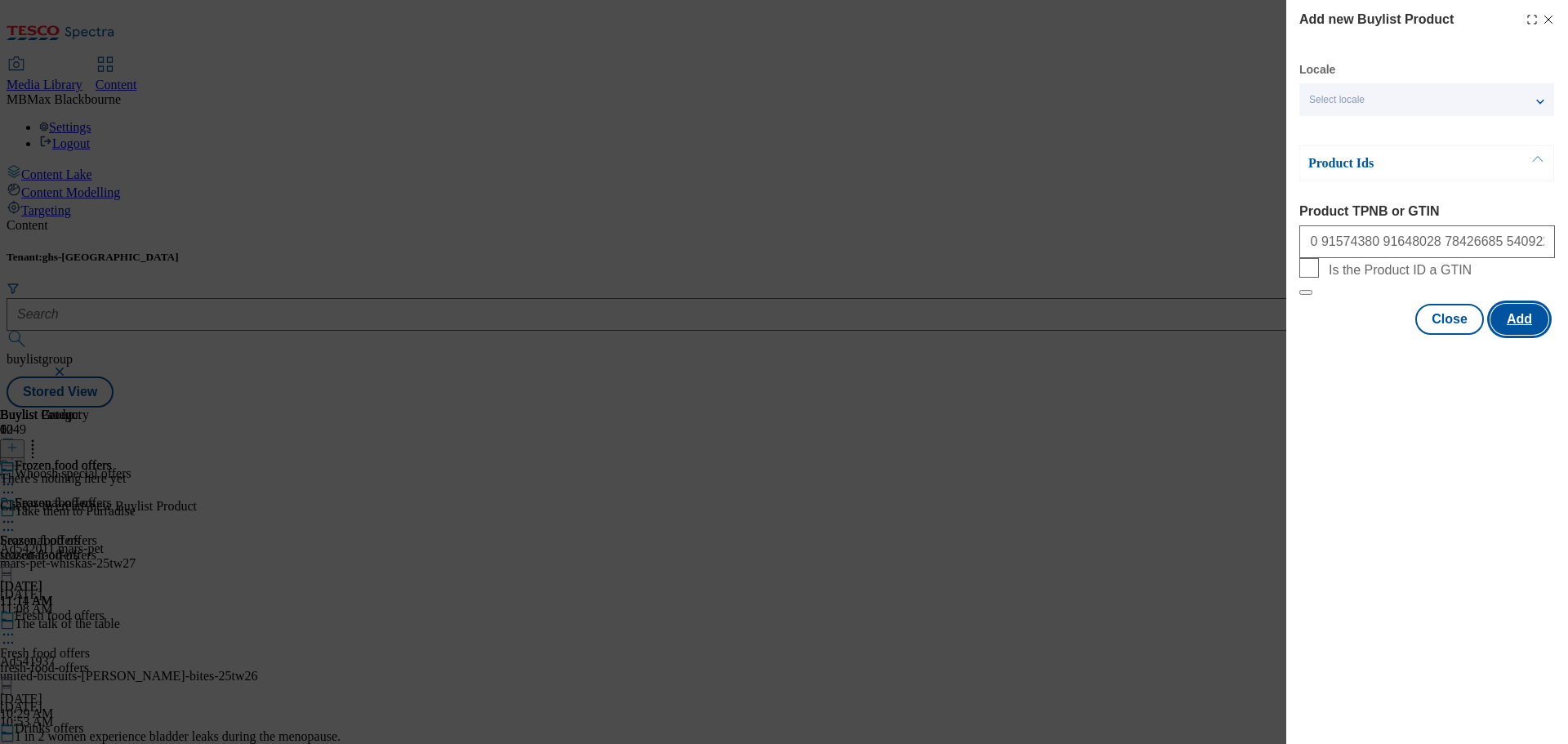
click at [1514, 335] on button "Add" at bounding box center [1519, 319] width 58 height 31
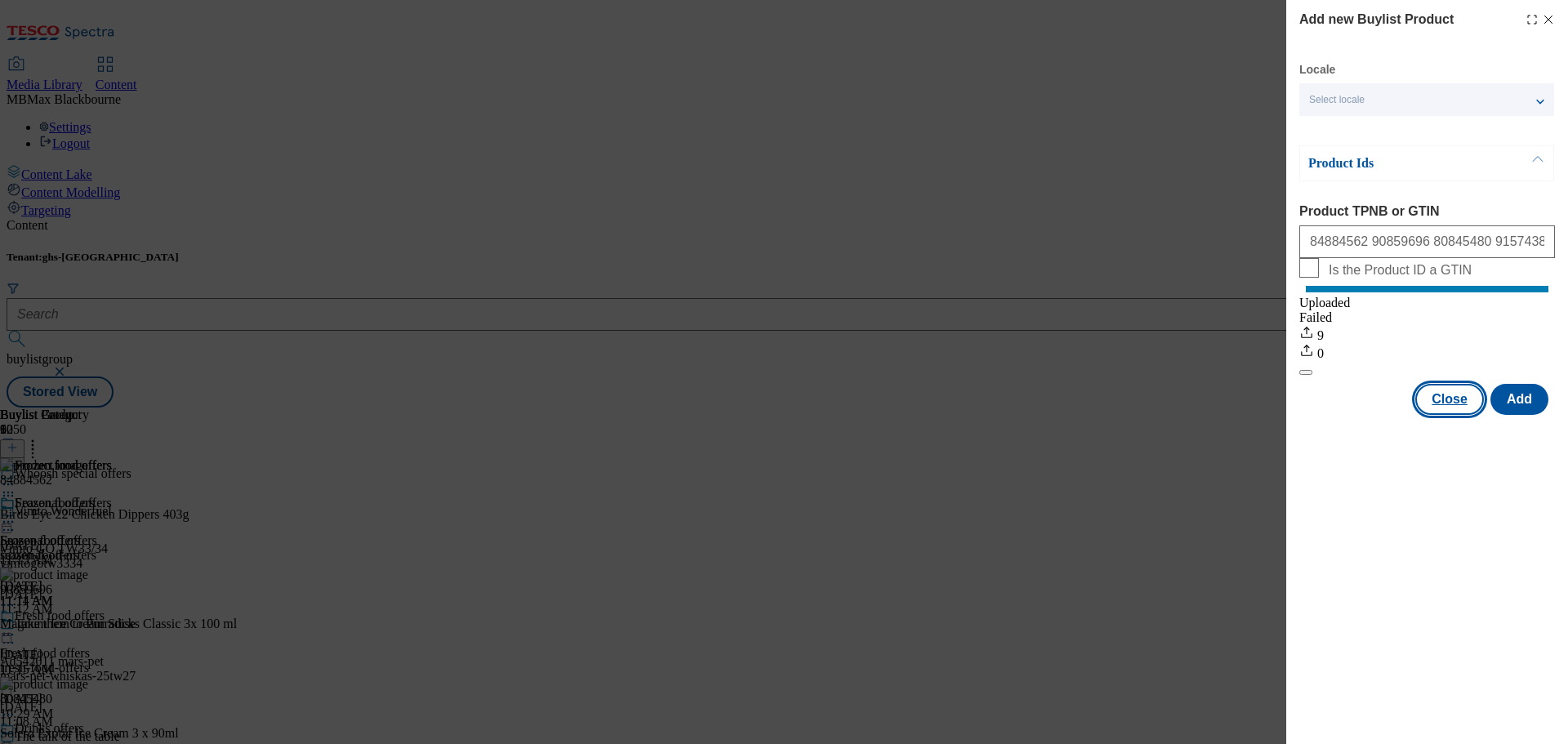
click at [1455, 415] on button "Close" at bounding box center [1449, 400] width 68 height 31
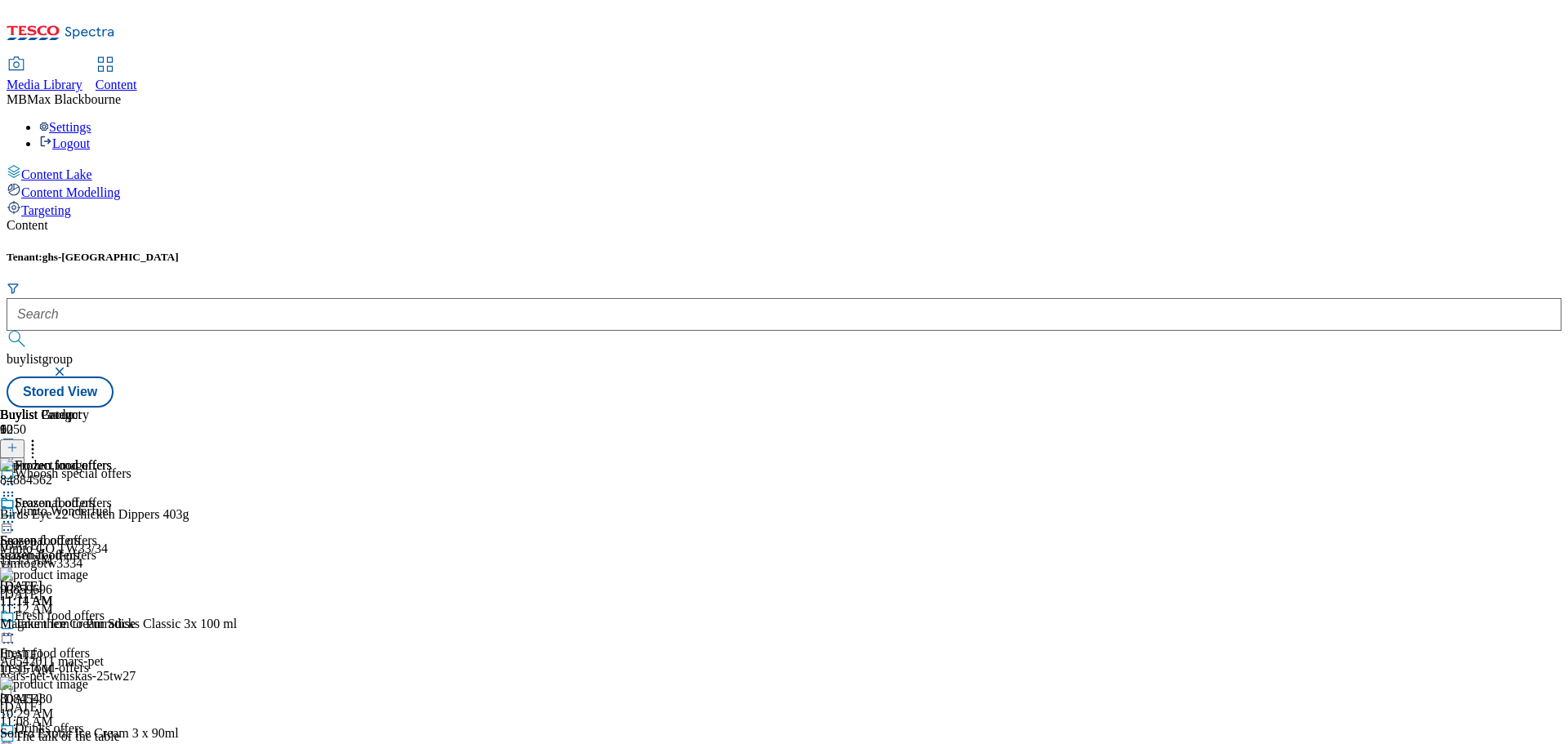
click at [14, 521] on circle at bounding box center [12, 522] width 3 height 3
click at [76, 546] on button "Edit" at bounding box center [54, 556] width 43 height 19
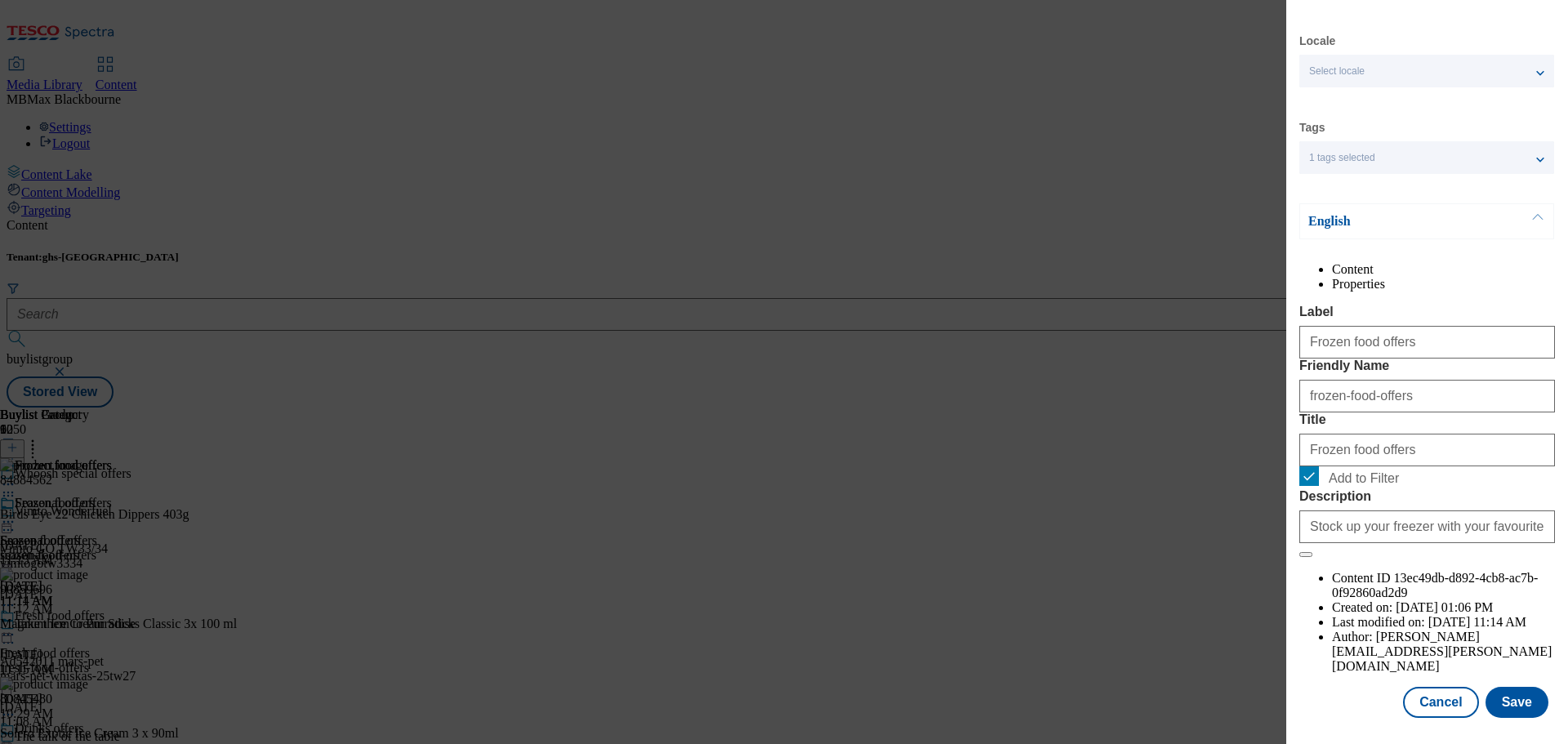
scroll to position [60, 0]
click at [1491, 699] on button "Save" at bounding box center [1516, 703] width 63 height 31
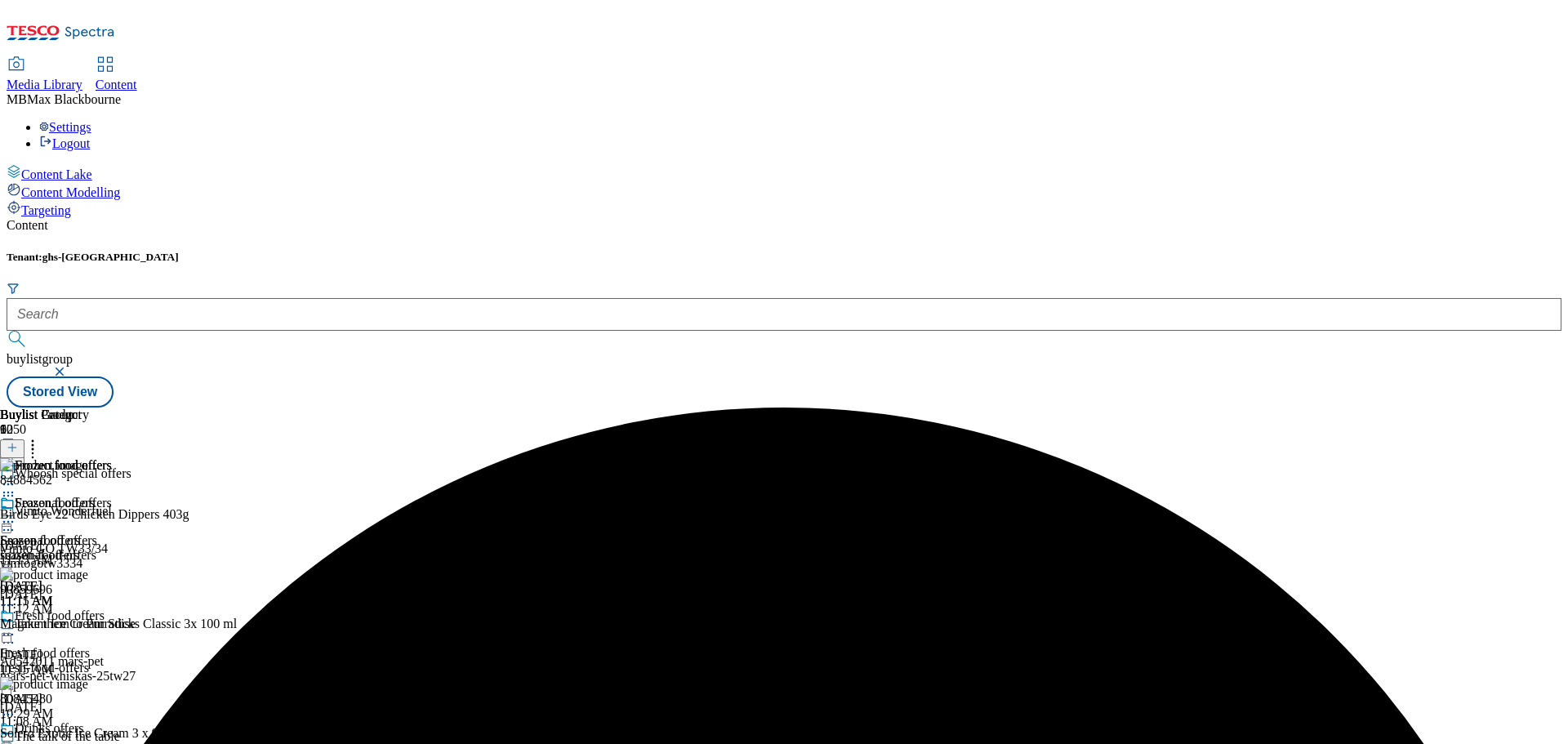
click at [9, 521] on circle at bounding box center [9, 522] width 3 height 3
click at [96, 621] on button "Preview" at bounding box center [64, 631] width 63 height 19
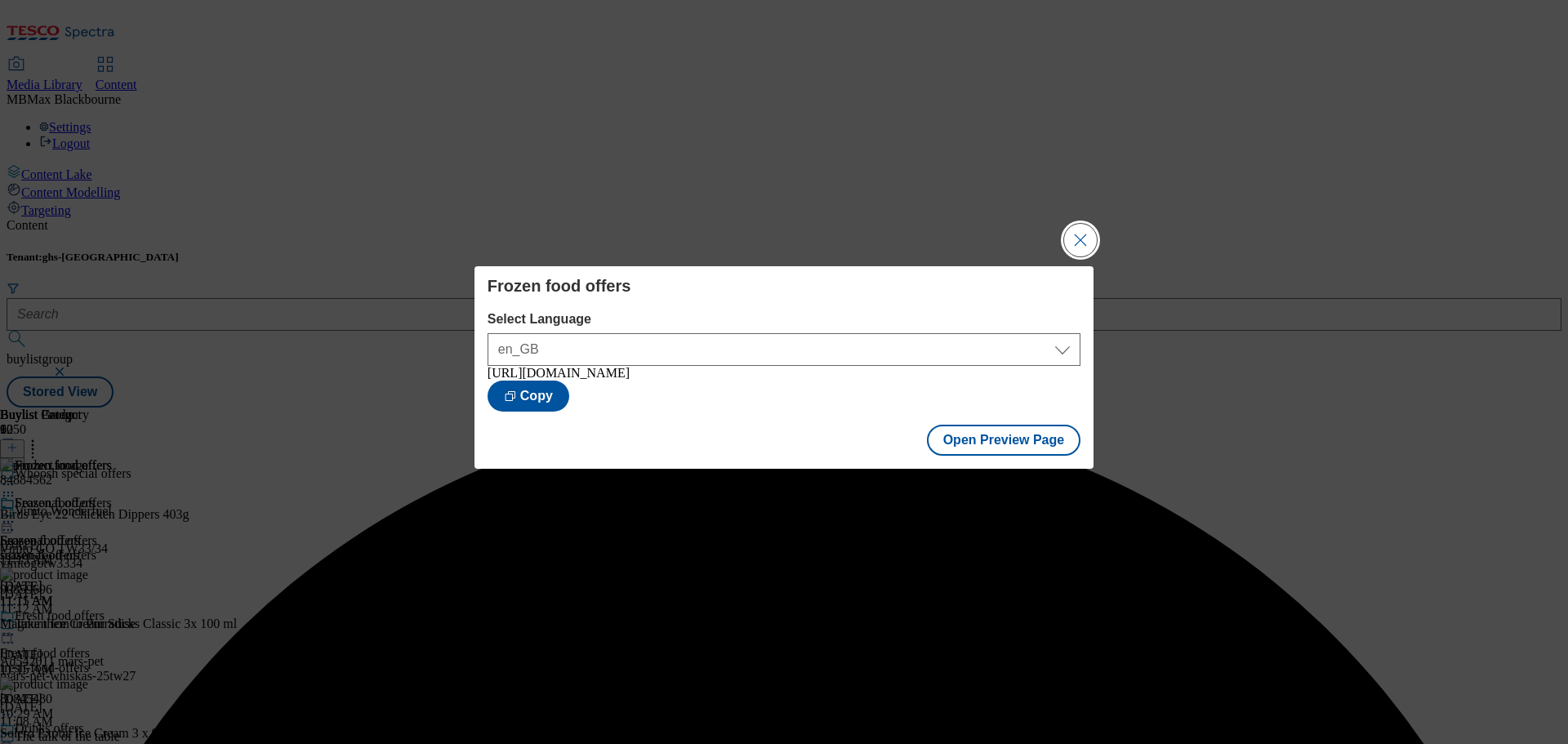
click at [1081, 234] on button "Close Modal" at bounding box center [1080, 240] width 33 height 33
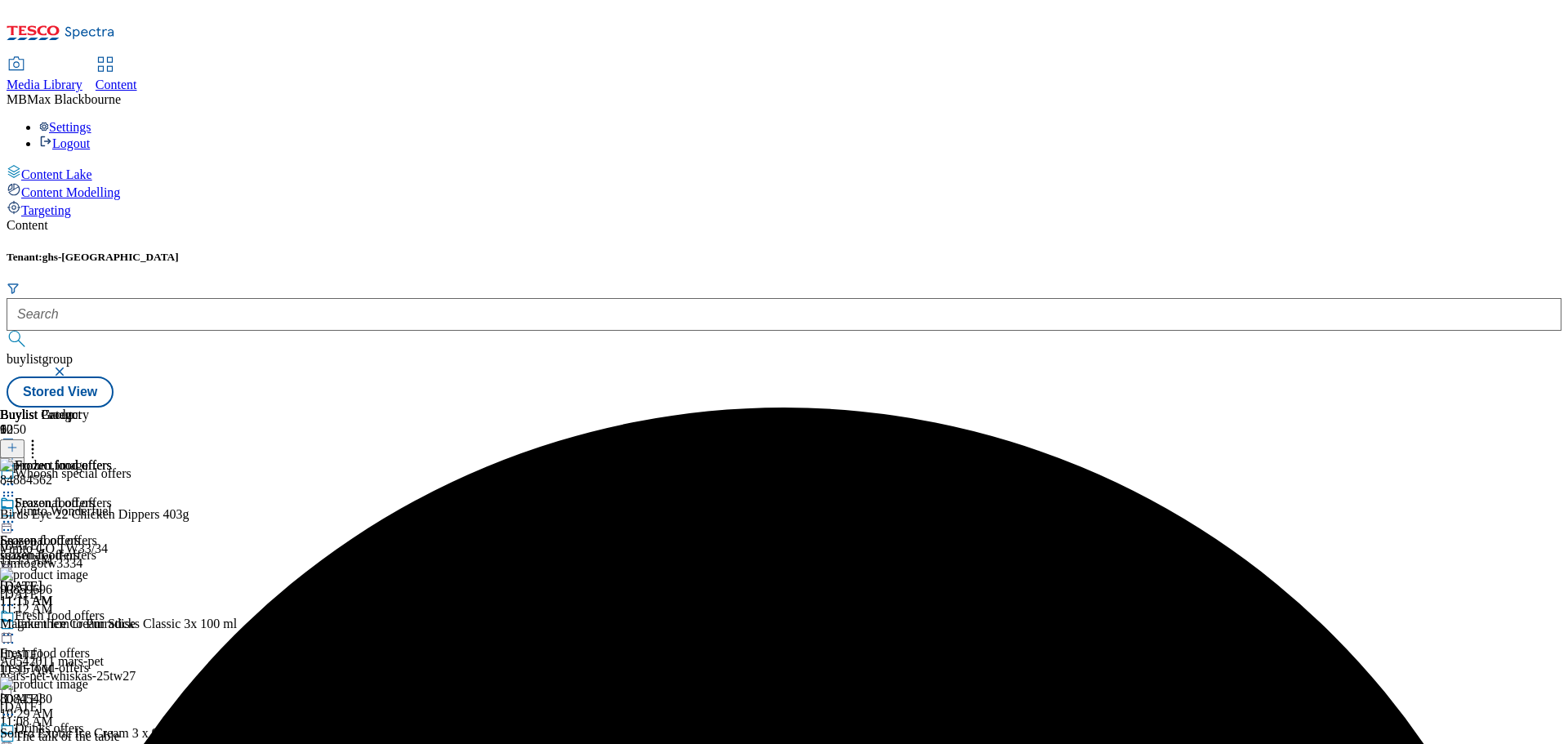
click at [16, 514] on icon at bounding box center [8, 521] width 16 height 16
click at [86, 682] on span "Publish" at bounding box center [69, 688] width 36 height 12
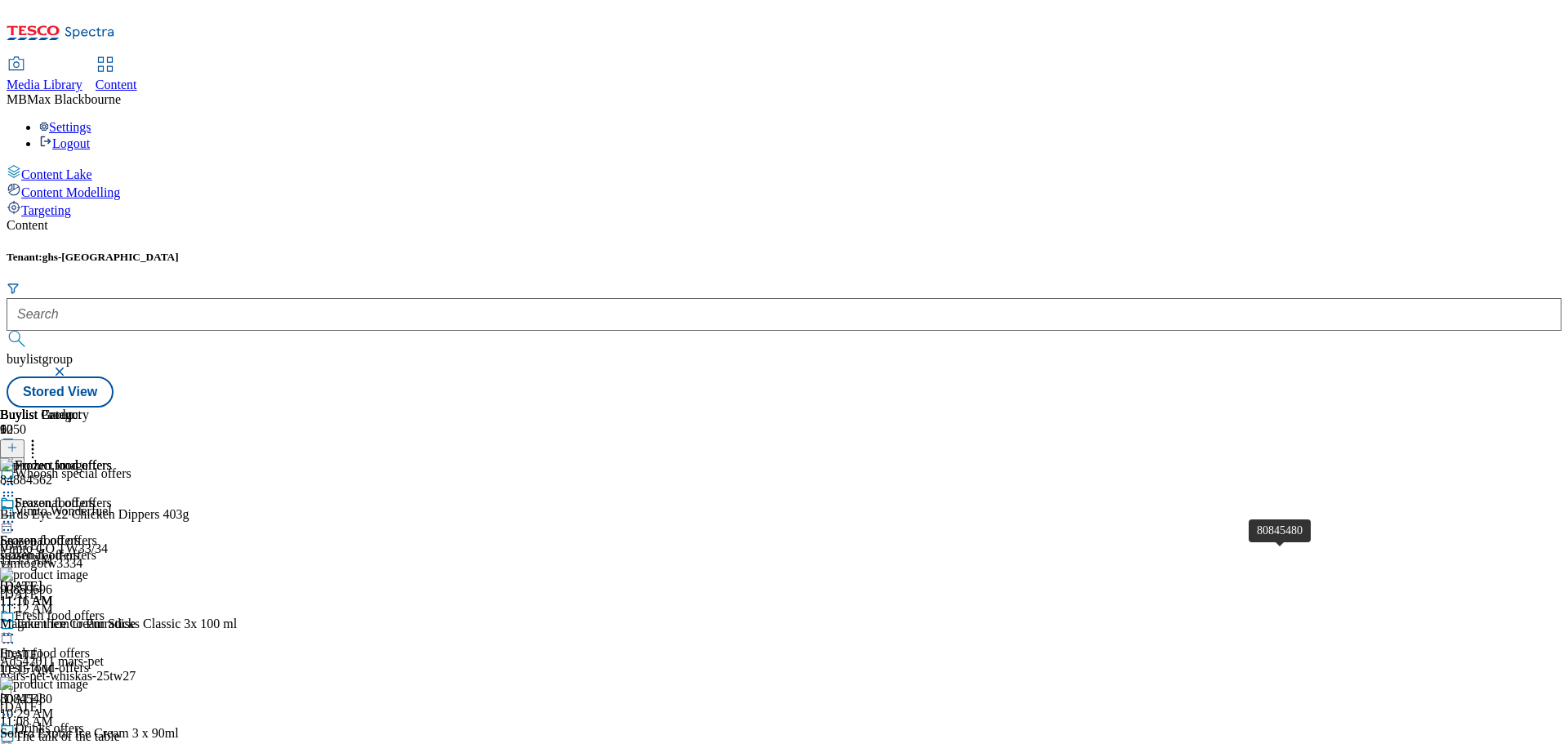
scroll to position [0, 0]
click at [287, 458] on div "84884562 Birds Eye 22 Chicken Dippers 403g Aug 27, 2025 11:15 AM" at bounding box center [143, 513] width 287 height 110
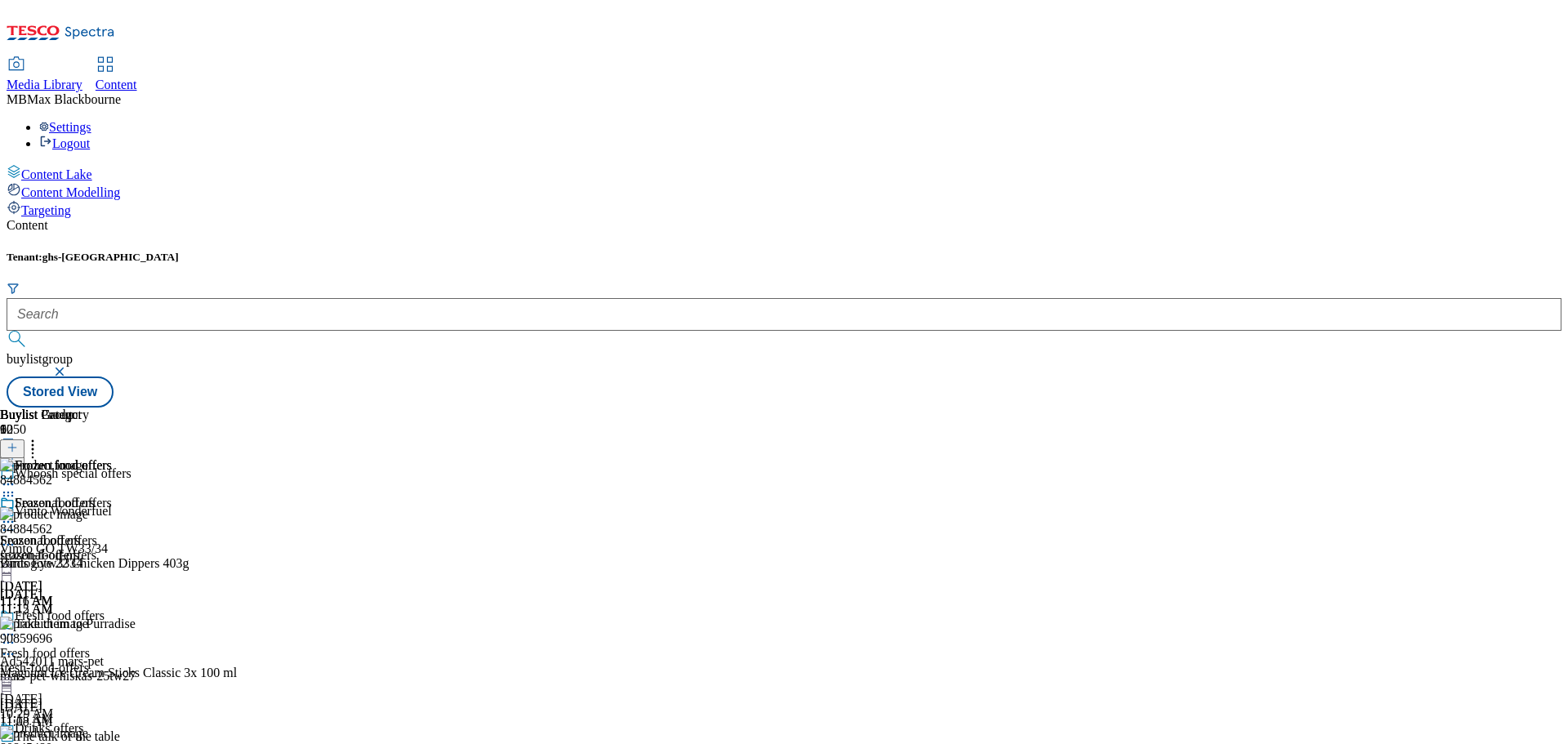
click at [287, 508] on div "84884562 Birds Eye 22 Chicken Dippers 403g Aug 27, 2025 11:15 AM" at bounding box center [143, 562] width 287 height 110
click at [1455, 407] on div "Buylist Group 6050 Whoosh special offers Vimto Wonderfuel Vimto GO TW33/34 vimt…" at bounding box center [784, 407] width 1555 height 0
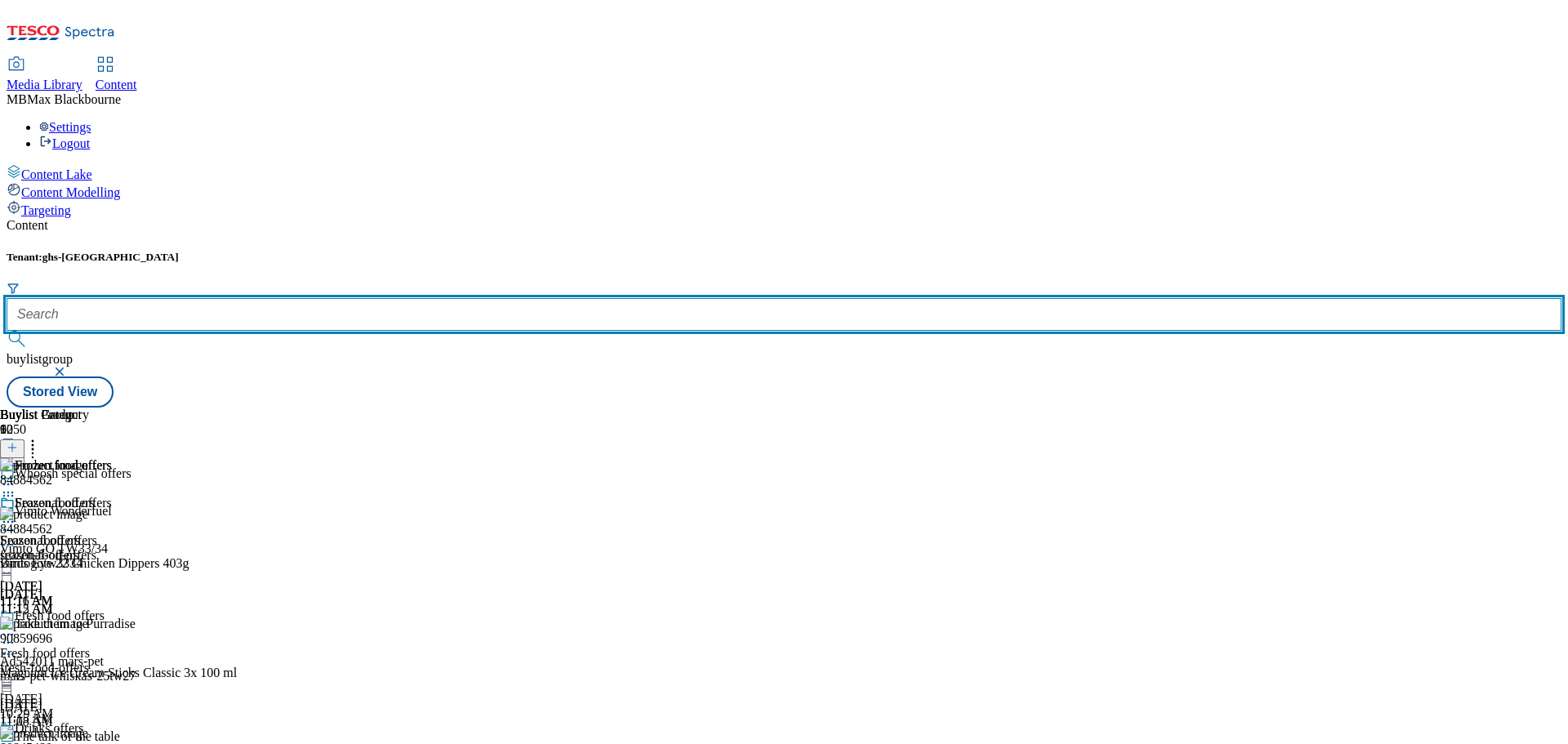
click at [355, 298] on input "text" at bounding box center [784, 314] width 1555 height 33
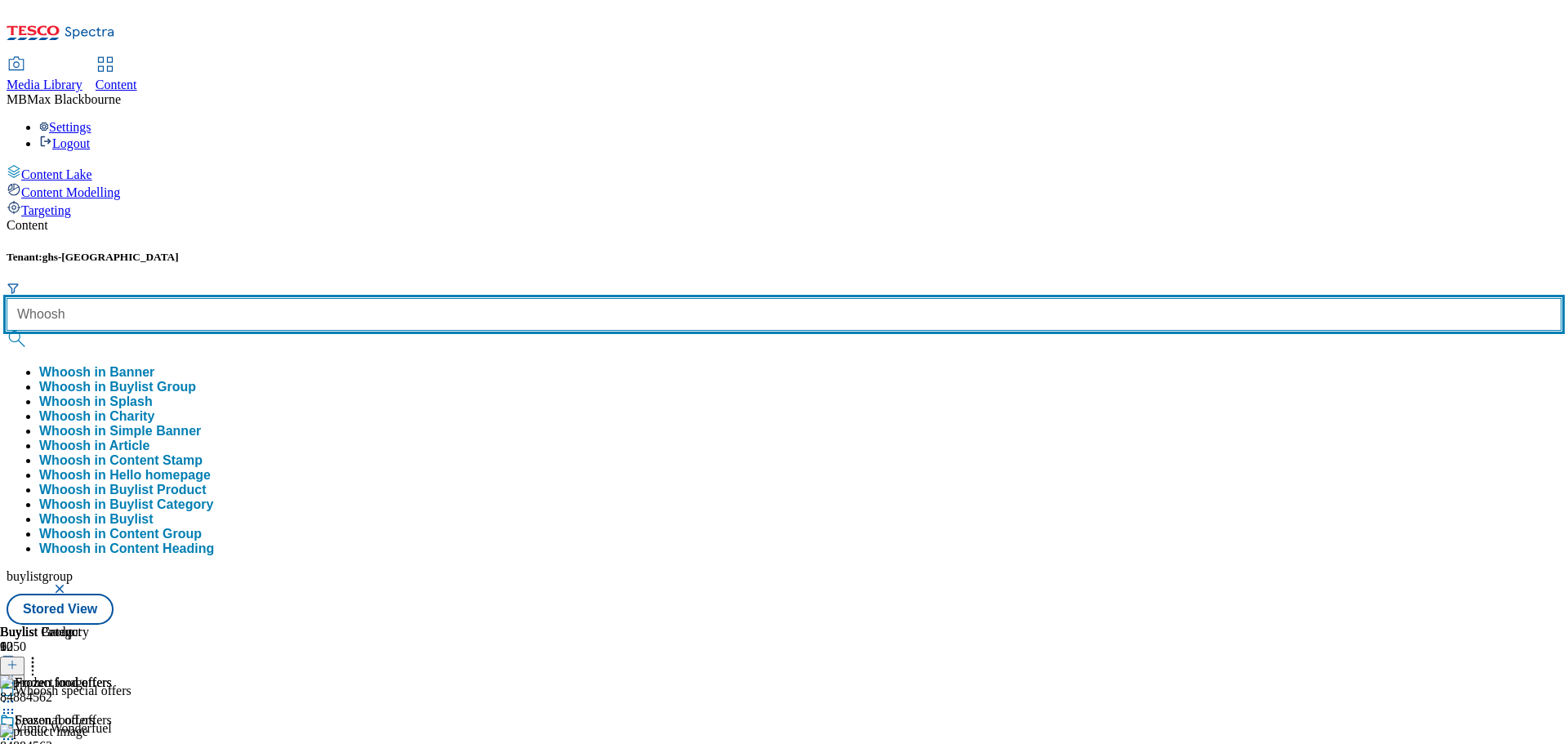
type input "Whoosh"
click at [7, 331] on button "submit" at bounding box center [18, 338] width 22 height 16
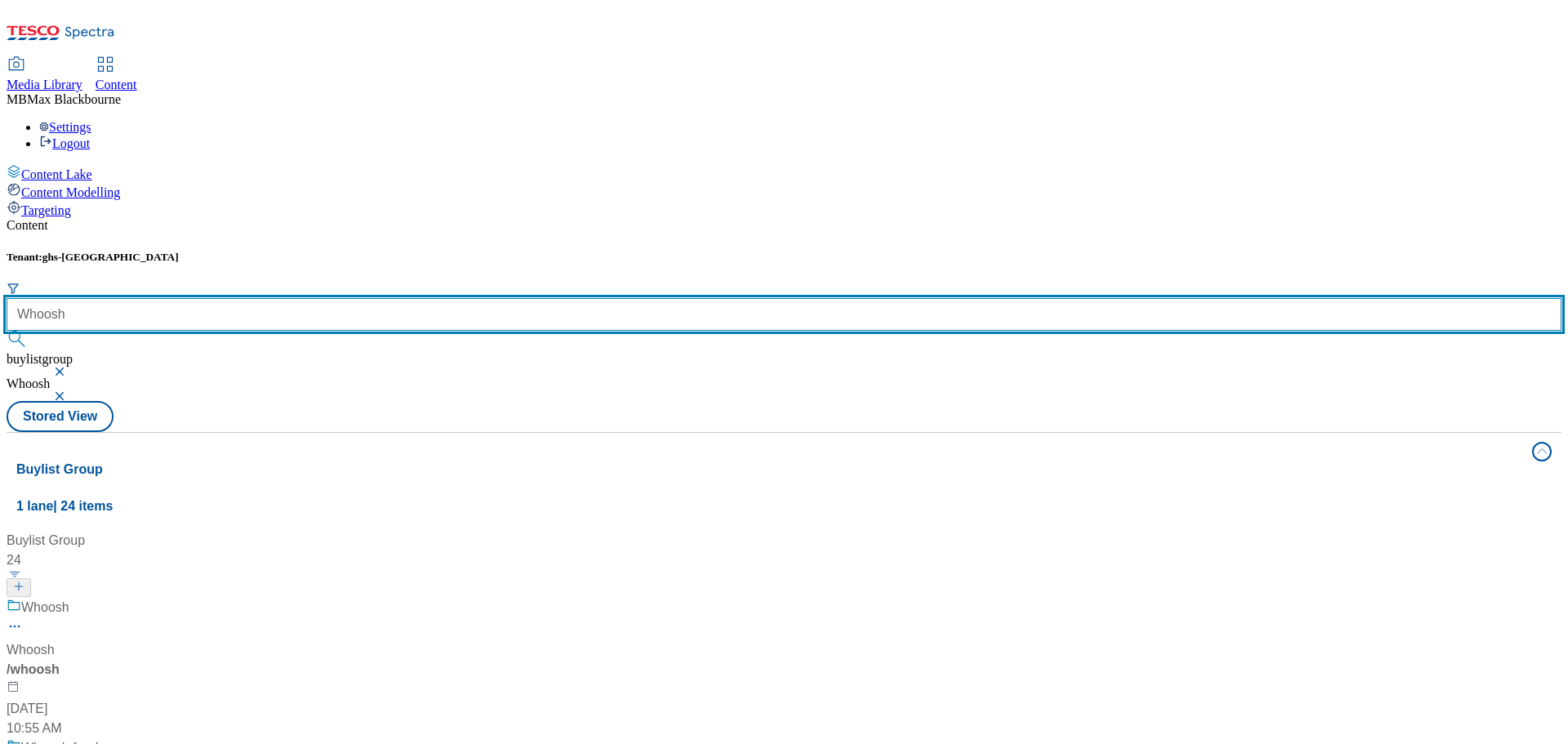
scroll to position [735, 0]
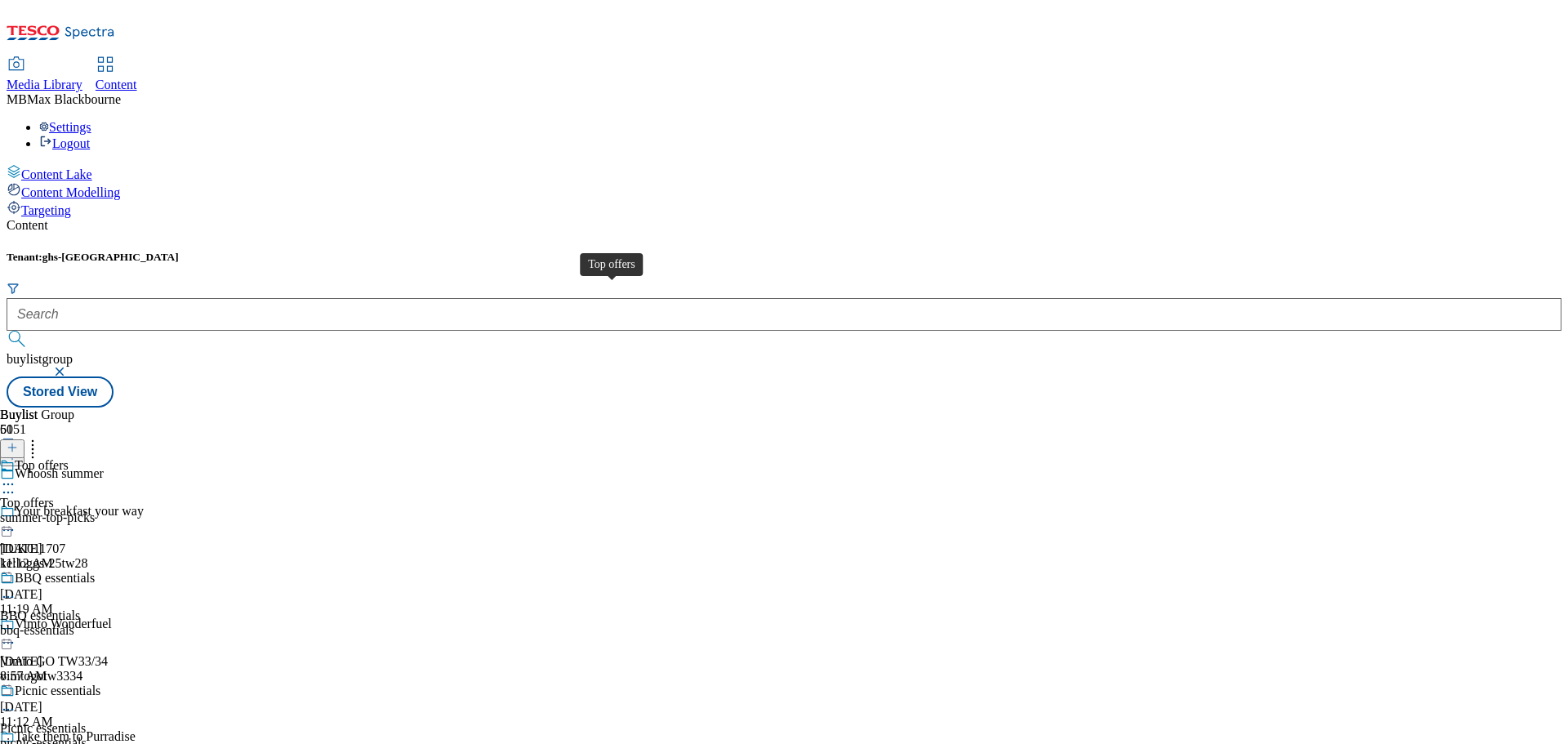
click at [54, 495] on span "Top offers" at bounding box center [27, 502] width 54 height 15
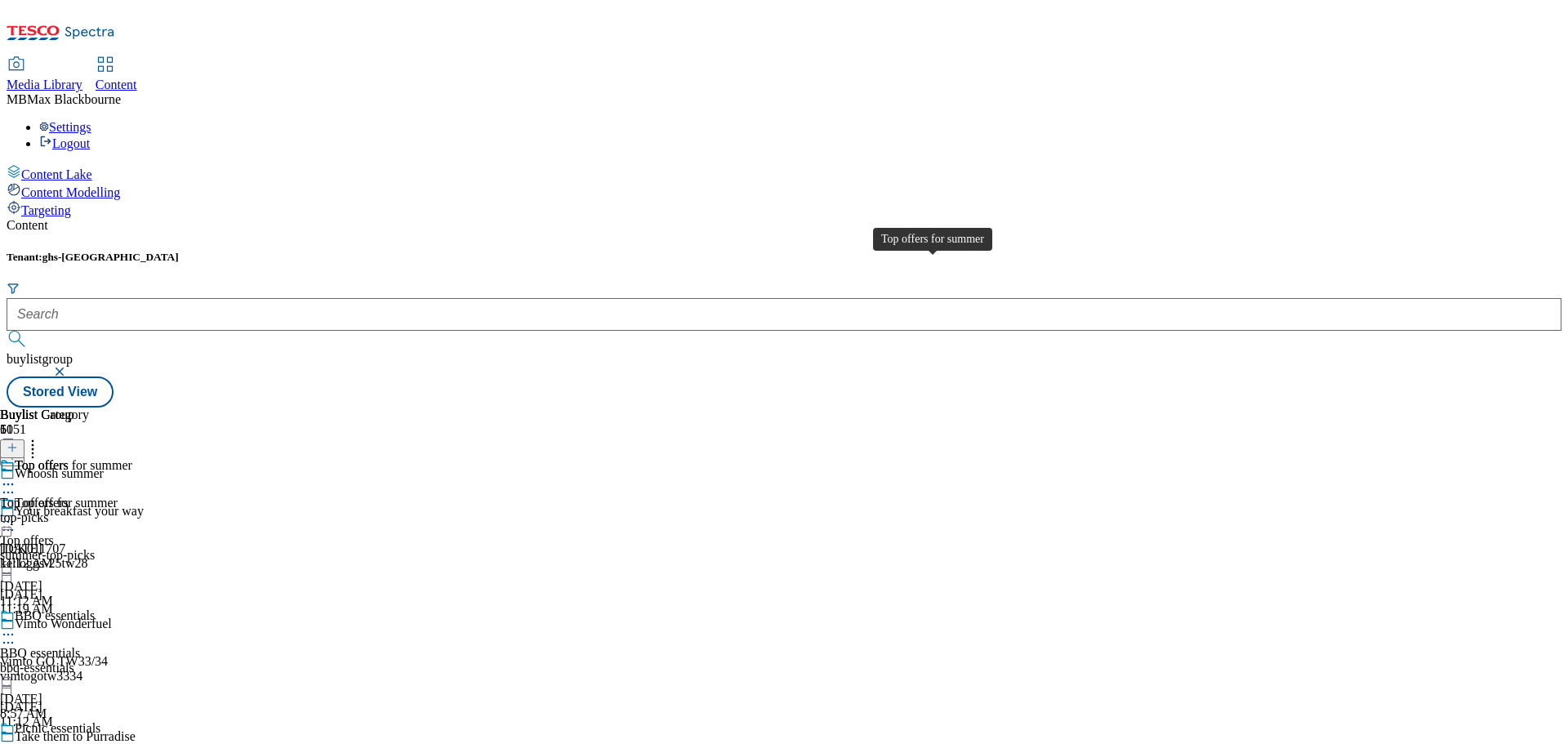
click at [132, 458] on div "Top offers for summer" at bounding box center [73, 465] width 117 height 15
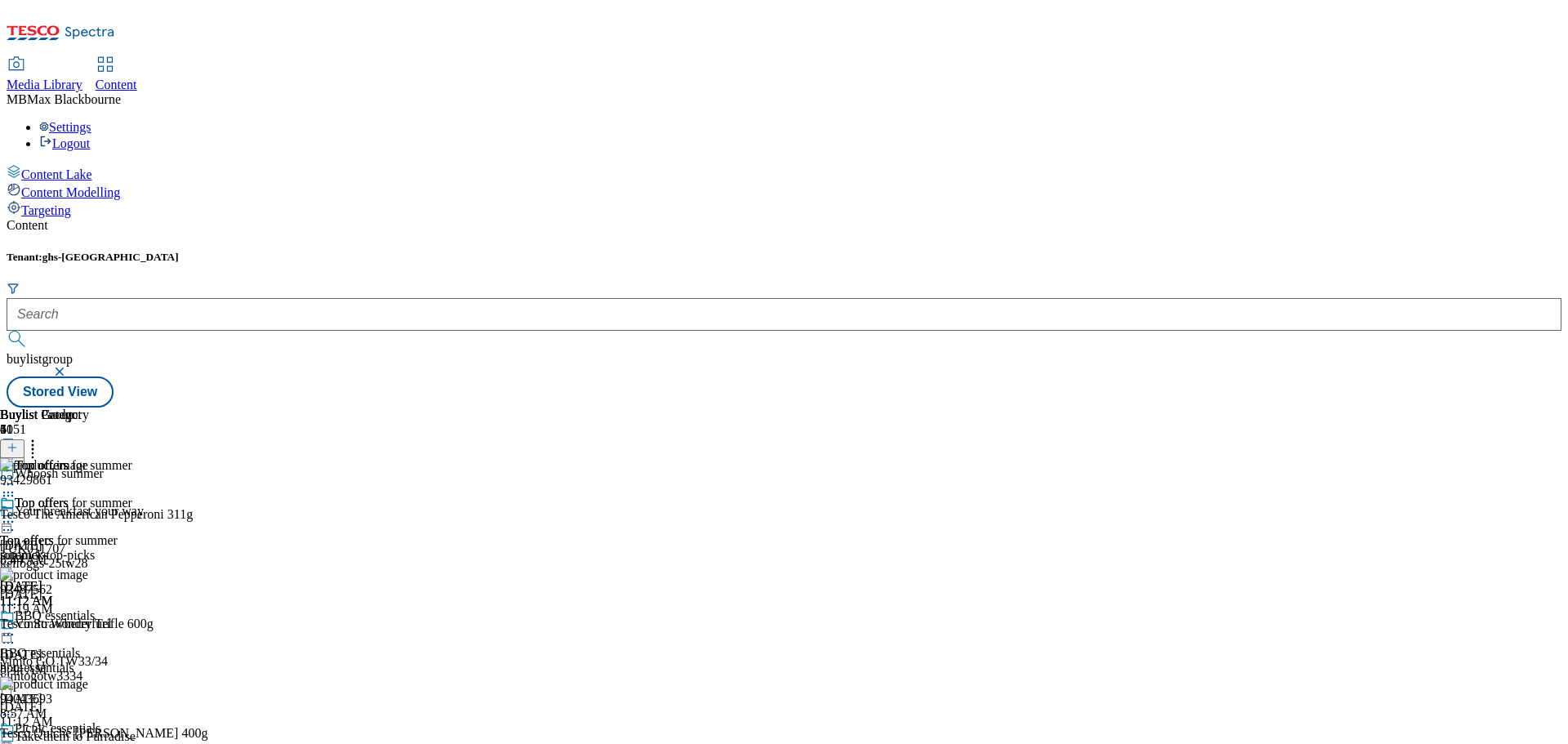
click at [41, 437] on icon at bounding box center [32, 445] width 16 height 16
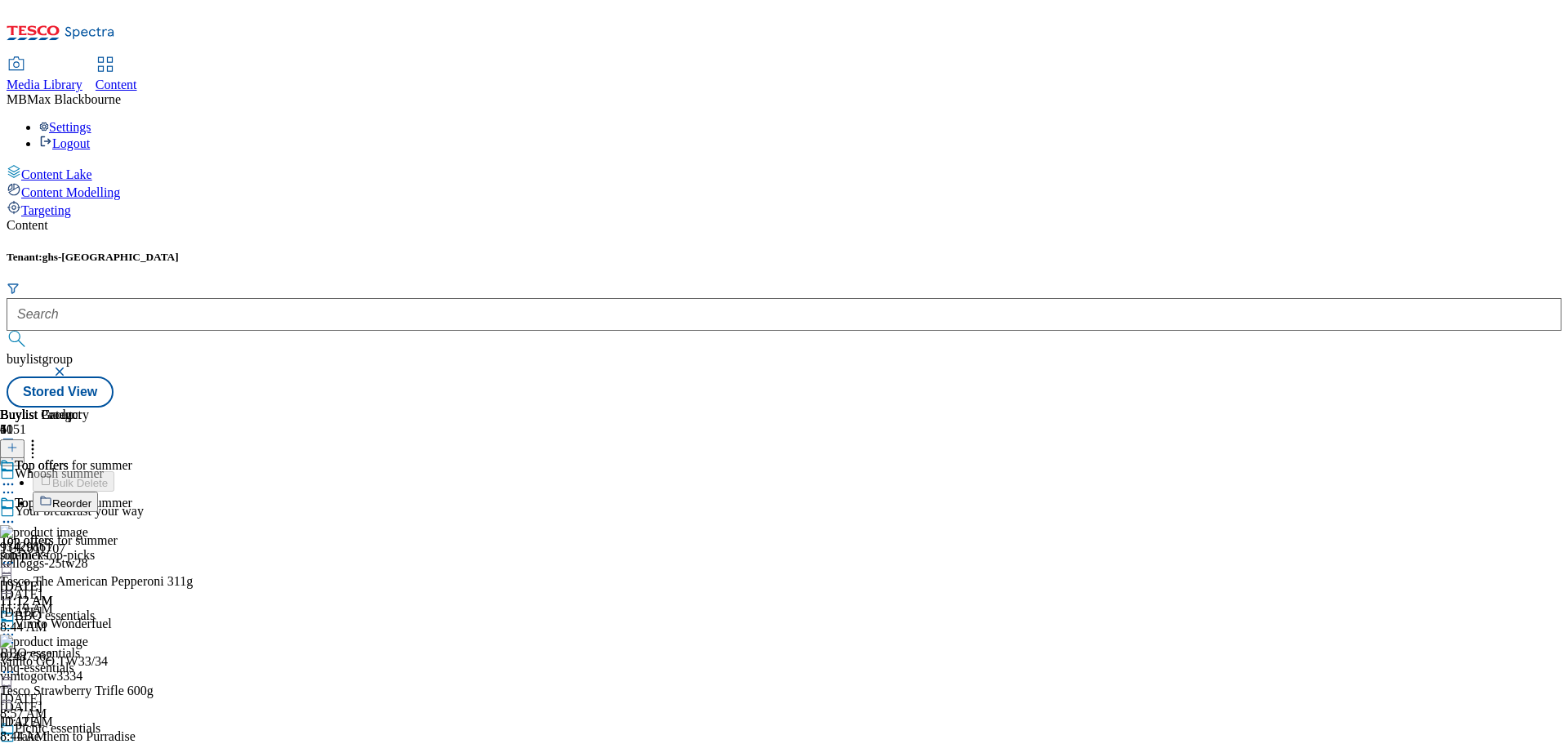
click at [1448, 407] on div "Buylist Group 6051 Whoosh summer Your breakfast your way TUK011707 kelloggs-25t…" at bounding box center [784, 407] width 1555 height 0
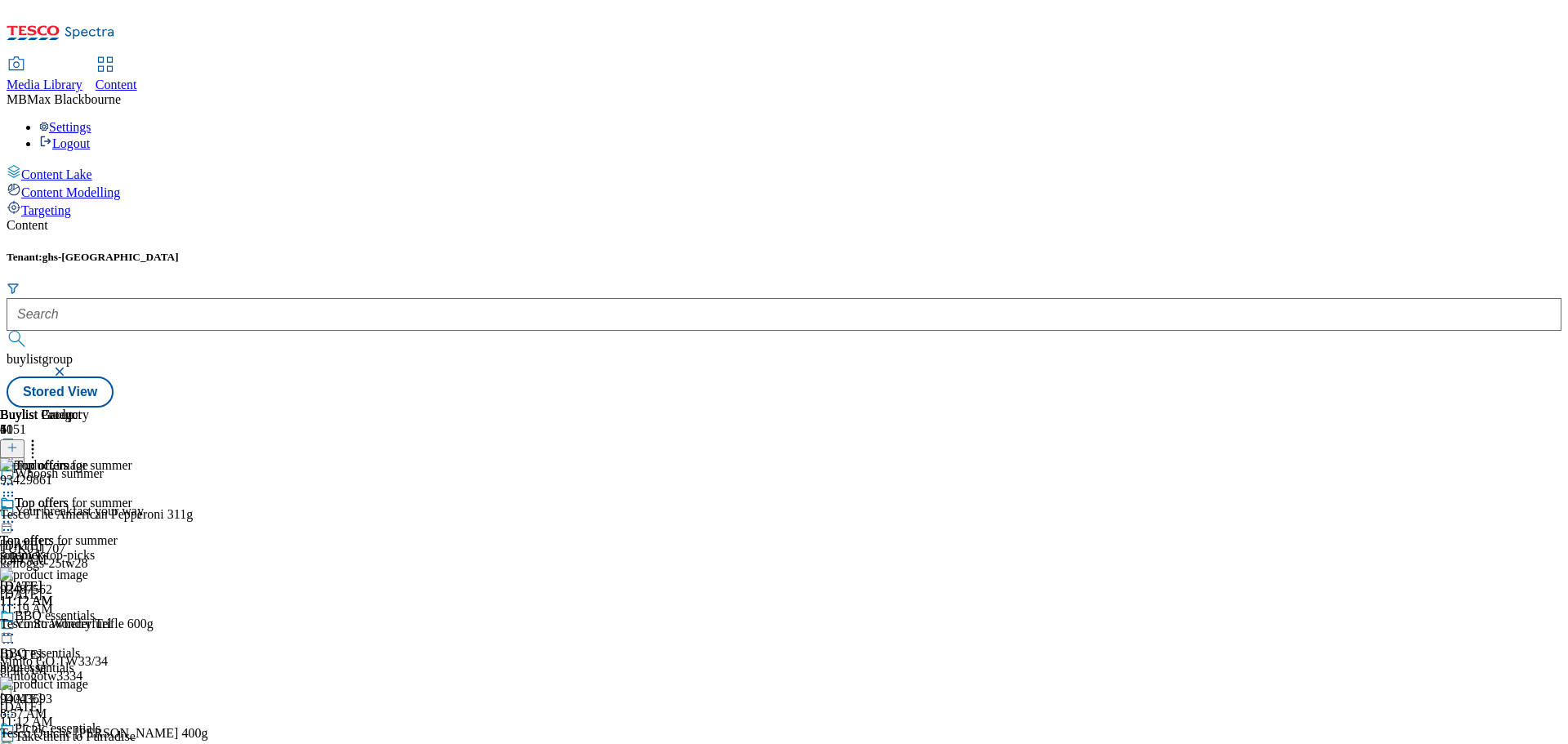
click at [16, 514] on icon at bounding box center [8, 521] width 16 height 16
click at [142, 654] on div "Top offers for summer Edit Copy Move Reporting Preview Un-preview Open Preview …" at bounding box center [71, 659] width 142 height 326
click at [132, 575] on div "Top offers for summer Top offers for summer top-picks Aug 27, 2025 11:12 AM" at bounding box center [66, 552] width 132 height 113
click at [136, 706] on div "8:57 AM" at bounding box center [68, 713] width 136 height 15
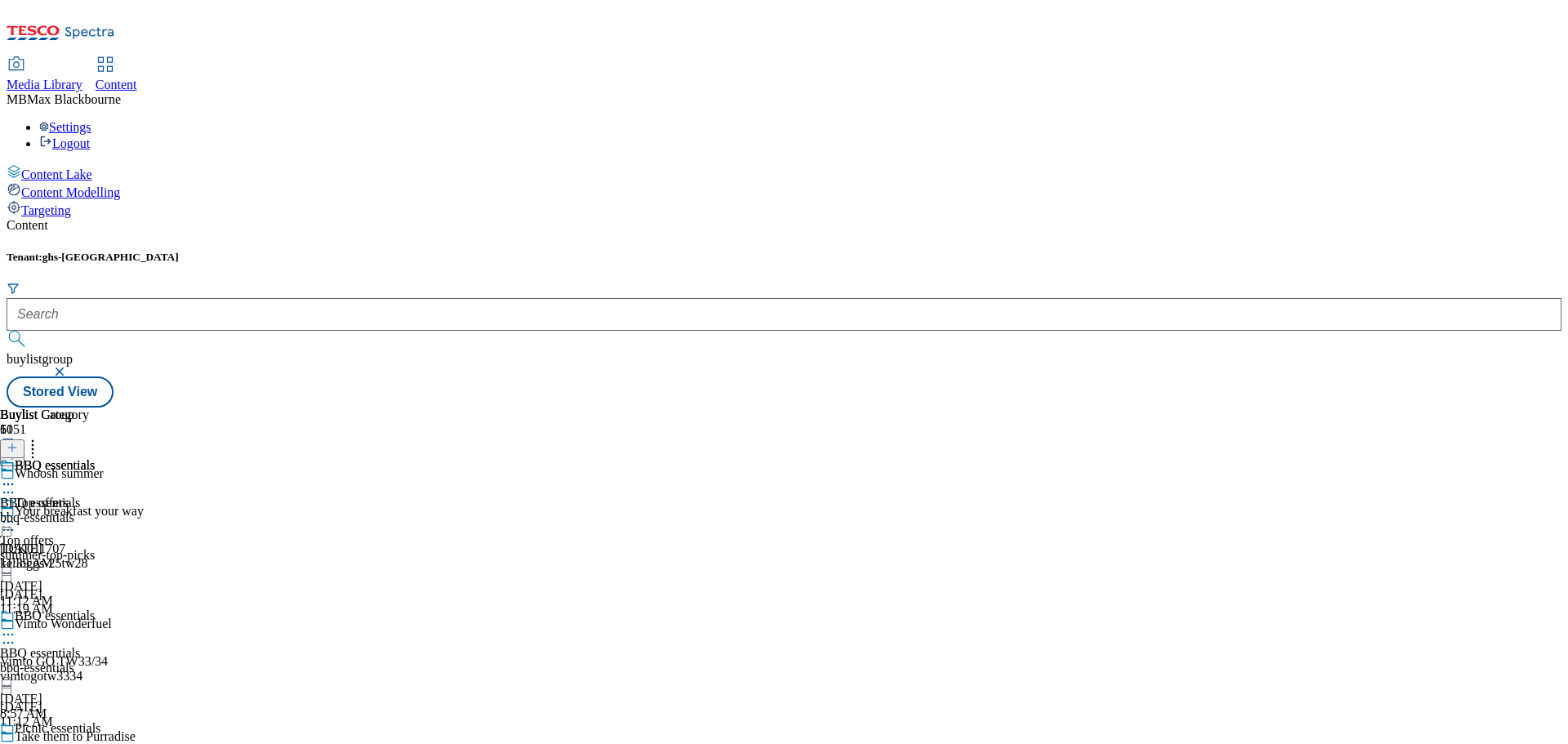
click at [35, 440] on circle at bounding box center [33, 441] width 3 height 3
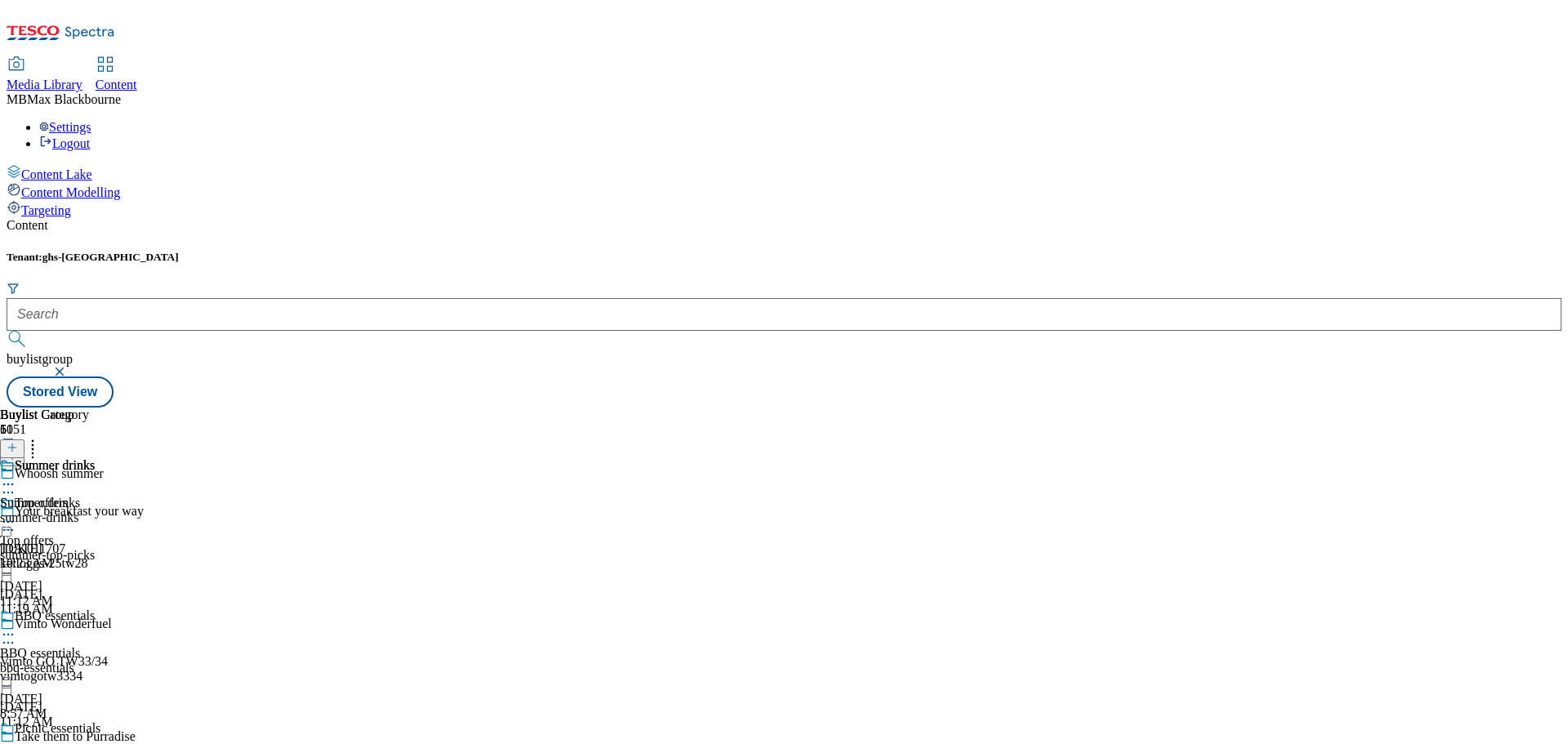
click at [791, 250] on div "Tenant: ghs-uk buylistgroup Stored View" at bounding box center [784, 329] width 1555 height 157
